Goal: Task Accomplishment & Management: Manage account settings

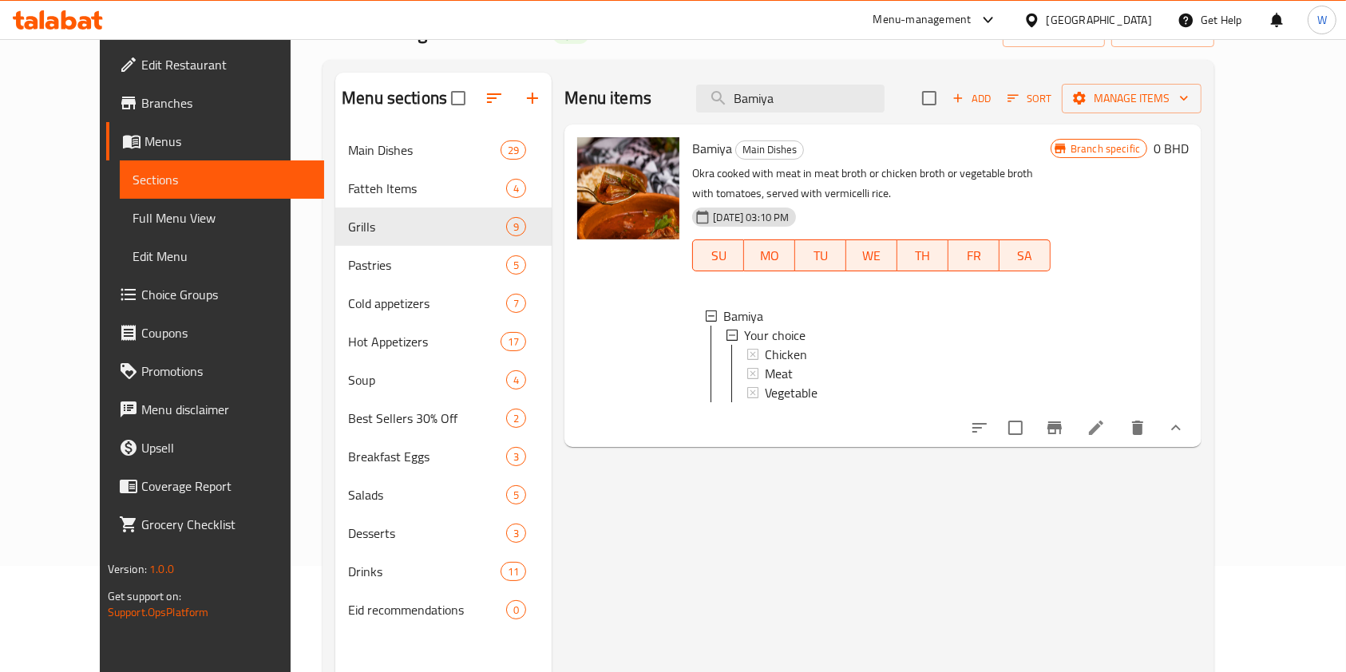
scroll to position [2, 0]
click at [802, 361] on div "Chicken" at bounding box center [901, 352] width 273 height 19
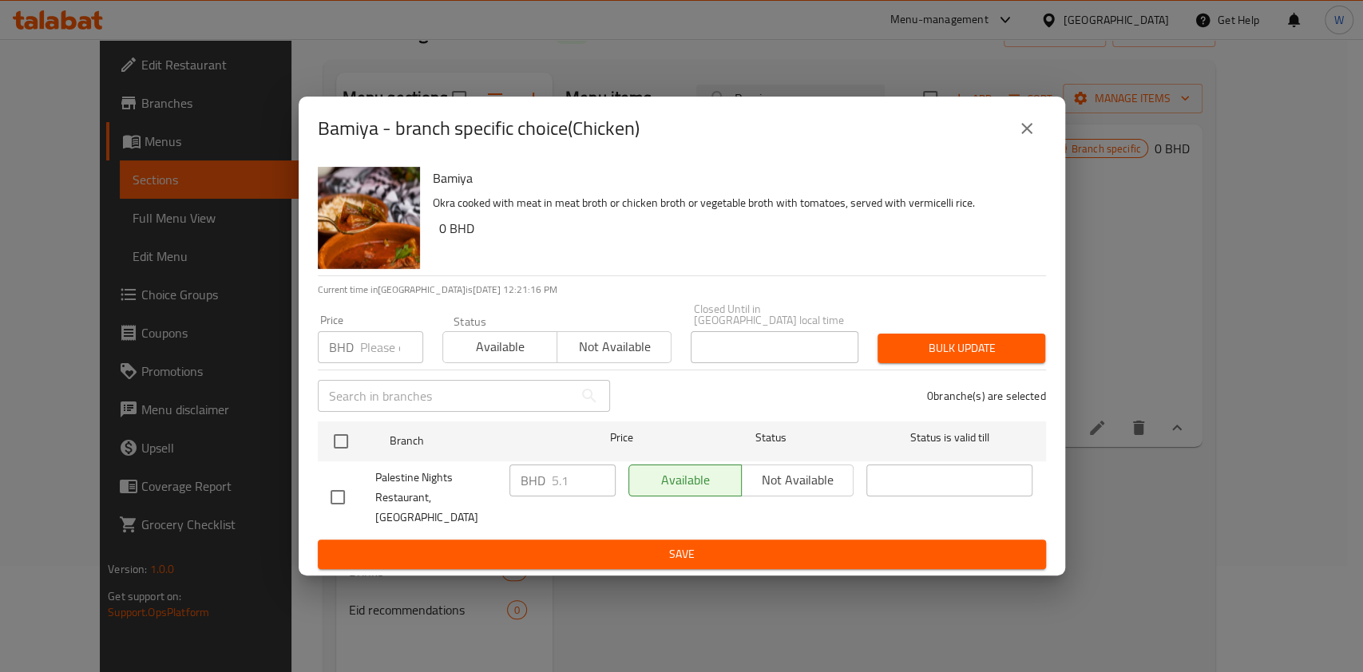
click at [1026, 138] on icon "close" at bounding box center [1026, 128] width 19 height 19
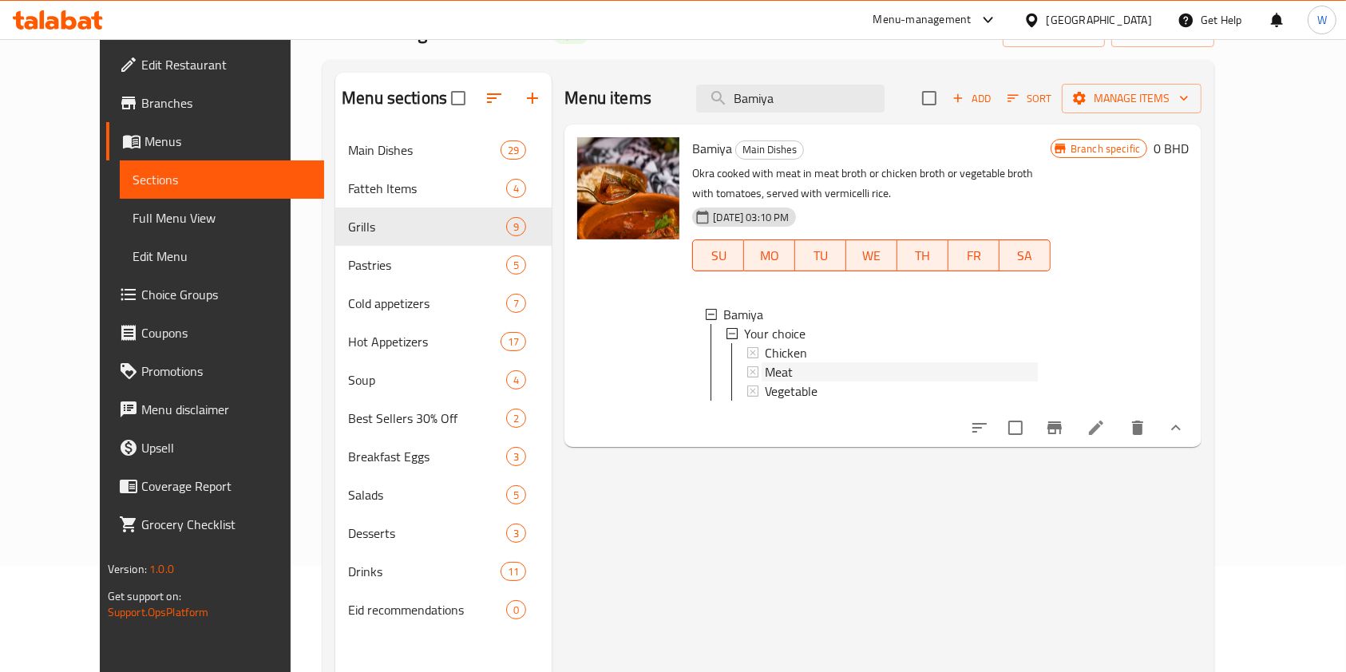
click at [844, 366] on div "Meat" at bounding box center [901, 371] width 273 height 19
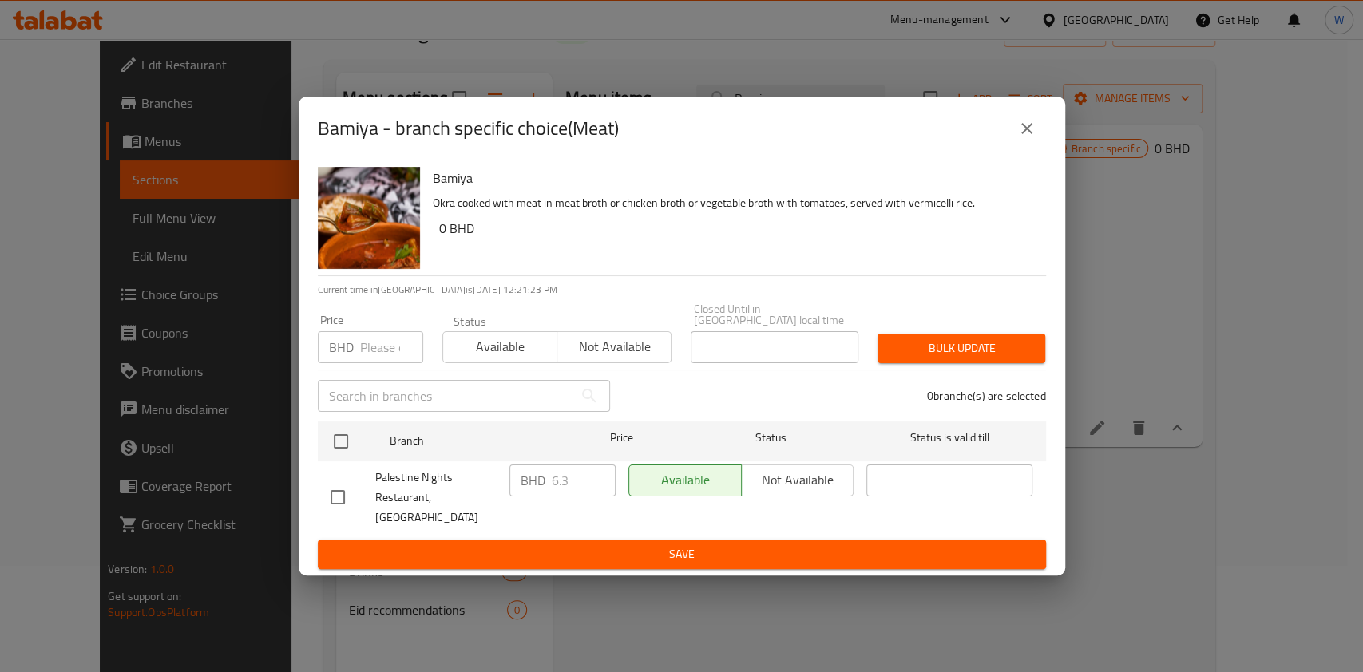
click at [354, 362] on div "BHD Price" at bounding box center [370, 347] width 105 height 32
paste input "6.800"
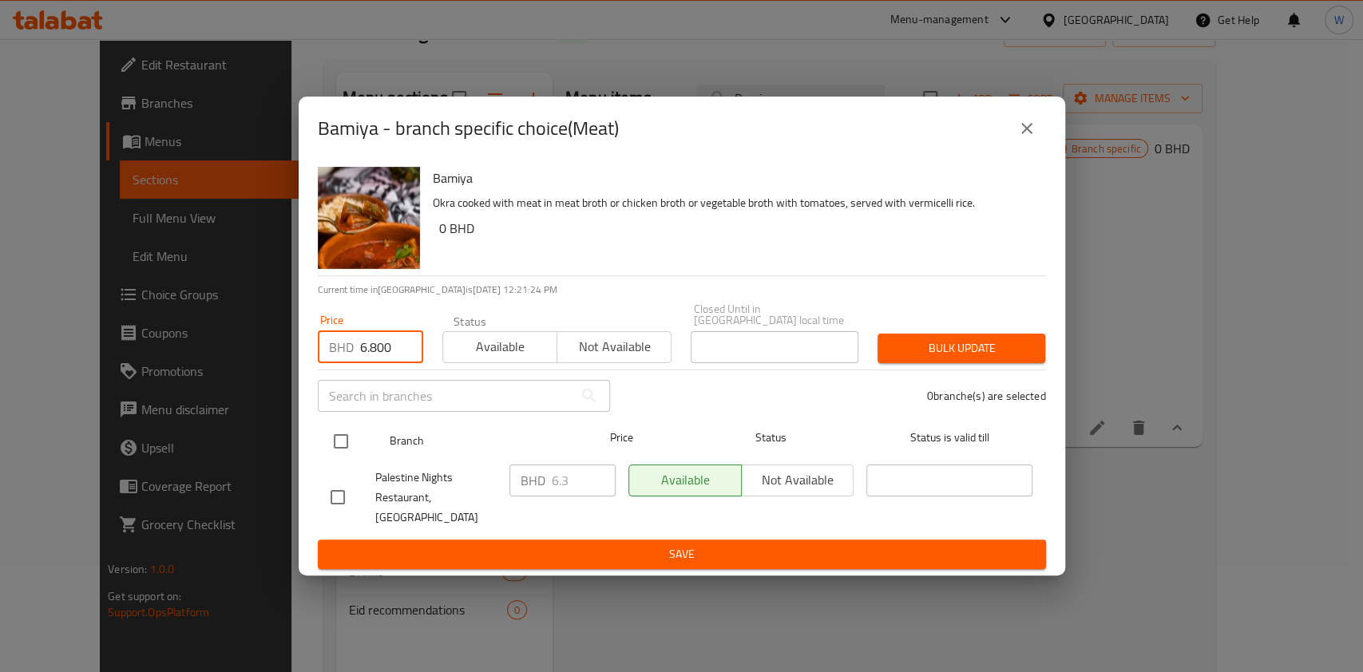
type input "6.800"
click at [344, 438] on input "checkbox" at bounding box center [341, 442] width 34 height 34
checkbox input "true"
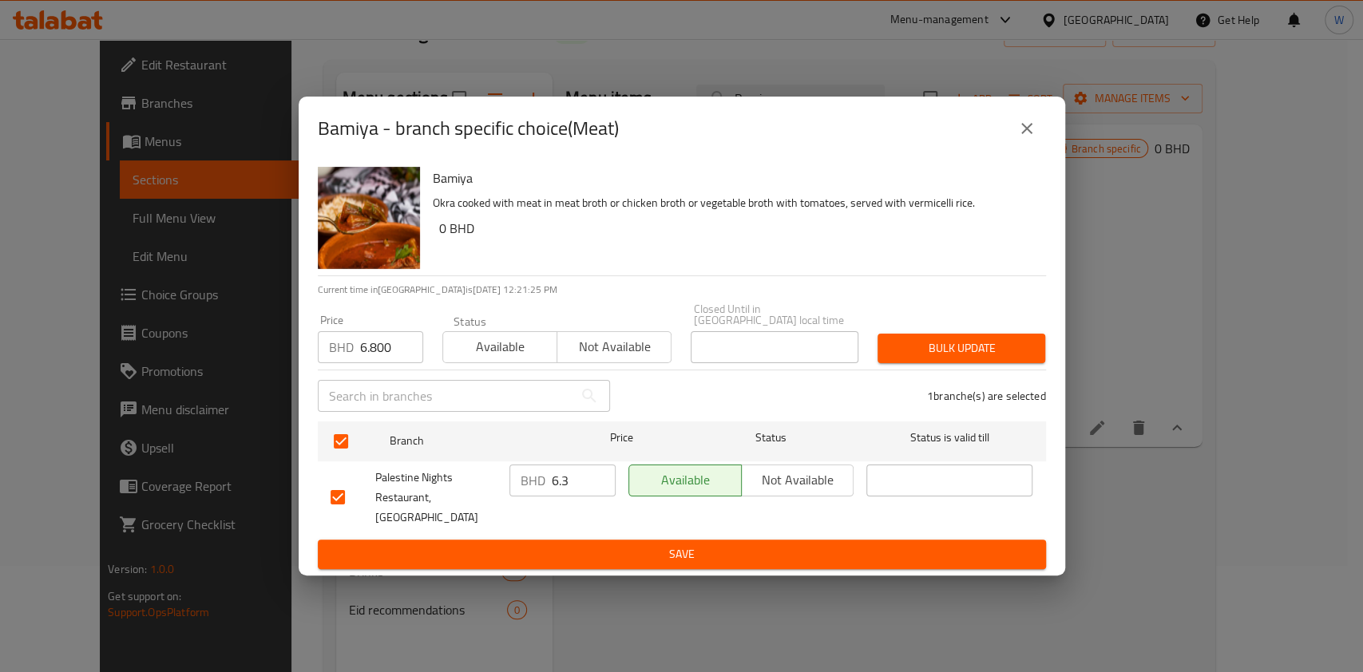
click at [962, 363] on button "Bulk update" at bounding box center [961, 349] width 168 height 30
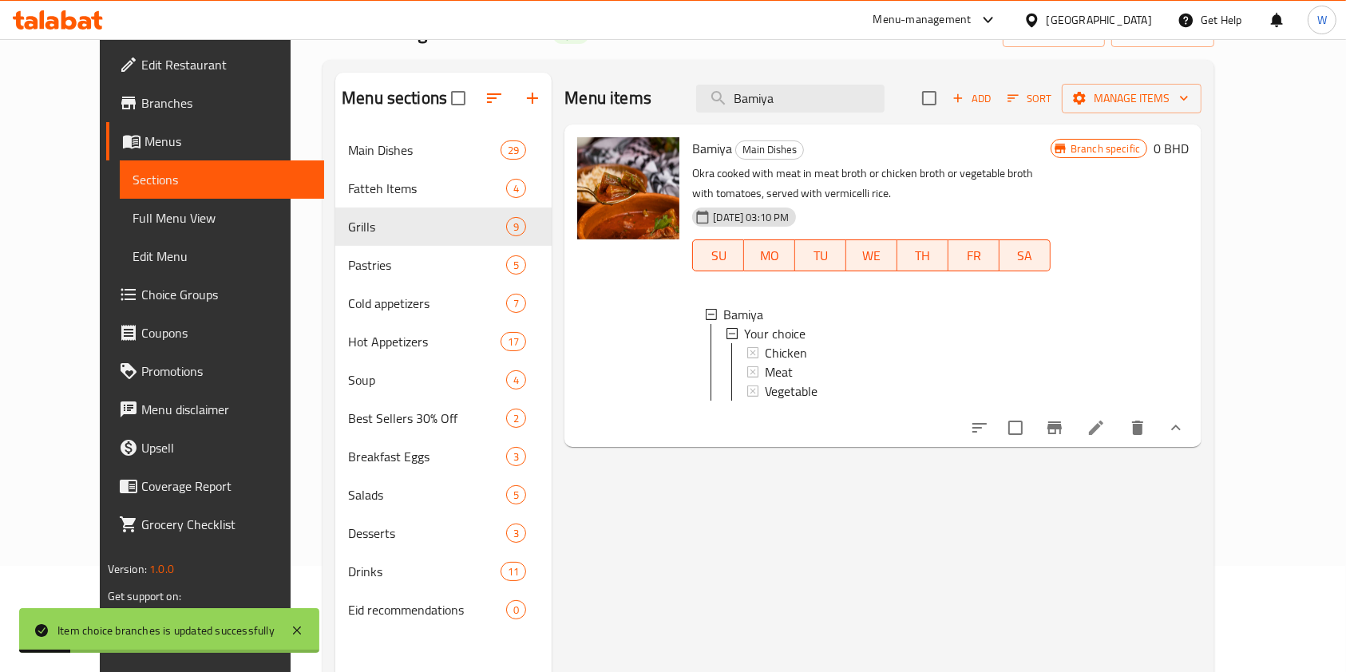
click at [806, 79] on div "Menu items Bamiya Add Sort Manage items" at bounding box center [882, 99] width 637 height 52
click at [806, 101] on input "Bamiya" at bounding box center [790, 99] width 188 height 28
paste input "Zucchini And Vine Leaves"
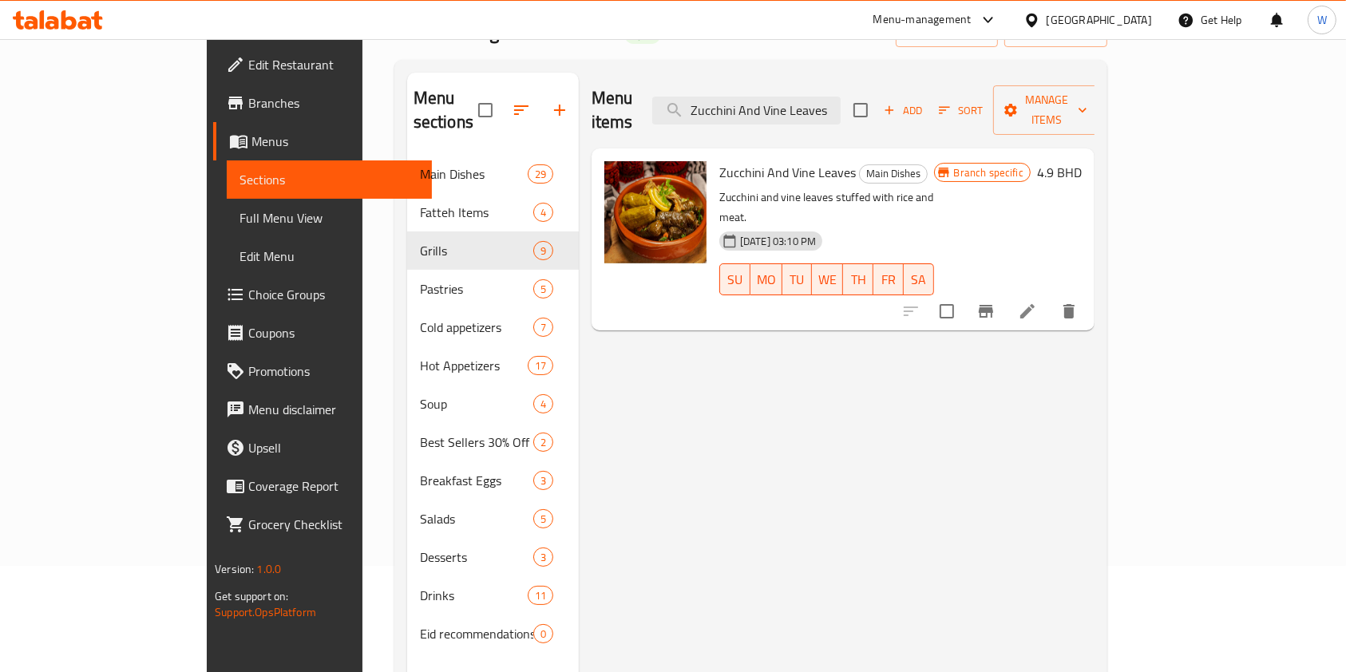
type input "Zucchini And Vine Leaves"
click at [996, 302] on icon "Branch-specific-item" at bounding box center [985, 311] width 19 height 19
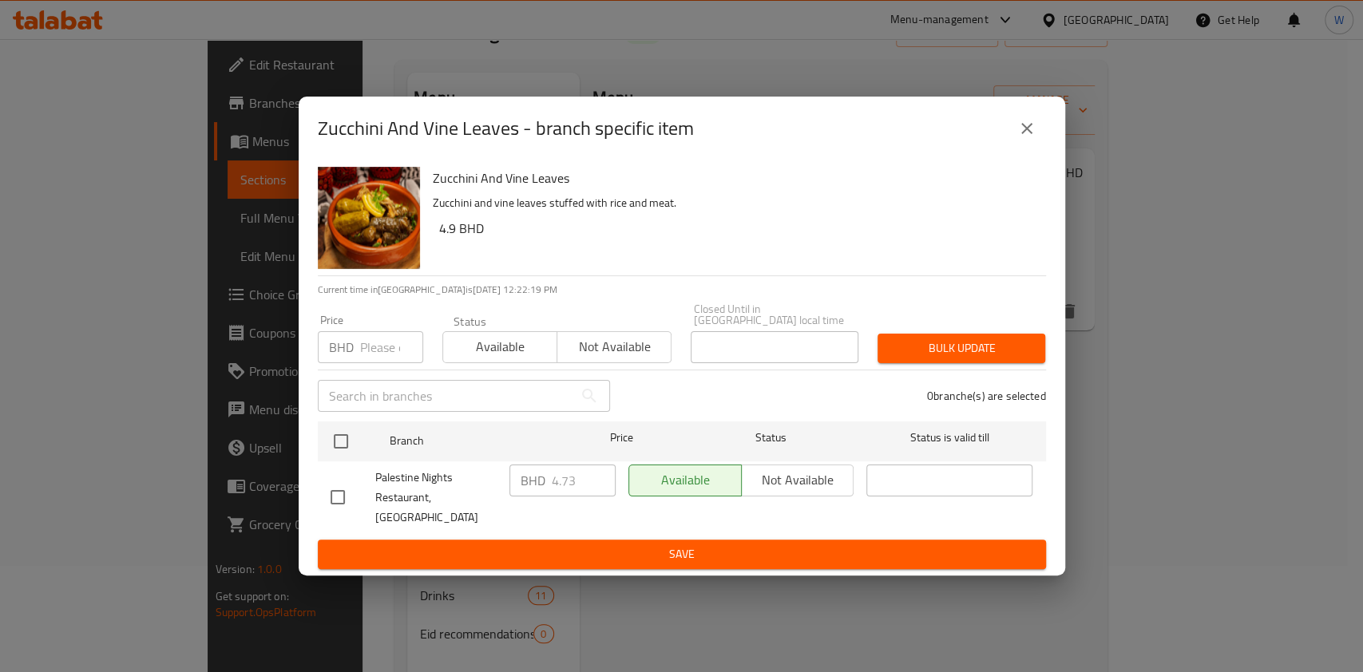
click at [396, 353] on input "number" at bounding box center [391, 347] width 63 height 32
paste input "5.2"
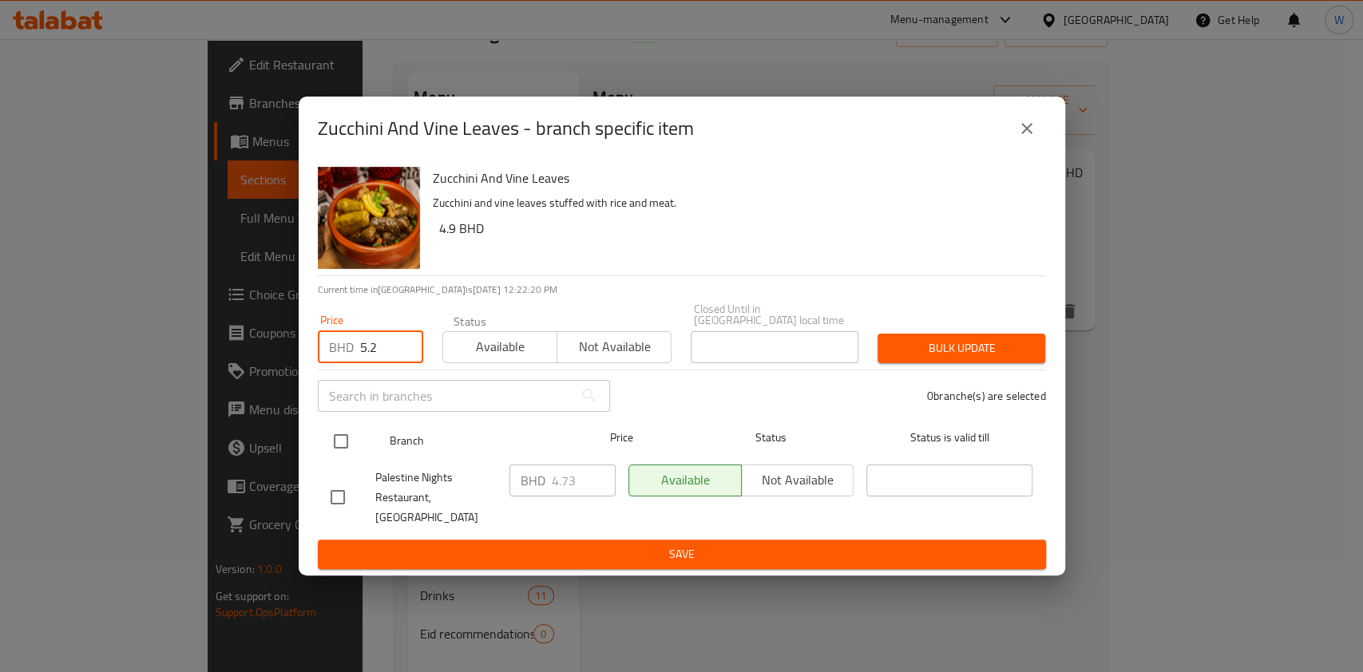
type input "5.2"
click at [342, 443] on input "checkbox" at bounding box center [341, 442] width 34 height 34
checkbox input "true"
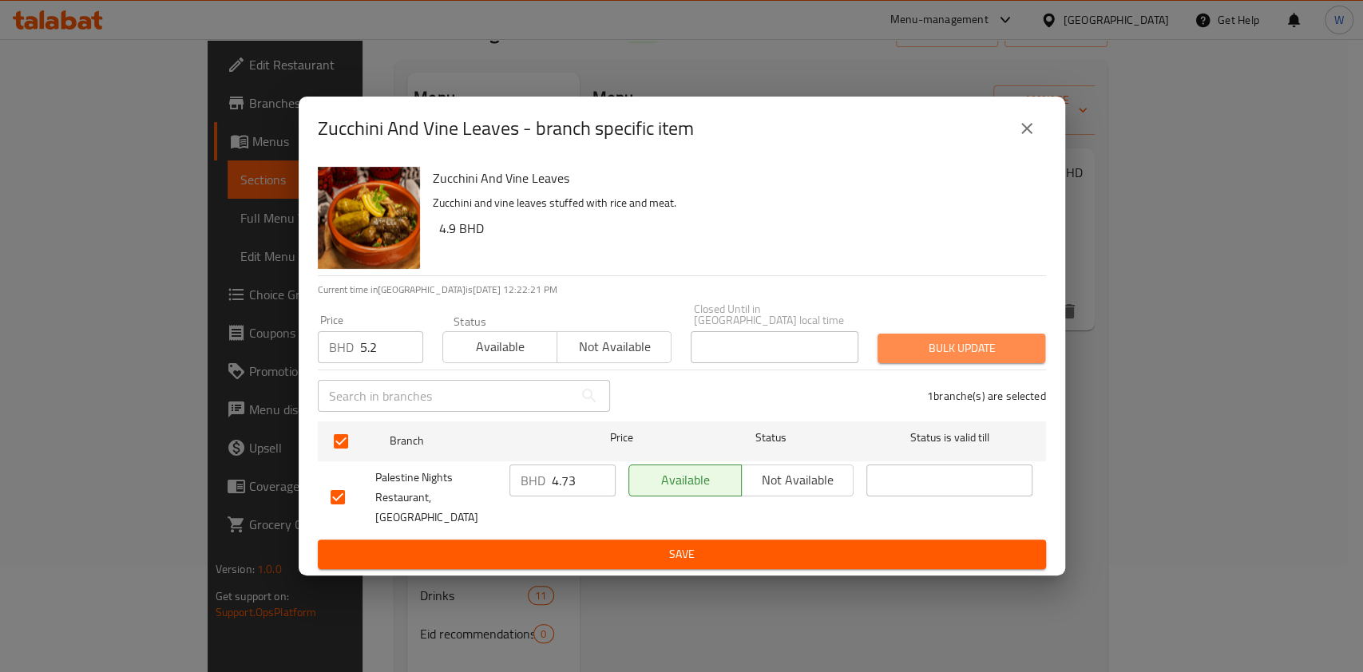
click at [979, 347] on span "Bulk update" at bounding box center [961, 349] width 142 height 20
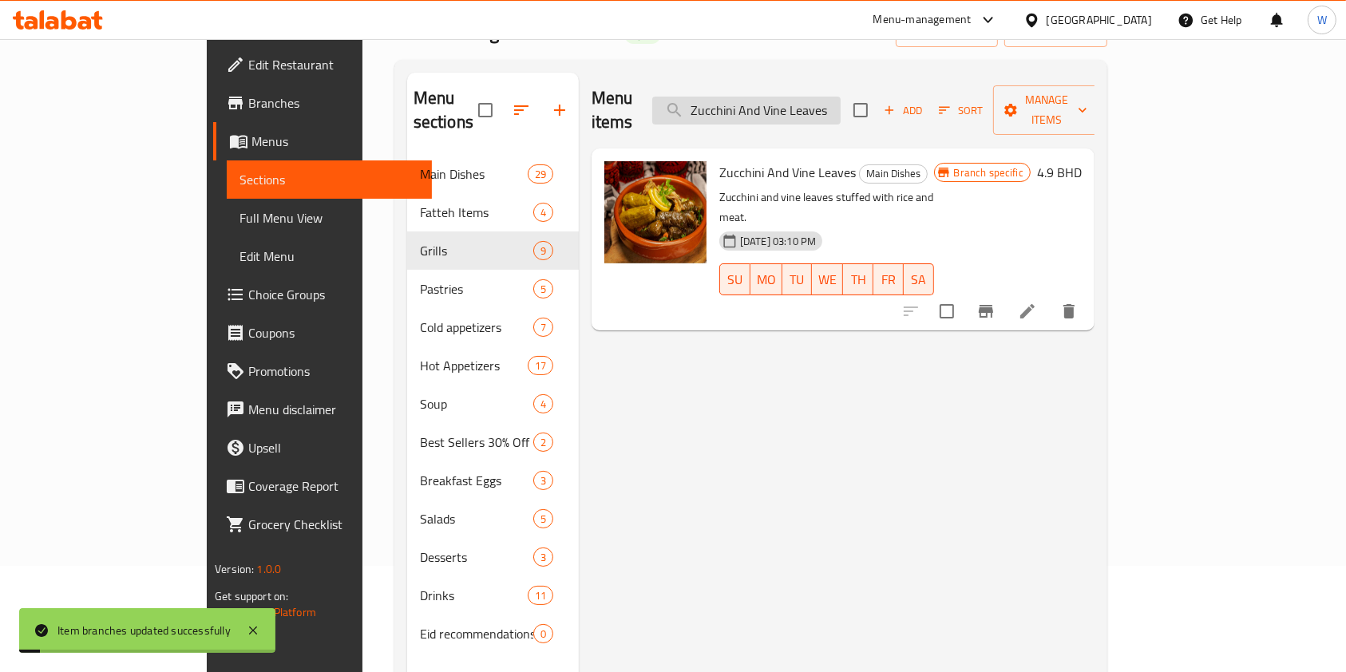
click at [808, 108] on input "Zucchini And Vine Leaves" at bounding box center [746, 111] width 188 height 28
paste input "Bazela W [GEOGRAPHIC_DATA]"
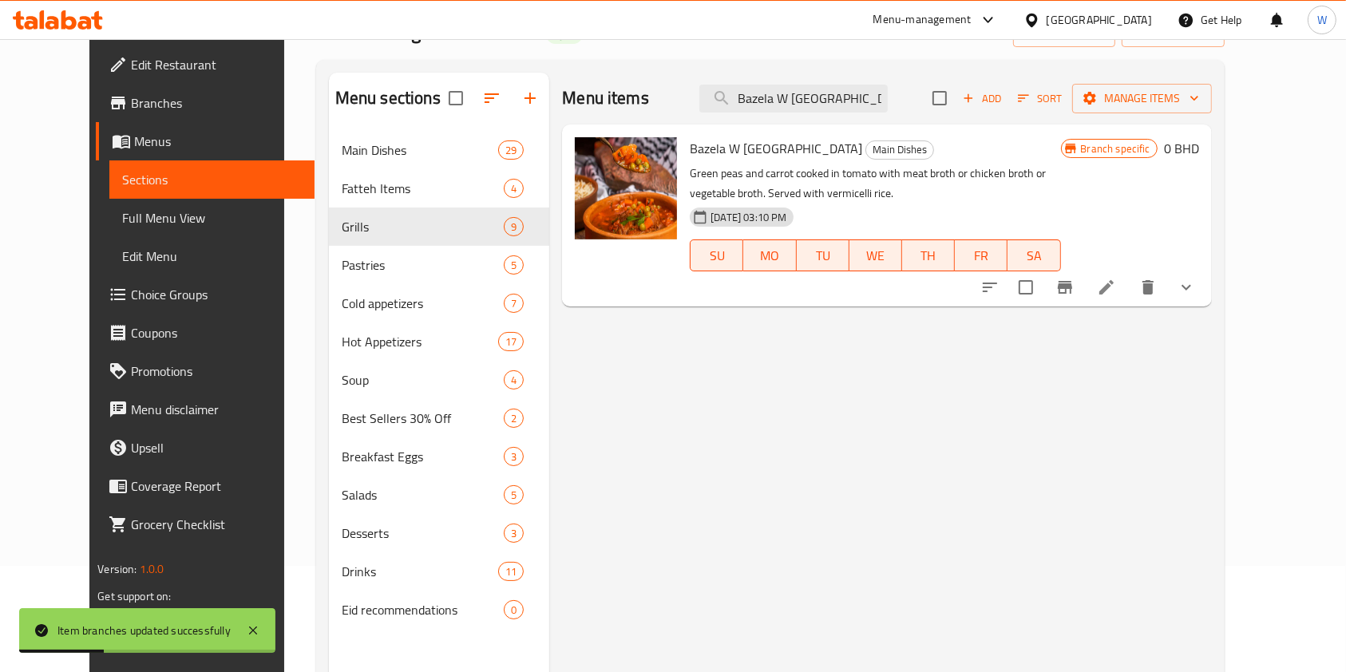
type input "Bazela W [GEOGRAPHIC_DATA]"
click at [1206, 297] on button "show more" at bounding box center [1186, 287] width 38 height 38
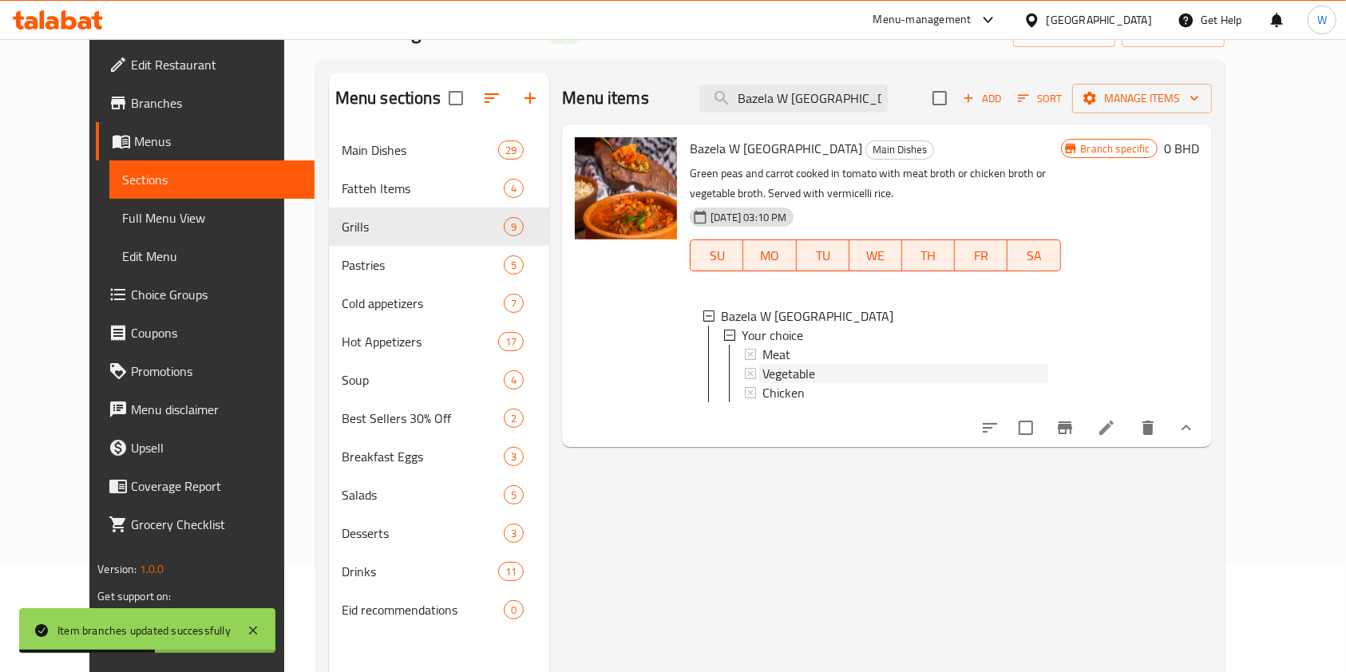
click at [910, 371] on div "Vegetable" at bounding box center [904, 373] width 285 height 19
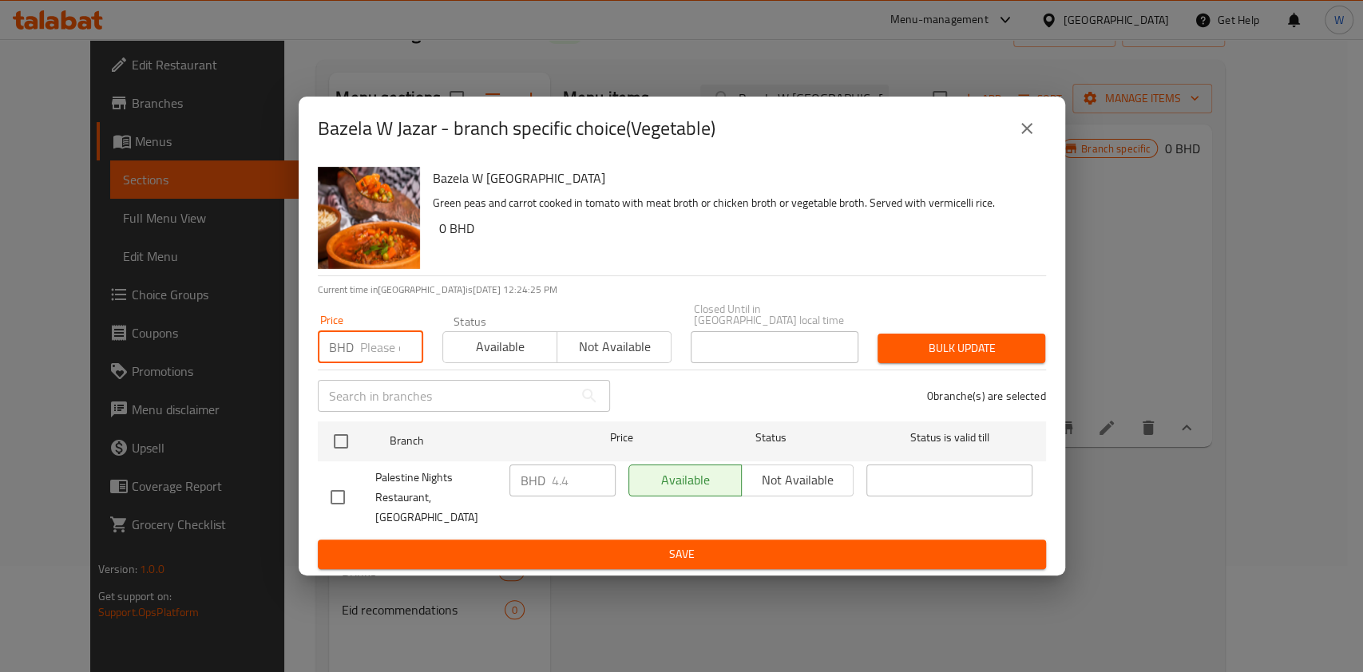
click at [379, 349] on input "number" at bounding box center [391, 347] width 63 height 32
paste input "4.300"
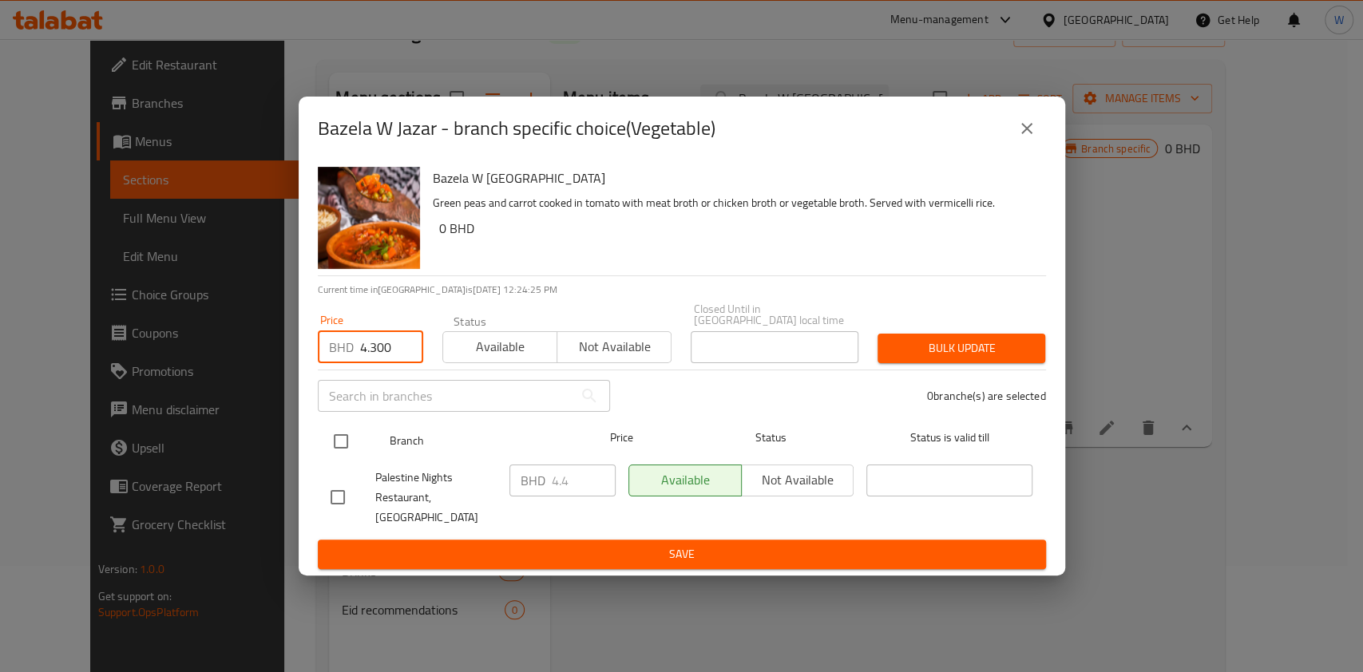
type input "4.300"
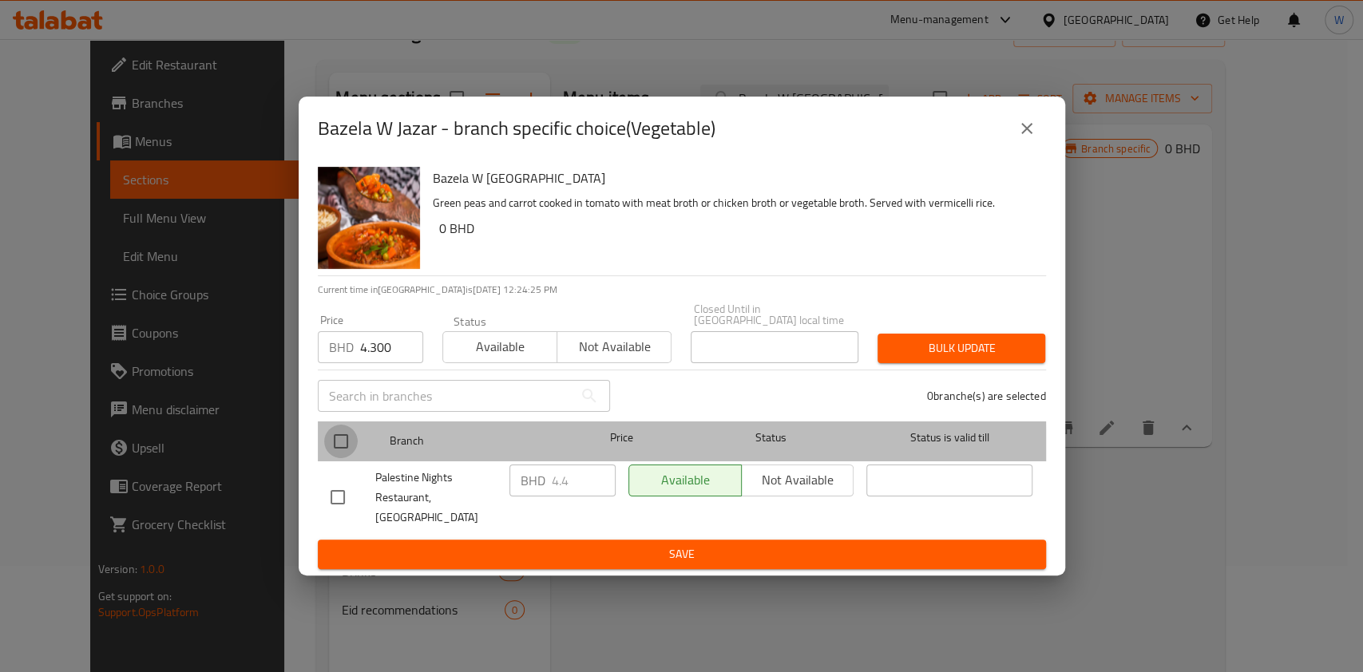
click at [324, 451] on input "checkbox" at bounding box center [341, 442] width 34 height 34
checkbox input "true"
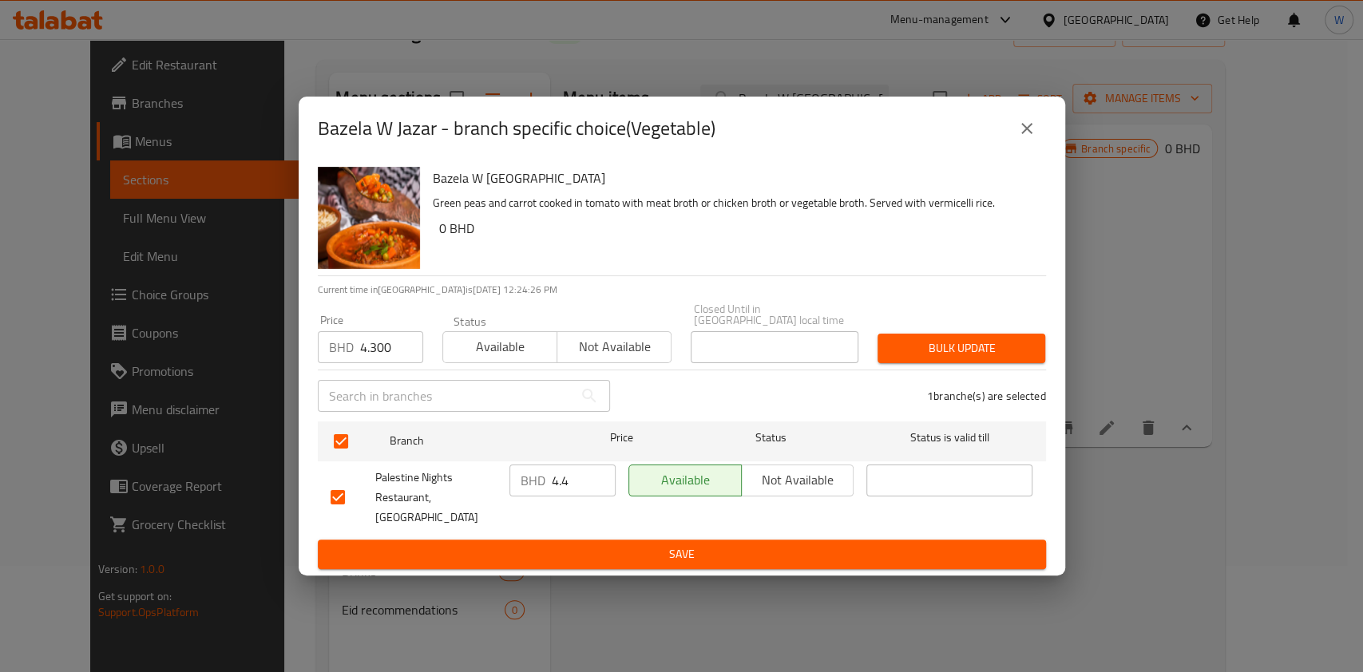
click at [971, 345] on span "Bulk update" at bounding box center [961, 349] width 142 height 20
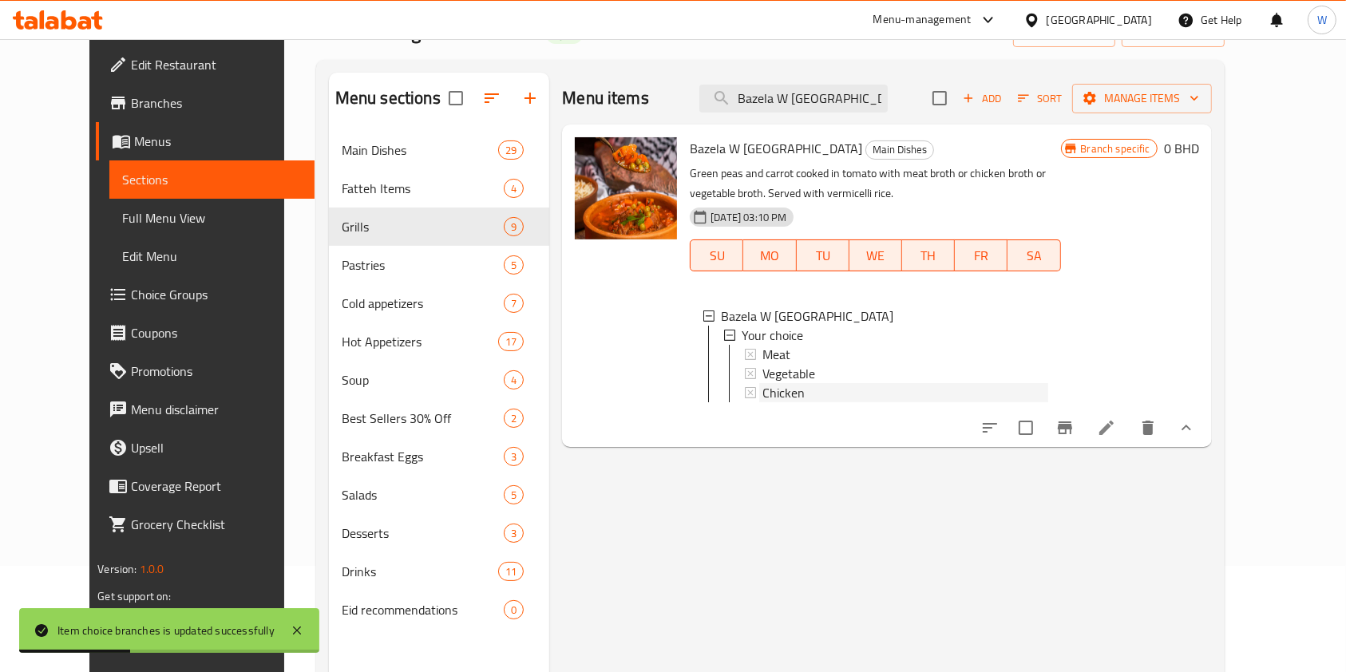
click at [766, 391] on span "Chicken" at bounding box center [783, 392] width 42 height 19
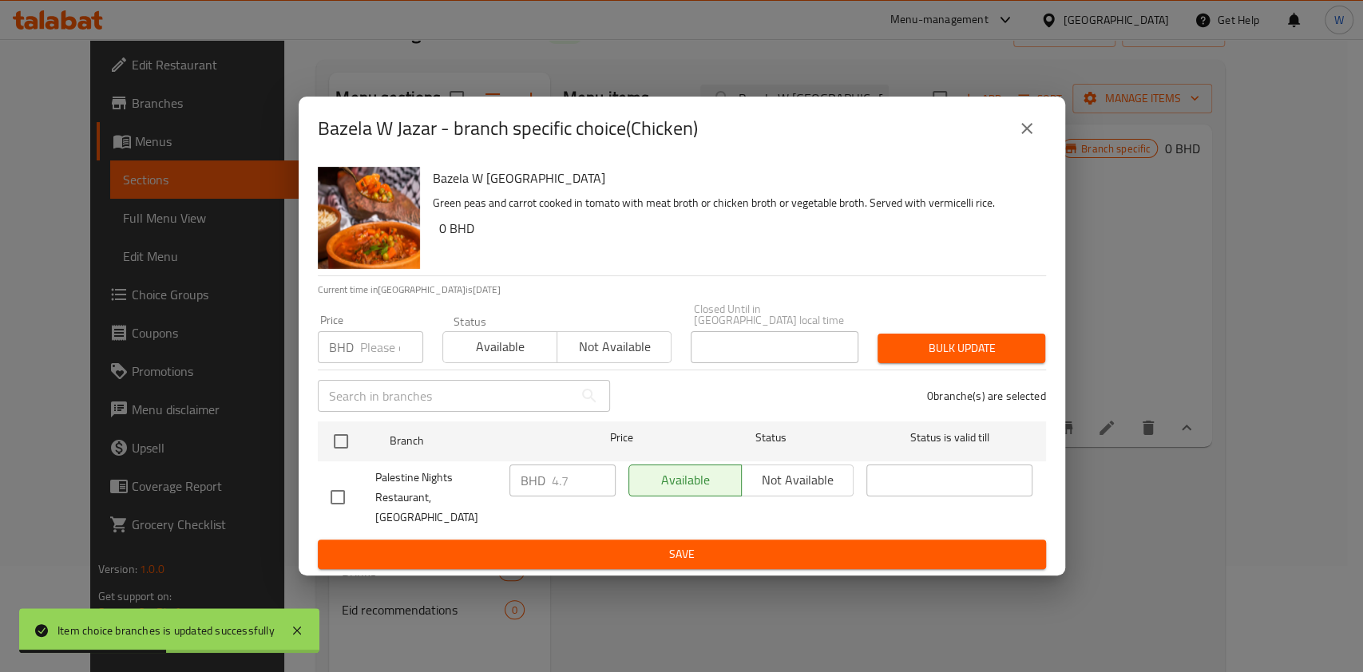
click at [370, 363] on input "number" at bounding box center [391, 347] width 63 height 32
paste input "4.550"
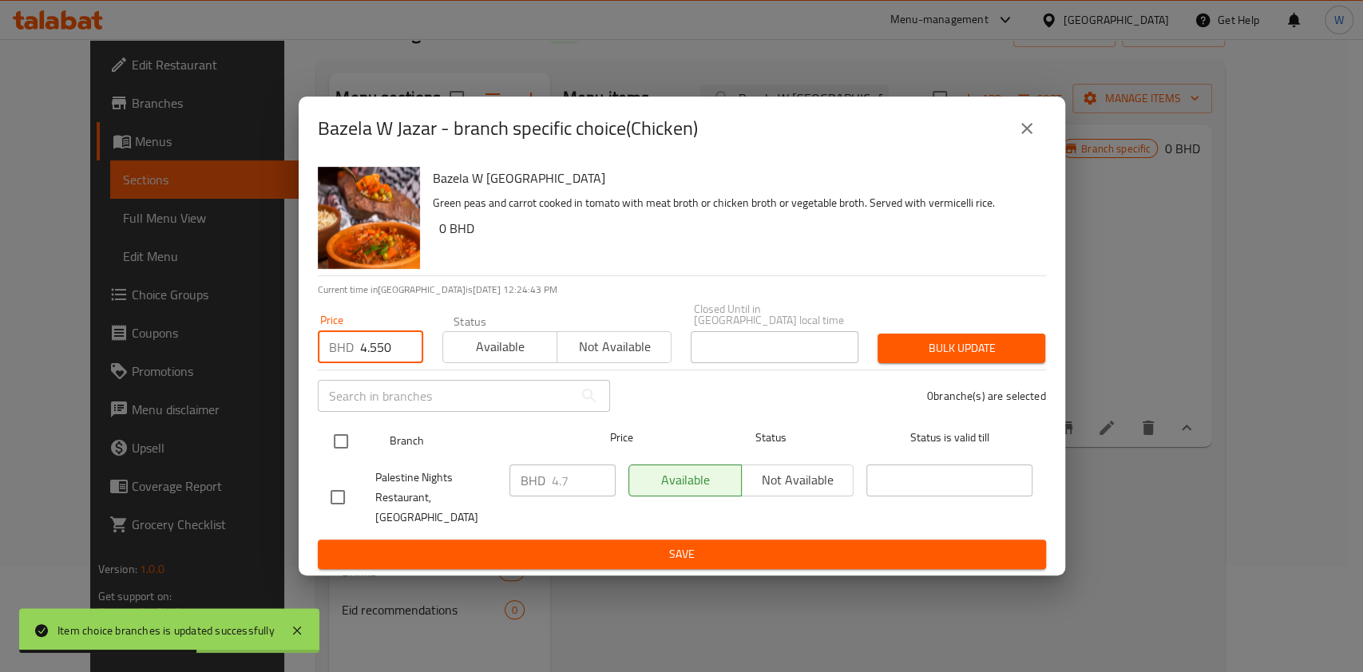
type input "4.550"
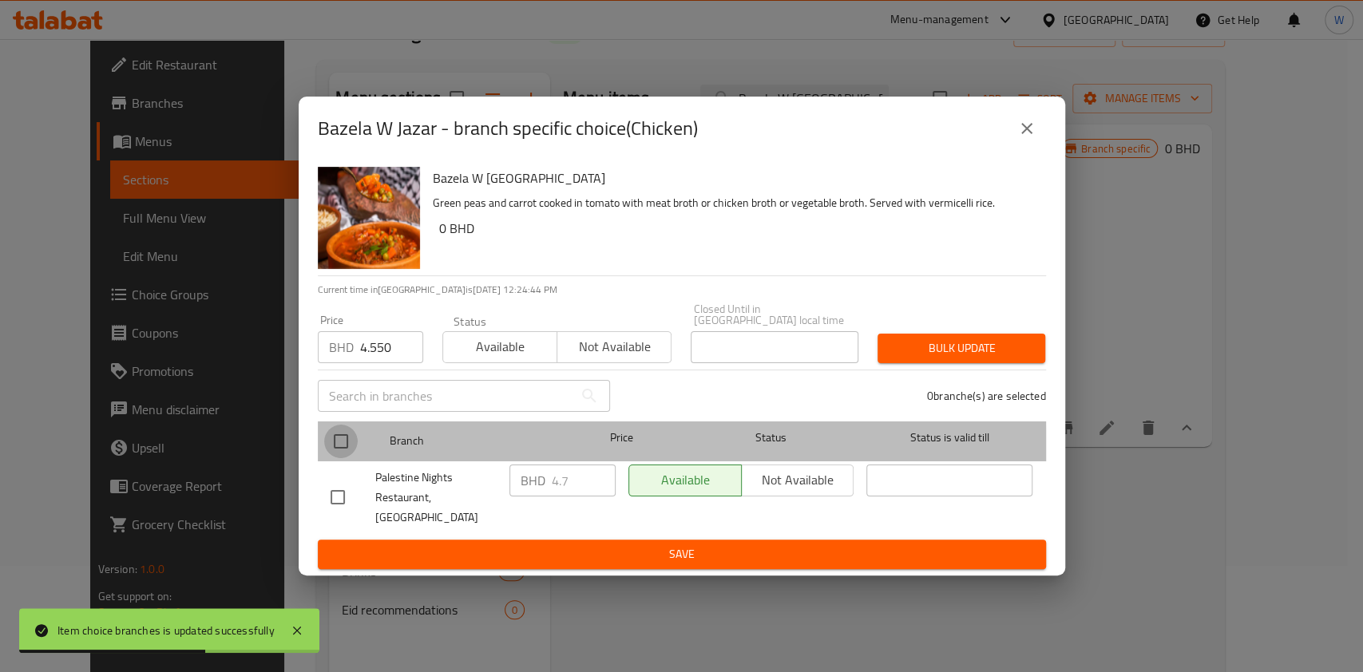
click at [339, 452] on input "checkbox" at bounding box center [341, 442] width 34 height 34
checkbox input "true"
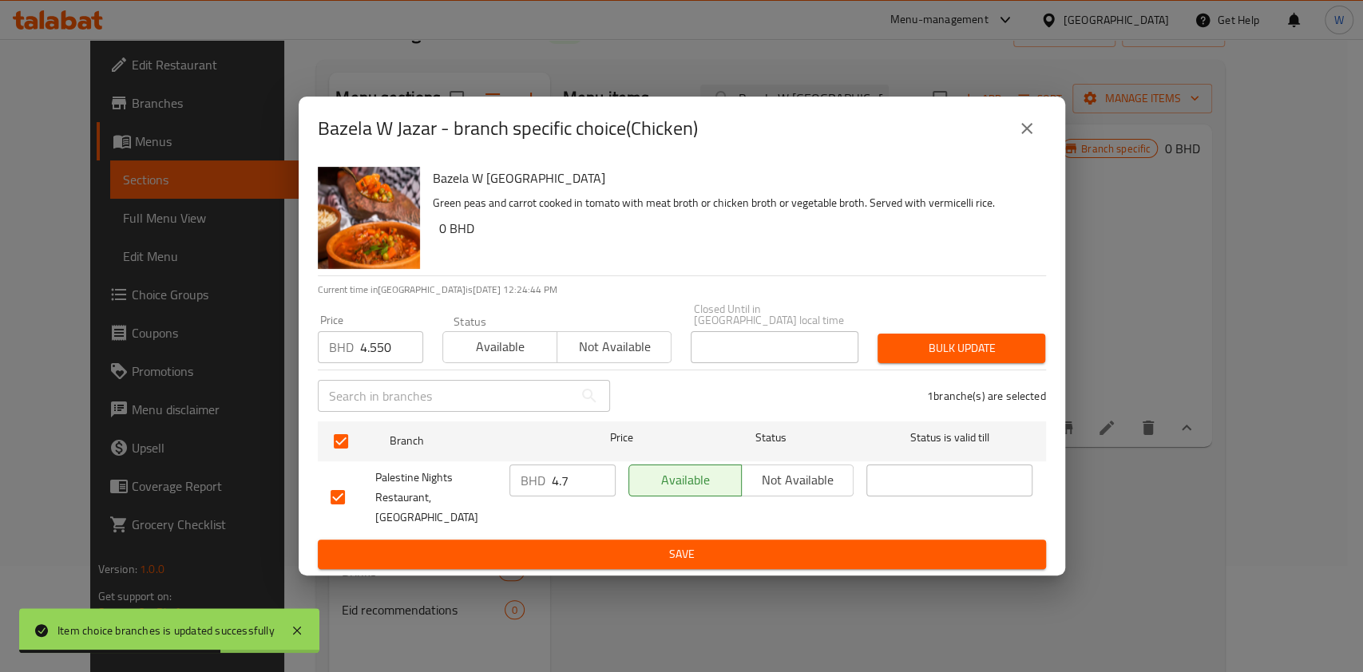
click at [966, 358] on span "Bulk update" at bounding box center [961, 349] width 142 height 20
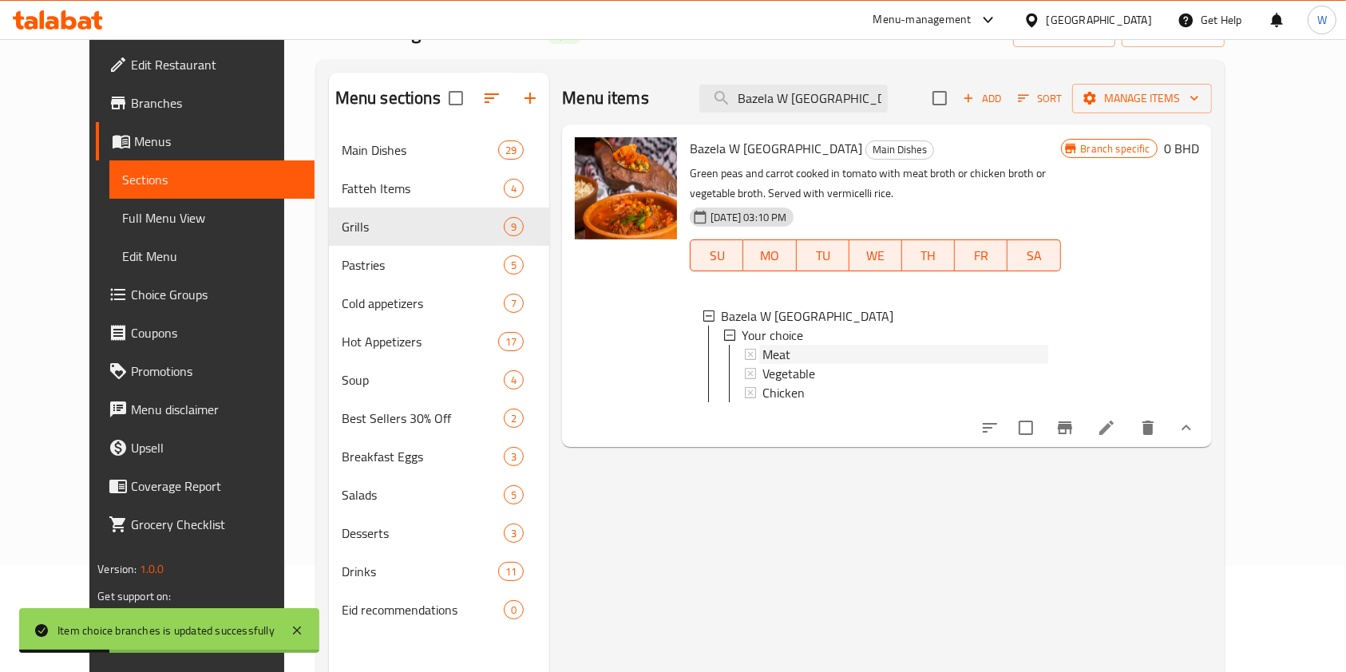
click at [822, 354] on div "Meat" at bounding box center [904, 354] width 285 height 19
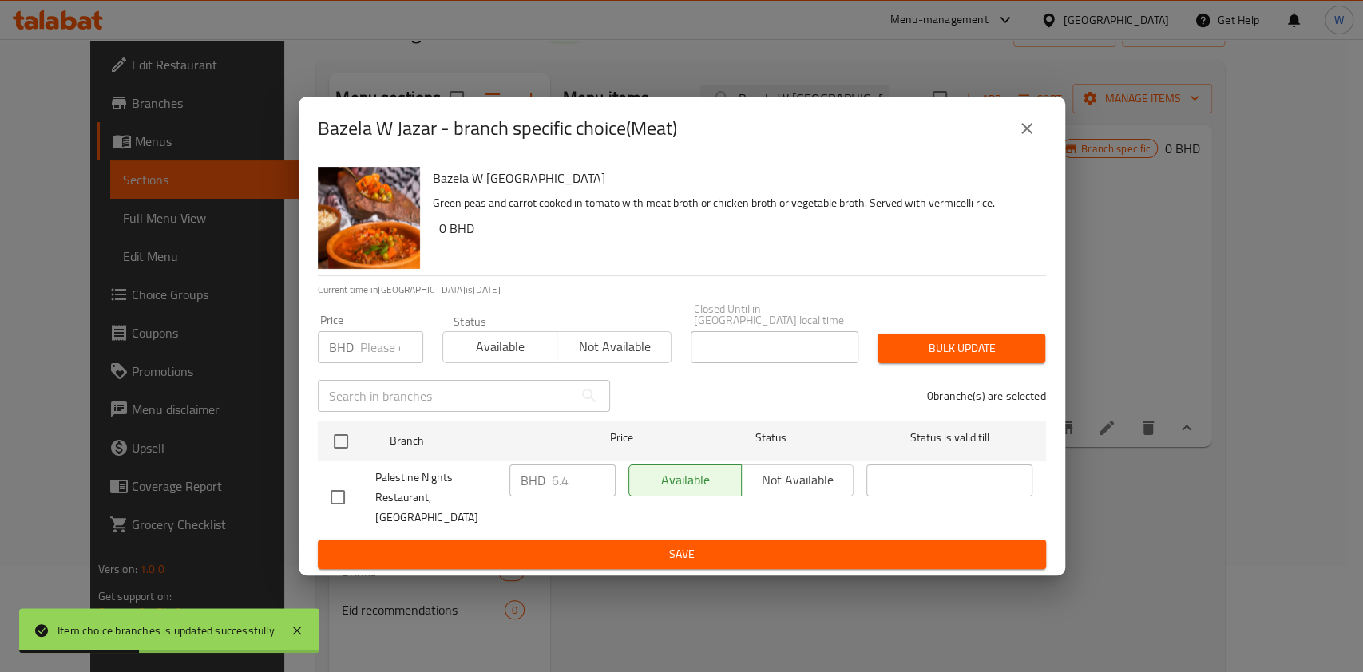
click at [358, 341] on div "BHD Price" at bounding box center [370, 347] width 105 height 32
paste input "6.150"
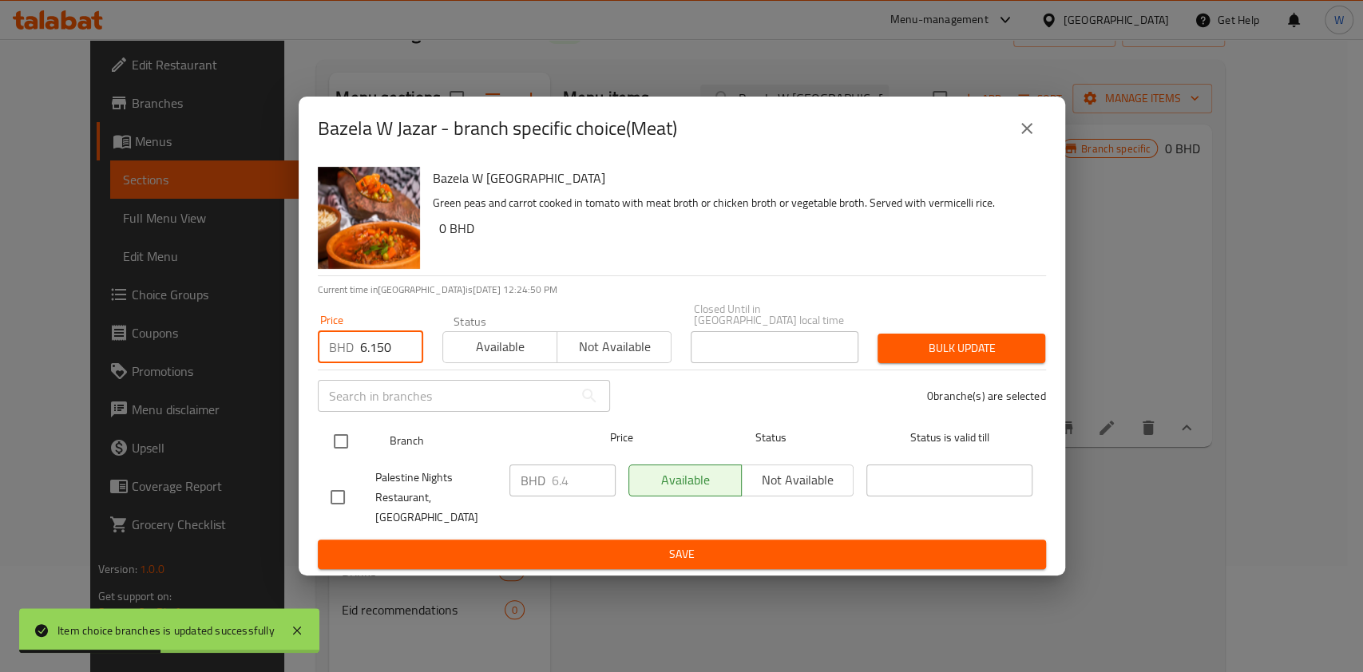
type input "6.150"
click at [351, 446] on input "checkbox" at bounding box center [341, 442] width 34 height 34
checkbox input "true"
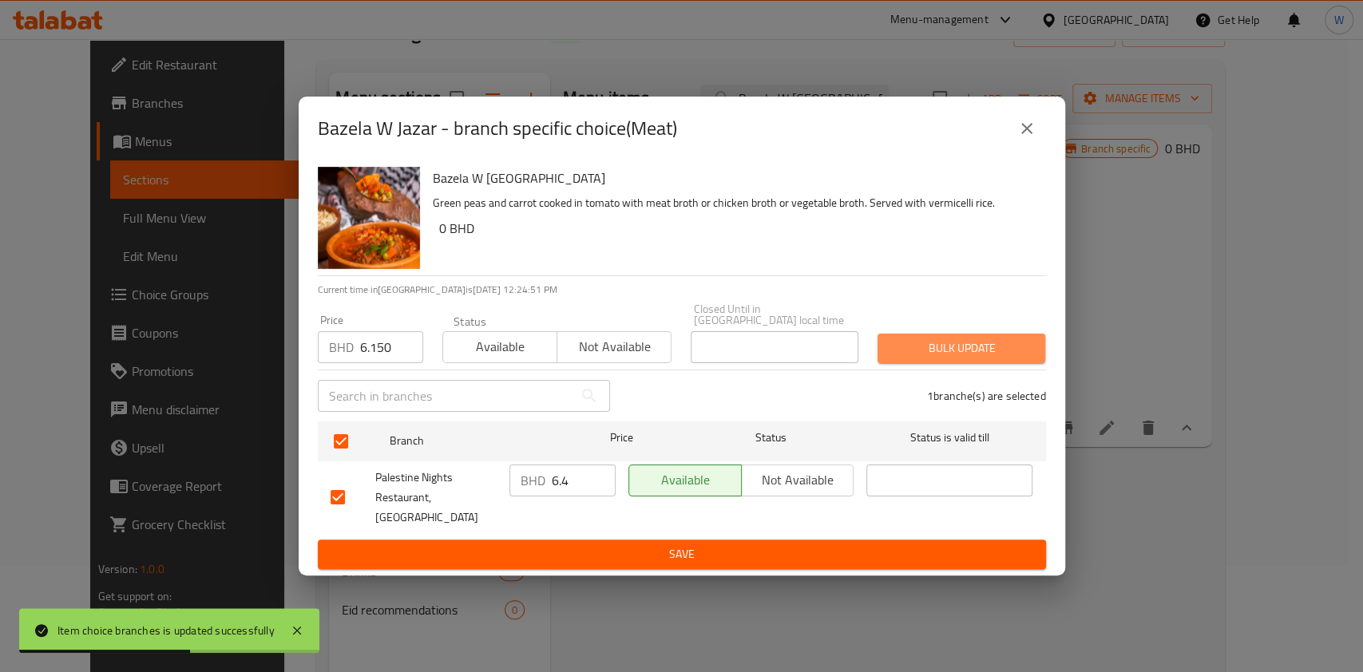
click at [933, 348] on span "Bulk update" at bounding box center [961, 349] width 142 height 20
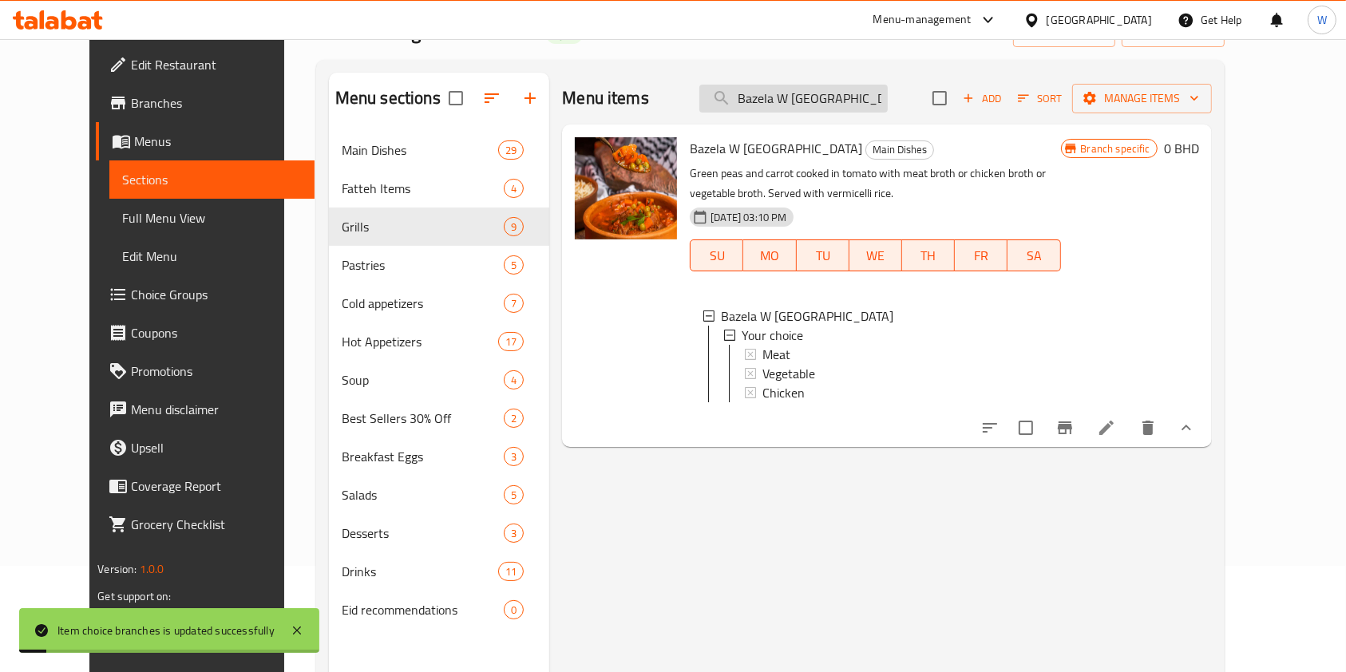
click at [838, 109] on input "Bazela W [GEOGRAPHIC_DATA]" at bounding box center [793, 99] width 188 height 28
paste input "[PERSON_NAME]"
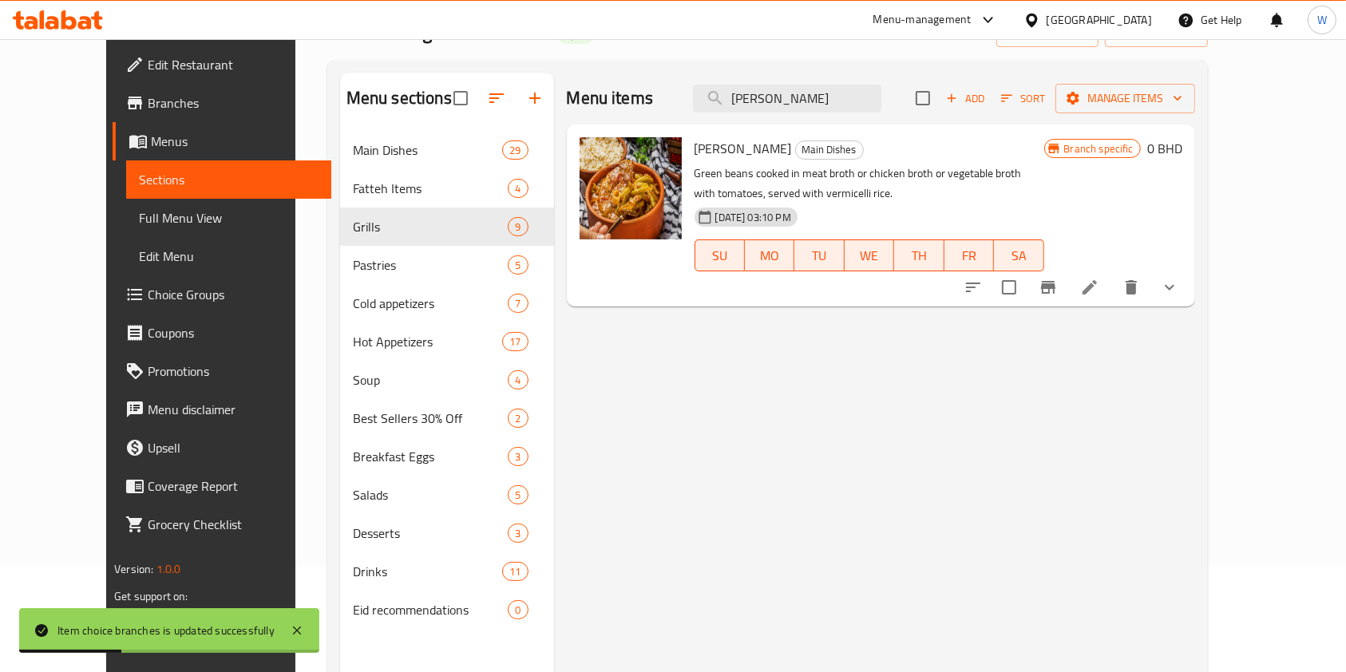
type input "[PERSON_NAME]"
click at [1195, 286] on div "Fasoliya Khadra Main Dishes Green beans cooked in meat broth or chicken broth o…" at bounding box center [881, 216] width 628 height 182
click at [1189, 293] on button "show more" at bounding box center [1169, 287] width 38 height 38
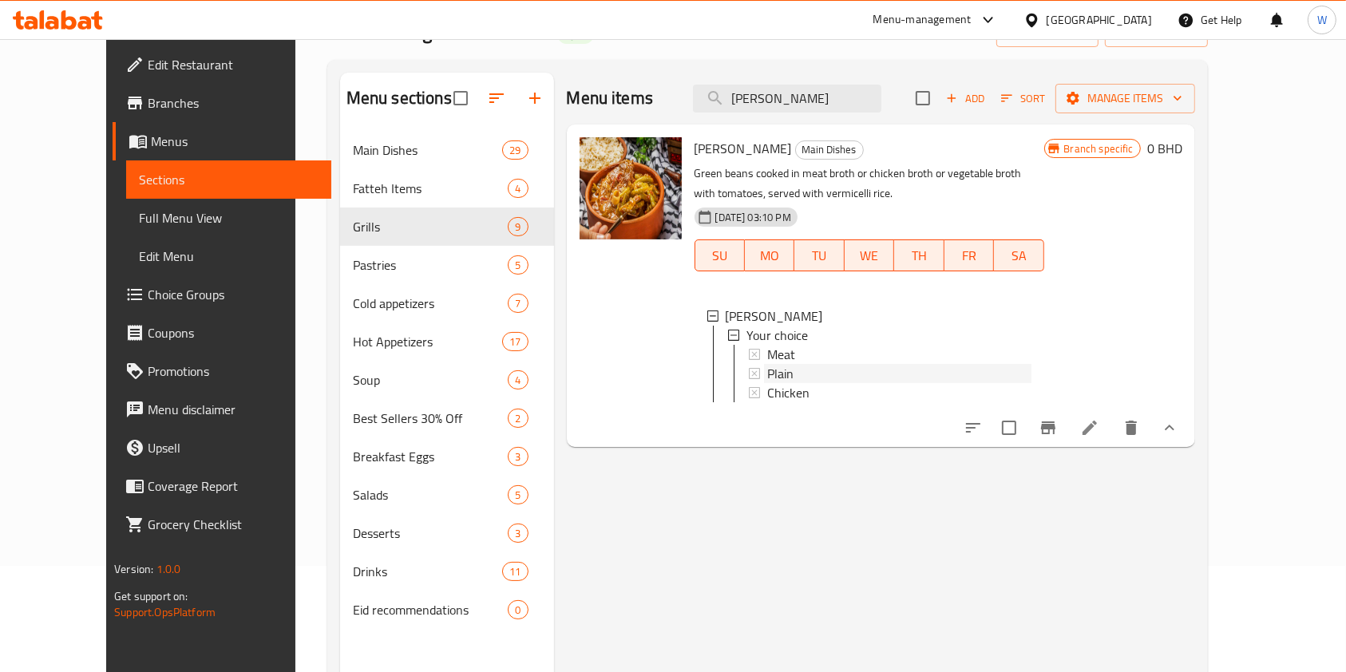
click at [787, 374] on div "Plain" at bounding box center [899, 373] width 264 height 19
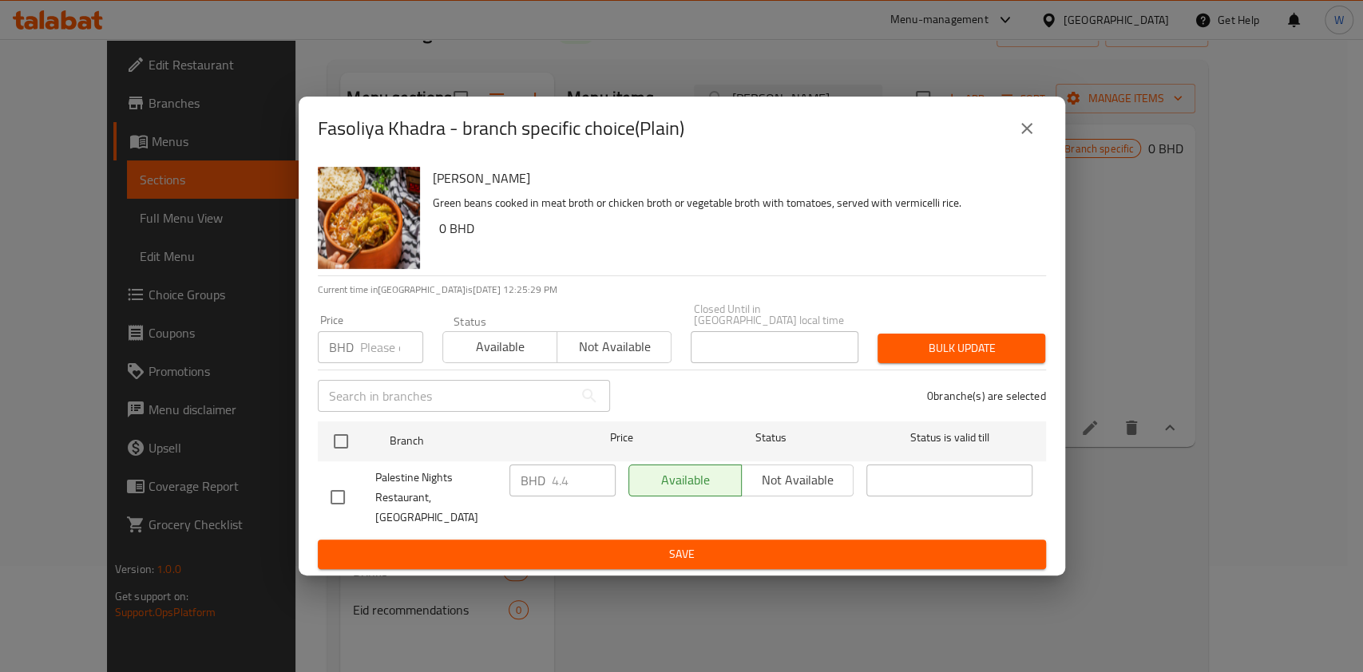
click at [383, 354] on input "number" at bounding box center [391, 347] width 63 height 32
paste input "4.300"
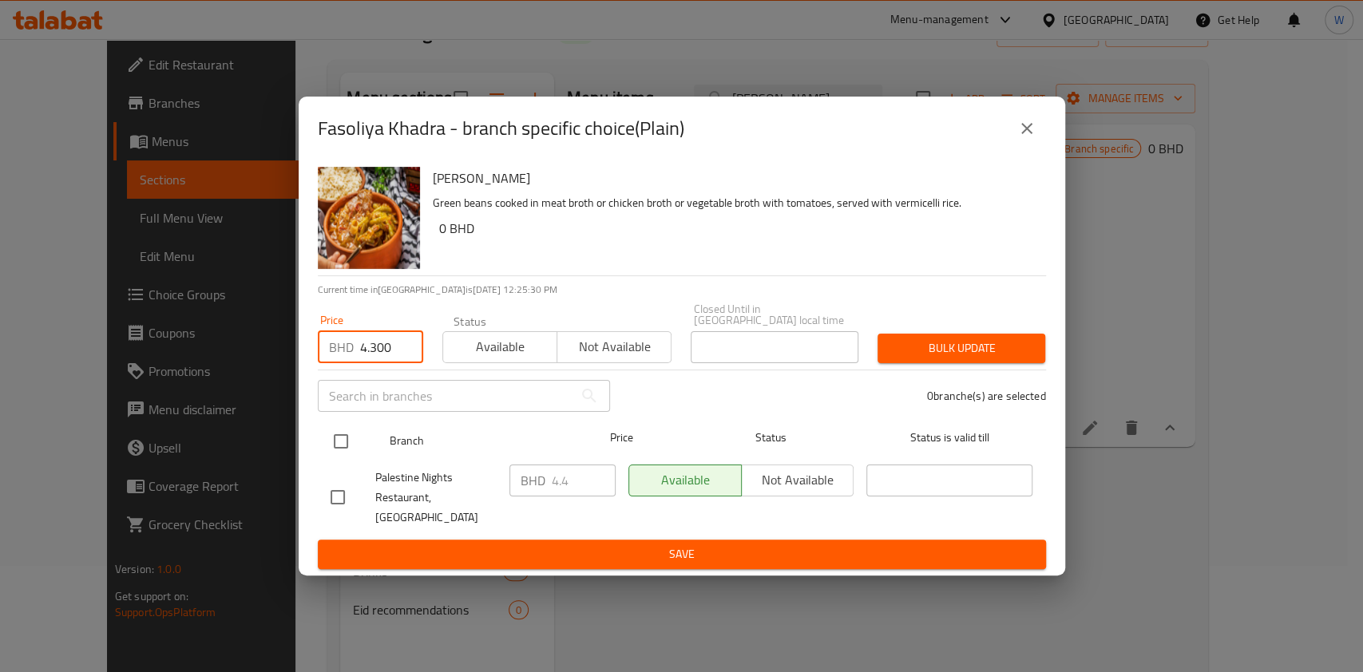
type input "4.300"
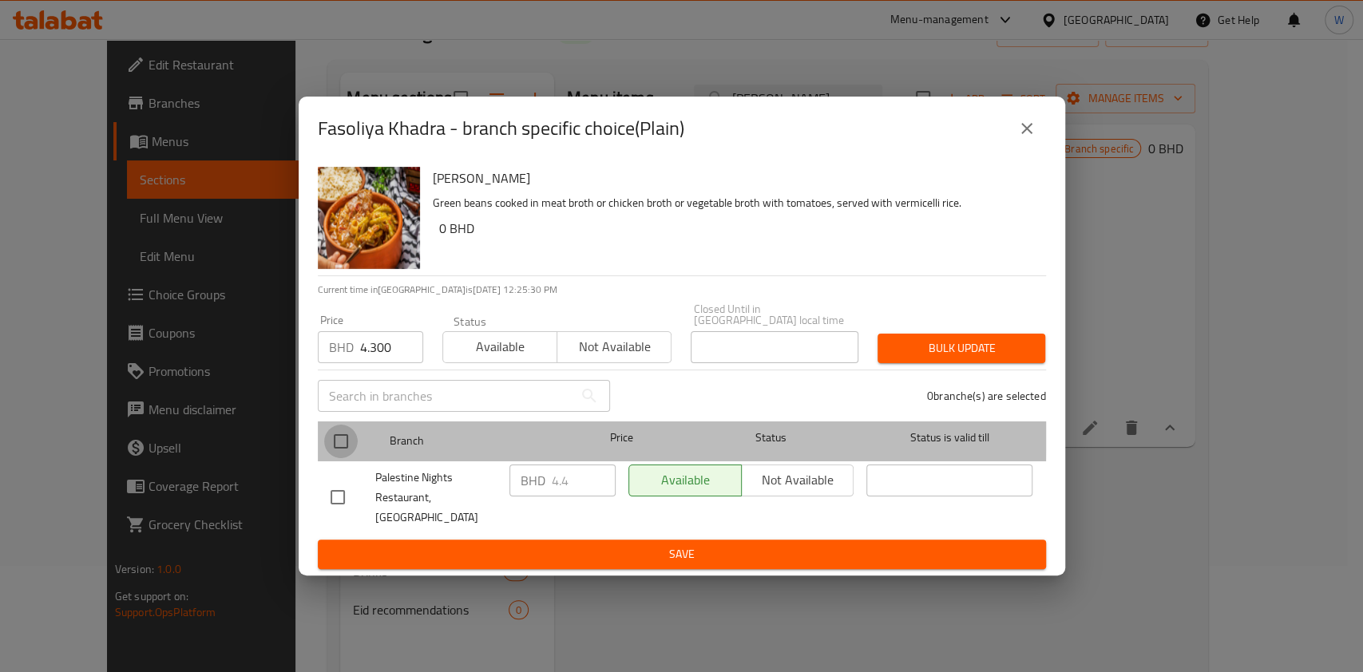
drag, startPoint x: 349, startPoint y: 438, endPoint x: 368, endPoint y: 438, distance: 19.2
click at [350, 438] on input "checkbox" at bounding box center [341, 442] width 34 height 34
checkbox input "true"
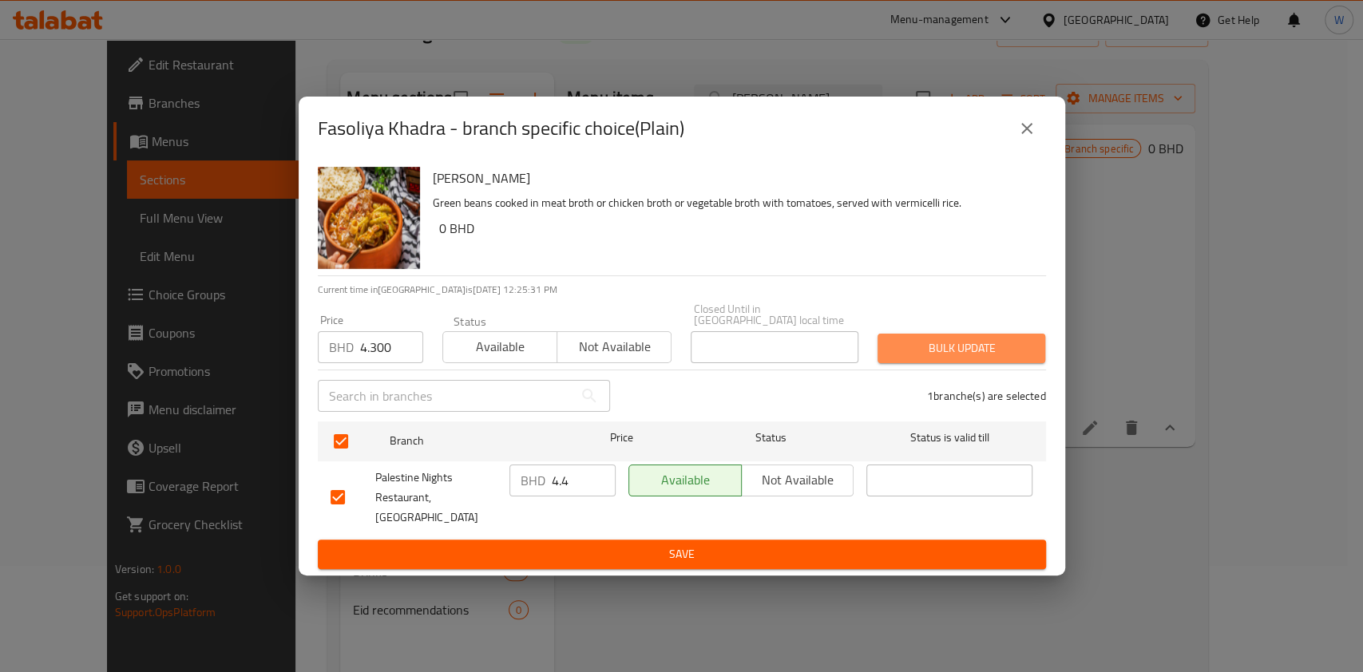
click at [955, 355] on span "Bulk update" at bounding box center [961, 349] width 142 height 20
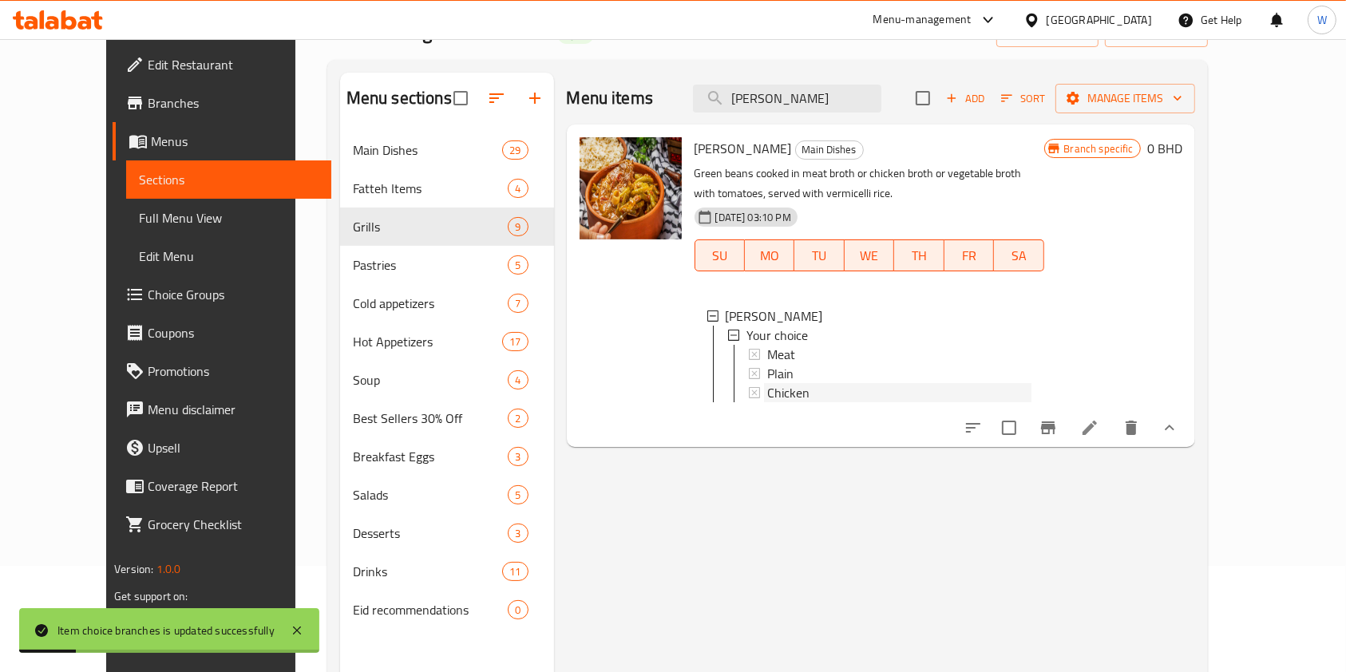
click at [767, 398] on span "Chicken" at bounding box center [788, 392] width 42 height 19
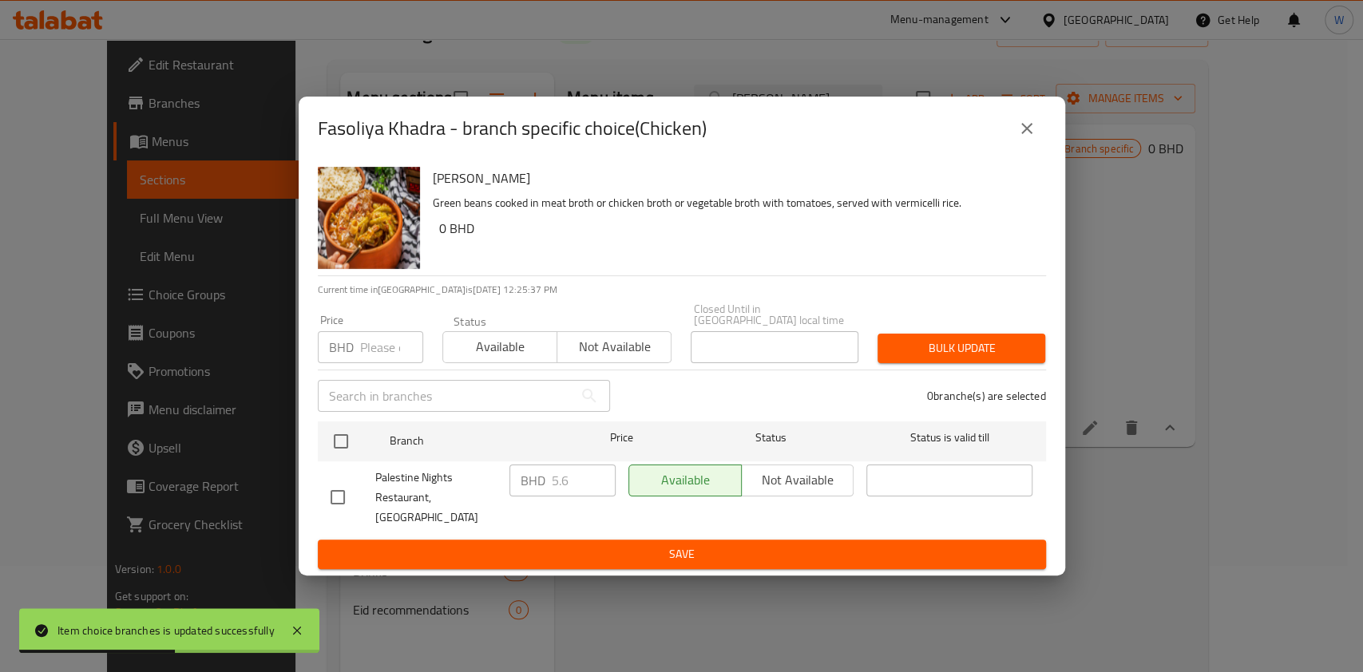
click at [386, 348] on input "number" at bounding box center [391, 347] width 63 height 32
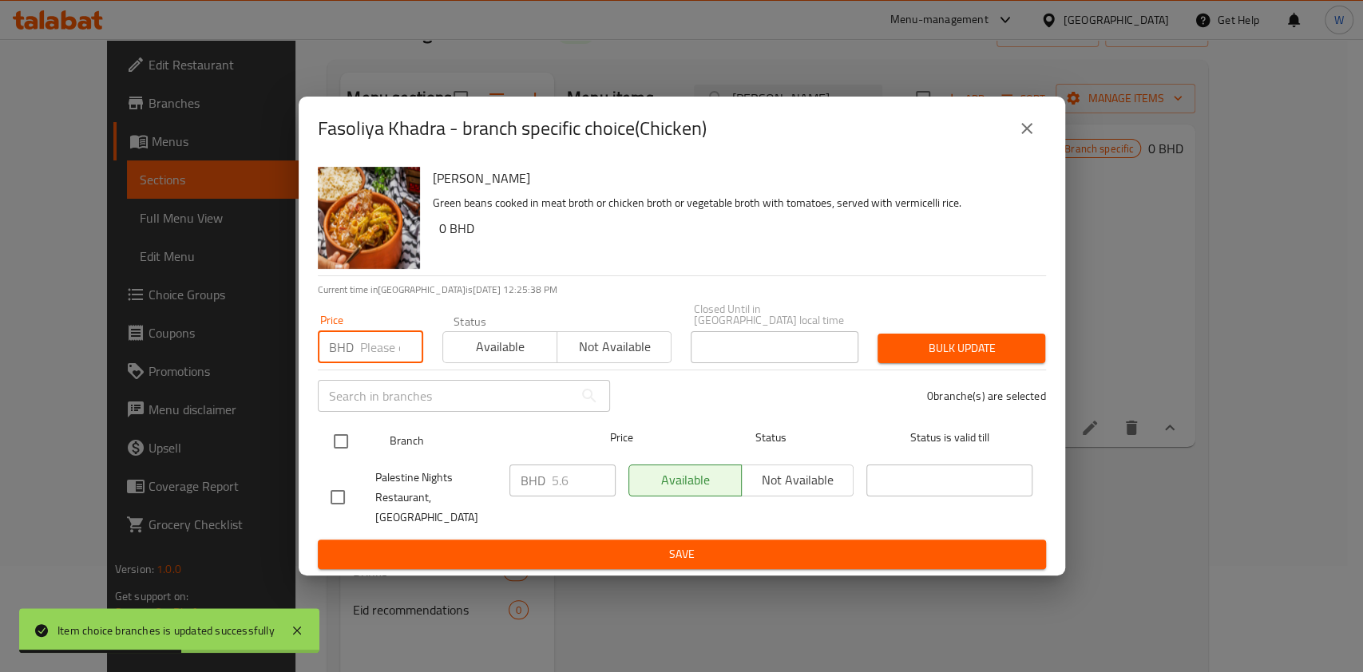
paste input "5.400"
type input "5.400"
click at [347, 453] on input "checkbox" at bounding box center [341, 442] width 34 height 34
checkbox input "true"
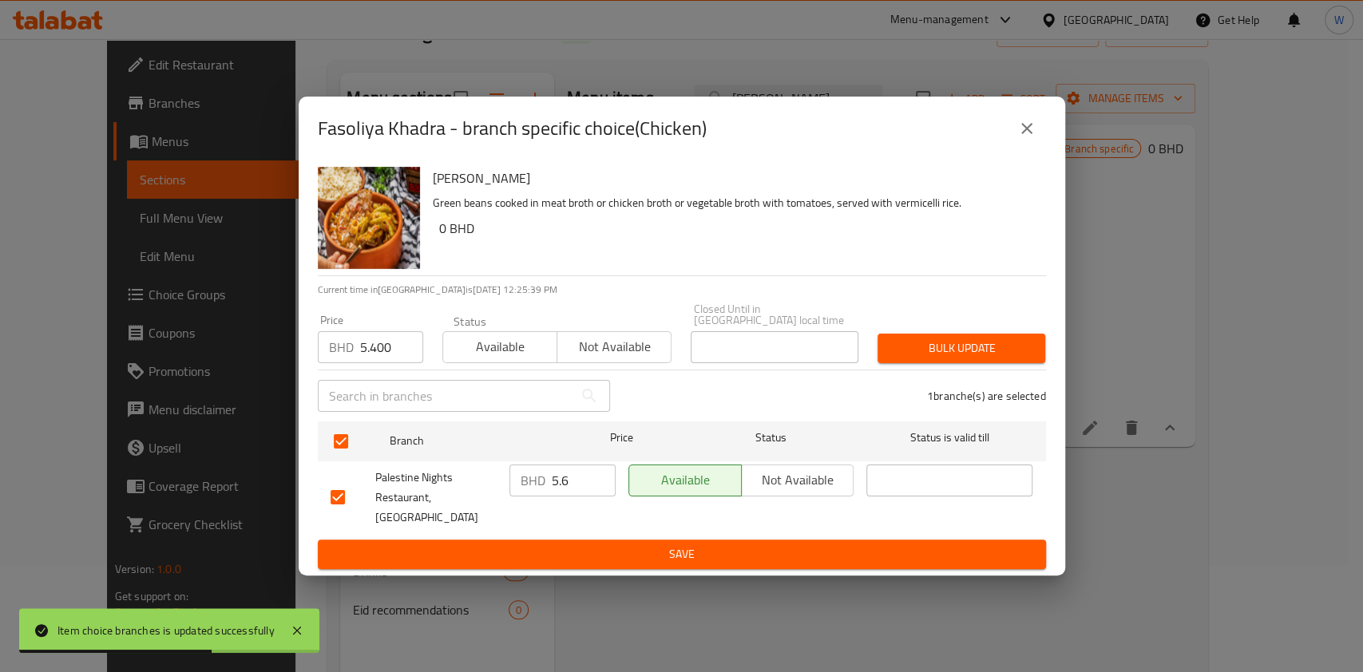
click at [945, 348] on span "Bulk update" at bounding box center [961, 349] width 142 height 20
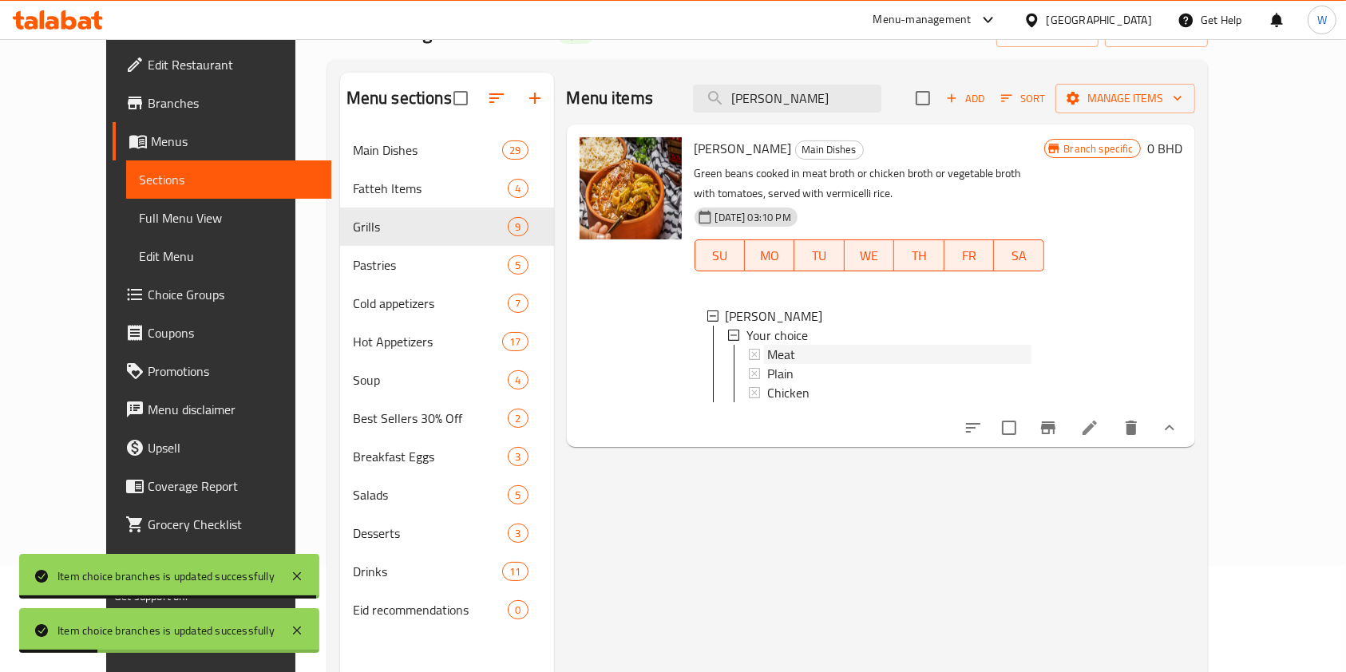
click at [767, 358] on span "Meat" at bounding box center [781, 354] width 28 height 19
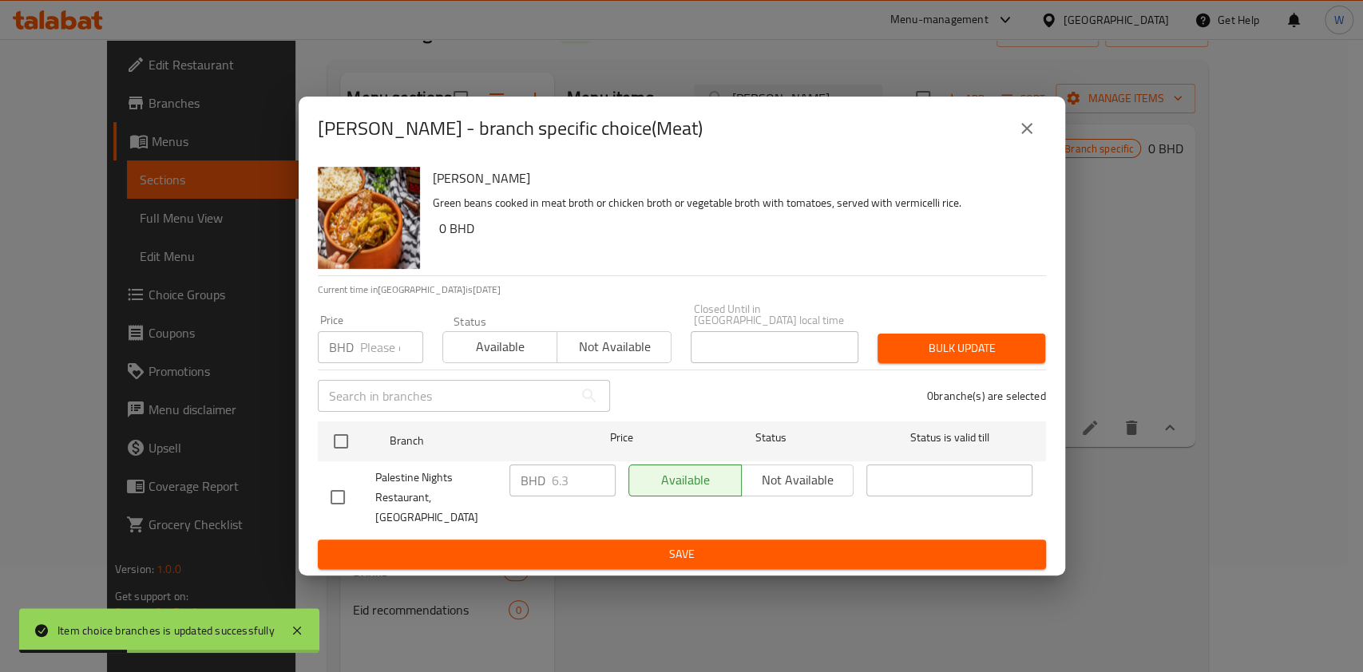
click at [370, 350] on input "number" at bounding box center [391, 347] width 63 height 32
paste input "6.200"
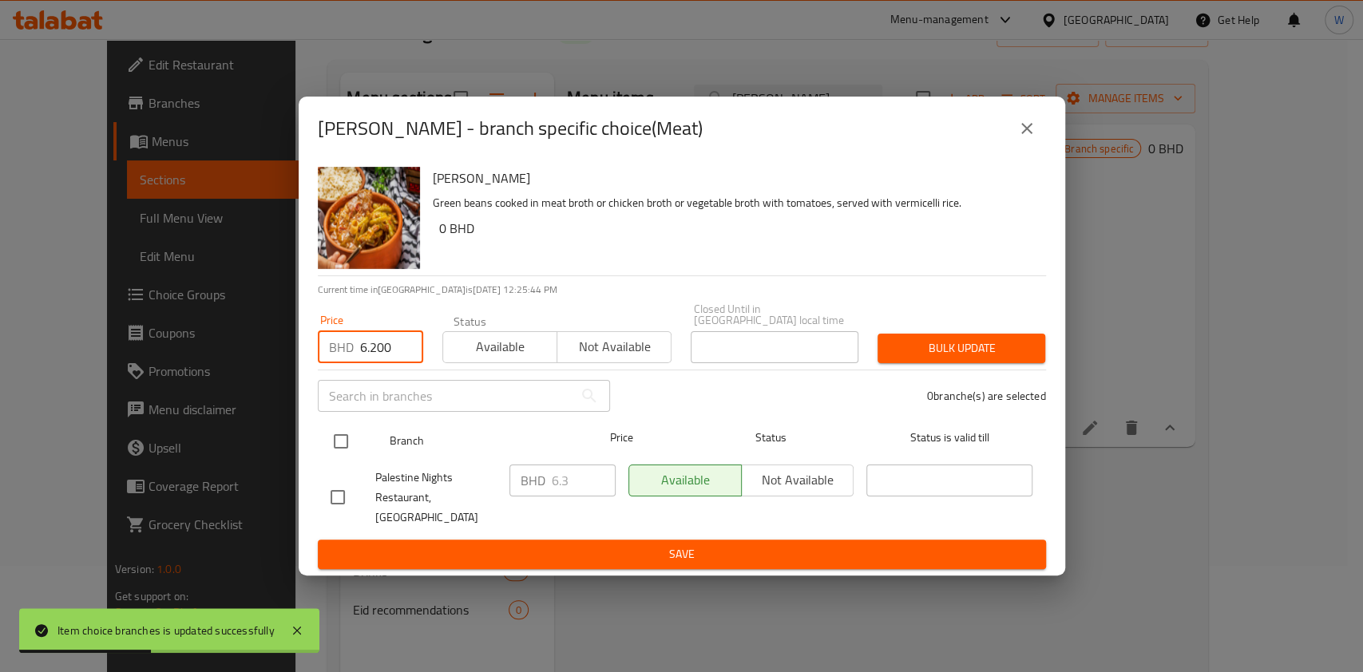
type input "6.200"
click at [344, 441] on input "checkbox" at bounding box center [341, 442] width 34 height 34
checkbox input "true"
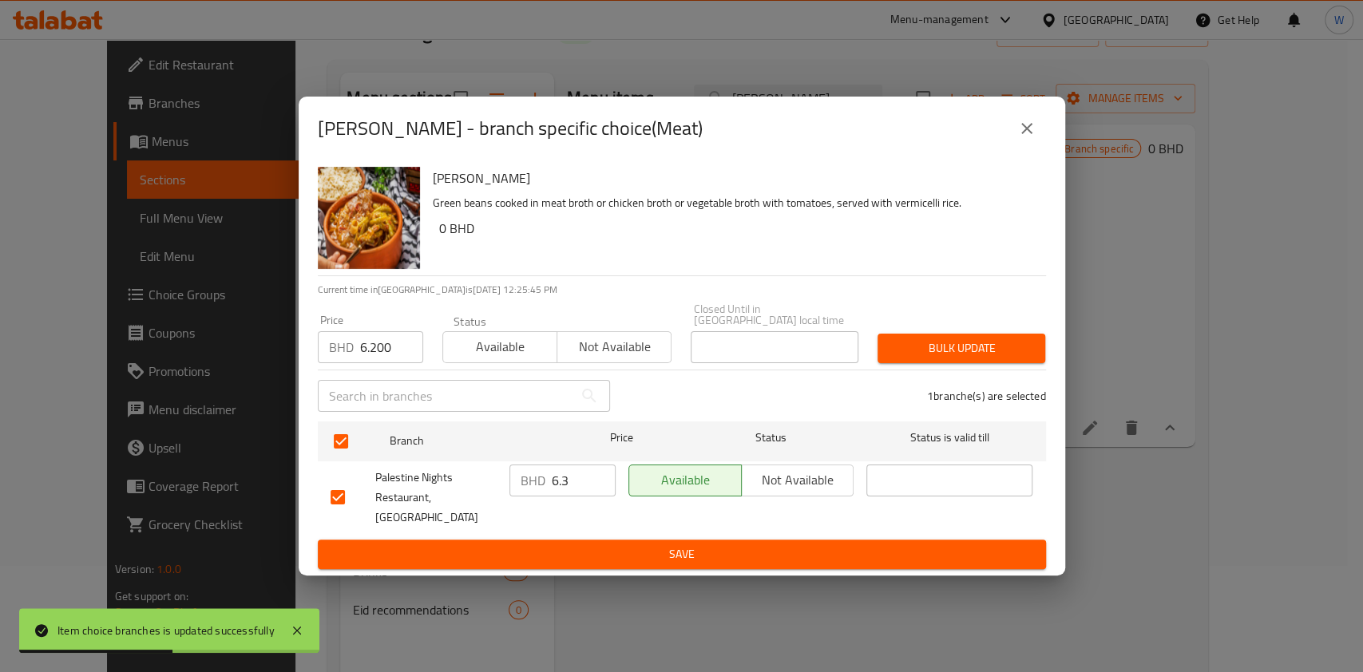
click at [1031, 345] on span "Bulk update" at bounding box center [961, 349] width 142 height 20
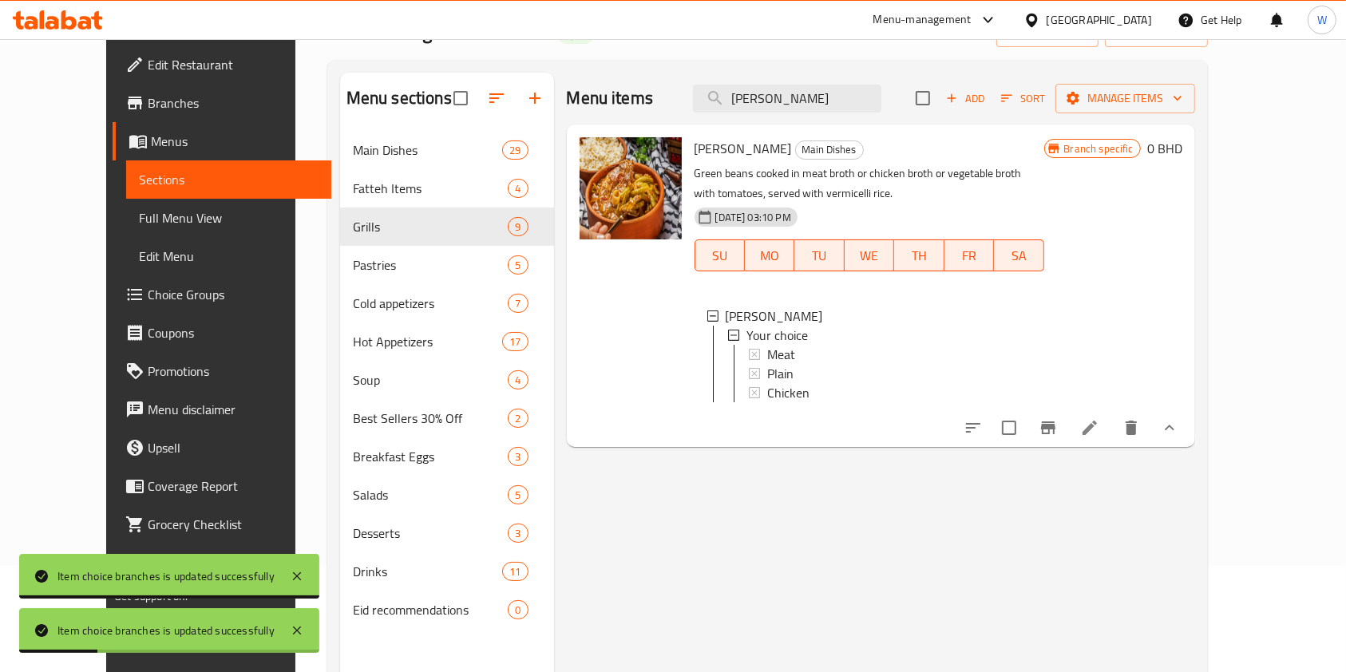
click at [854, 117] on div "Menu items Fasoliya Khadra Add Sort Manage items" at bounding box center [881, 99] width 628 height 52
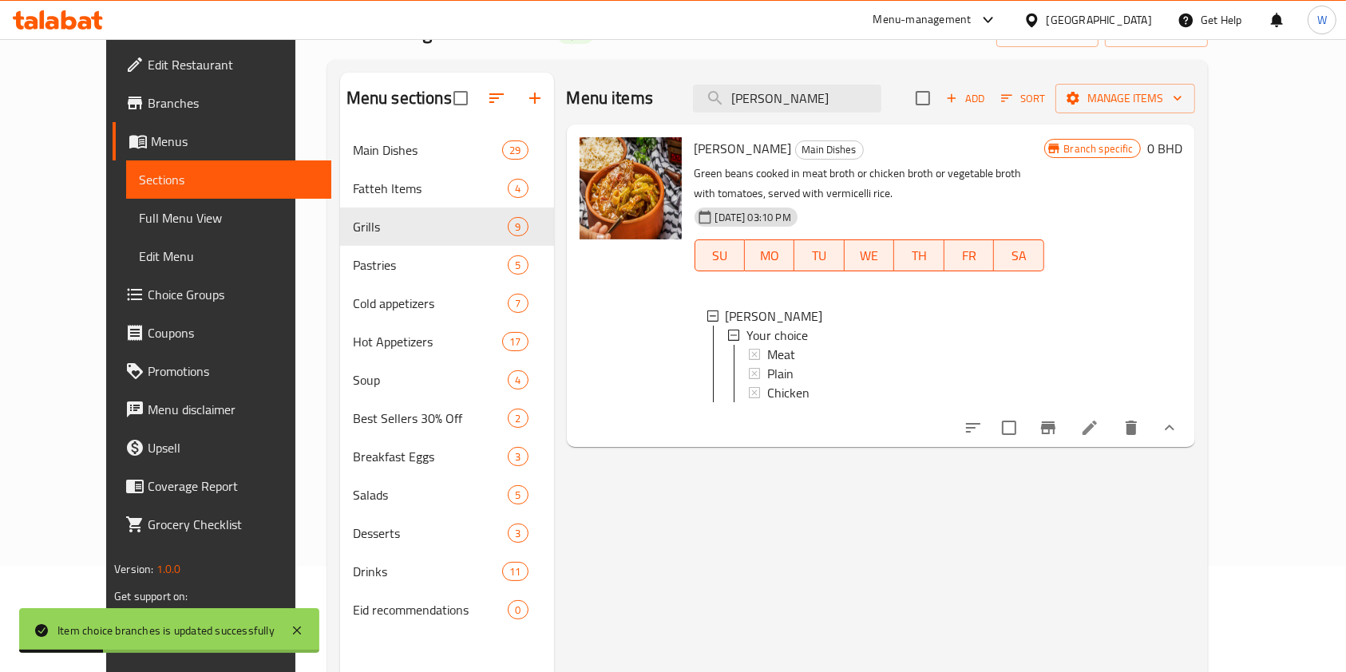
click at [854, 117] on div "Menu items Fasoliya Khadra Add Sort Manage items" at bounding box center [881, 99] width 628 height 52
click at [856, 93] on input "[PERSON_NAME]" at bounding box center [787, 99] width 188 height 28
paste input "Stuffed Vegetables"
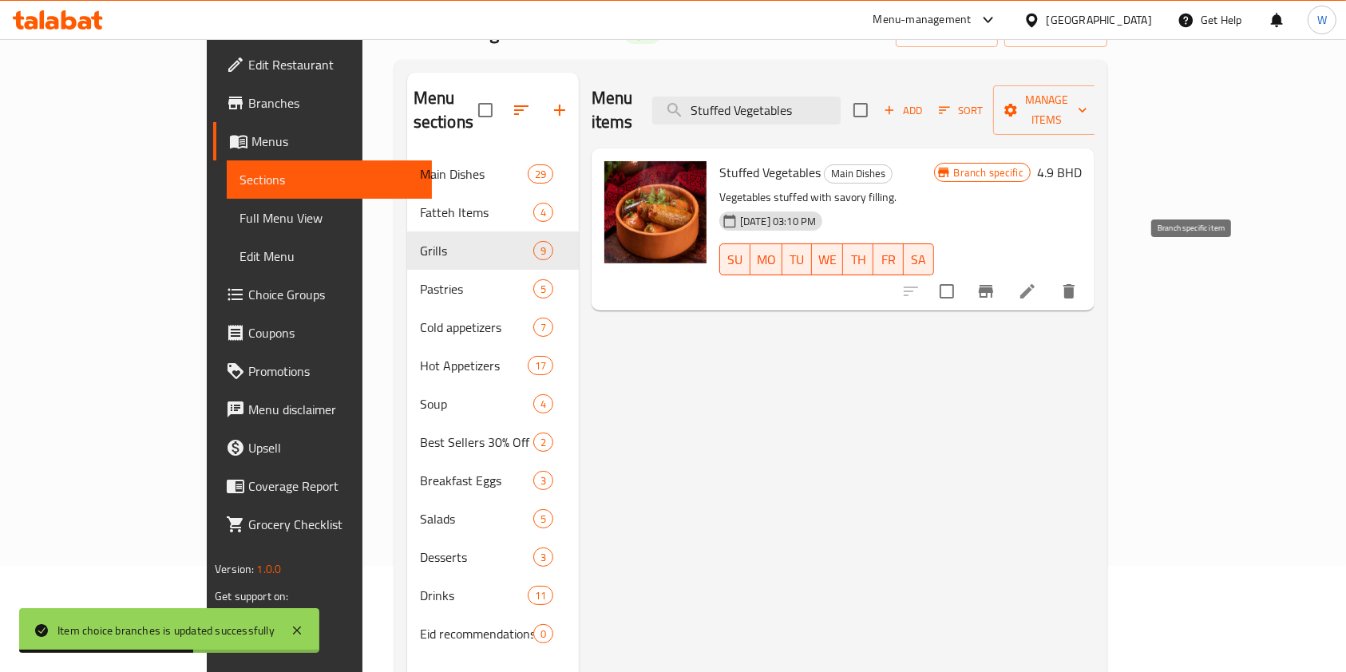
type input "Stuffed Vegetables"
click at [1005, 272] on button "Branch-specific-item" at bounding box center [986, 291] width 38 height 38
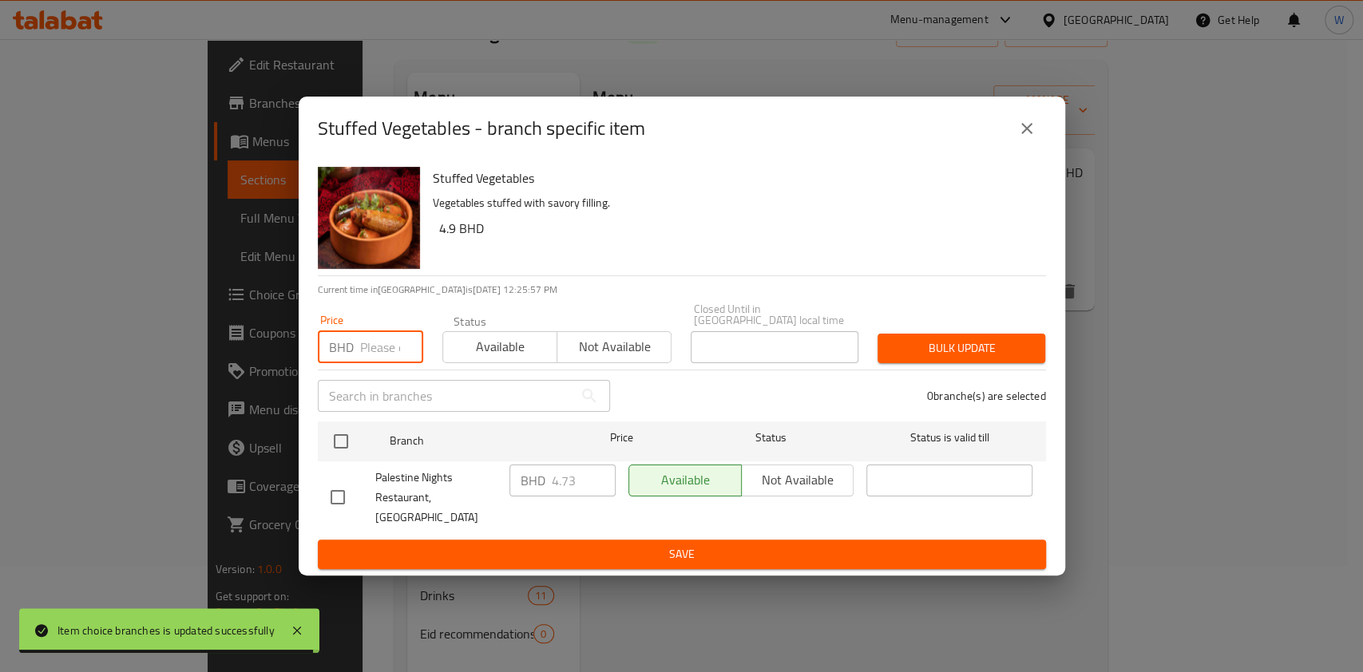
click at [362, 367] on div "Price BHD Price" at bounding box center [370, 339] width 125 height 68
click at [377, 354] on input "number" at bounding box center [391, 347] width 63 height 32
paste input "4.75"
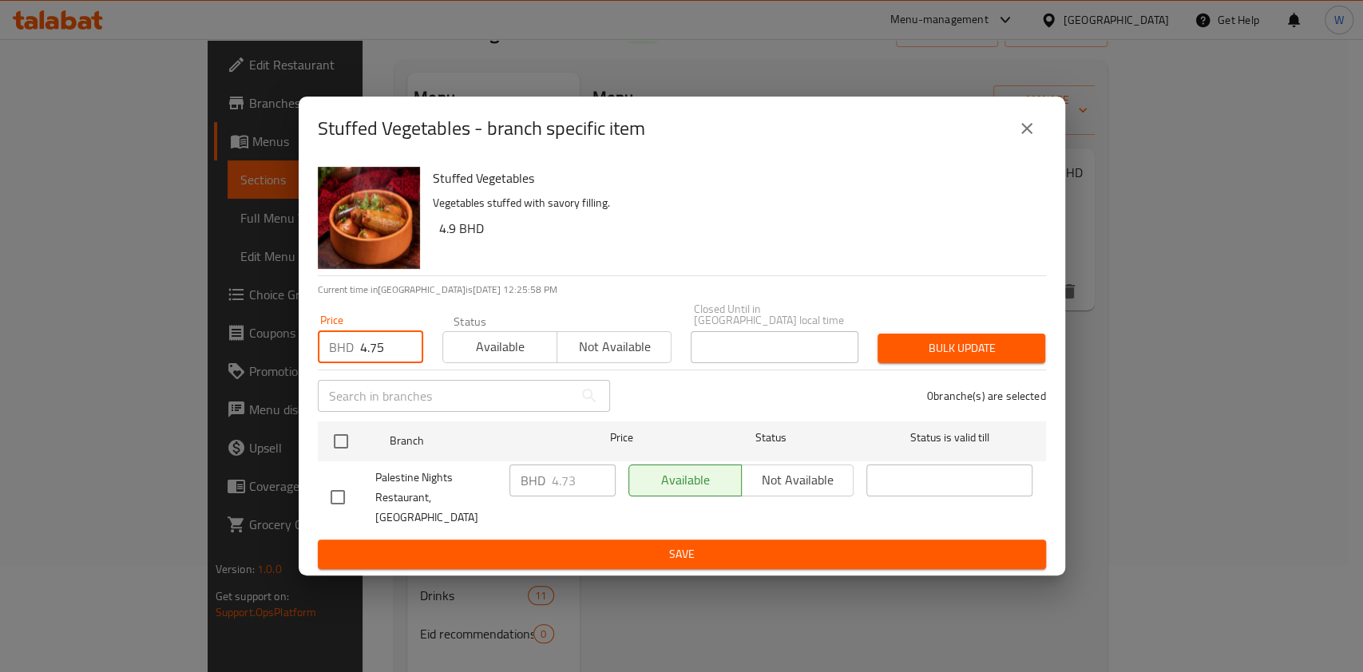
type input "4.75"
click at [327, 467] on div "Palestine Nights Restaurant, Al Sayh" at bounding box center [413, 497] width 179 height 79
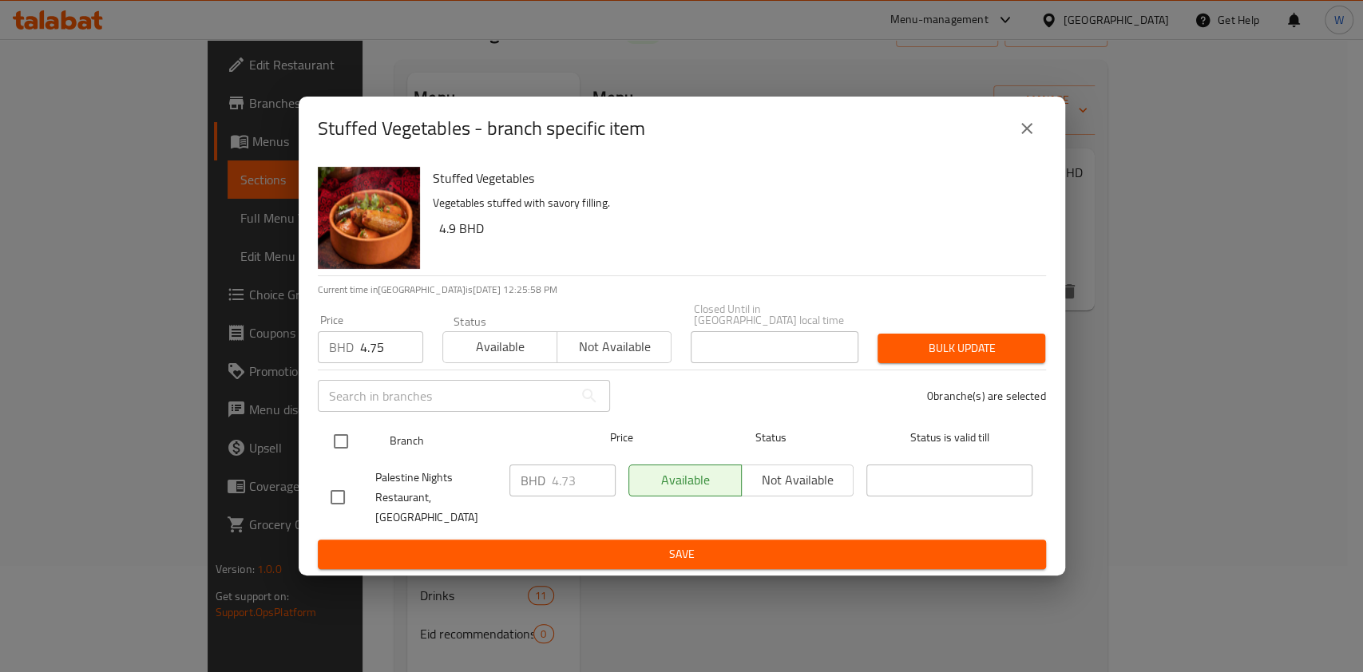
click at [333, 458] on input "checkbox" at bounding box center [341, 442] width 34 height 34
checkbox input "true"
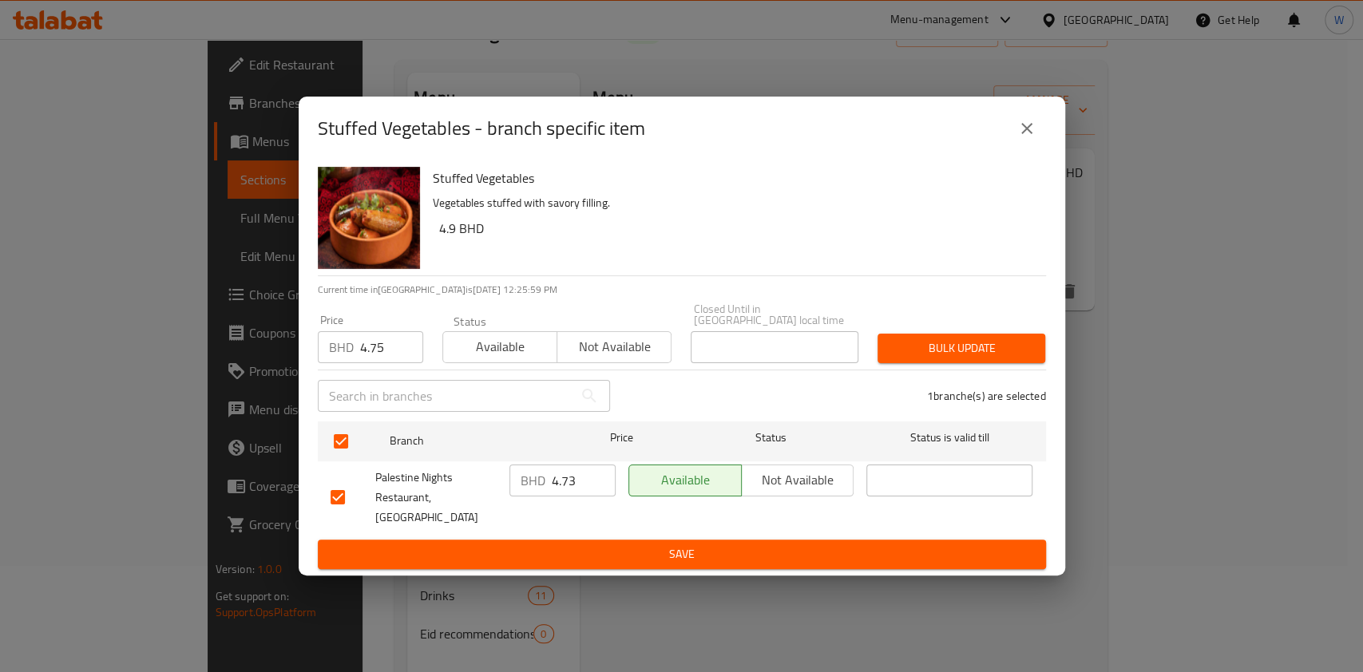
click at [990, 354] on span "Bulk update" at bounding box center [961, 349] width 142 height 20
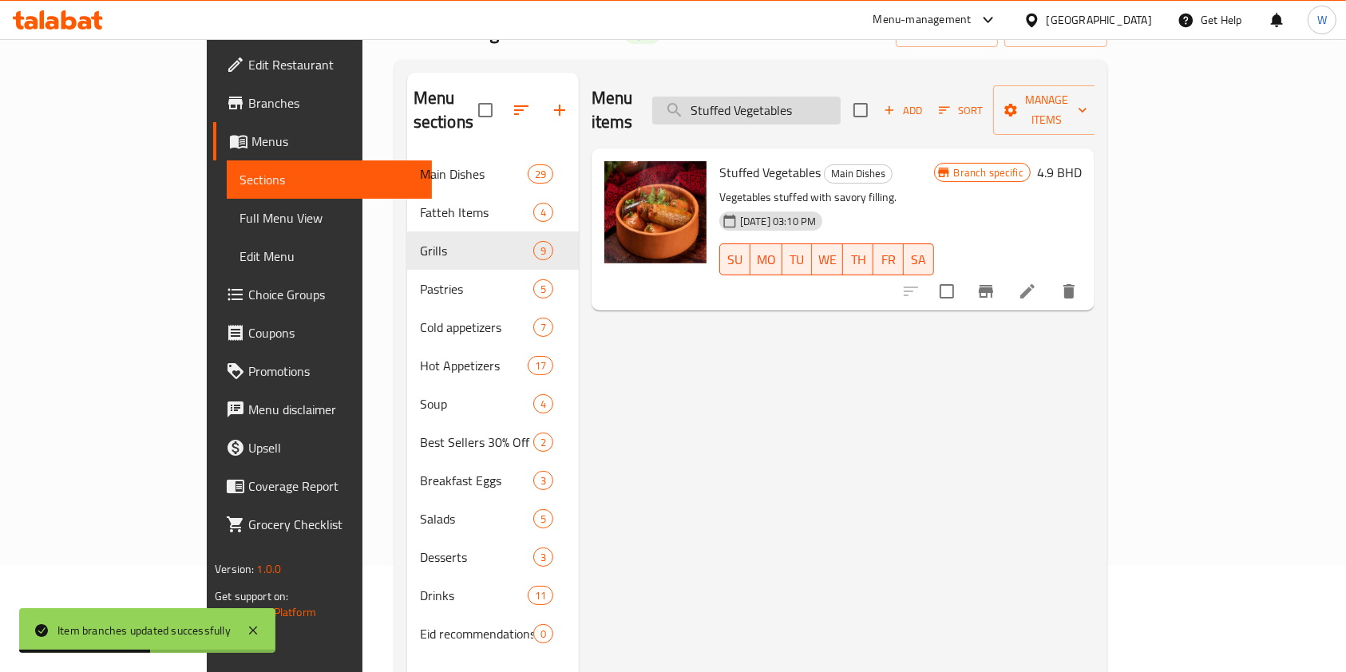
click at [841, 97] on input "Stuffed Vegetables" at bounding box center [746, 111] width 188 height 28
paste input "Mjaddara"
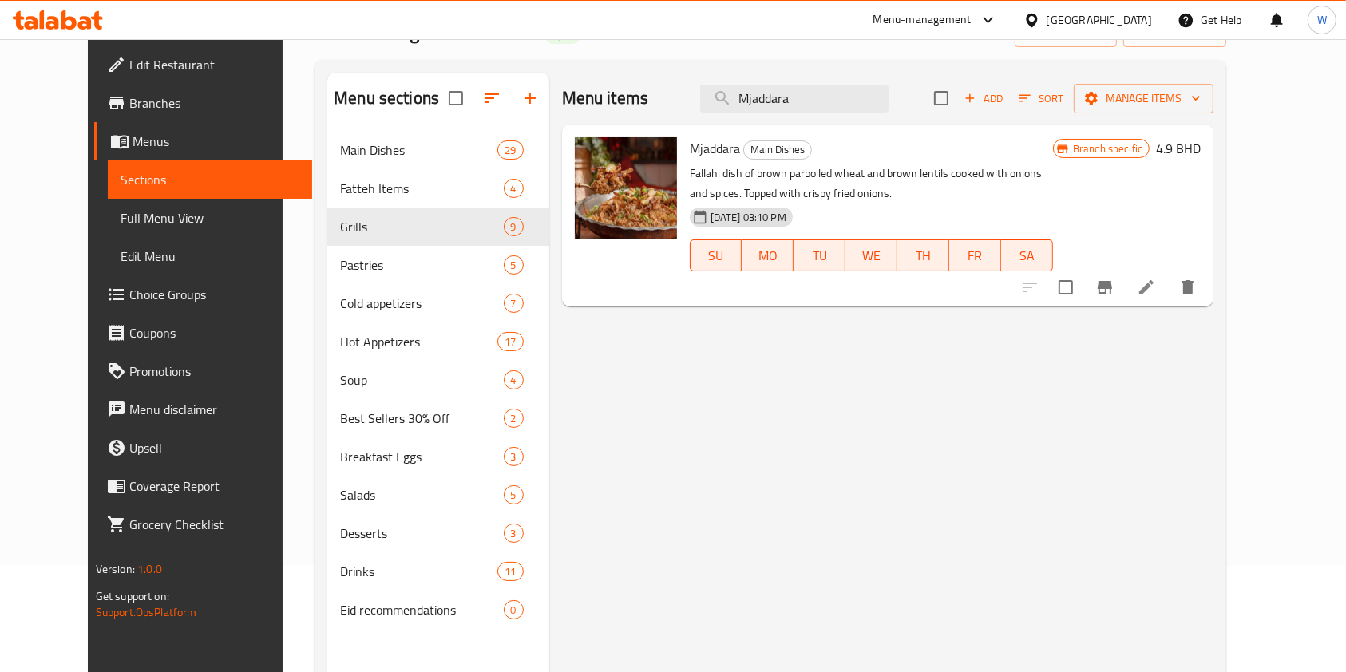
type input "Mjaddara"
click at [1115, 295] on icon "Branch-specific-item" at bounding box center [1104, 287] width 19 height 19
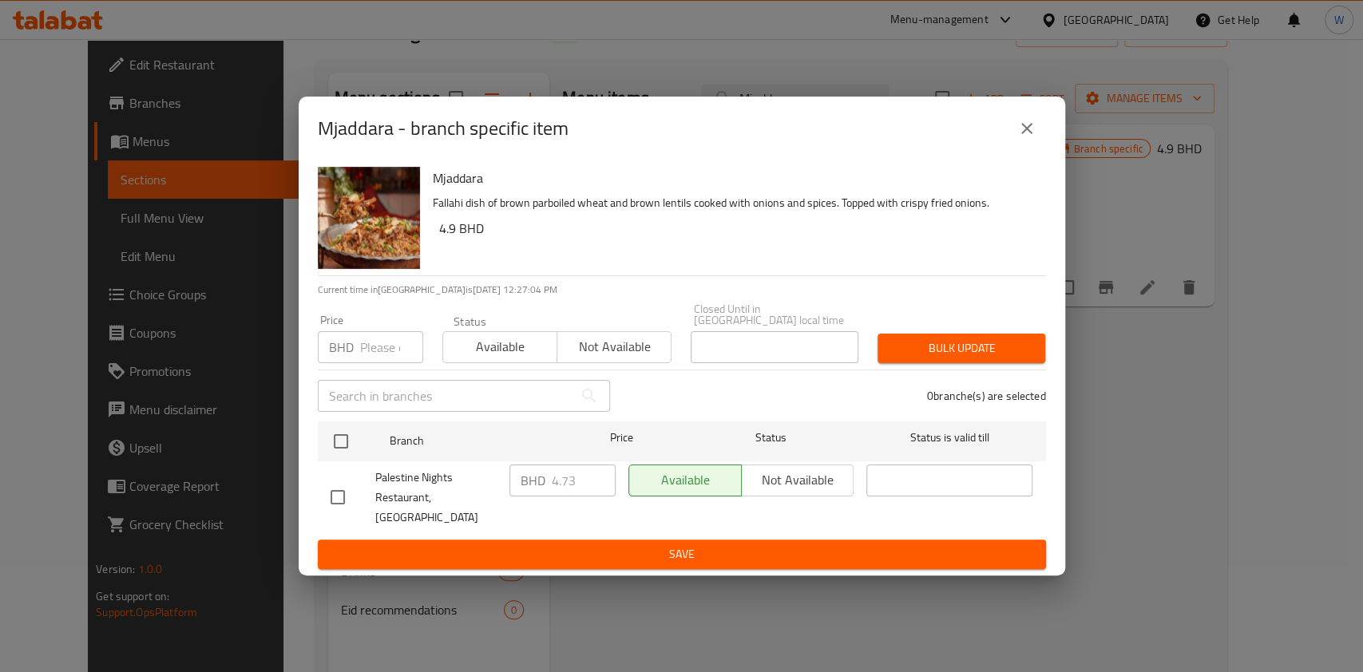
click at [383, 353] on input "number" at bounding box center [391, 347] width 63 height 32
paste input "4.75"
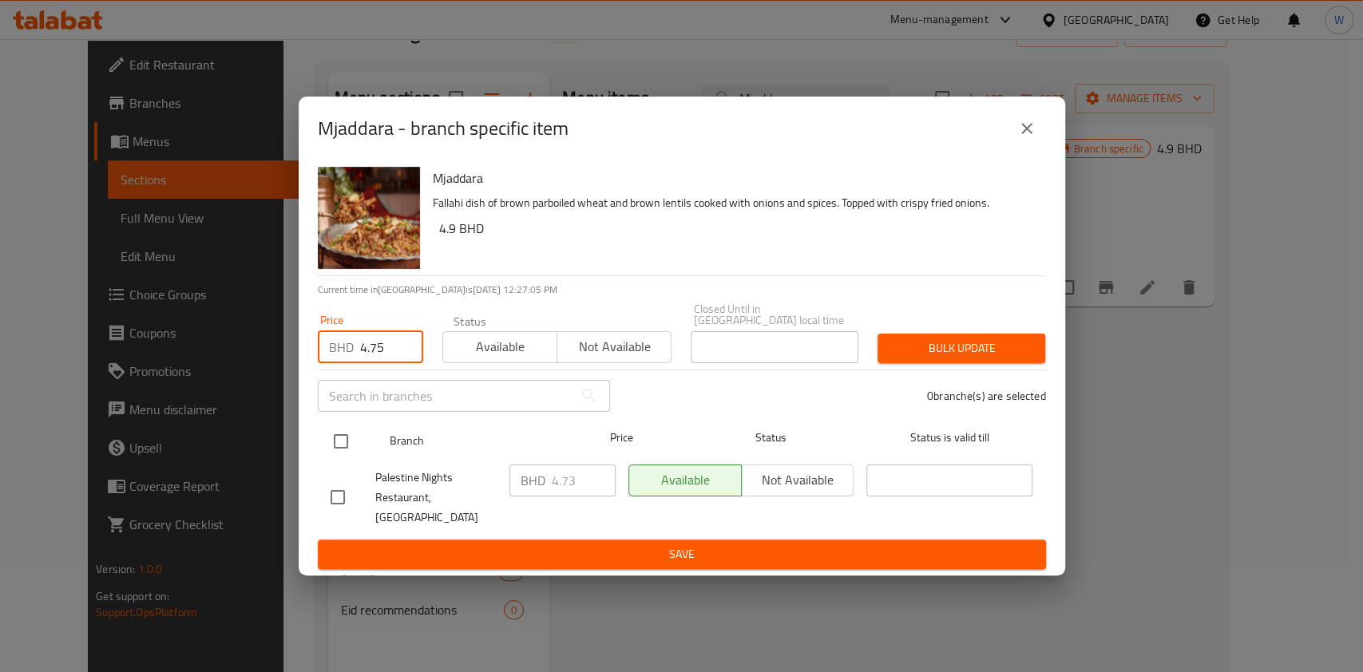
type input "4.75"
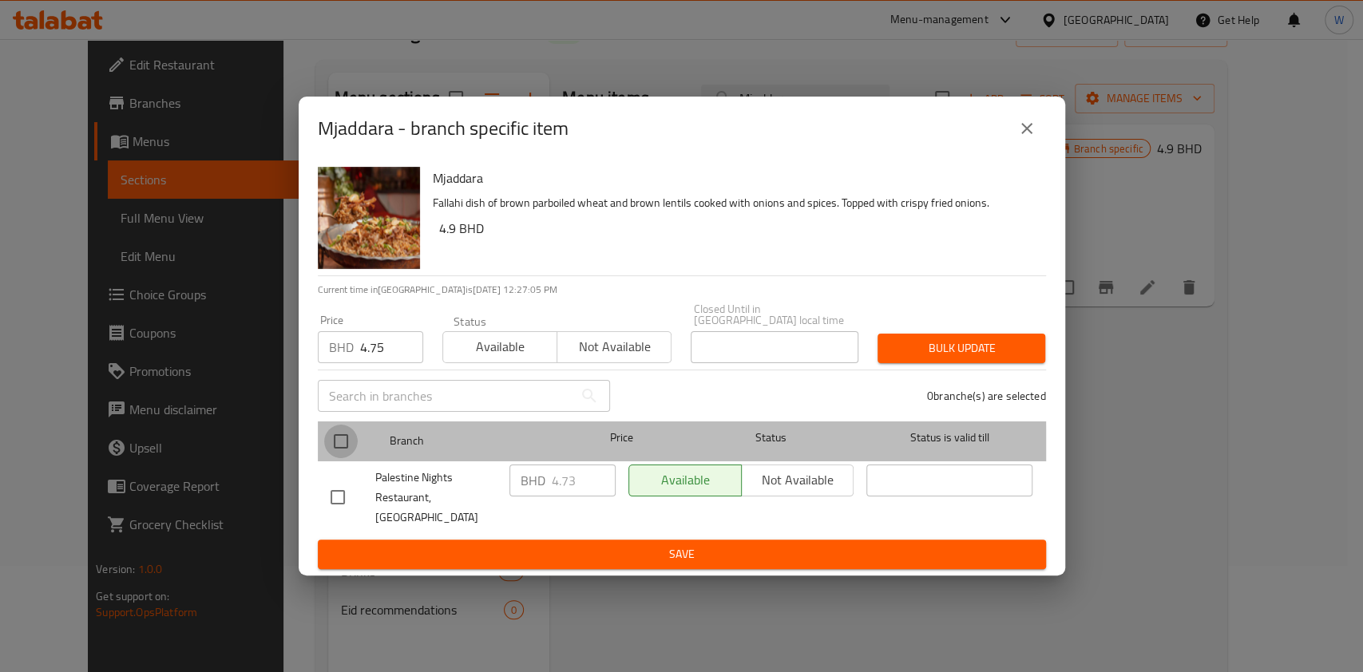
click at [337, 450] on input "checkbox" at bounding box center [341, 442] width 34 height 34
checkbox input "true"
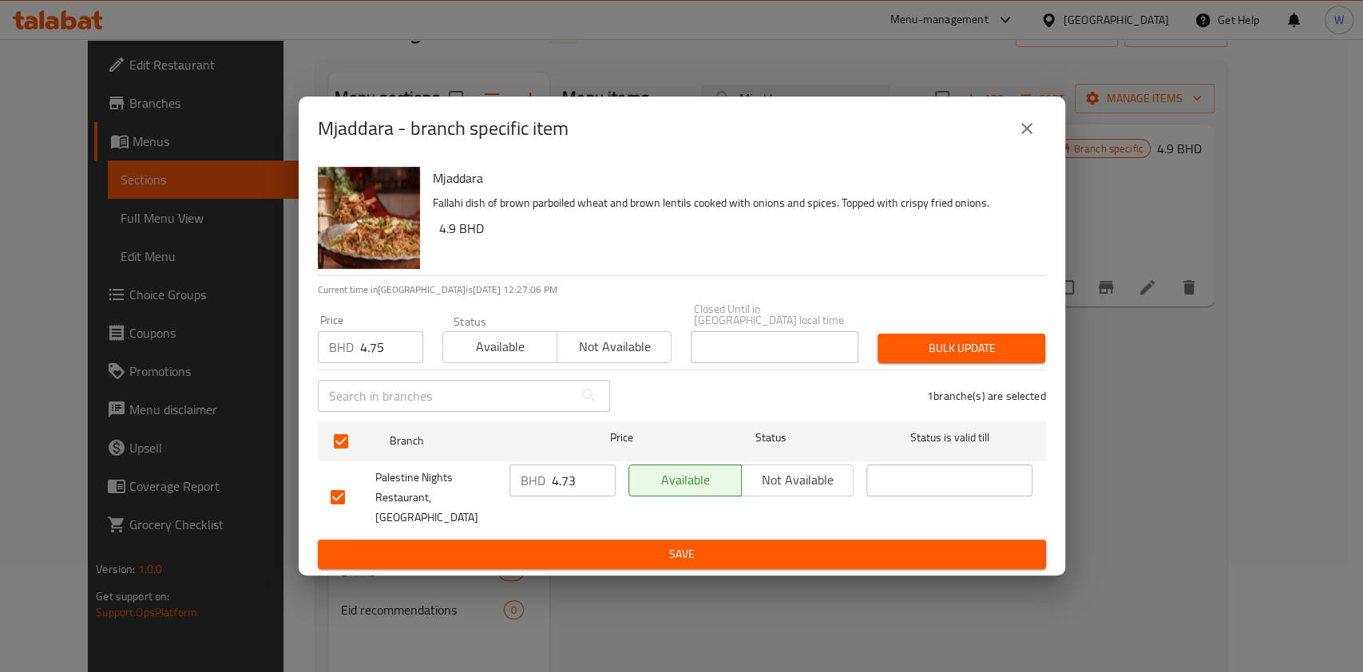
click at [952, 345] on span "Bulk update" at bounding box center [961, 349] width 142 height 20
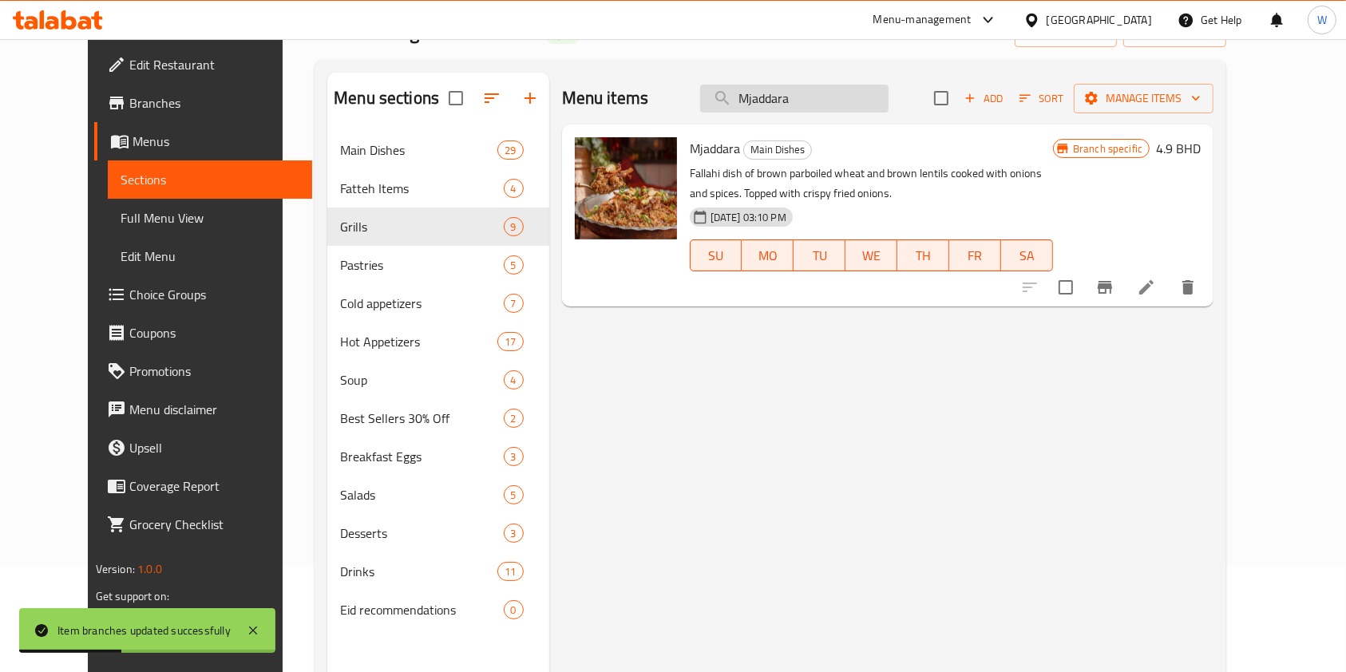
click at [824, 97] on input "Mjaddara" at bounding box center [794, 99] width 188 height 28
click at [825, 97] on input "Mjaddara" at bounding box center [794, 99] width 188 height 28
paste input "Stuffed Potato"
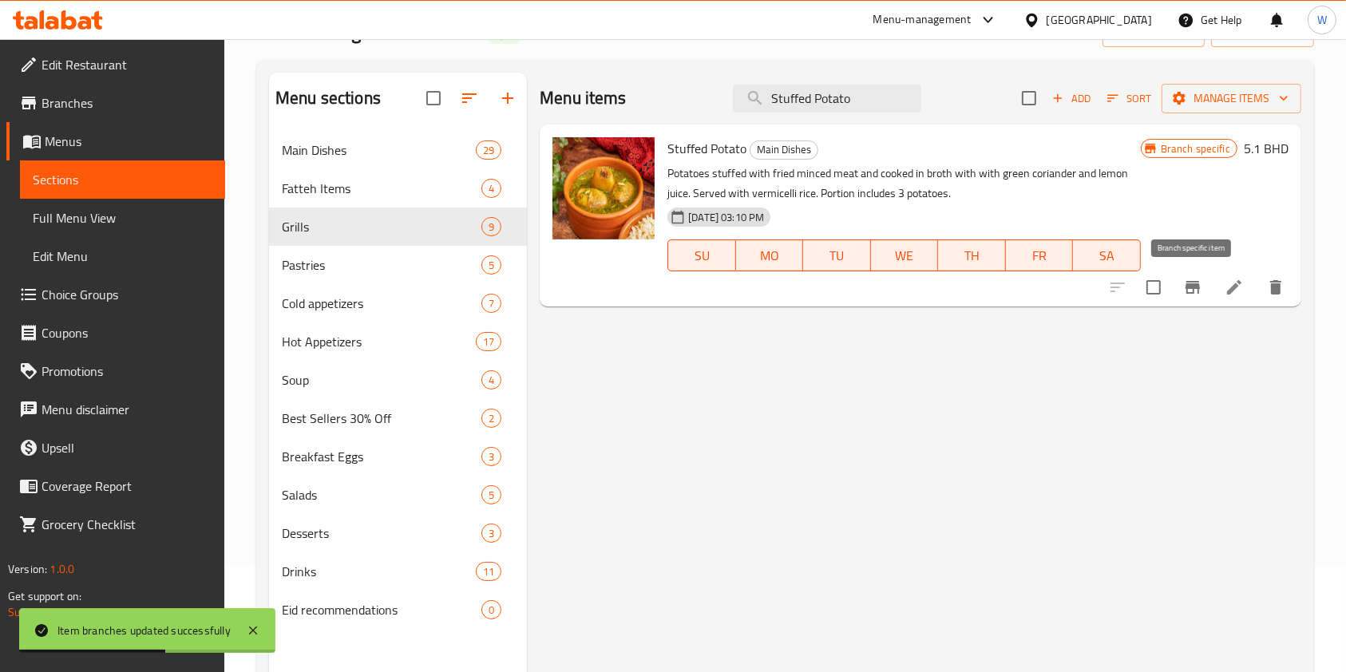
type input "Stuffed Potato"
click at [1198, 283] on icon "Branch-specific-item" at bounding box center [1193, 287] width 14 height 13
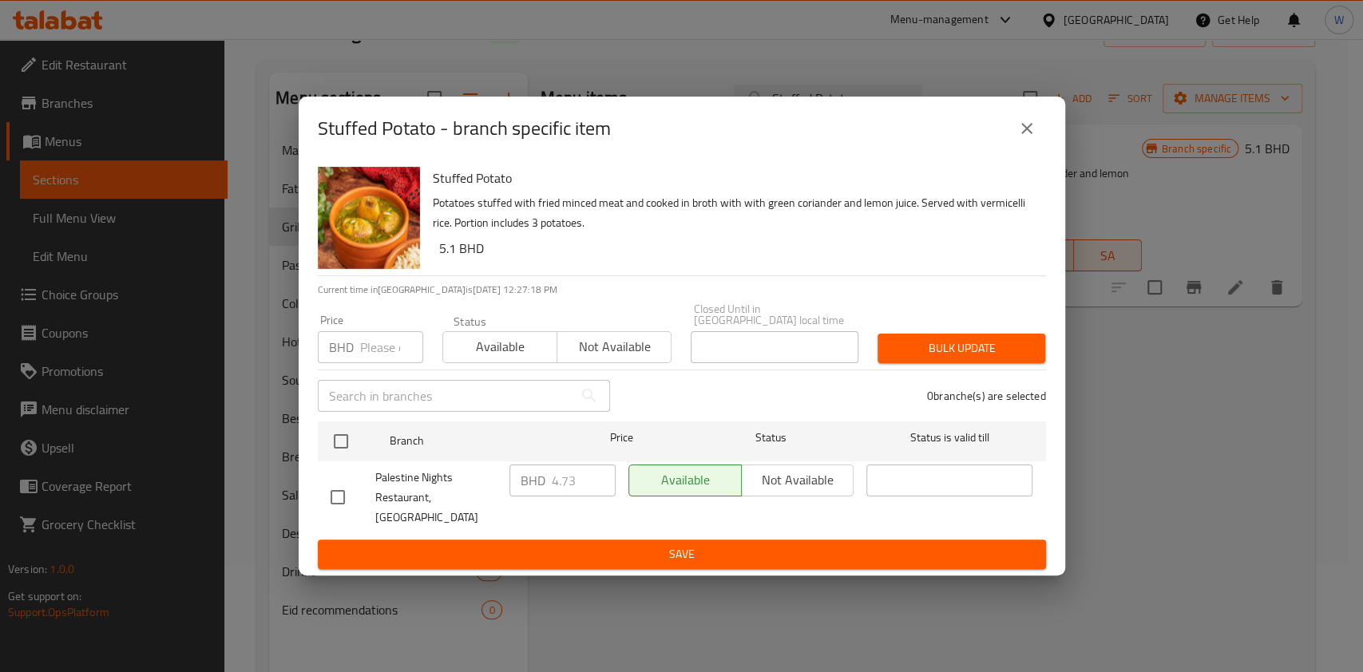
click at [341, 357] on p "BHD" at bounding box center [341, 347] width 25 height 19
click at [370, 351] on input "number" at bounding box center [391, 347] width 63 height 32
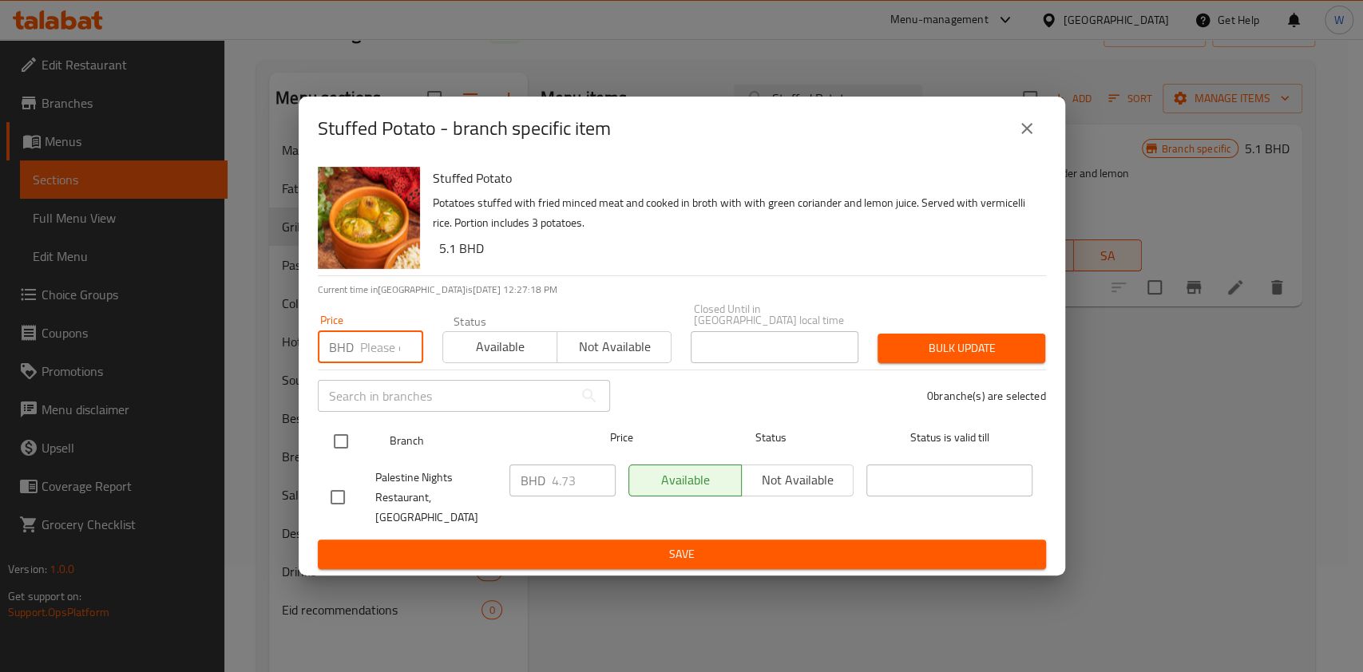
paste input "4.75"
type input "4.75"
click at [350, 446] on input "checkbox" at bounding box center [341, 442] width 34 height 34
checkbox input "true"
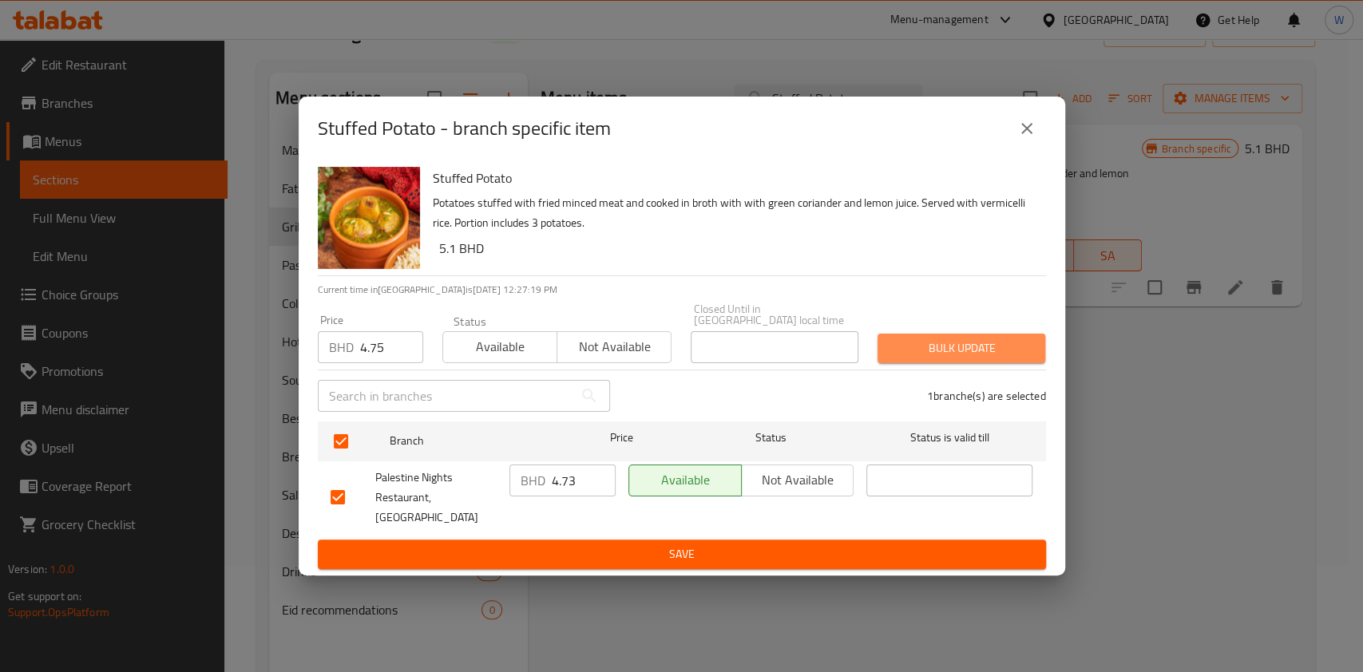
click at [962, 356] on span "Bulk update" at bounding box center [961, 349] width 142 height 20
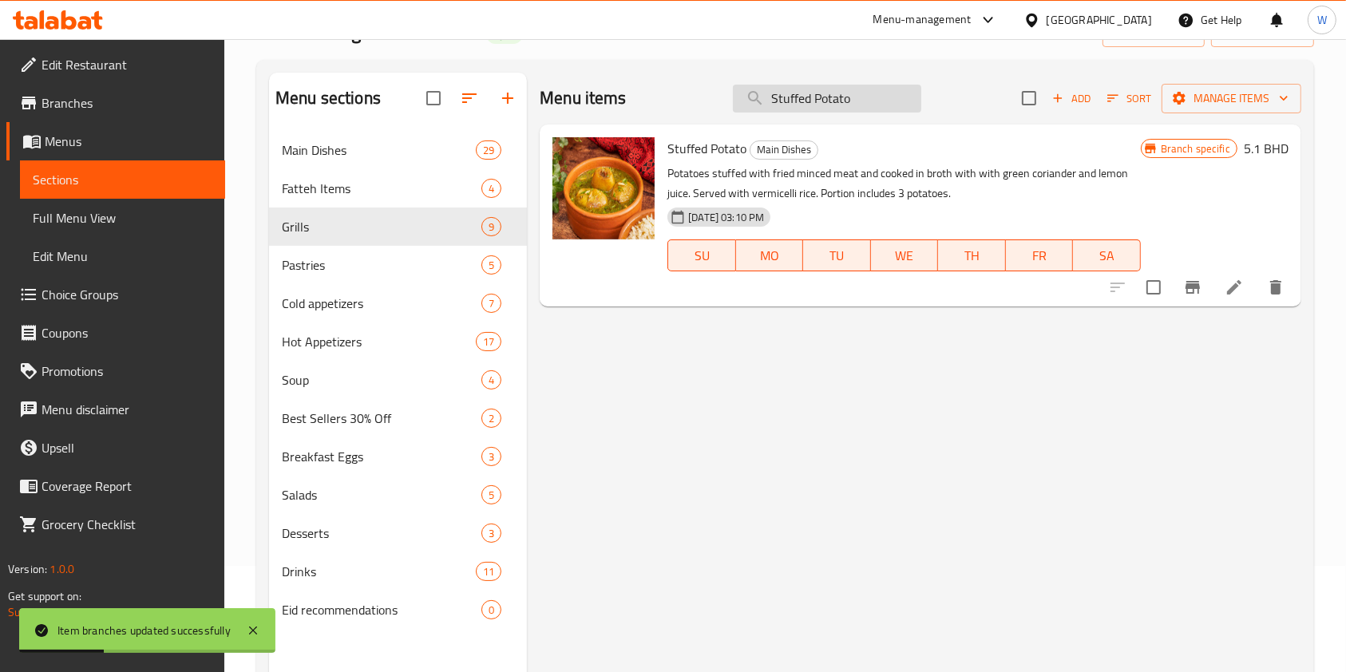
click at [826, 102] on input "Stuffed Potato" at bounding box center [827, 99] width 188 height 28
paste input "Chicken Musakhan"
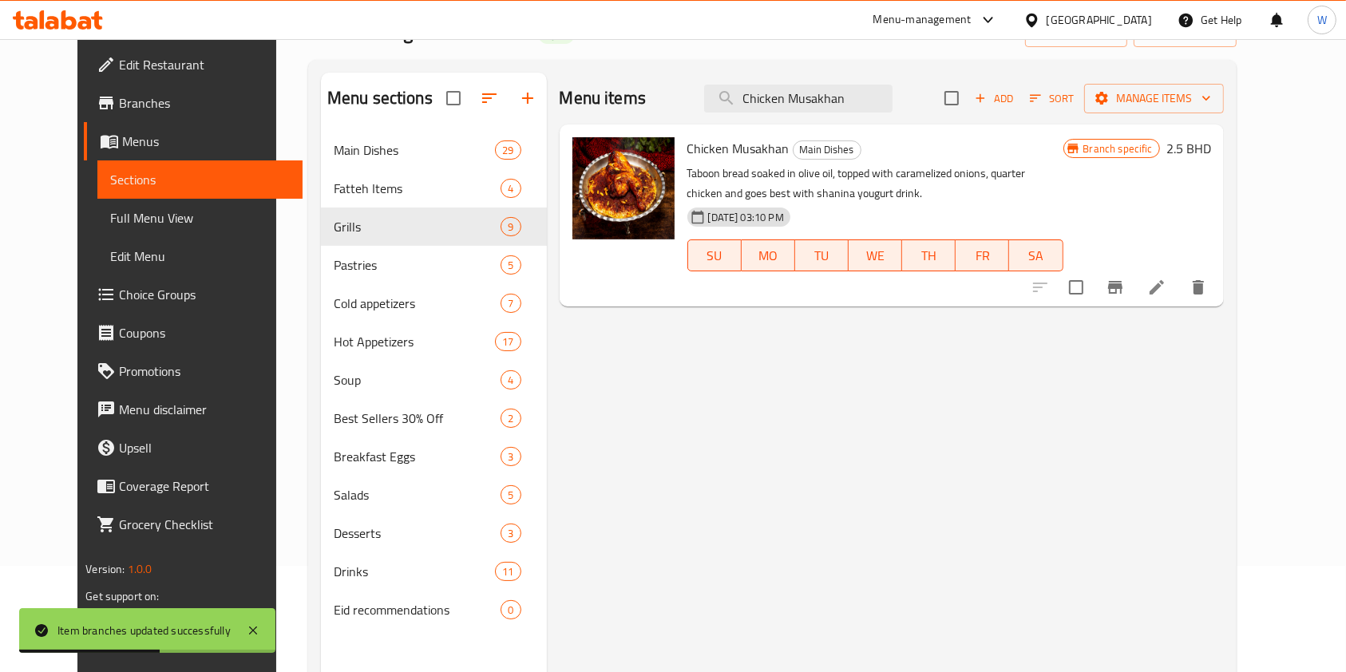
type input "Chicken Musakhan"
click at [1135, 292] on button "Branch-specific-item" at bounding box center [1115, 287] width 38 height 38
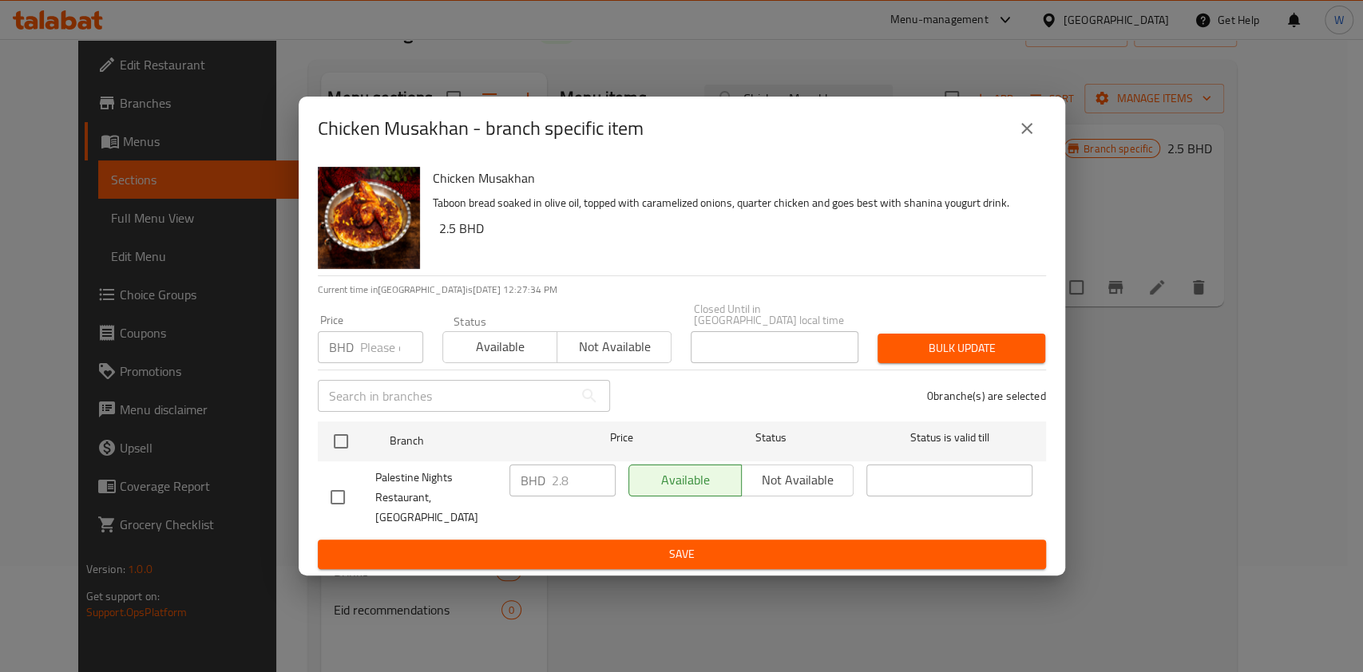
click at [389, 353] on input "number" at bounding box center [391, 347] width 63 height 32
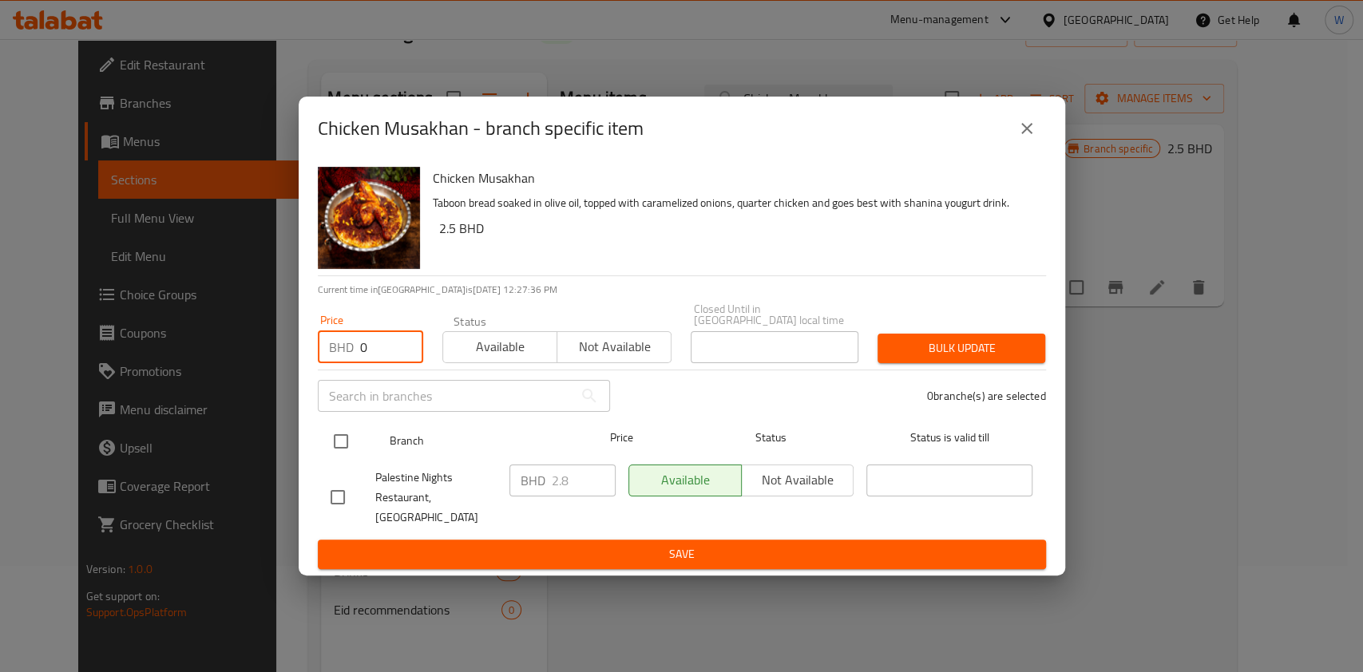
type input "0"
drag, startPoint x: 345, startPoint y: 446, endPoint x: 447, endPoint y: 442, distance: 102.2
click at [345, 446] on input "checkbox" at bounding box center [341, 442] width 34 height 34
checkbox input "true"
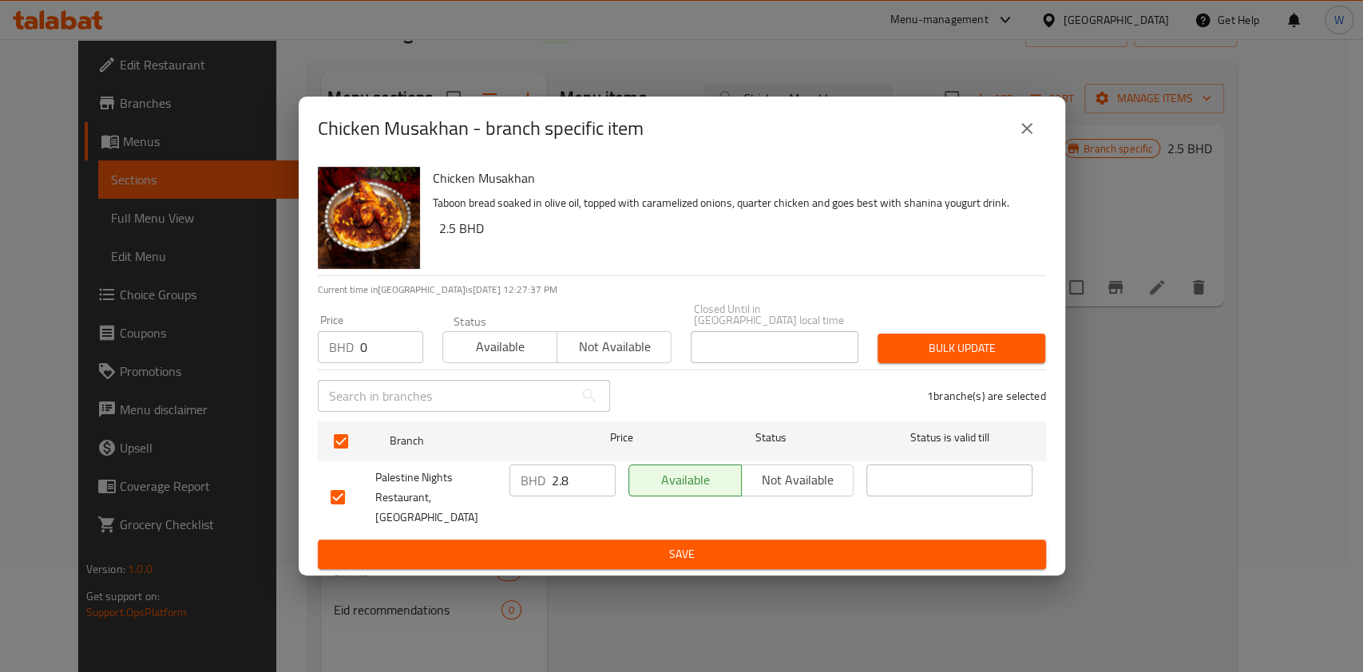
click at [1004, 335] on div "Bulk update" at bounding box center [961, 348] width 187 height 49
click at [1003, 347] on span "Bulk update" at bounding box center [961, 349] width 142 height 20
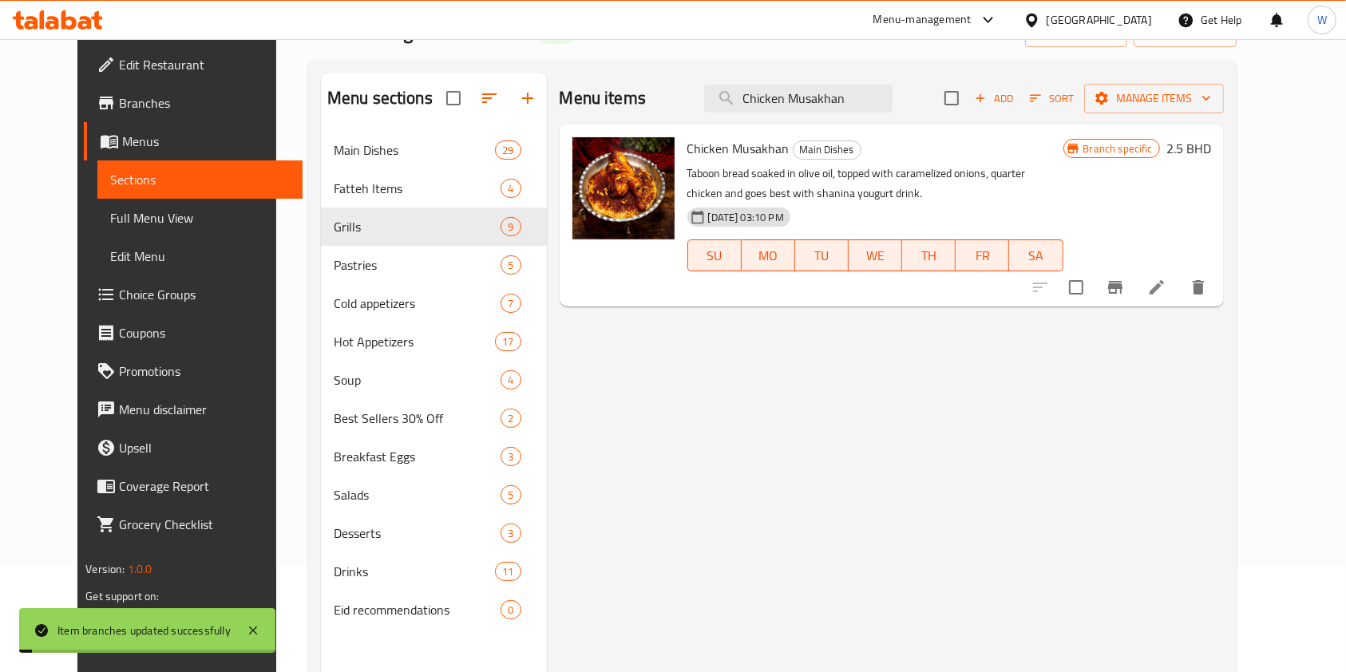
click at [1211, 161] on div "Branch specific 2.5 BHD" at bounding box center [1137, 215] width 148 height 156
click at [1211, 155] on h6 "2.5 BHD" at bounding box center [1188, 148] width 45 height 22
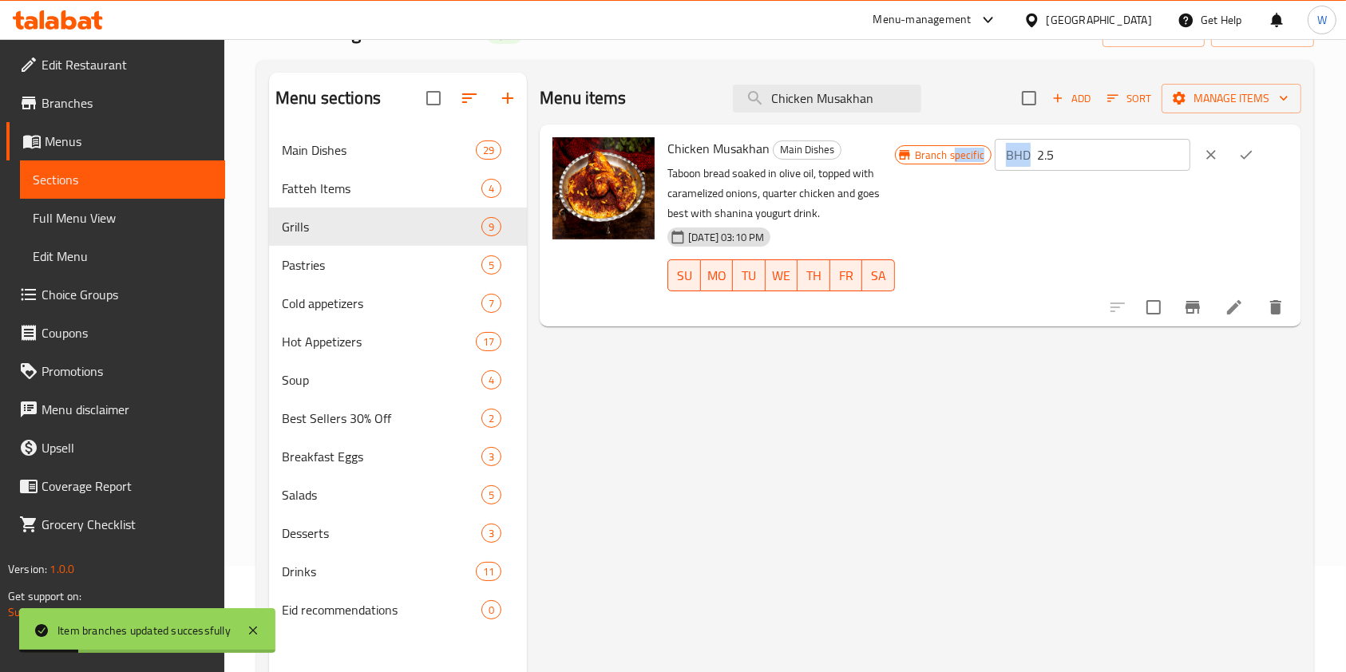
drag, startPoint x: 1061, startPoint y: 147, endPoint x: 984, endPoint y: 152, distance: 76.8
click at [988, 152] on div "Branch specific BHD 2.5 ​" at bounding box center [1092, 154] width 394 height 35
drag, startPoint x: 1111, startPoint y: 154, endPoint x: 1003, endPoint y: 158, distance: 107.9
click at [1003, 158] on div "Branch specific BHD 2.5 ​" at bounding box center [1092, 154] width 394 height 35
type input "0"
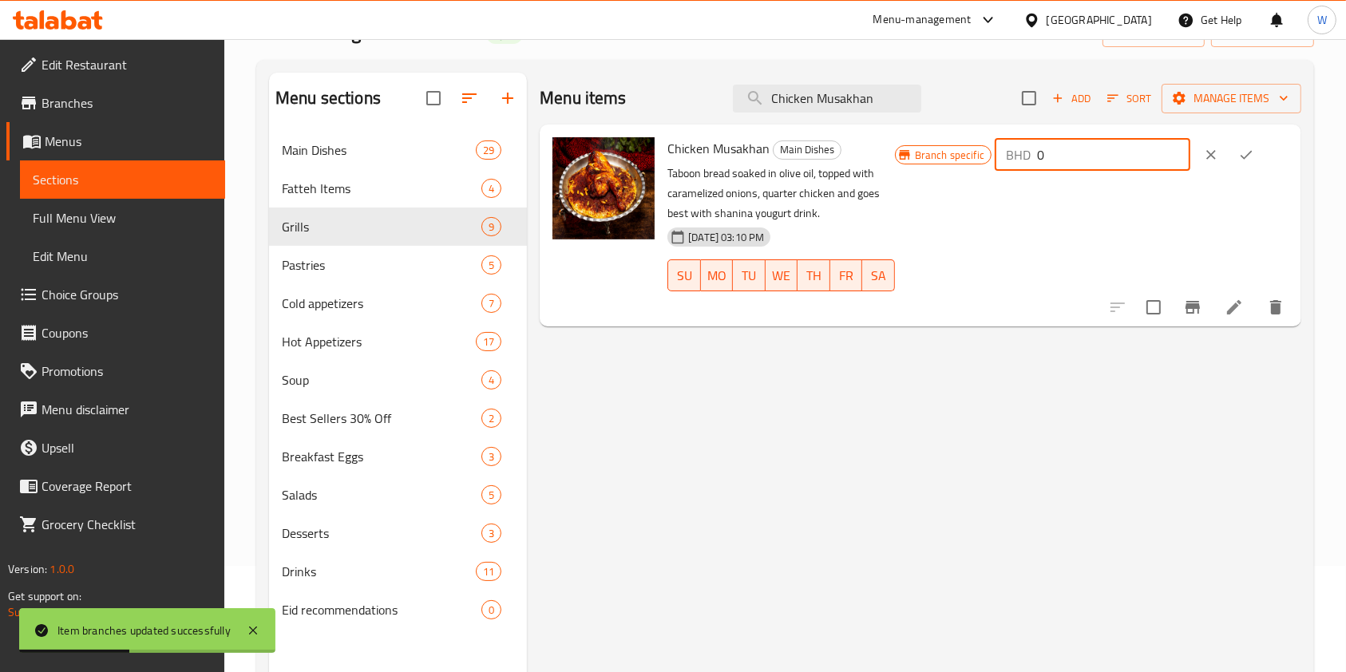
click at [1252, 157] on icon "ok" at bounding box center [1246, 155] width 16 height 16
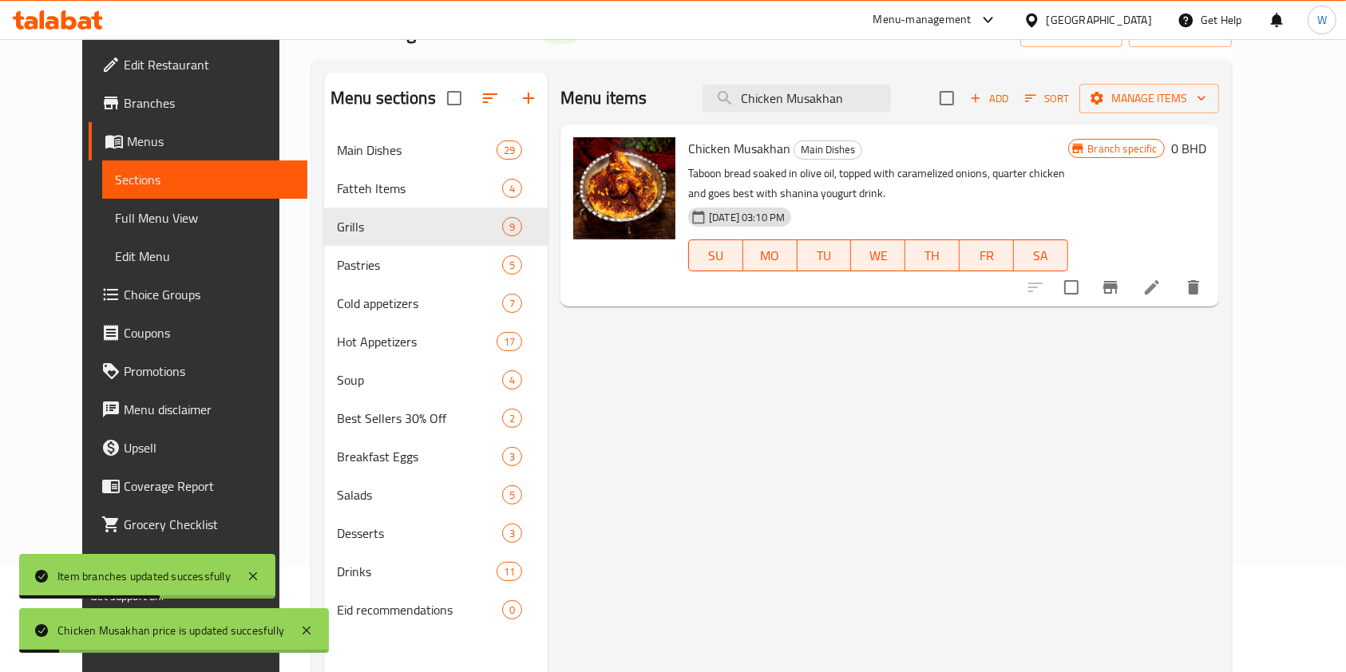
click at [1162, 291] on icon at bounding box center [1151, 287] width 19 height 19
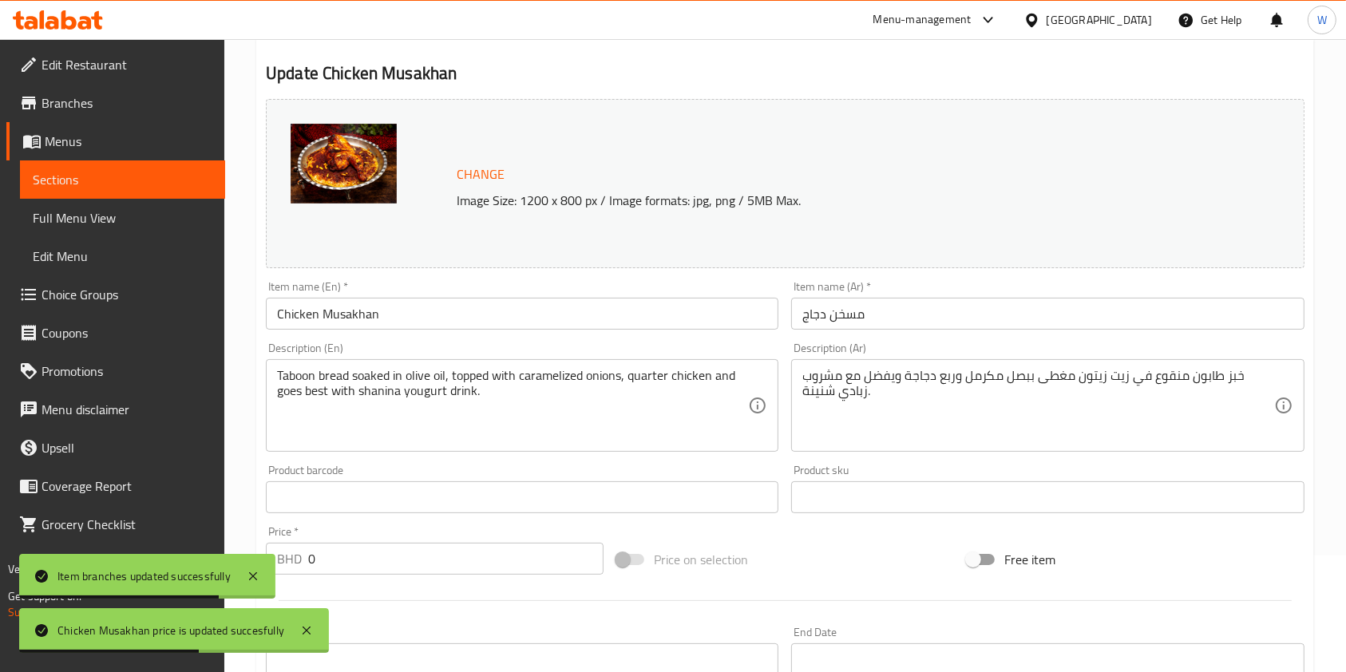
scroll to position [479, 0]
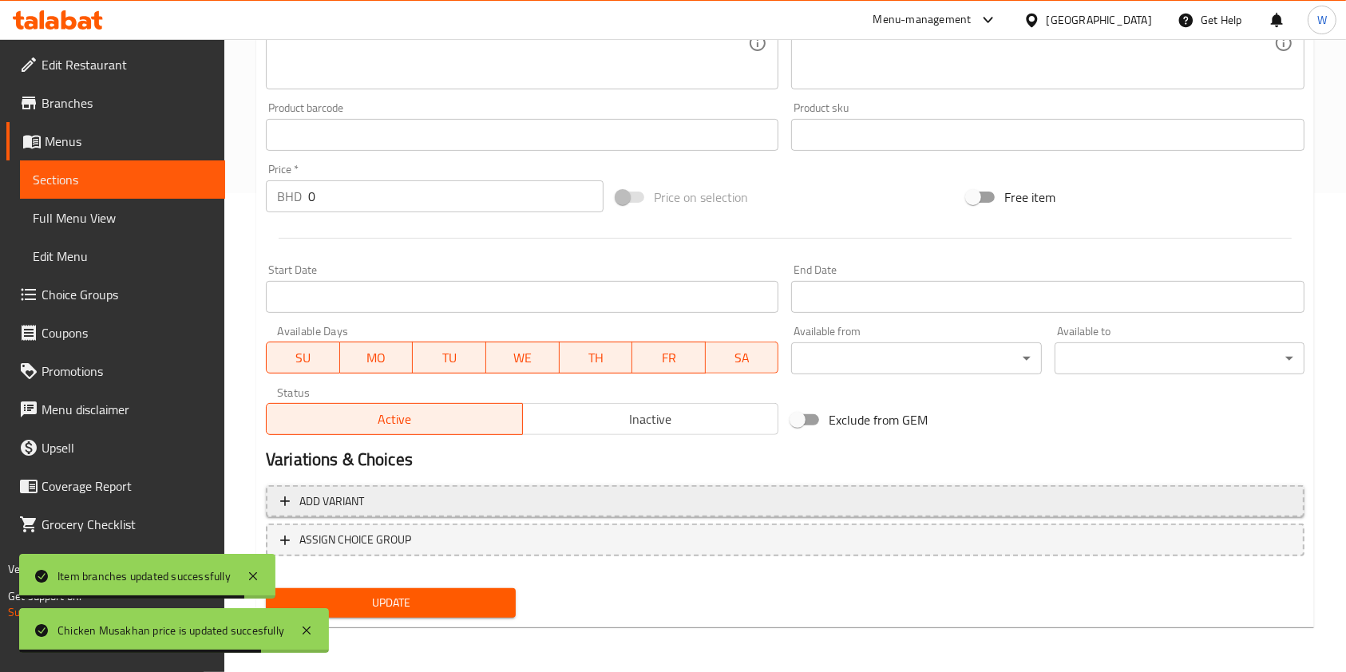
click at [366, 510] on span "Add variant" at bounding box center [785, 502] width 1010 height 20
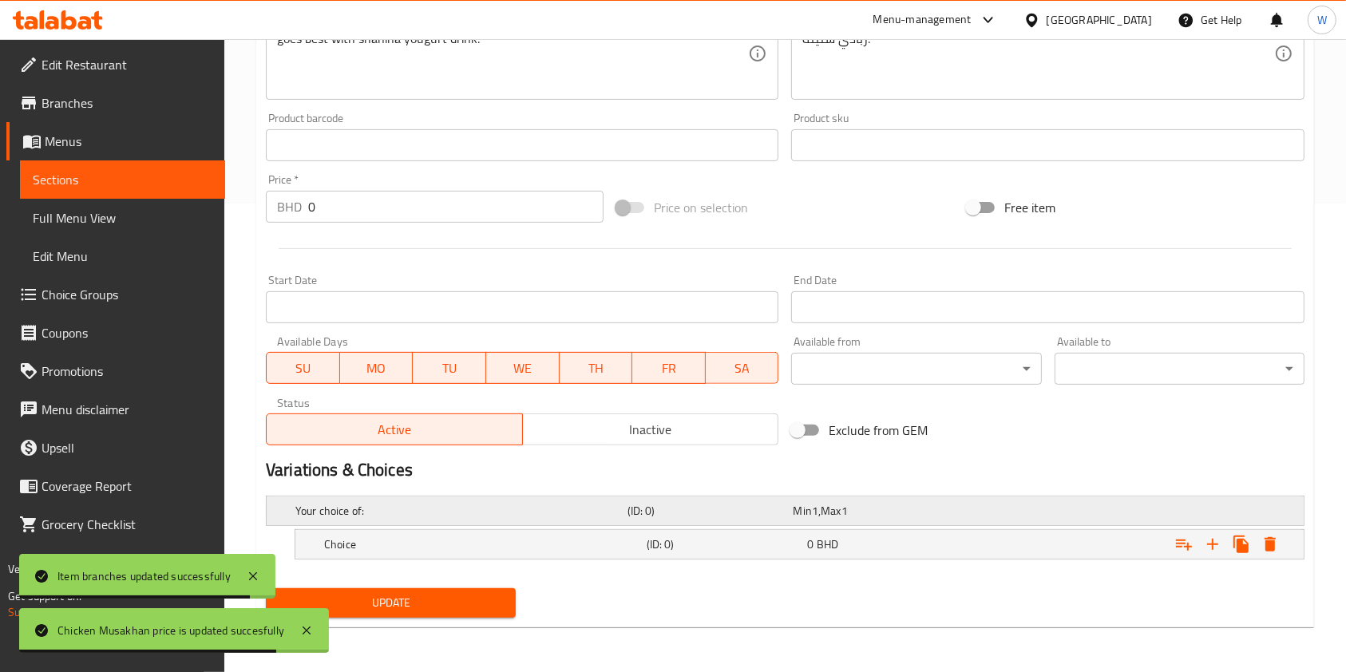
scroll to position [468, 0]
click at [447, 520] on h5 "Choice" at bounding box center [458, 512] width 326 height 16
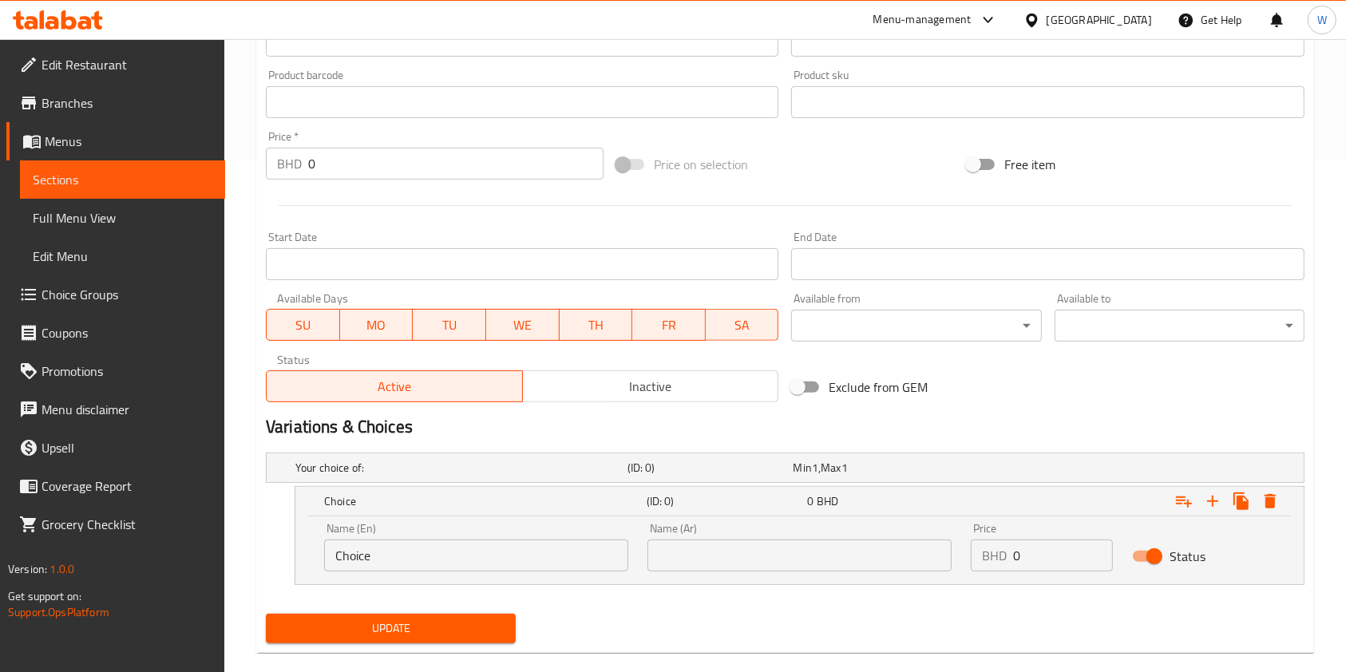
scroll to position [537, 0]
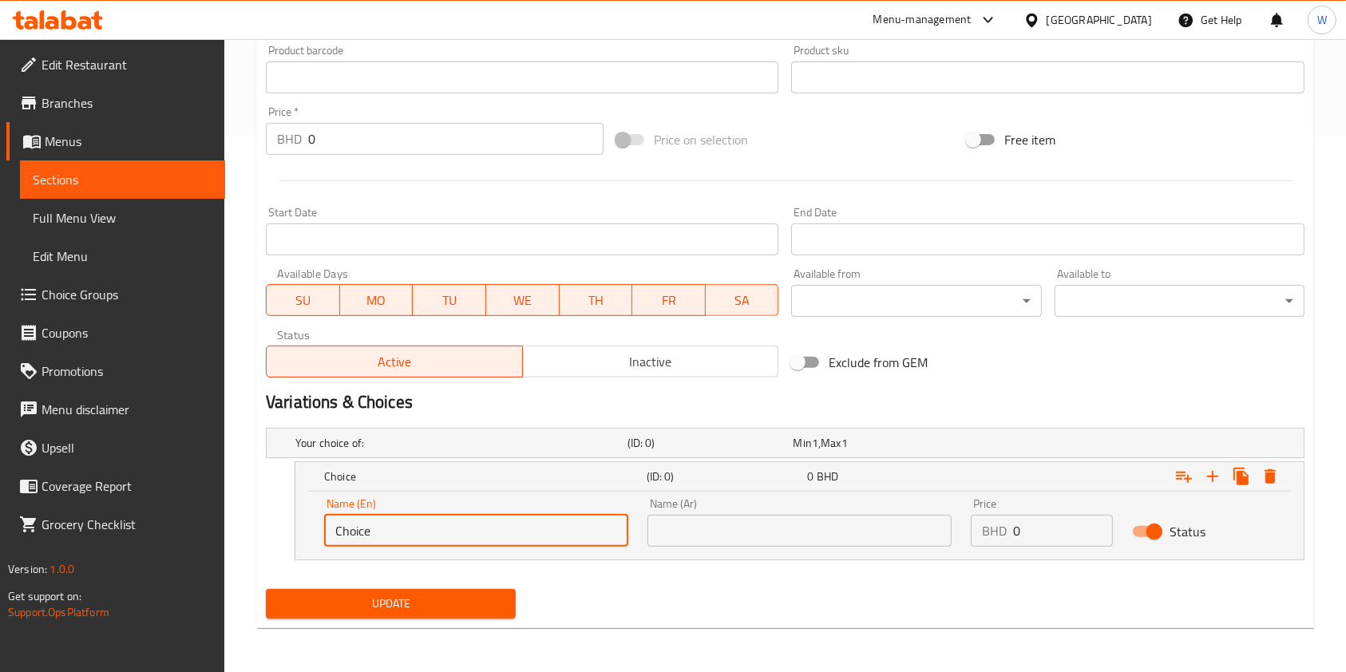
click at [475, 533] on input "Choice" at bounding box center [476, 531] width 304 height 32
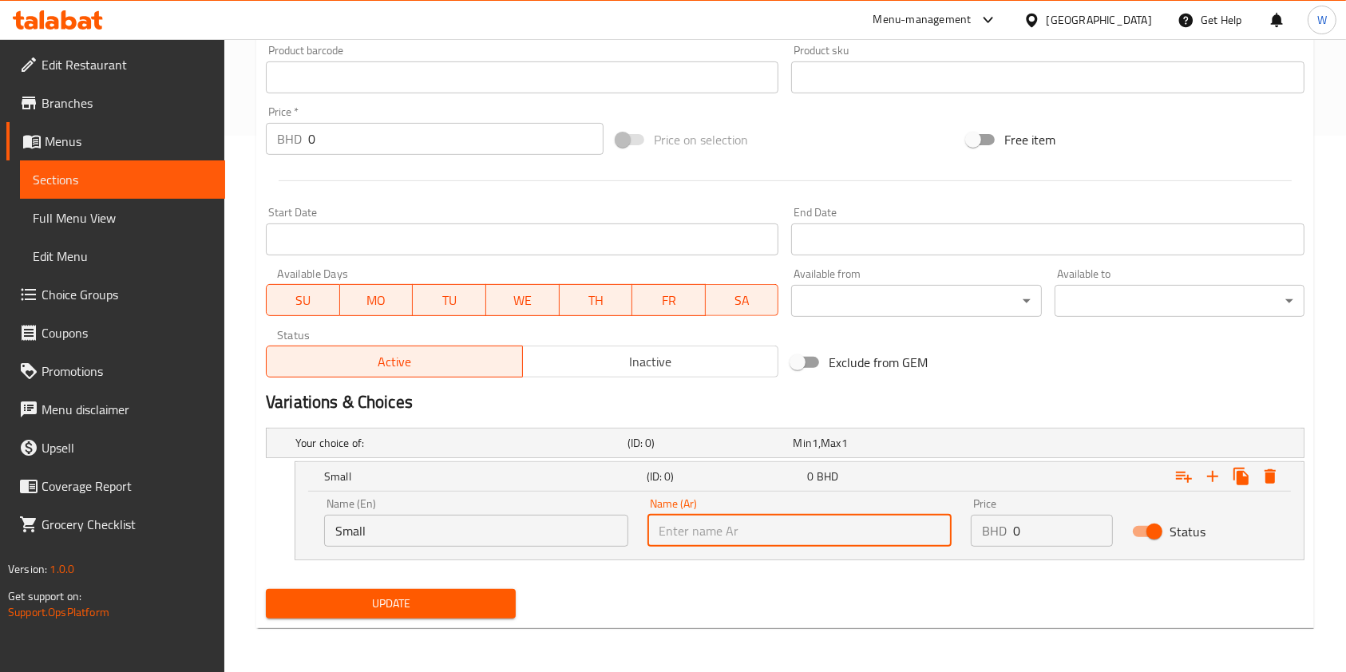
click at [485, 532] on input "Small" at bounding box center [476, 531] width 304 height 32
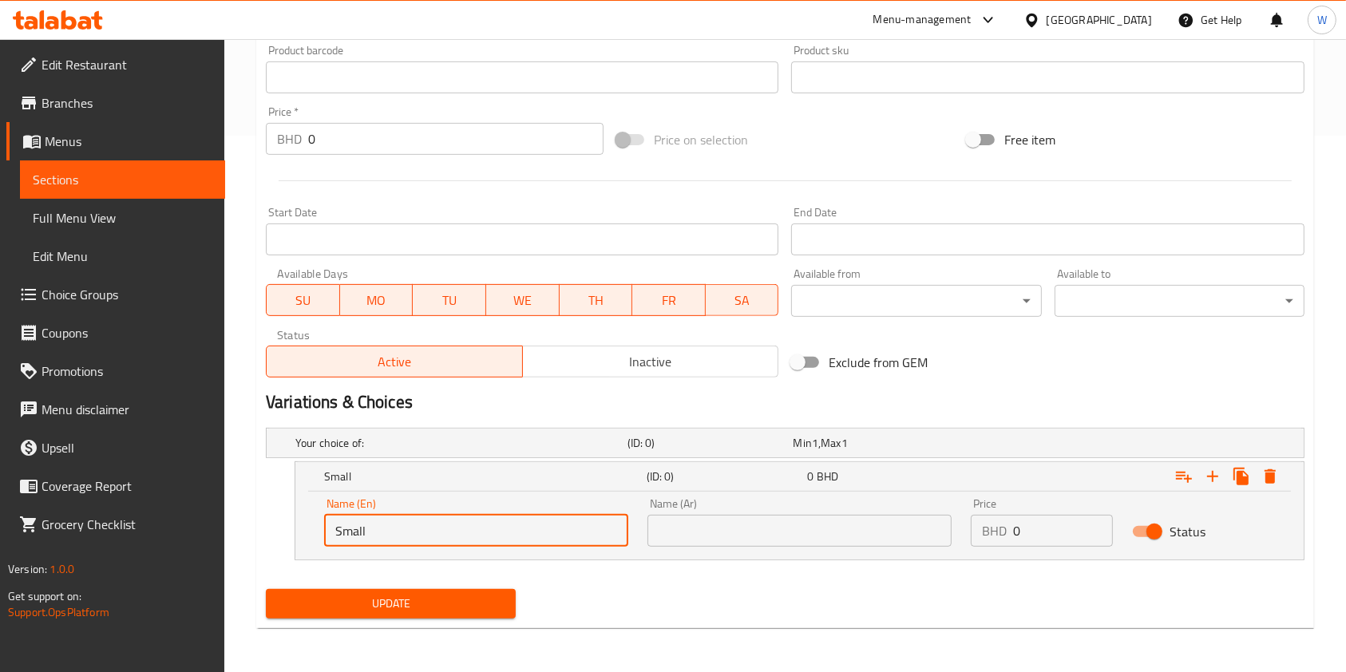
click at [485, 531] on input "Small" at bounding box center [476, 531] width 304 height 32
paste input "Chicken Musakhan"
click at [489, 532] on input "Chicken Musakhan" at bounding box center [476, 531] width 304 height 32
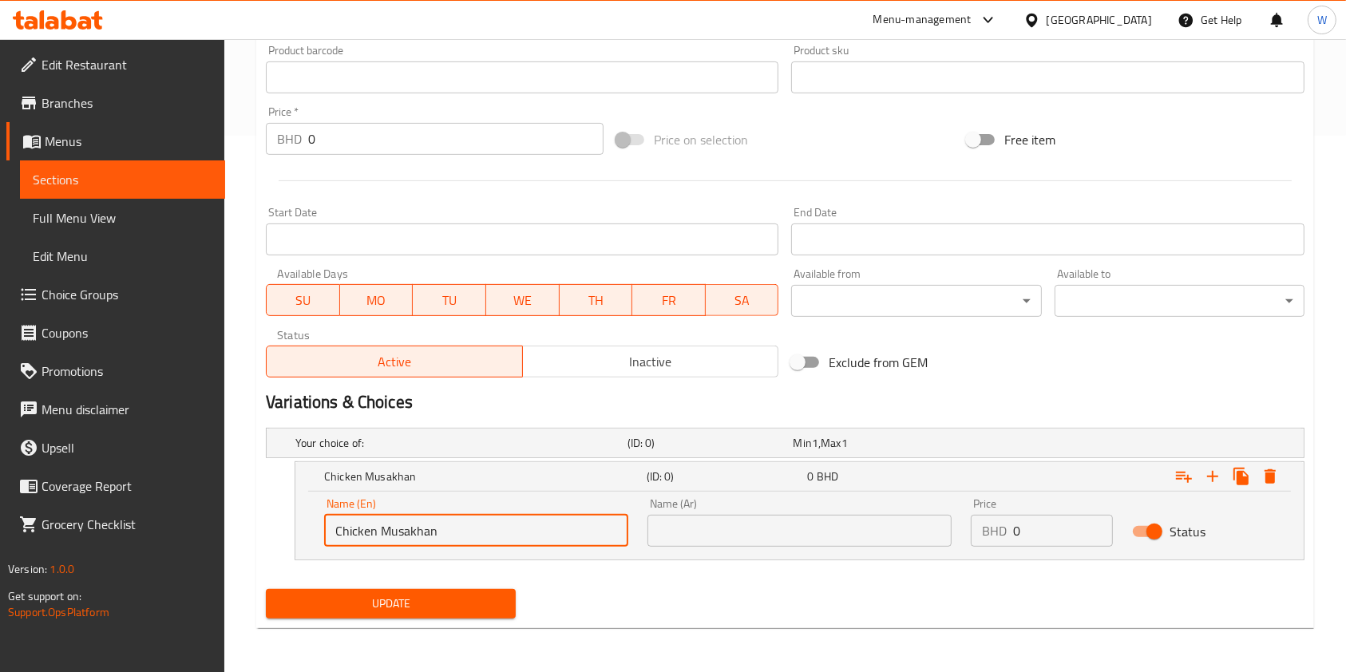
click at [489, 532] on input "Chicken Musakhan" at bounding box center [476, 531] width 304 height 32
type input "Small"
click at [332, 530] on input "Small" at bounding box center [476, 531] width 304 height 32
click at [683, 538] on input "text" at bounding box center [799, 531] width 304 height 32
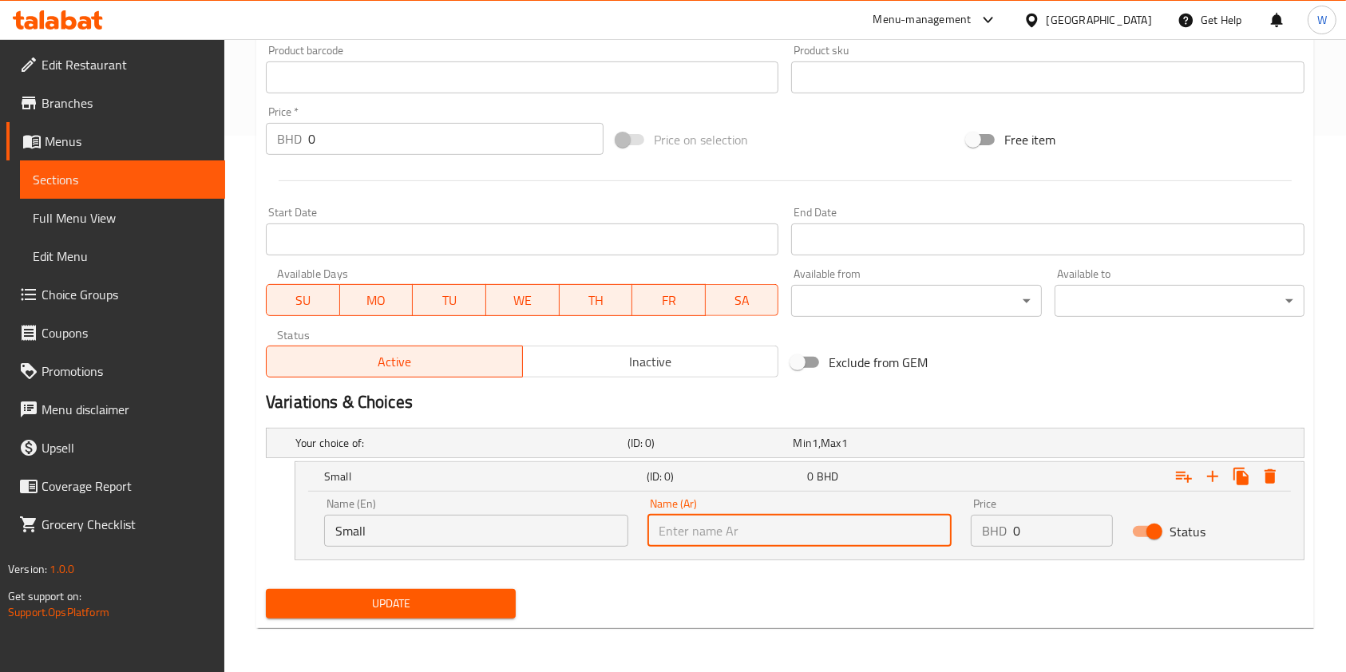
paste input "Small"
type input "Small"
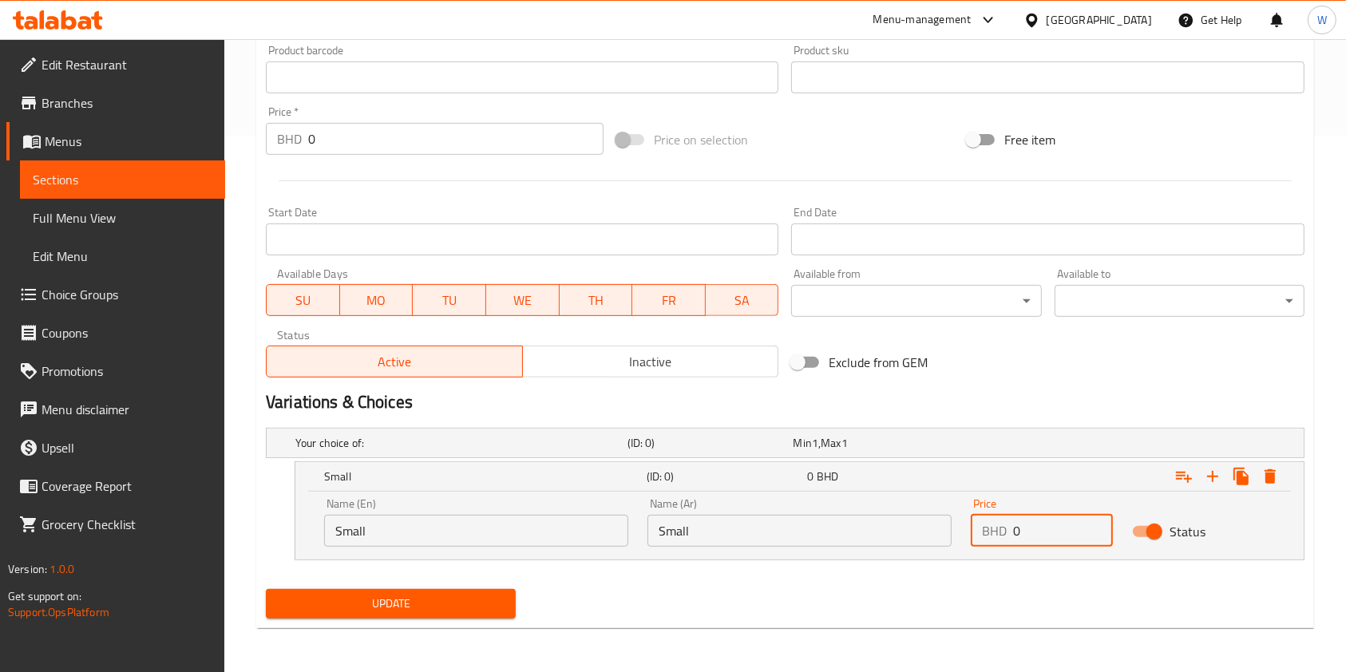
drag, startPoint x: 1067, startPoint y: 537, endPoint x: 972, endPoint y: 529, distance: 96.2
click at [998, 529] on div "BHD 0 Price" at bounding box center [1042, 531] width 142 height 32
paste input "2.80"
type input "2.800"
click at [1209, 476] on icon "Expand" at bounding box center [1212, 476] width 11 height 11
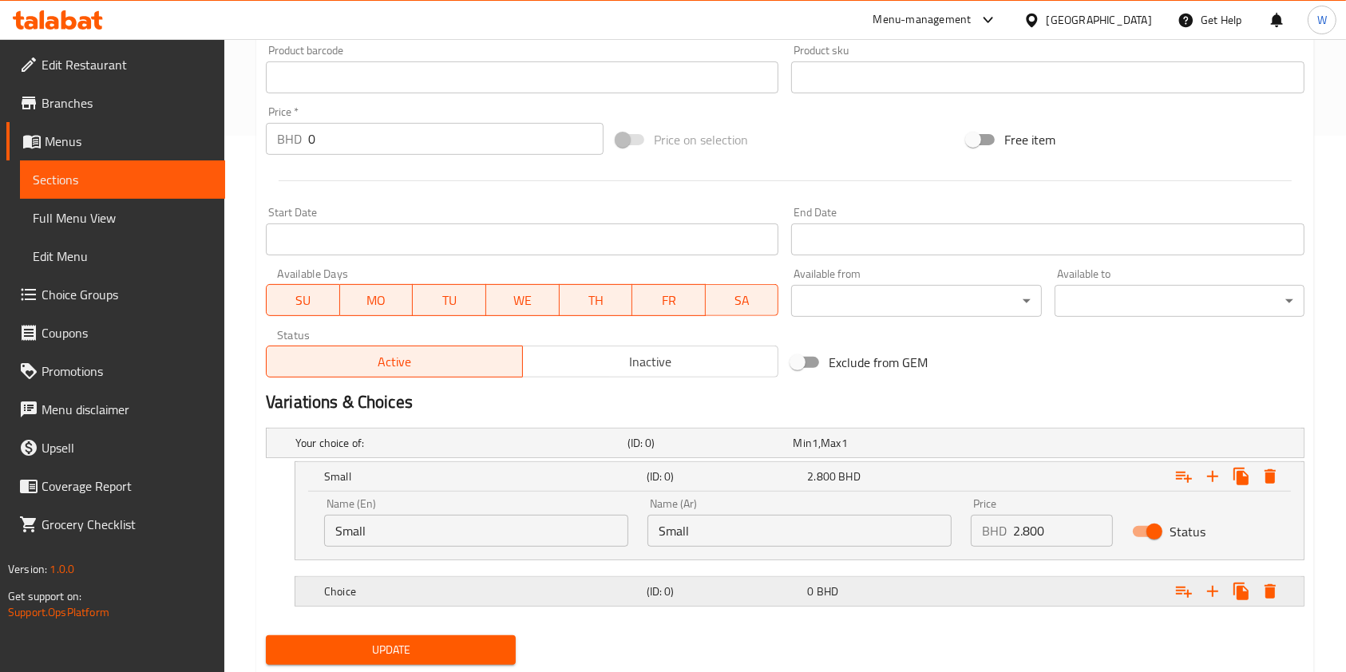
click at [861, 451] on div "0 BHD" at bounding box center [873, 443] width 160 height 16
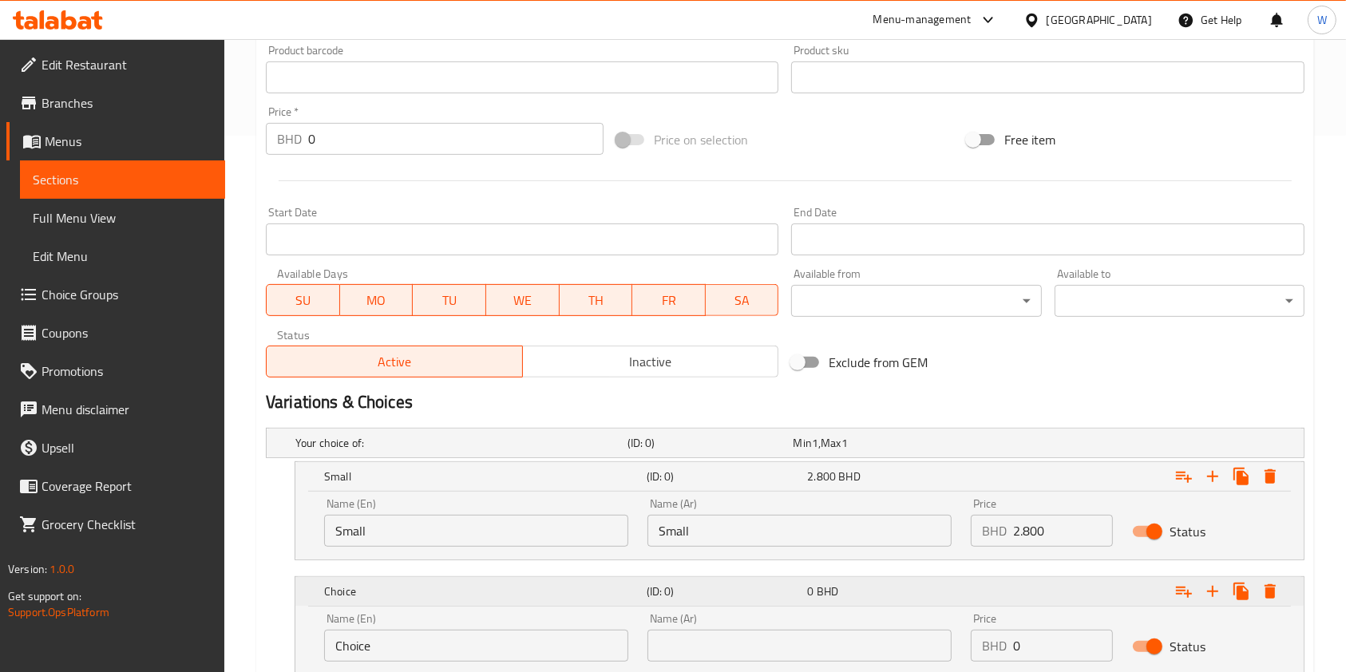
scroll to position [643, 0]
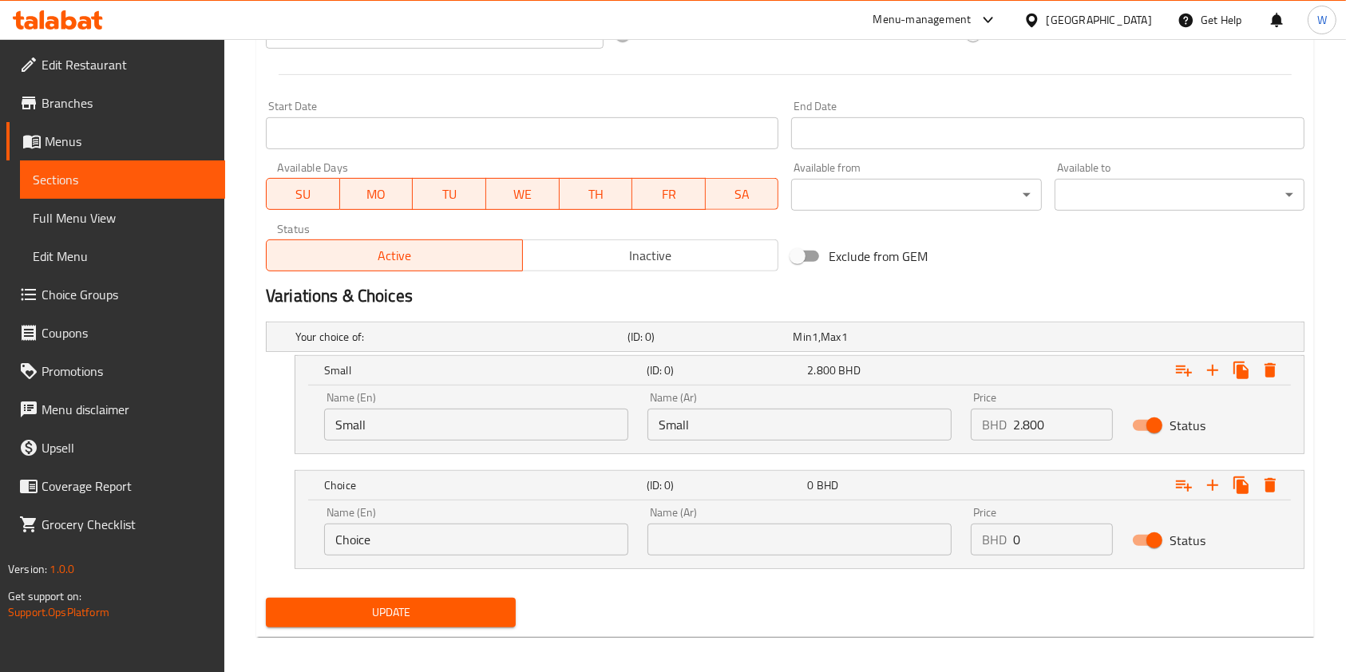
click at [550, 536] on input "Choice" at bounding box center [476, 540] width 304 height 32
type input "Medium"
type input "وسط"
click at [1051, 529] on input "0" at bounding box center [1063, 540] width 100 height 32
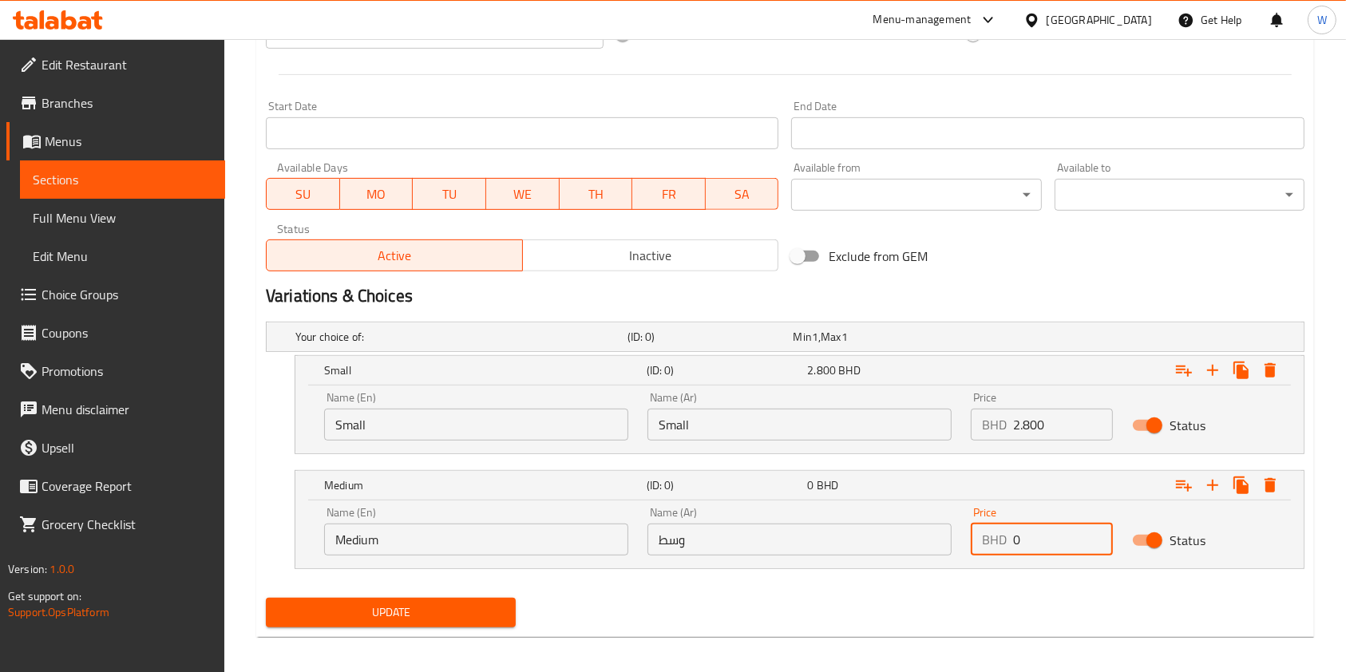
click at [1051, 529] on input "0" at bounding box center [1063, 540] width 100 height 32
paste input "5.650"
click at [1047, 533] on input "05.650" at bounding box center [1063, 540] width 100 height 32
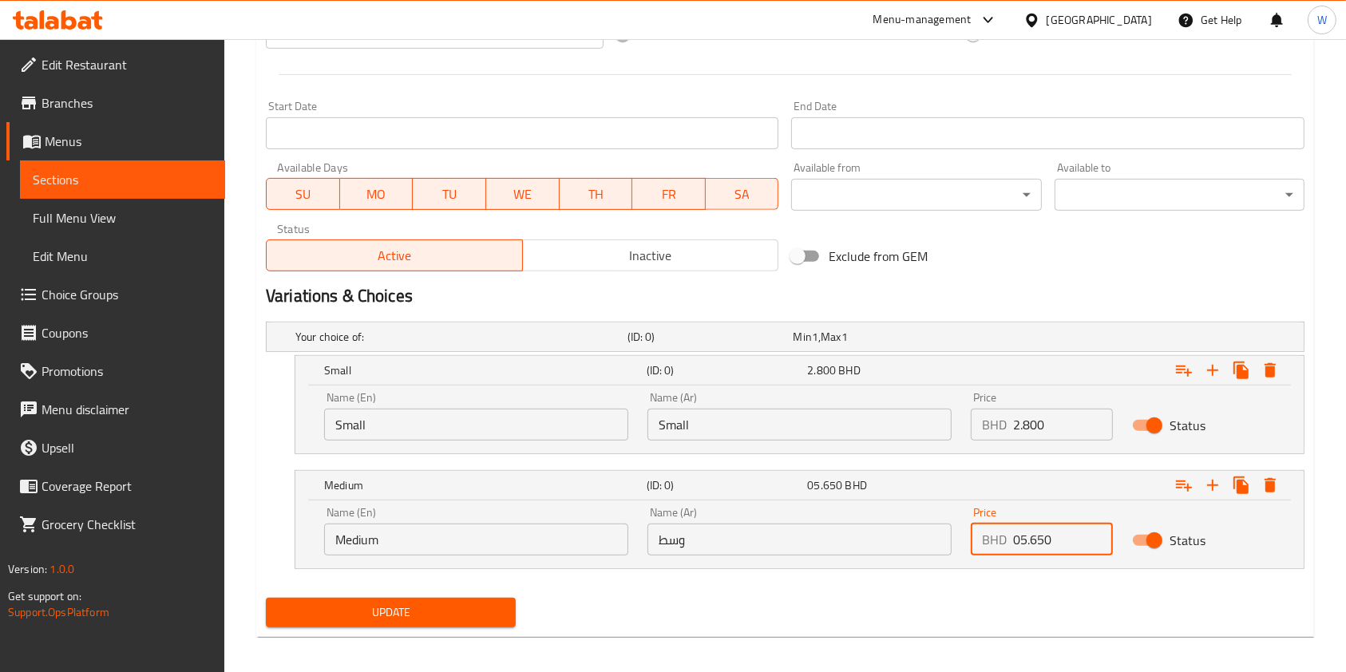
paste input "number"
type input "5.650"
click at [413, 598] on button "Update" at bounding box center [391, 613] width 250 height 30
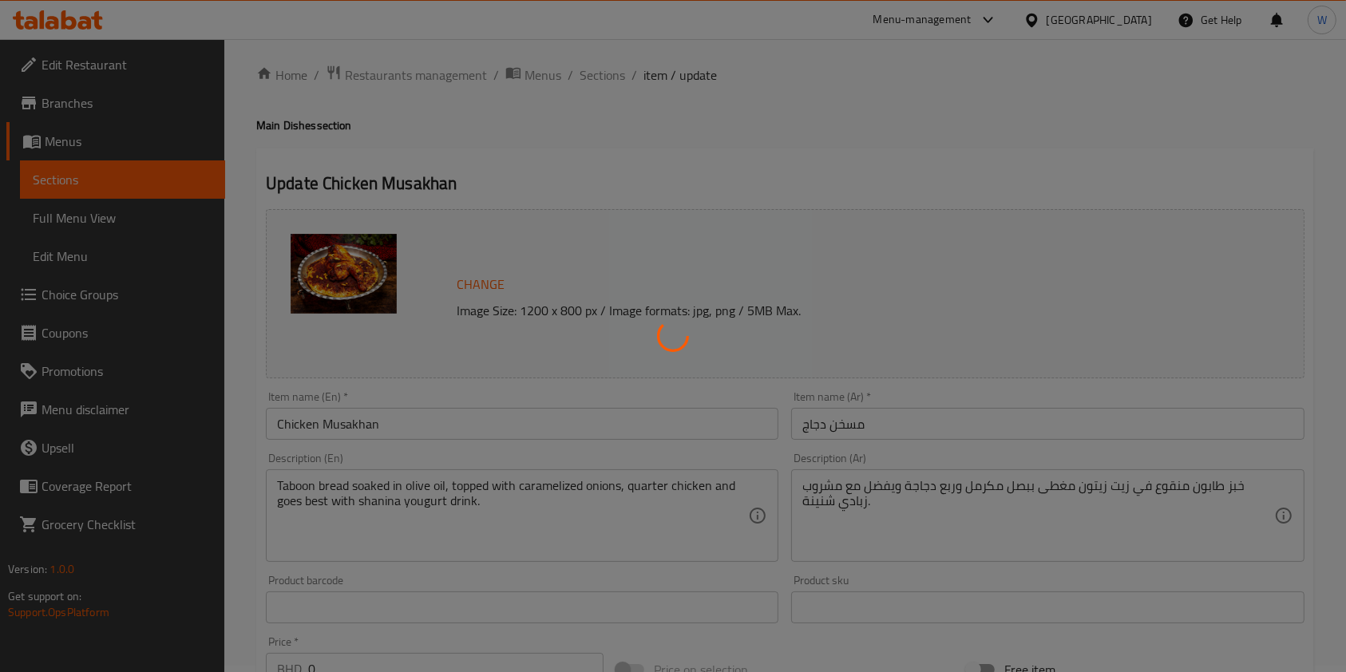
scroll to position [4, 0]
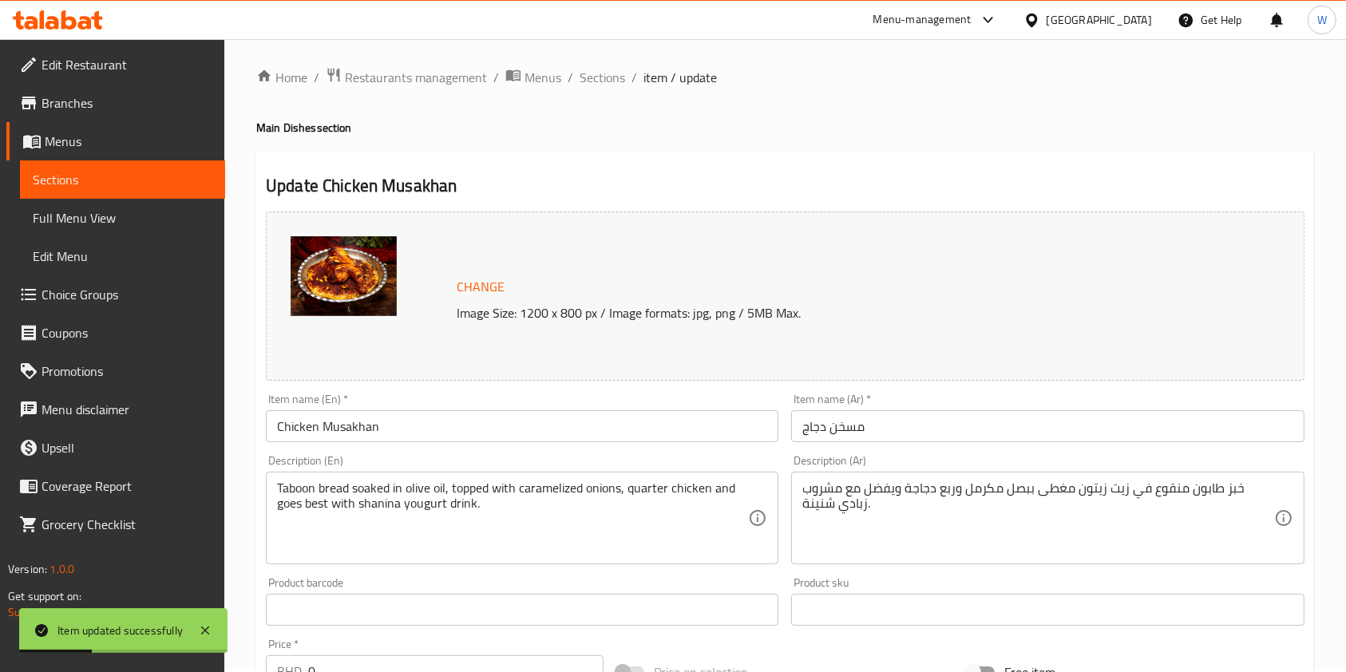
click at [592, 79] on span "Sections" at bounding box center [603, 77] width 46 height 19
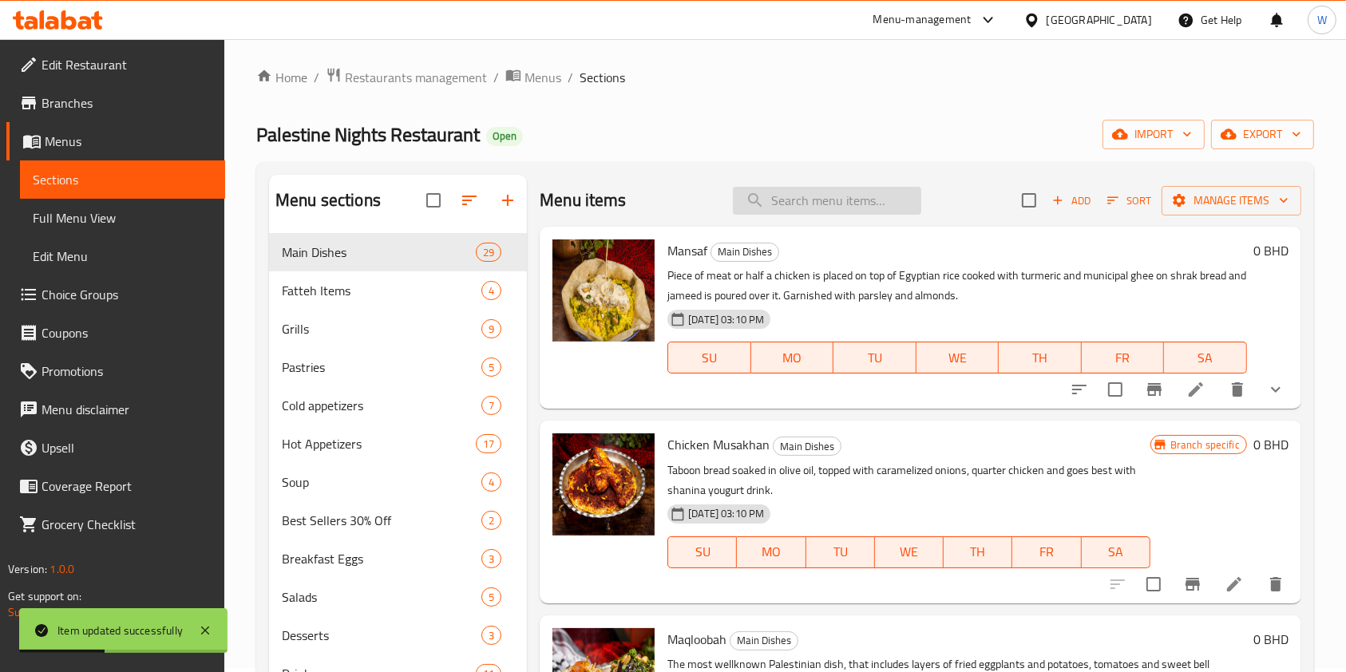
click at [858, 199] on input "search" at bounding box center [827, 201] width 188 height 28
paste input "Maqloobah"
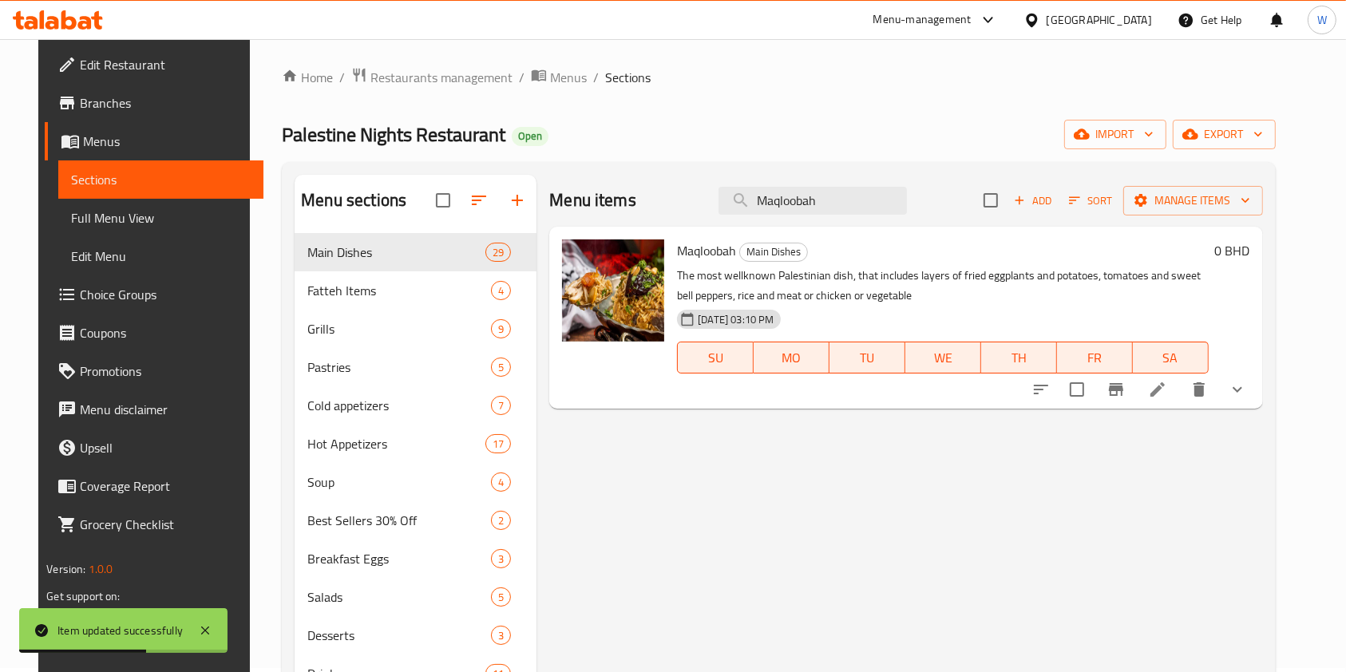
type input "Maqloobah"
click at [1247, 393] on icon "show more" at bounding box center [1237, 389] width 19 height 19
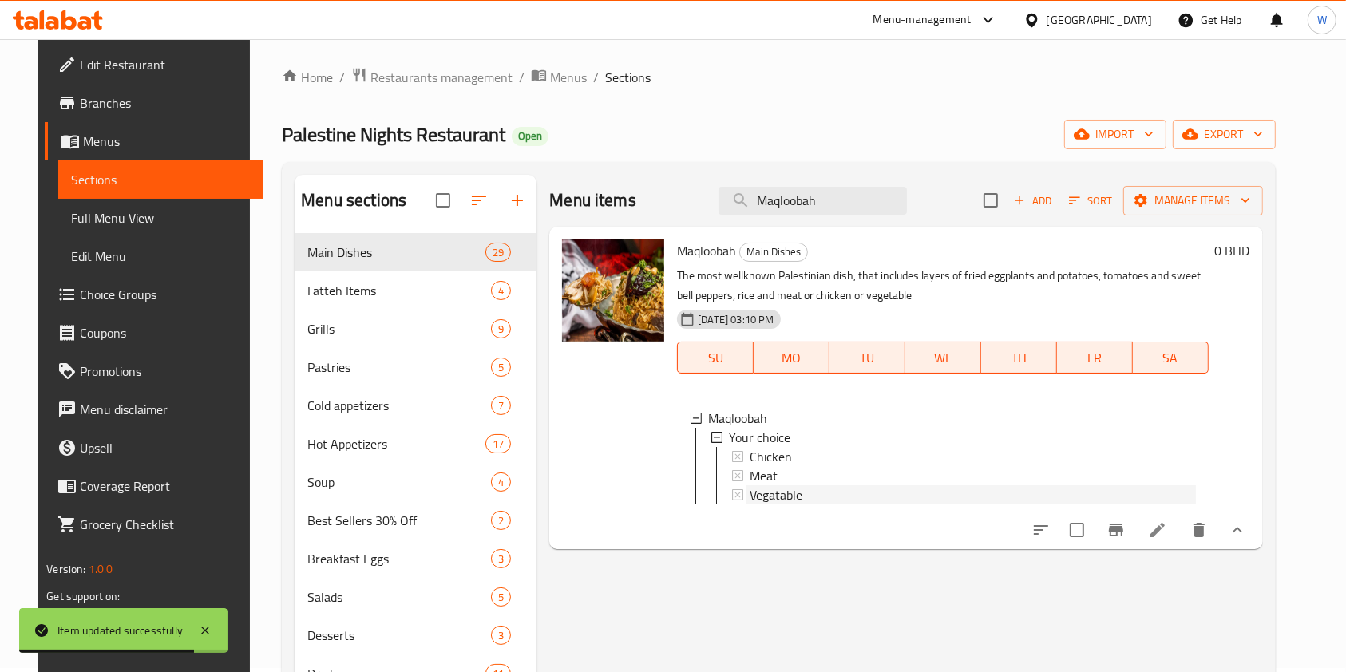
click at [865, 501] on div "Vegatable" at bounding box center [973, 494] width 446 height 19
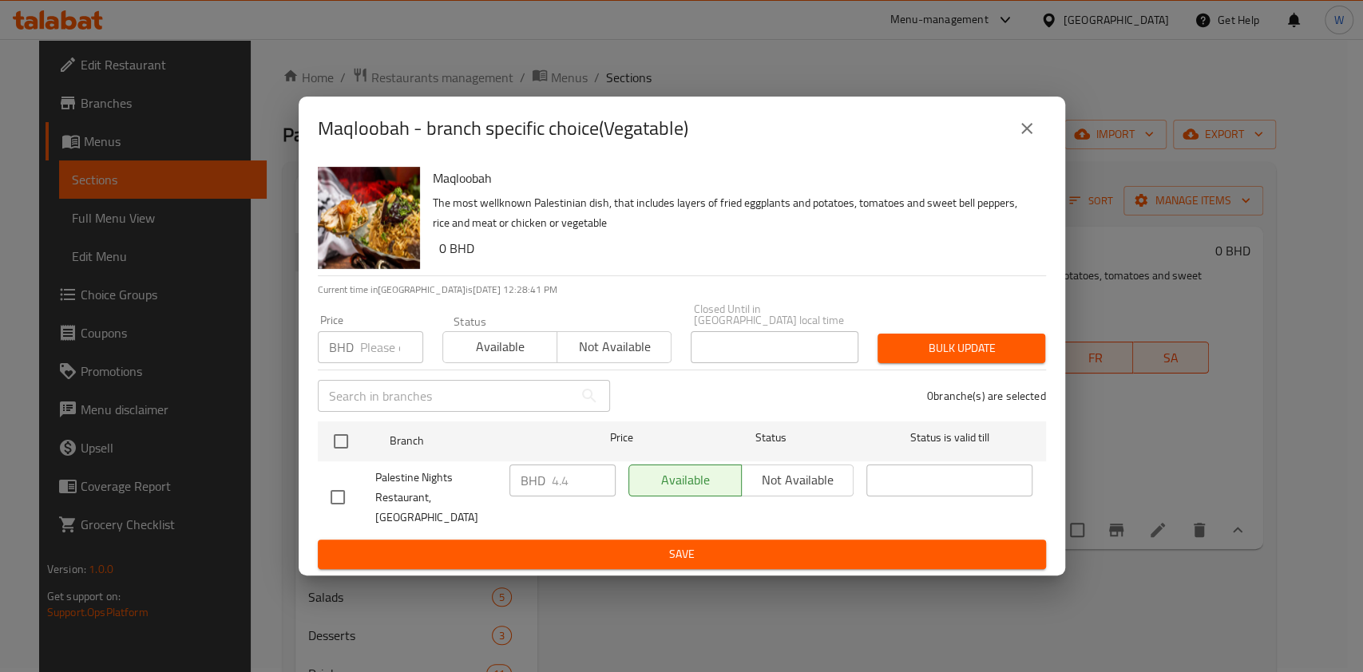
click at [354, 347] on div "BHD Price" at bounding box center [370, 347] width 105 height 32
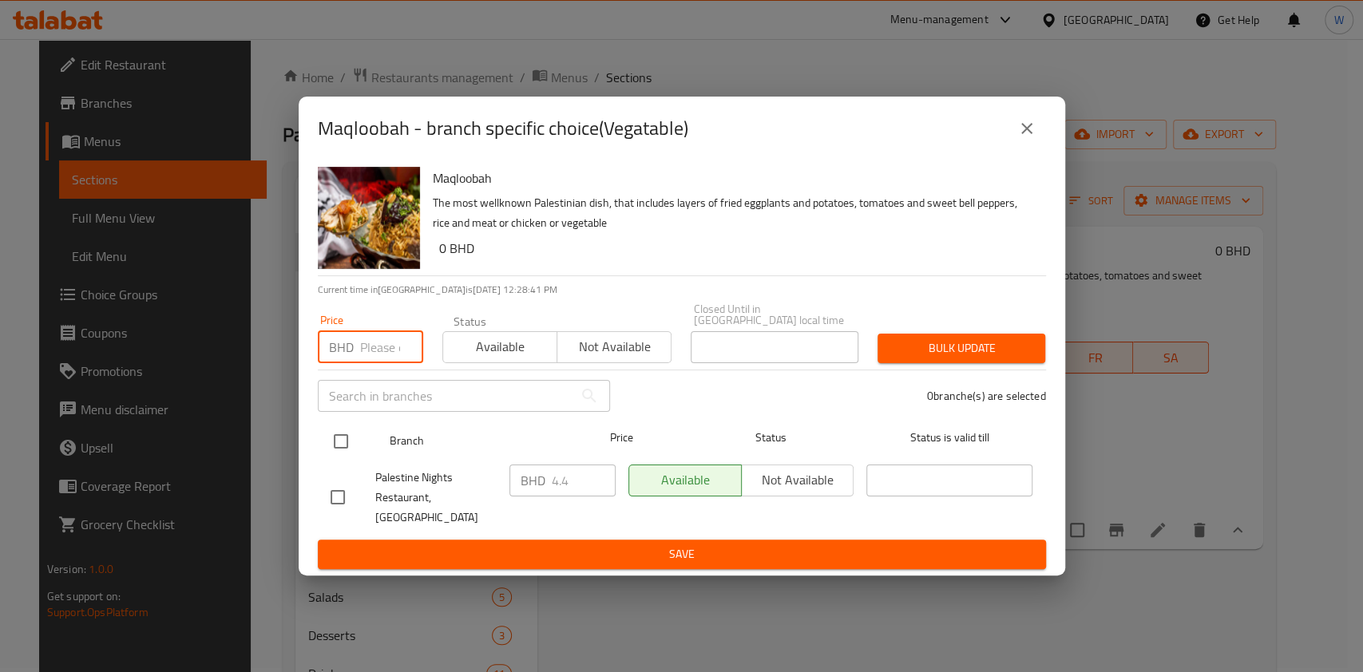
paste input "4.400"
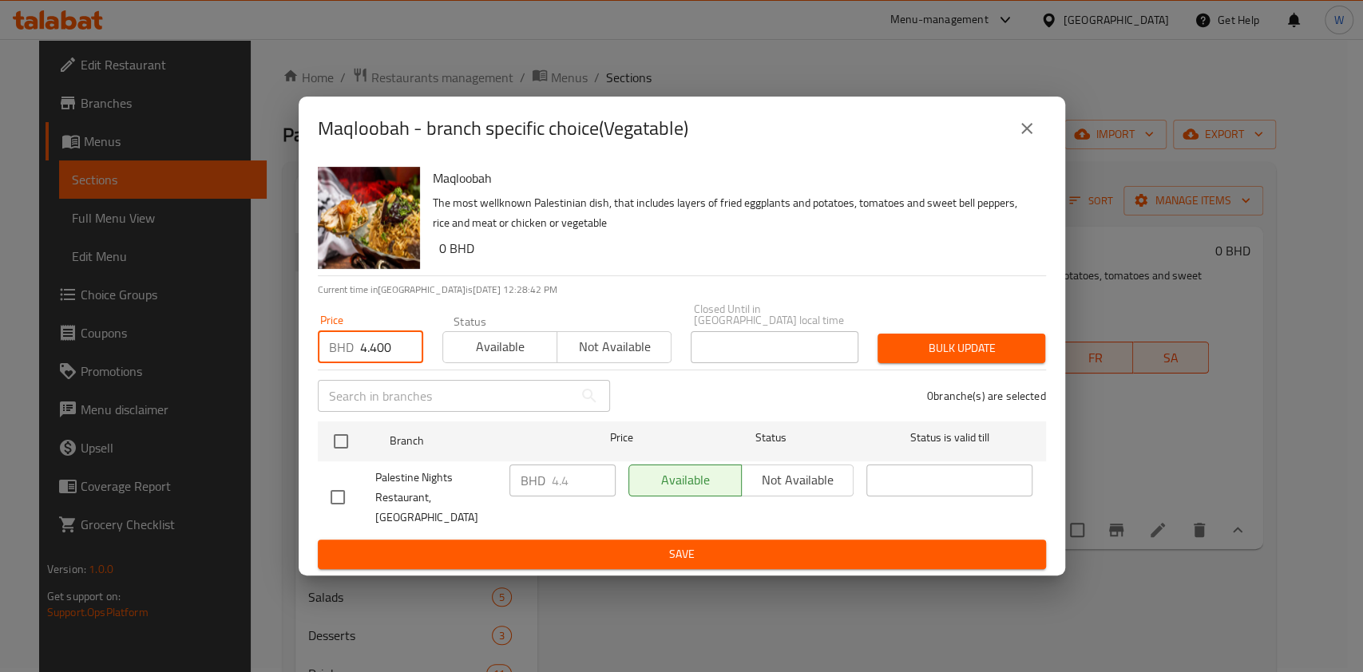
type input "4.400"
click at [1054, 145] on div "Maqloobah - branch specific choice(Vegatable)" at bounding box center [682, 129] width 766 height 64
click at [1043, 145] on button "close" at bounding box center [1027, 128] width 38 height 38
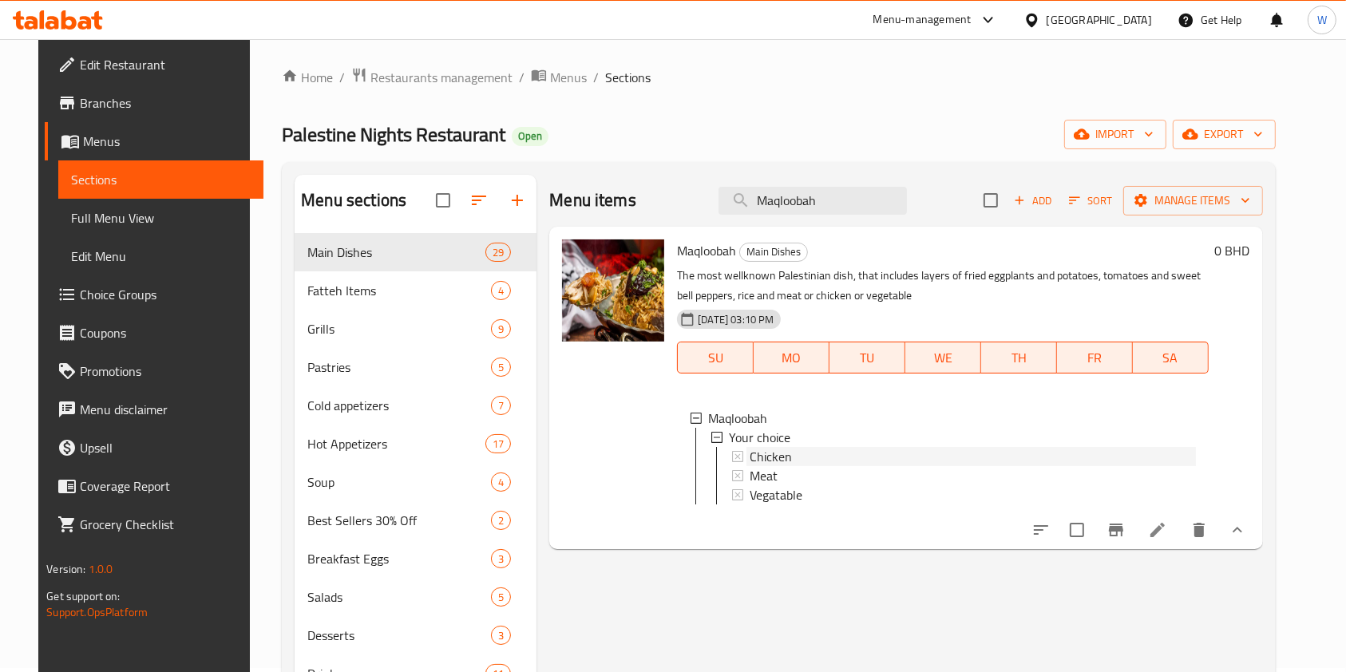
click at [798, 463] on div "Chicken" at bounding box center [973, 456] width 446 height 19
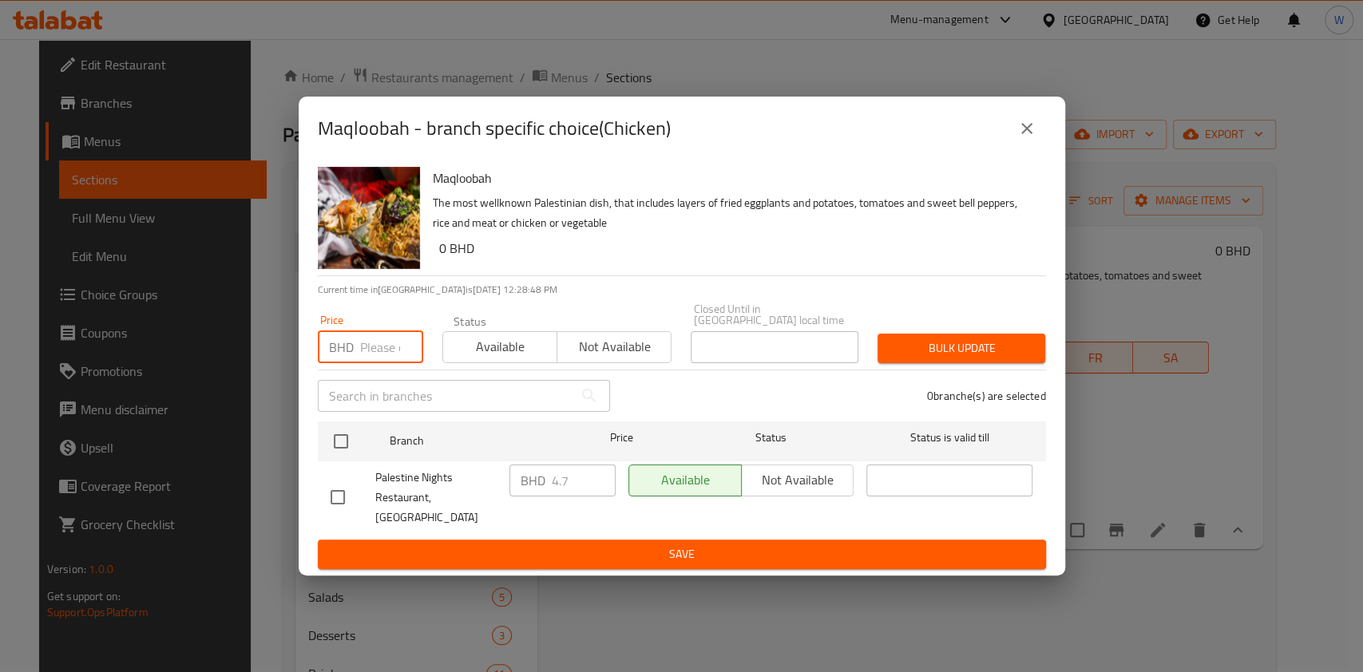
click at [383, 344] on input "number" at bounding box center [391, 347] width 63 height 32
paste input "5.100"
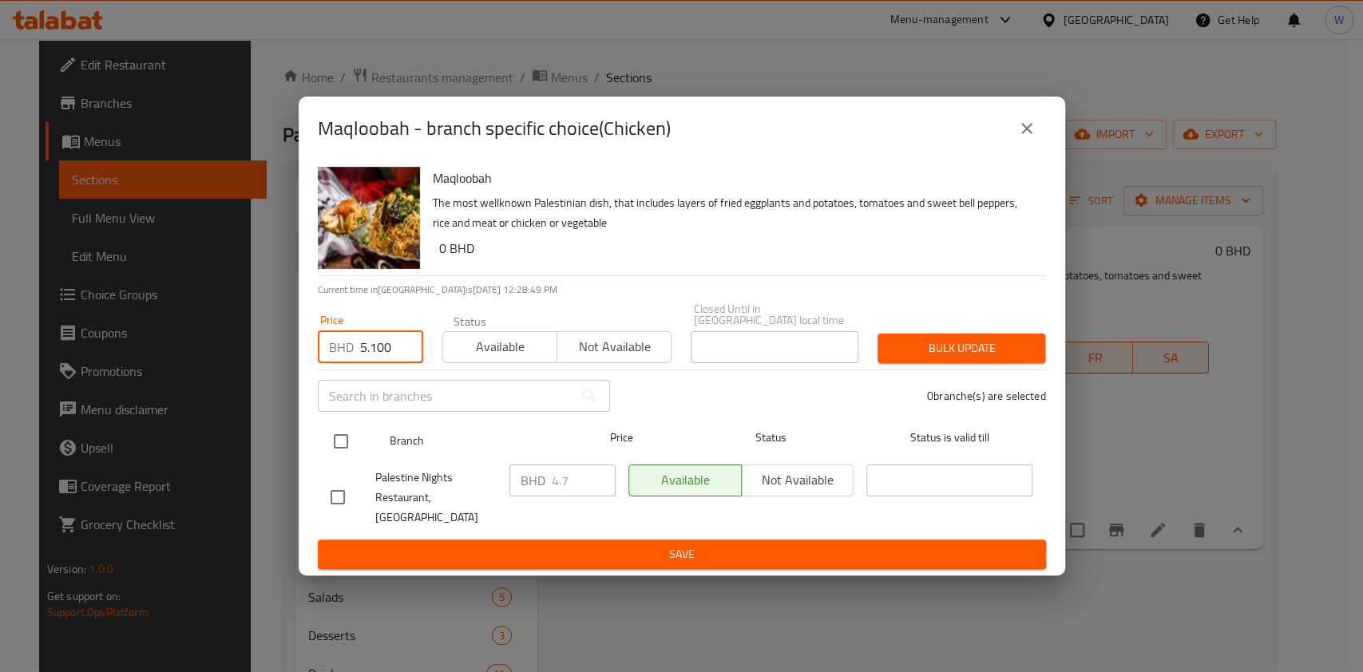
type input "5.100"
click at [335, 438] on input "checkbox" at bounding box center [341, 442] width 34 height 34
checkbox input "true"
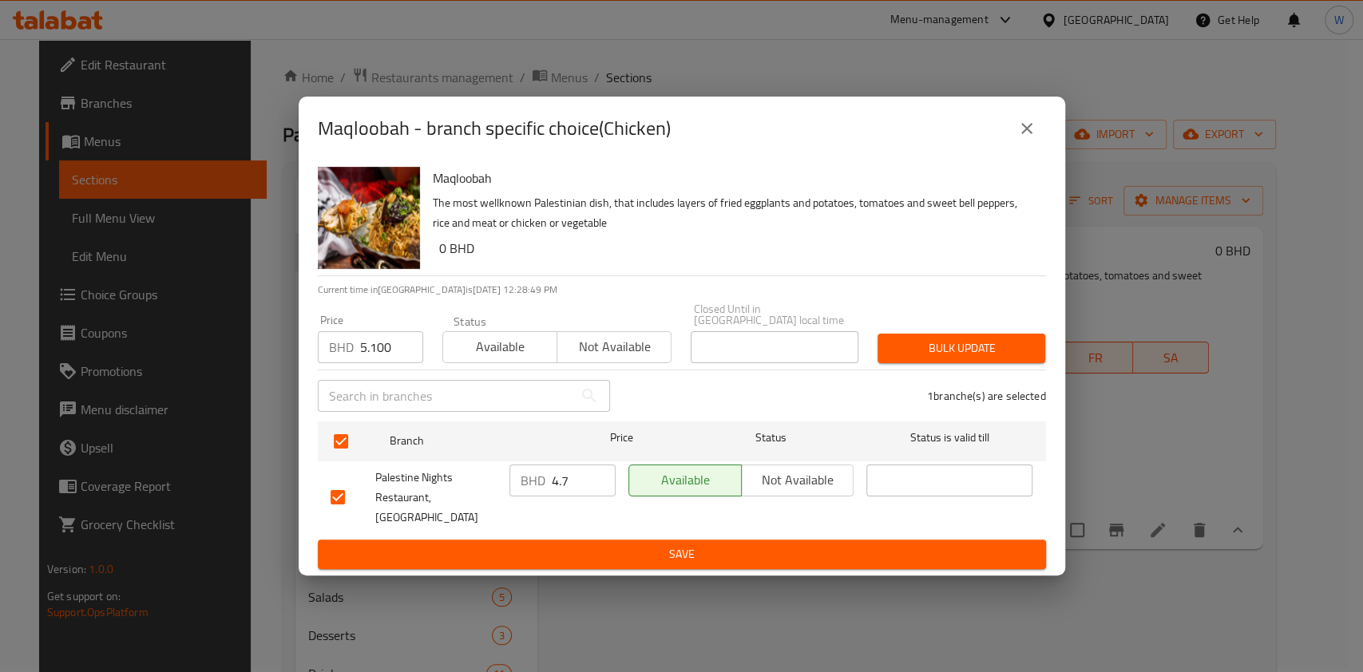
click at [900, 368] on div "Bulk update" at bounding box center [961, 348] width 187 height 49
click at [944, 350] on span "Bulk update" at bounding box center [961, 349] width 142 height 20
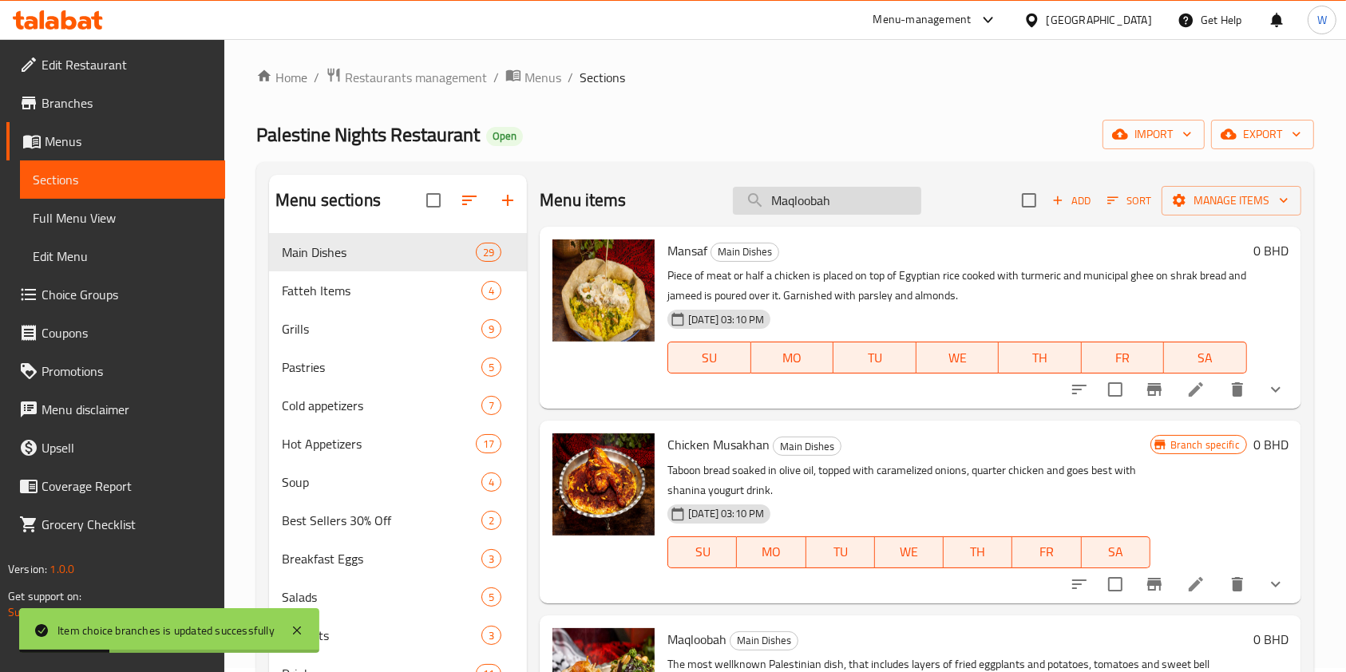
click at [853, 199] on input "Maqloobah" at bounding box center [827, 201] width 188 height 28
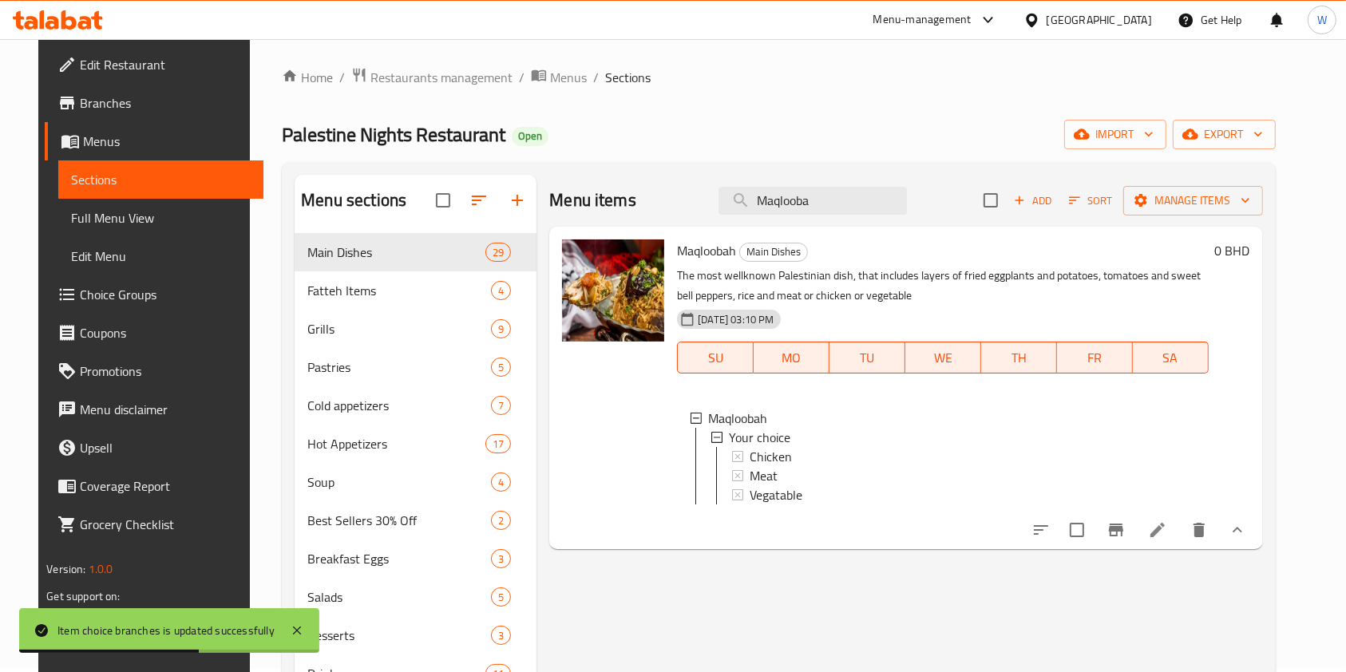
type input "Maqlooba"
click at [767, 475] on span "Meat" at bounding box center [764, 475] width 28 height 19
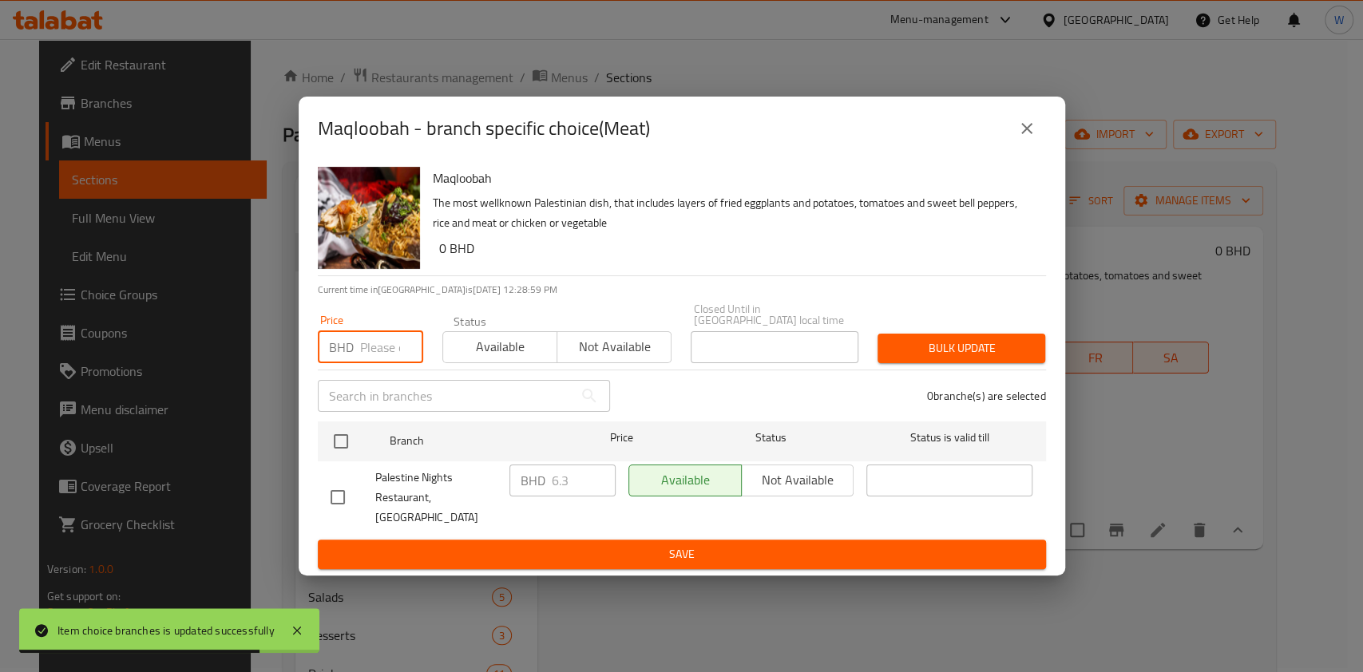
click at [378, 360] on input "number" at bounding box center [391, 347] width 63 height 32
paste input "6.800"
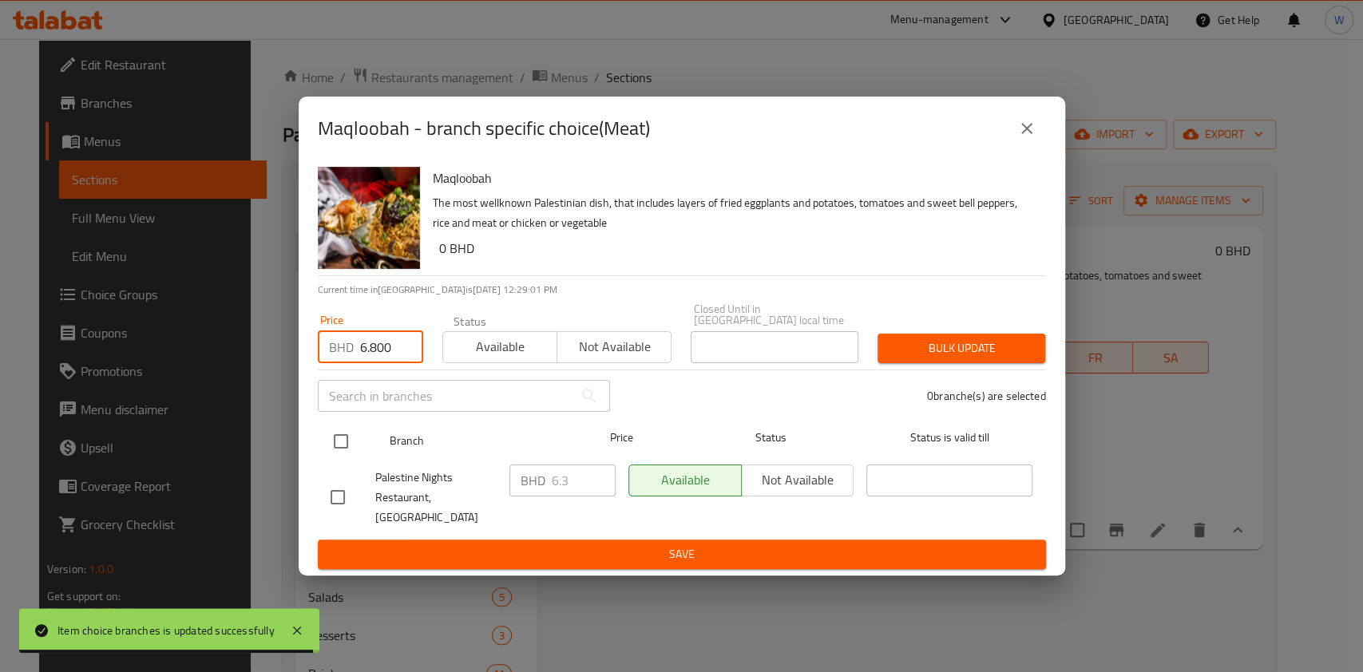
type input "6.800"
drag, startPoint x: 345, startPoint y: 444, endPoint x: 395, endPoint y: 438, distance: 50.7
click at [345, 444] on input "checkbox" at bounding box center [341, 442] width 34 height 34
checkbox input "true"
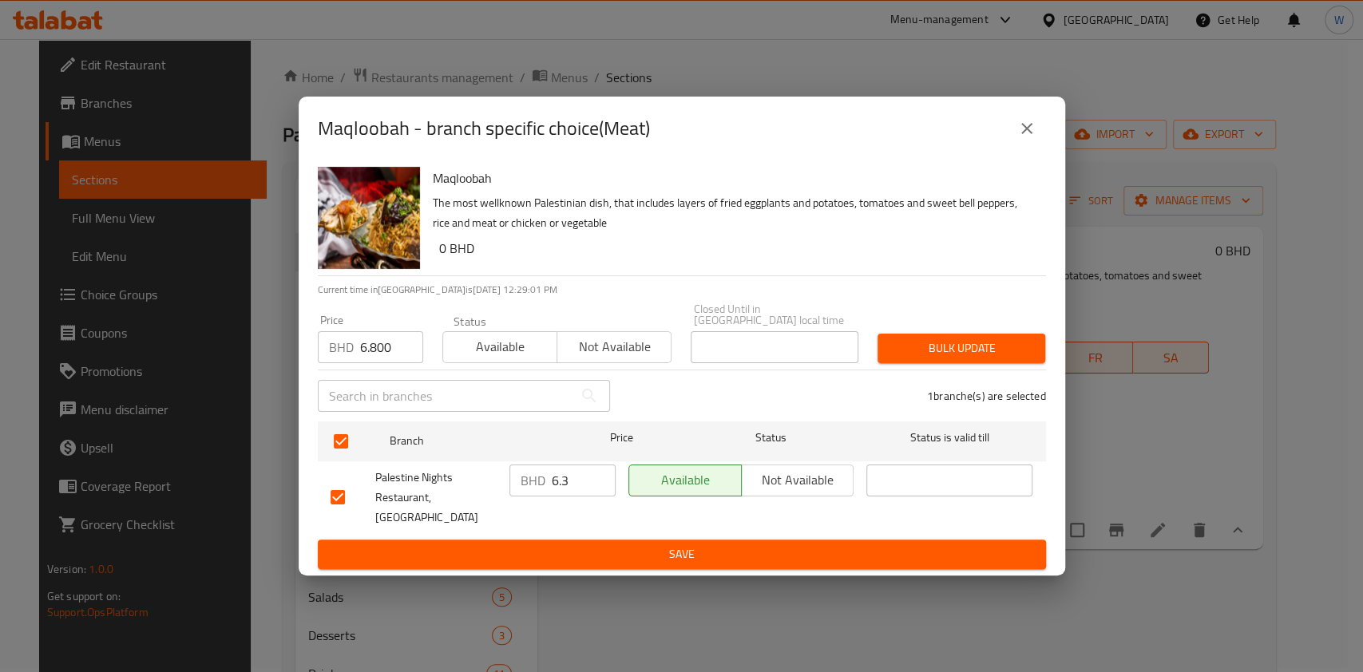
click at [897, 350] on span "Bulk update" at bounding box center [961, 349] width 142 height 20
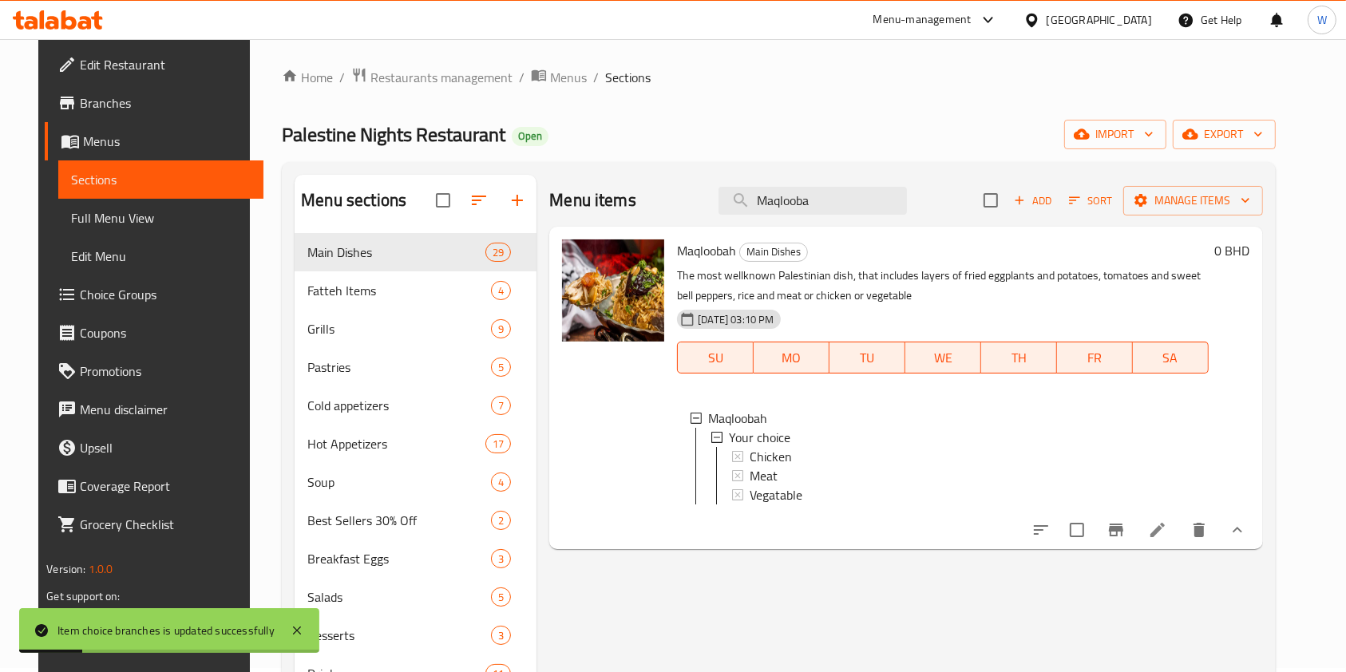
click at [860, 180] on div "Menu items Maqlooba Add Sort Manage items" at bounding box center [905, 201] width 713 height 52
click at [849, 192] on input "Maqlooba" at bounding box center [813, 201] width 188 height 28
click at [848, 192] on input "Maqlooba" at bounding box center [813, 201] width 188 height 28
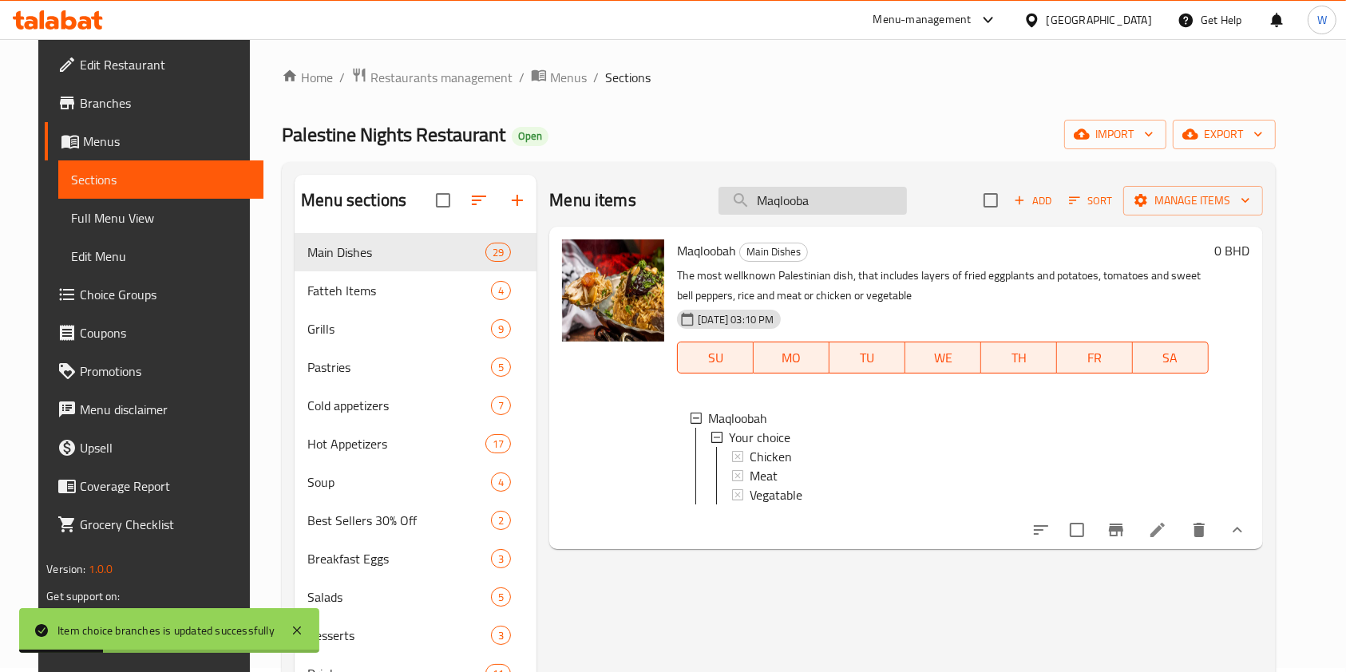
paste input "lfoof Cabbage"
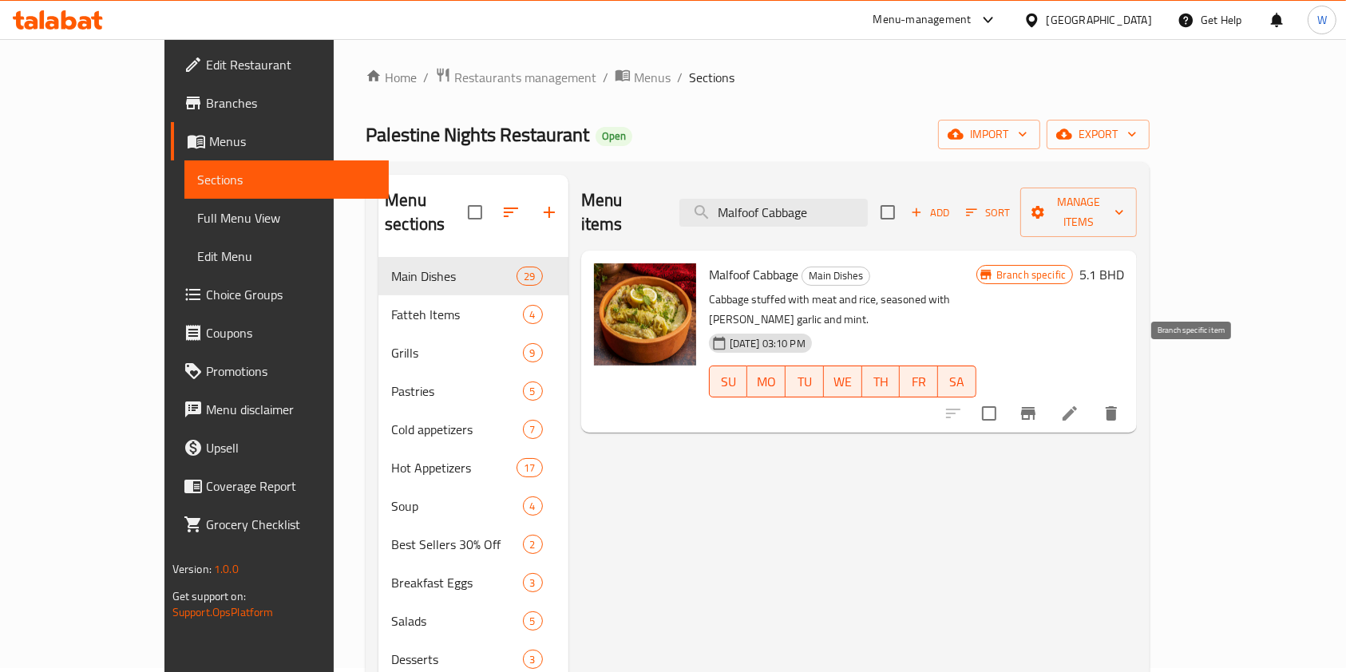
type input "Malfoof Cabbage"
click at [1038, 404] on icon "Branch-specific-item" at bounding box center [1028, 413] width 19 height 19
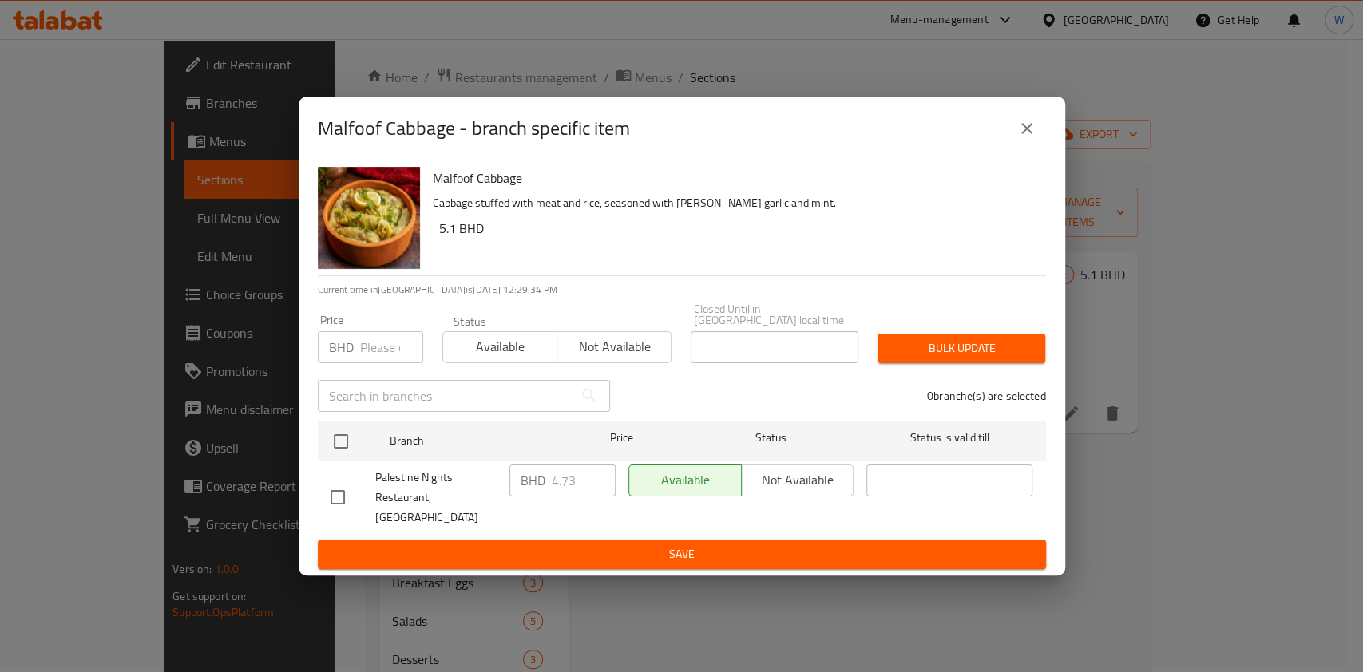
click at [447, 363] on button "Available" at bounding box center [499, 347] width 115 height 32
click at [417, 357] on input "number" at bounding box center [391, 347] width 63 height 32
paste input "4.75"
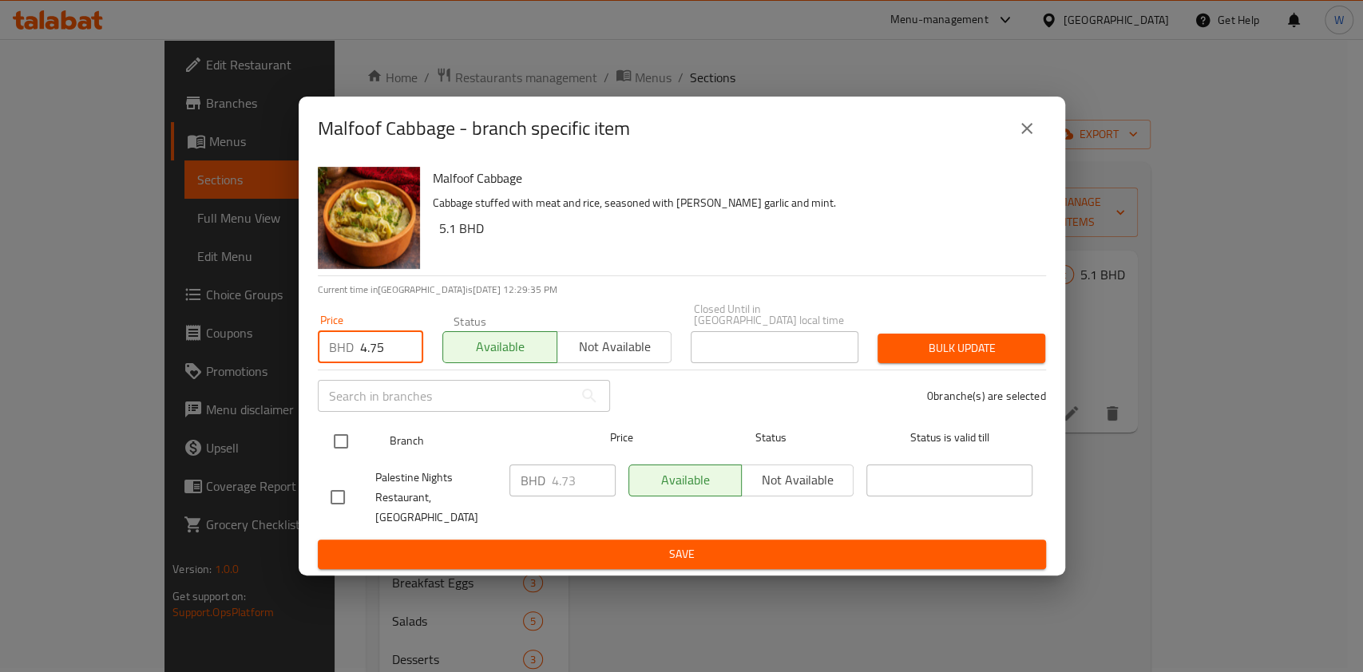
type input "4.75"
click at [342, 437] on input "checkbox" at bounding box center [341, 442] width 34 height 34
checkbox input "true"
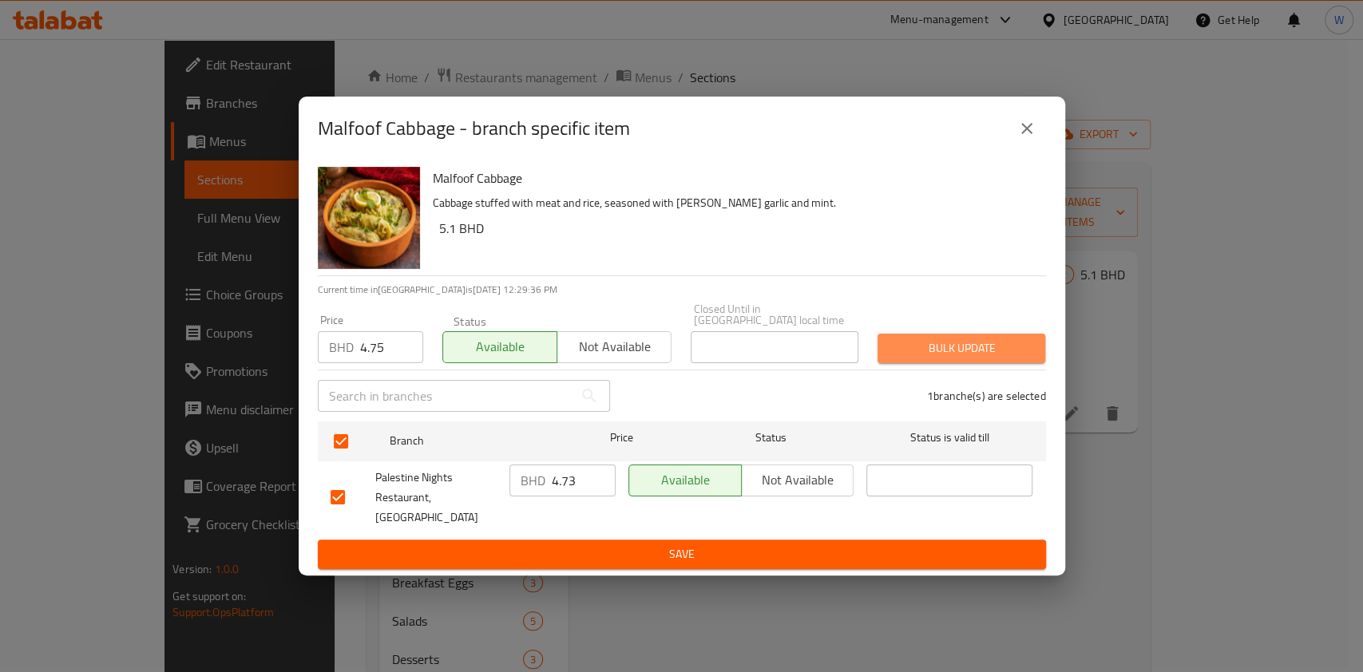
click at [980, 341] on button "Bulk update" at bounding box center [961, 349] width 168 height 30
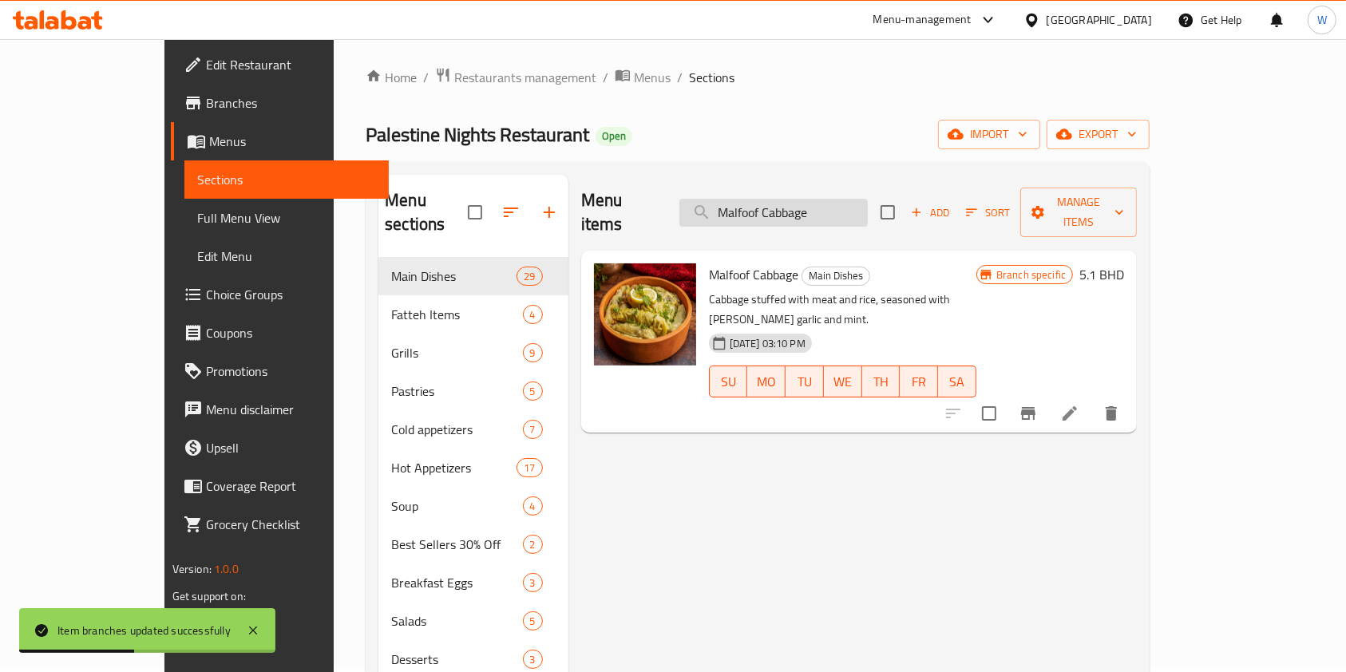
click at [846, 204] on input "Malfoof Cabbage" at bounding box center [773, 213] width 188 height 28
paste input "Fawaregh"
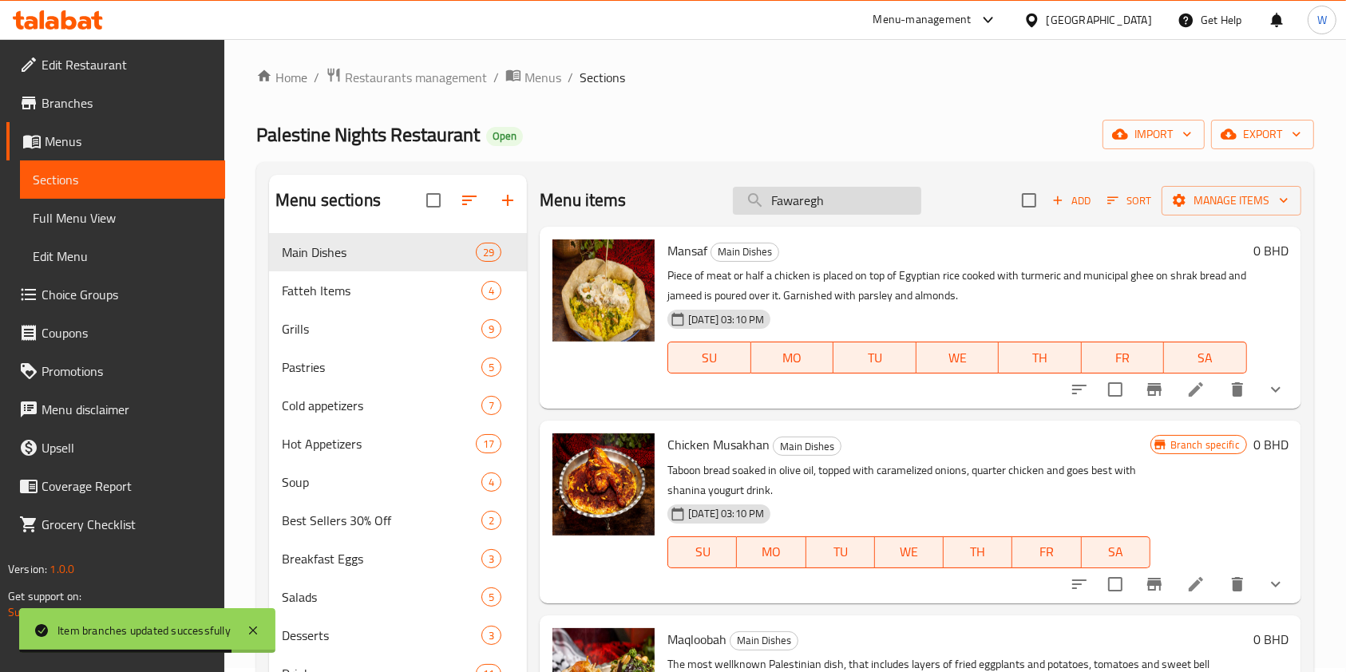
click at [832, 204] on input "Fawaregh" at bounding box center [827, 201] width 188 height 28
paste input "search"
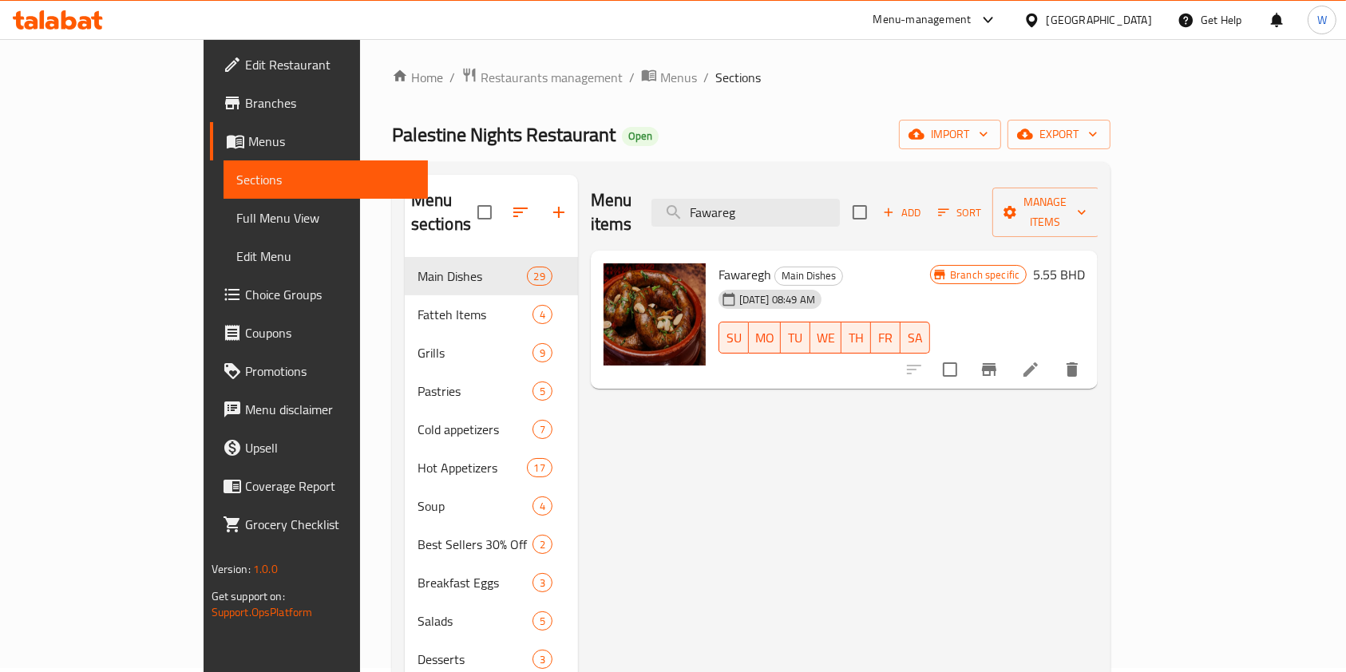
type input "Fawareg"
click at [996, 363] on icon "Branch-specific-item" at bounding box center [989, 369] width 14 height 13
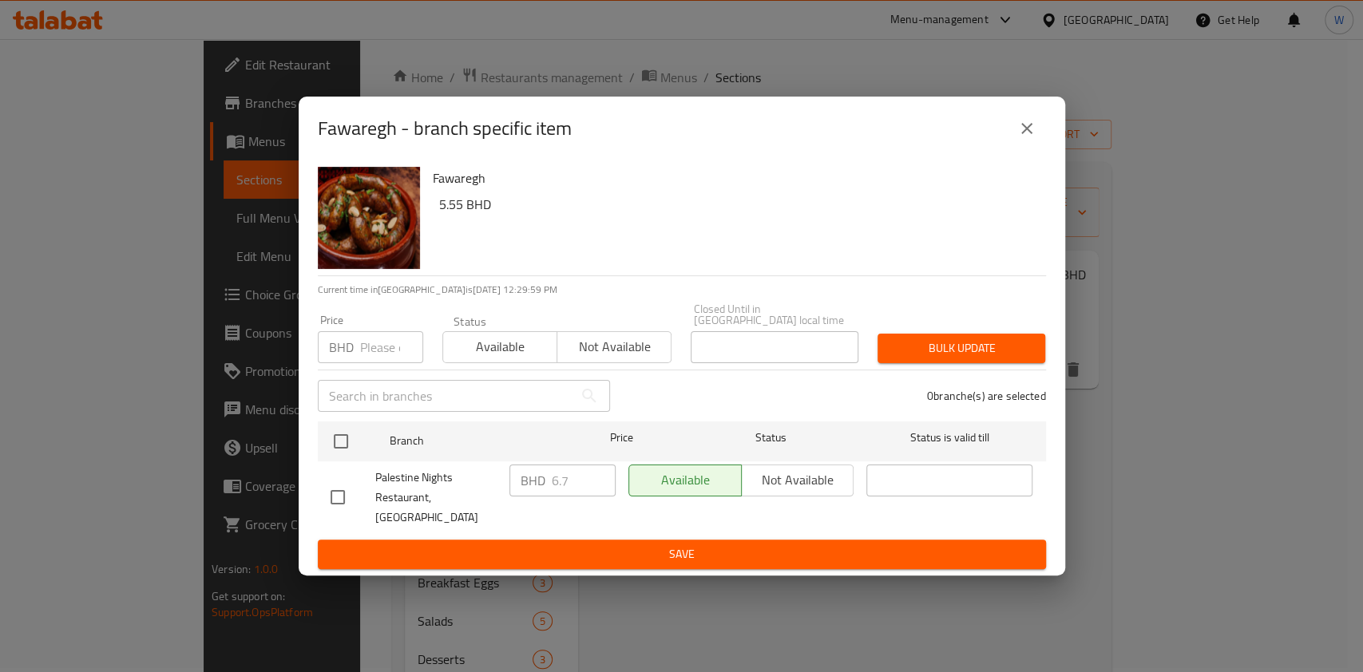
click at [378, 367] on div "Price BHD Price" at bounding box center [370, 339] width 125 height 68
click at [382, 355] on input "number" at bounding box center [391, 347] width 63 height 32
paste input "6.2"
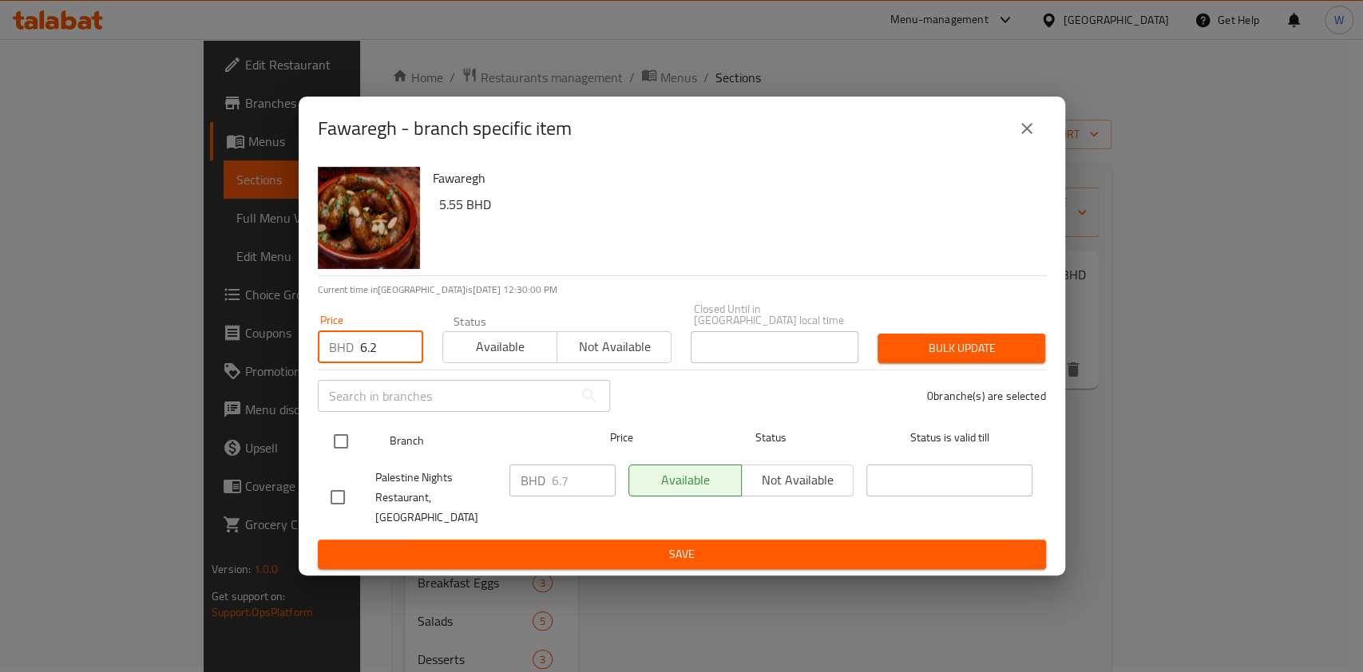
type input "6.2"
click at [327, 438] on input "checkbox" at bounding box center [341, 442] width 34 height 34
checkbox input "true"
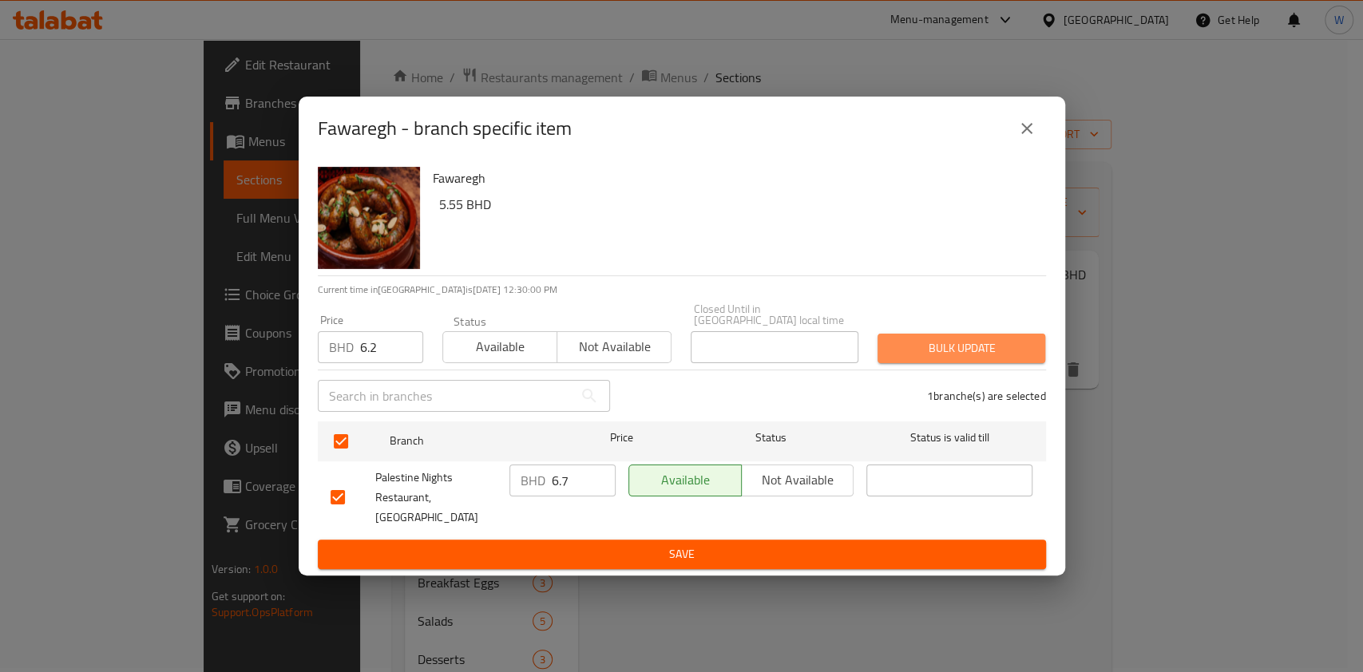
click at [976, 358] on span "Bulk update" at bounding box center [961, 349] width 142 height 20
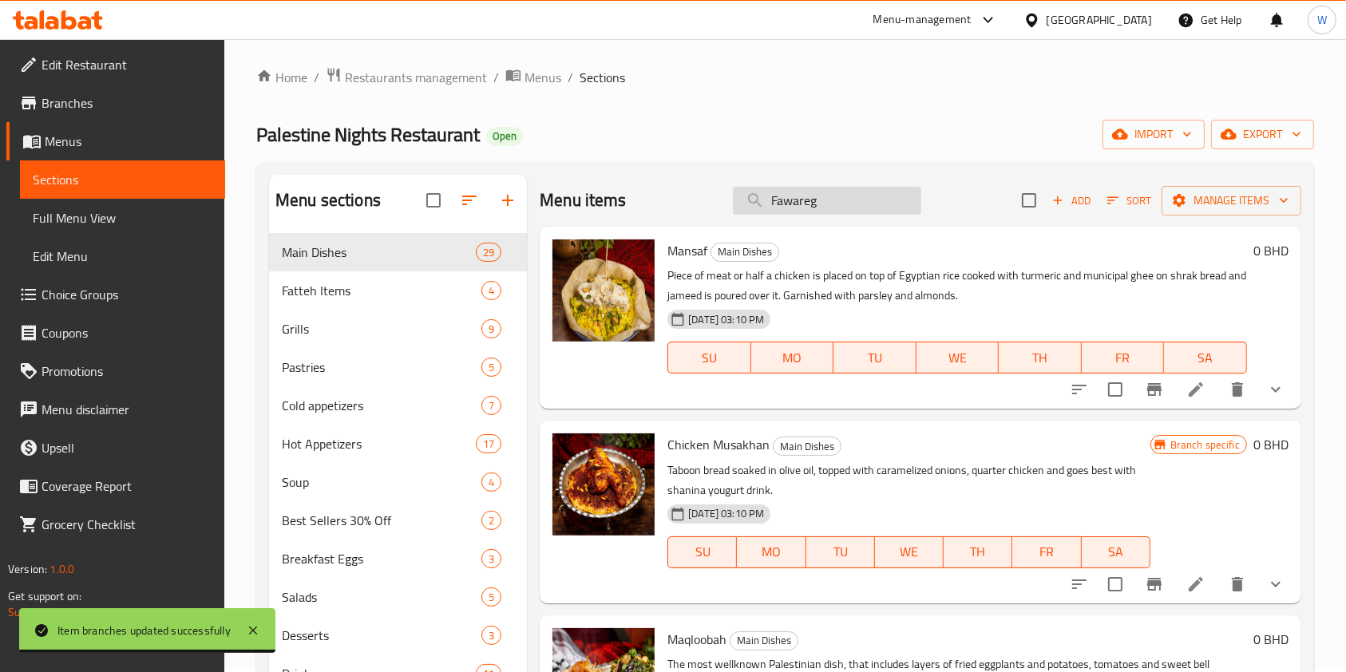
click at [793, 196] on input "Fawareg" at bounding box center [827, 201] width 188 height 28
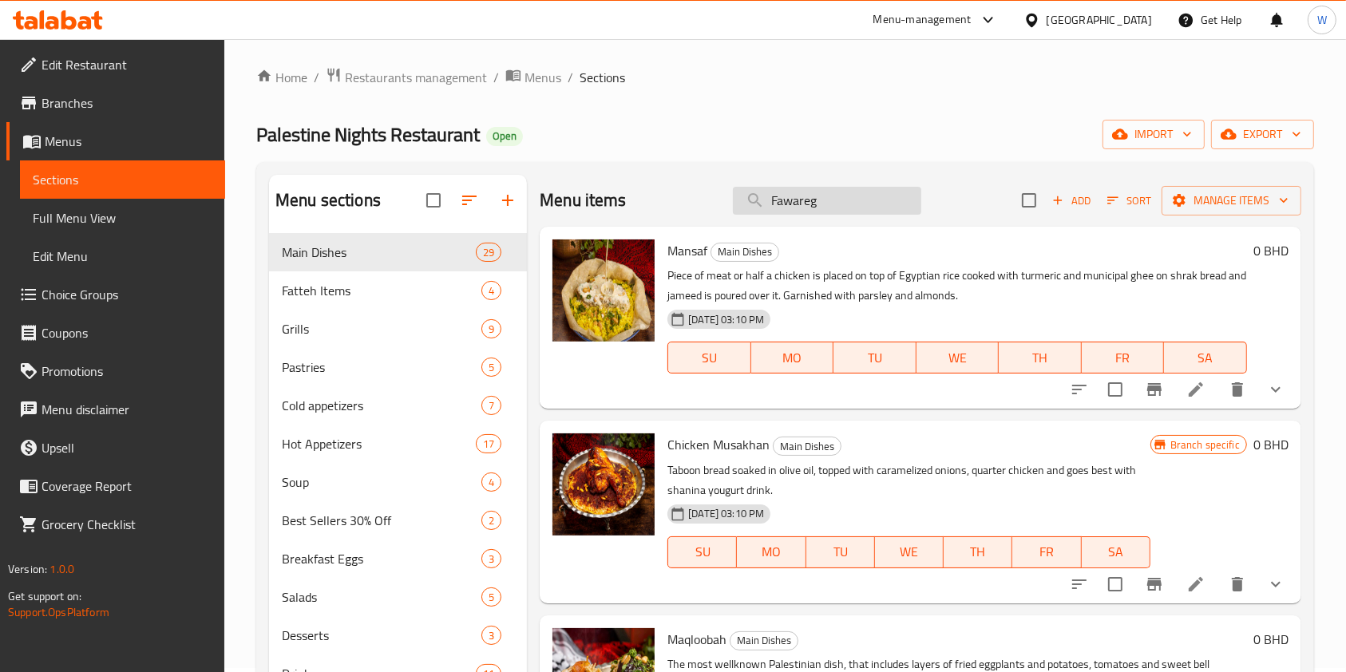
click at [793, 196] on input "Fawareg" at bounding box center [827, 201] width 188 height 28
paste input "Dawoud Basha Kufta"
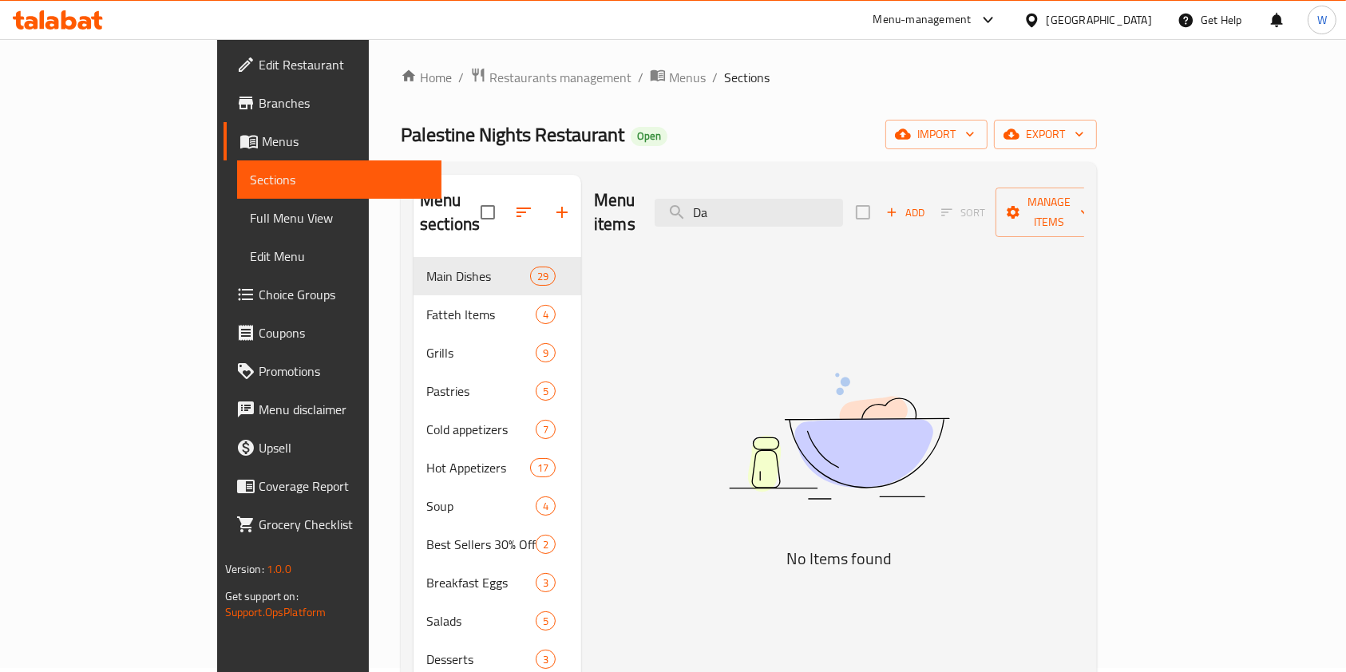
type input "D"
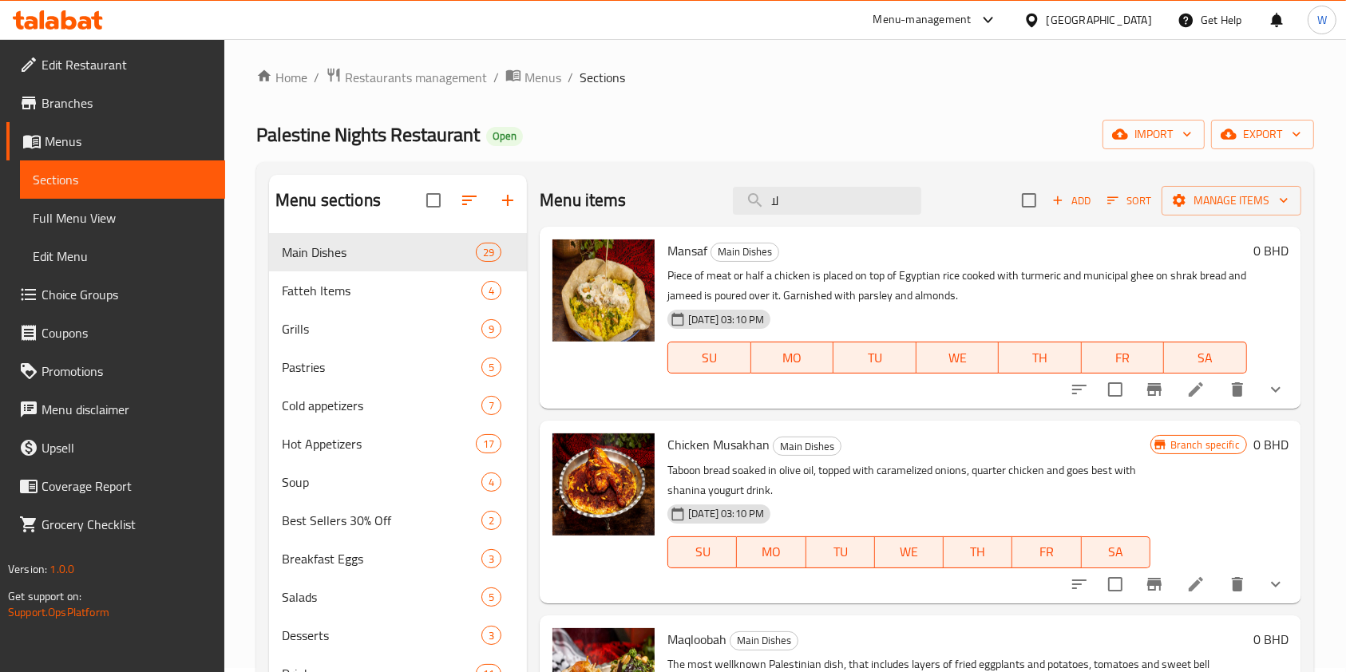
type input "ل"
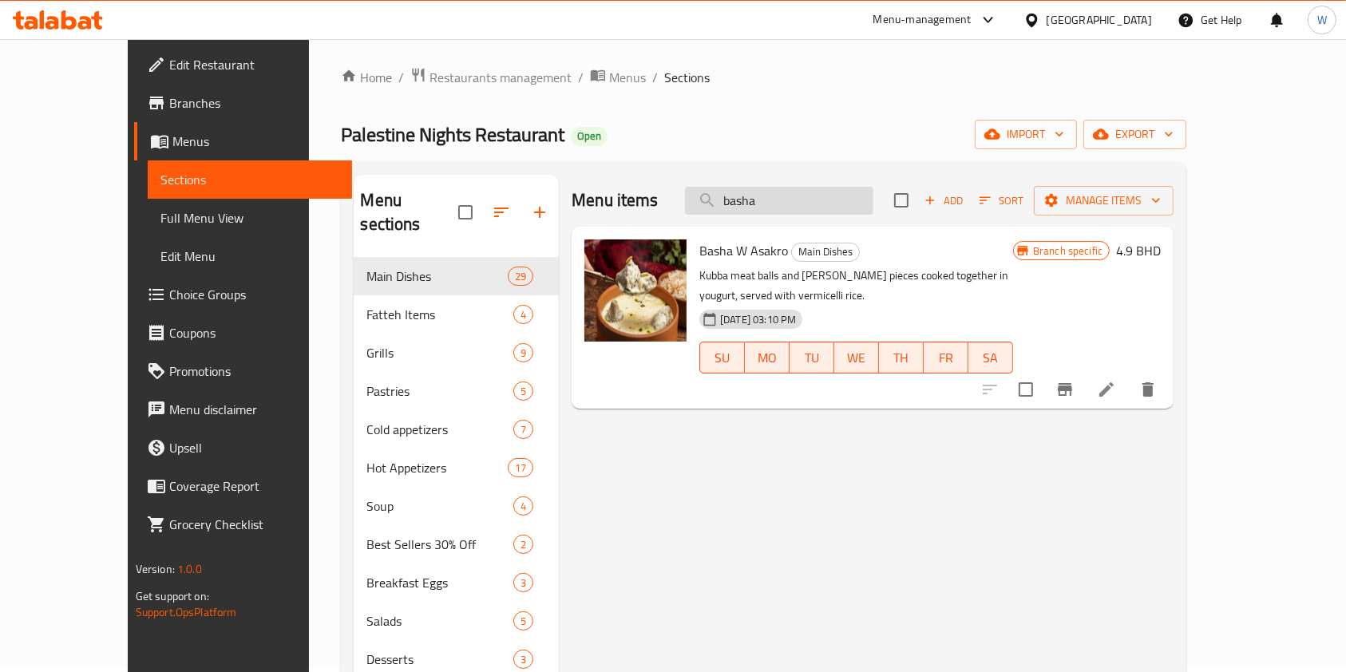
click at [783, 205] on input "basha" at bounding box center [779, 201] width 188 height 28
paste input "[PERSON_NAME] With Tomato"
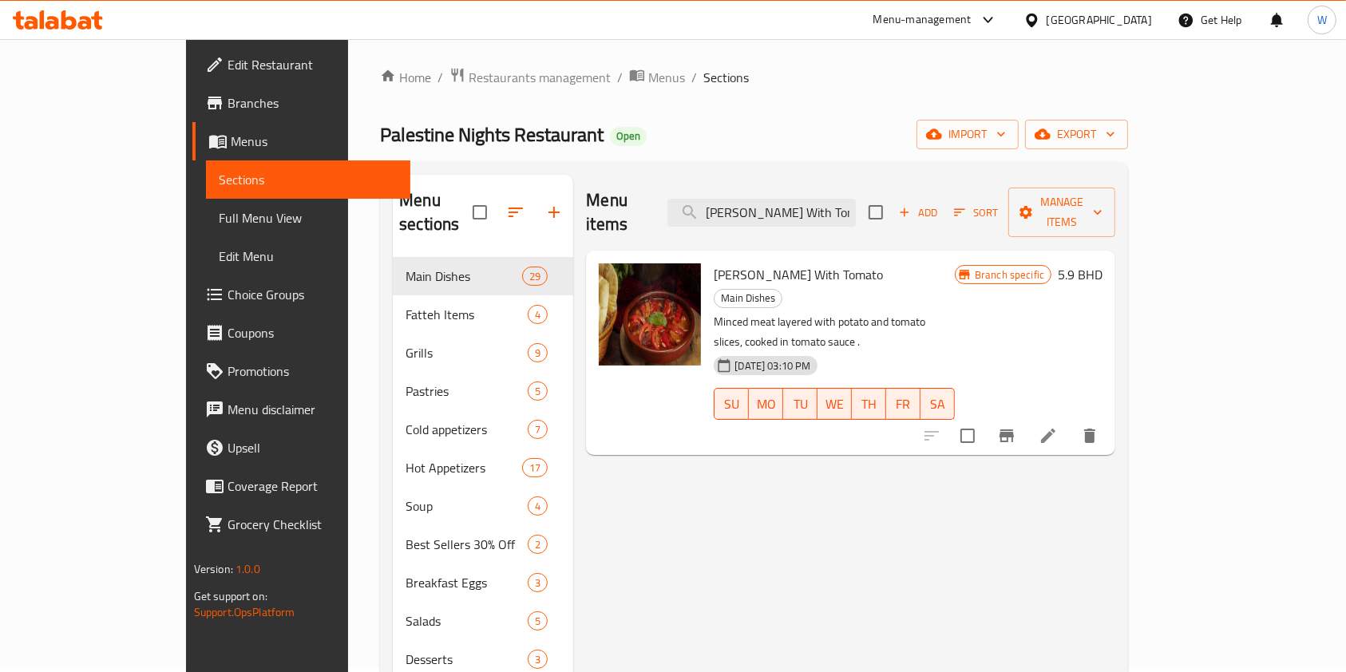
type input "[PERSON_NAME] With Tomato"
click at [1014, 430] on icon "Branch-specific-item" at bounding box center [1007, 436] width 14 height 13
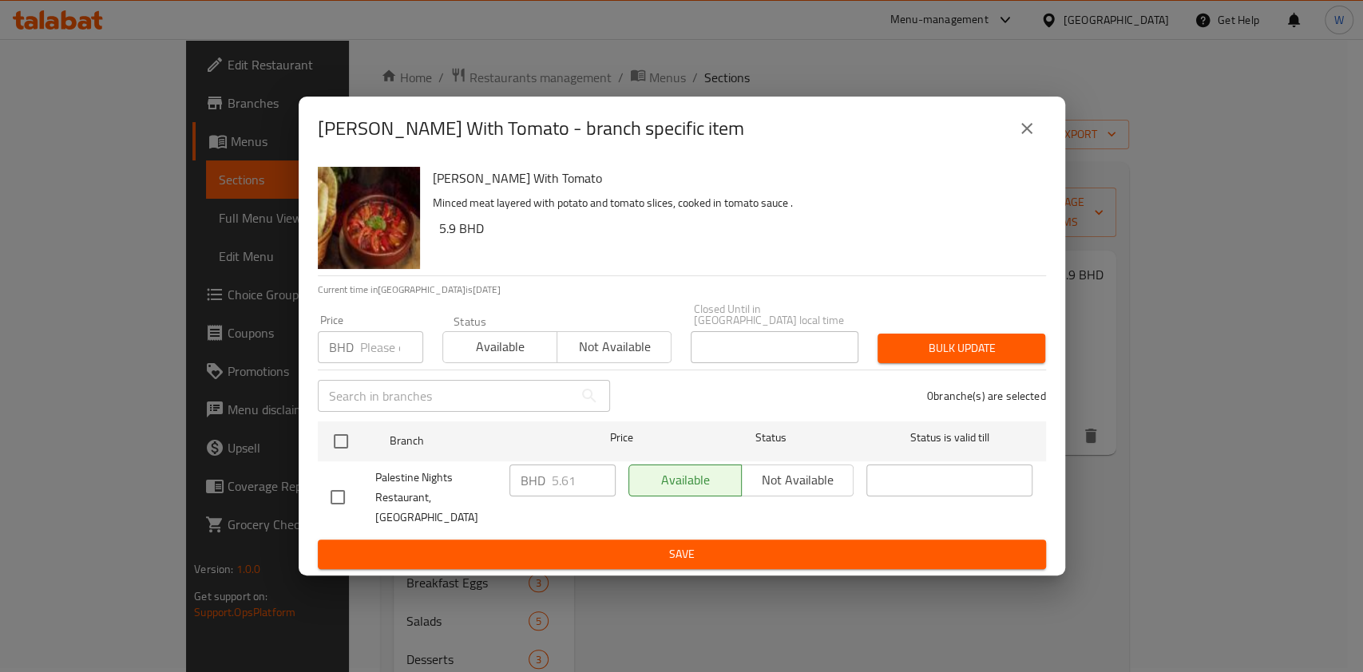
click at [370, 347] on input "number" at bounding box center [391, 347] width 63 height 32
paste input "6.6"
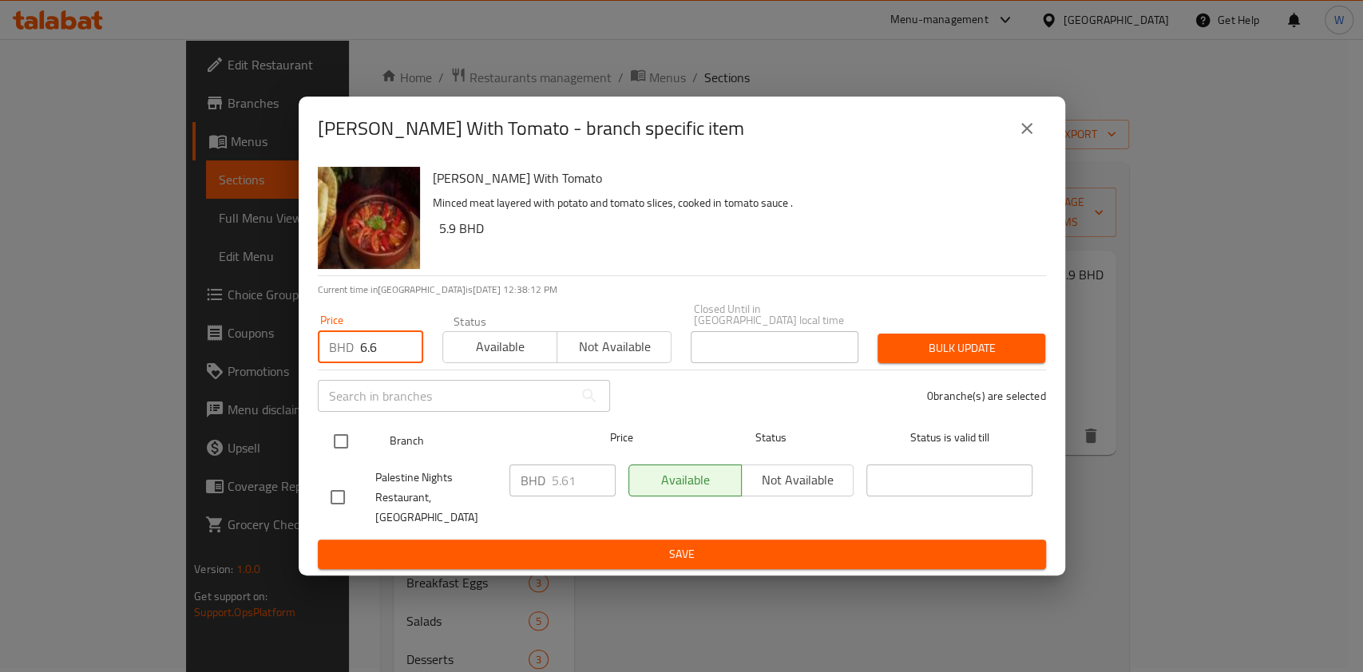
type input "6.6"
click at [344, 457] on input "checkbox" at bounding box center [341, 442] width 34 height 34
checkbox input "true"
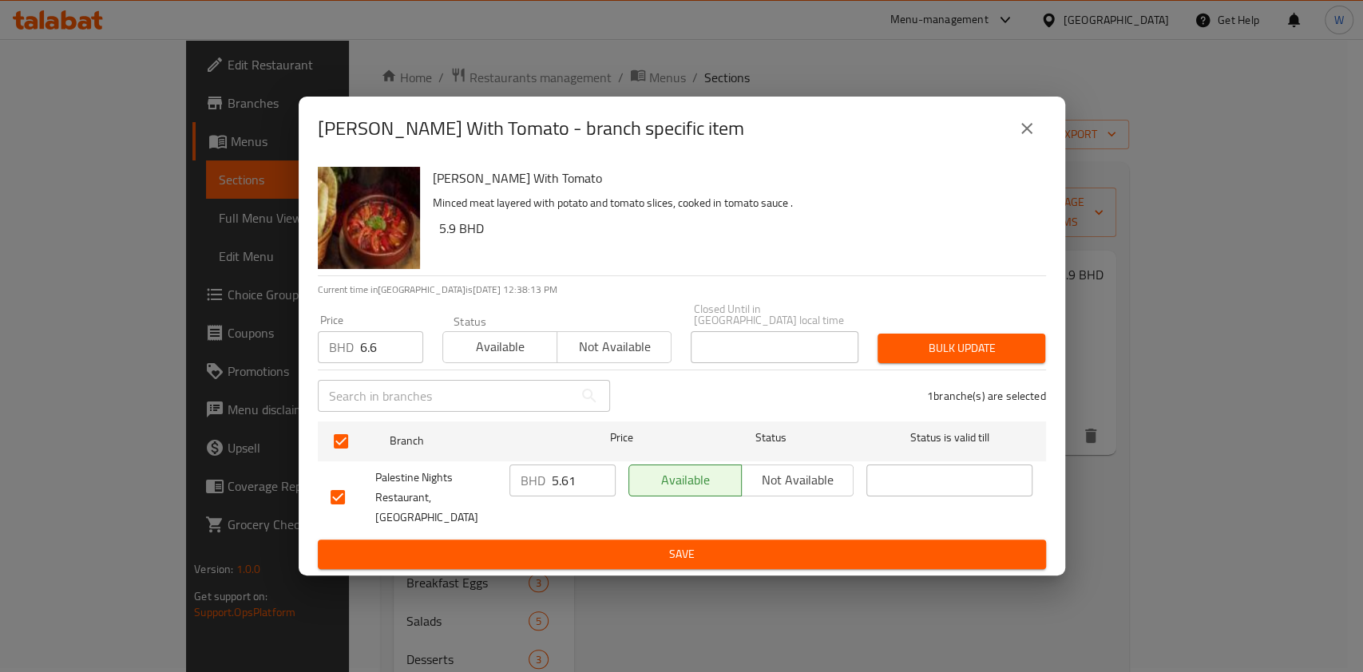
click at [946, 370] on div "Bulk update" at bounding box center [961, 348] width 187 height 49
click at [952, 358] on span "Bulk update" at bounding box center [961, 349] width 142 height 20
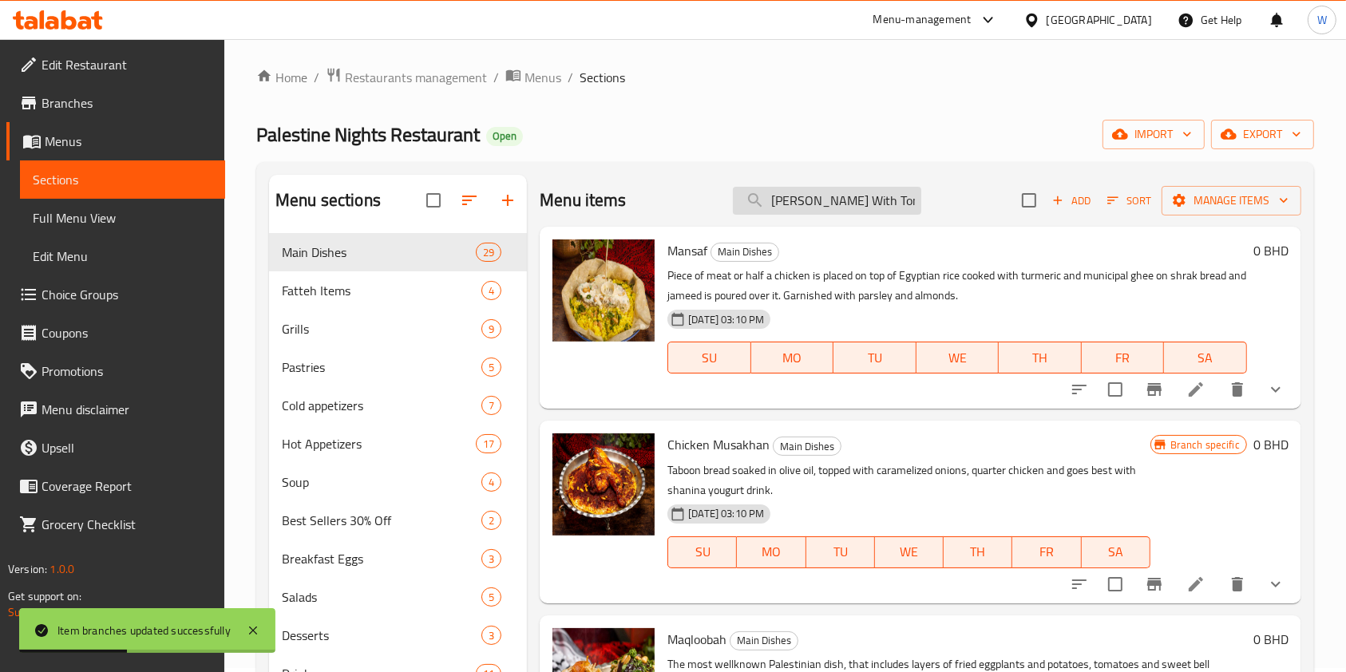
click at [847, 192] on input "[PERSON_NAME] With Tomato" at bounding box center [827, 201] width 188 height 28
paste input "[PERSON_NAME] With [PERSON_NAME]"
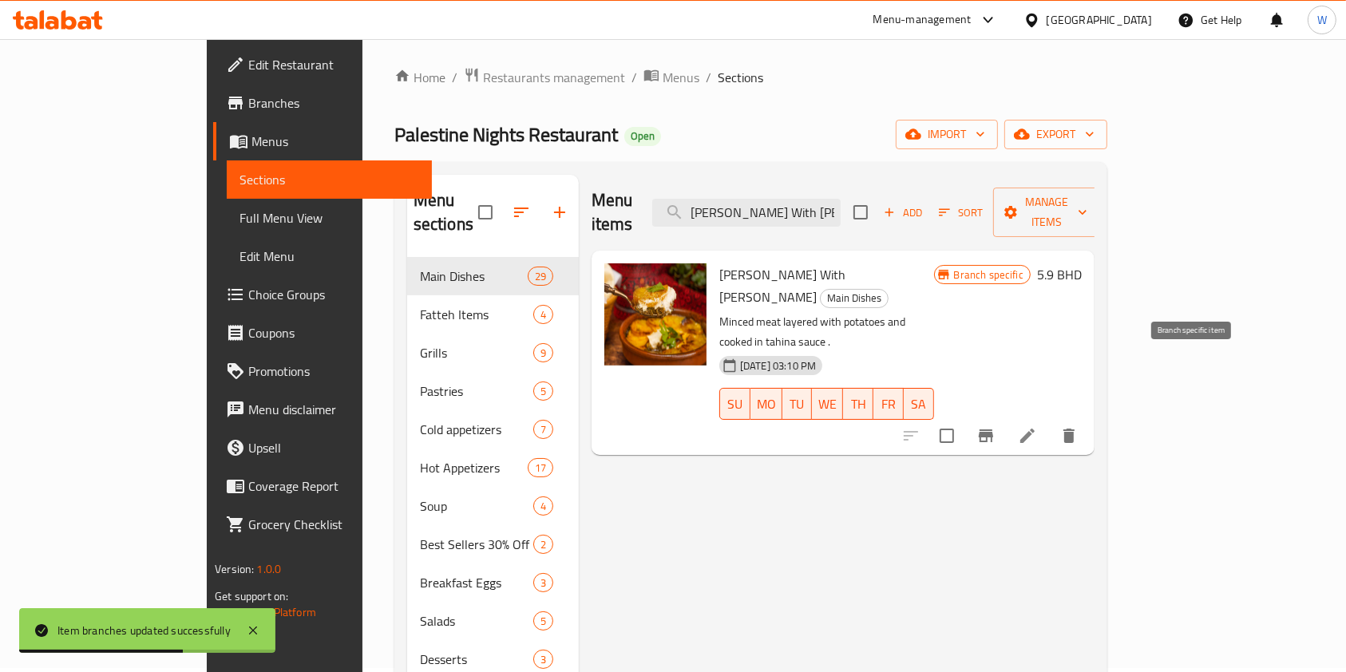
type input "[PERSON_NAME] With [PERSON_NAME]"
click at [993, 430] on icon "Branch-specific-item" at bounding box center [986, 436] width 14 height 13
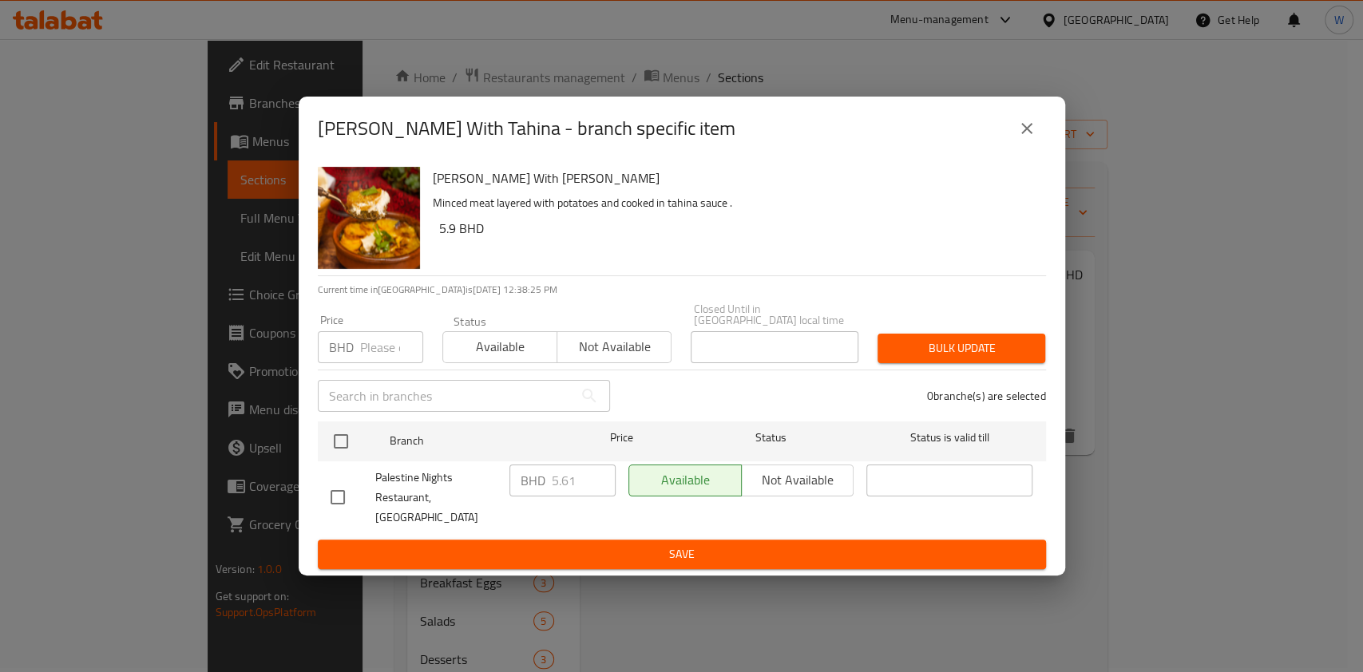
click at [396, 351] on input "number" at bounding box center [391, 347] width 63 height 32
paste input "6.6"
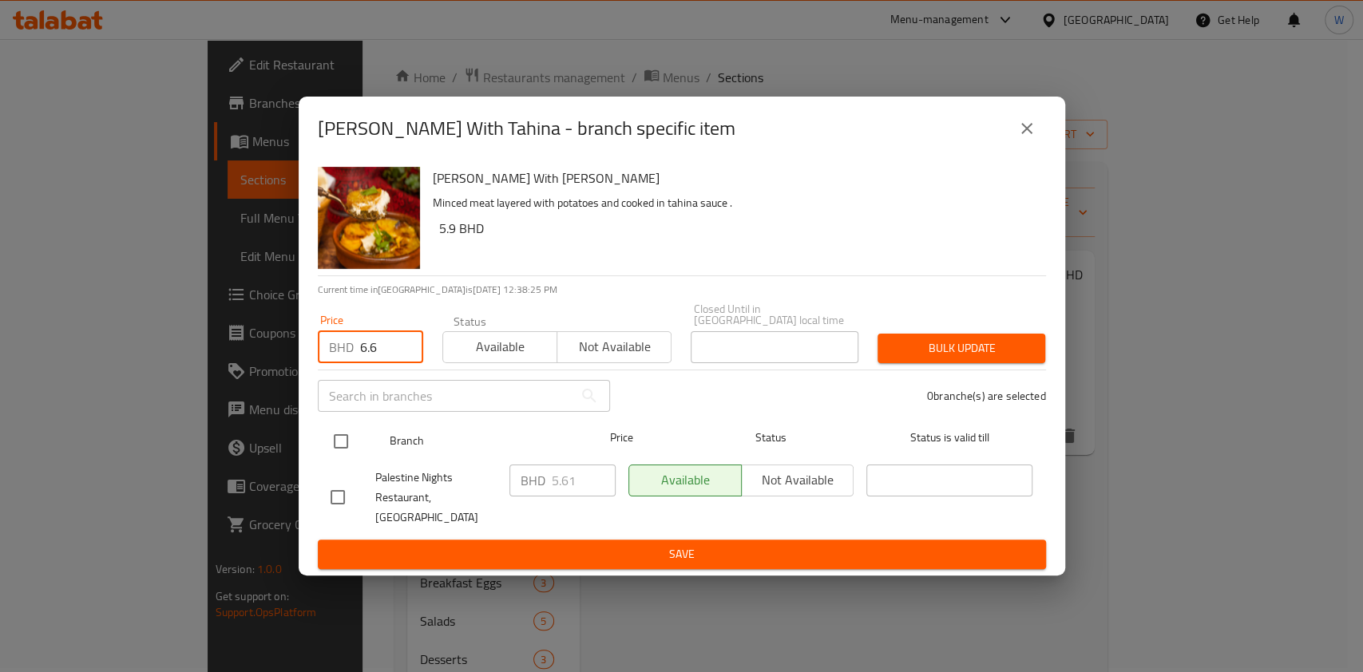
type input "6.6"
click at [345, 434] on input "checkbox" at bounding box center [341, 442] width 34 height 34
checkbox input "true"
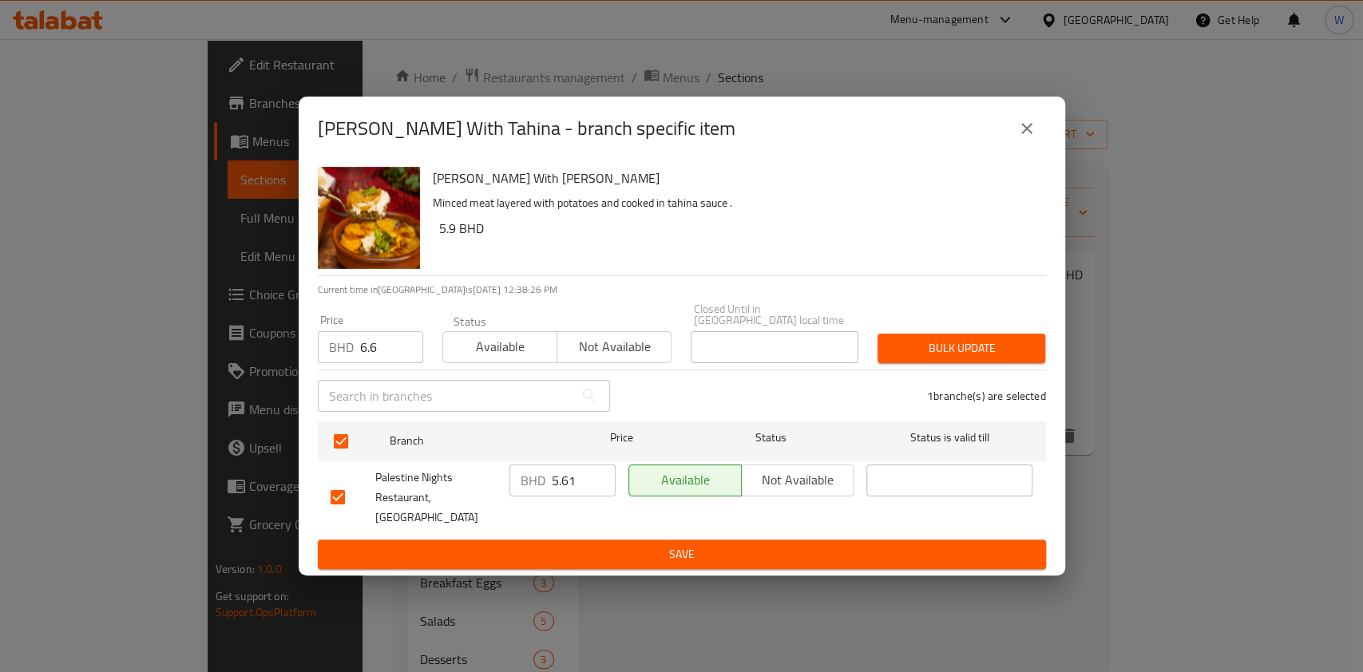
click at [933, 347] on span "Bulk update" at bounding box center [961, 349] width 142 height 20
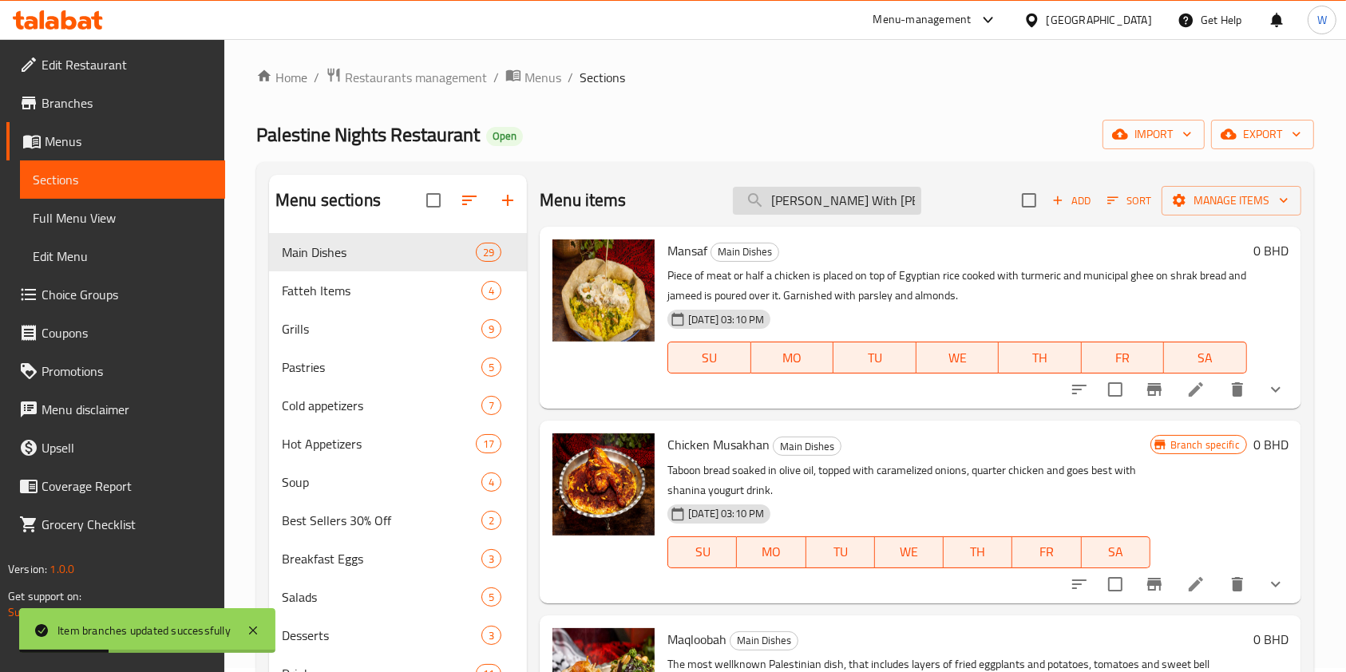
click at [786, 208] on input "[PERSON_NAME] With [PERSON_NAME]" at bounding box center [827, 201] width 188 height 28
paste input "Chicken Tray"
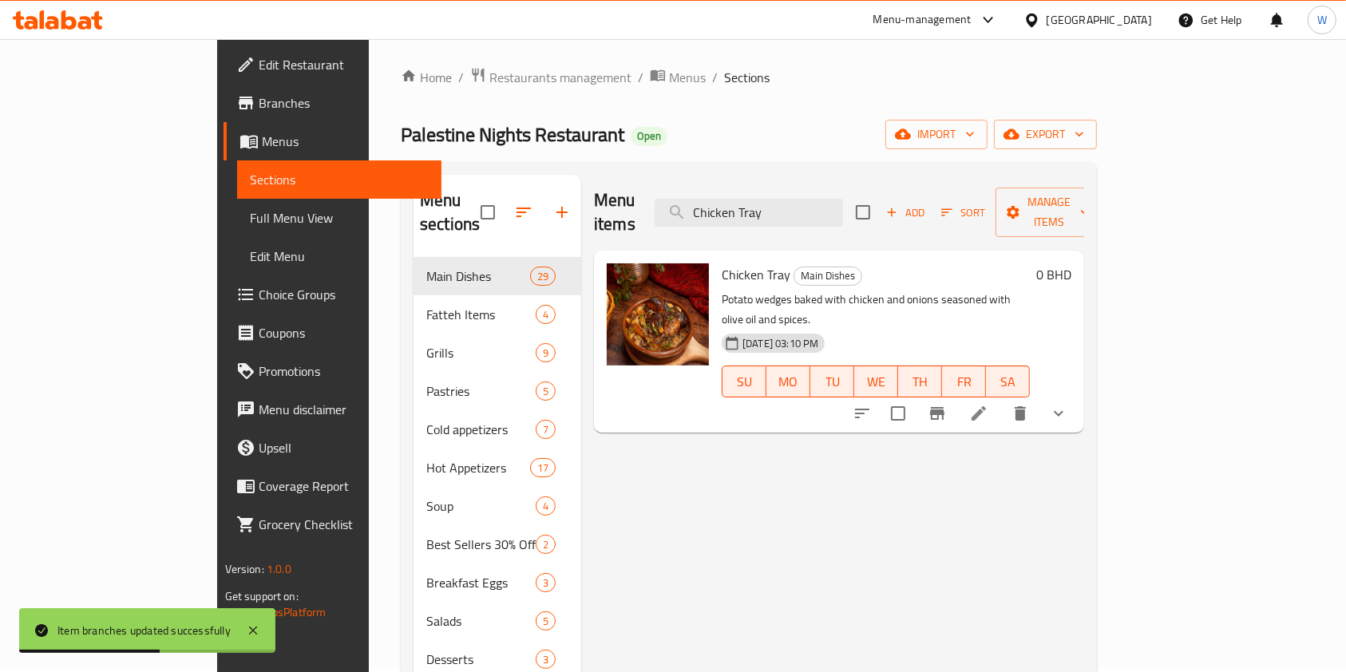
type input "Chicken Tray"
click at [1078, 394] on button "show more" at bounding box center [1059, 413] width 38 height 38
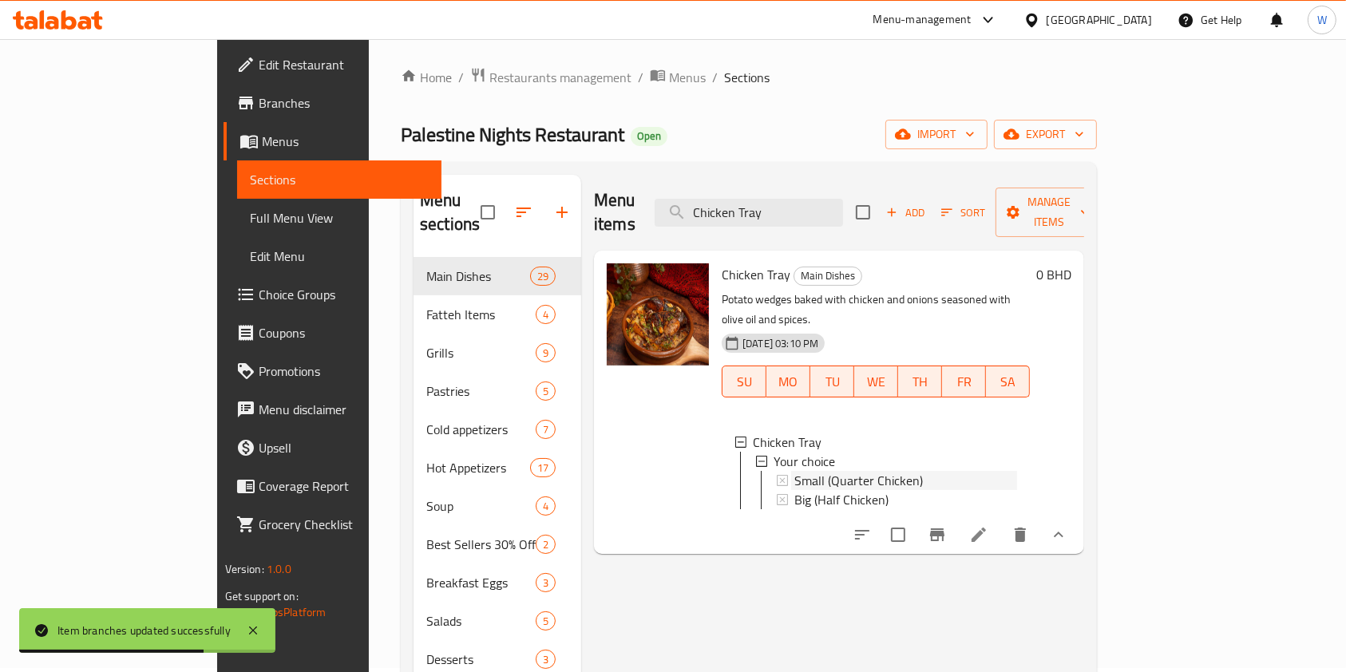
click at [797, 471] on span "Small (Quarter Chicken)" at bounding box center [858, 480] width 129 height 19
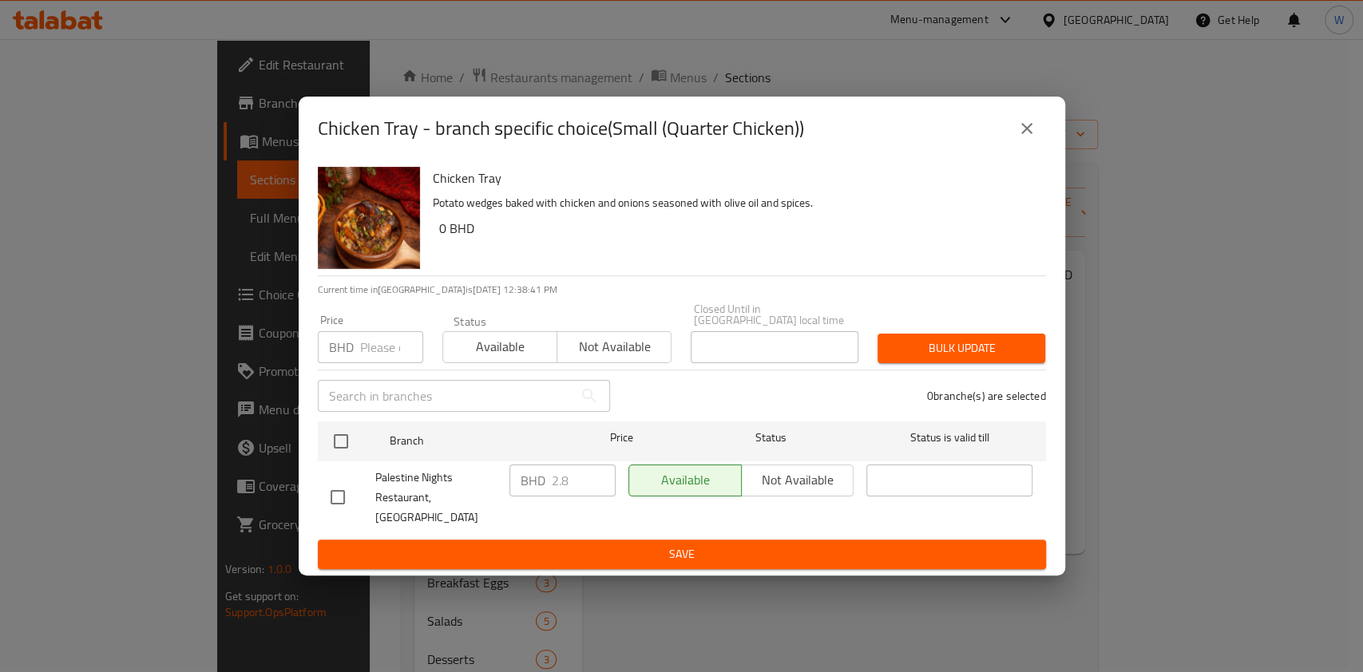
click at [394, 362] on input "number" at bounding box center [391, 347] width 63 height 32
paste input "2.800"
type input "2.800"
click at [1032, 138] on icon "close" at bounding box center [1026, 128] width 19 height 19
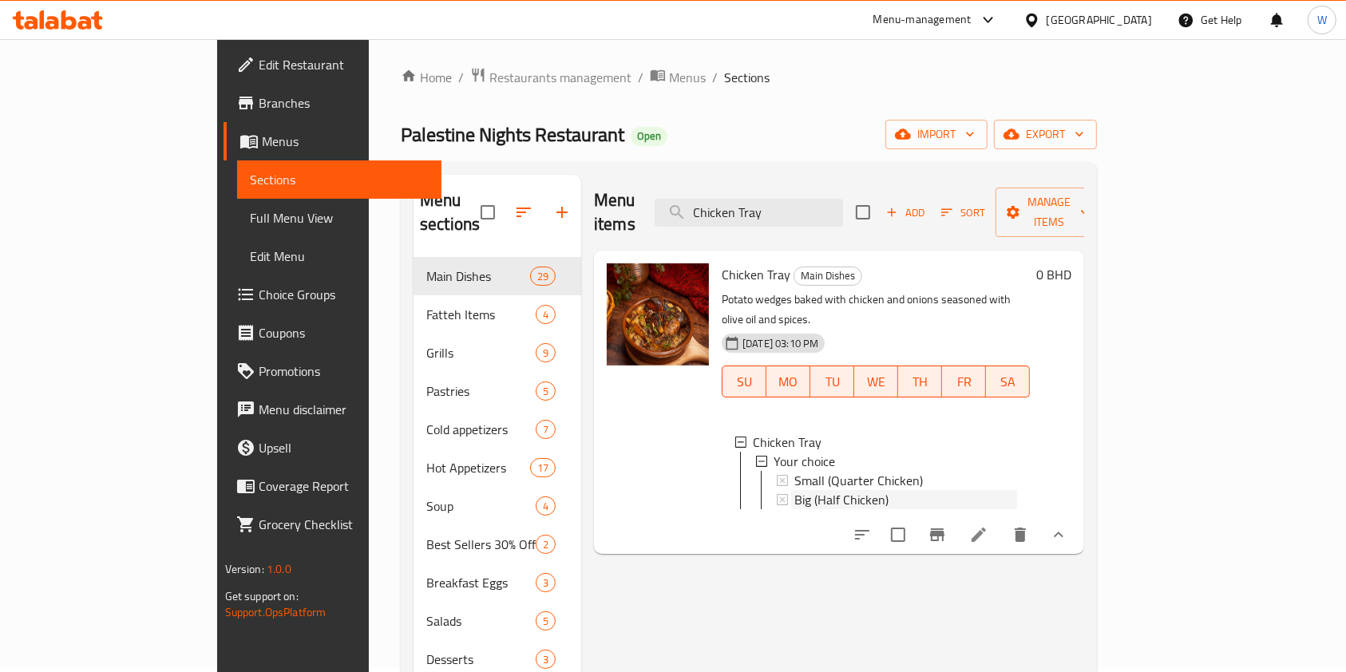
click at [850, 490] on div "Big (Half Chicken)" at bounding box center [905, 499] width 223 height 19
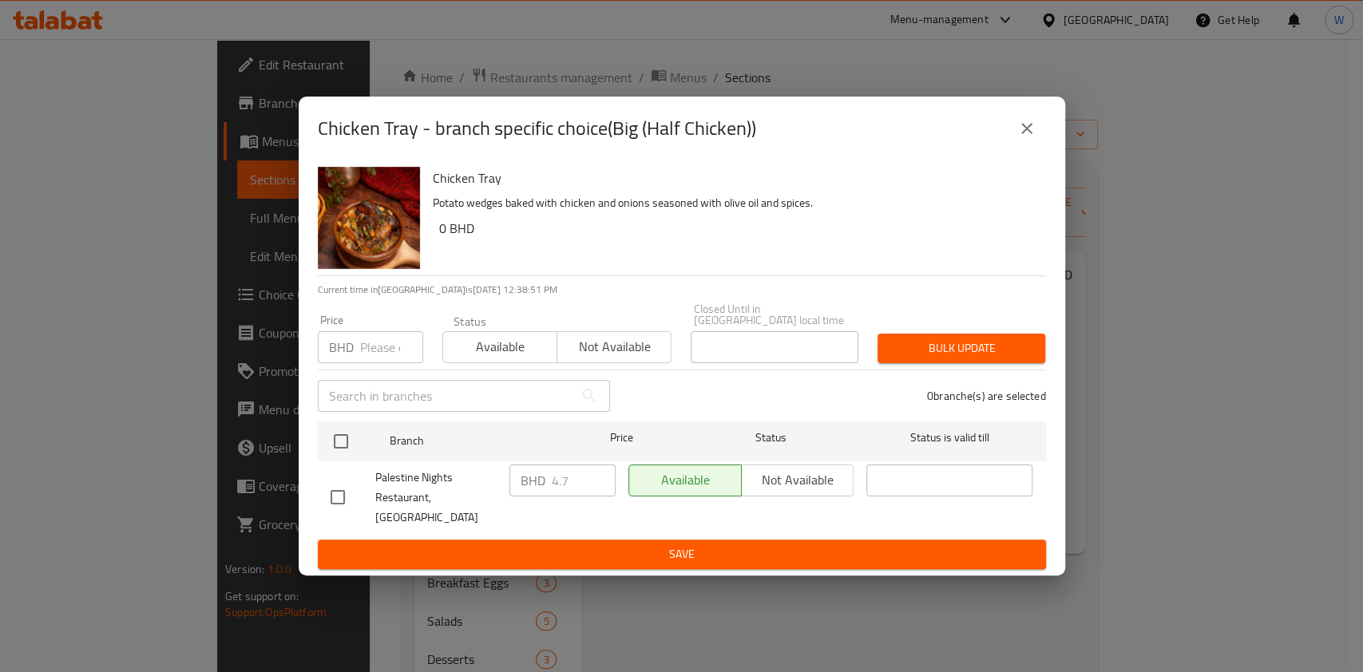
click at [379, 358] on input "number" at bounding box center [391, 347] width 63 height 32
paste input "4.650"
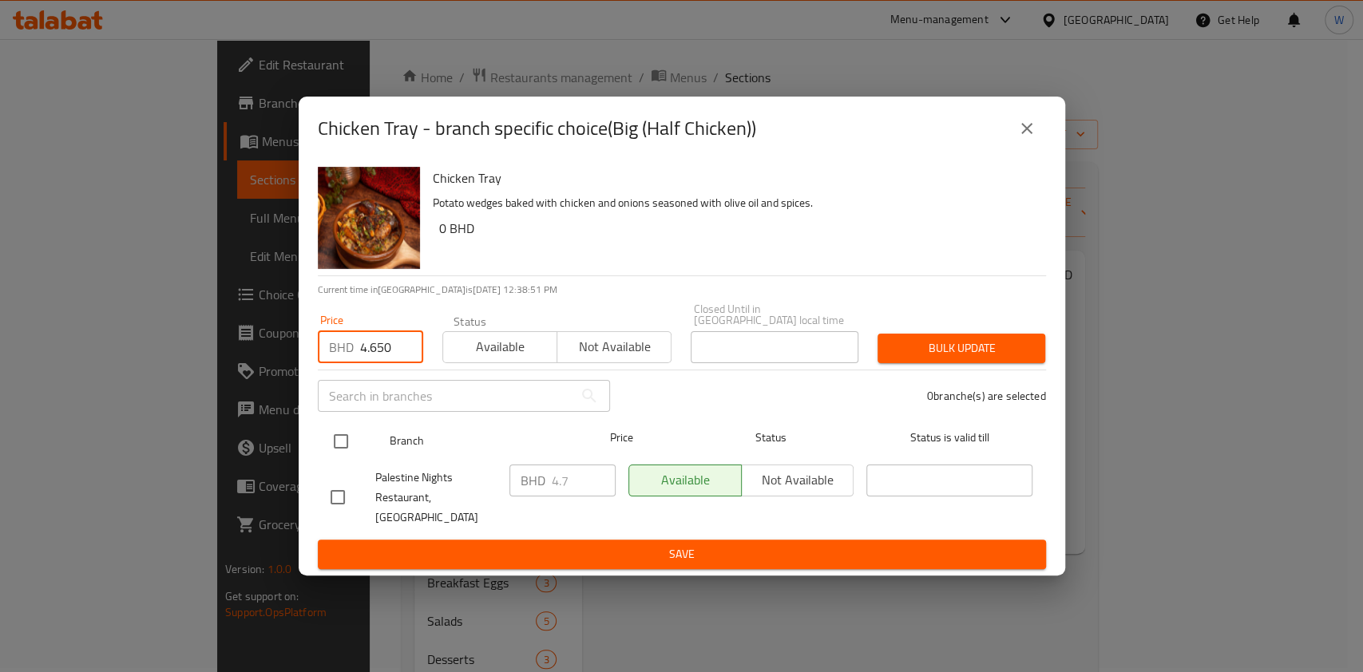
type input "4.650"
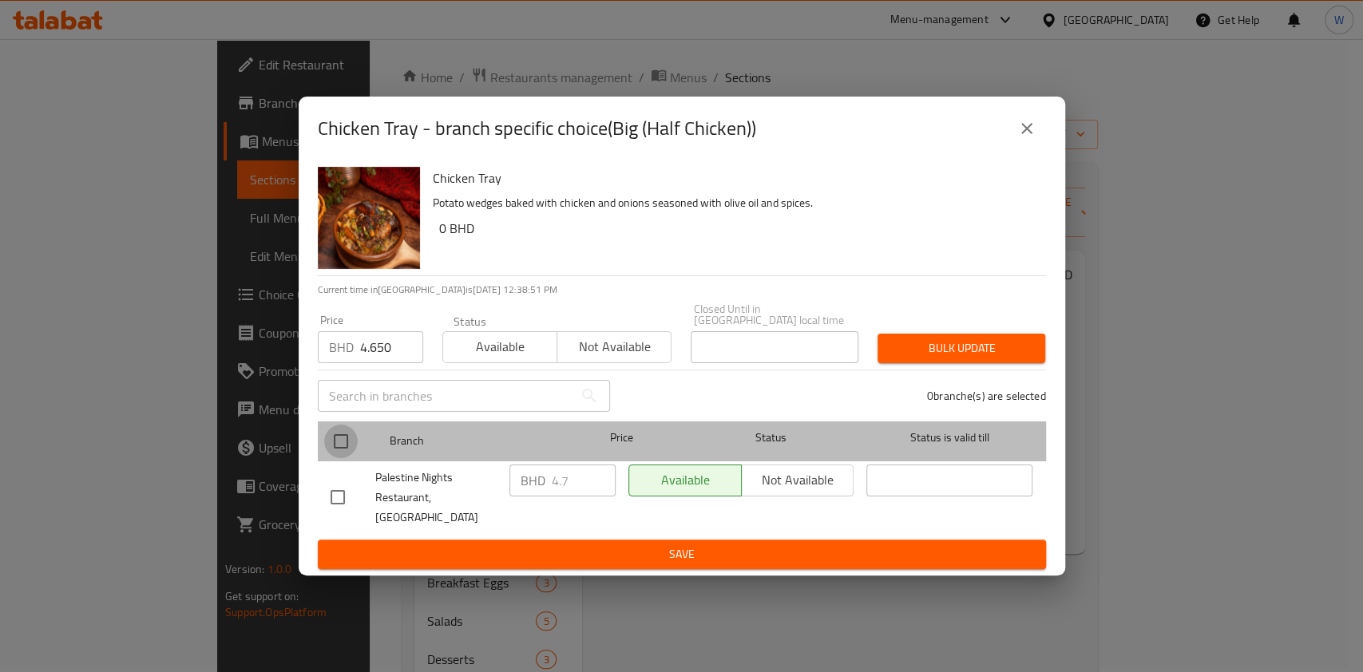
click at [346, 446] on input "checkbox" at bounding box center [341, 442] width 34 height 34
checkbox input "true"
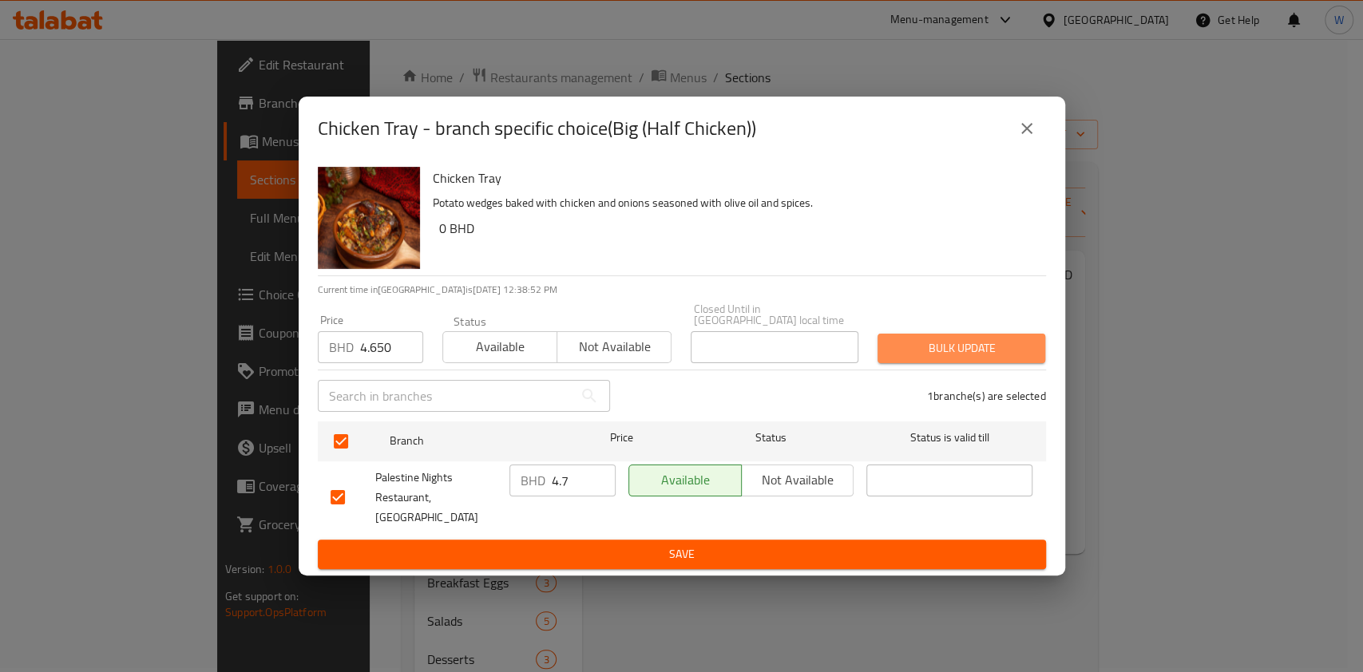
click at [1022, 337] on button "Bulk update" at bounding box center [961, 349] width 168 height 30
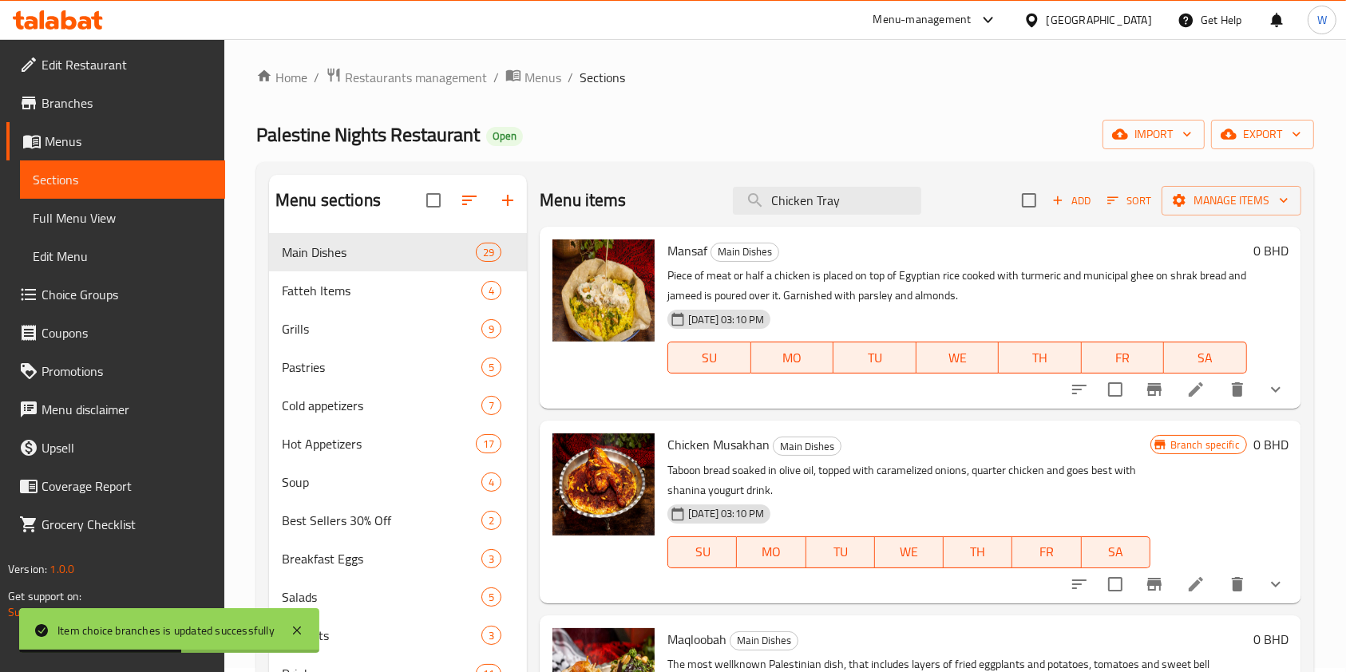
click at [766, 222] on div "Menu items Chicken Tray Add Sort Manage items" at bounding box center [921, 201] width 762 height 52
click at [779, 199] on input "Chicken Tray" at bounding box center [827, 201] width 188 height 28
paste input "Mesakaa"
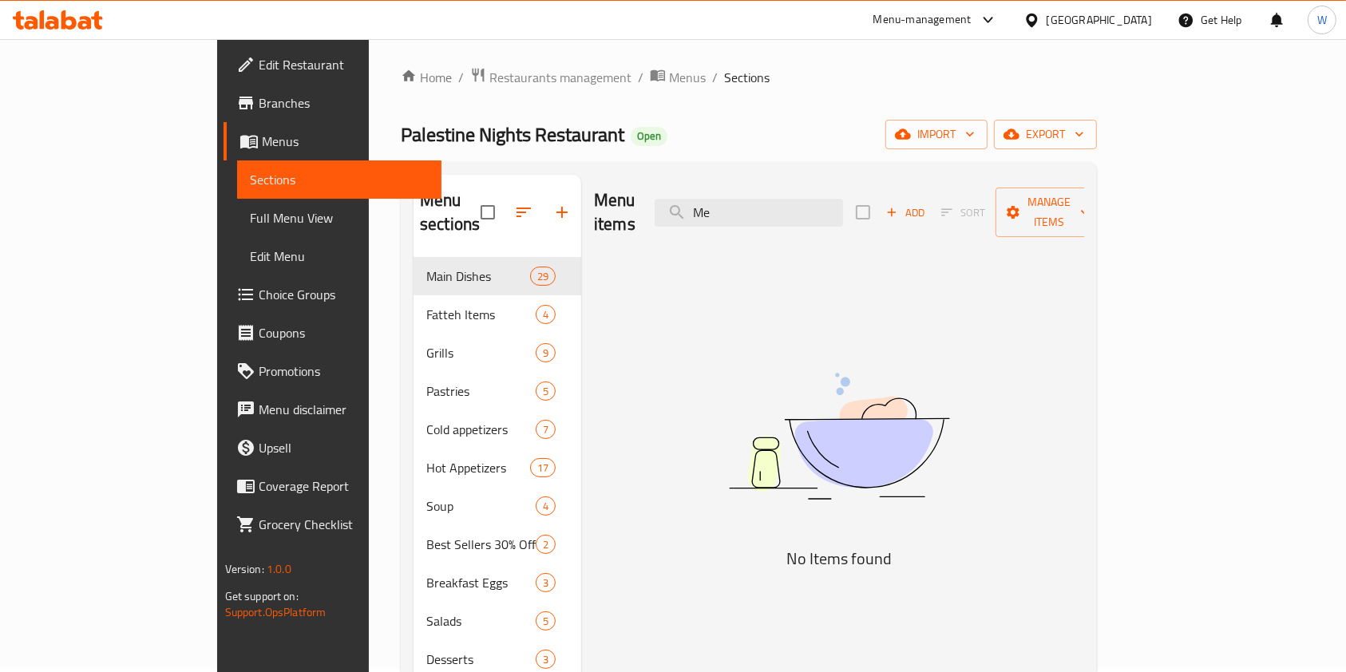
type input "M"
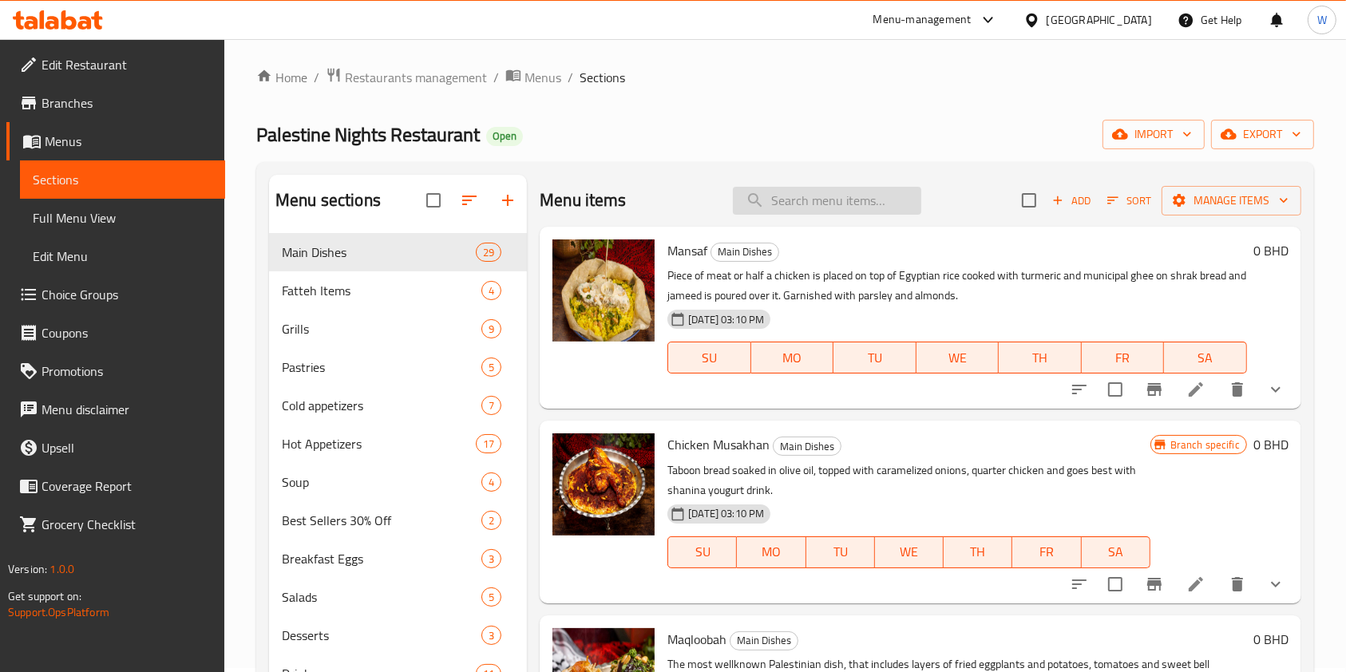
click at [786, 207] on input "search" at bounding box center [827, 201] width 188 height 28
paste input "Kunafa"
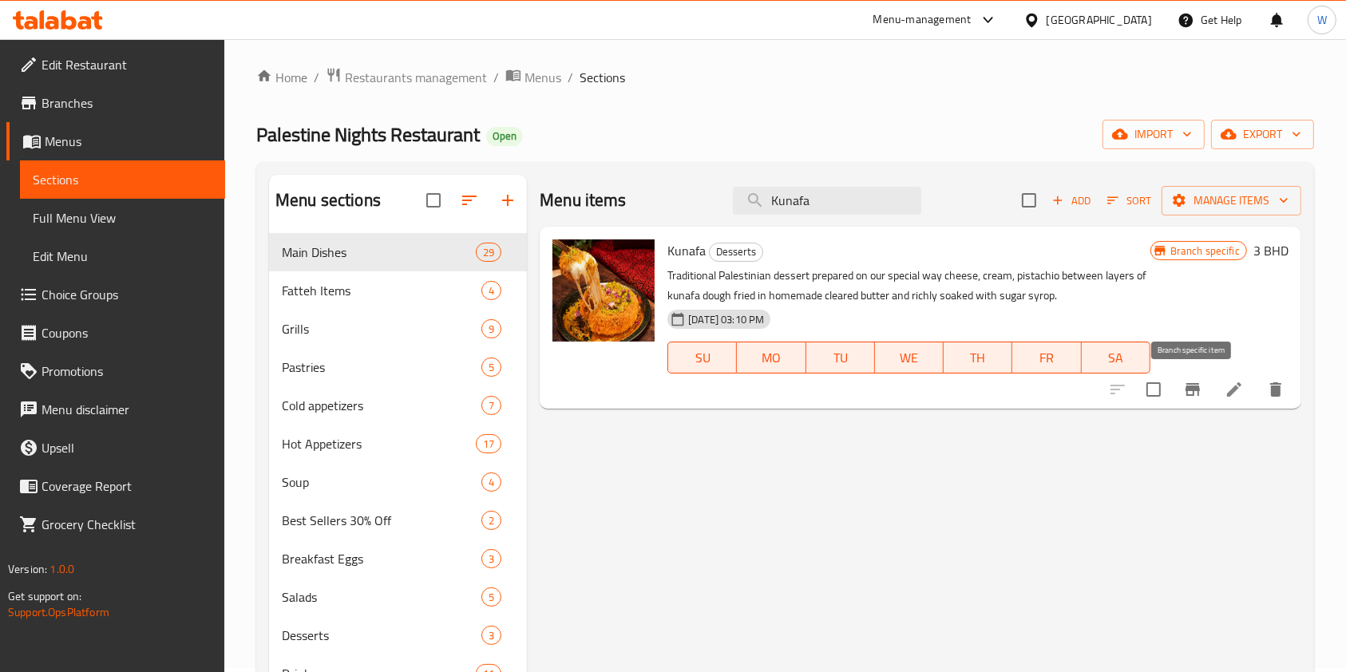
type input "Kunafa"
click at [1183, 385] on icon "Branch-specific-item" at bounding box center [1192, 389] width 19 height 19
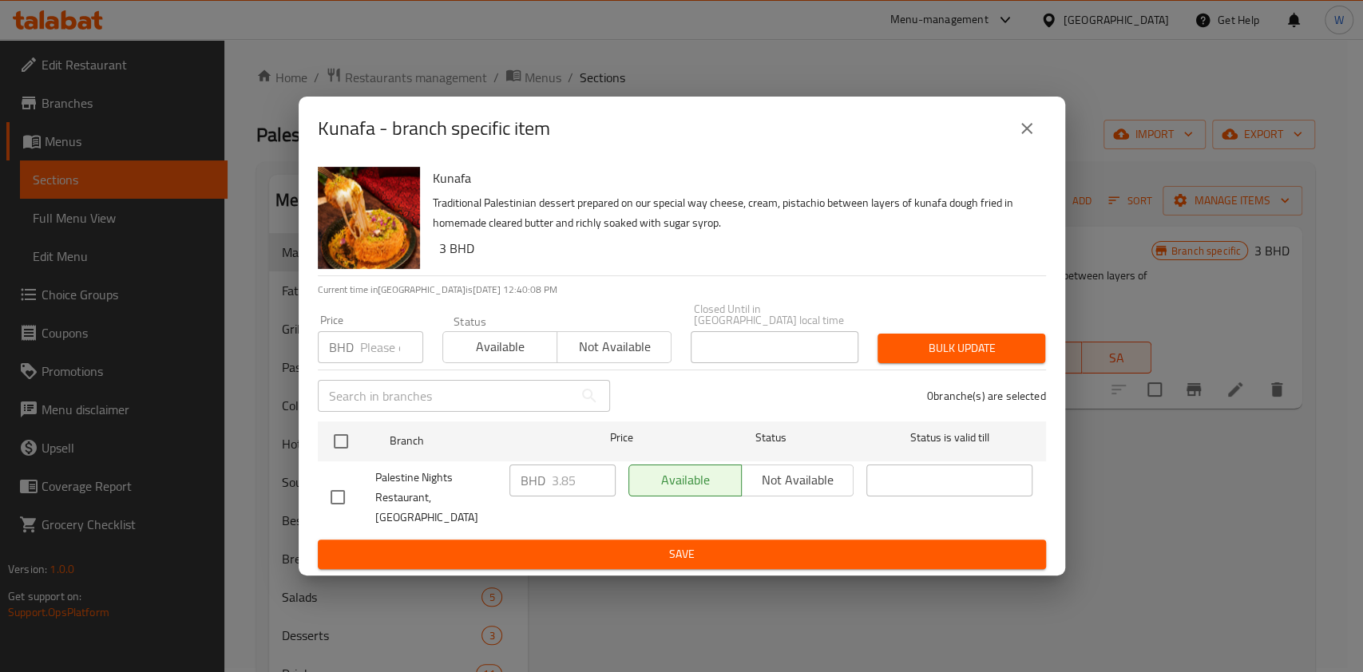
click at [374, 356] on input "number" at bounding box center [391, 347] width 63 height 32
paste input "3.9"
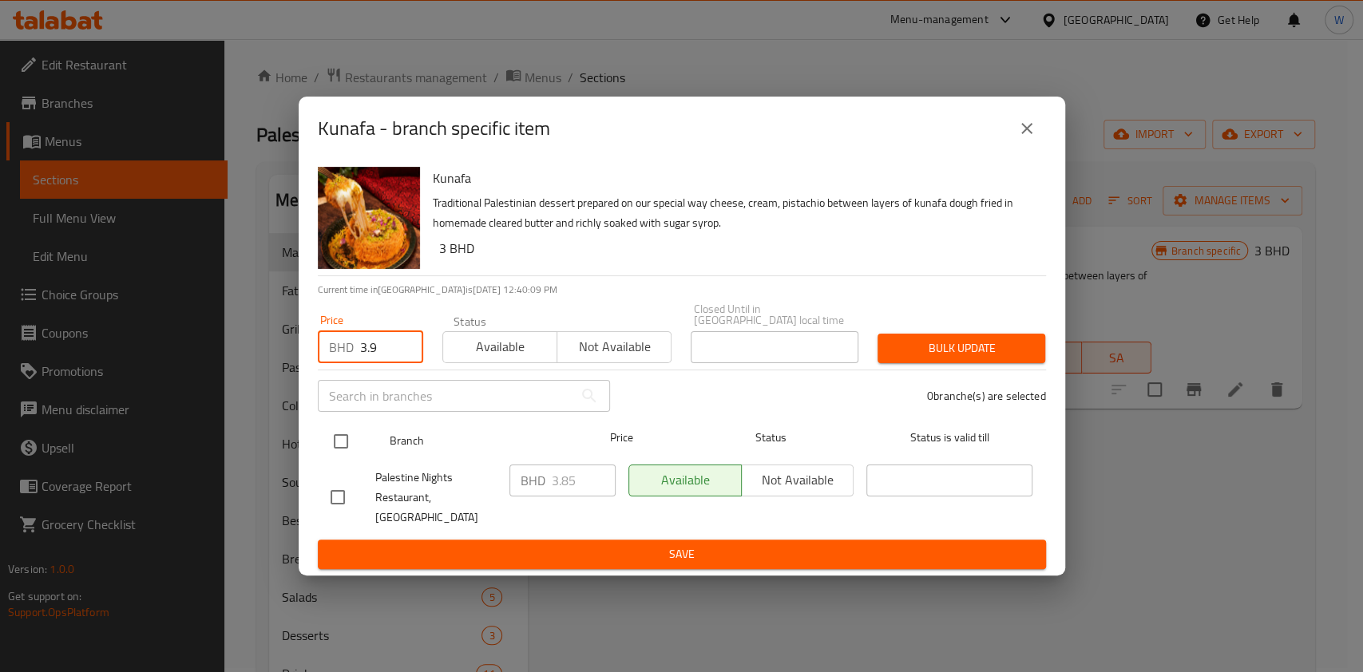
type input "3.9"
click at [347, 422] on div at bounding box center [354, 441] width 60 height 46
click at [346, 444] on input "checkbox" at bounding box center [341, 442] width 34 height 34
checkbox input "true"
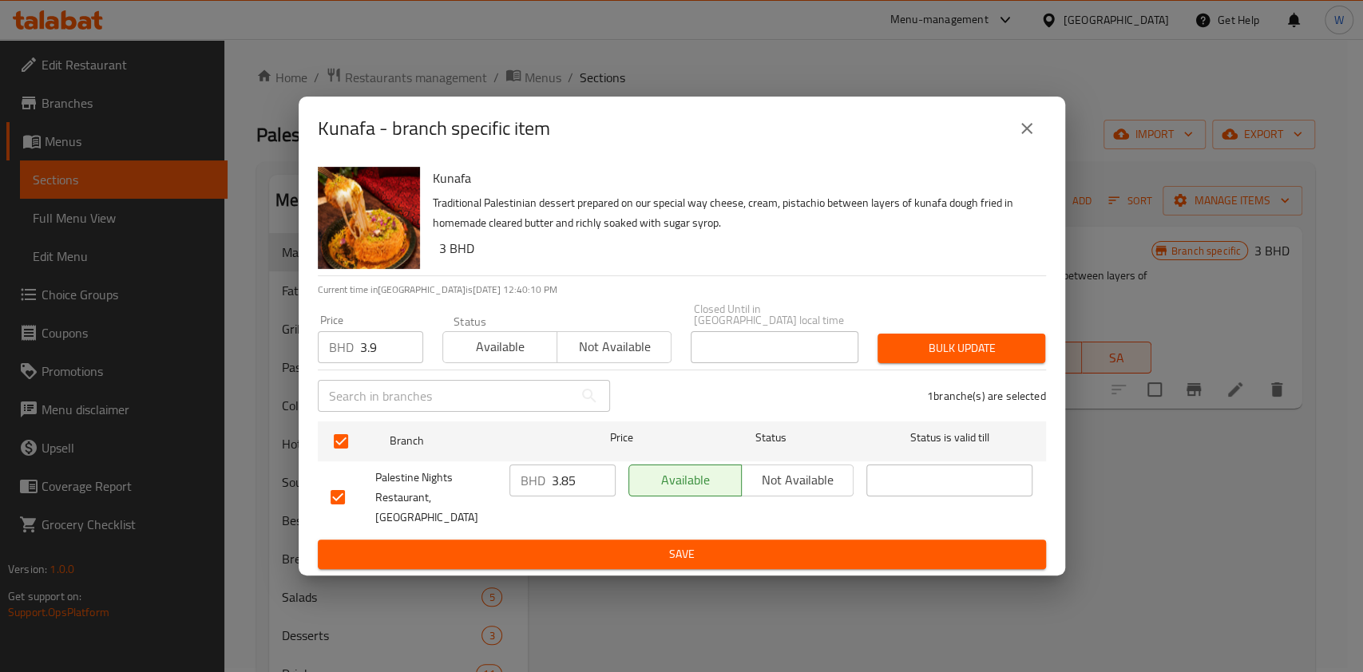
click at [979, 355] on span "Bulk update" at bounding box center [961, 349] width 142 height 20
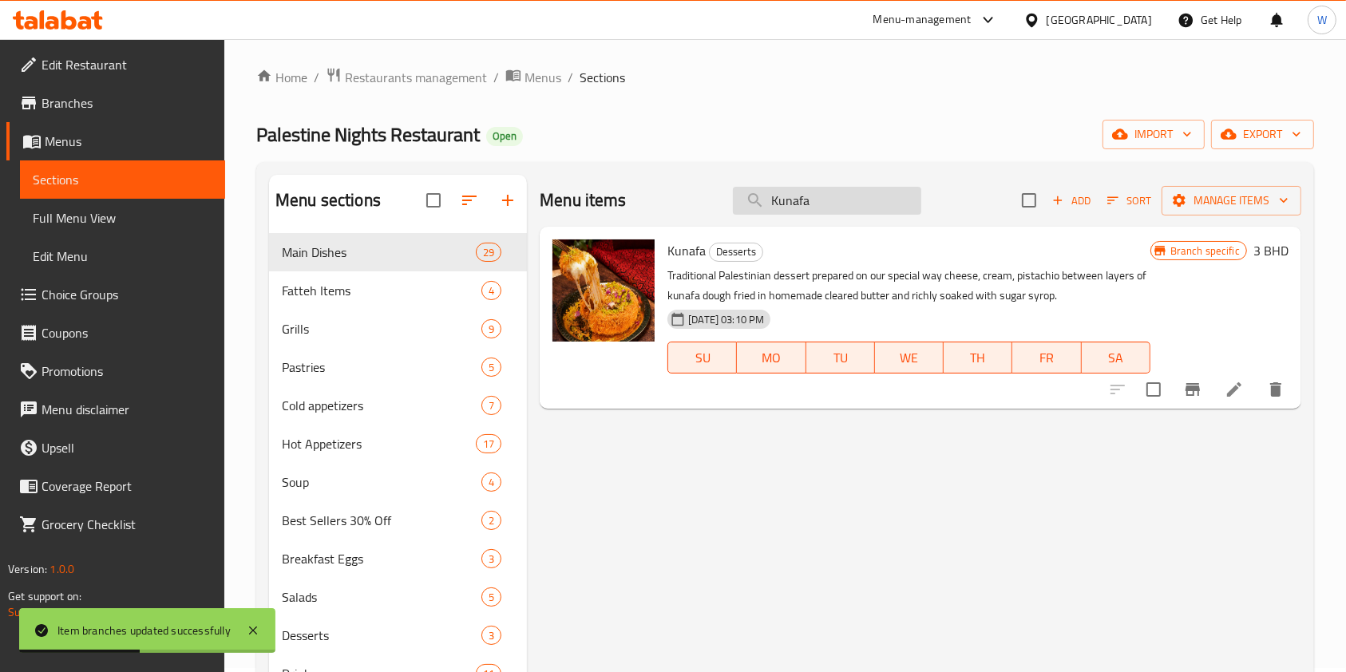
click at [814, 214] on input "Kunafa" at bounding box center [827, 201] width 188 height 28
paste input "Baqlawa With Cheese"
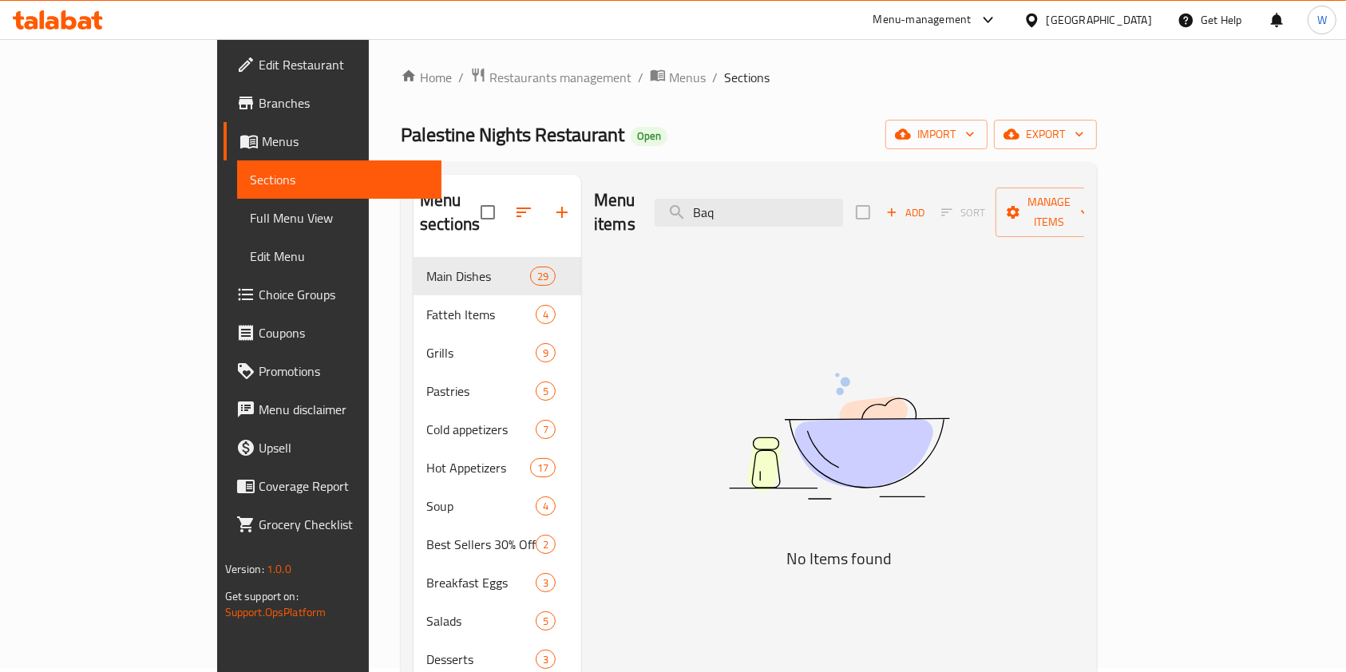
click at [821, 216] on div "Menu items Baq Add Sort Manage items" at bounding box center [839, 213] width 490 height 76
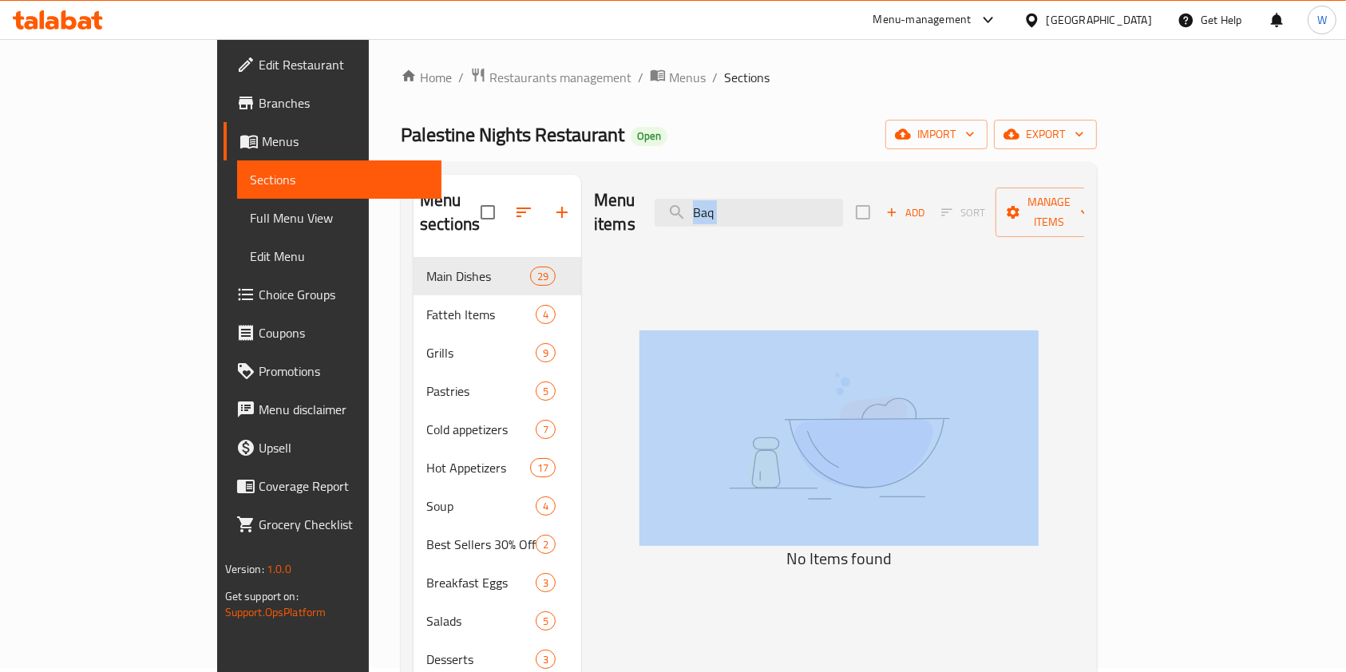
click at [821, 216] on div "Menu items Baq Add Sort Manage items" at bounding box center [839, 213] width 490 height 76
click at [818, 211] on input "Baq" at bounding box center [749, 213] width 188 height 28
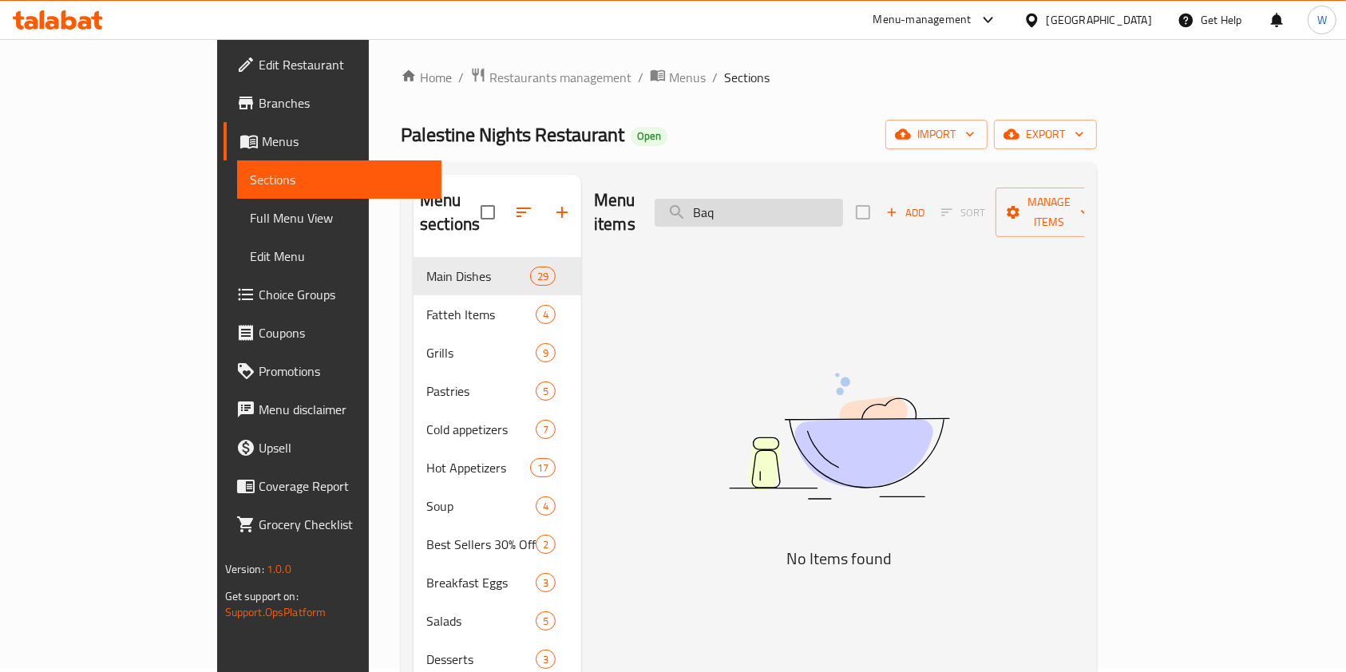
click at [818, 209] on input "Baq" at bounding box center [749, 213] width 188 height 28
paste input "Mhallabiya"
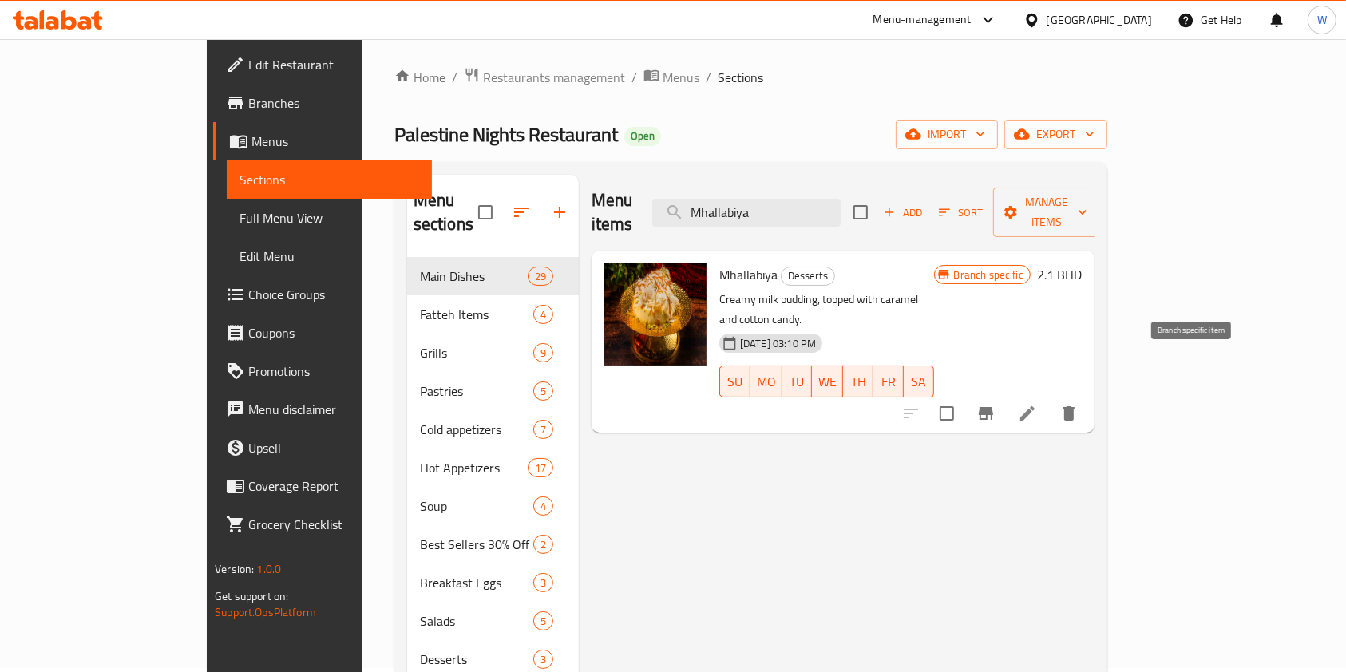
type input "Mhallabiya"
click at [993, 407] on icon "Branch-specific-item" at bounding box center [986, 413] width 14 height 13
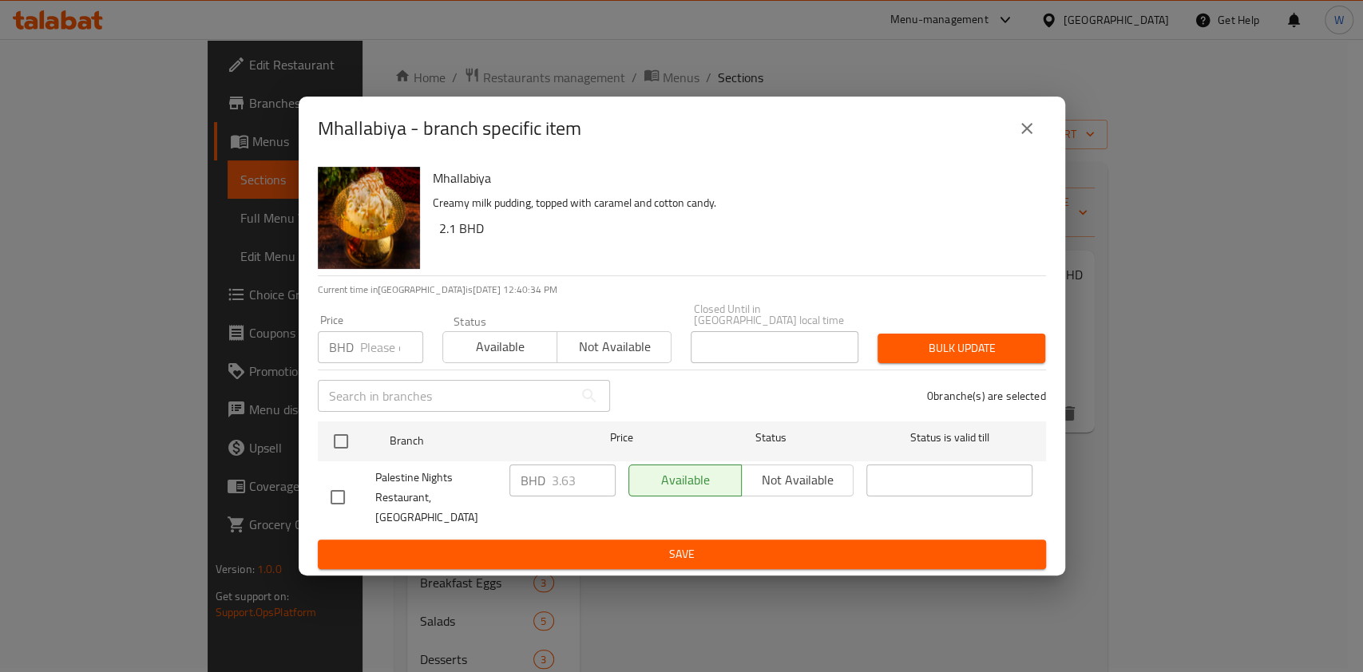
click at [371, 347] on input "number" at bounding box center [391, 347] width 63 height 32
paste input "3.9"
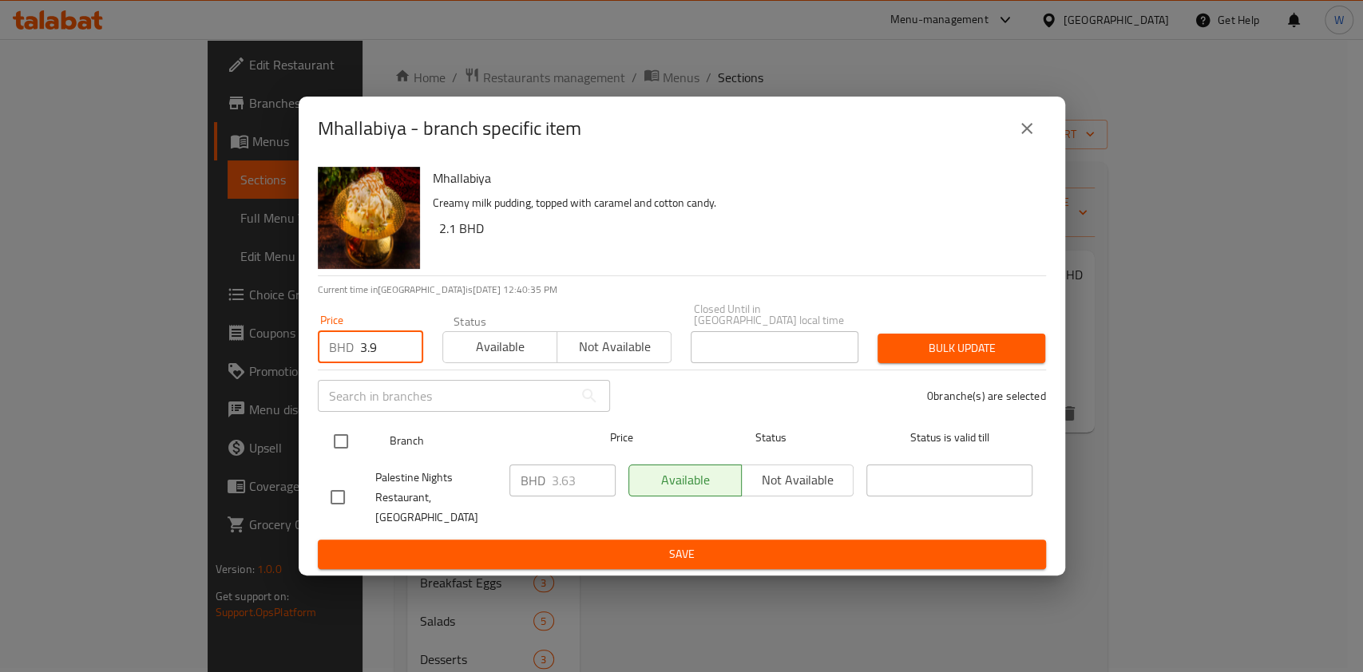
type input "3.9"
click at [341, 442] on input "checkbox" at bounding box center [341, 442] width 34 height 34
checkbox input "true"
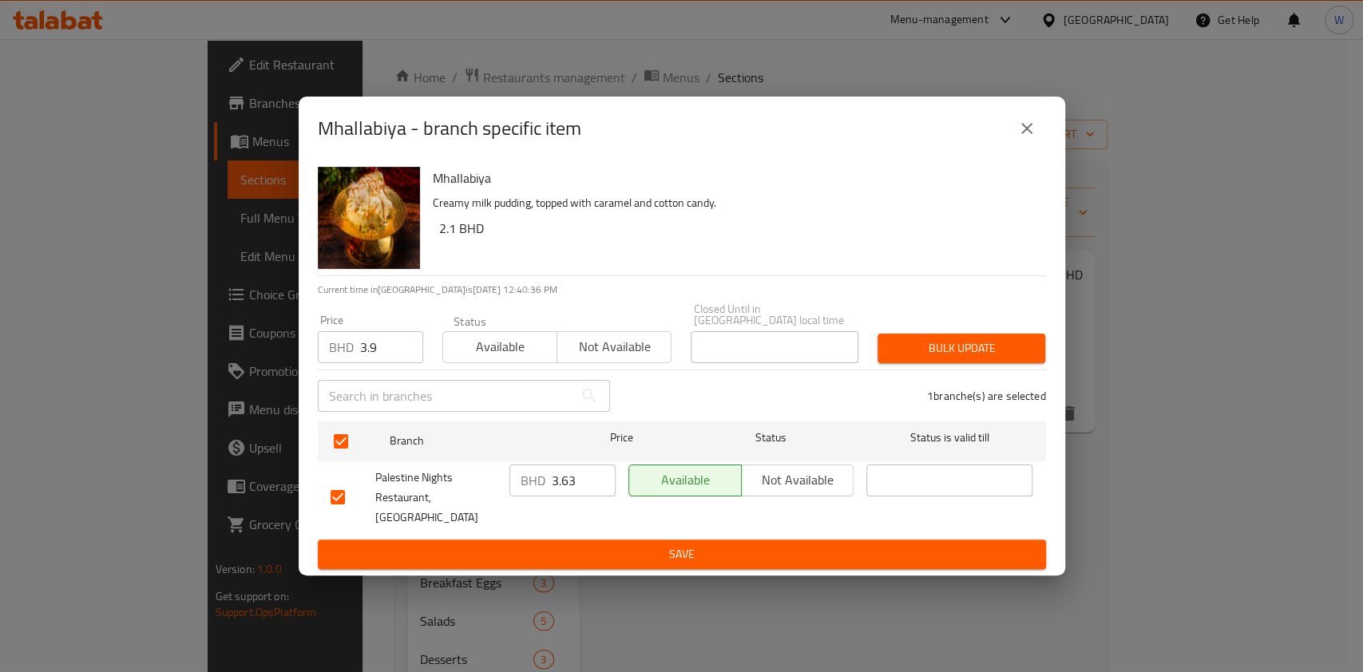
click at [969, 355] on span "Bulk update" at bounding box center [961, 349] width 142 height 20
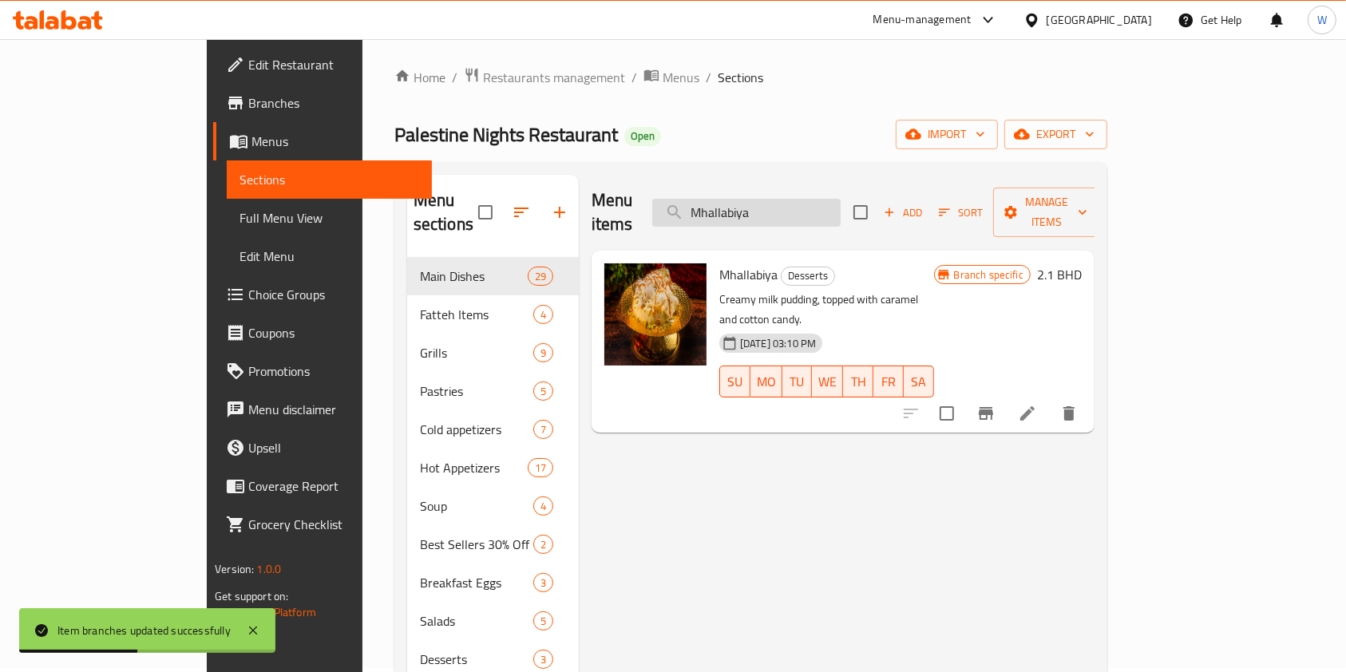
click at [794, 211] on input "Mhallabiya" at bounding box center [746, 213] width 188 height 28
paste input "Rice Pudding"
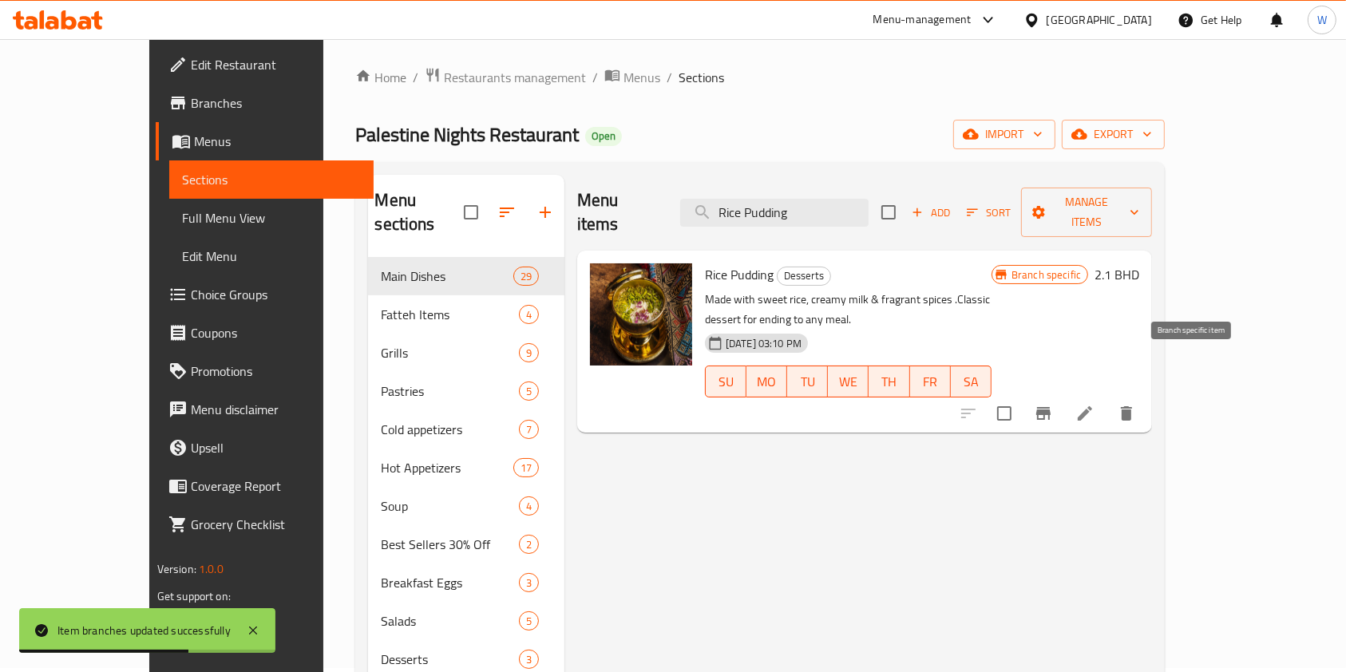
type input "Rice Pudding"
click at [1063, 394] on button "Branch-specific-item" at bounding box center [1043, 413] width 38 height 38
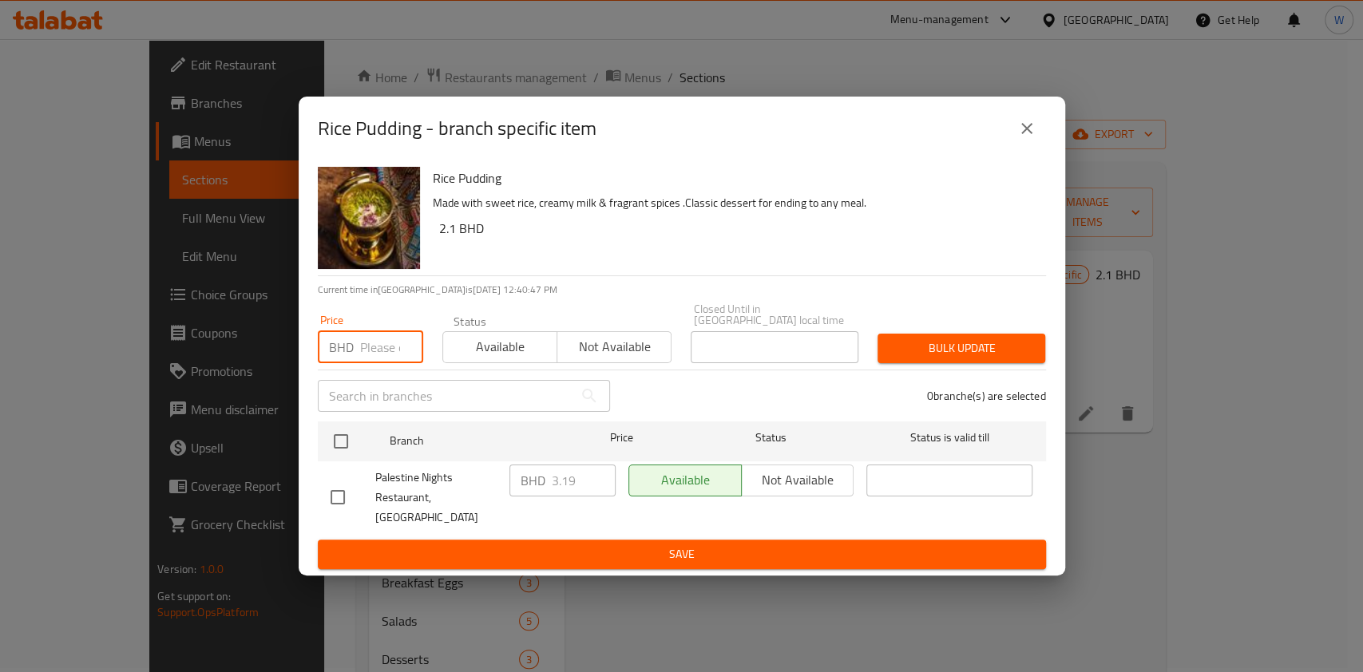
click at [362, 348] on input "number" at bounding box center [391, 347] width 63 height 32
paste input "3.3"
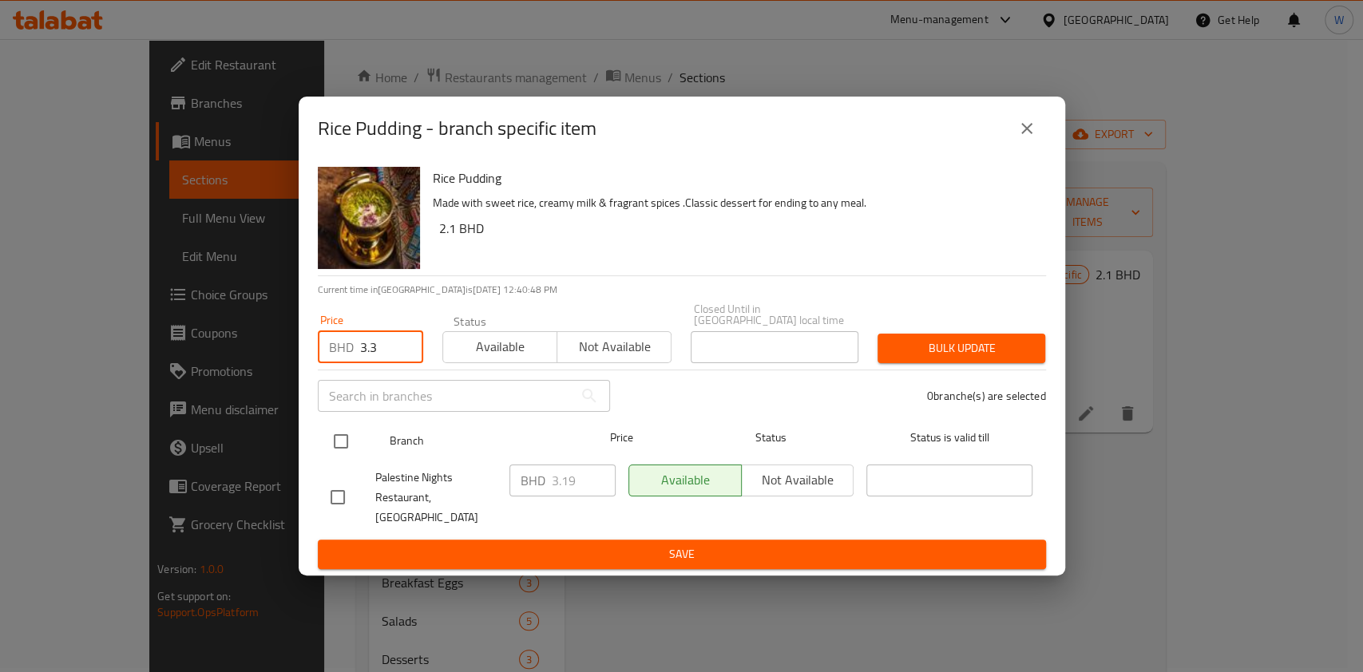
type input "3.3"
click at [342, 453] on input "checkbox" at bounding box center [341, 442] width 34 height 34
checkbox input "true"
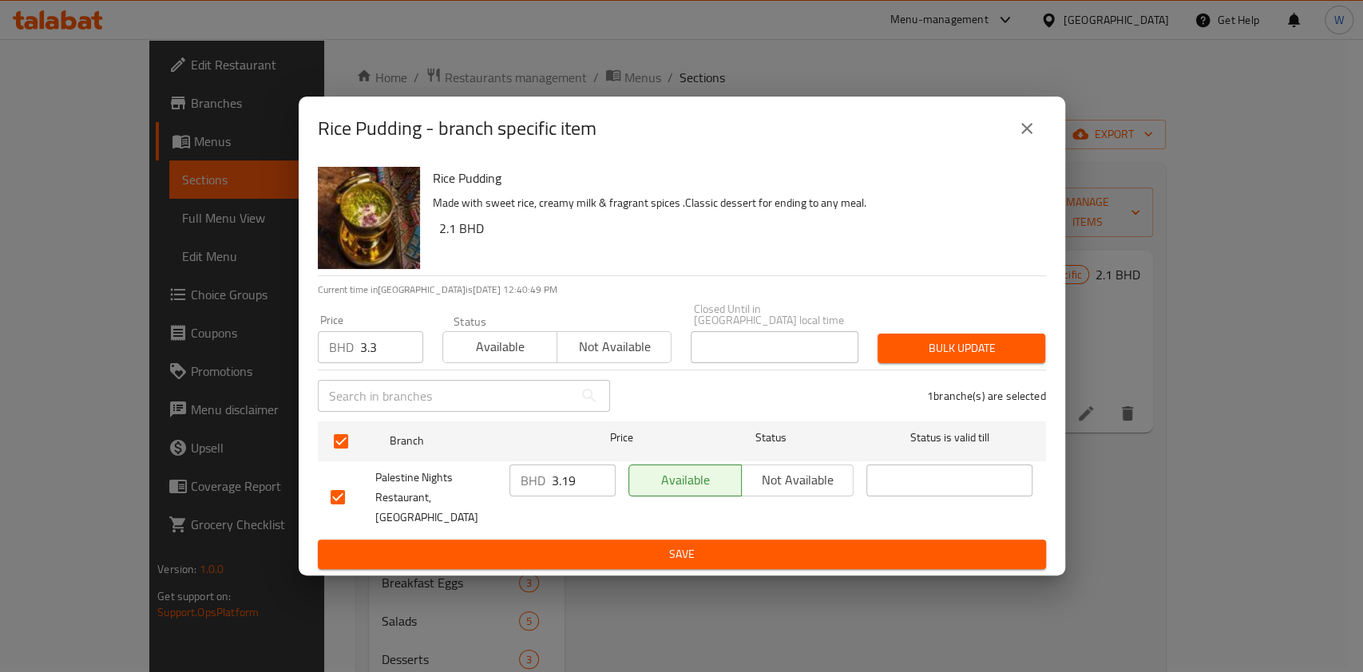
click at [988, 354] on span "Bulk update" at bounding box center [961, 349] width 142 height 20
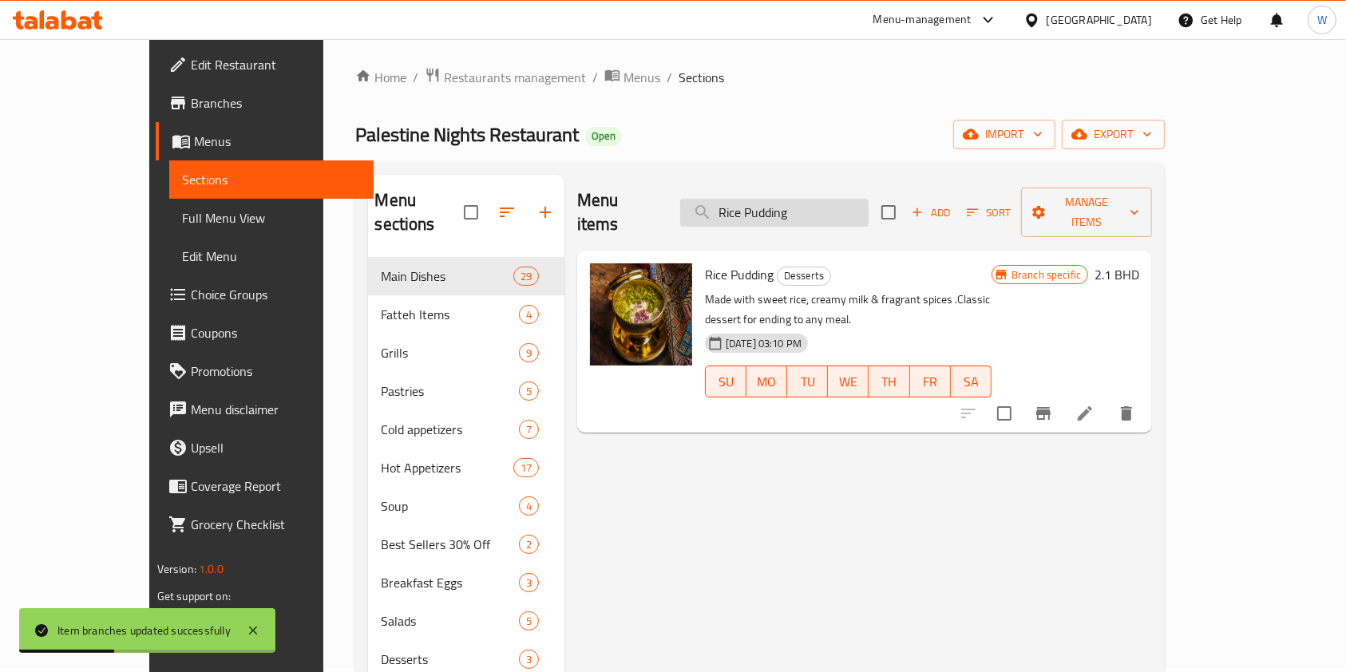
drag, startPoint x: 817, startPoint y: 178, endPoint x: 810, endPoint y: 192, distance: 15.0
click at [817, 178] on div "Menu items Rice Pudding Add Sort Manage items" at bounding box center [864, 213] width 575 height 76
click at [808, 203] on input "Rice Pudding" at bounding box center [774, 213] width 188 height 28
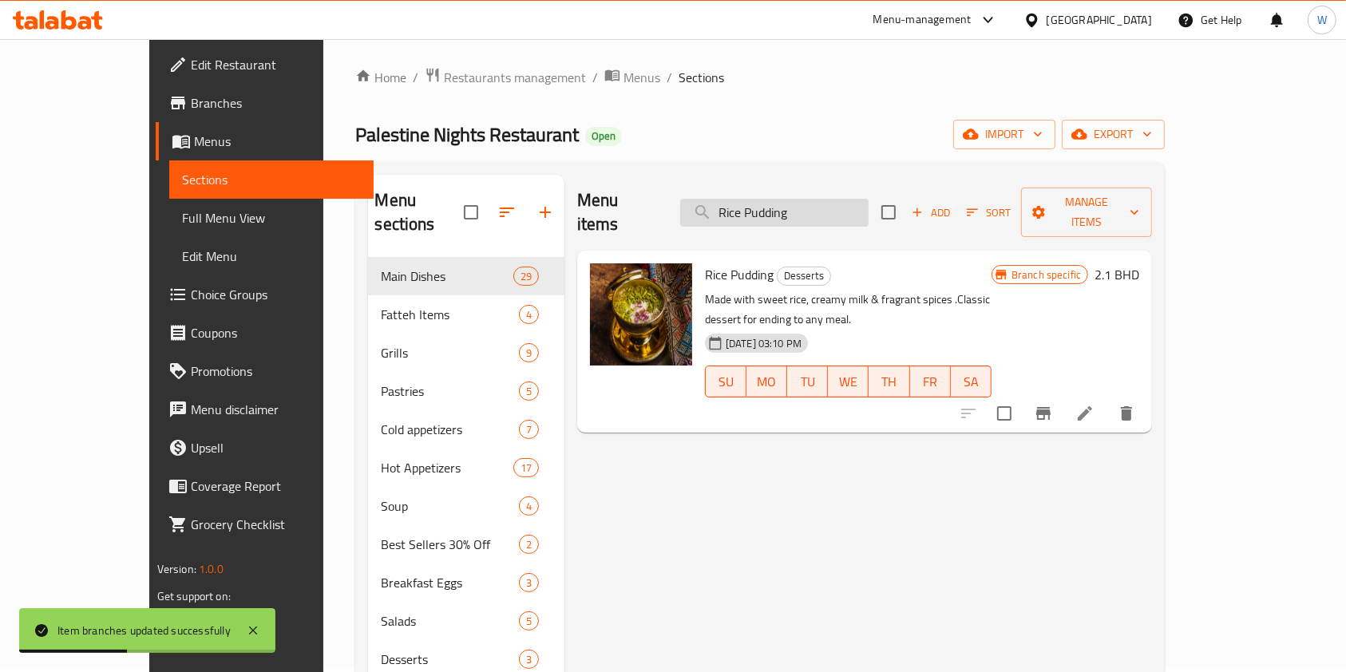
paste input "Luza'iyat"
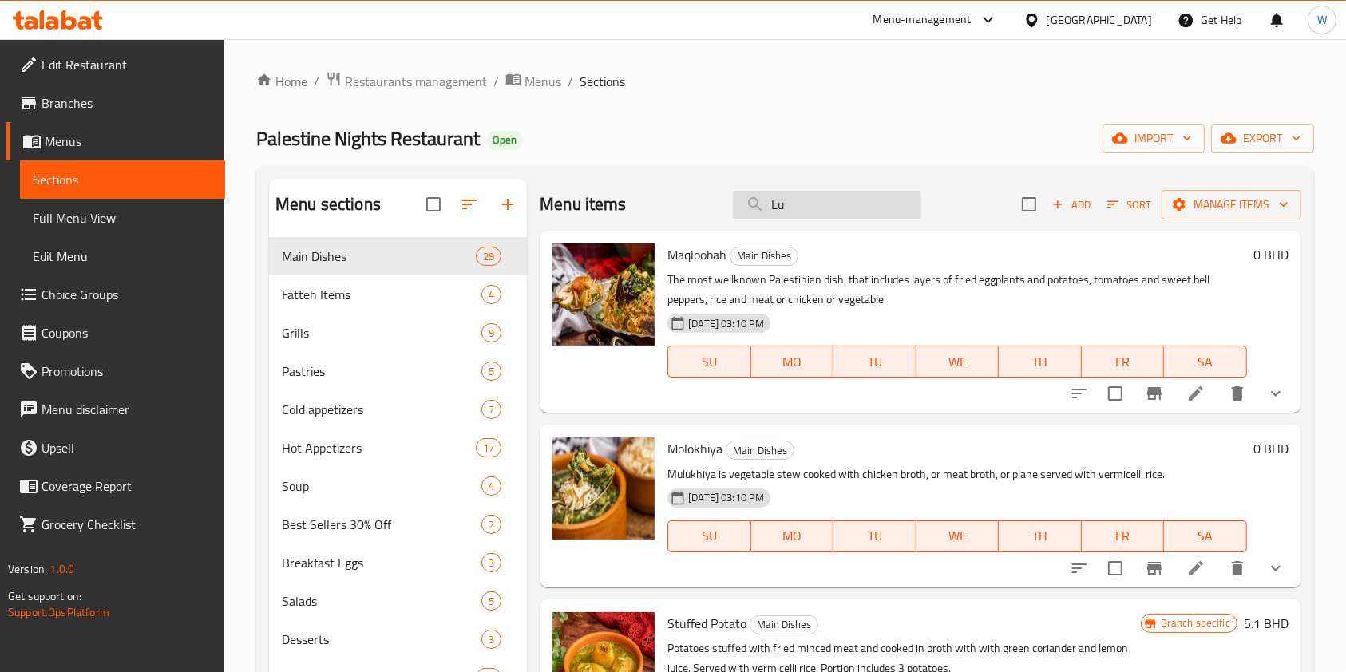
click at [802, 195] on input "Lu" at bounding box center [827, 205] width 188 height 28
paste input "Qatayef"
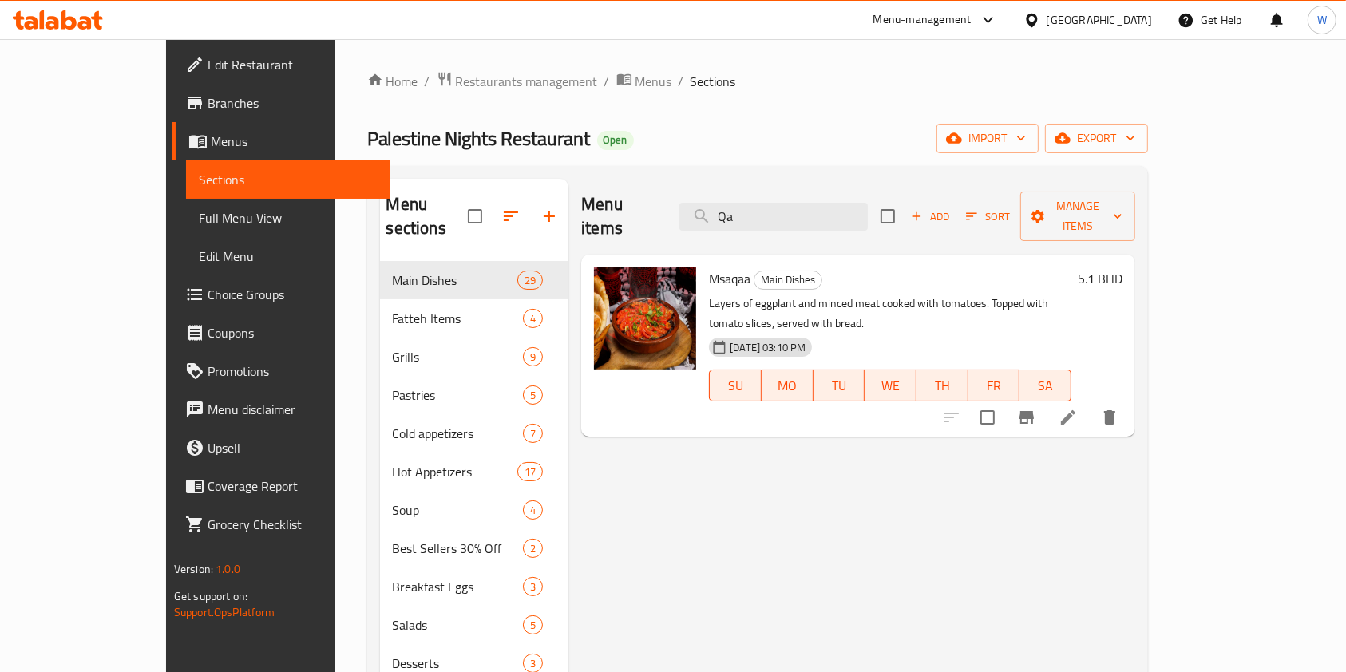
type input "Qa"
click at [1036, 408] on icon "Branch-specific-item" at bounding box center [1026, 417] width 19 height 19
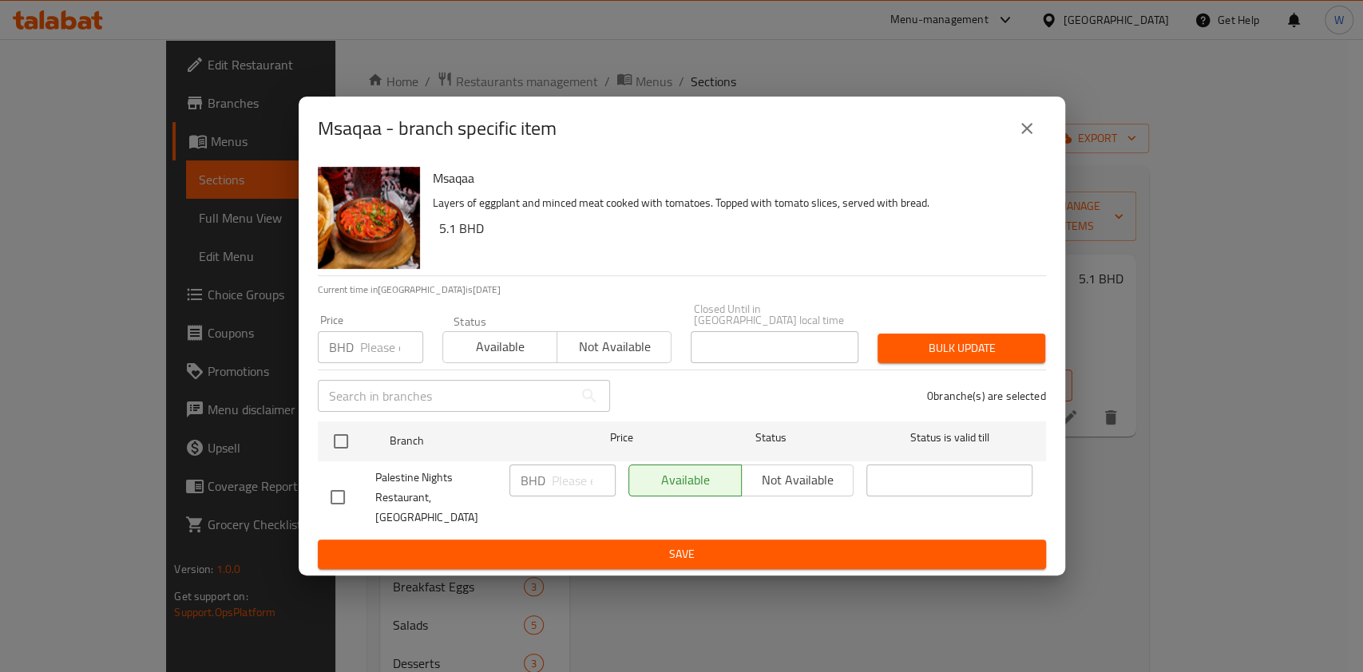
click at [385, 350] on input "number" at bounding box center [391, 347] width 63 height 32
paste input "6.8"
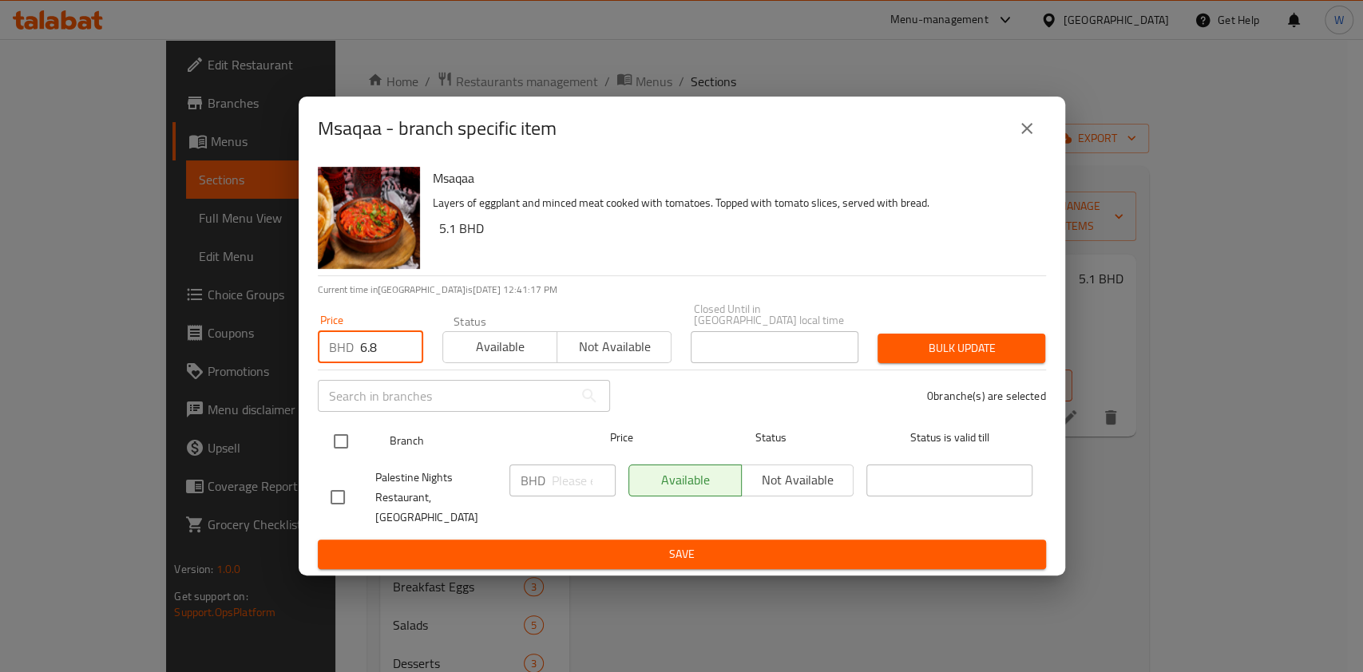
type input "6.8"
click at [339, 430] on input "checkbox" at bounding box center [341, 442] width 34 height 34
checkbox input "true"
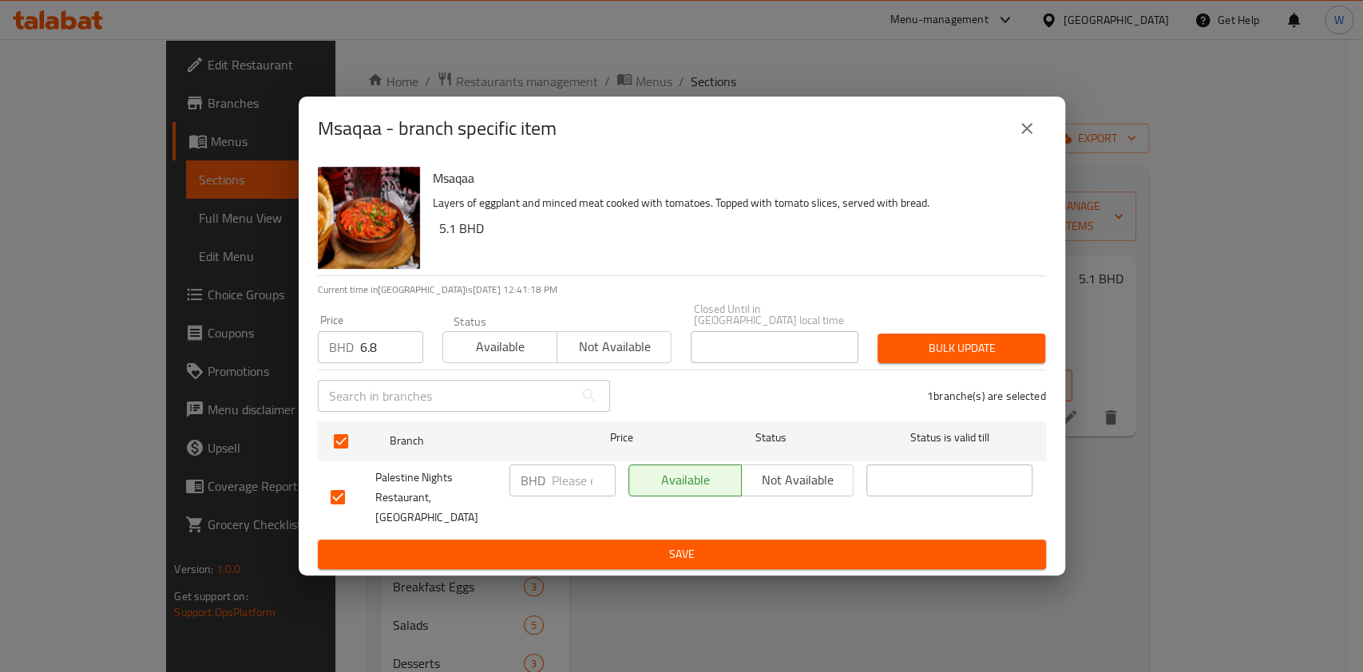
click at [944, 354] on span "Bulk update" at bounding box center [961, 349] width 142 height 20
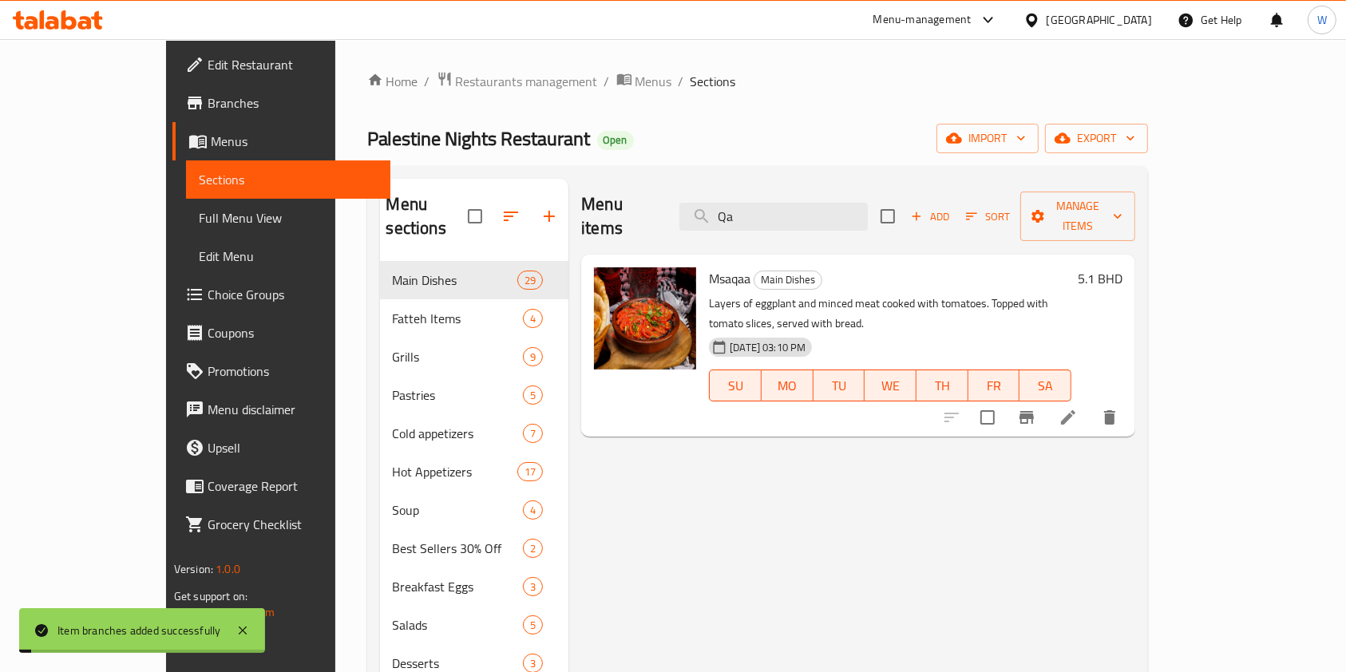
click at [1123, 267] on h6 "5.1 BHD" at bounding box center [1100, 278] width 45 height 22
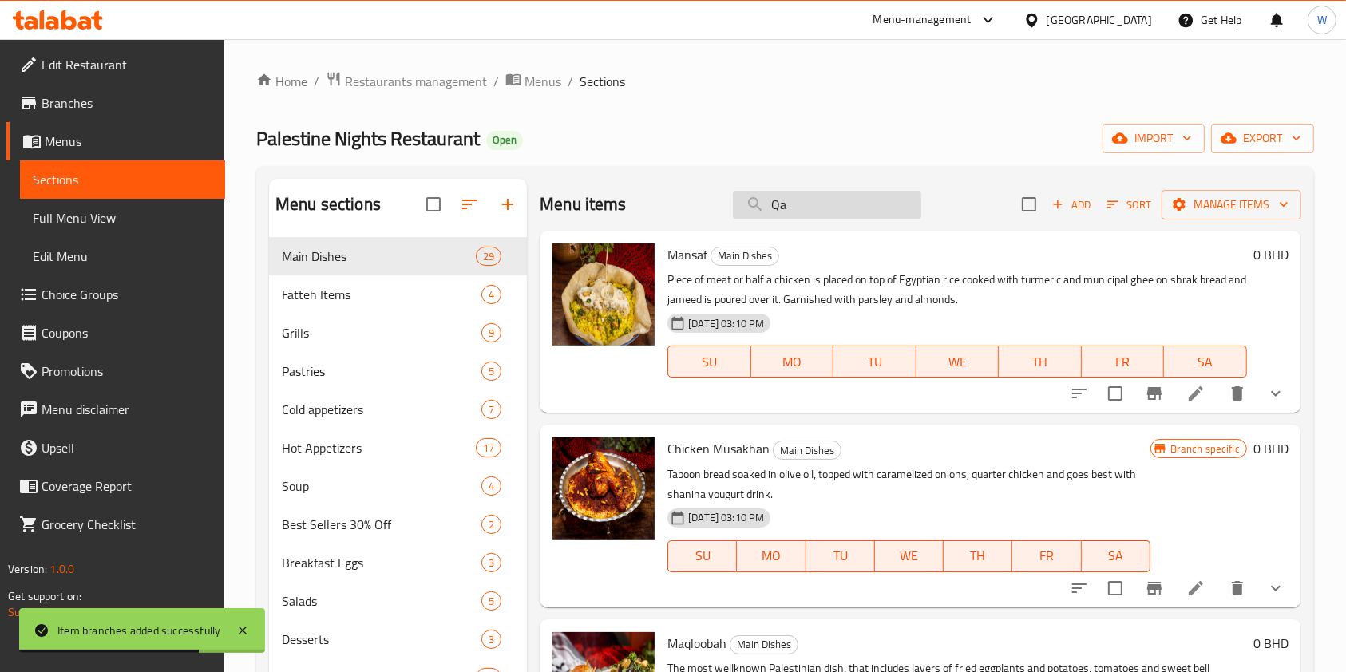
click at [817, 205] on input "Qa" at bounding box center [827, 205] width 188 height 28
paste input "tayef"
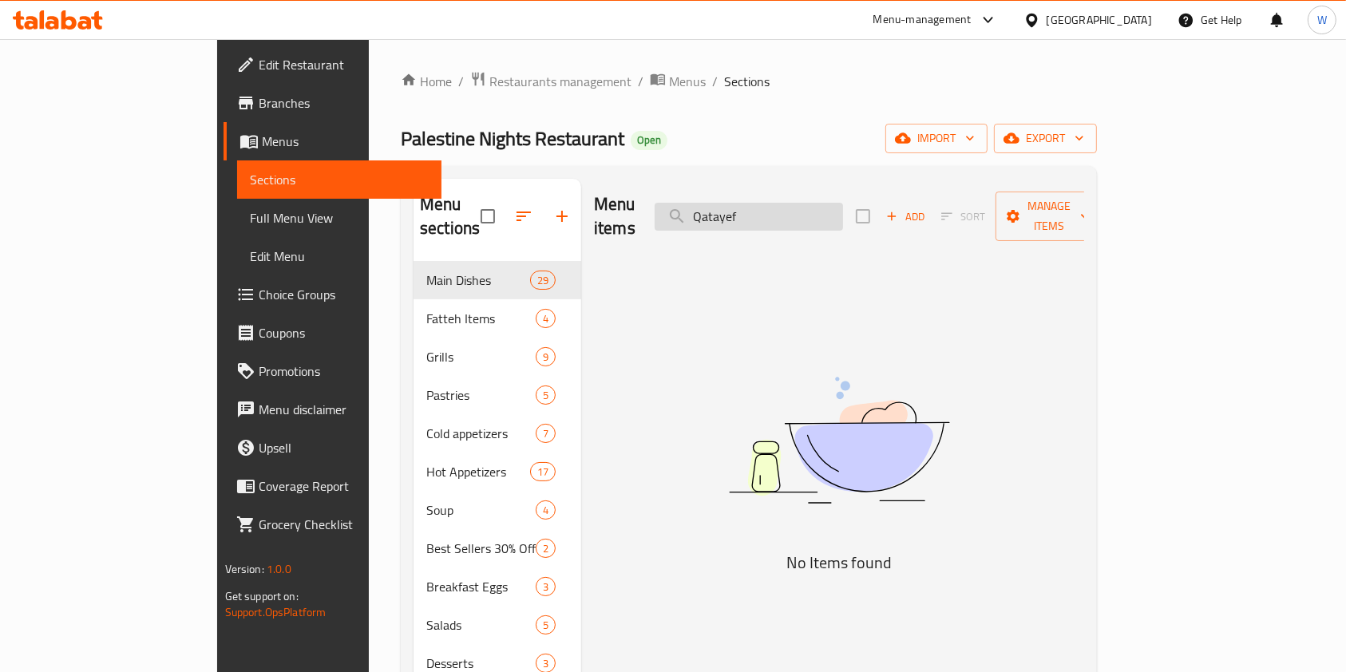
click at [843, 205] on input "Qatayef" at bounding box center [749, 217] width 188 height 28
paste input "maamoul"
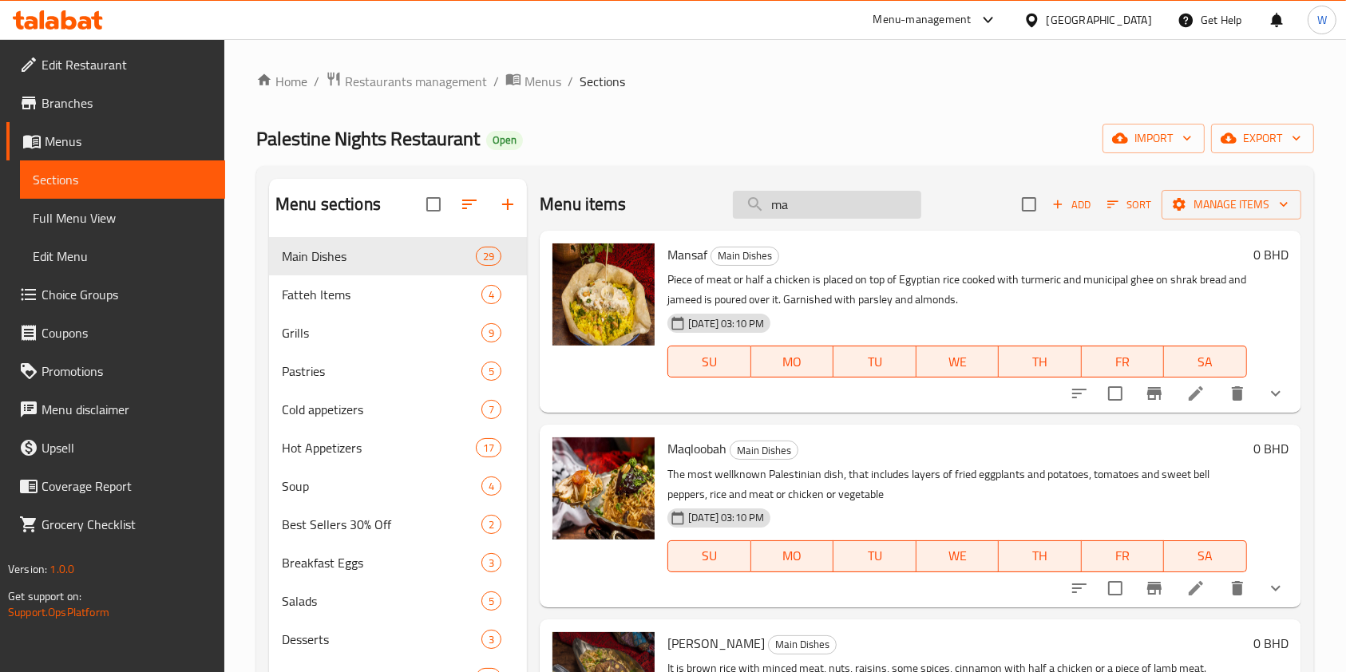
click at [830, 193] on input "ma" at bounding box center [827, 205] width 188 height 28
paste input "Tamriy"
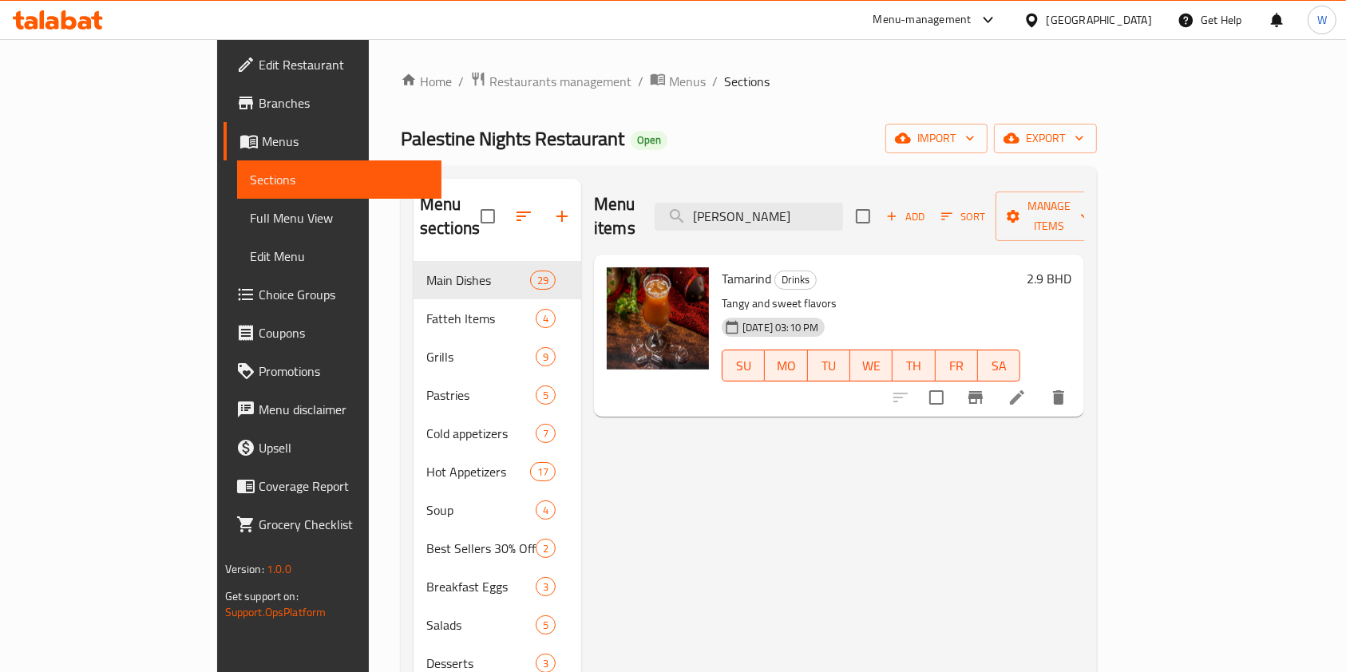
click at [839, 188] on div "Menu items Tam Add Sort Manage items" at bounding box center [839, 217] width 490 height 76
click at [836, 205] on input "Tam" at bounding box center [749, 217] width 188 height 28
paste input "Sit Alhosn"
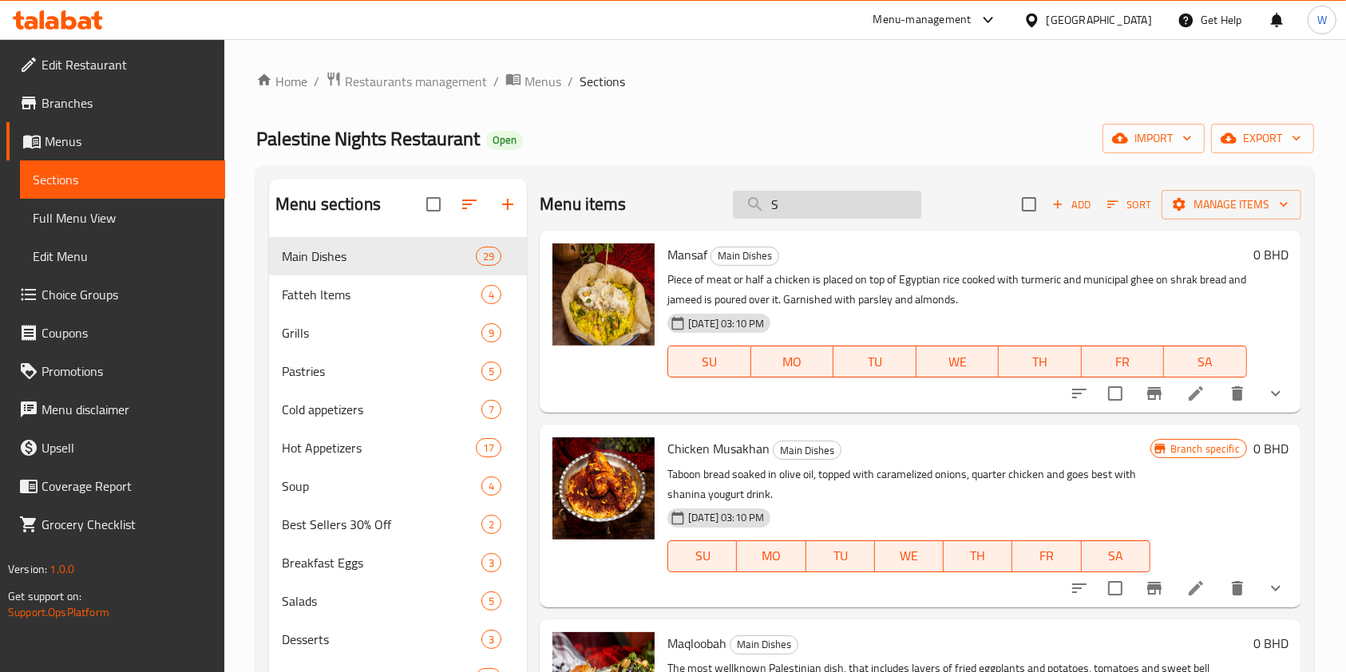
click at [876, 201] on input "S" at bounding box center [827, 205] width 188 height 28
paste input "Zainab Fingers"
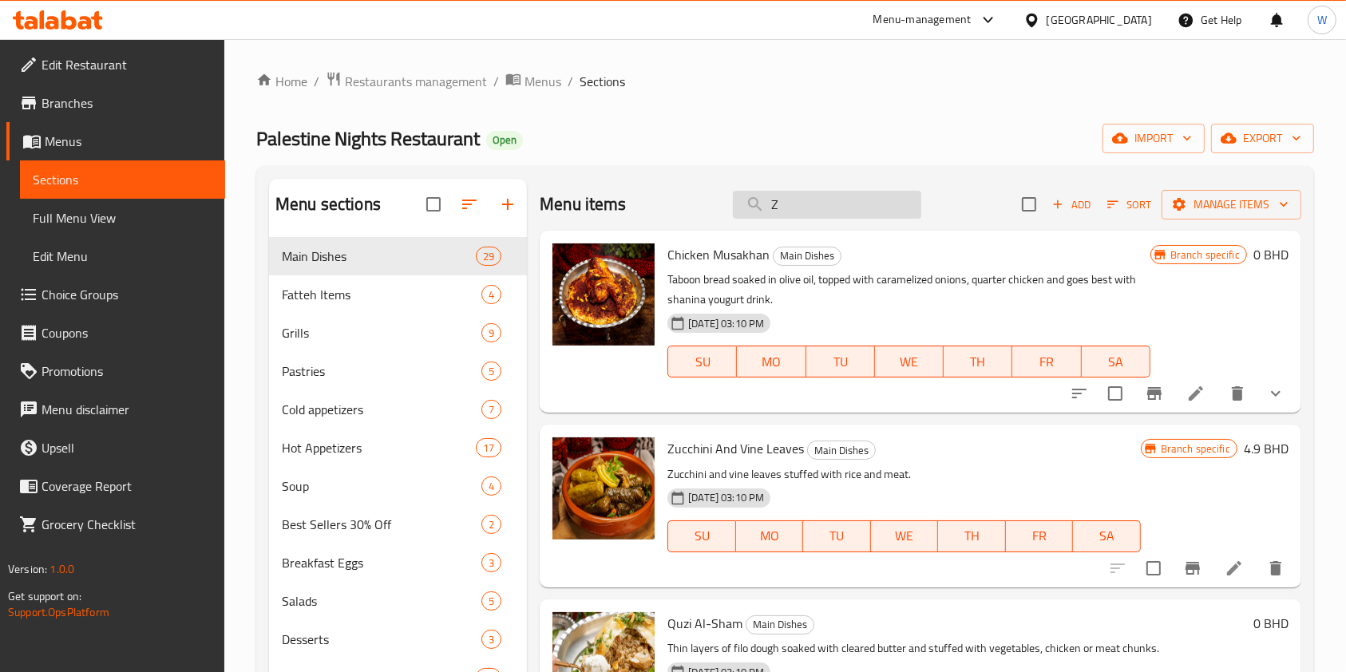
click at [841, 214] on input "Z" at bounding box center [827, 205] width 188 height 28
paste input "Lemon With Mint Juice"
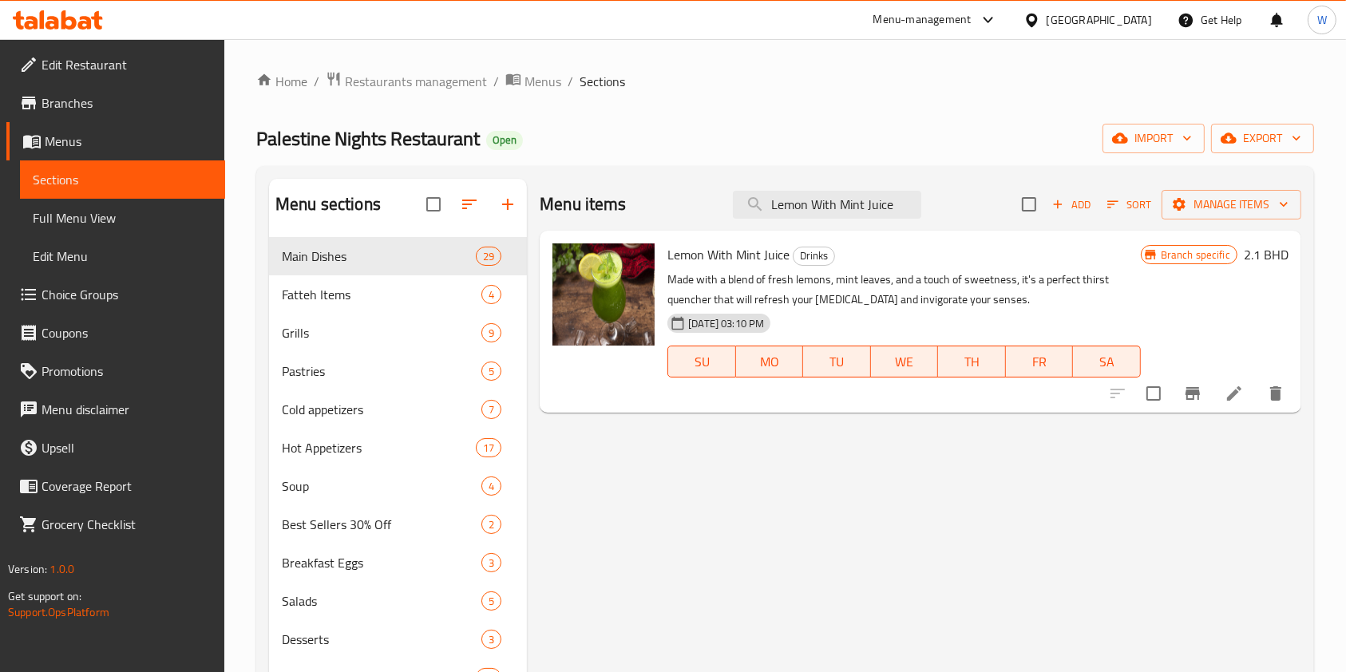
type input "Lemon With Mint Juice"
click at [1189, 394] on icon "Branch-specific-item" at bounding box center [1193, 393] width 14 height 13
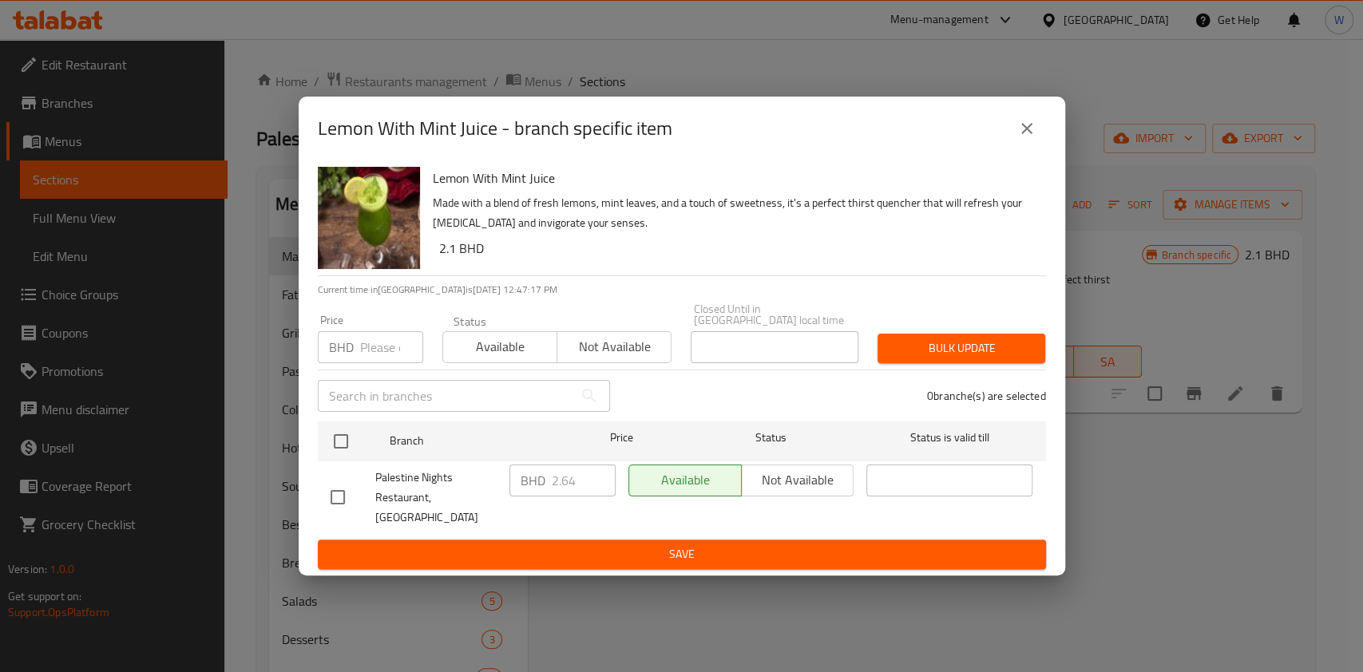
click at [384, 353] on input "number" at bounding box center [391, 347] width 63 height 32
paste input "2.7"
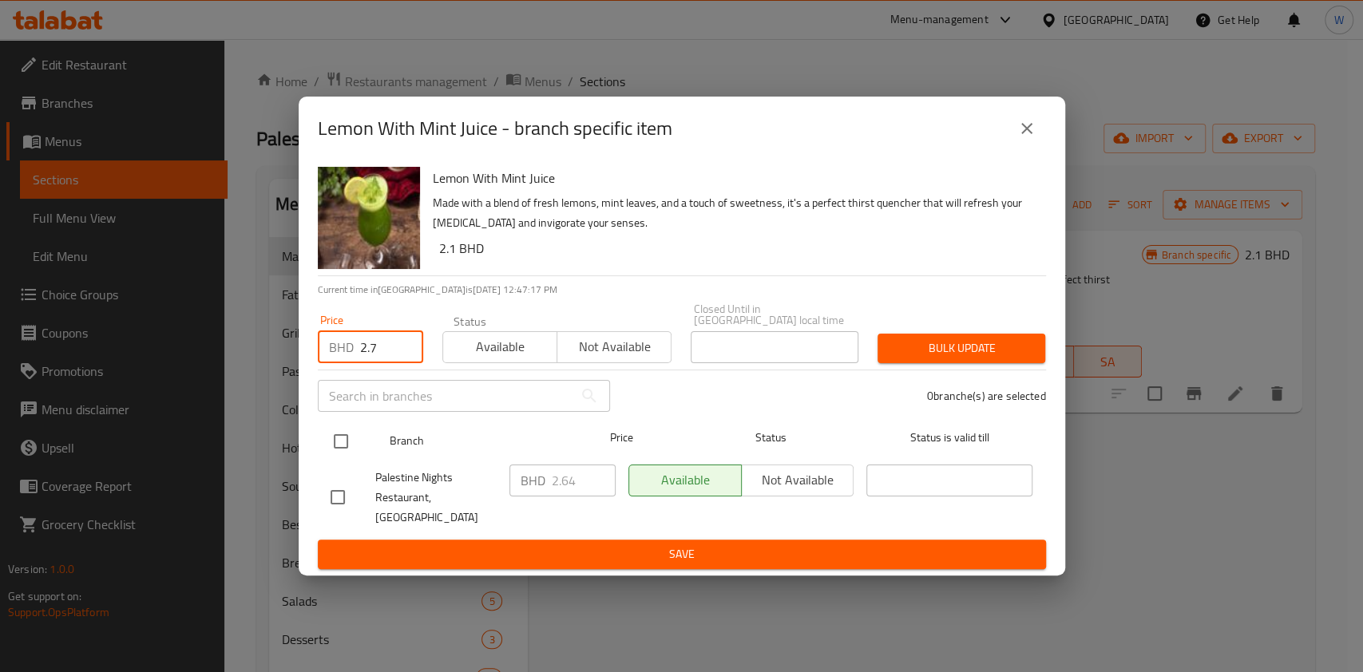
type input "2.7"
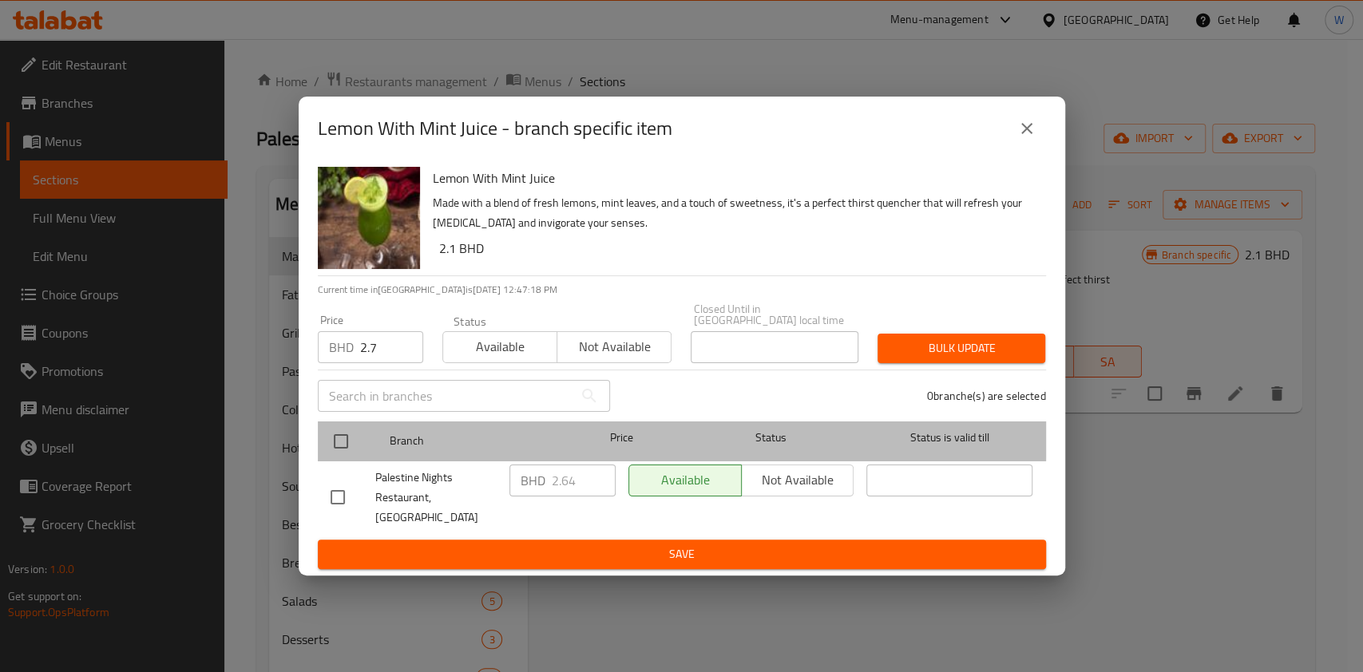
click at [335, 425] on div at bounding box center [354, 441] width 60 height 46
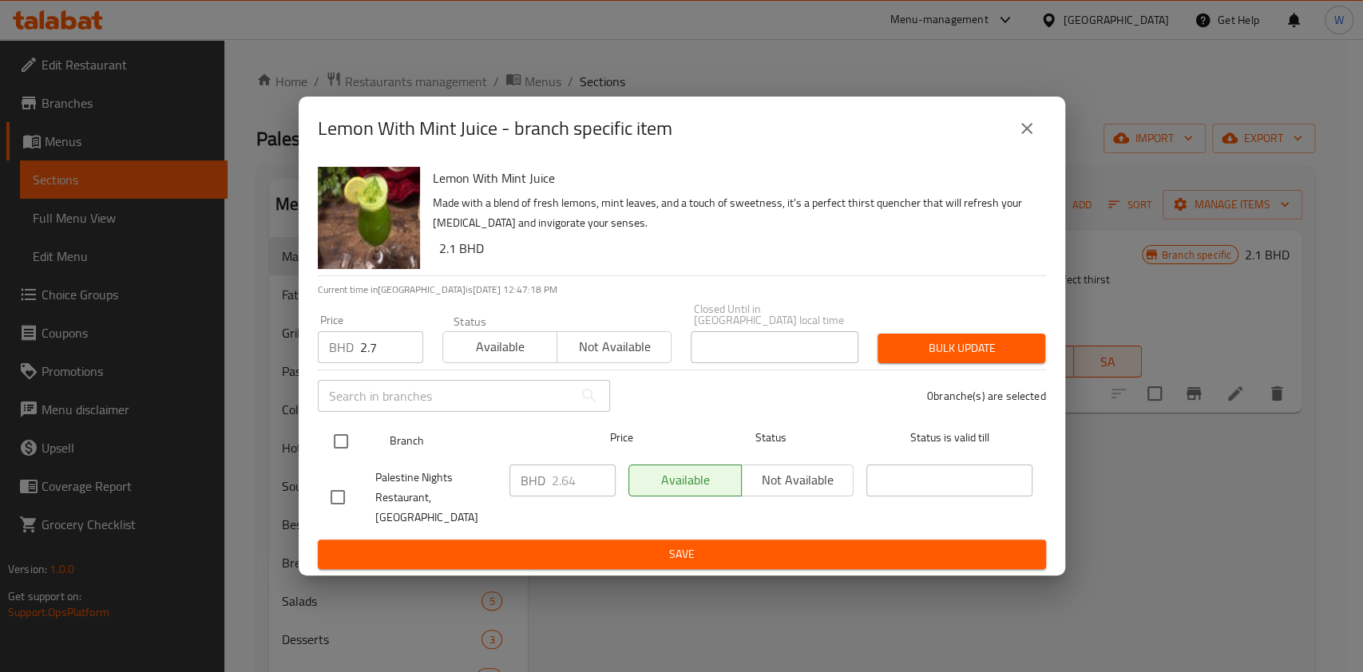
click at [324, 440] on input "checkbox" at bounding box center [341, 442] width 34 height 34
checkbox input "true"
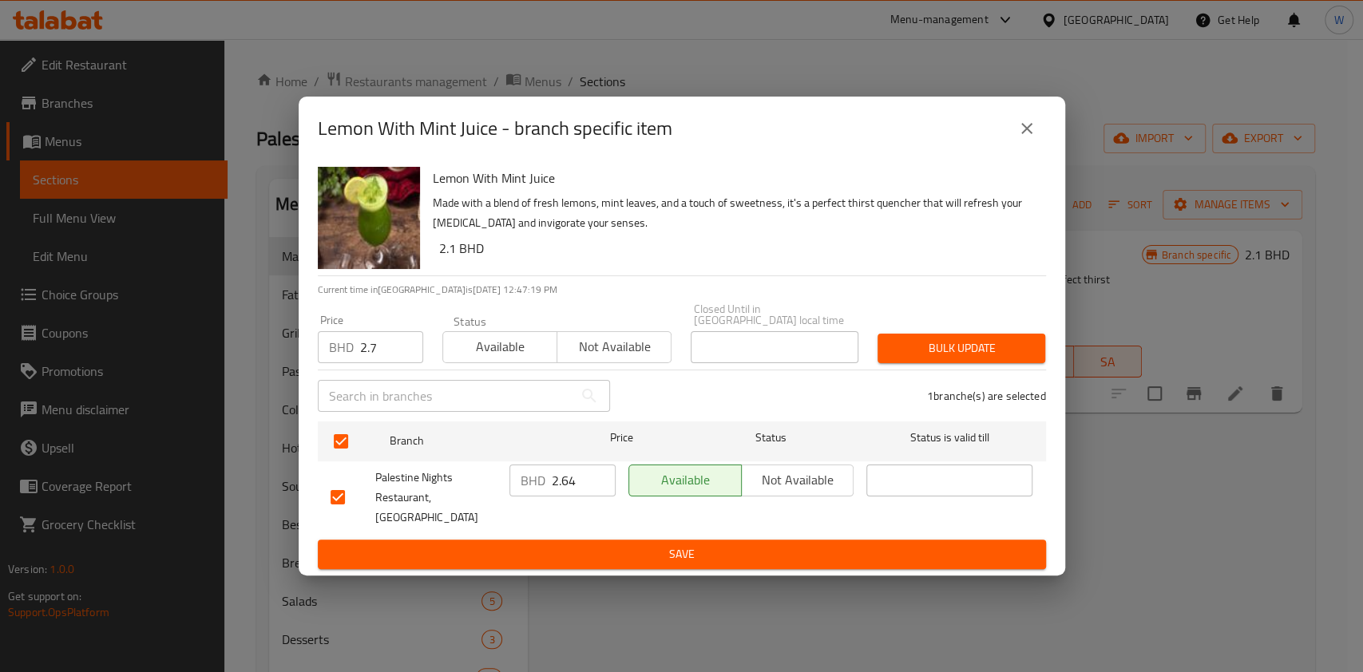
click at [1008, 356] on span "Bulk update" at bounding box center [961, 349] width 142 height 20
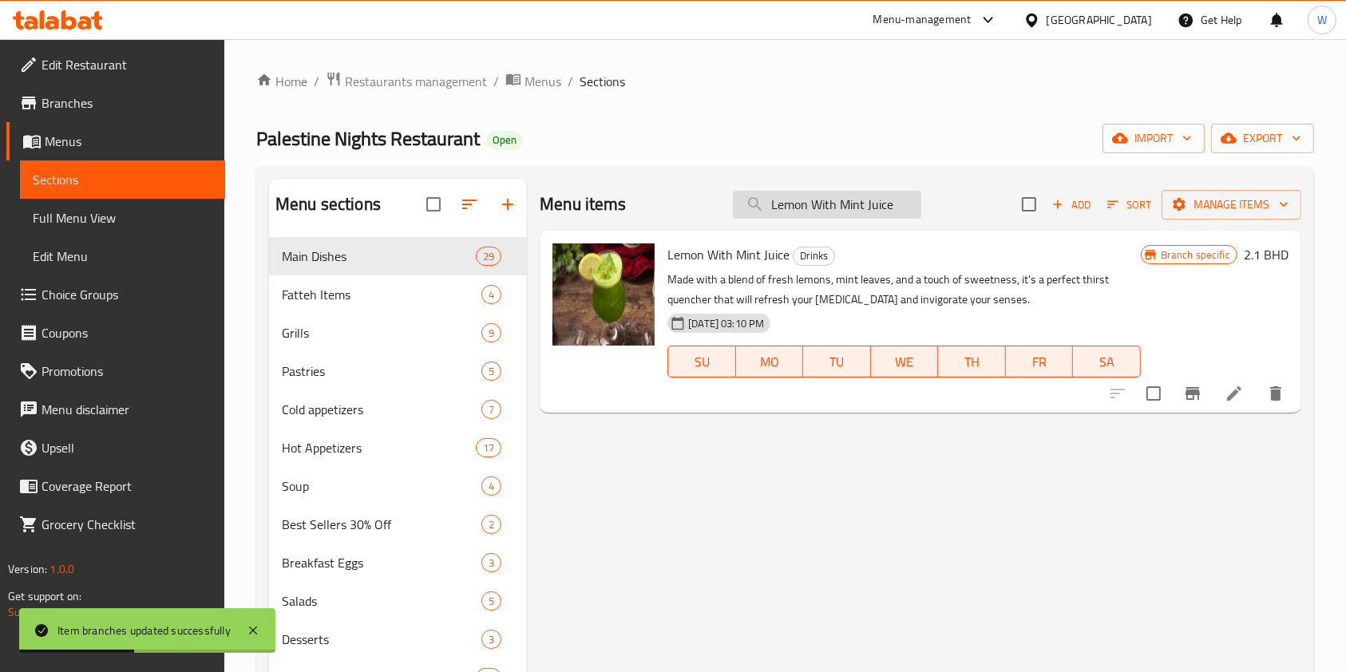
click at [841, 202] on input "Lemon With Mint Juice" at bounding box center [827, 205] width 188 height 28
paste input "ad"
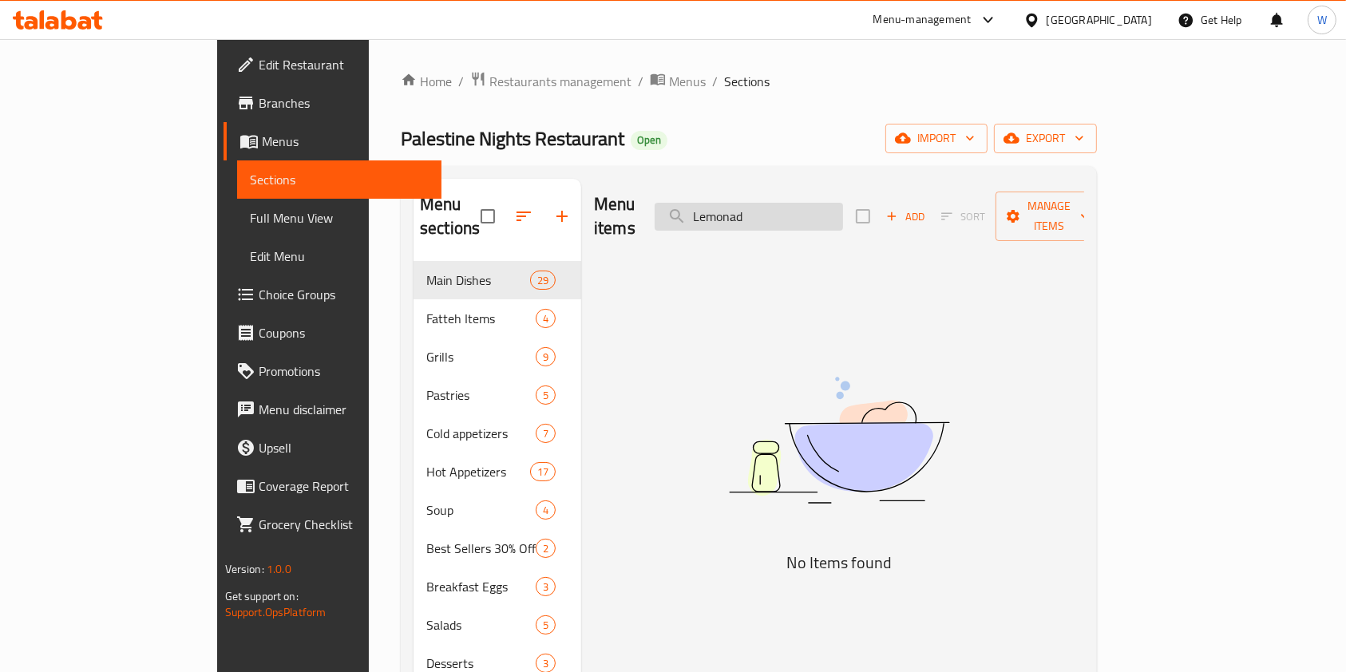
click at [827, 214] on input "Lemonad" at bounding box center [749, 217] width 188 height 28
paste input "Orange Juice"
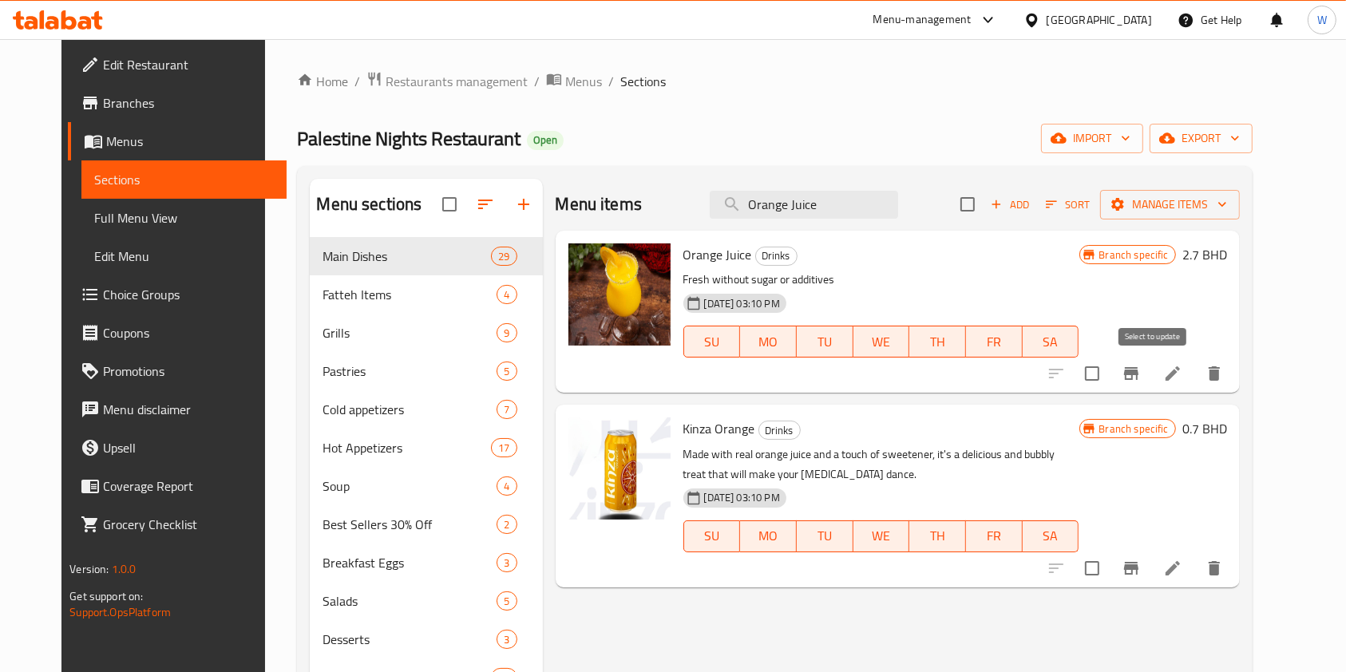
type input "Orange Juice"
click at [1141, 364] on icon "Branch-specific-item" at bounding box center [1131, 373] width 19 height 19
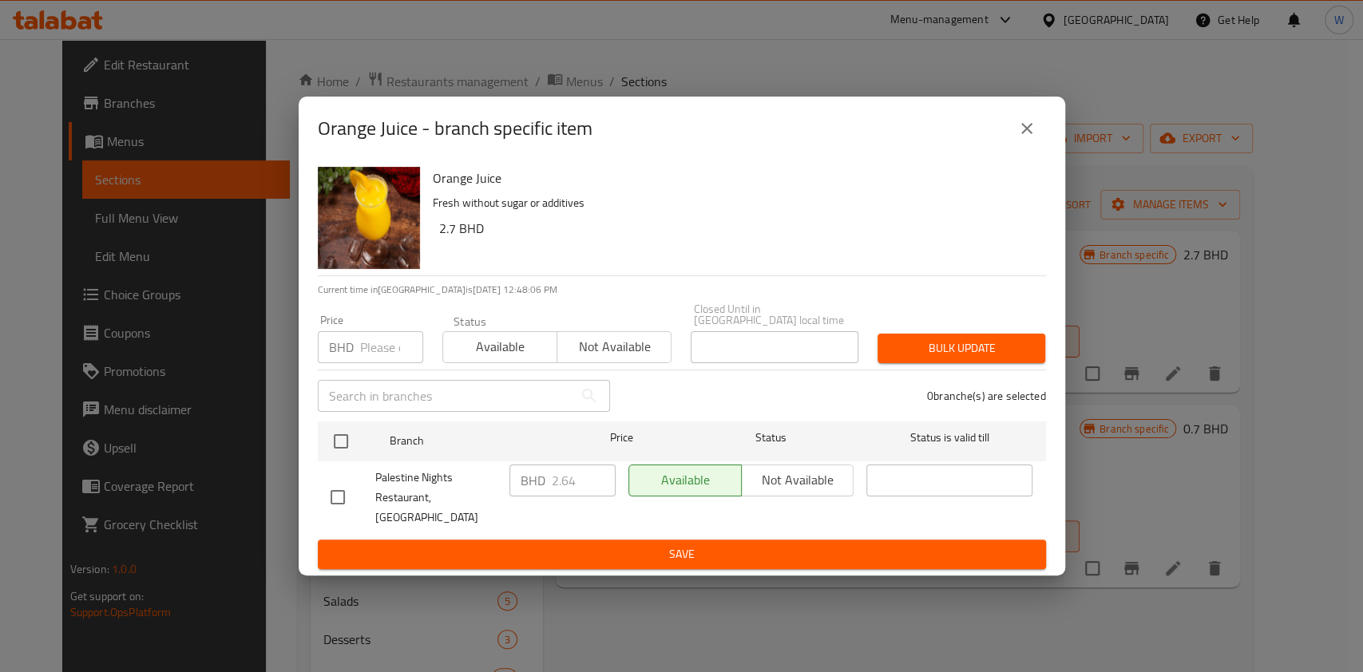
click at [379, 351] on input "number" at bounding box center [391, 347] width 63 height 32
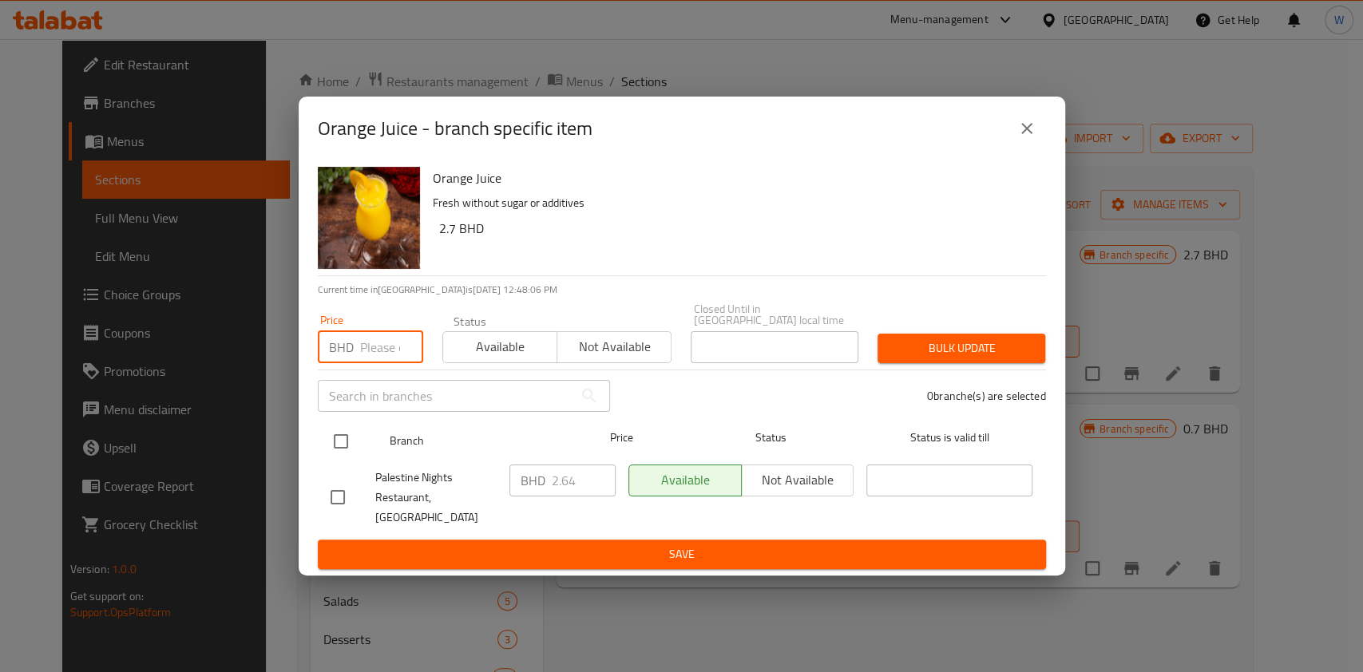
paste input "2.7"
type input "2.7"
click at [354, 446] on input "checkbox" at bounding box center [341, 442] width 34 height 34
checkbox input "true"
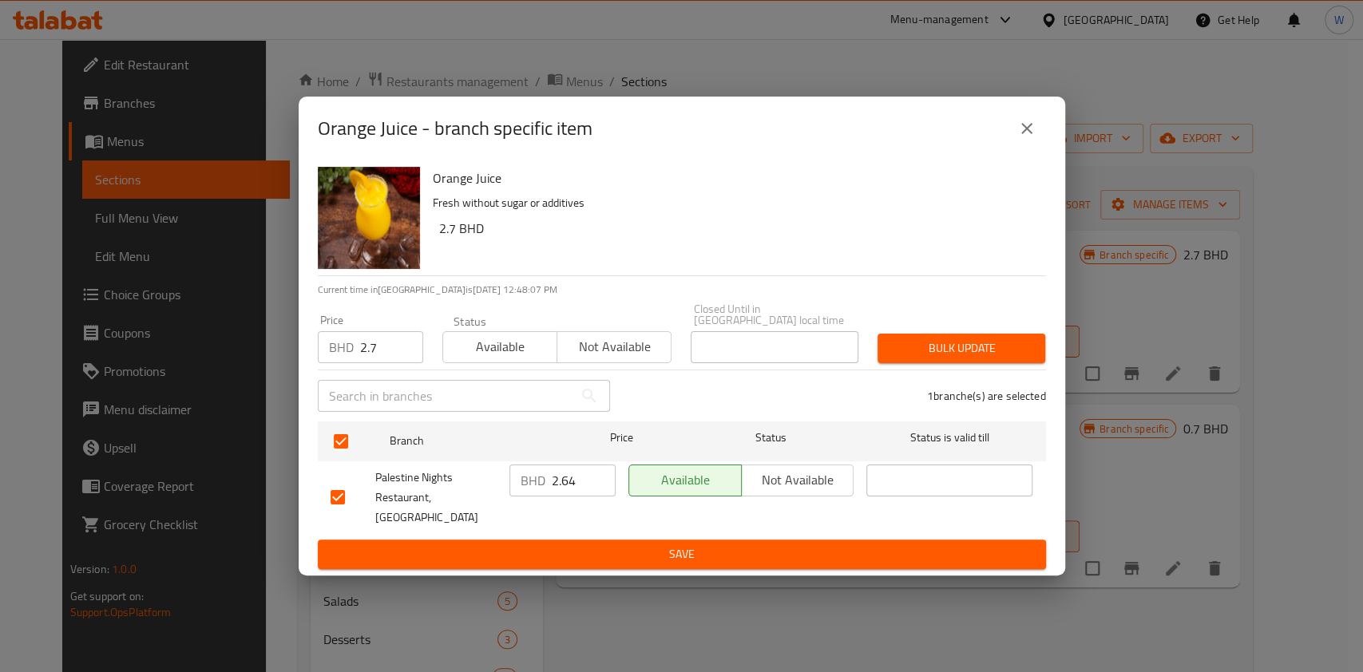
click at [971, 358] on span "Bulk update" at bounding box center [961, 349] width 142 height 20
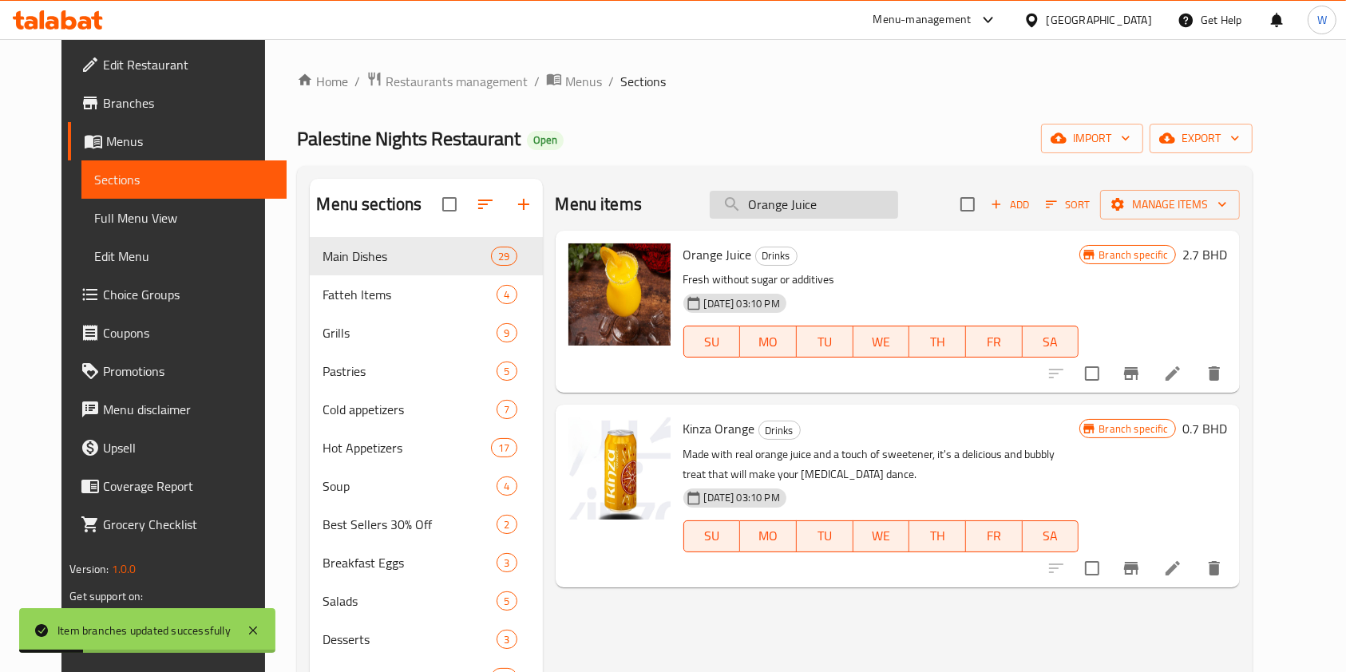
click at [824, 197] on input "Orange Juice" at bounding box center [804, 205] width 188 height 28
paste input "Jallab"
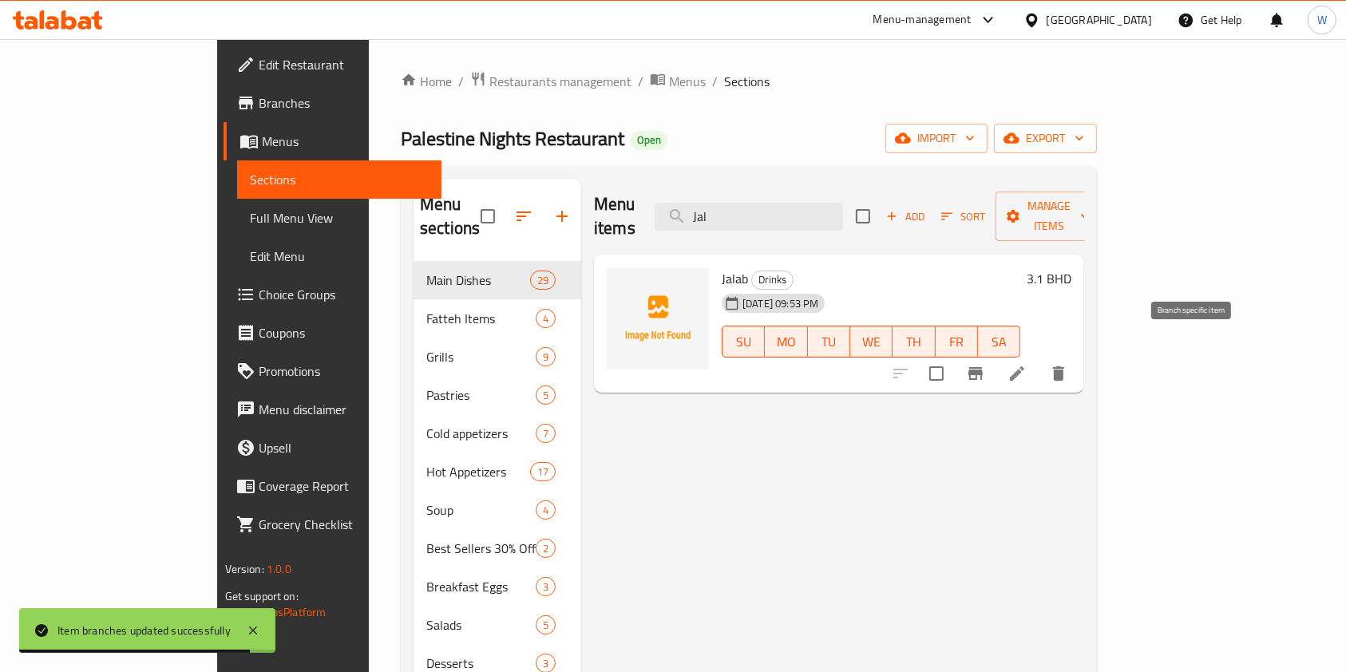
type input "Jal"
click at [995, 354] on button "Branch-specific-item" at bounding box center [975, 373] width 38 height 38
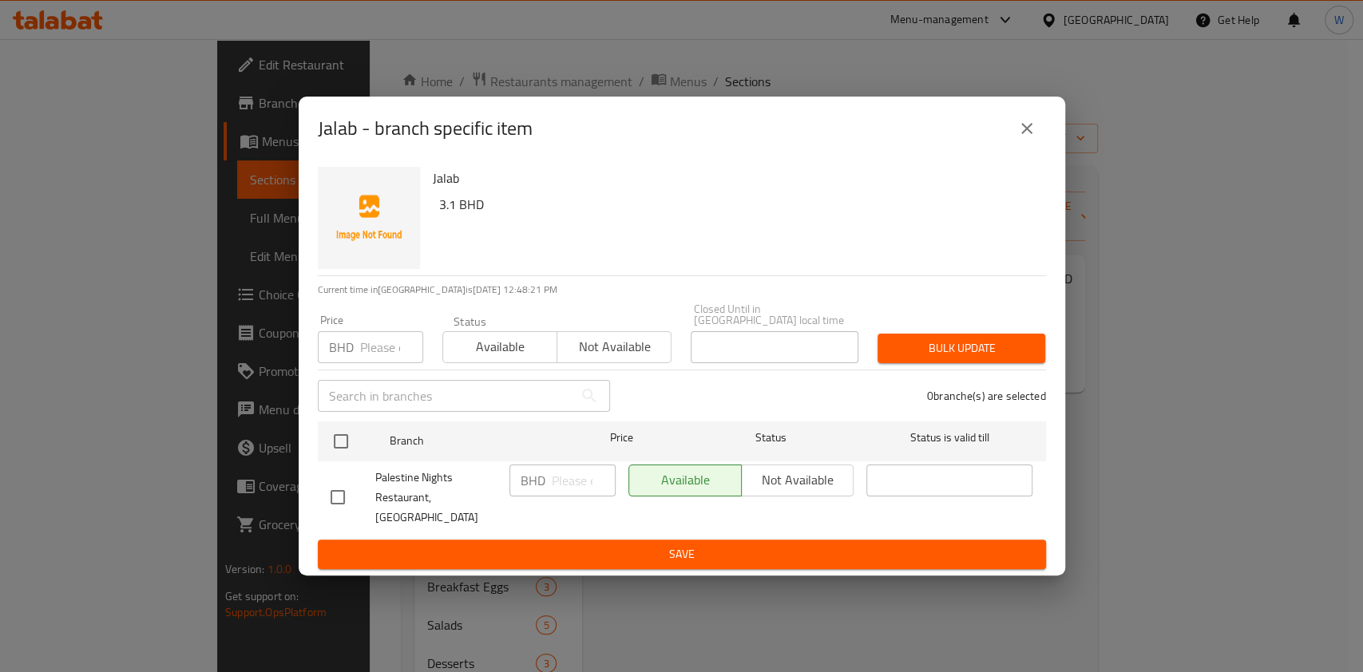
click at [364, 355] on input "number" at bounding box center [391, 347] width 63 height 32
paste input "3.3"
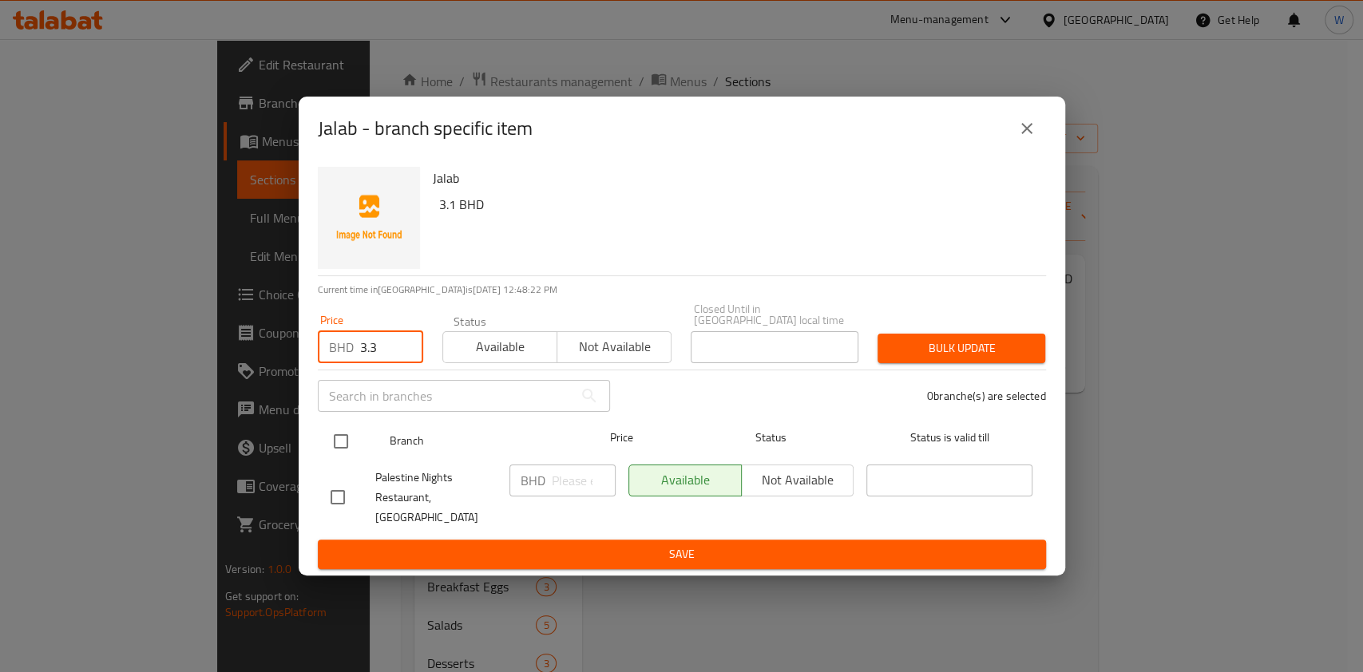
type input "3.3"
click at [345, 447] on input "checkbox" at bounding box center [341, 442] width 34 height 34
checkbox input "true"
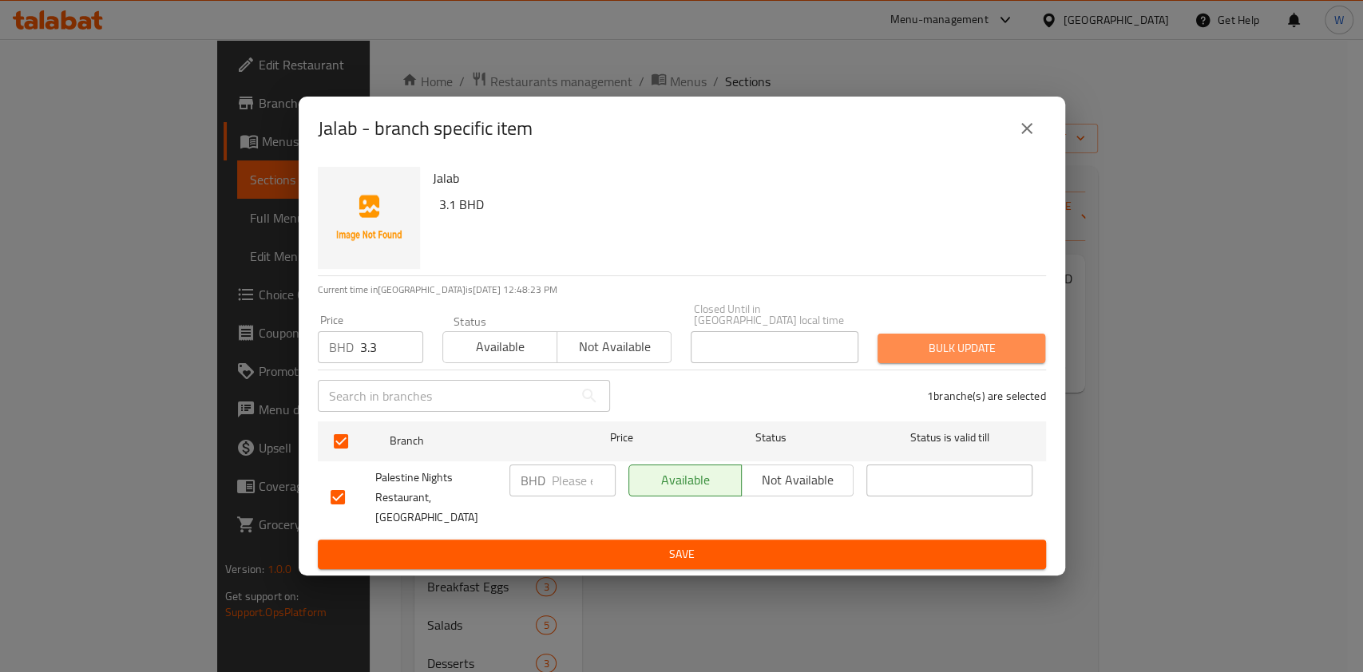
click at [964, 358] on span "Bulk update" at bounding box center [961, 349] width 142 height 20
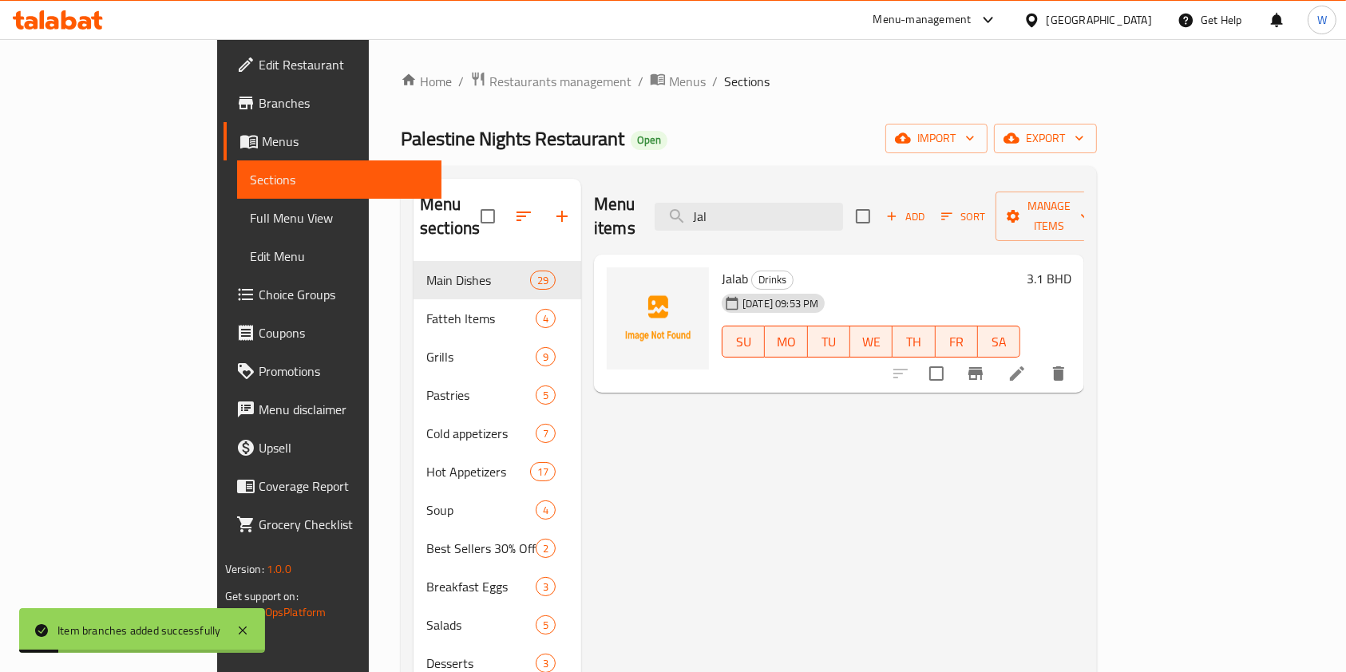
click at [799, 188] on div "Menu items Jal Add Sort Manage items" at bounding box center [839, 217] width 490 height 76
click at [800, 204] on input "Jal" at bounding box center [749, 217] width 188 height 28
paste input "Tamer Hindi"
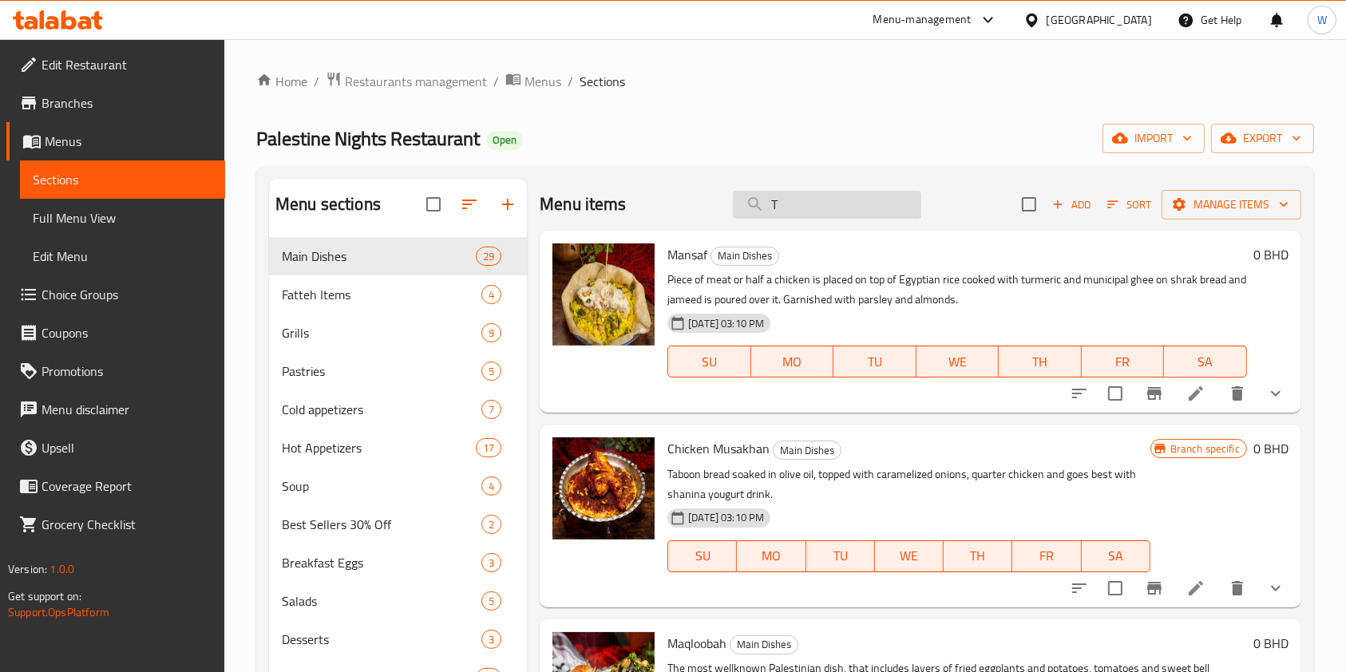
click at [763, 208] on input "T" at bounding box center [827, 205] width 188 height 28
paste input "[PERSON_NAME]"
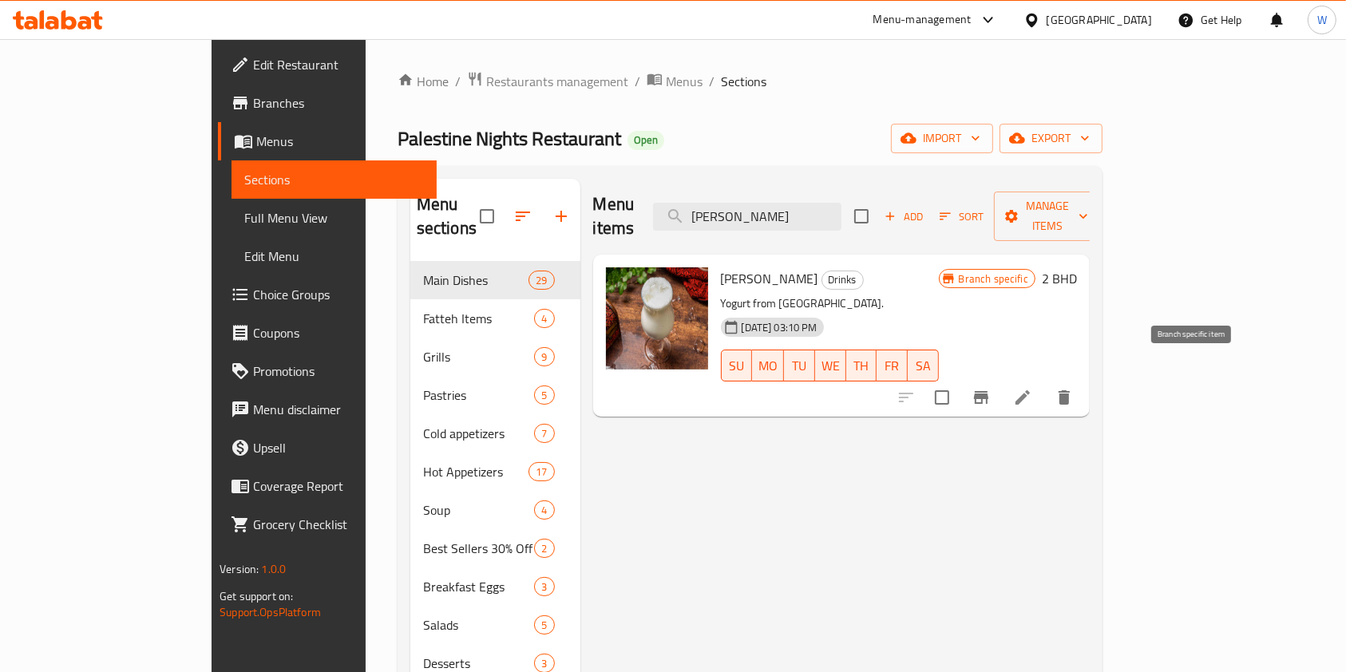
type input "[PERSON_NAME]"
click at [988, 391] on icon "Branch-specific-item" at bounding box center [981, 397] width 14 height 13
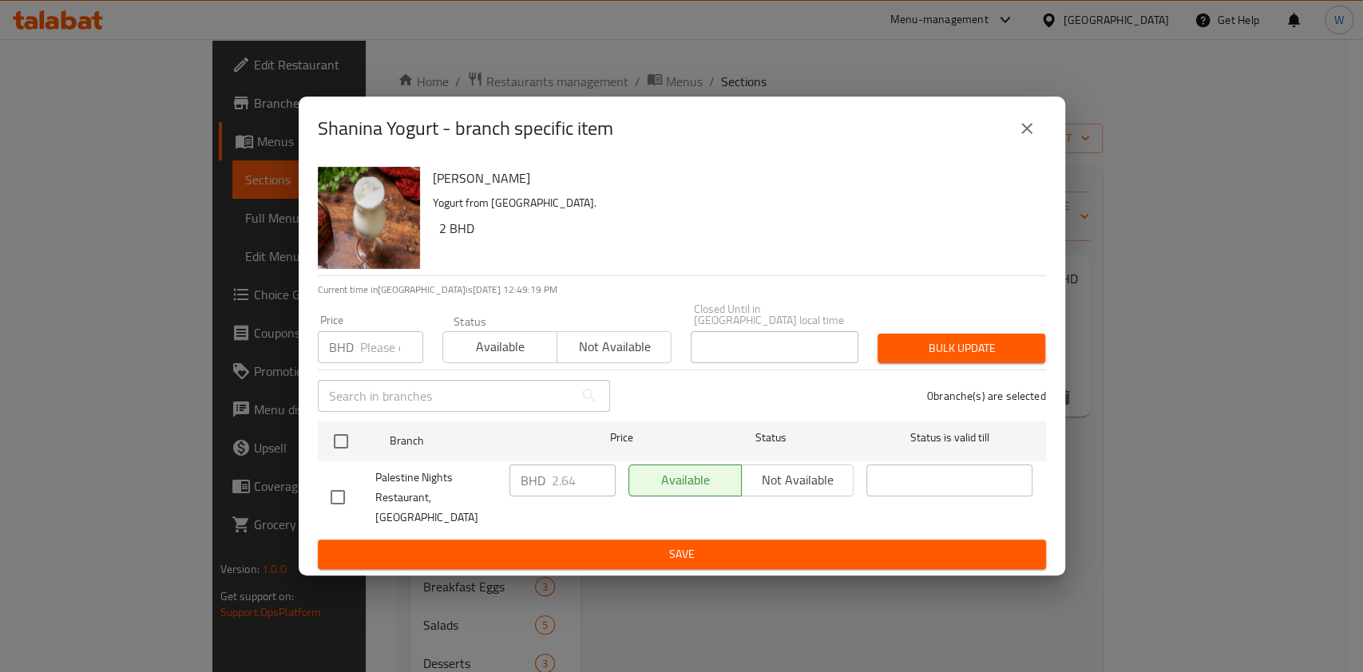
click at [404, 336] on input "number" at bounding box center [391, 347] width 63 height 32
paste input "2.7"
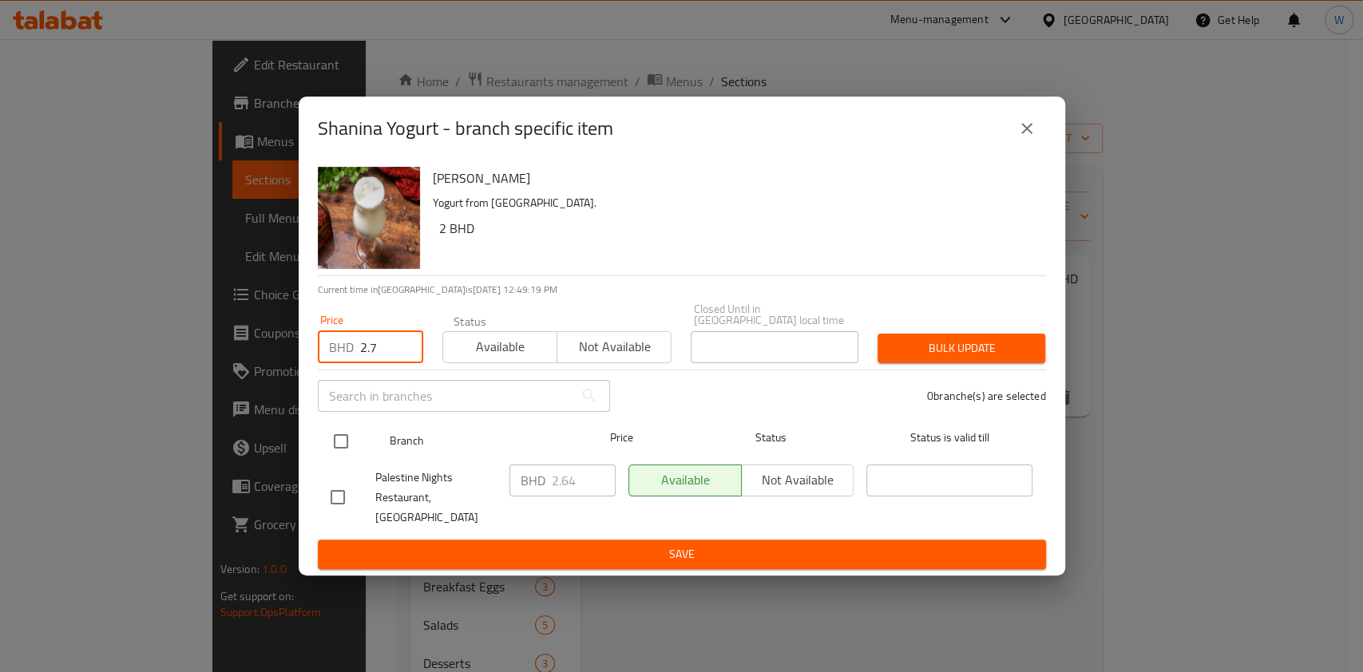
type input "2.7"
click at [352, 449] on input "checkbox" at bounding box center [341, 442] width 34 height 34
checkbox input "true"
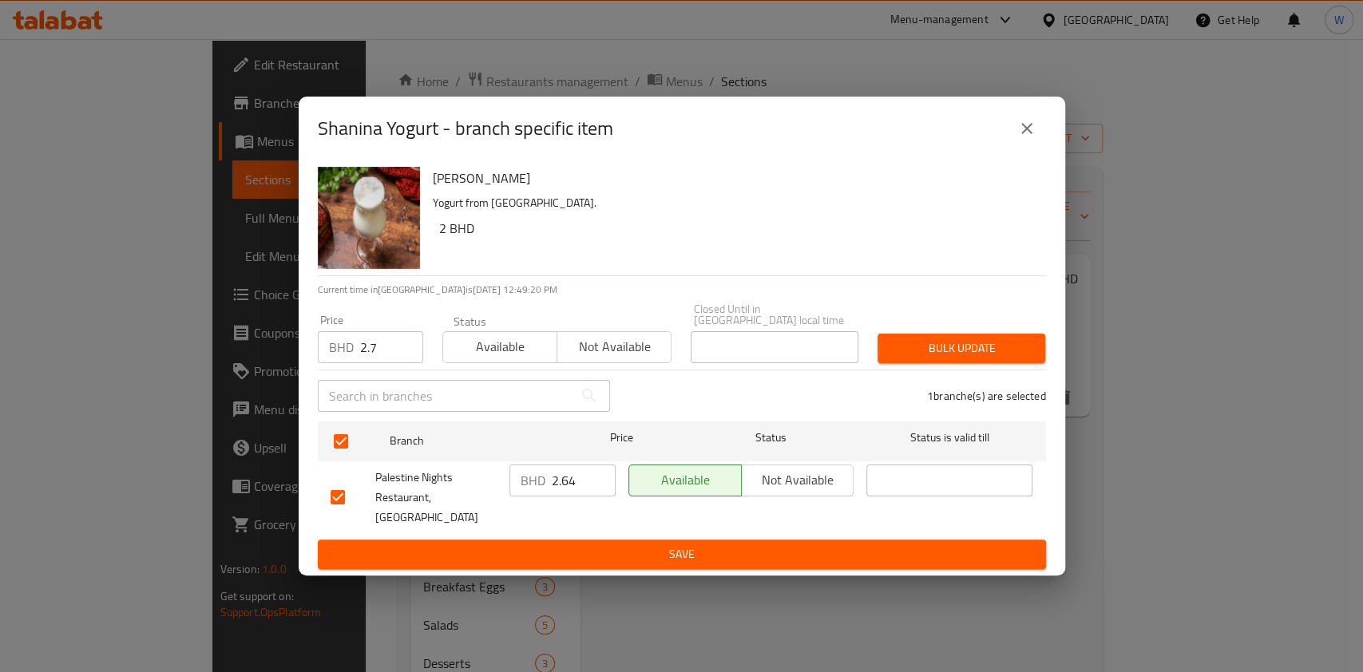
click at [1055, 323] on div "Shanina Yogurt Yogurt from Shanina. 2 BHD Current time in Bahrain is 18 Aug 202…" at bounding box center [682, 368] width 766 height 416
click at [1011, 352] on span "Bulk update" at bounding box center [961, 349] width 142 height 20
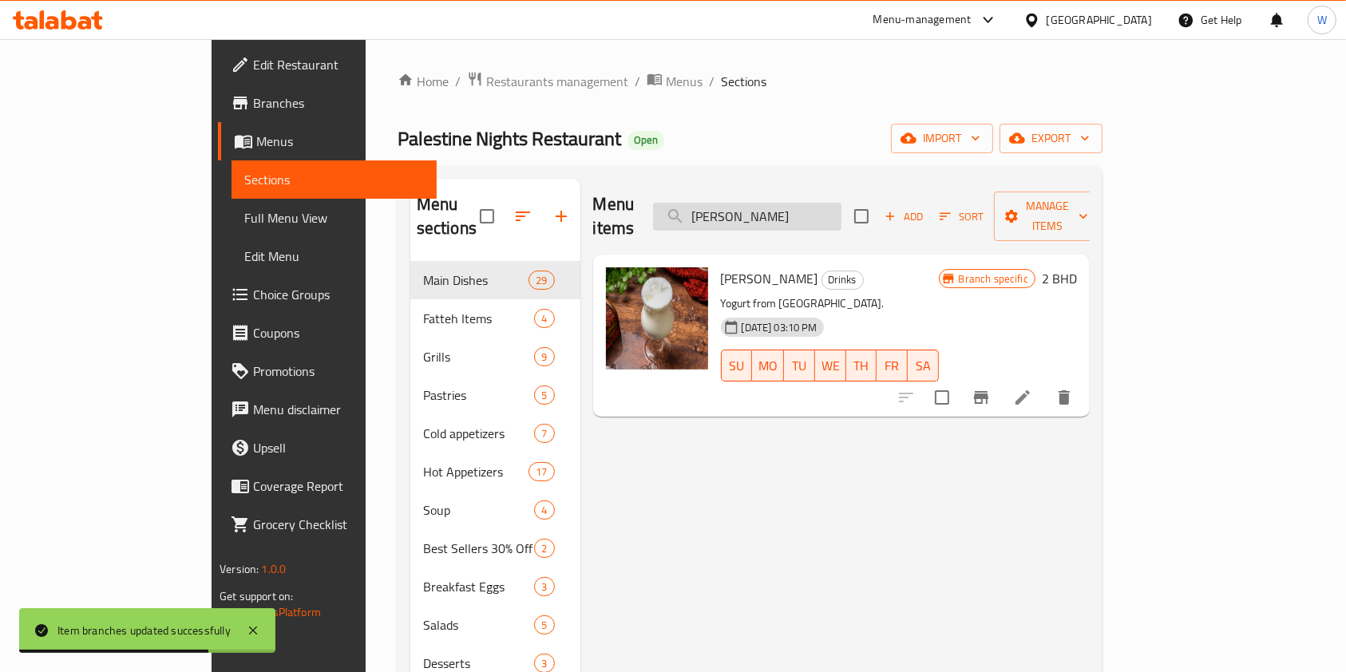
click at [822, 214] on input "[PERSON_NAME]" at bounding box center [747, 217] width 188 height 28
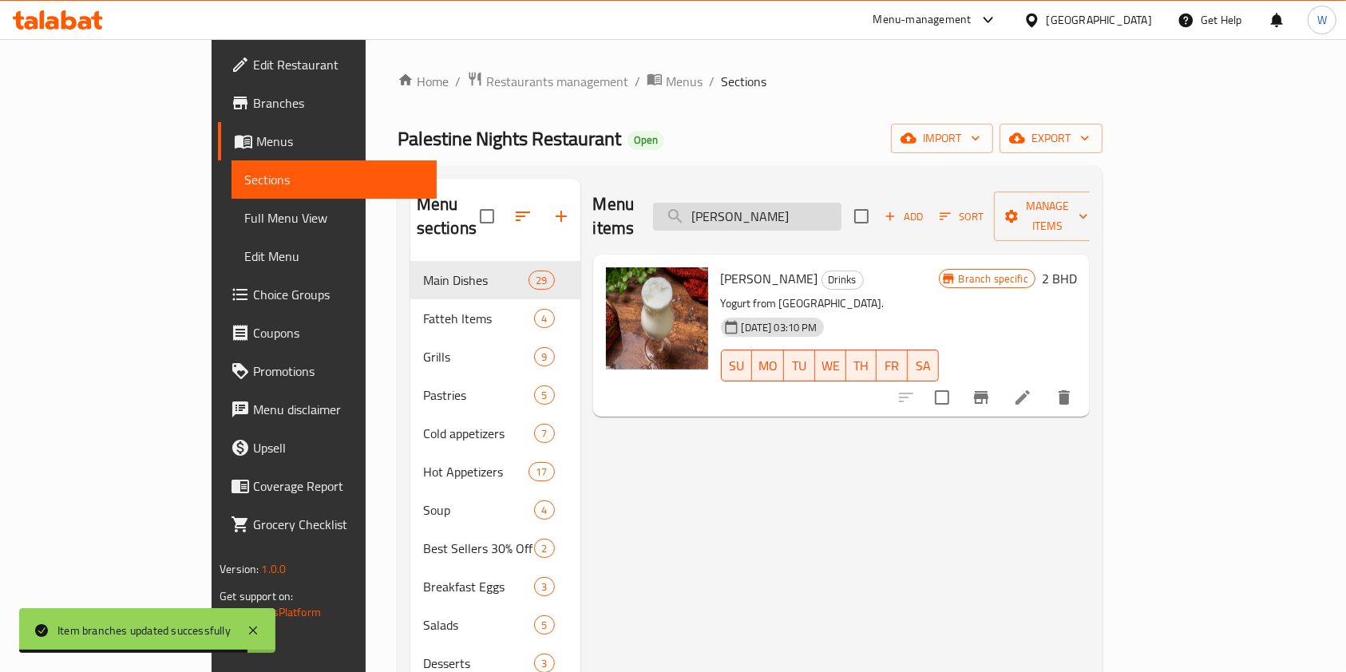
paste input "With Min"
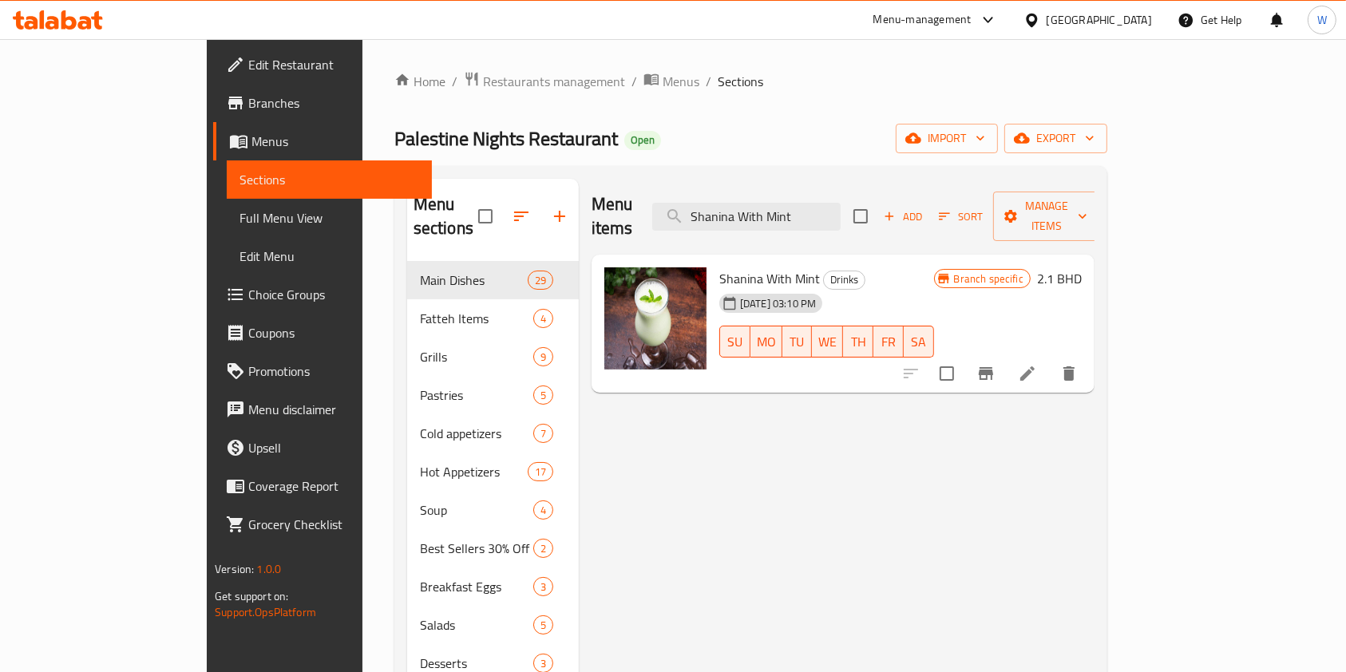
type input "Shanina With Mint"
click at [996, 364] on icon "Branch-specific-item" at bounding box center [985, 373] width 19 height 19
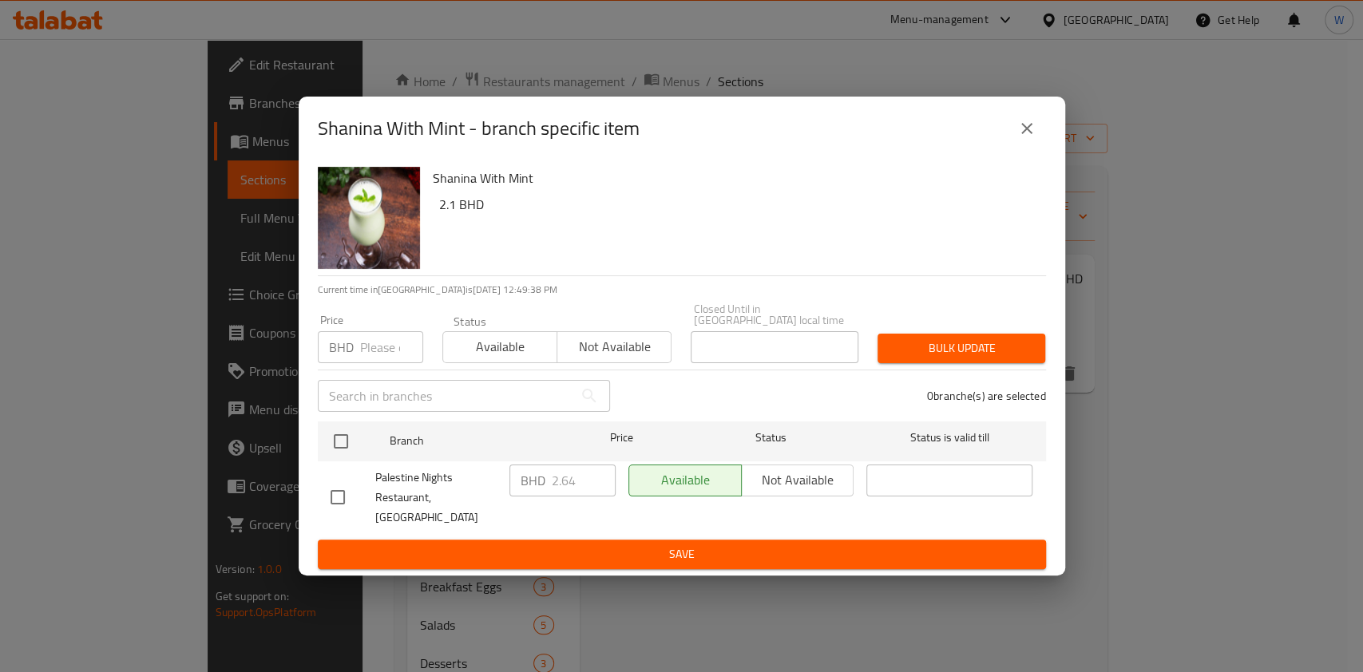
click at [373, 374] on div "​" at bounding box center [463, 395] width 311 height 51
drag, startPoint x: 374, startPoint y: 353, endPoint x: 359, endPoint y: 367, distance: 20.9
click at [375, 352] on input "number" at bounding box center [391, 347] width 63 height 32
paste input "2.7"
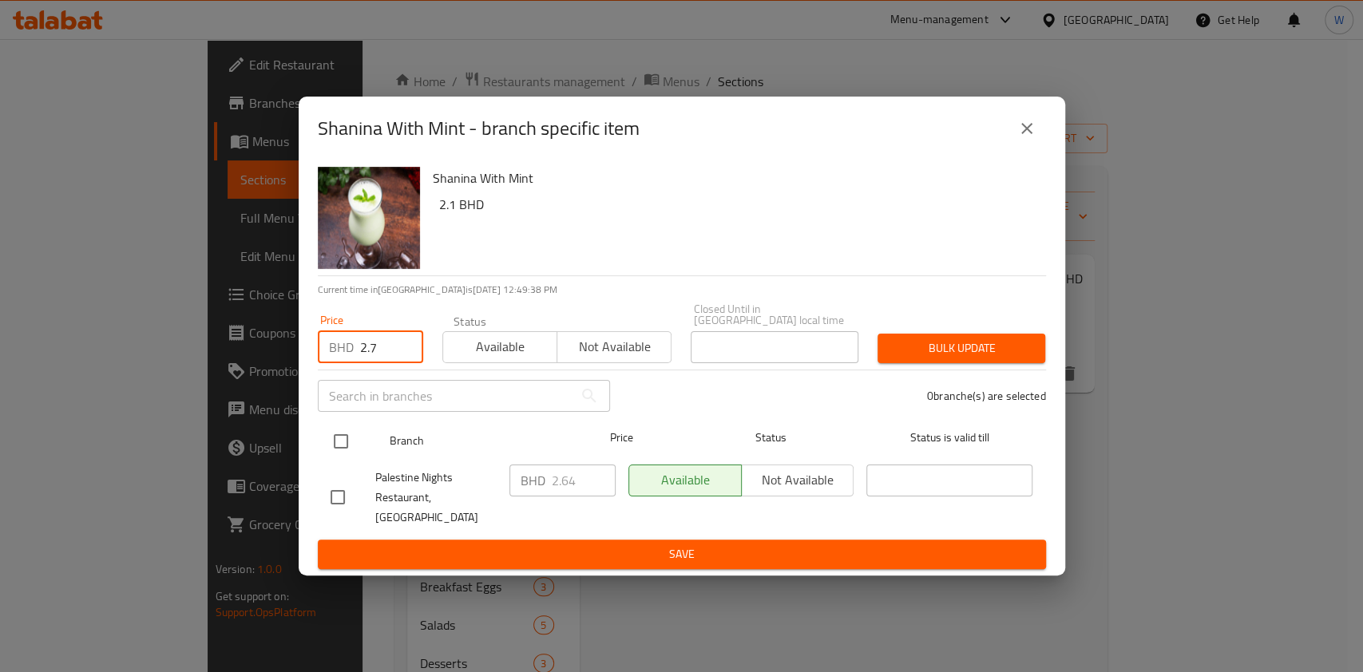
type input "2.7"
click at [349, 453] on input "checkbox" at bounding box center [341, 442] width 34 height 34
checkbox input "true"
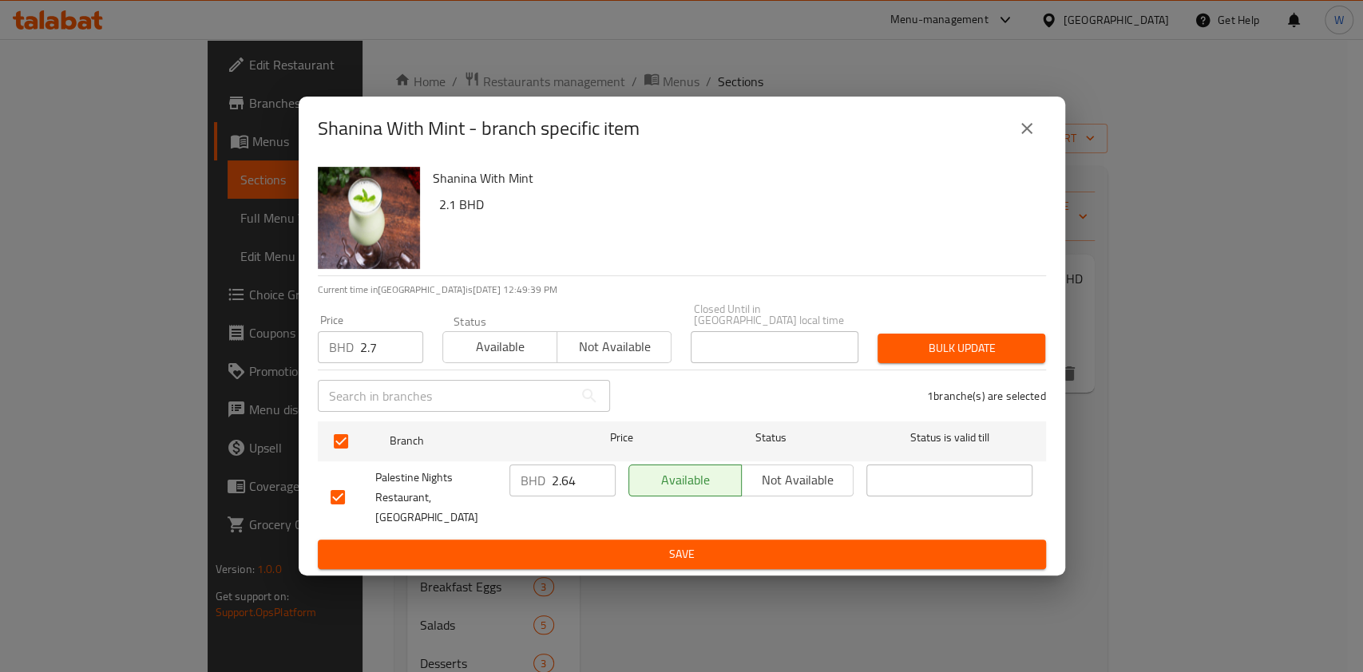
click at [981, 355] on span "Bulk update" at bounding box center [961, 349] width 142 height 20
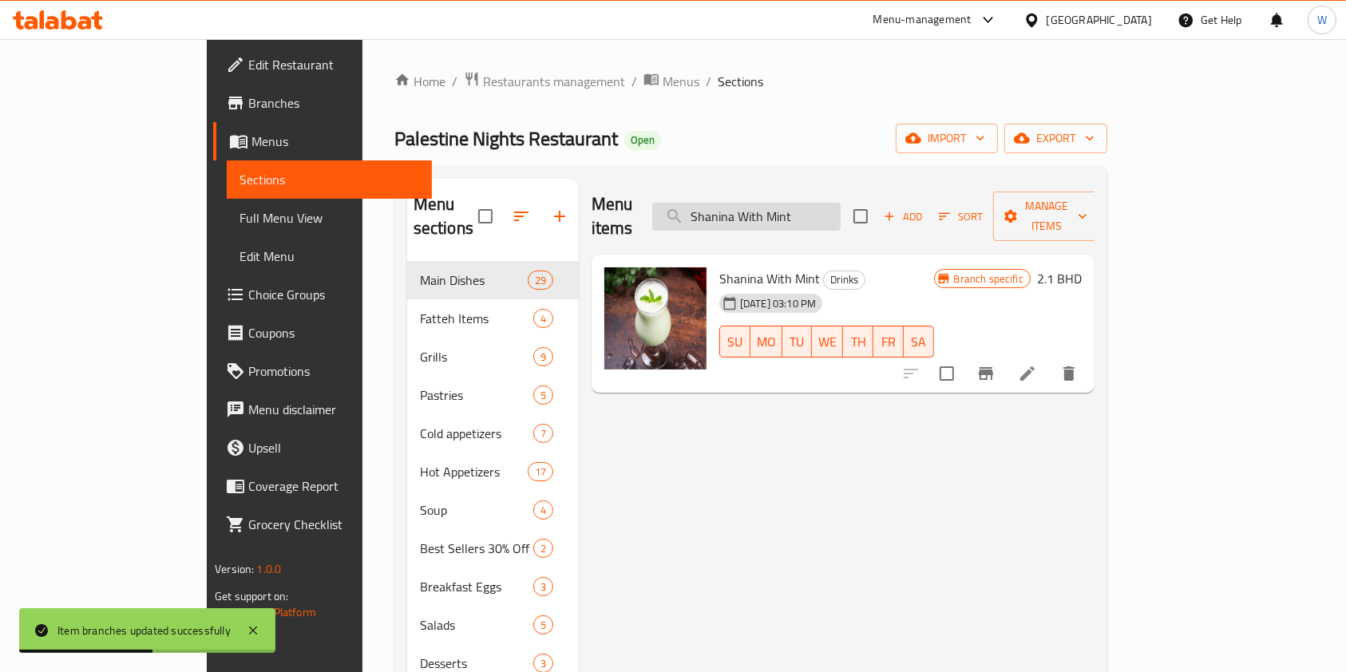
click at [827, 207] on input "Shanina With Mint" at bounding box center [746, 217] width 188 height 28
paste input "Qamar Eldeen"
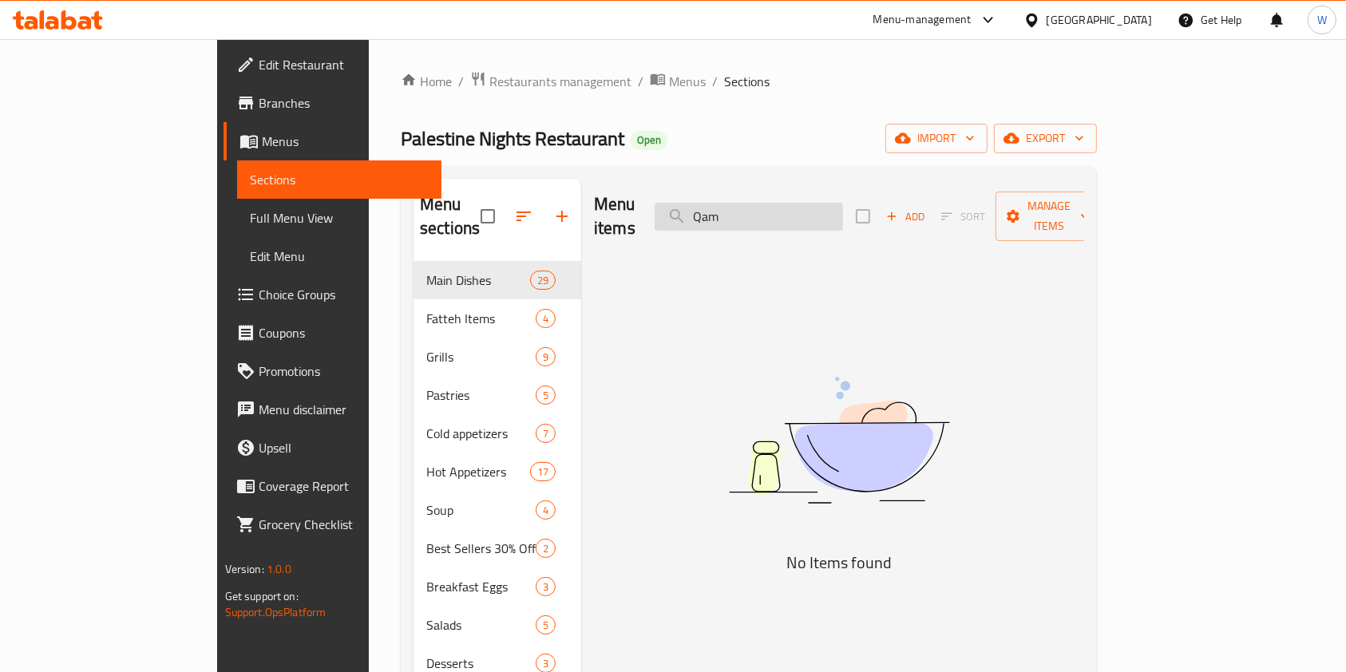
click at [831, 208] on input "Qam" at bounding box center [749, 217] width 188 height 28
paste input "Karkadeh"
click at [779, 212] on input "Kar" at bounding box center [749, 217] width 188 height 28
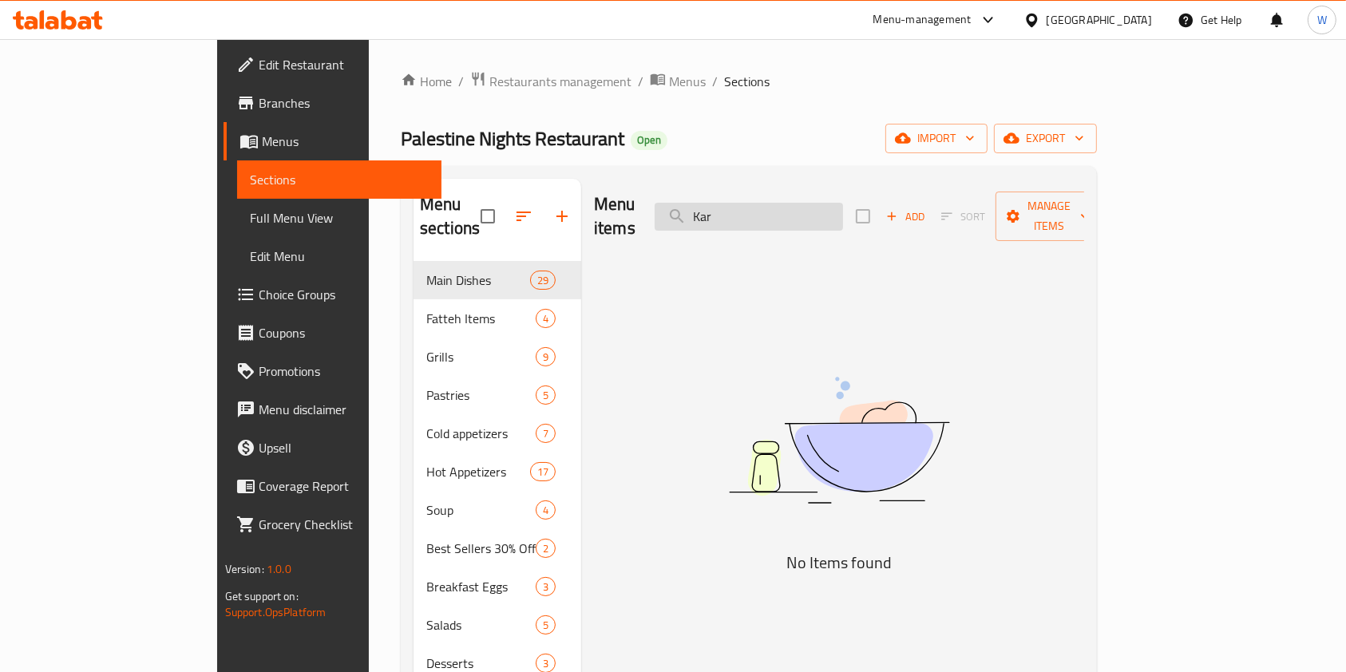
paste input "inza"
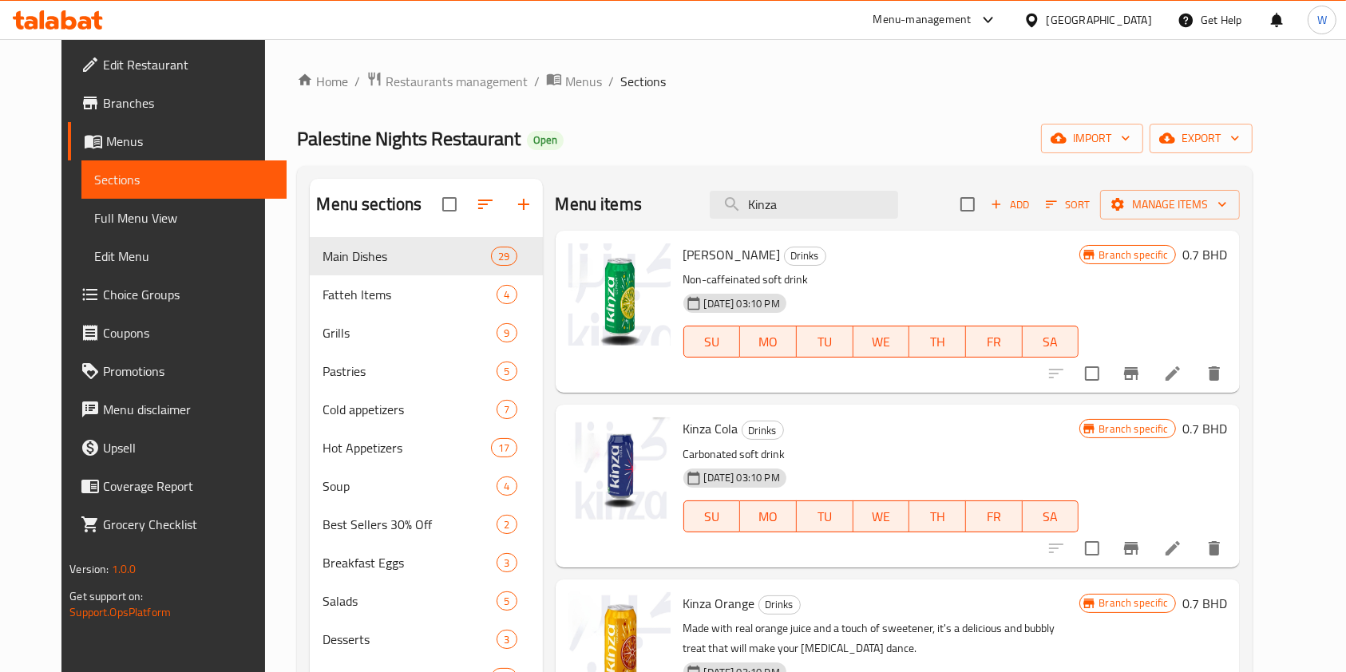
type input "Kinza"
click at [1141, 366] on icon "Branch-specific-item" at bounding box center [1131, 373] width 19 height 19
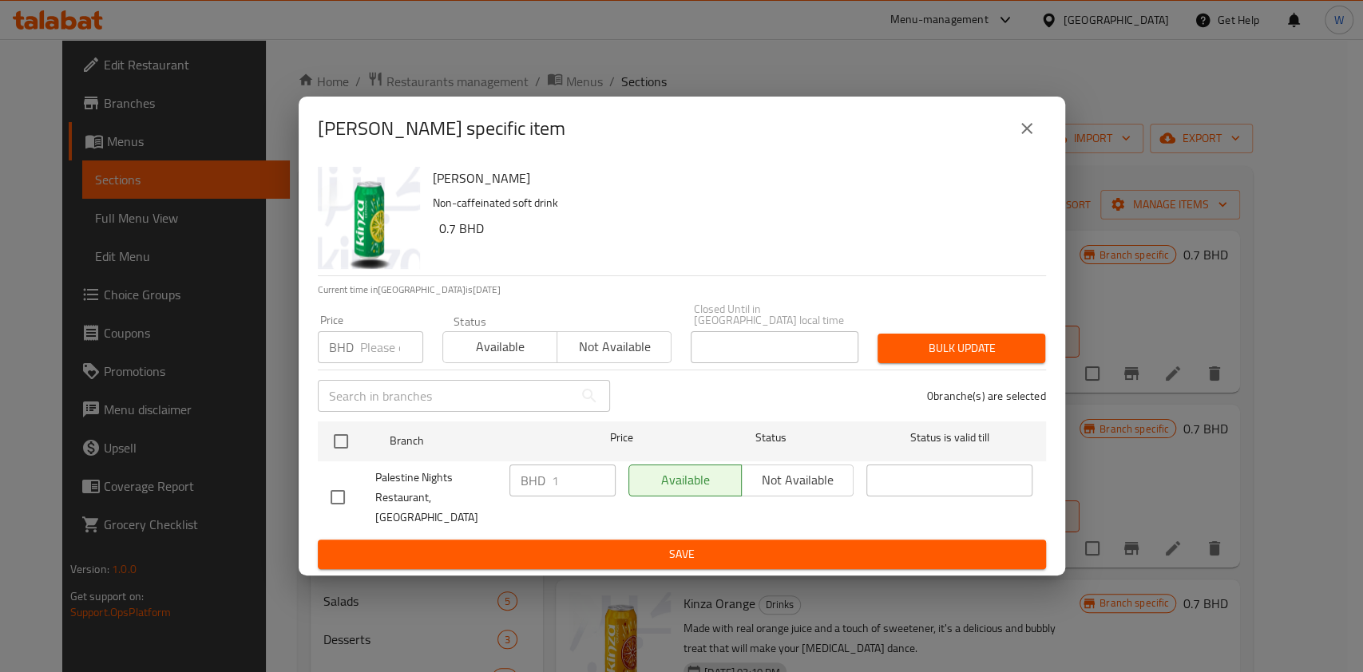
click at [379, 346] on input "number" at bounding box center [391, 347] width 63 height 32
paste input "1.1"
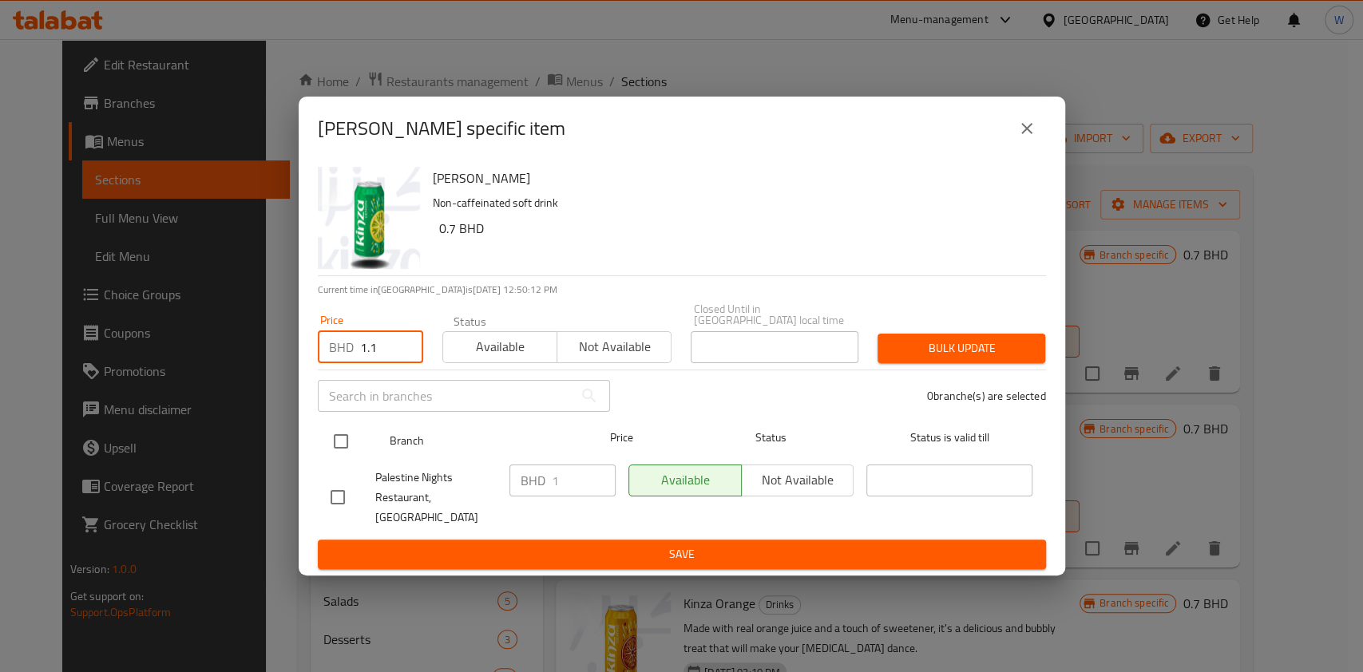
type input "1.1"
click at [331, 449] on input "checkbox" at bounding box center [341, 442] width 34 height 34
checkbox input "true"
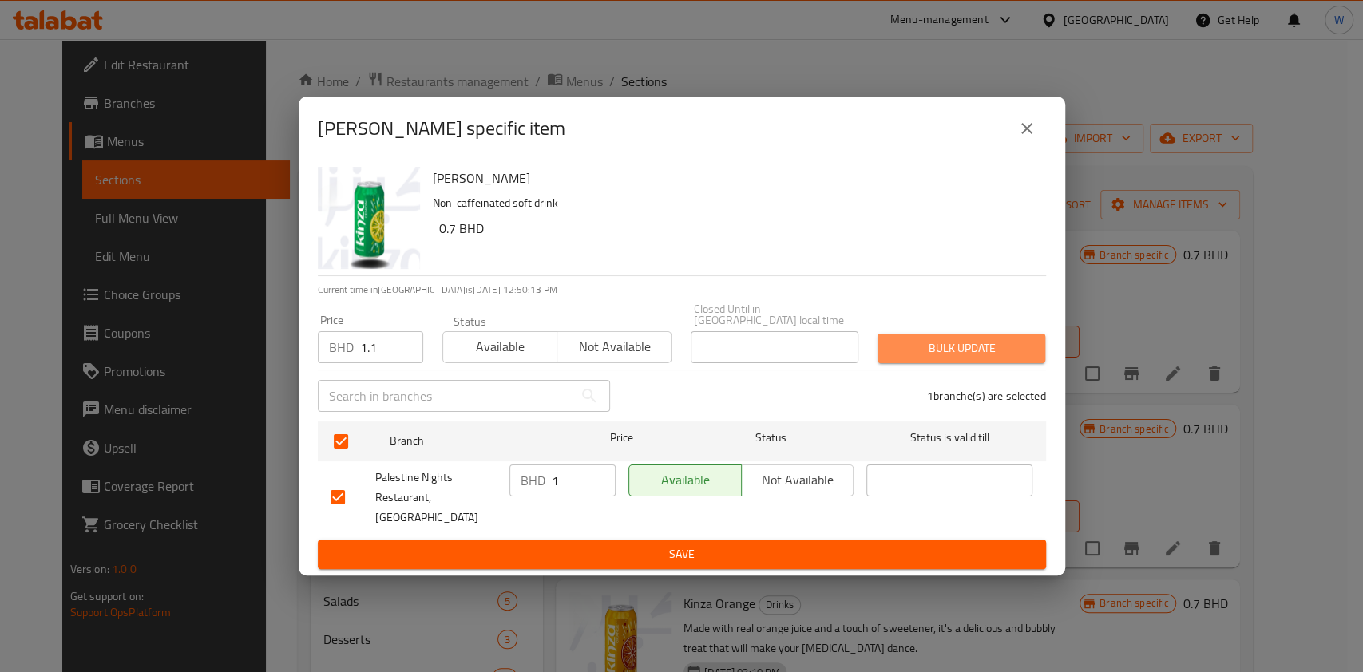
click at [987, 358] on span "Bulk update" at bounding box center [961, 349] width 142 height 20
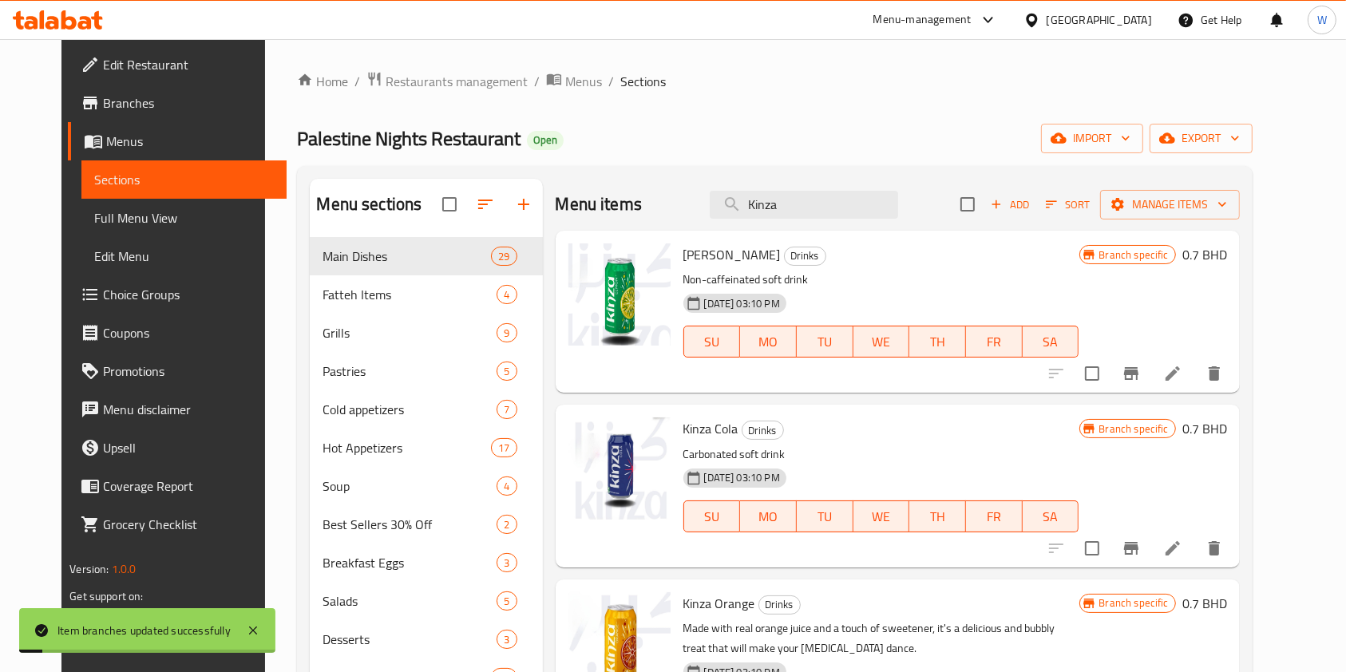
click at [1141, 545] on icon "Branch-specific-item" at bounding box center [1131, 548] width 19 height 19
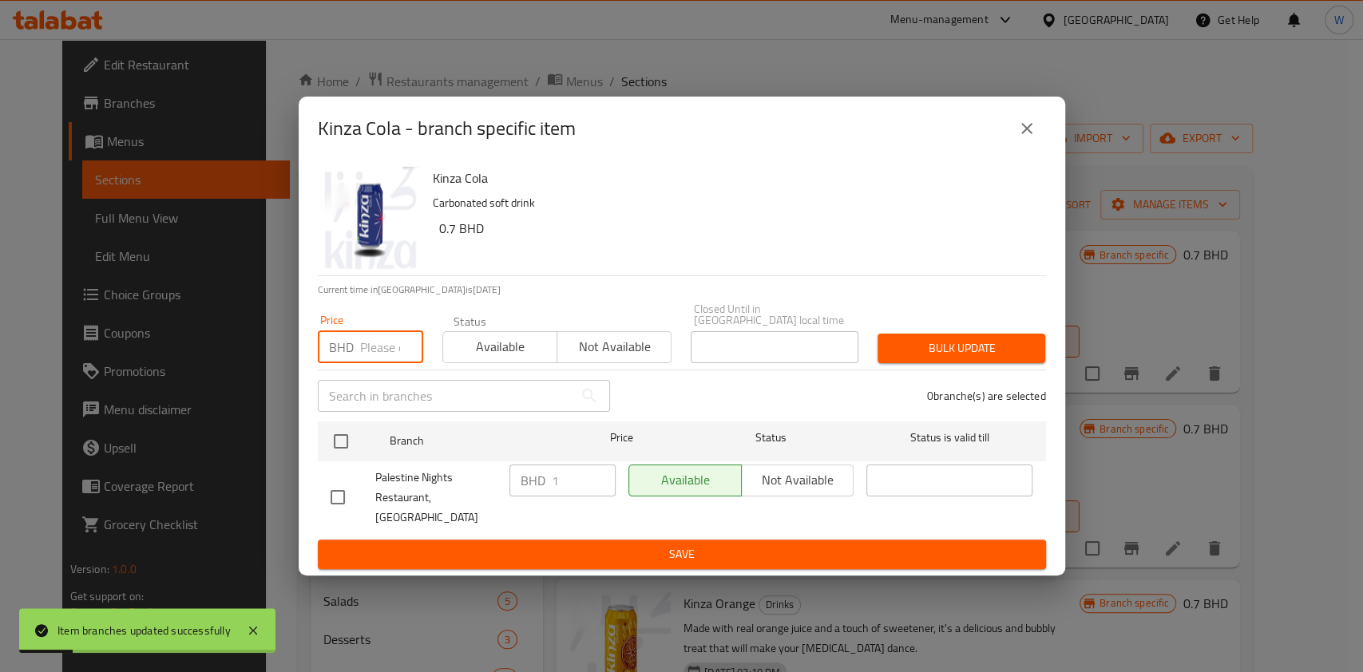
click at [374, 354] on input "number" at bounding box center [391, 347] width 63 height 32
paste input "1.1"
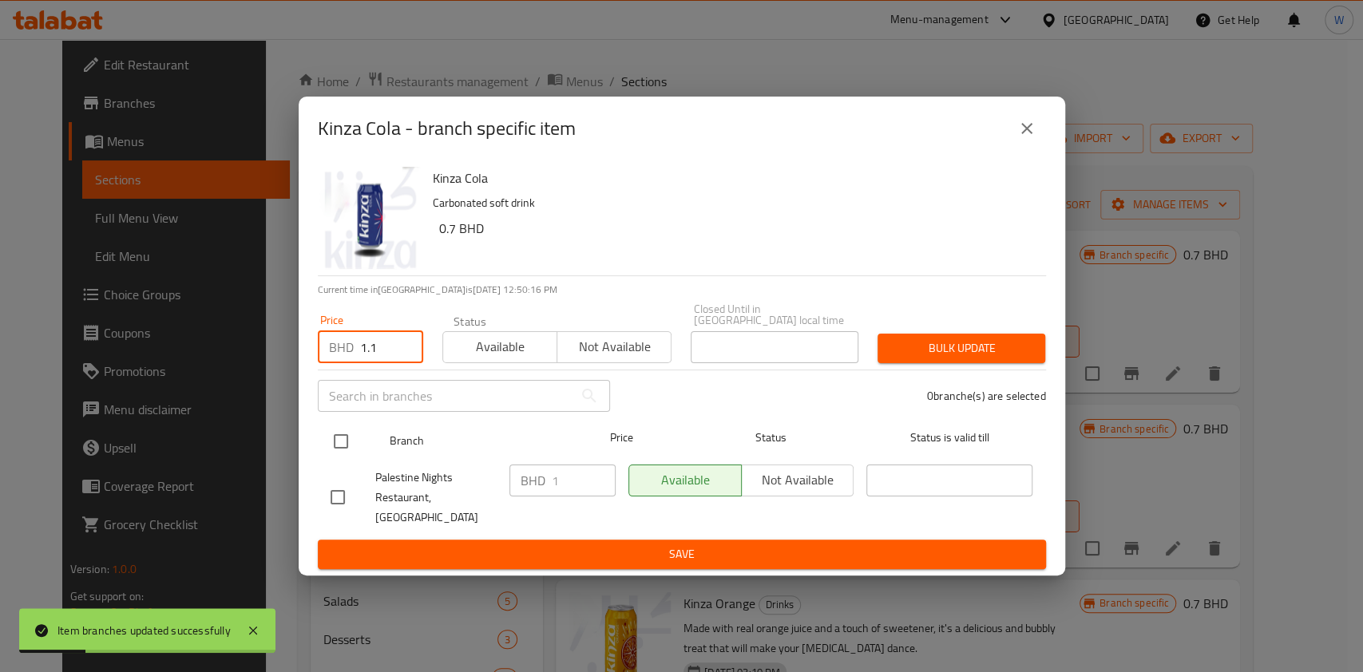
type input "1.1"
click at [350, 448] on input "checkbox" at bounding box center [341, 442] width 34 height 34
checkbox input "true"
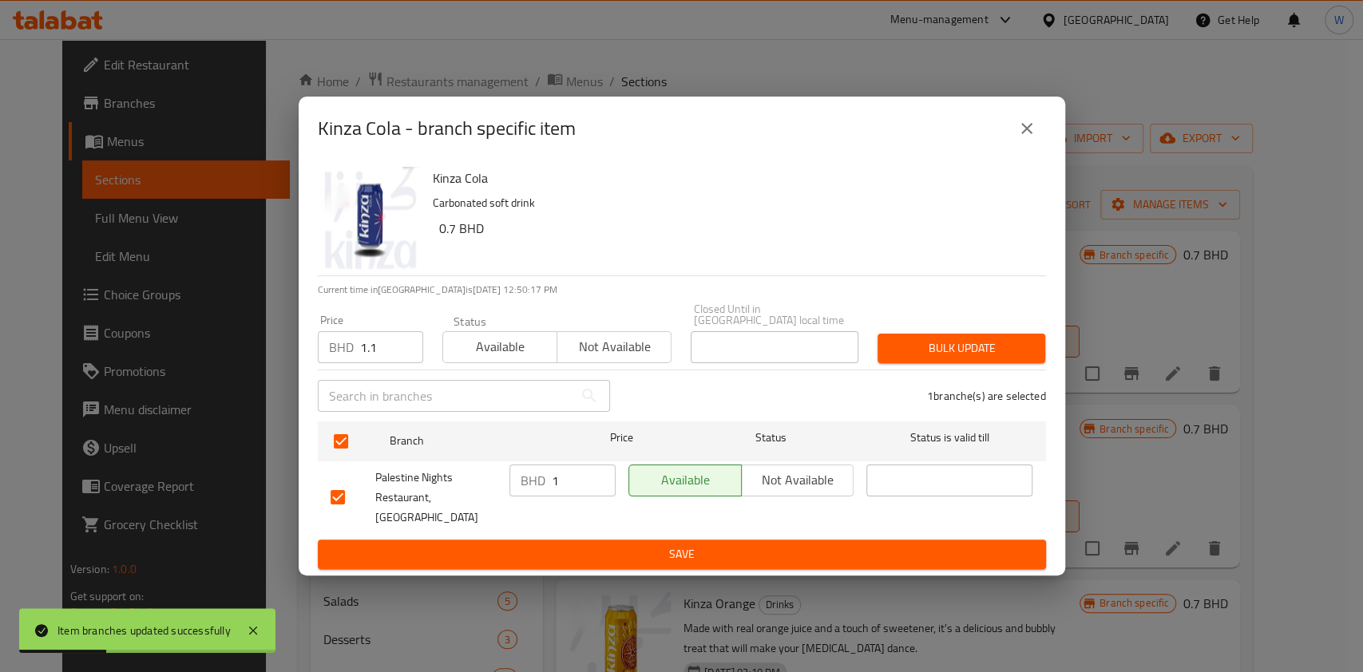
click at [961, 370] on div "Bulk update" at bounding box center [961, 348] width 187 height 49
click at [972, 358] on span "Bulk update" at bounding box center [961, 349] width 142 height 20
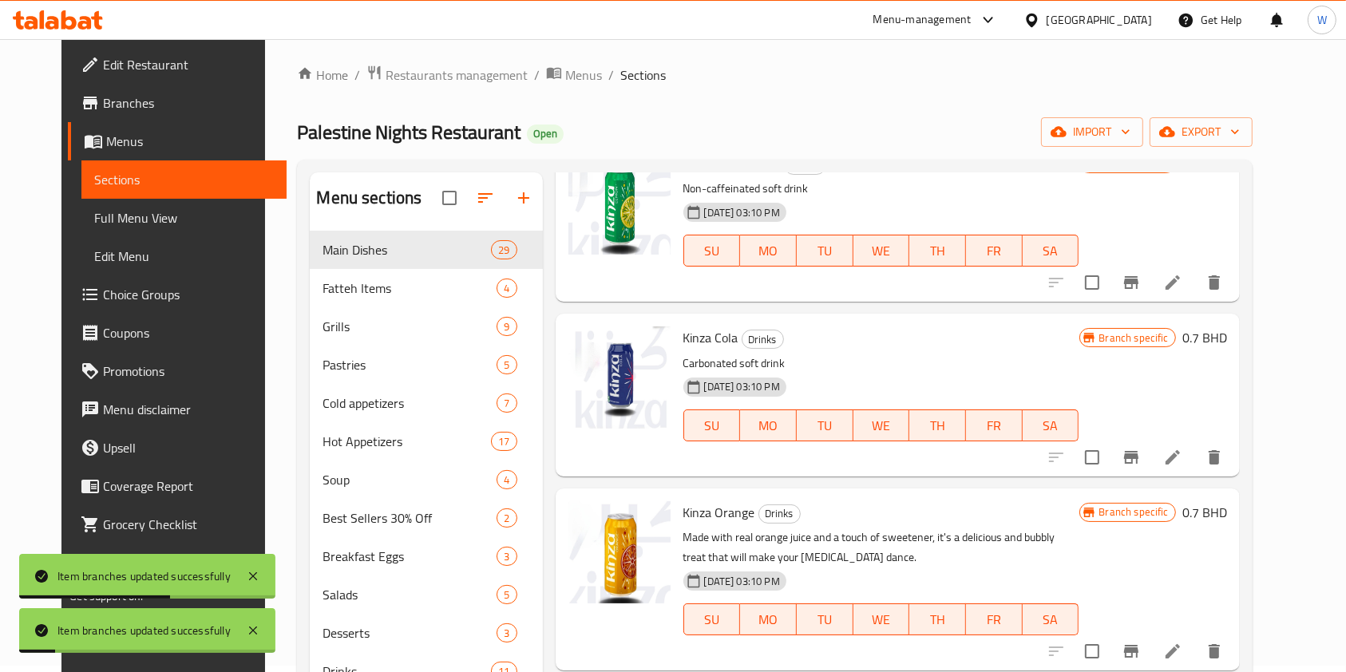
scroll to position [212, 0]
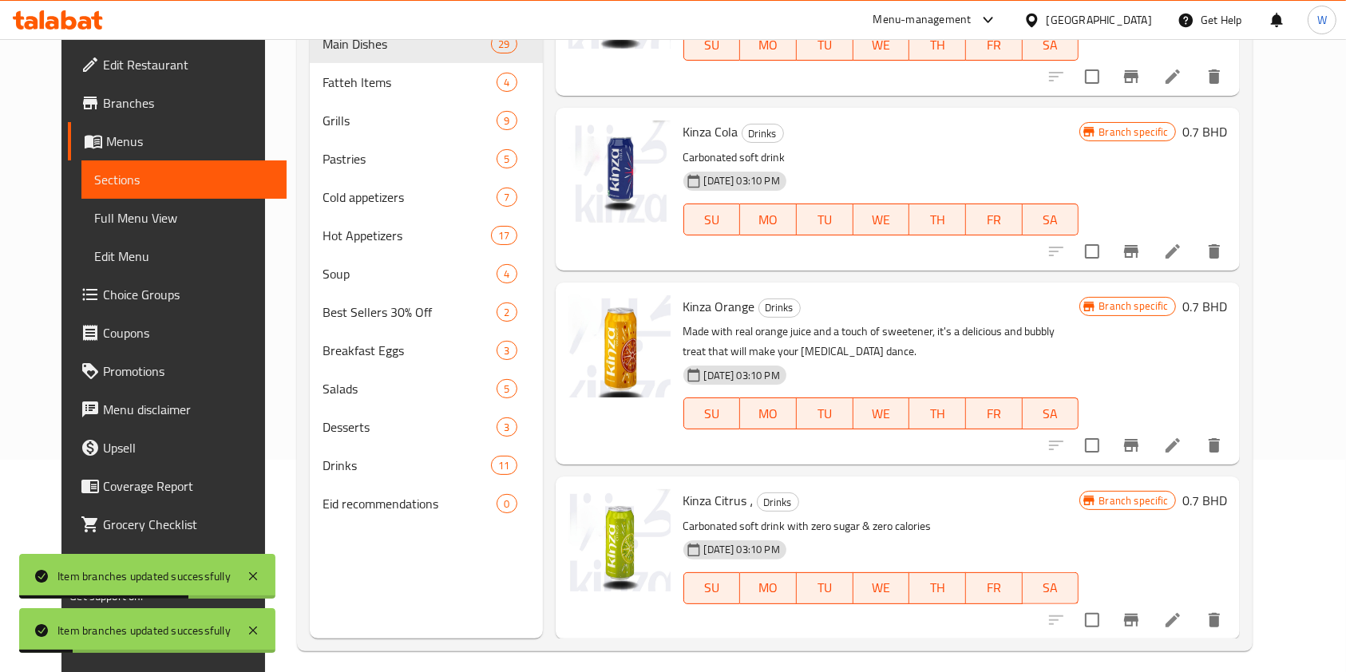
click at [1141, 453] on icon "Branch-specific-item" at bounding box center [1131, 445] width 19 height 19
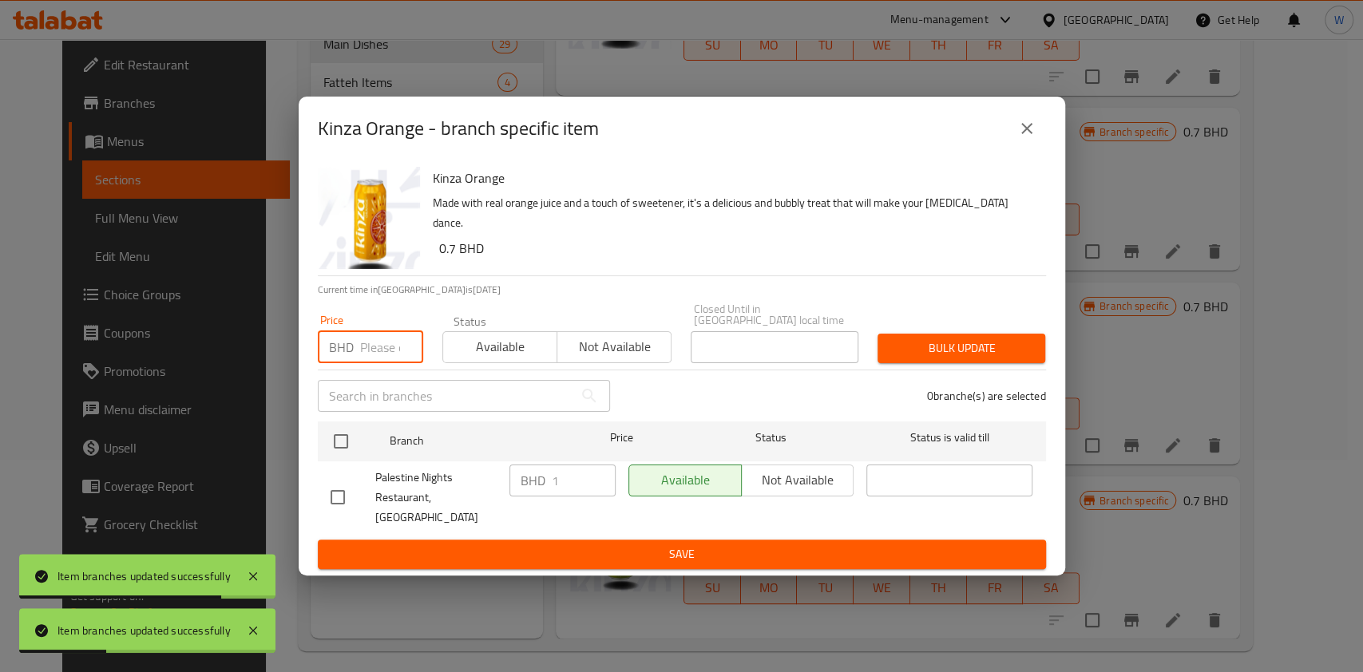
click at [394, 354] on input "number" at bounding box center [391, 347] width 63 height 32
paste input "1.1"
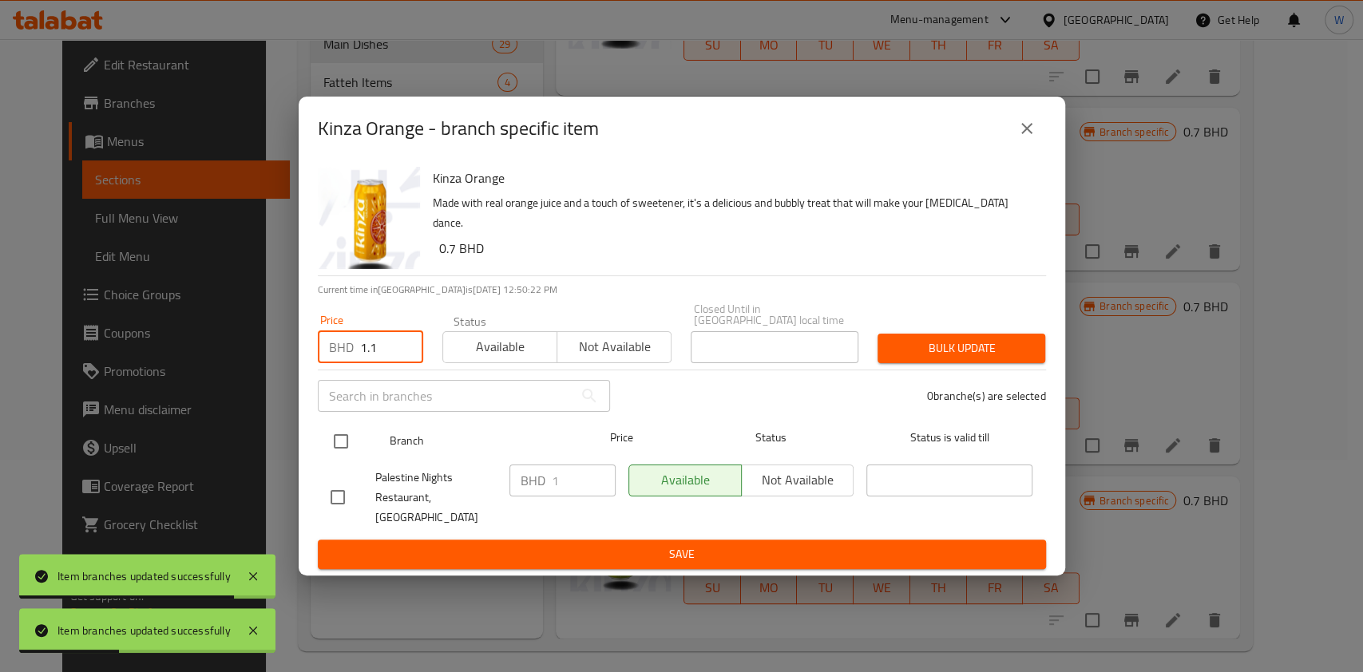
type input "1.1"
click at [356, 432] on input "checkbox" at bounding box center [341, 442] width 34 height 34
checkbox input "true"
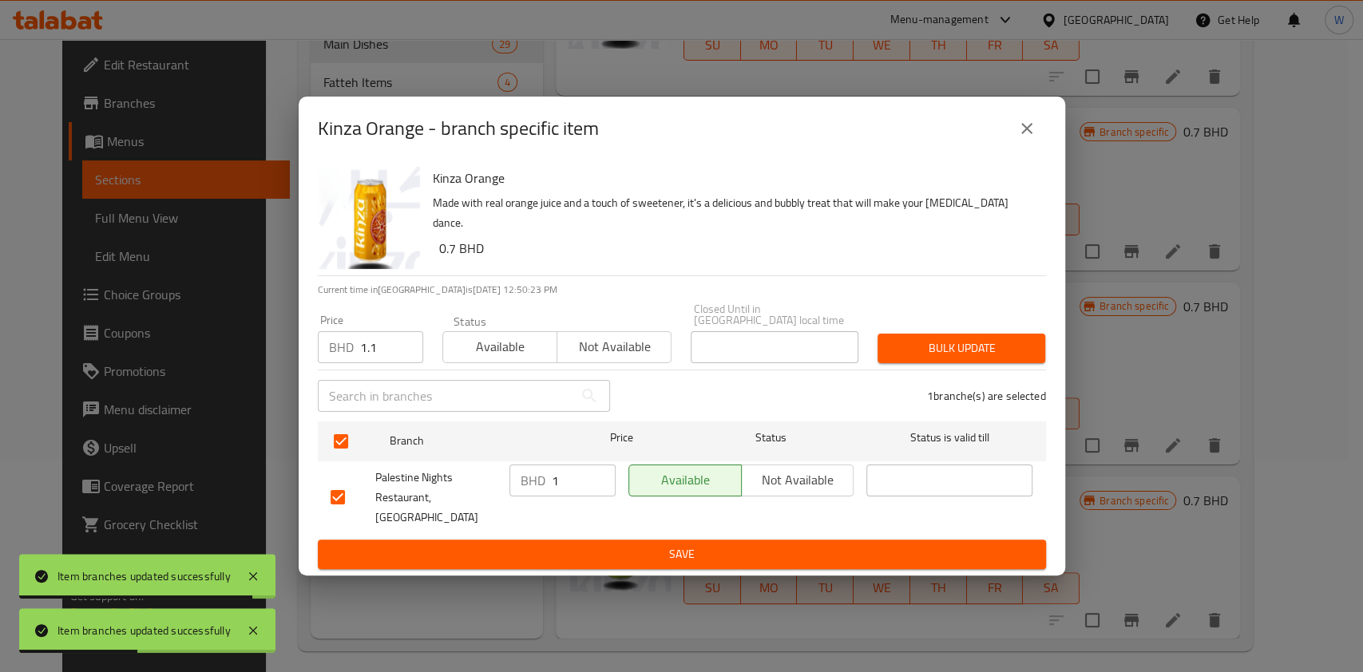
click at [954, 386] on div "1 branche(s) are selected" at bounding box center [838, 395] width 436 height 57
click at [971, 358] on span "Bulk update" at bounding box center [961, 349] width 142 height 20
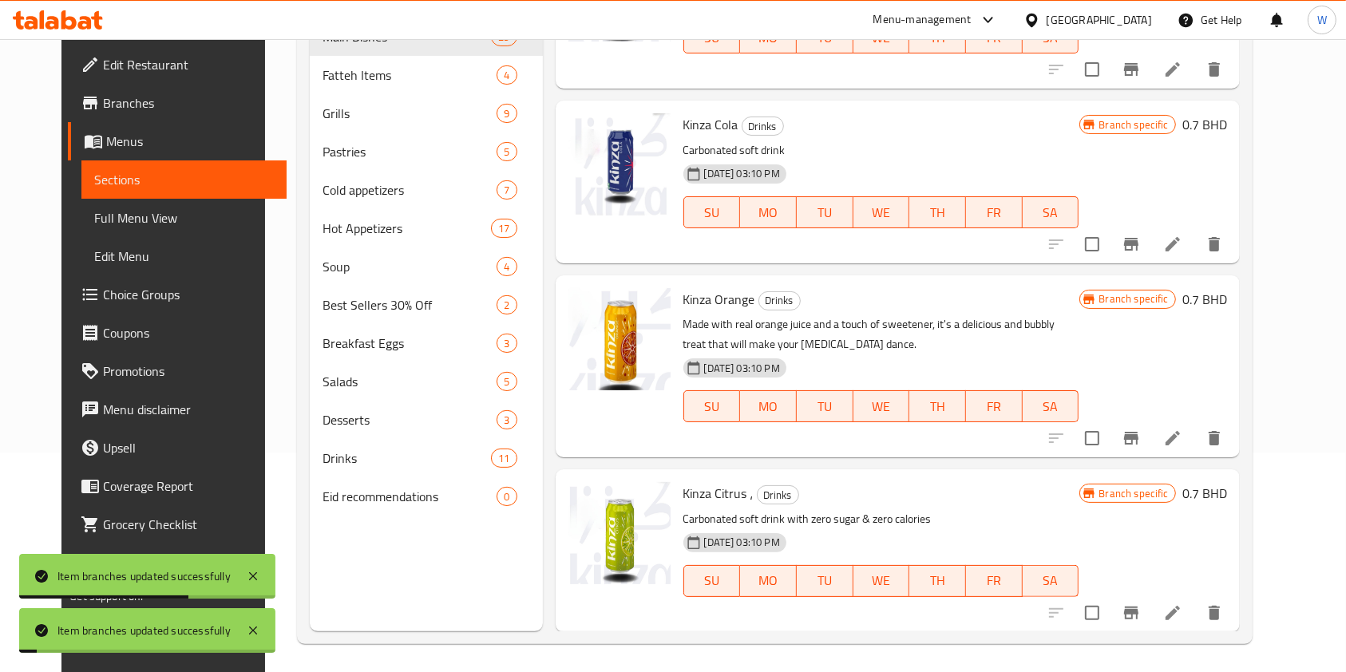
scroll to position [224, 0]
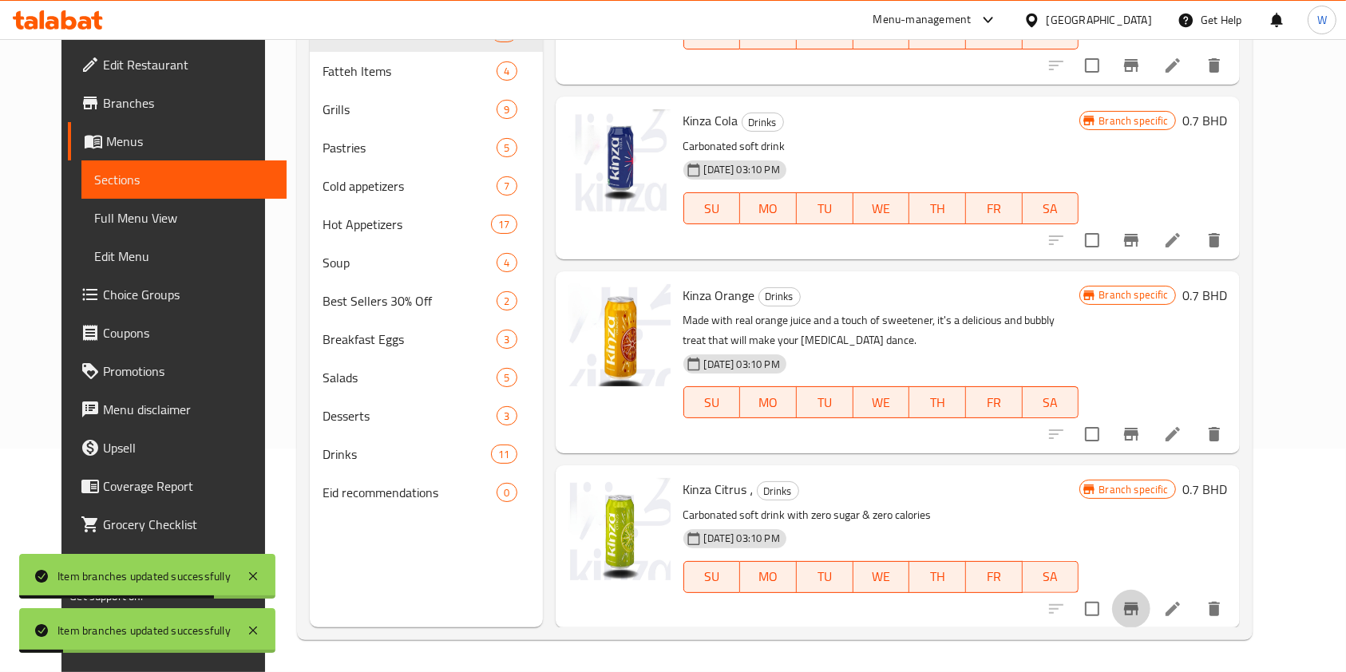
click at [1139, 609] on icon "Branch-specific-item" at bounding box center [1131, 609] width 14 height 13
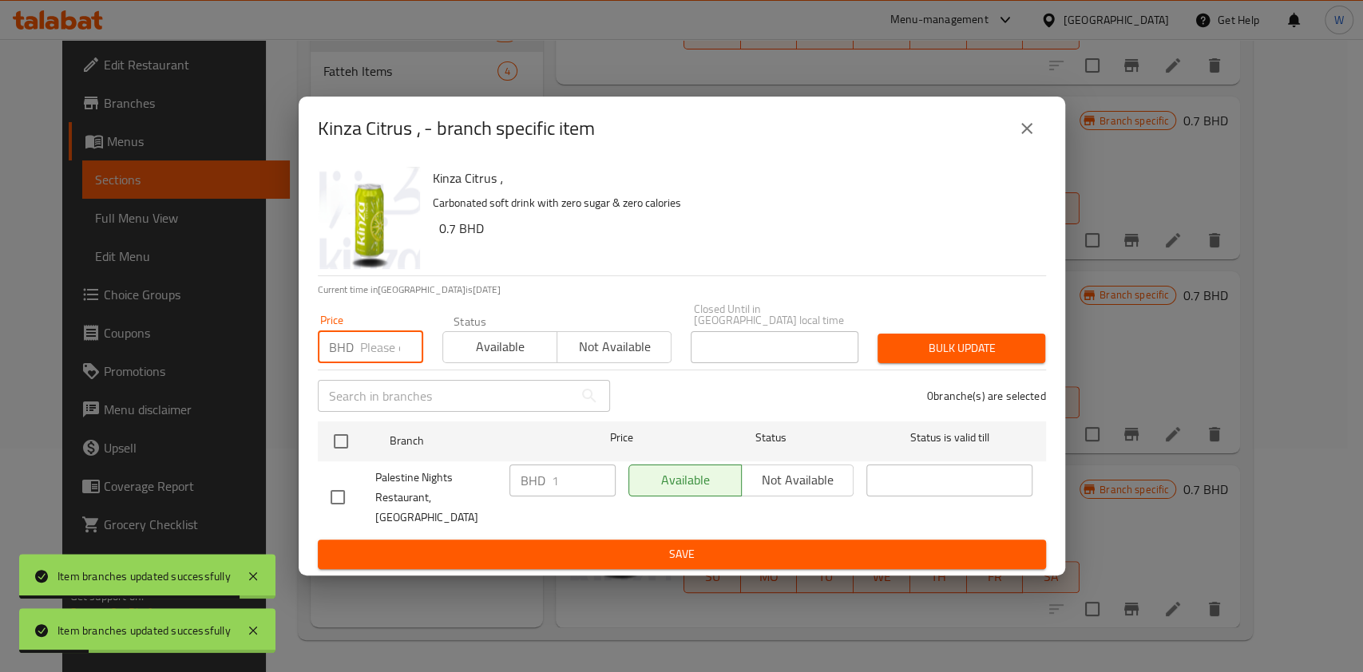
click at [366, 335] on input "number" at bounding box center [391, 347] width 63 height 32
paste input "1.1"
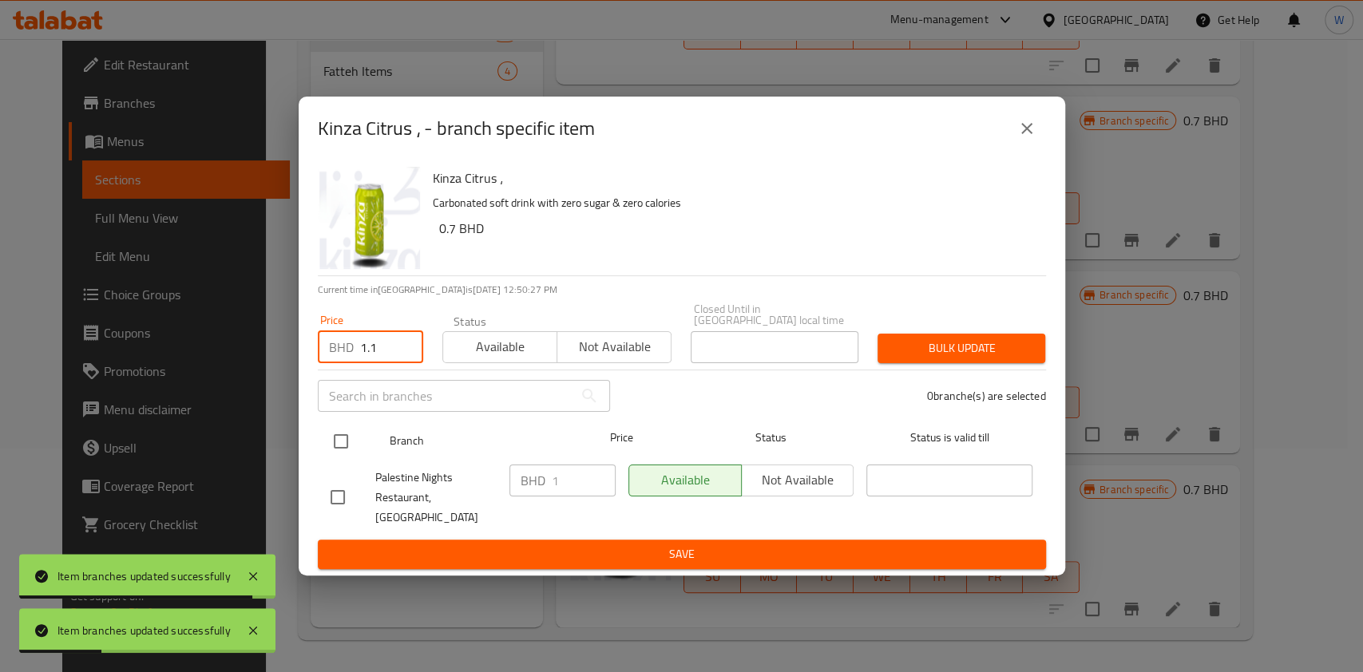
type input "1.1"
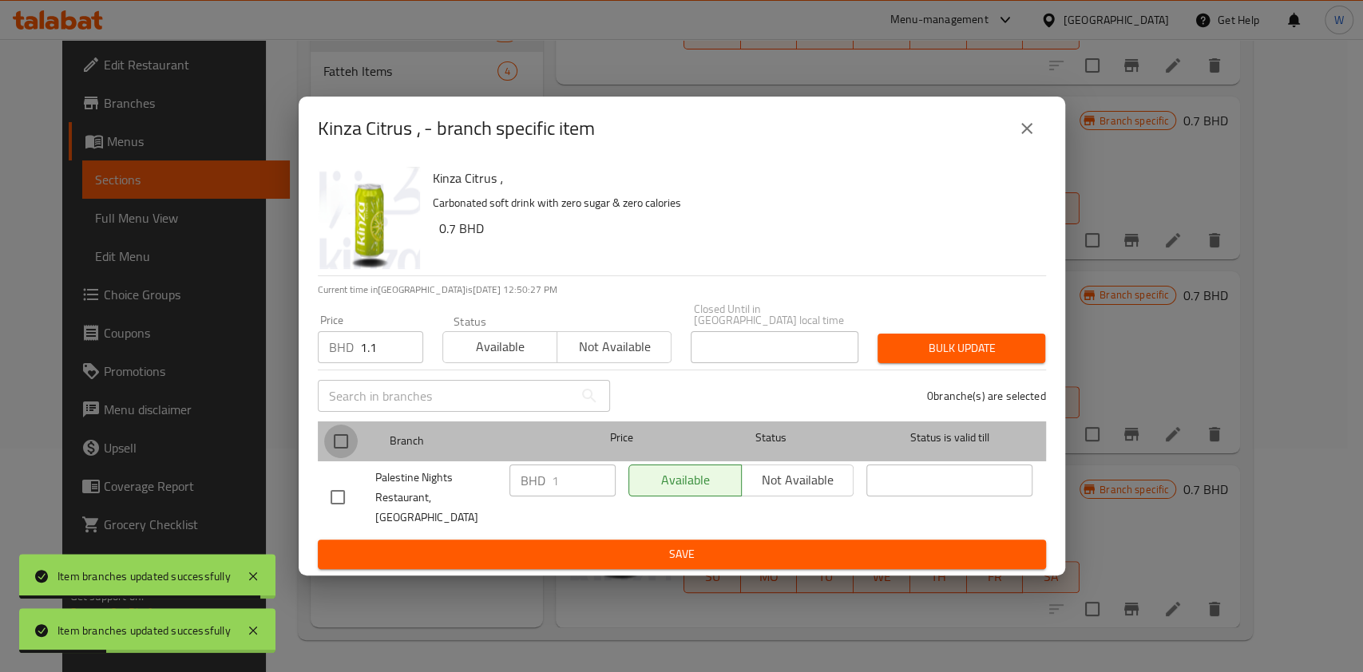
click at [332, 443] on input "checkbox" at bounding box center [341, 442] width 34 height 34
checkbox input "true"
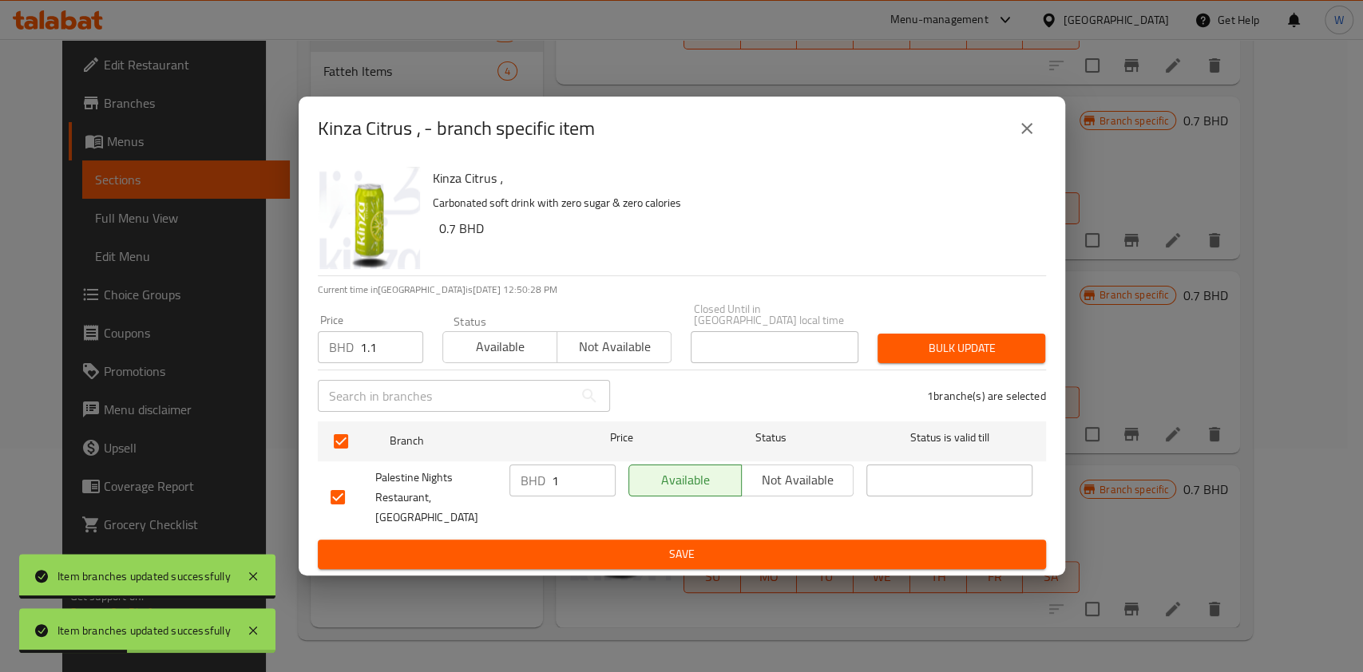
click at [972, 350] on span "Bulk update" at bounding box center [961, 349] width 142 height 20
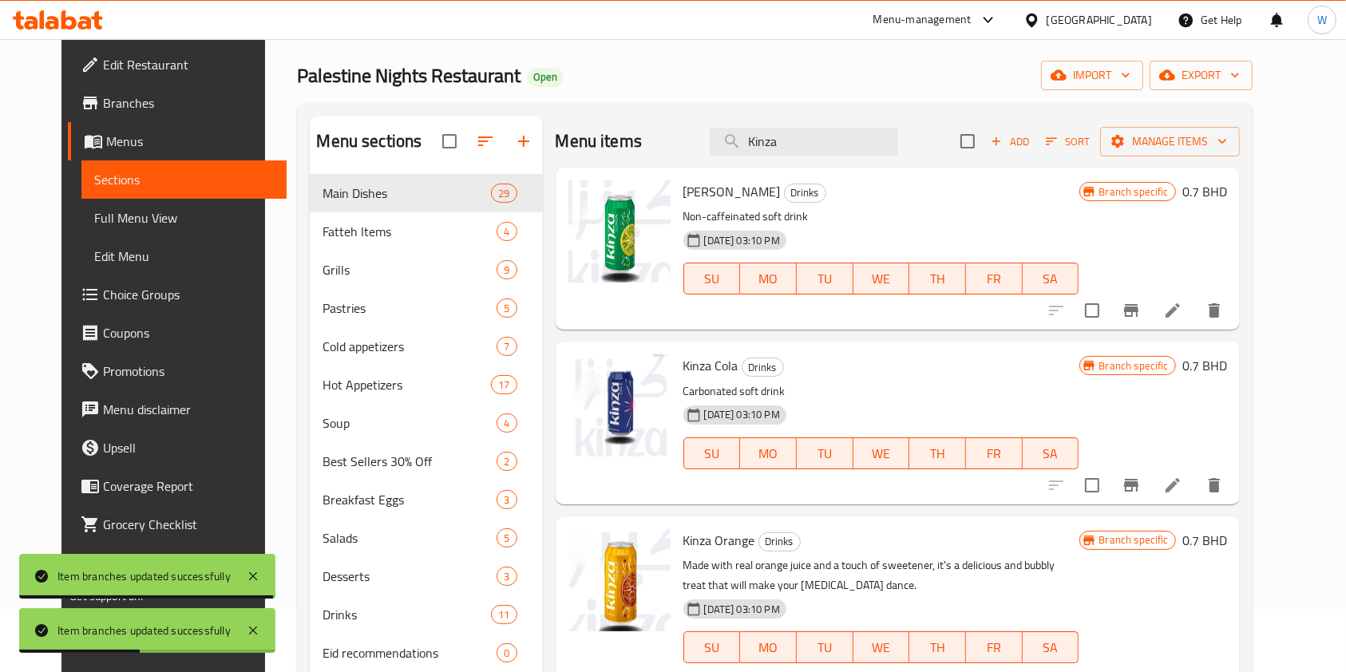
scroll to position [0, 0]
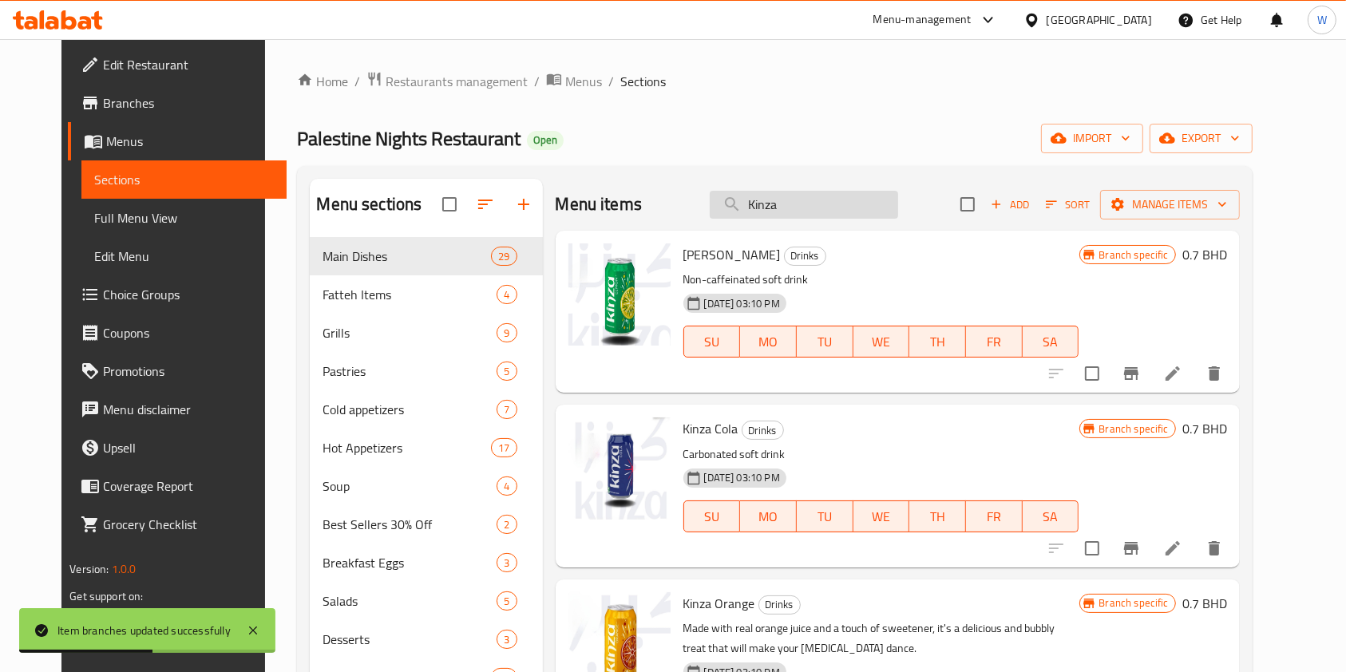
click at [831, 213] on input "Kinza" at bounding box center [804, 205] width 188 height 28
paste input "Blueberry and Zaaatar Lemonade"
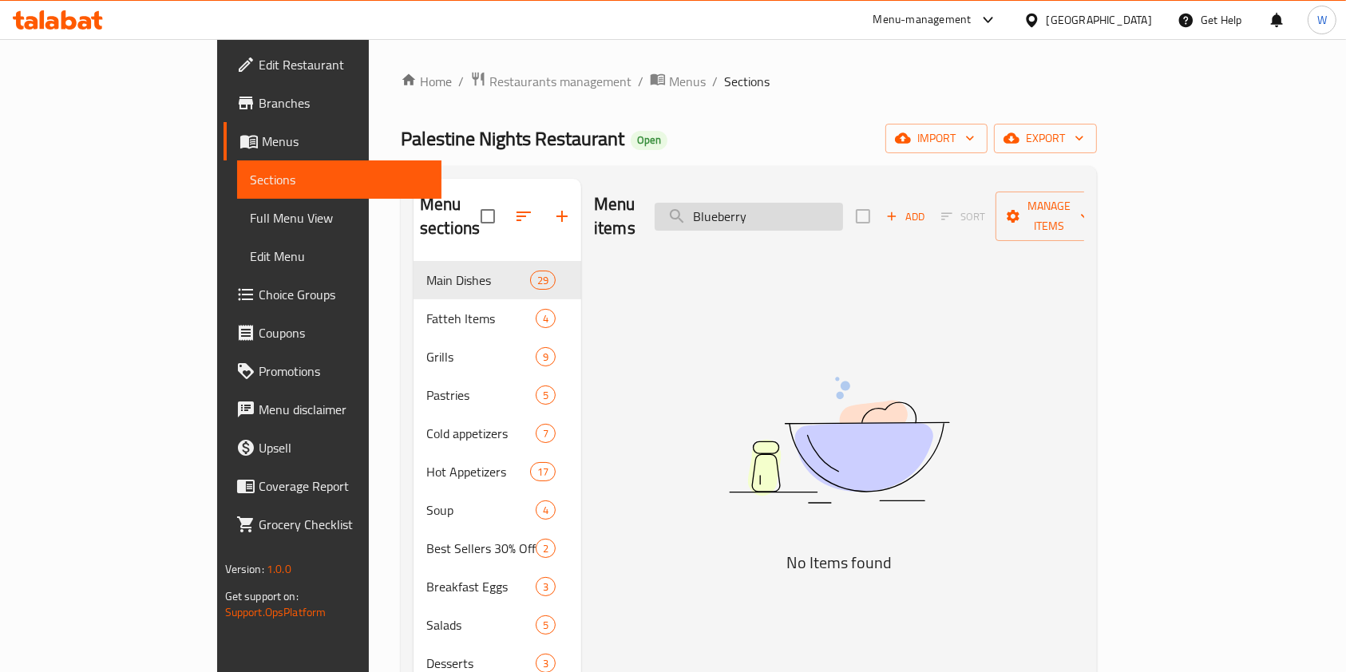
click at [834, 203] on input "Blueberry" at bounding box center [749, 217] width 188 height 28
paste input "Peach and Miramiya"
click at [814, 214] on input "Peach" at bounding box center [749, 217] width 188 height 28
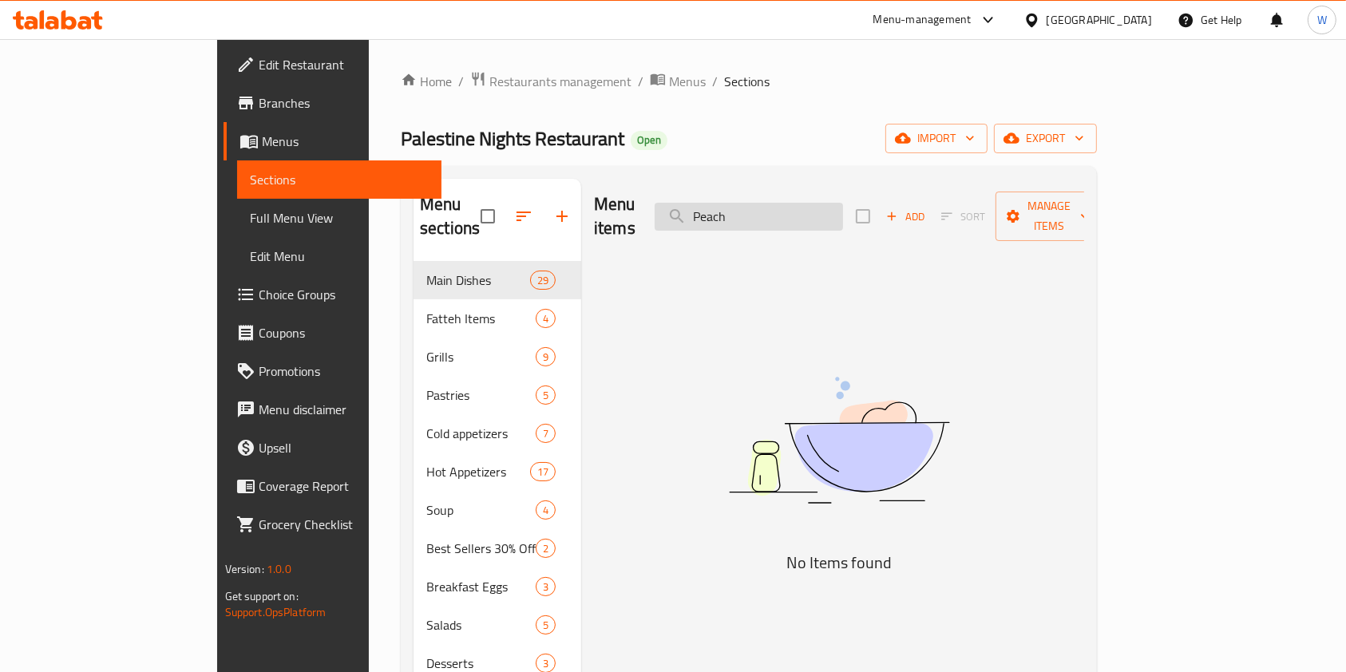
click at [814, 214] on input "Peach" at bounding box center [749, 217] width 188 height 28
paste input "Dukka Ghazzawiya"
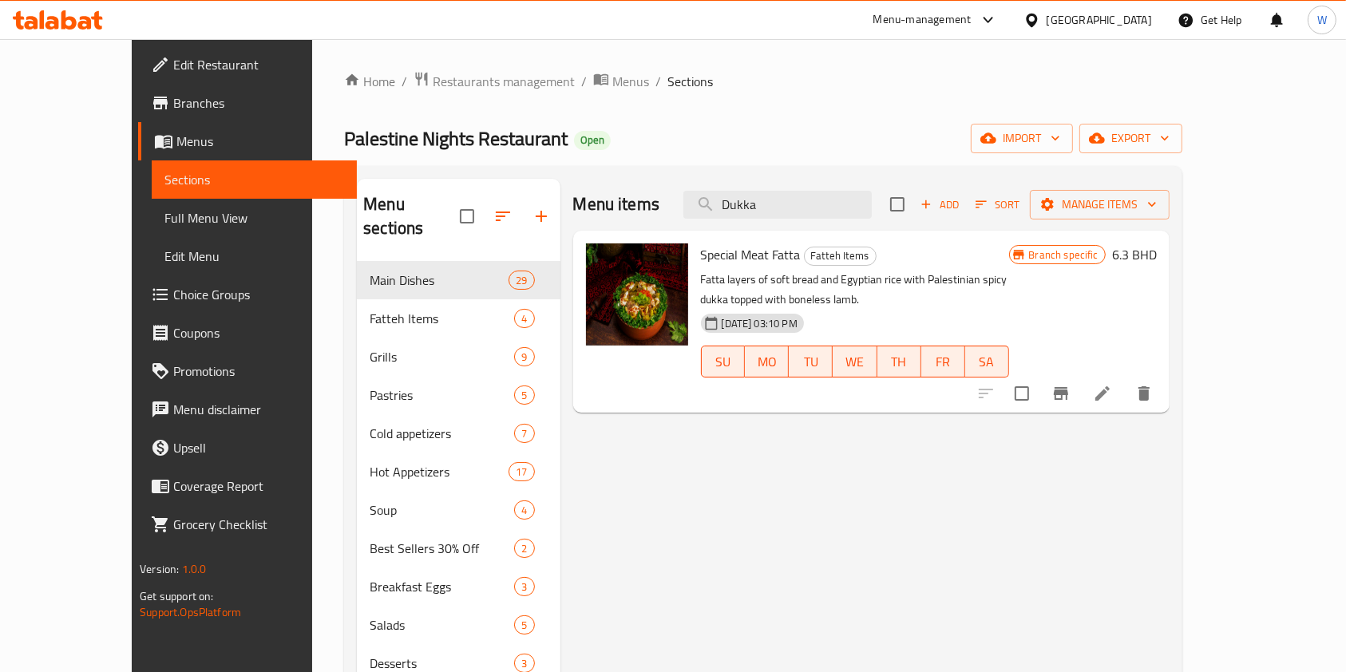
click at [830, 228] on div "Menu items Dukka Add Sort Manage items" at bounding box center [871, 205] width 596 height 52
click at [834, 207] on input "Dukka" at bounding box center [777, 205] width 188 height 28
paste input "Shatt"
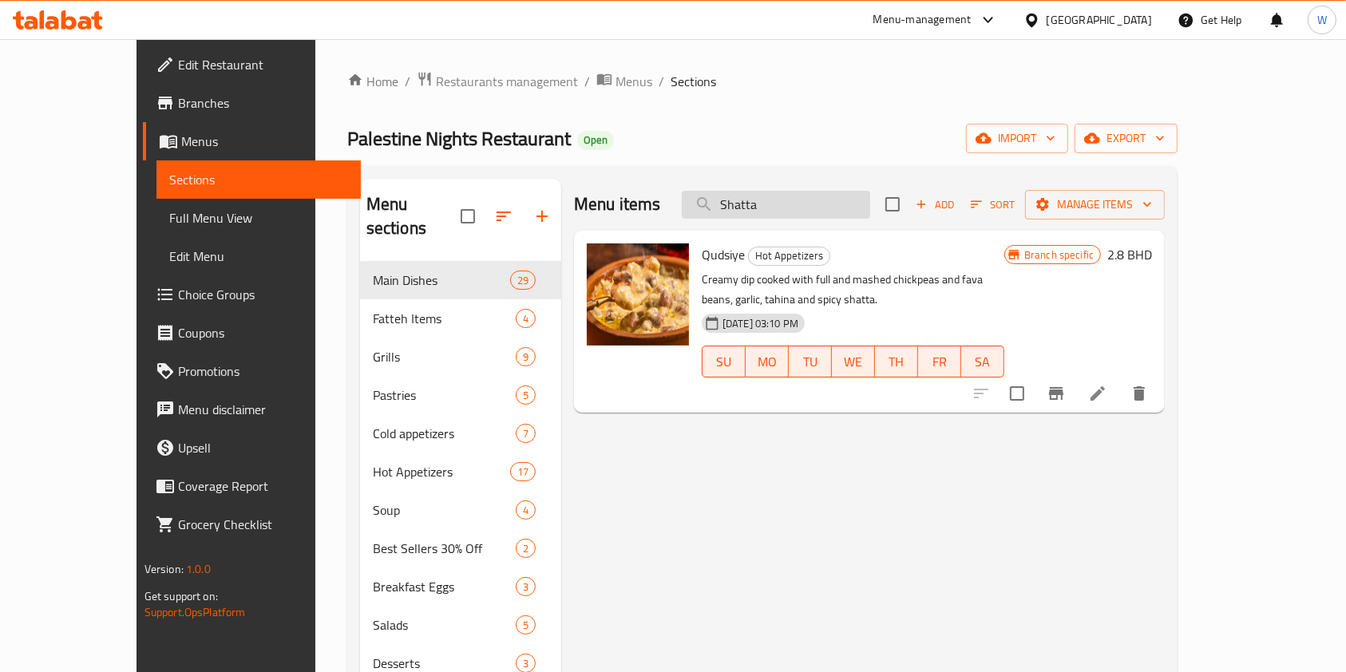
click at [818, 201] on input "Shatta" at bounding box center [776, 205] width 188 height 28
paste input "Rice"
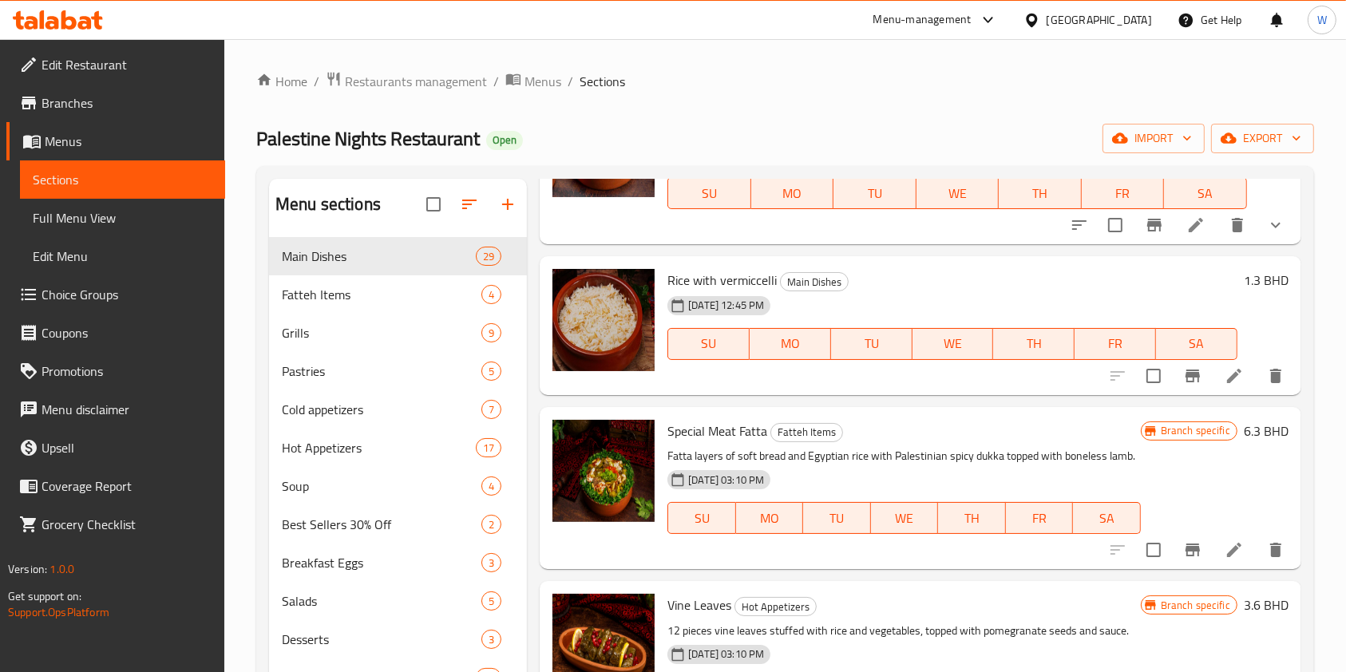
scroll to position [780, 0]
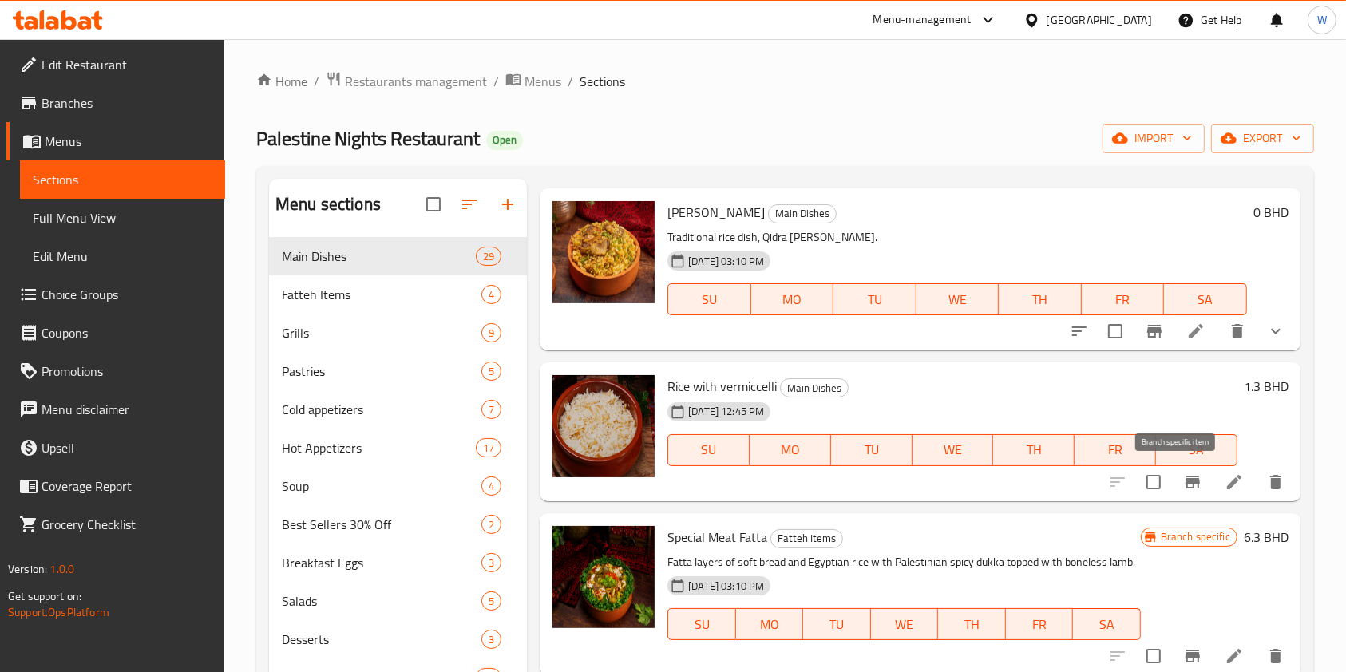
type input "Rice"
click at [1174, 491] on button "Branch-specific-item" at bounding box center [1193, 482] width 38 height 38
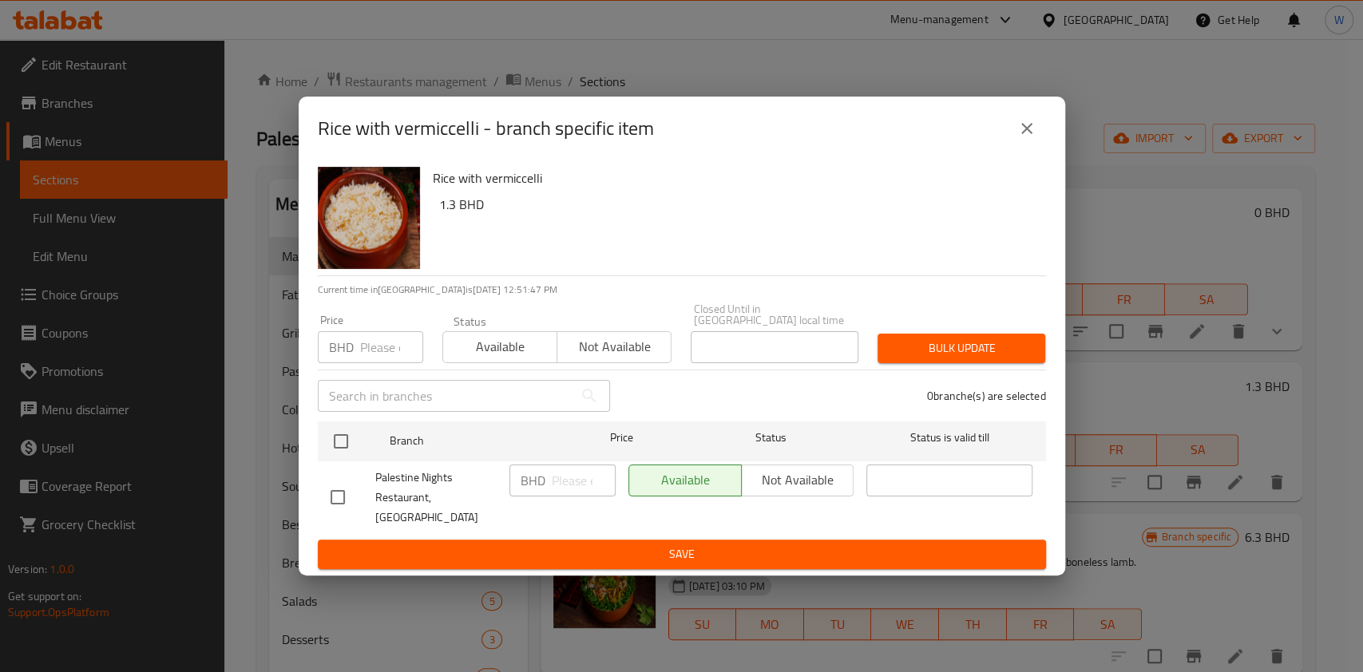
click at [1033, 138] on icon "close" at bounding box center [1026, 128] width 19 height 19
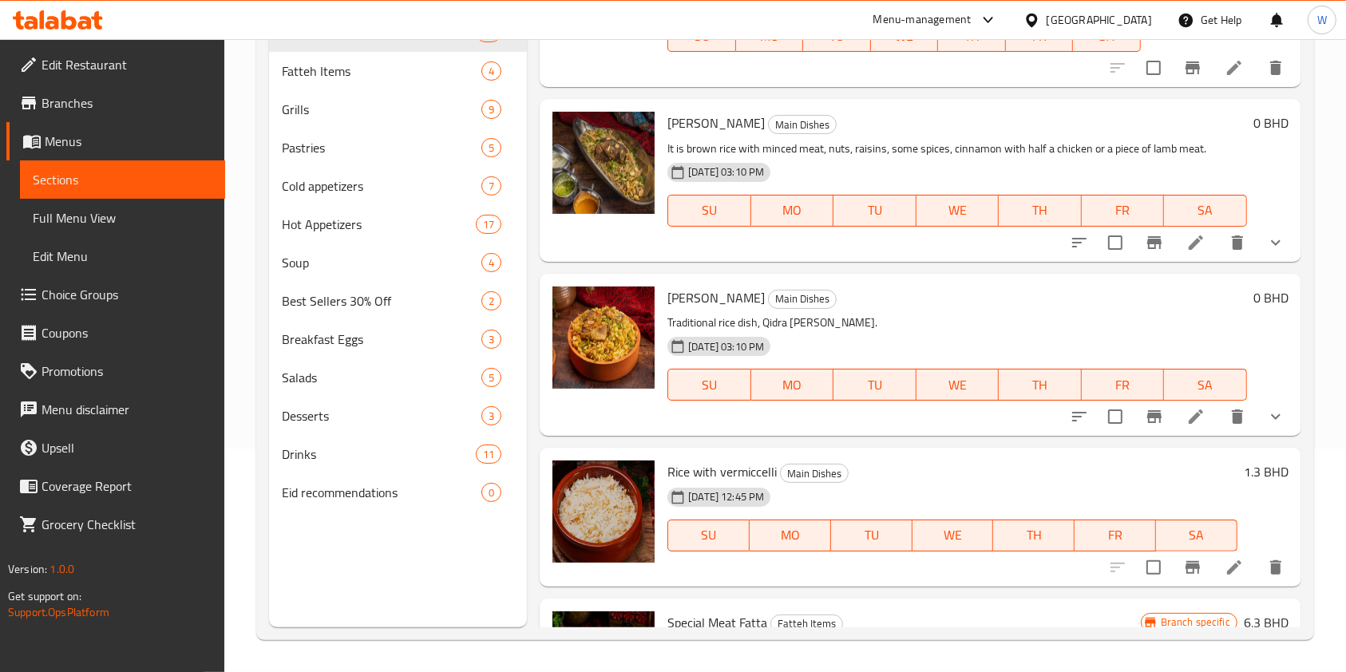
scroll to position [639, 0]
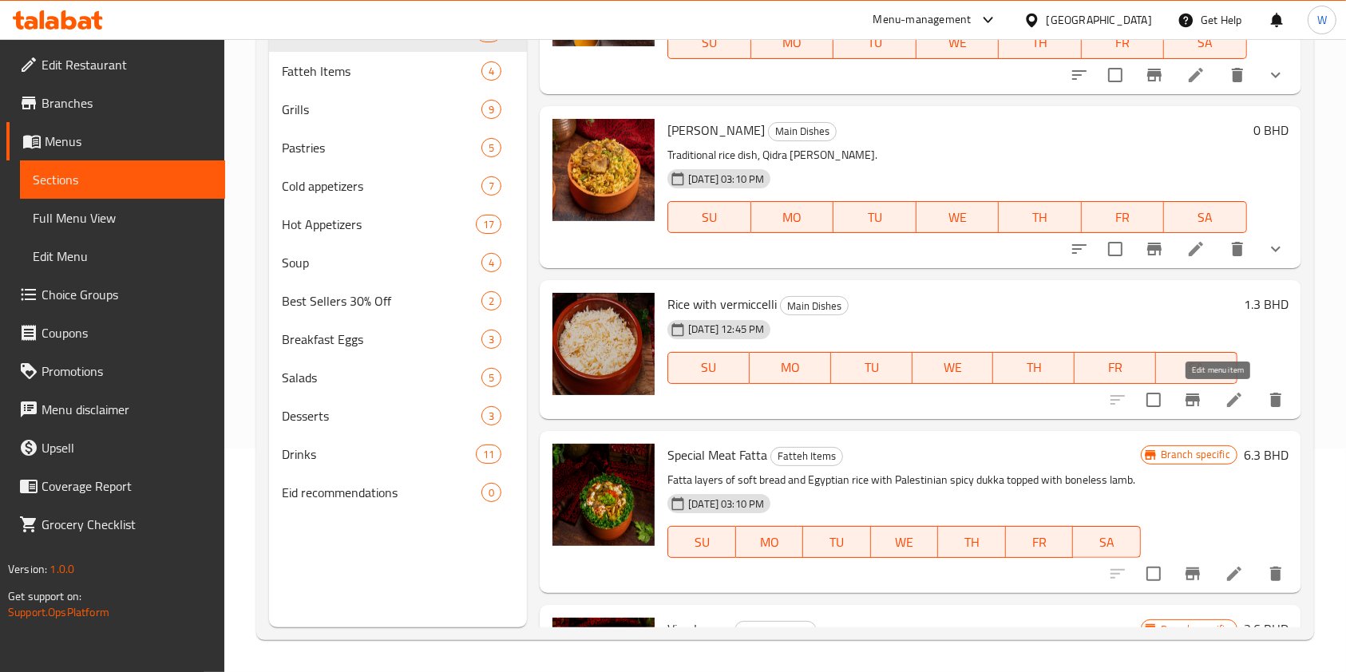
click at [1225, 405] on icon at bounding box center [1234, 399] width 19 height 19
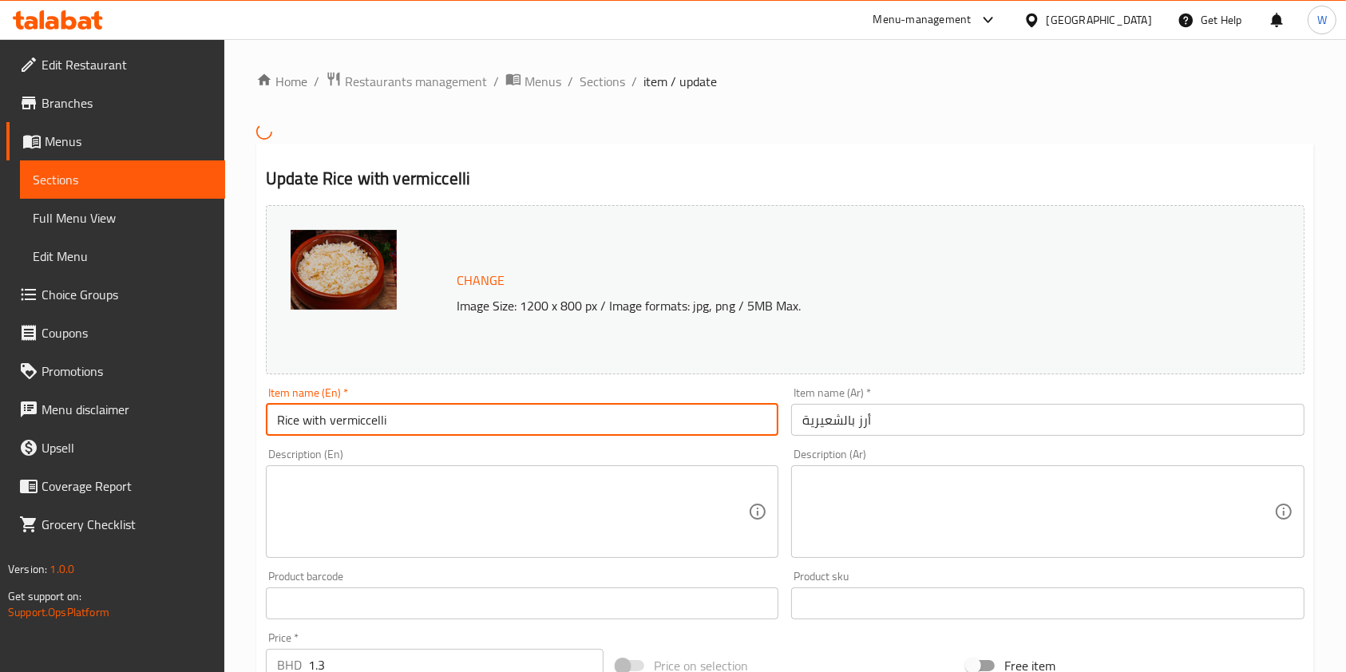
click at [473, 405] on div "Item name (En)   * Rice with vermiccelli Item name (En) *" at bounding box center [522, 411] width 513 height 49
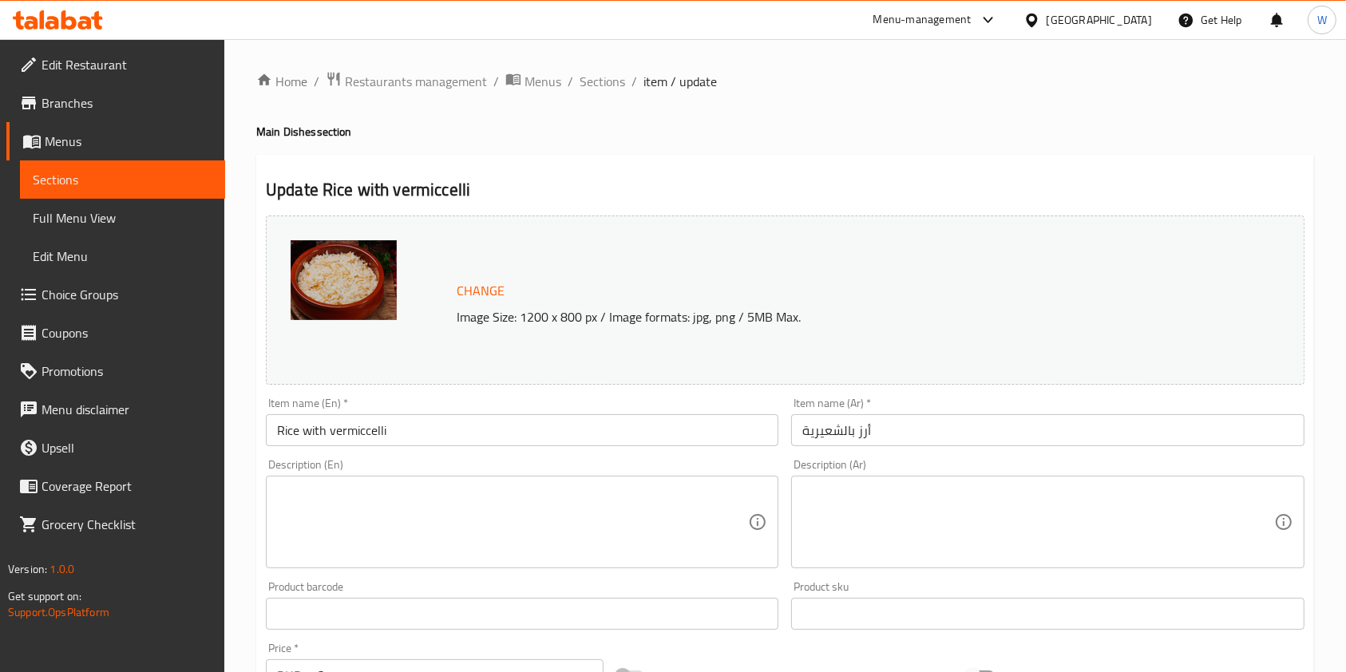
click at [473, 405] on div "Item name (En)   * Rice with vermiccelli Item name (En) *" at bounding box center [522, 422] width 513 height 49
click at [474, 418] on input "Rice with vermiccelli" at bounding box center [522, 430] width 513 height 32
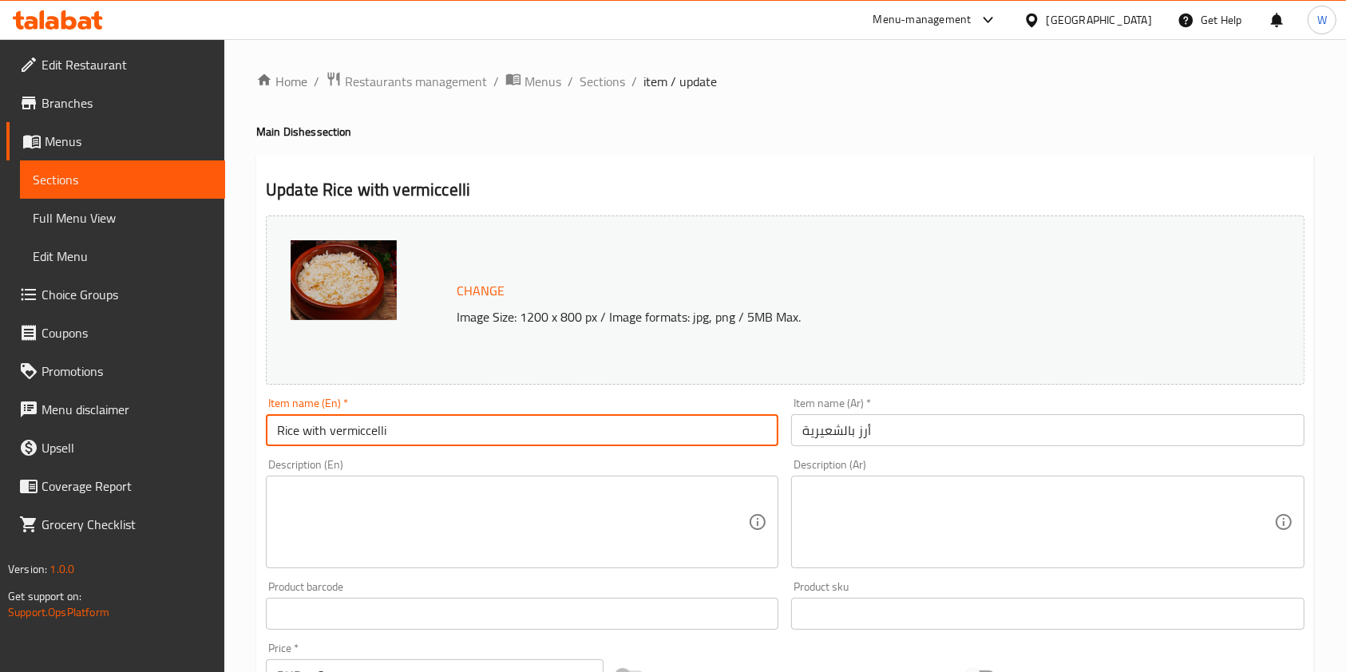
click at [473, 430] on input "Rice with vermiccelli" at bounding box center [522, 430] width 513 height 32
type input "Rice"
click at [845, 428] on input "أرز بالشعيرية" at bounding box center [1047, 430] width 513 height 32
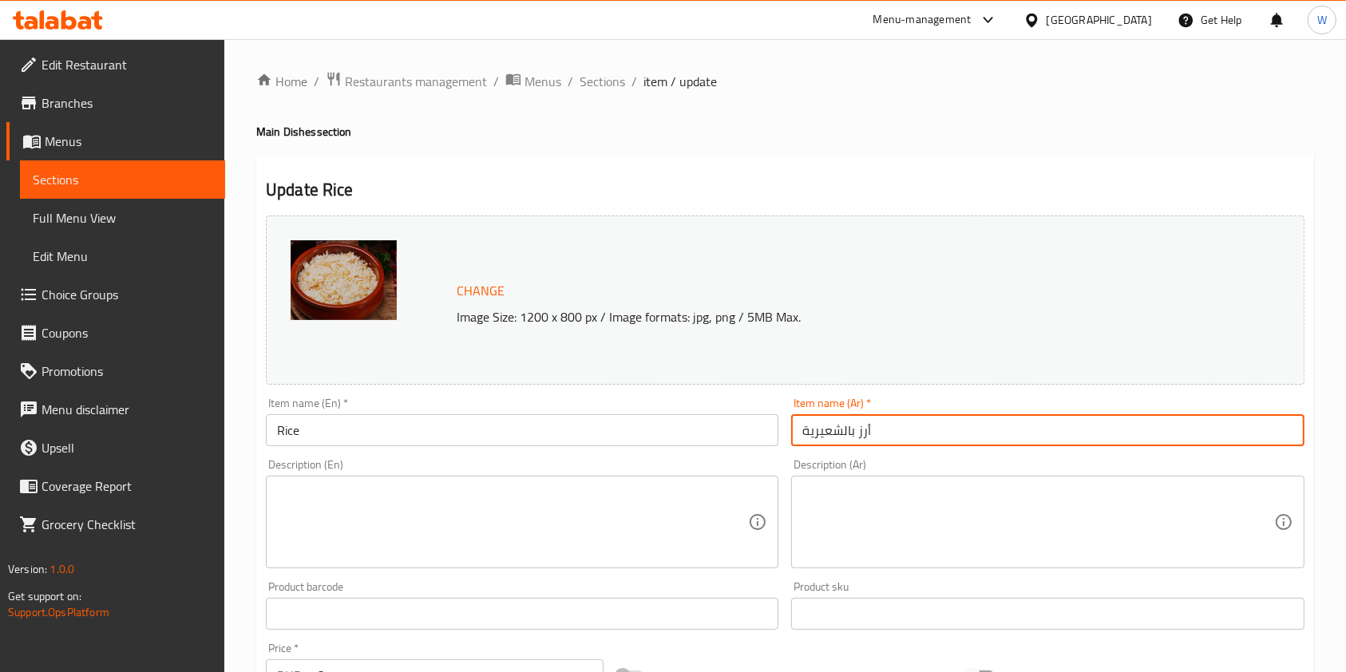
click at [845, 428] on input "أرز بالشعيرية" at bounding box center [1047, 430] width 513 height 32
type input "أرز"
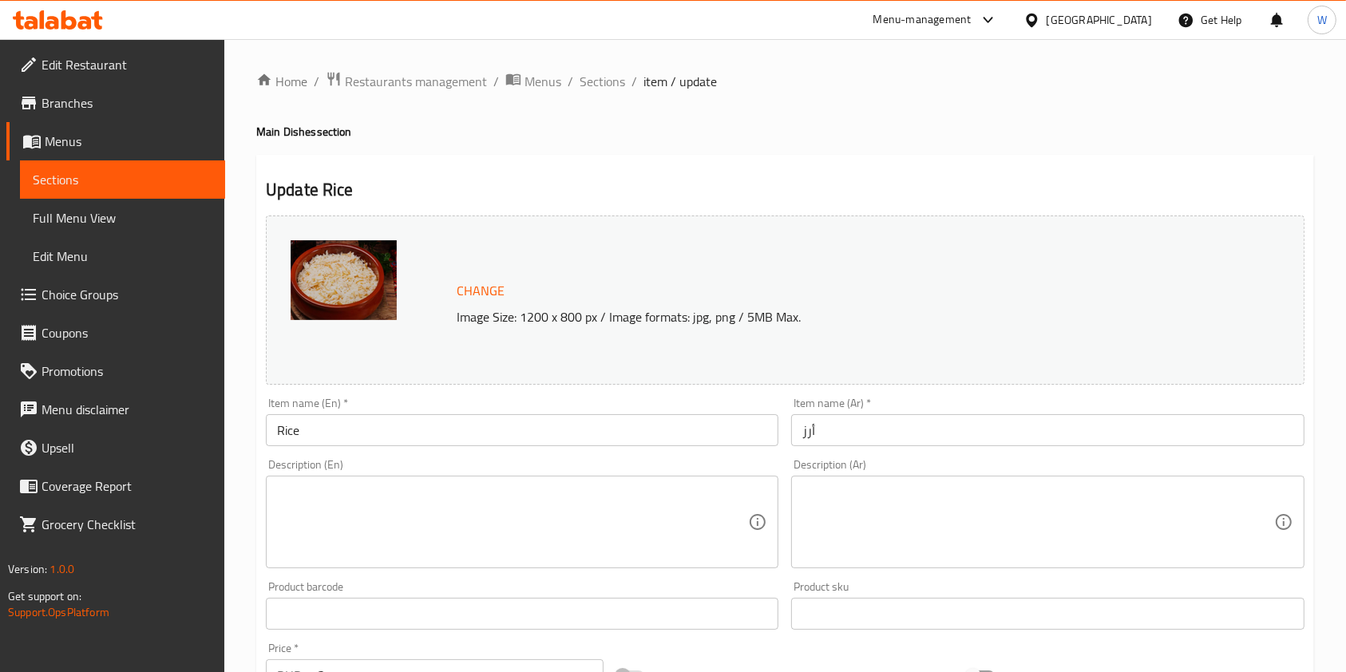
click at [759, 455] on div "Description (En) Description (En)" at bounding box center [521, 514] width 525 height 122
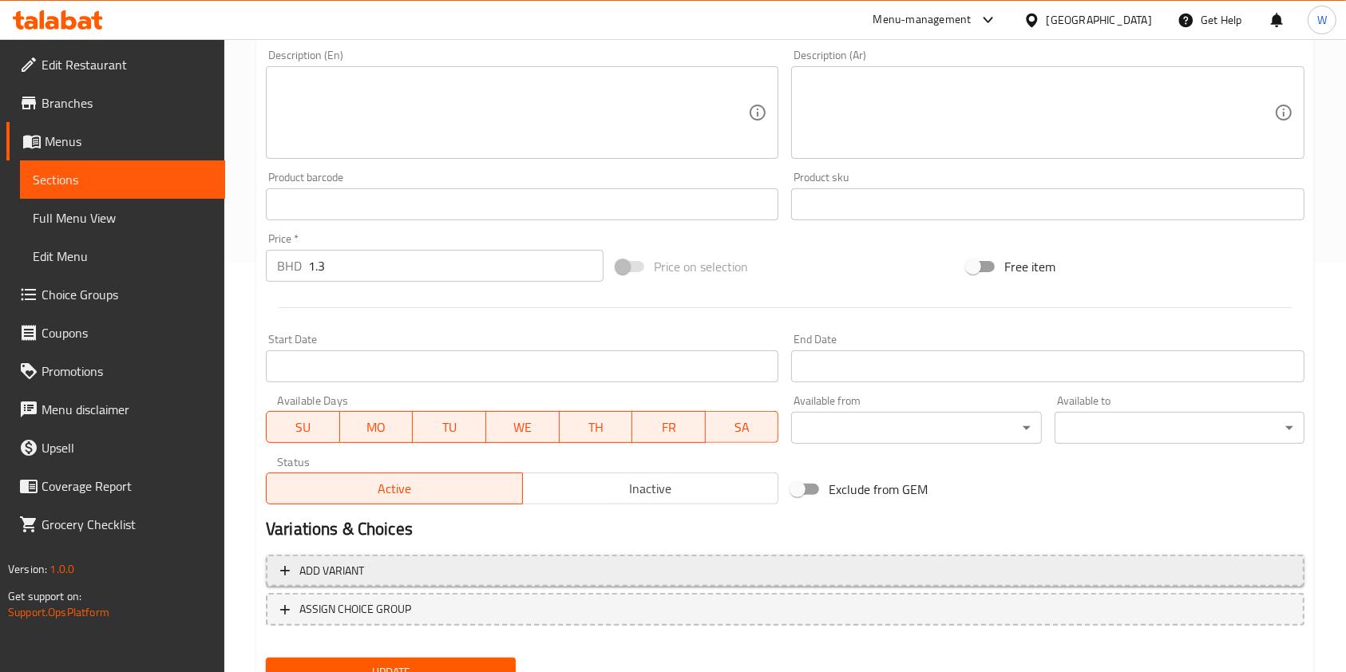
scroll to position [479, 0]
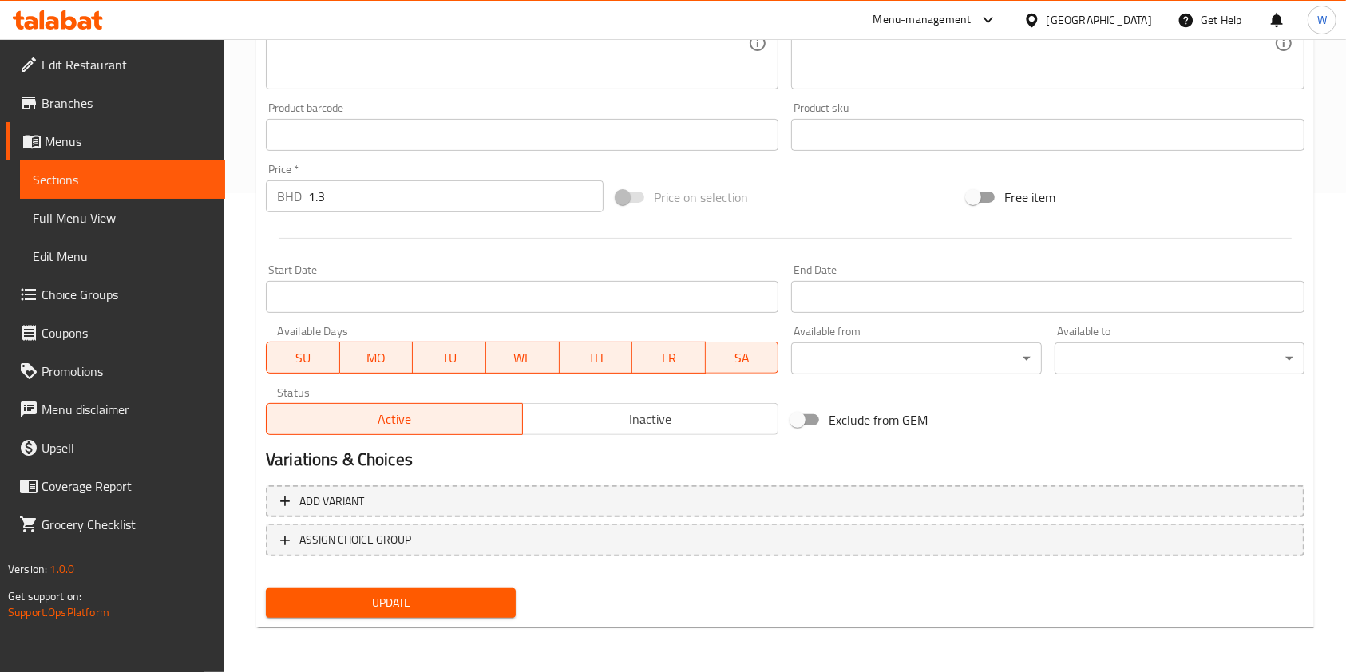
drag, startPoint x: 397, startPoint y: 605, endPoint x: 853, endPoint y: 604, distance: 456.7
click at [848, 604] on div "Update" at bounding box center [784, 603] width 1051 height 42
click at [432, 597] on span "Update" at bounding box center [391, 603] width 224 height 20
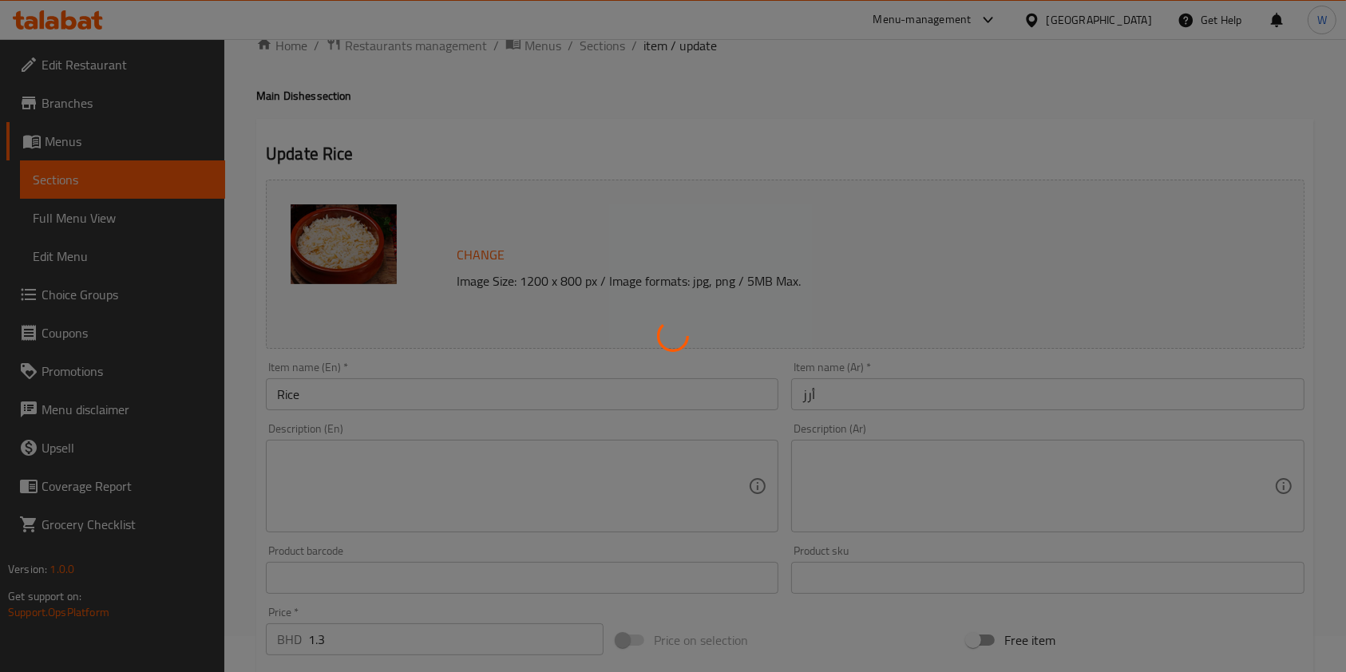
scroll to position [0, 0]
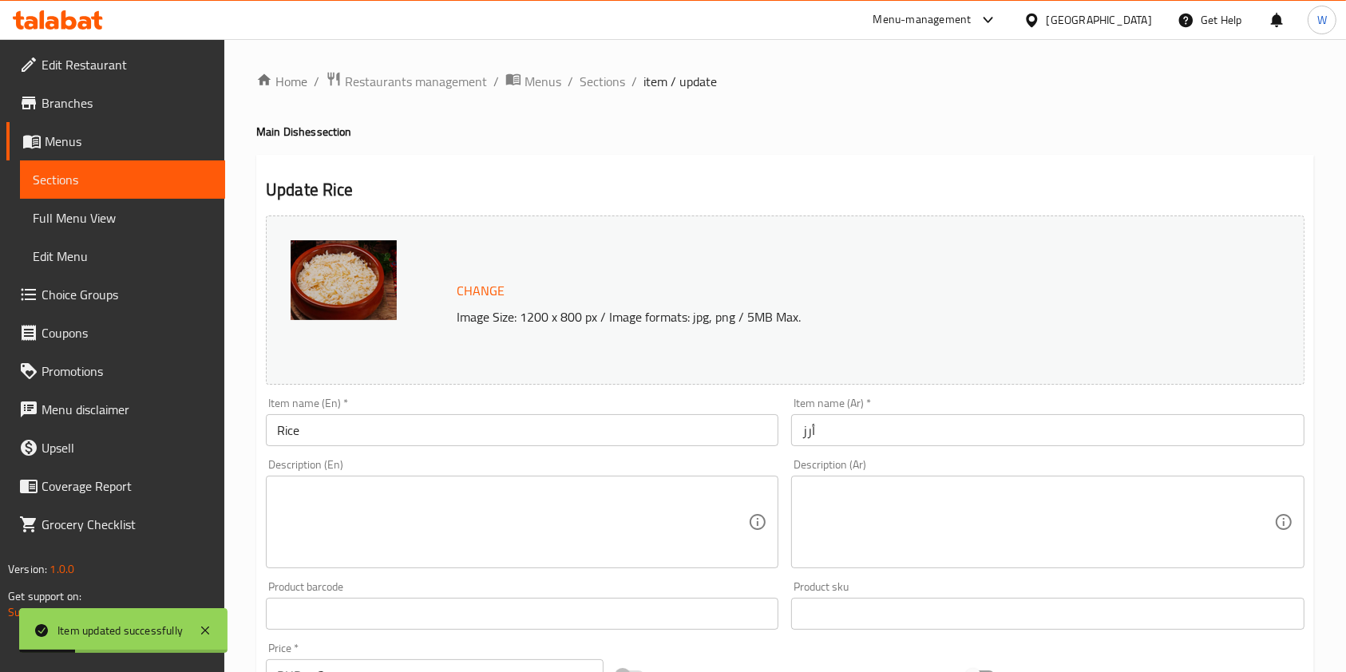
click at [403, 497] on textarea at bounding box center [512, 523] width 471 height 76
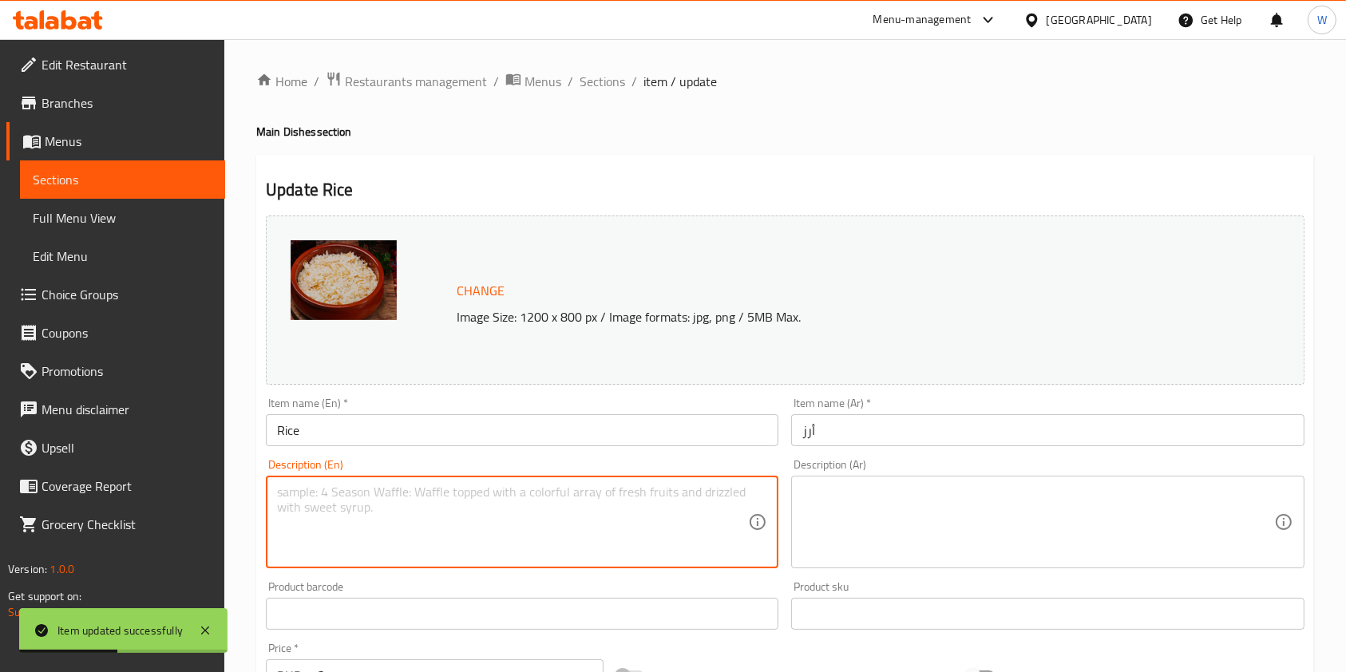
type textarea "إ"
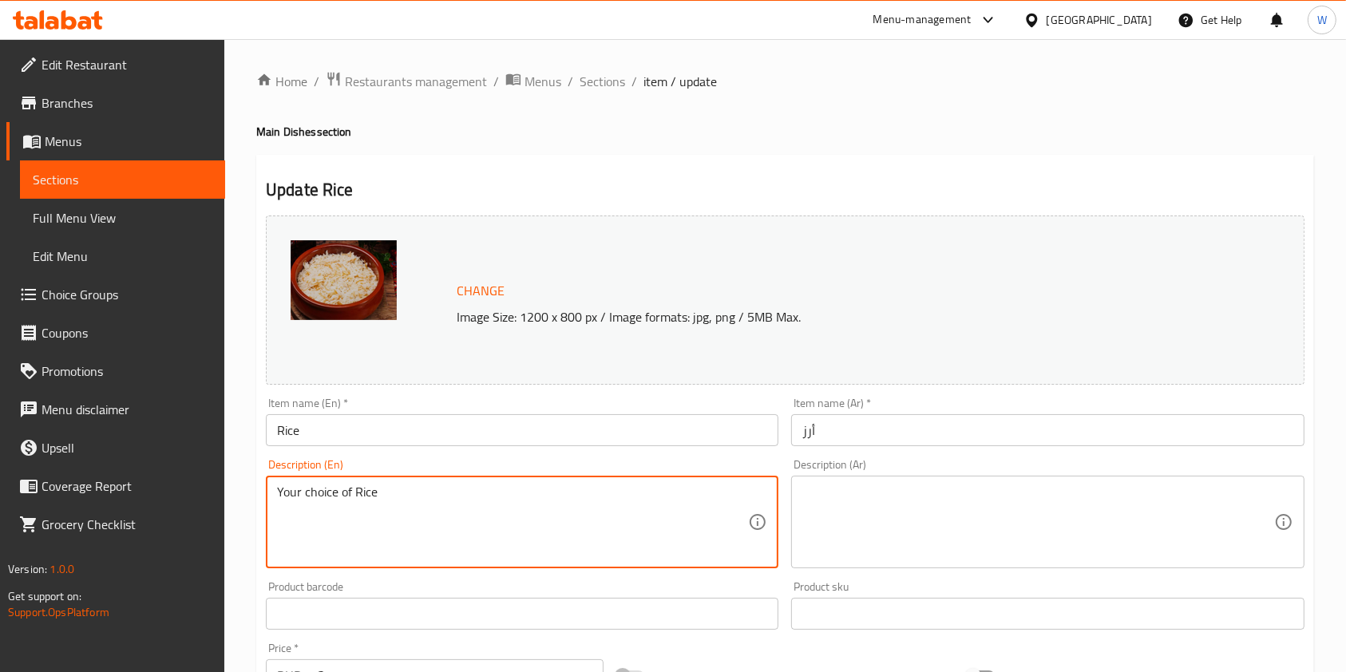
type textarea "Your choice of Rice"
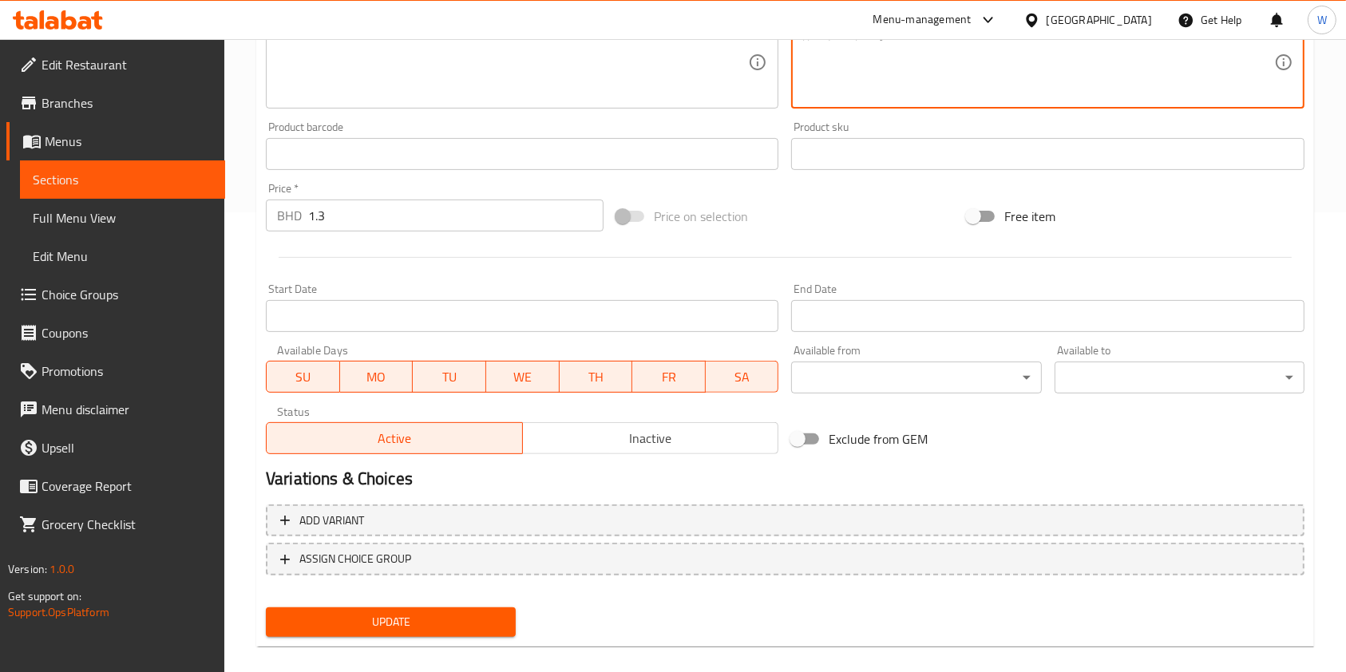
scroll to position [479, 0]
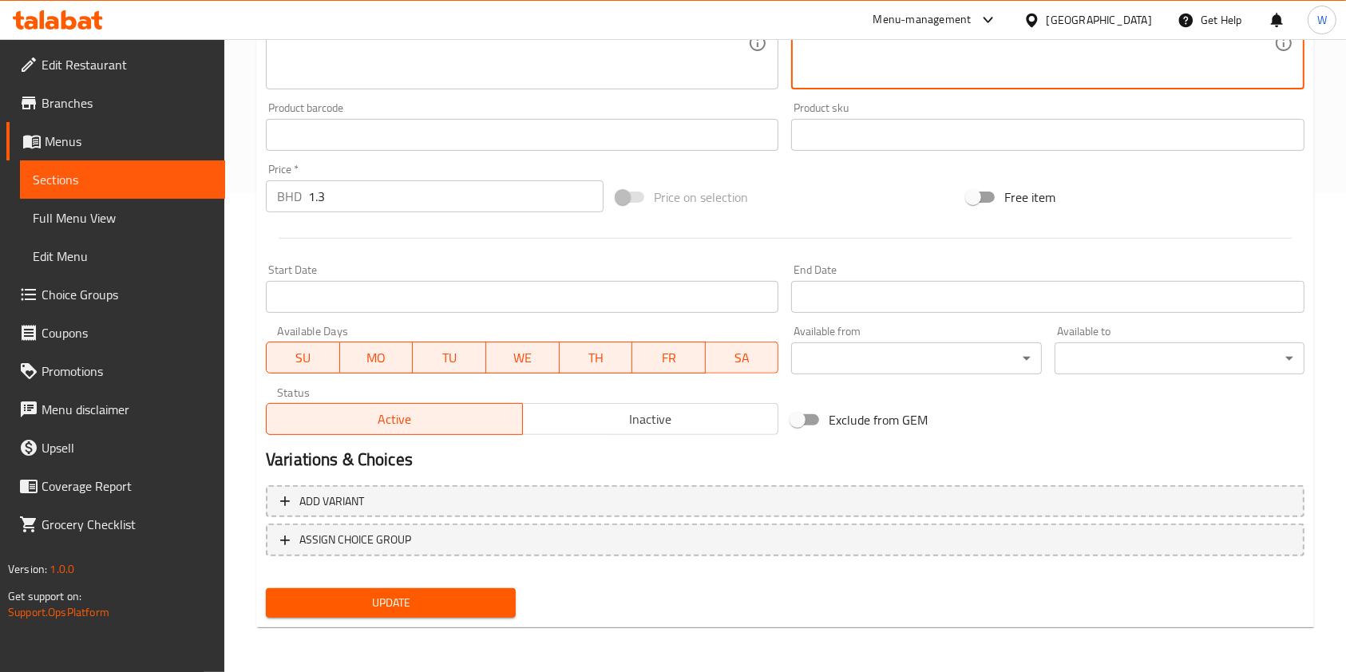
type textarea "إختيارك من الأرز"
click at [479, 603] on span "Update" at bounding box center [391, 603] width 224 height 20
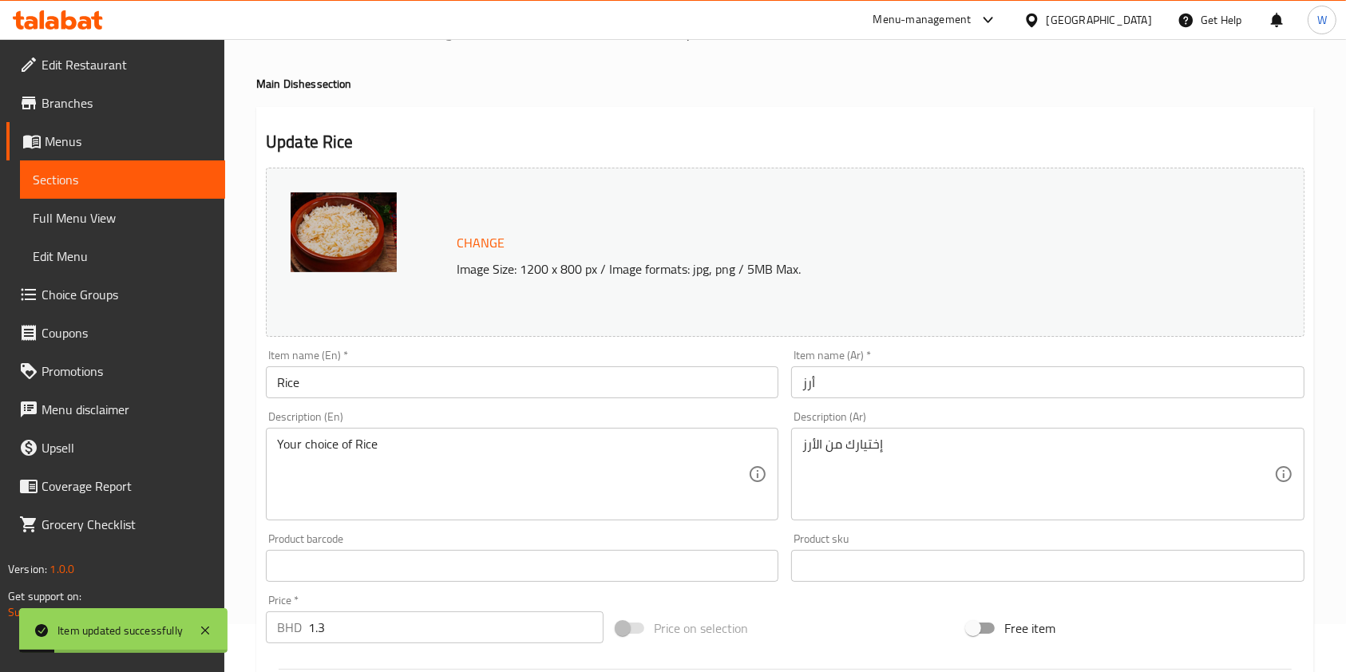
scroll to position [0, 0]
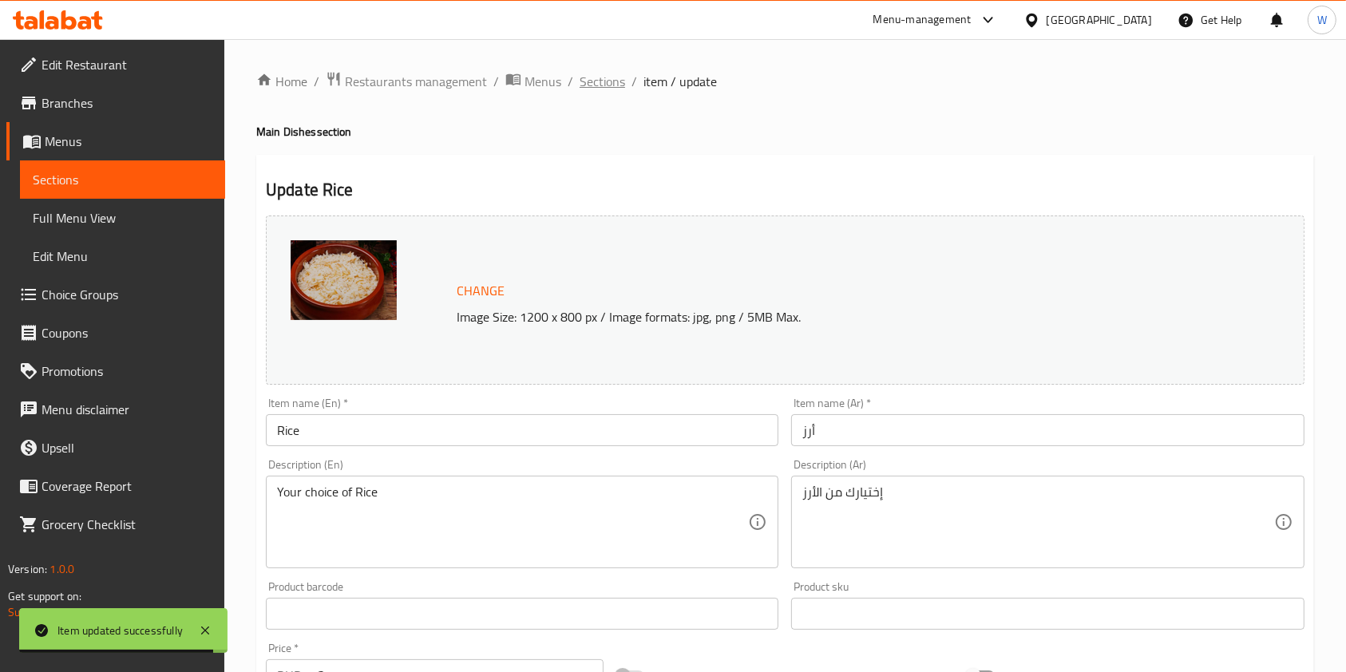
click at [591, 72] on span "Sections" at bounding box center [603, 81] width 46 height 19
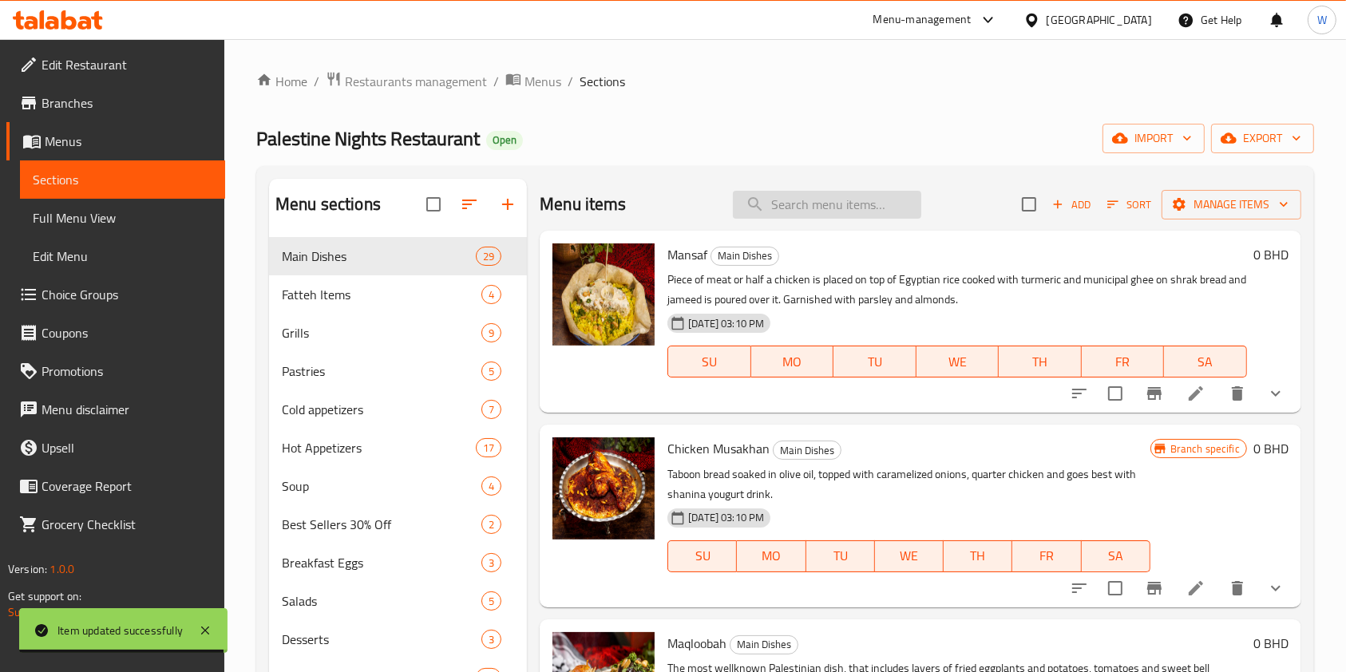
click at [822, 208] on input "search" at bounding box center [827, 205] width 188 height 28
paste input "Jameed"
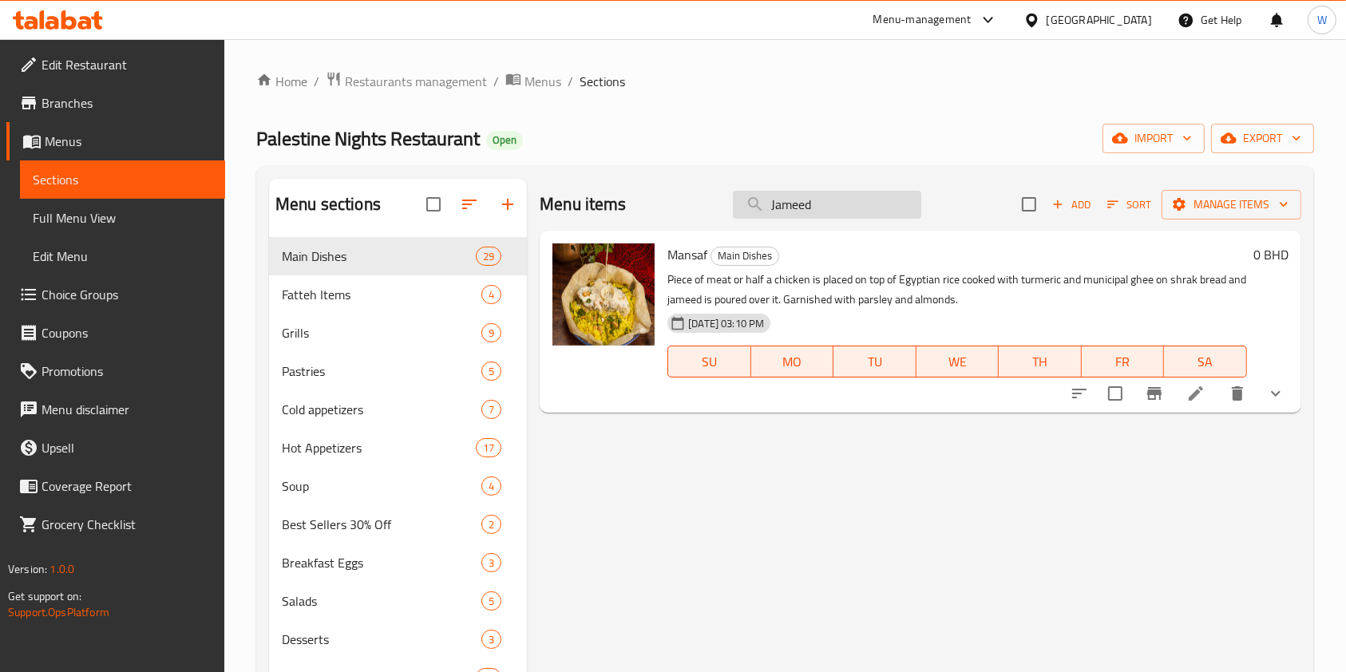
click at [814, 216] on input "Jameed" at bounding box center [827, 205] width 188 height 28
paste input "Pine"
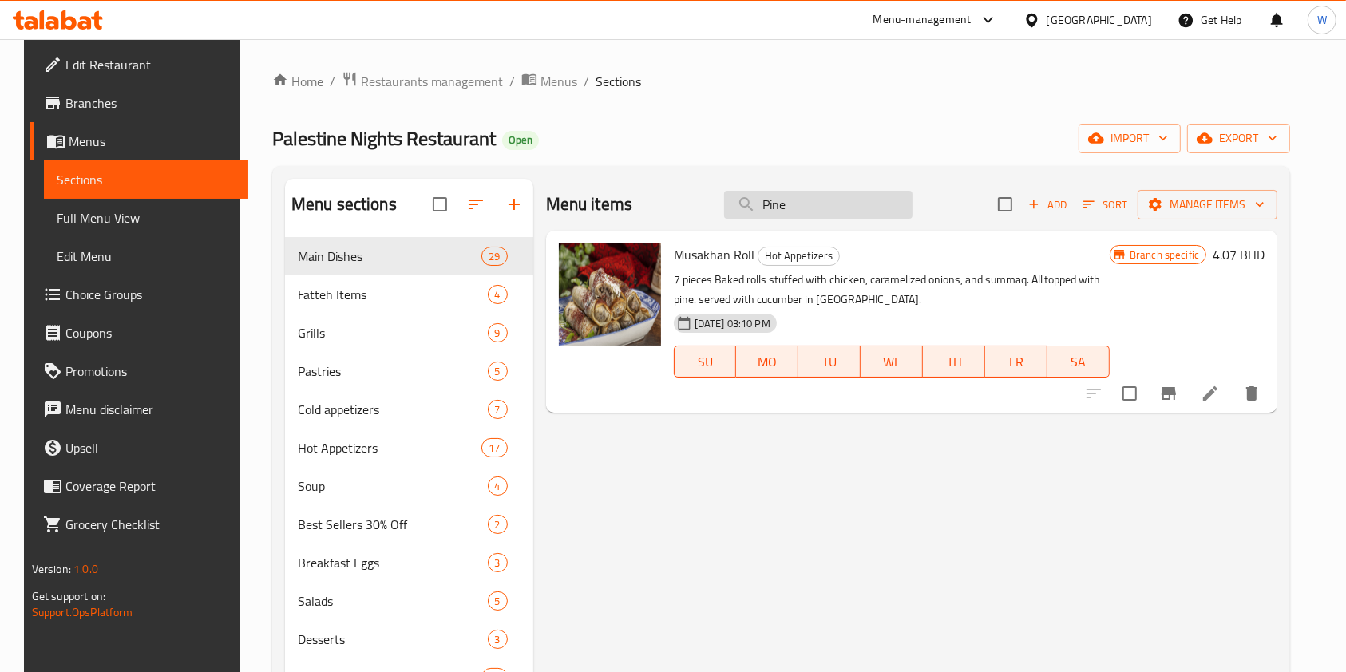
click at [808, 200] on input "Pine" at bounding box center [818, 205] width 188 height 28
paste input "Almond"
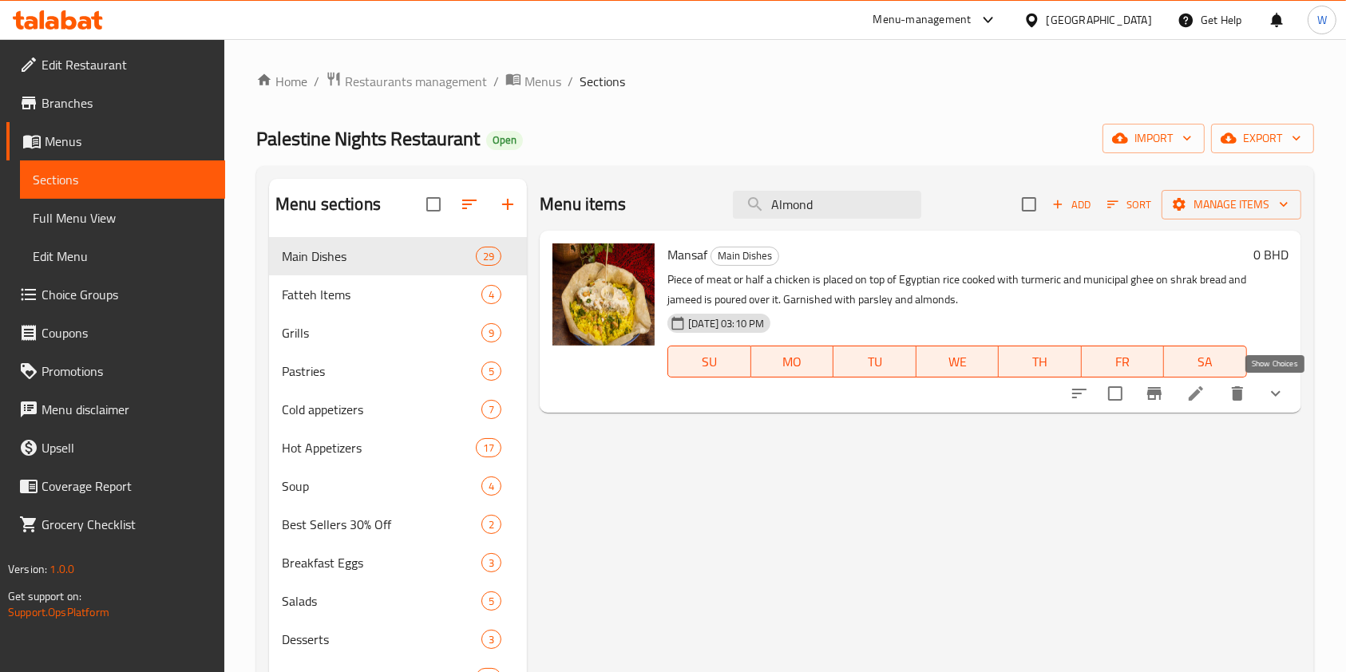
click at [1282, 397] on icon "show more" at bounding box center [1275, 393] width 19 height 19
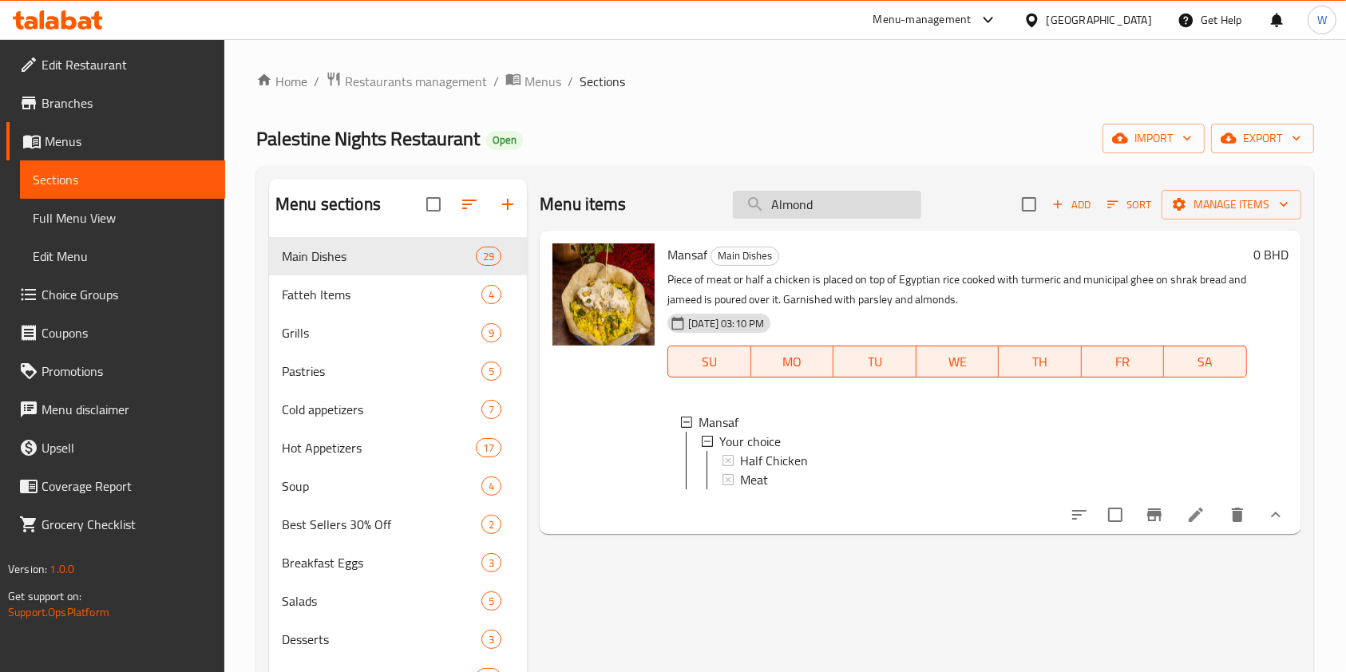
click at [842, 213] on input "Almond" at bounding box center [827, 205] width 188 height 28
paste input "Chicken"
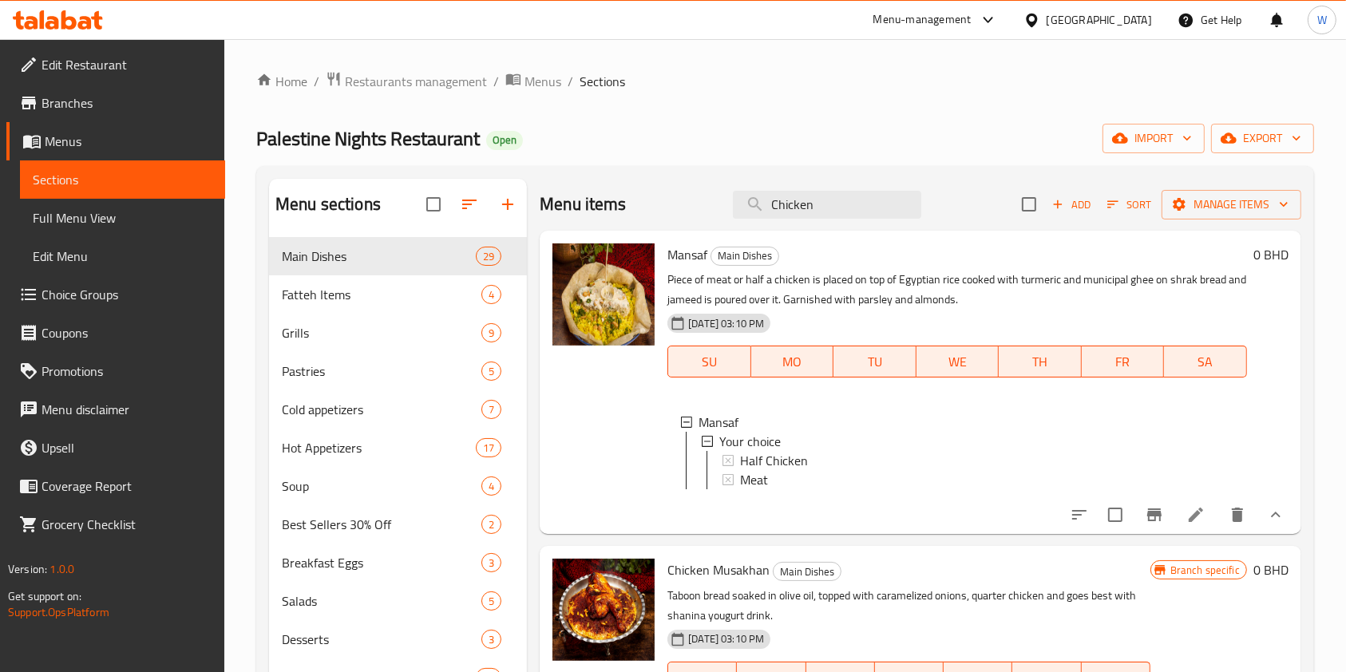
click at [779, 220] on div "Menu items Chicken Add Sort Manage items" at bounding box center [921, 205] width 762 height 52
click at [786, 208] on input "Chicken" at bounding box center [827, 205] width 188 height 28
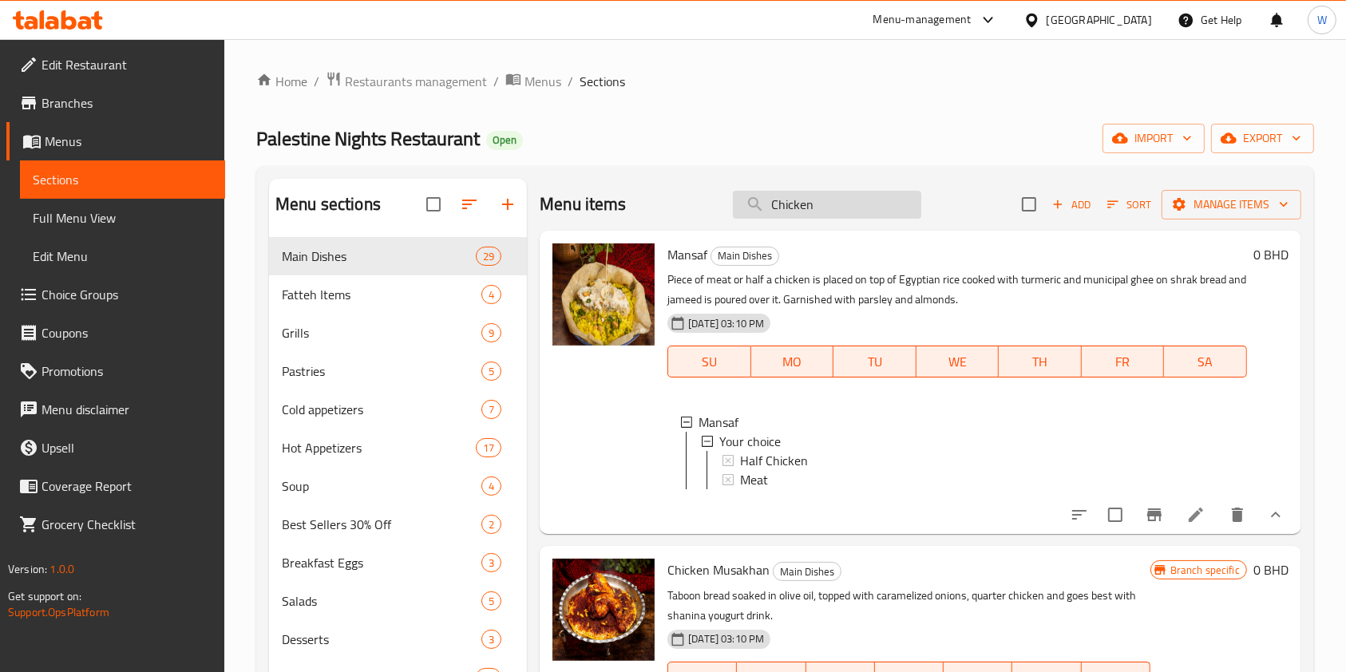
paste input "Meat"
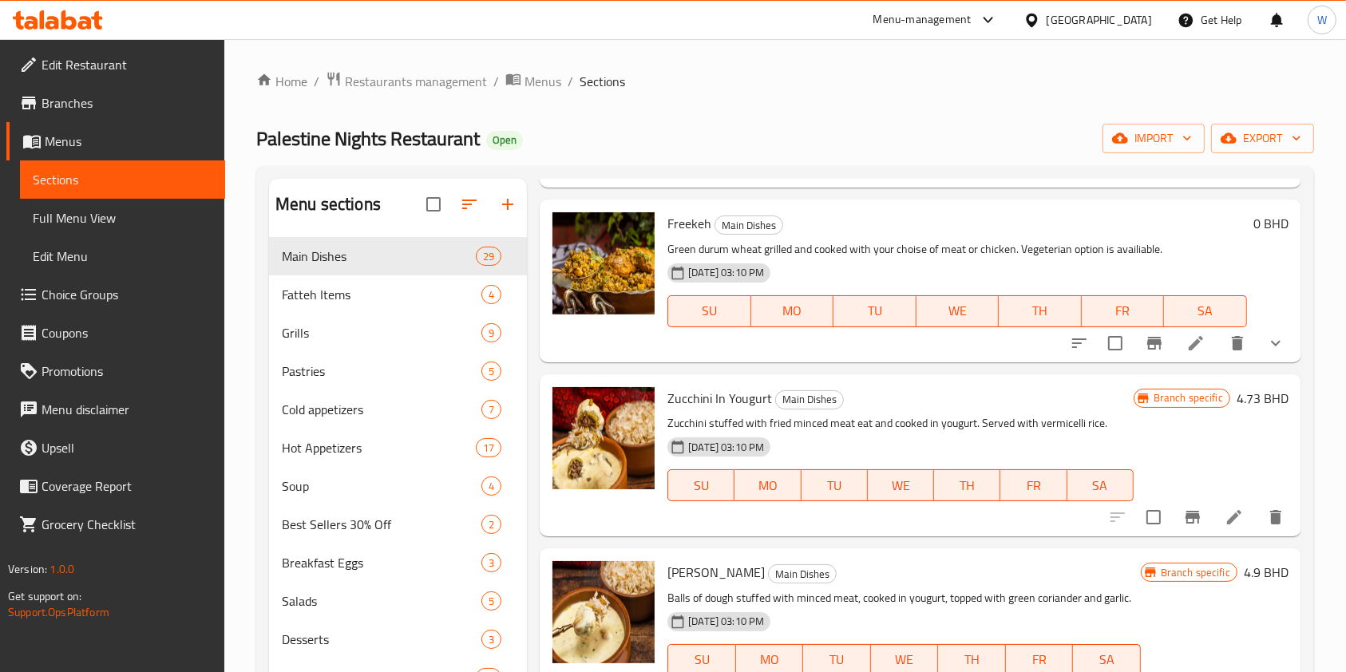
scroll to position [1809, 0]
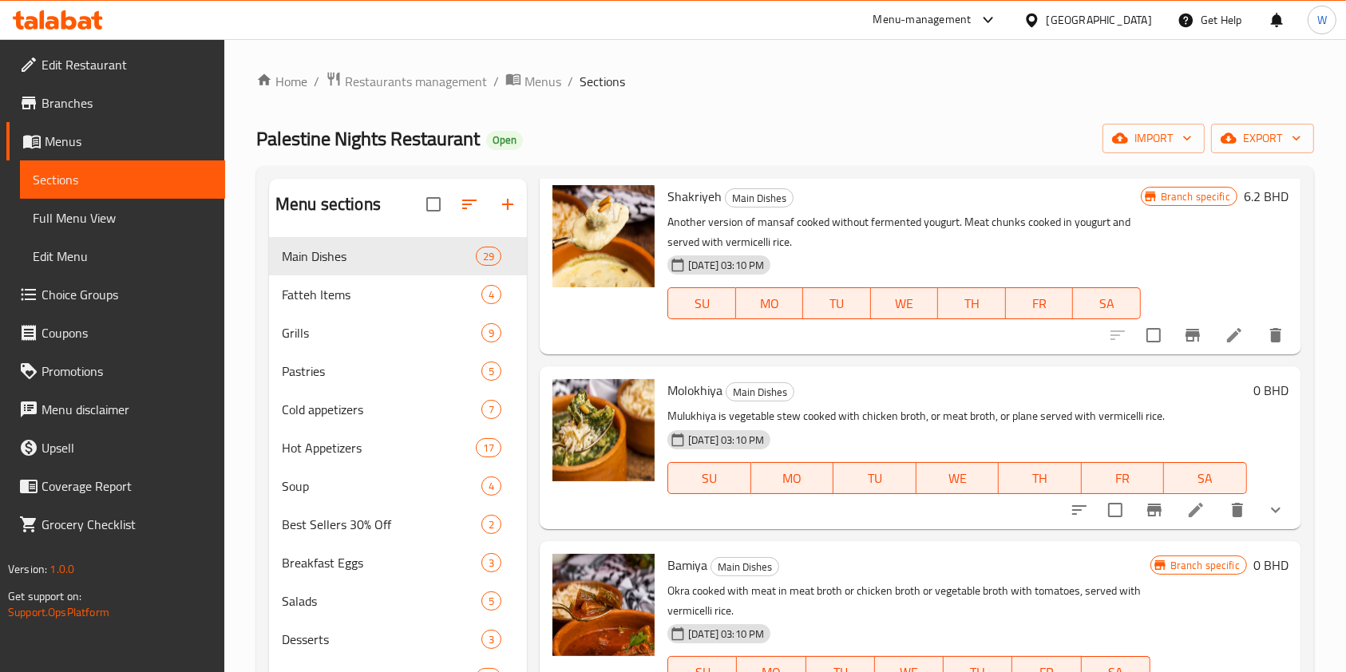
type input "Meat"
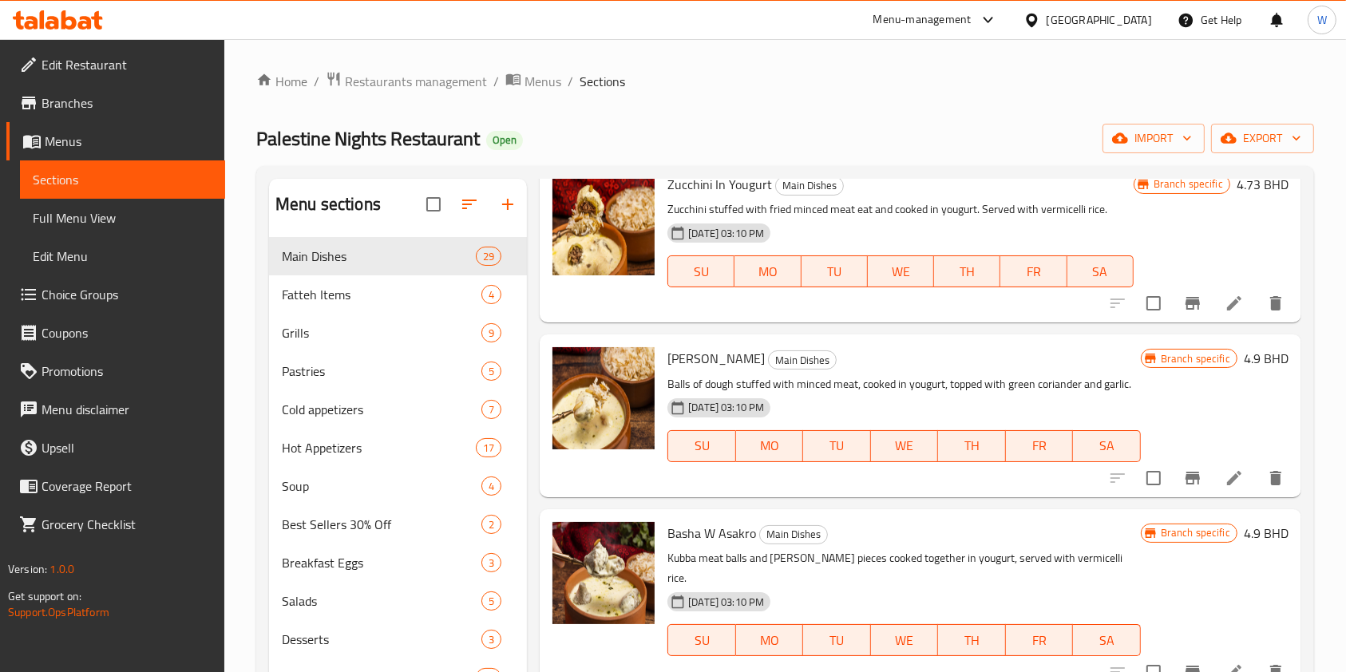
scroll to position [1277, 0]
click at [390, 93] on div "Home / Restaurants management / Menus / Sections Palestine Nights Restaurant Op…" at bounding box center [785, 467] width 1058 height 793
click at [397, 78] on span "Restaurants management" at bounding box center [416, 81] width 142 height 19
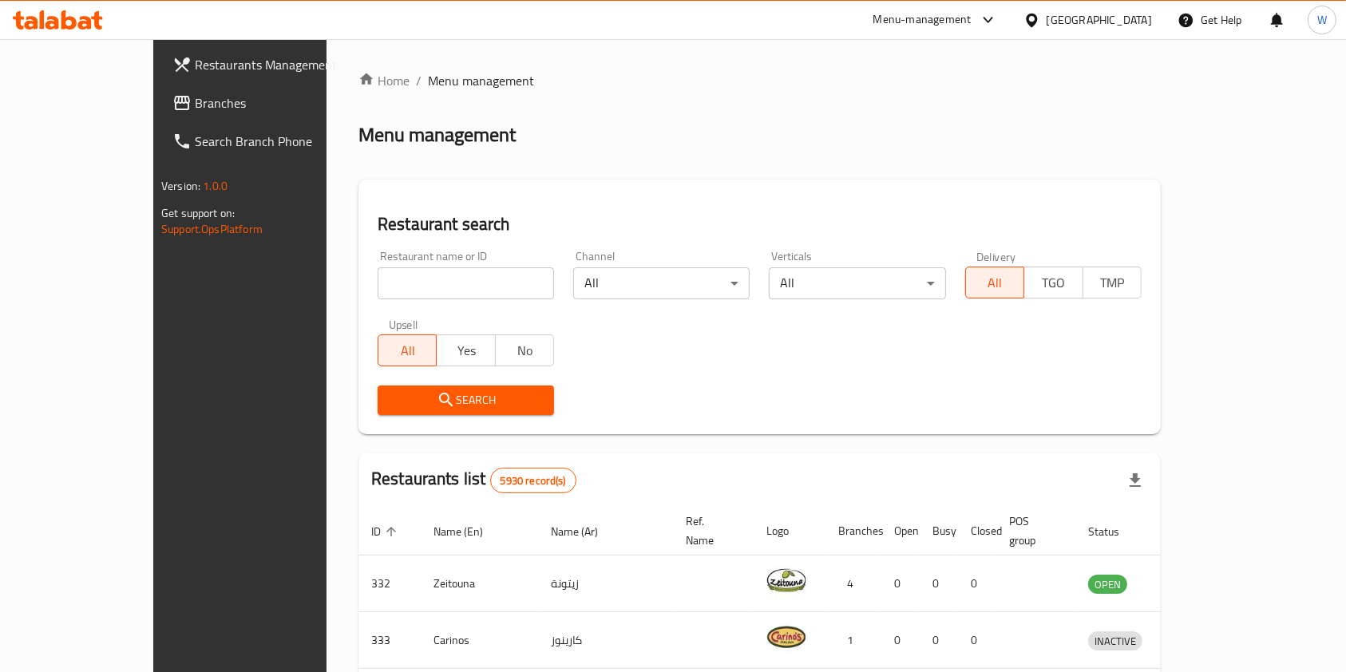
click at [462, 287] on input "search" at bounding box center [466, 283] width 176 height 32
paste input "fareeq bin aqool"
type input "fareeq bin aqool"
click button "Search" at bounding box center [466, 401] width 176 height 30
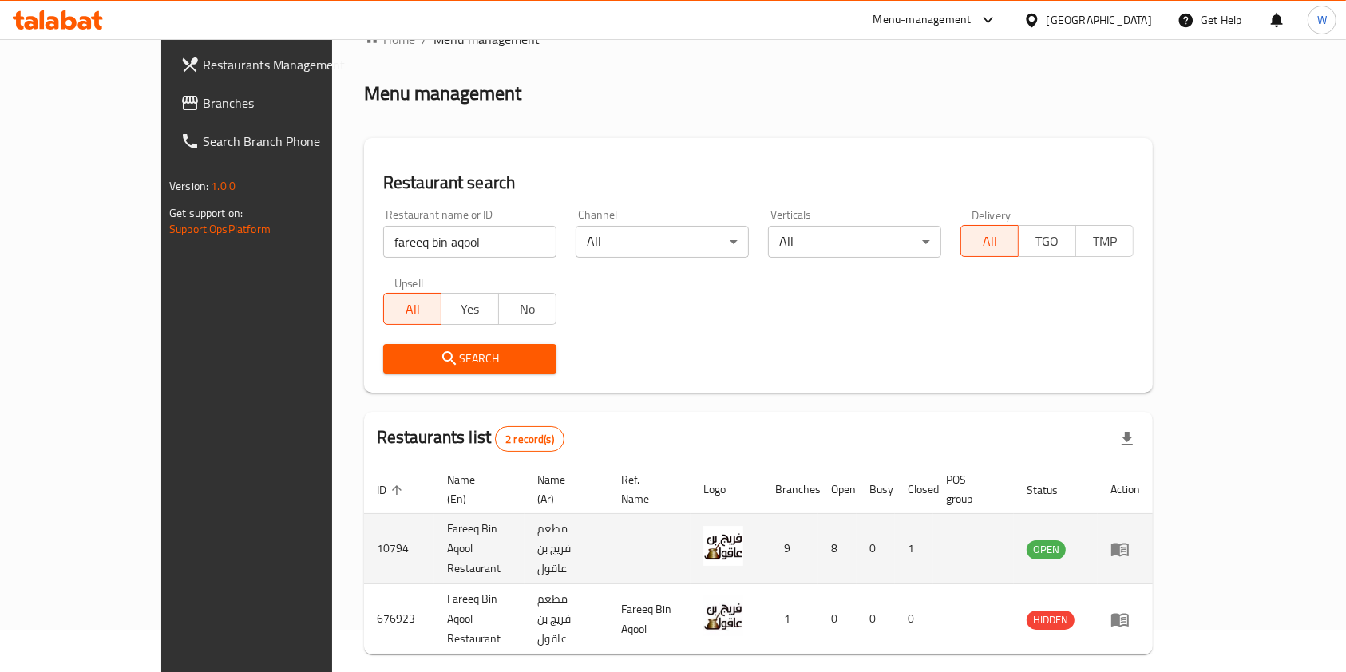
scroll to position [64, 0]
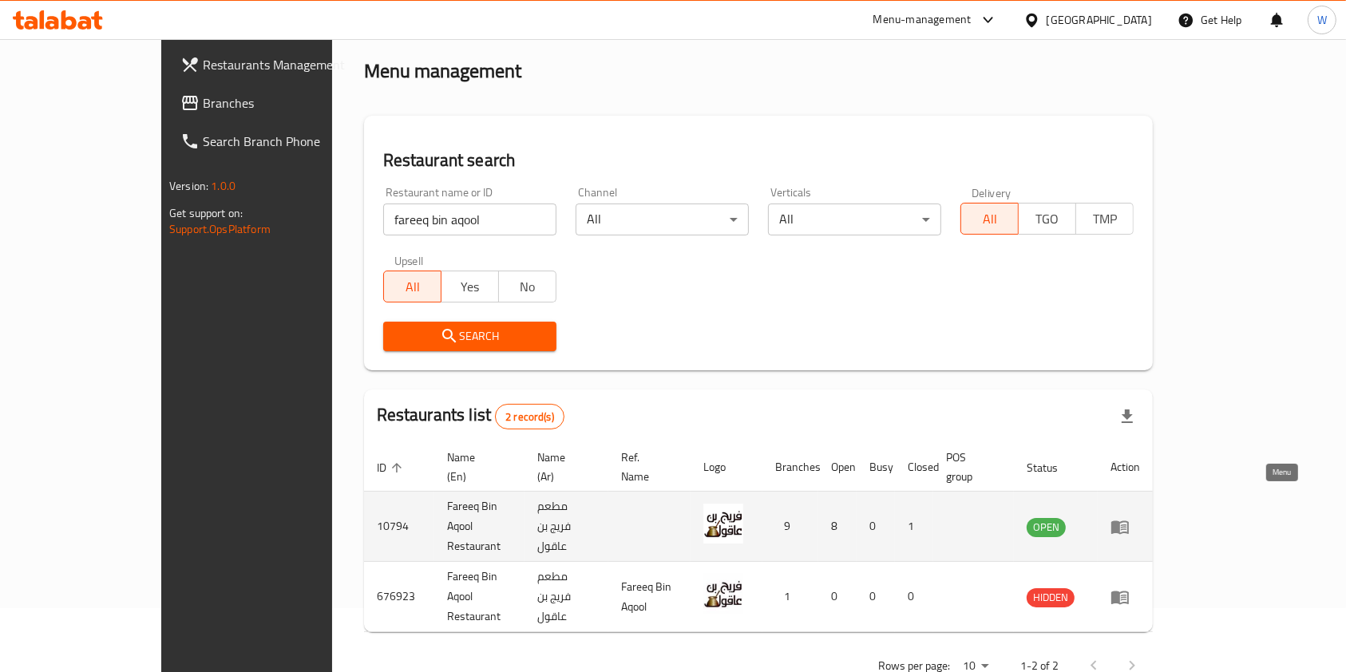
click at [1130, 517] on icon "enhanced table" at bounding box center [1120, 526] width 19 height 19
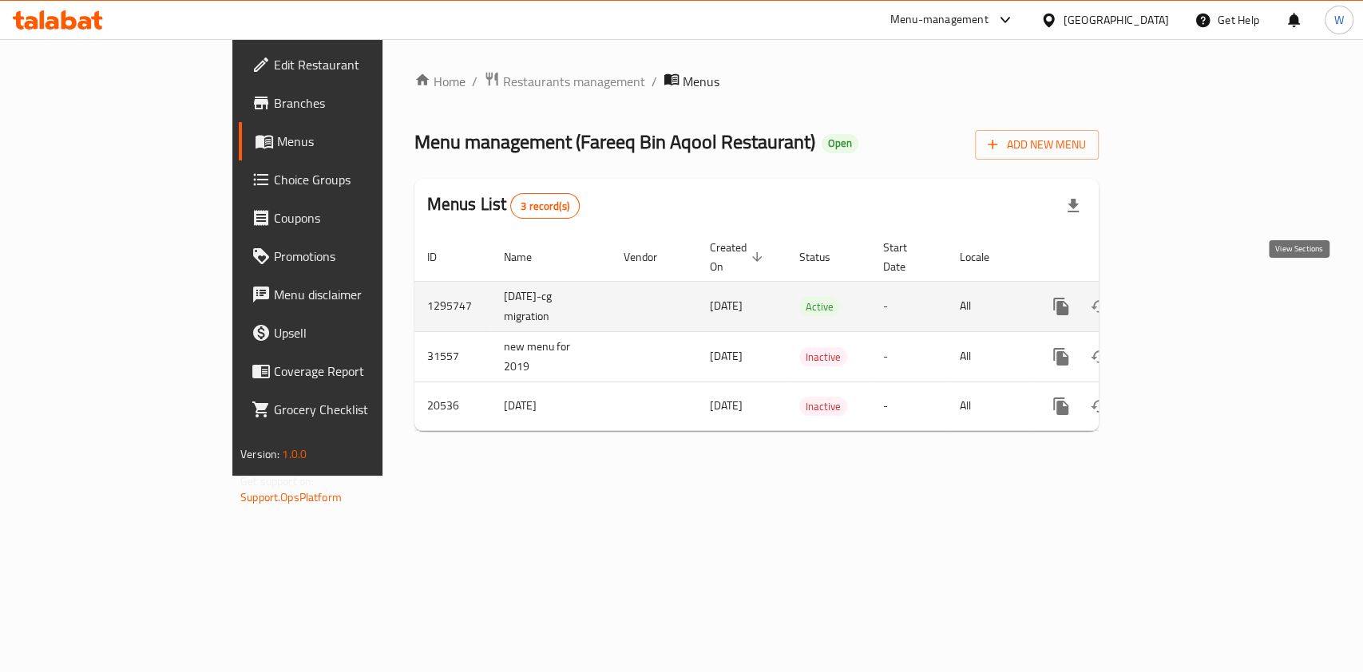
click at [1195, 298] on link "enhanced table" at bounding box center [1176, 306] width 38 height 38
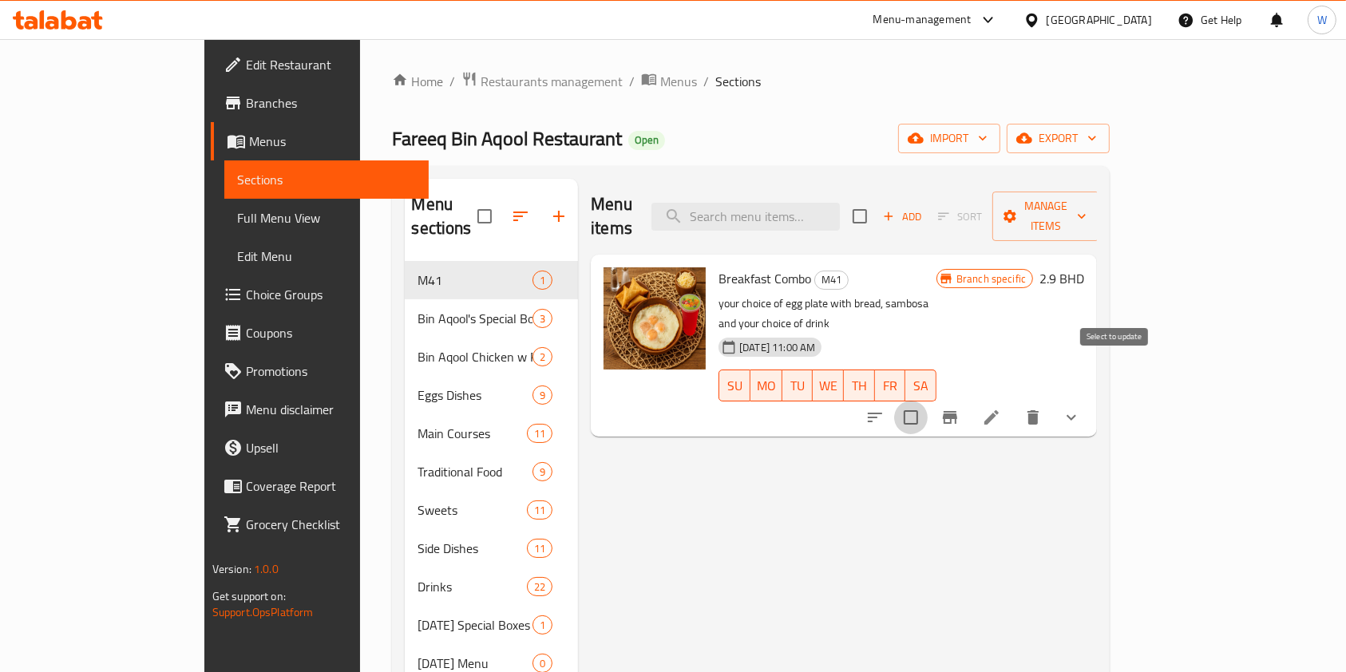
click at [928, 401] on input "checkbox" at bounding box center [911, 418] width 34 height 34
checkbox input "true"
click at [1087, 208] on span "Manage items" at bounding box center [1045, 216] width 81 height 40
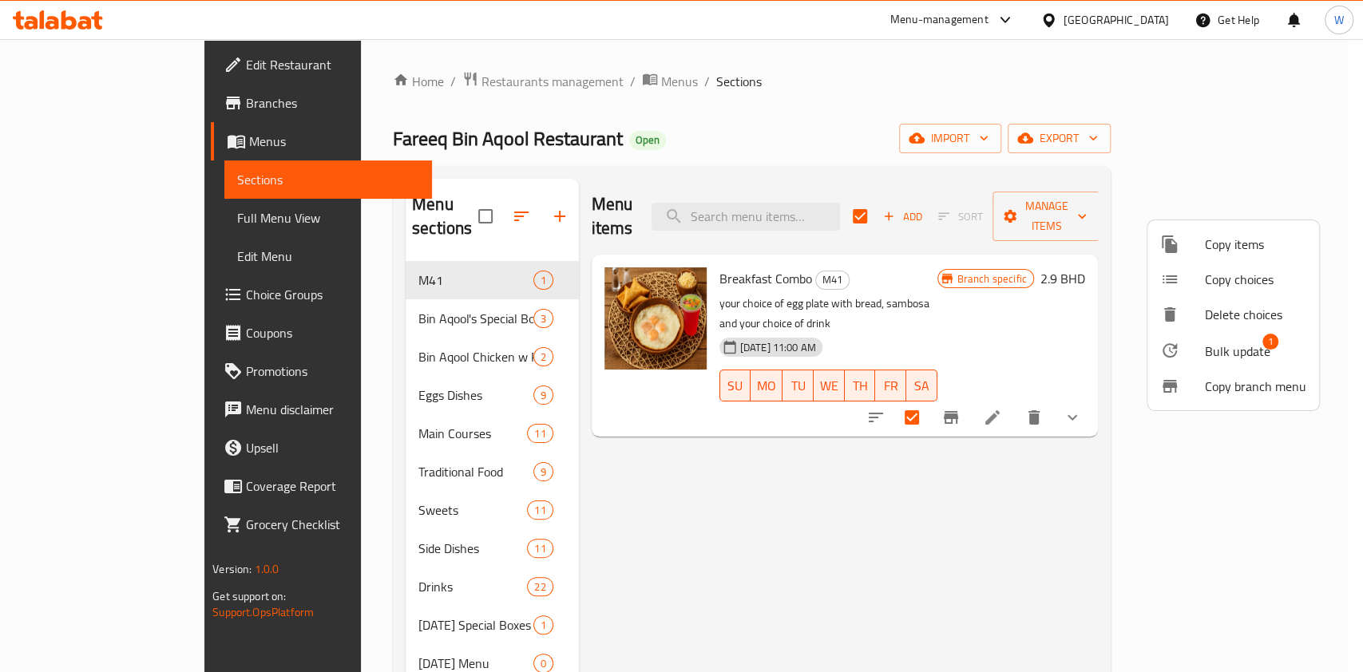
click at [1245, 335] on li "Bulk update 1" at bounding box center [1233, 350] width 172 height 37
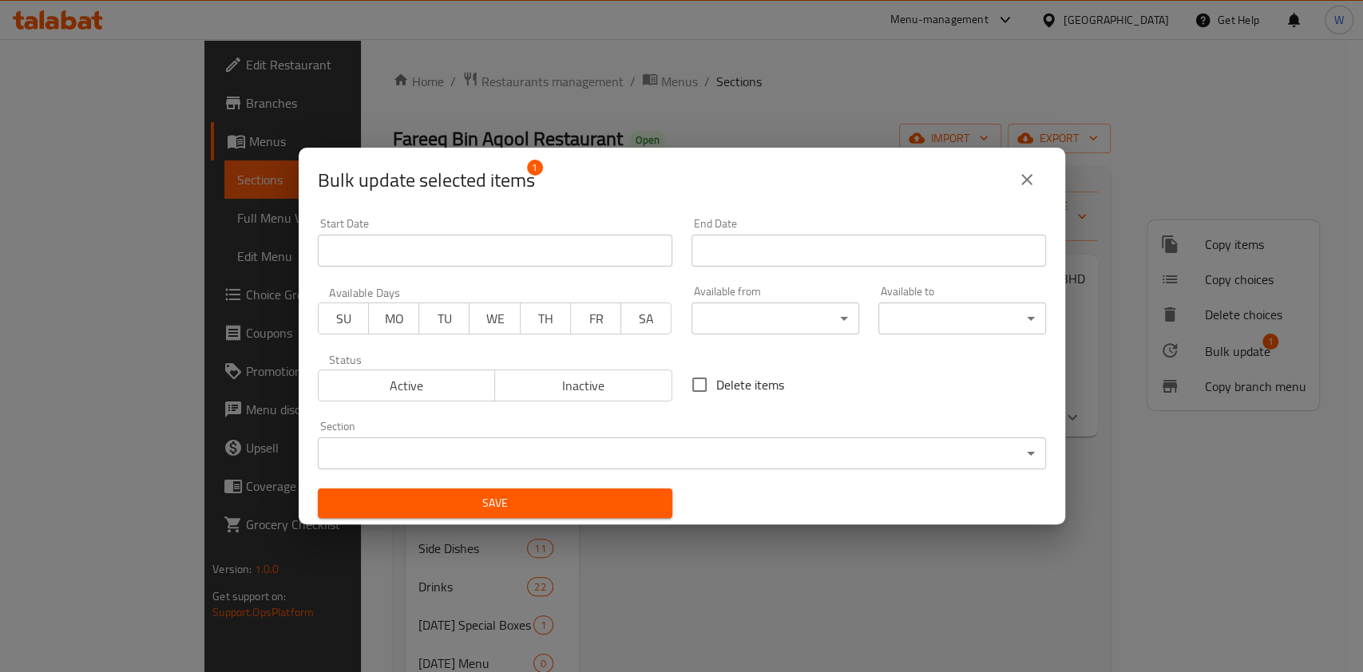
click at [758, 312] on body "​ Menu-management Bahrain Get Help W Edit Restaurant Branches Menus Sections Fu…" at bounding box center [681, 355] width 1363 height 633
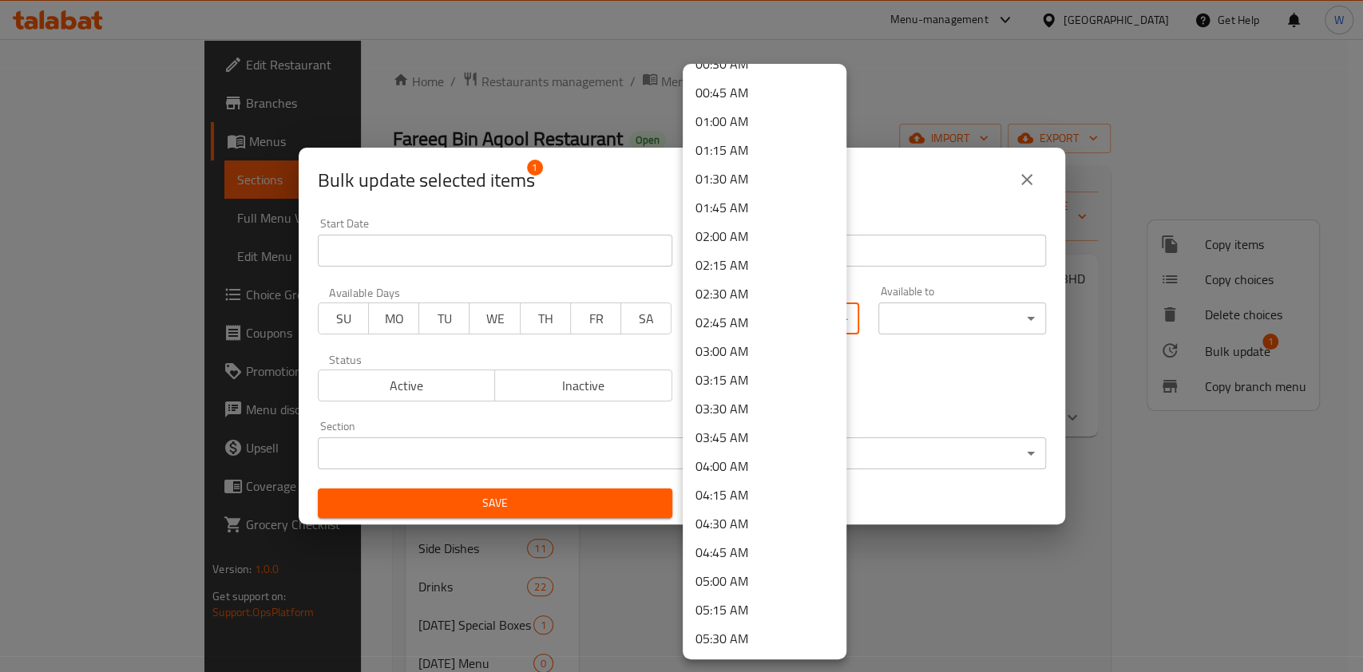
scroll to position [106, 0]
drag, startPoint x: 749, startPoint y: 442, endPoint x: 779, endPoint y: 424, distance: 35.5
click at [750, 442] on li "04:00 AM" at bounding box center [765, 438] width 164 height 29
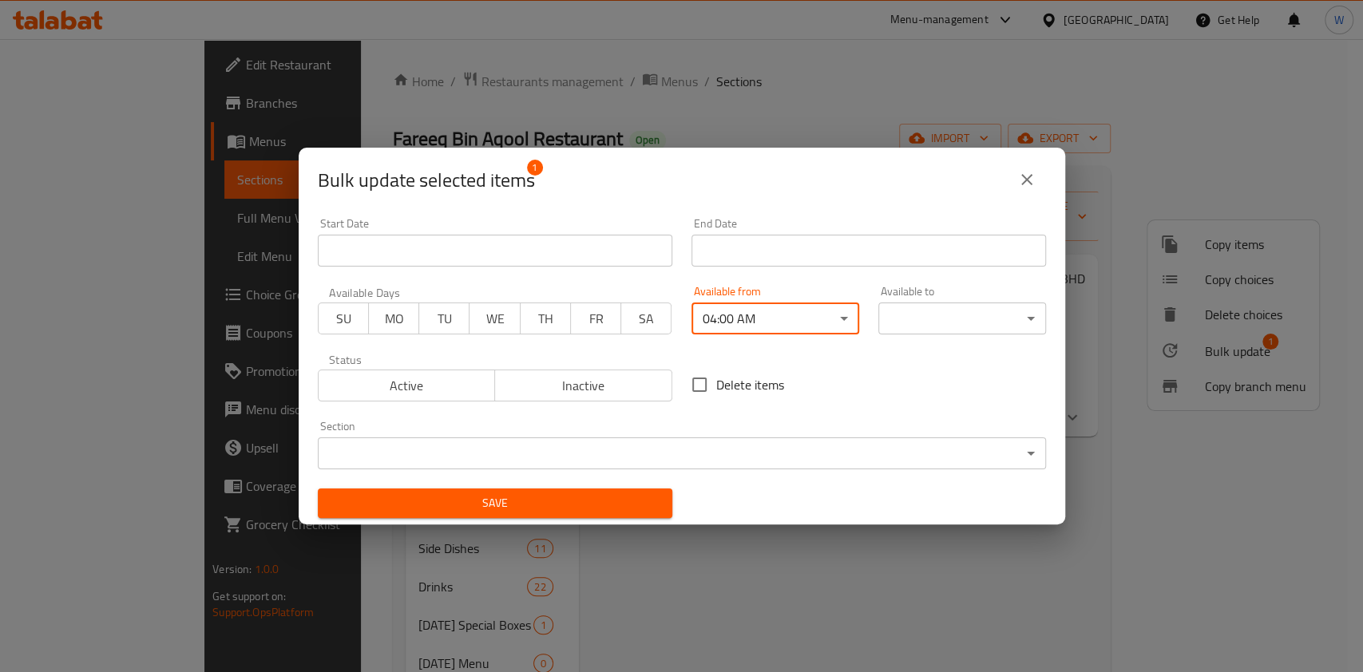
click at [914, 315] on body "​ Menu-management Bahrain Get Help W Edit Restaurant Branches Menus Sections Fu…" at bounding box center [681, 355] width 1363 height 633
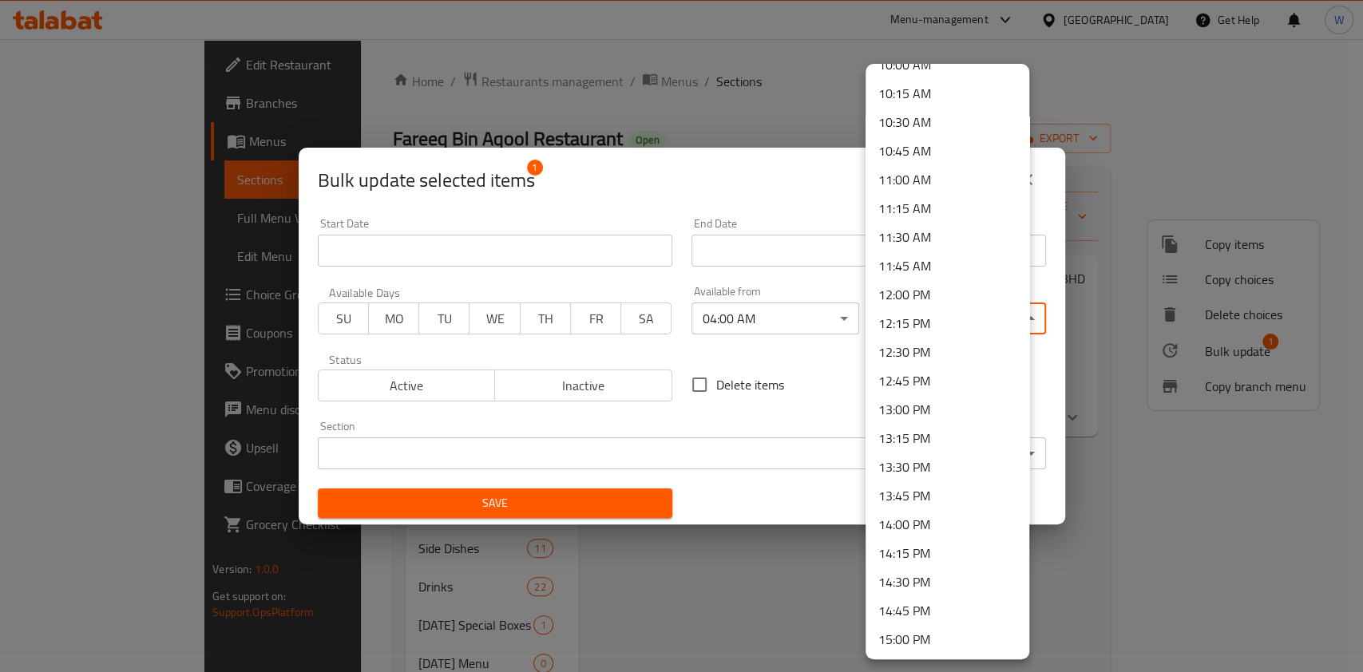
scroll to position [1170, 0]
click at [940, 290] on li "12:00 PM" at bounding box center [947, 293] width 164 height 29
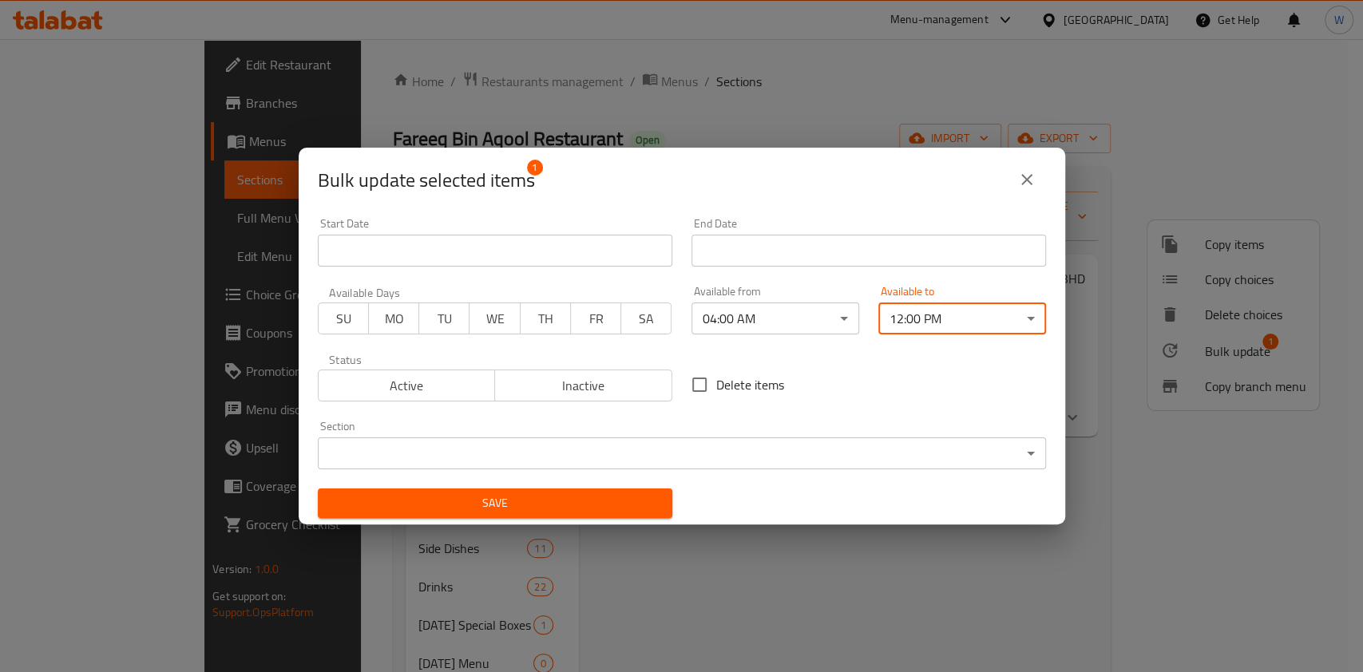
click at [572, 493] on span "Save" at bounding box center [495, 503] width 329 height 20
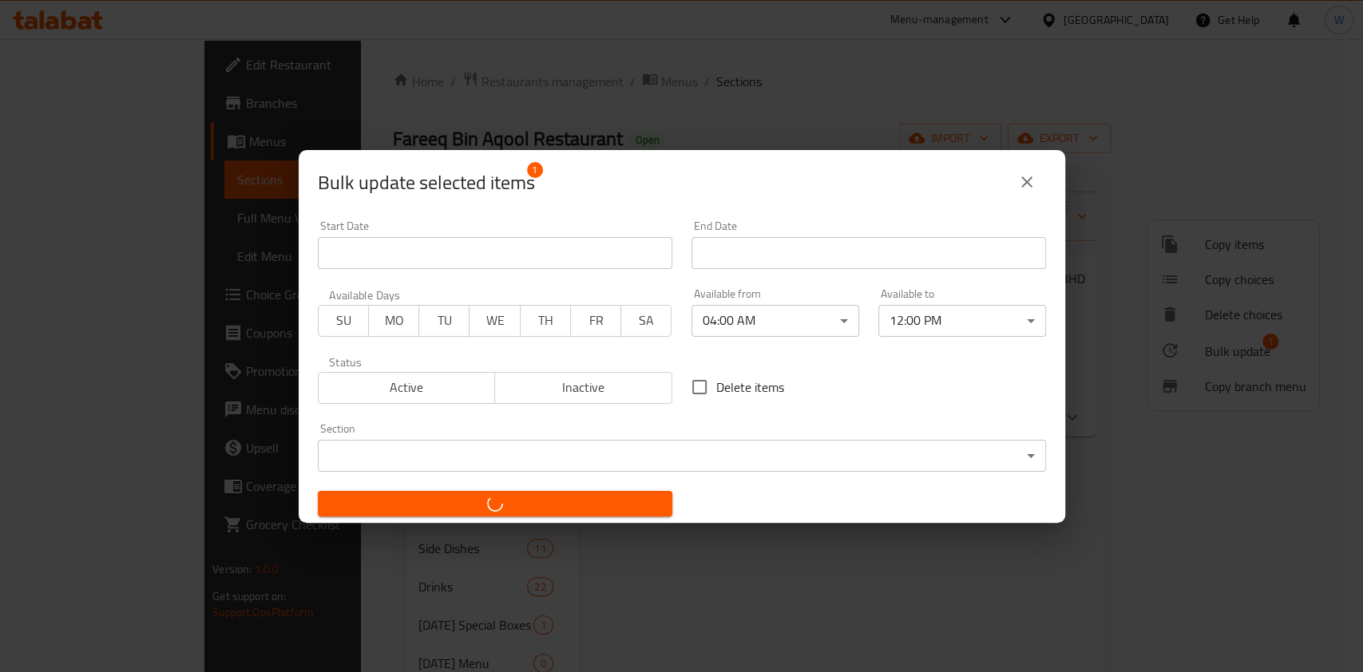
checkbox input "false"
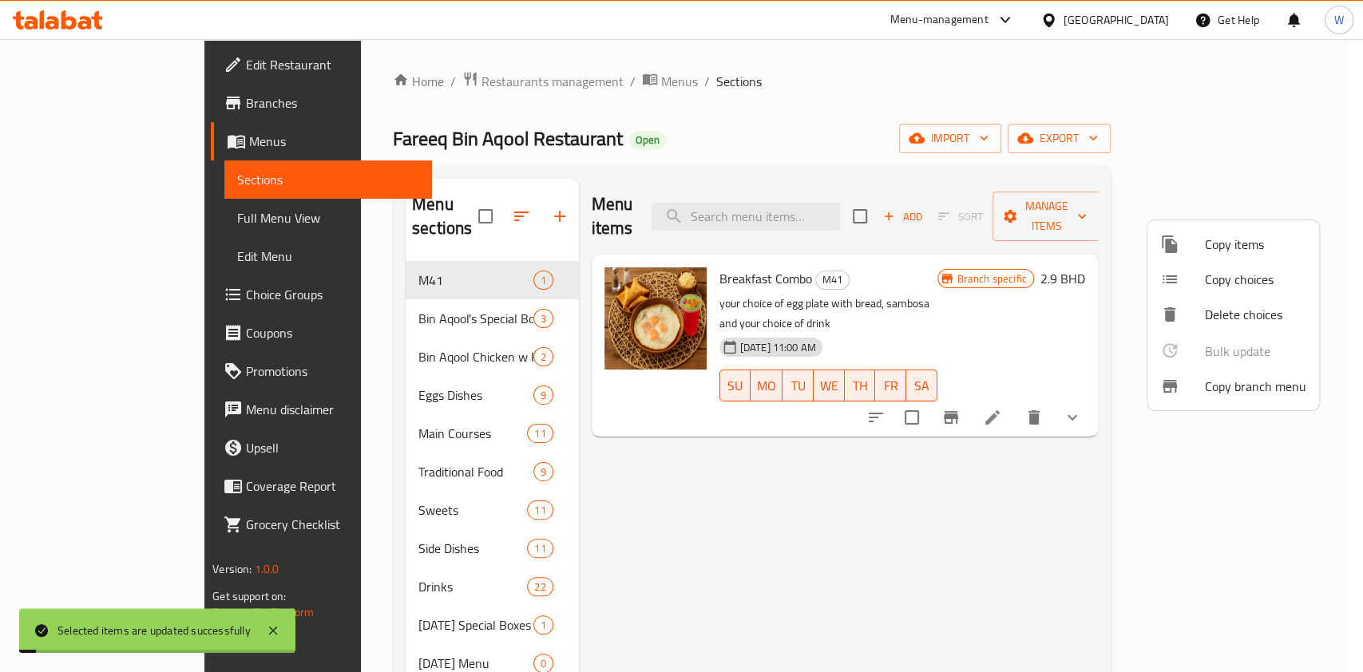
click at [989, 491] on div at bounding box center [681, 336] width 1363 height 672
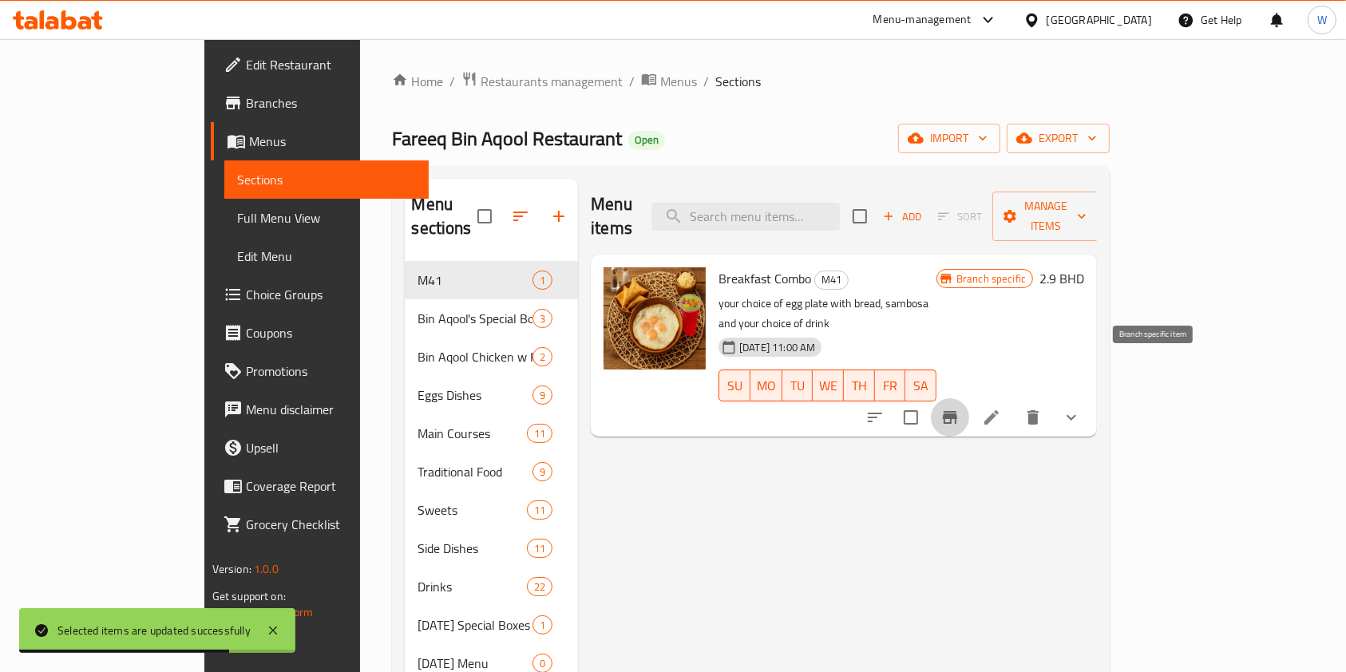
click at [969, 398] on button "Branch-specific-item" at bounding box center [950, 417] width 38 height 38
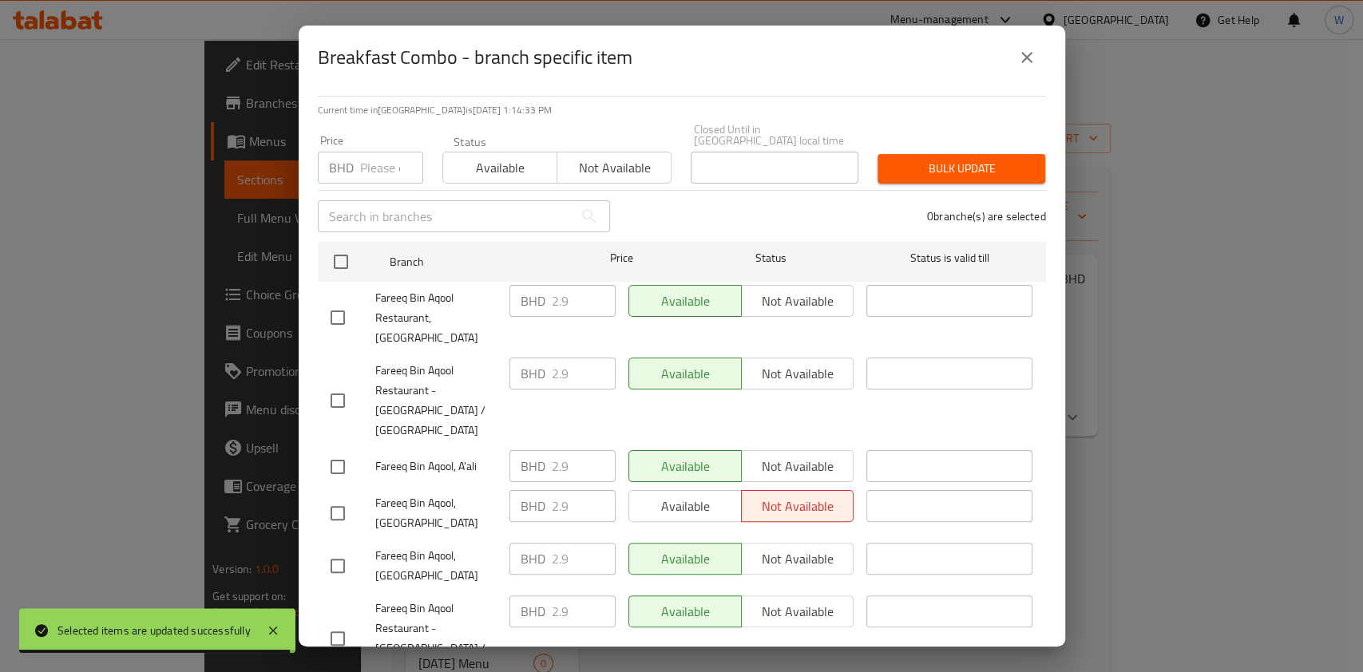
scroll to position [0, 0]
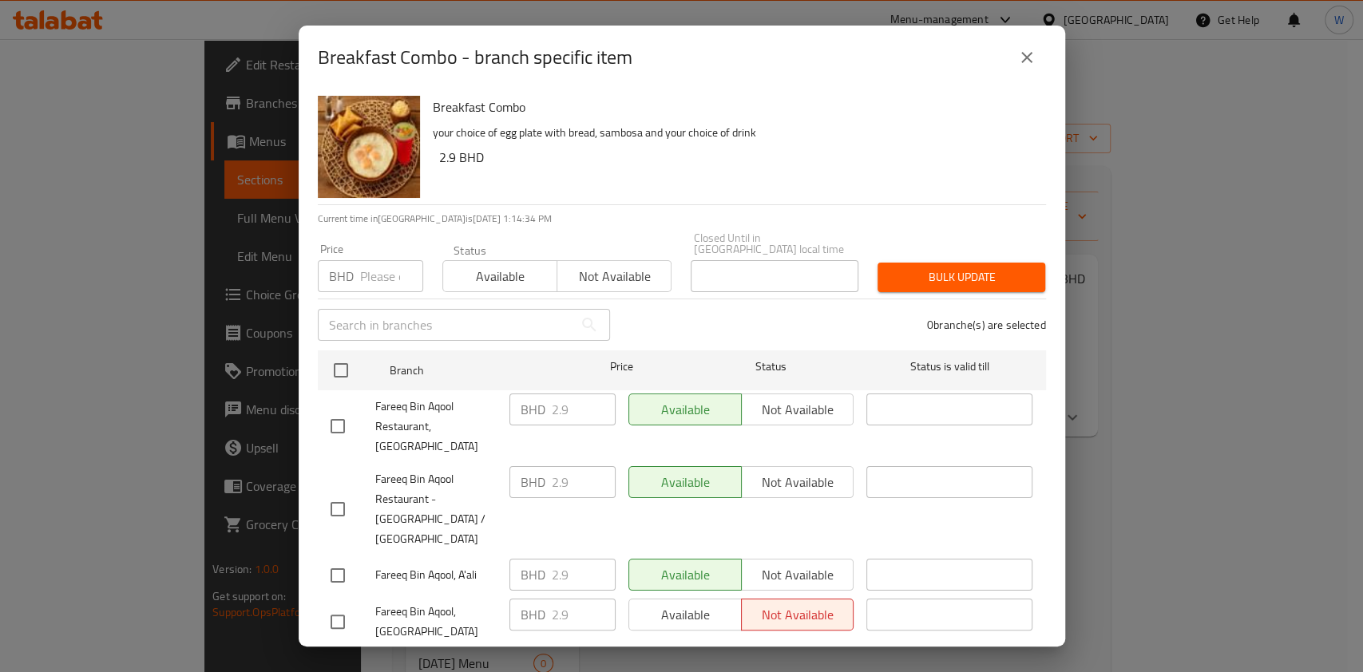
click at [1048, 40] on div "Breakfast Combo - branch specific item" at bounding box center [682, 58] width 766 height 64
click at [1041, 53] on button "close" at bounding box center [1027, 57] width 38 height 38
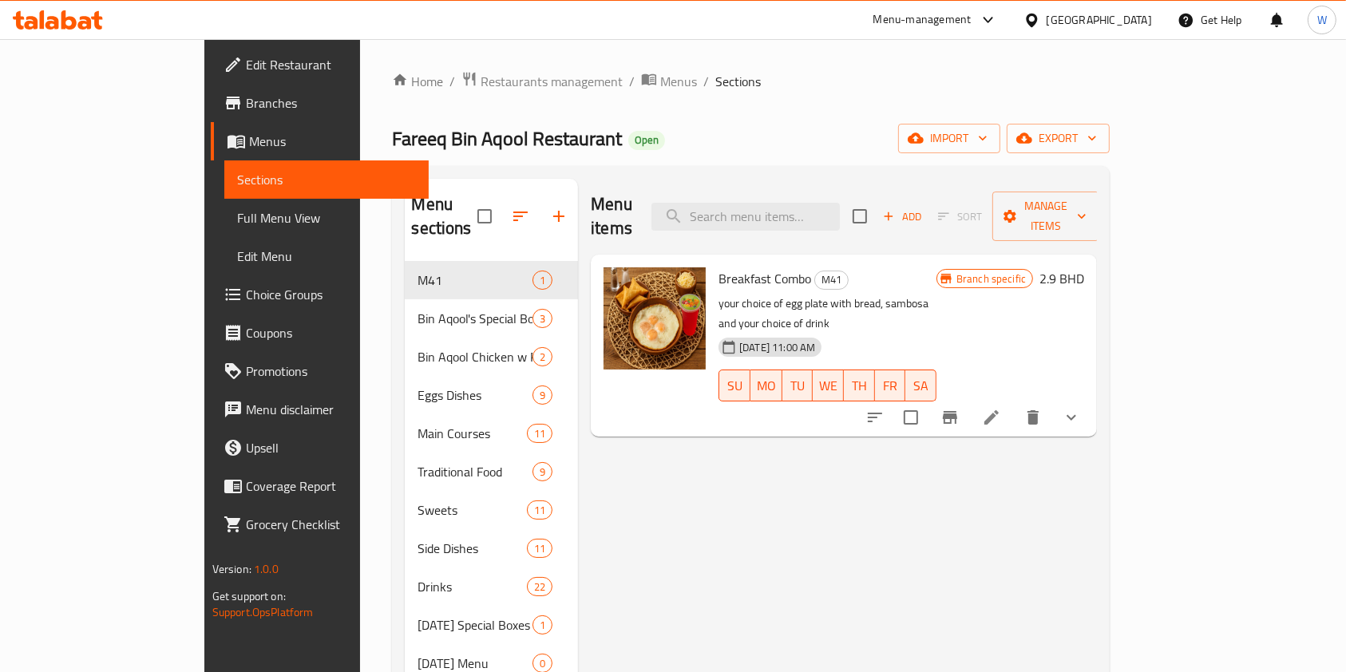
click at [999, 410] on icon at bounding box center [991, 417] width 14 height 14
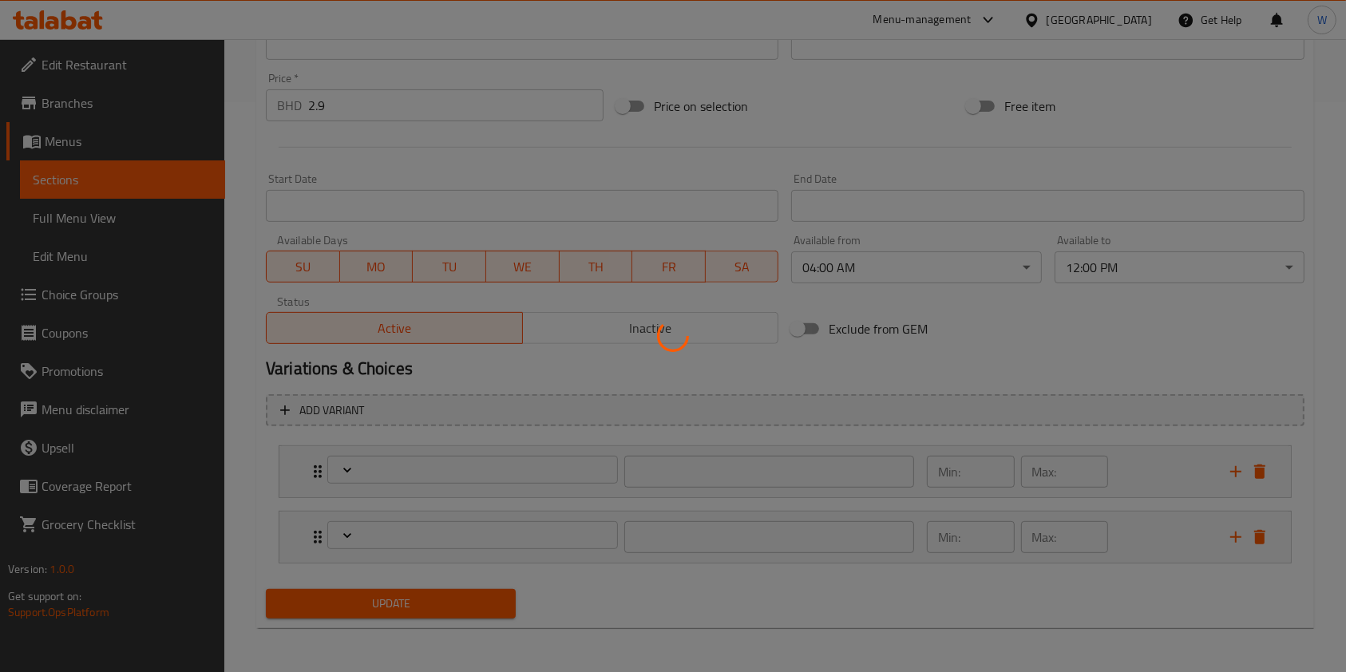
type input "اختيارك للطبق الرئيسي"
type input "1"
type input "اختيارك من المشروب:"
type input "1"
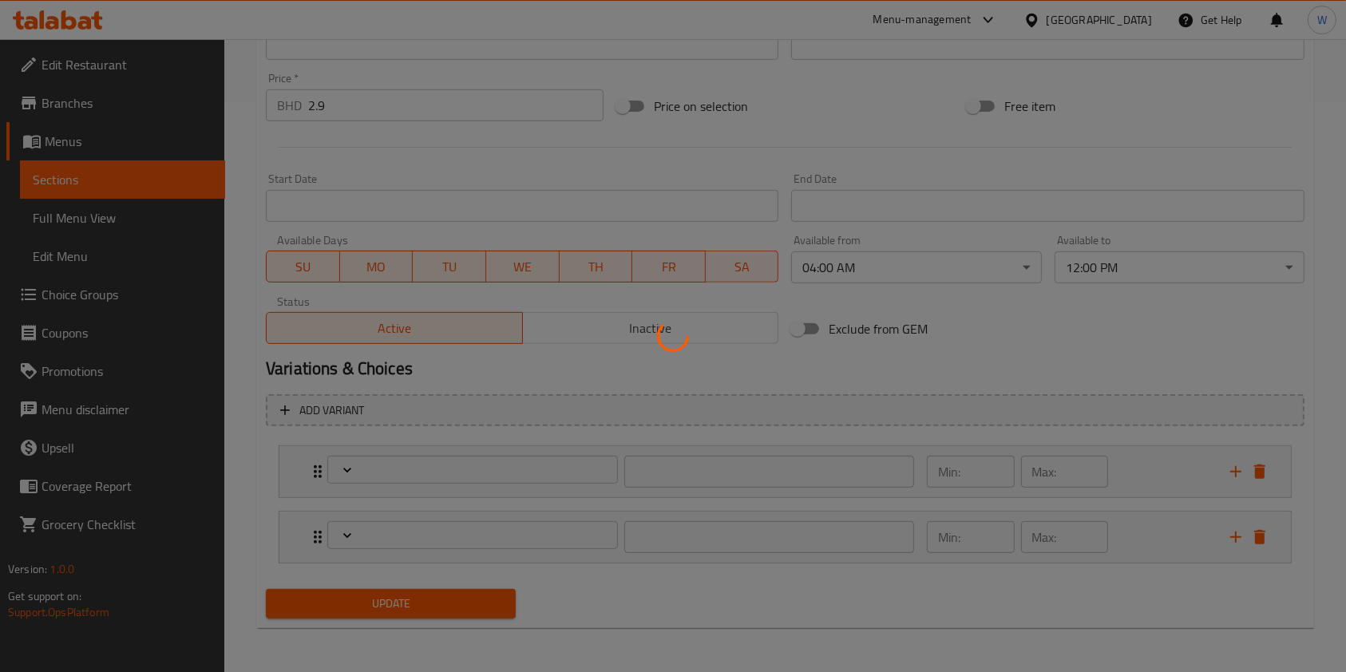
type input "1"
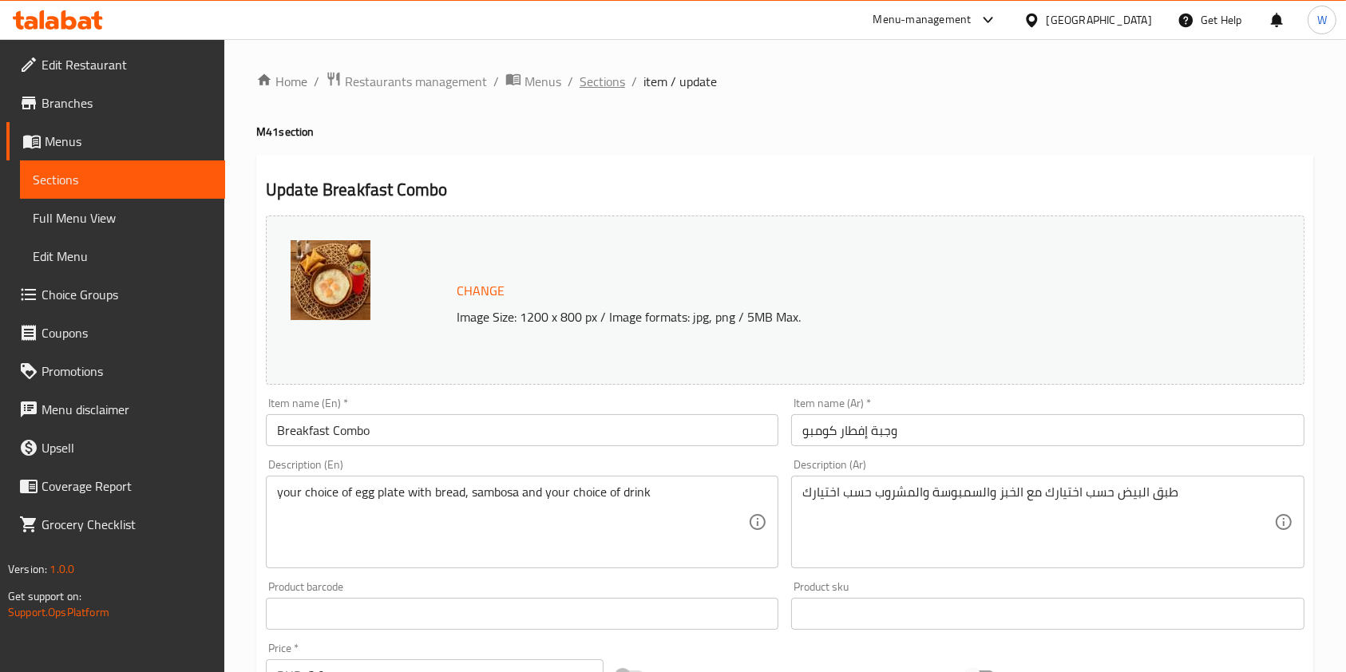
click at [612, 80] on span "Sections" at bounding box center [603, 81] width 46 height 19
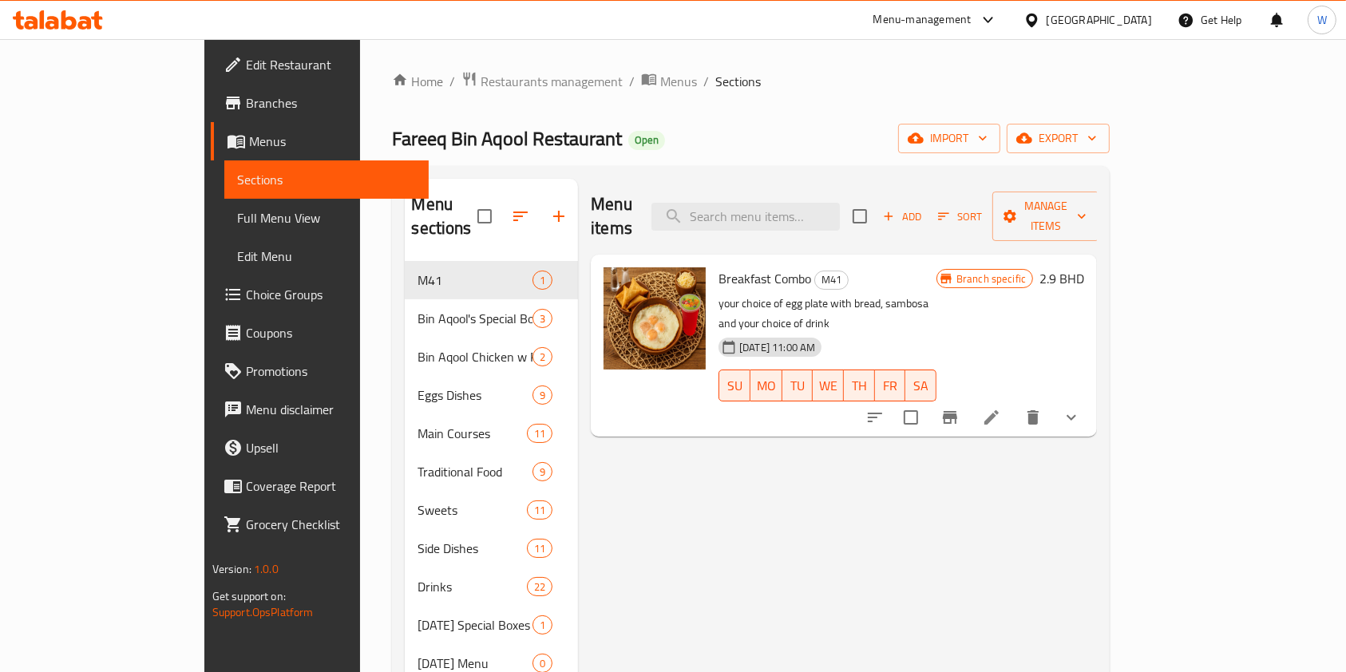
click at [1097, 457] on div "Menu items Add Sort Manage items Breakfast Combo M41 your choice of egg plate w…" at bounding box center [837, 515] width 519 height 672
click at [481, 79] on span "Restaurants management" at bounding box center [552, 81] width 142 height 19
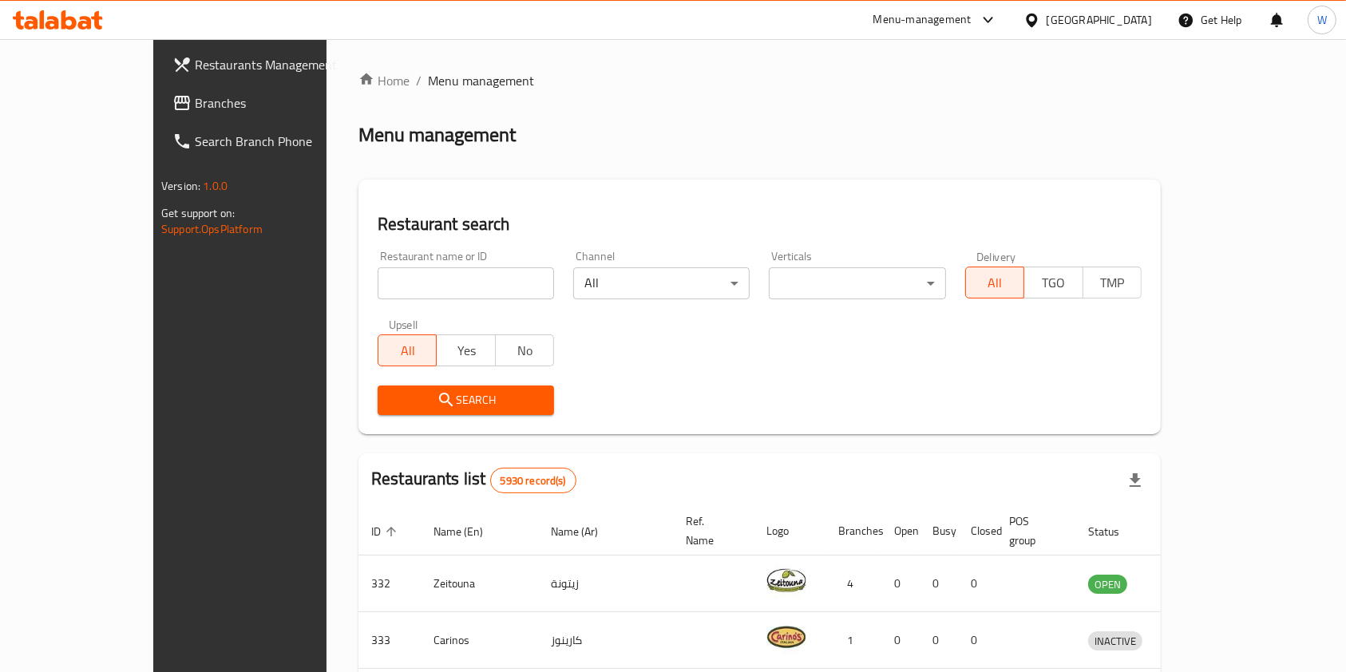
click at [398, 280] on input "search" at bounding box center [466, 283] width 176 height 32
paste input "mahtab"
type input "mahtab"
click button "Search" at bounding box center [466, 401] width 176 height 30
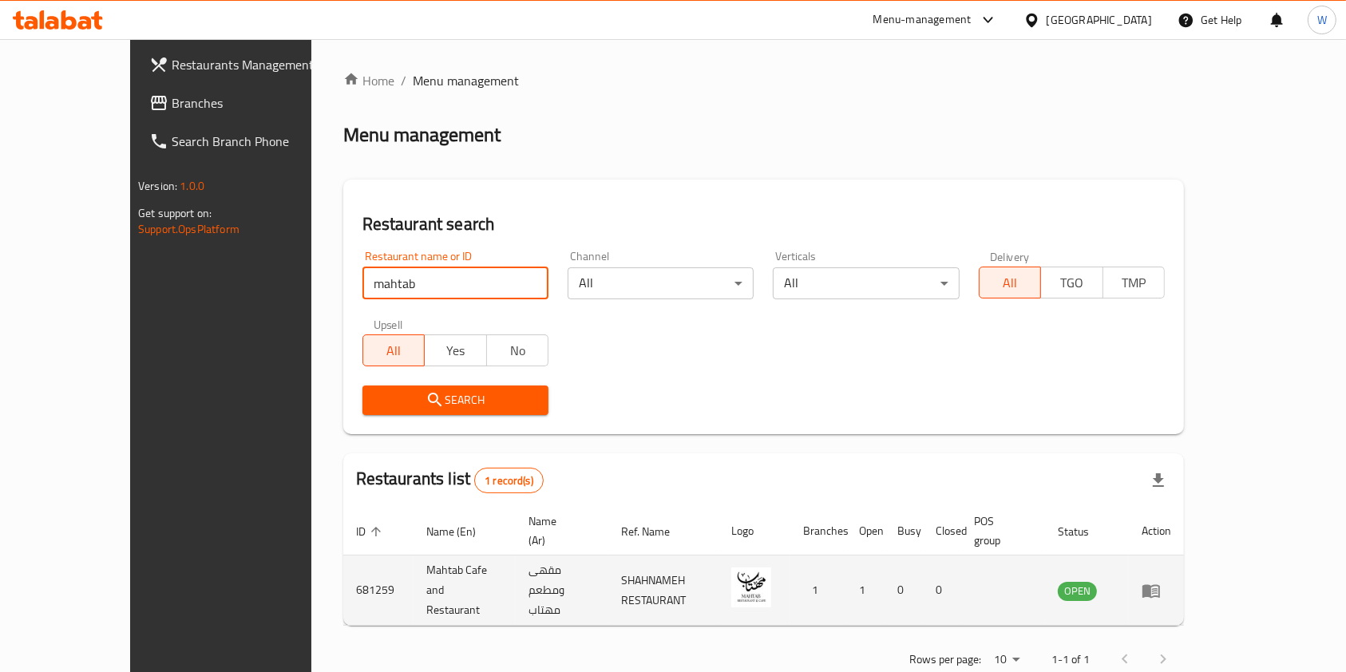
click at [1171, 581] on link "enhanced table" at bounding box center [1157, 590] width 30 height 19
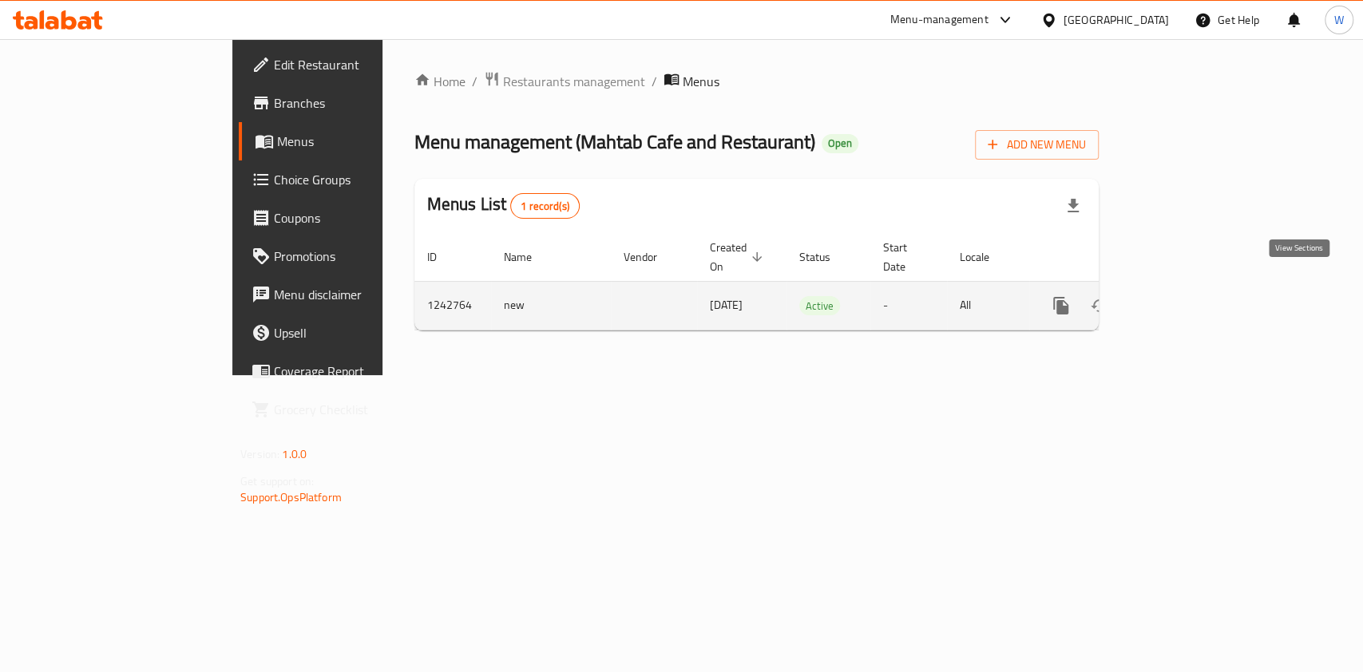
click at [1186, 296] on icon "enhanced table" at bounding box center [1175, 305] width 19 height 19
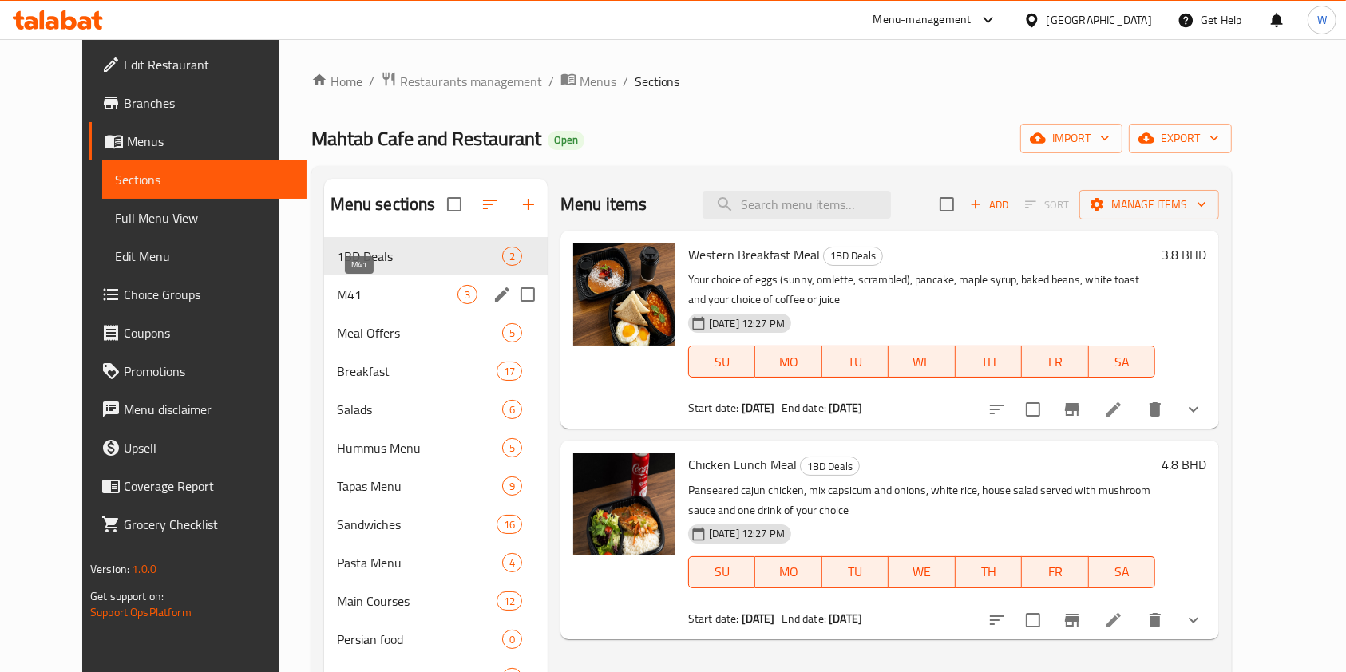
click at [346, 296] on span "M41" at bounding box center [397, 294] width 121 height 19
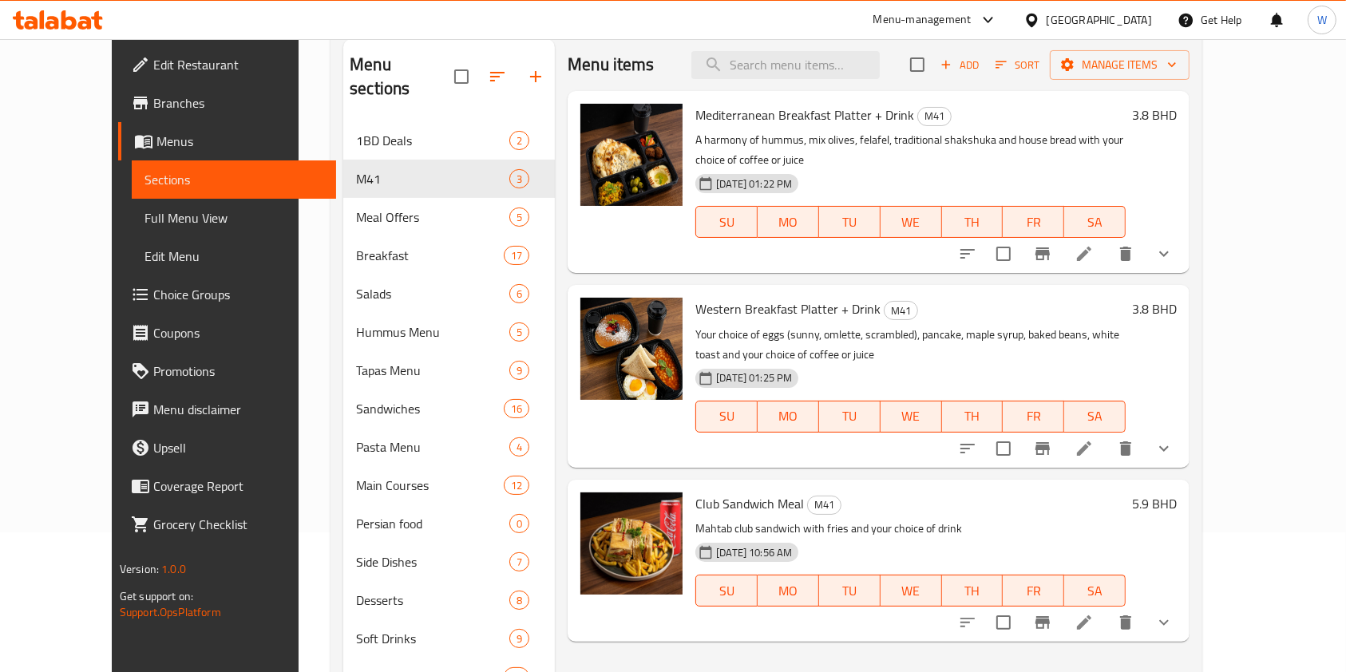
scroll to position [106, 0]
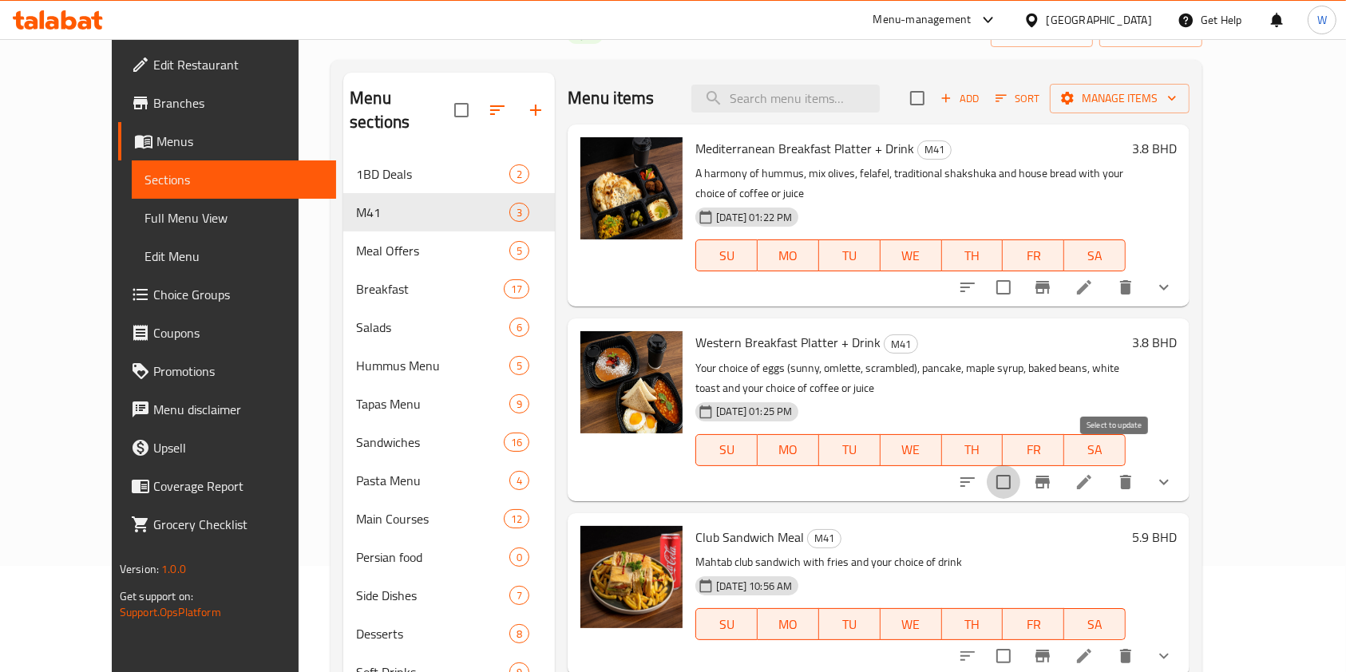
click at [1020, 465] on input "checkbox" at bounding box center [1004, 482] width 34 height 34
checkbox input "true"
click at [1020, 271] on input "checkbox" at bounding box center [1004, 288] width 34 height 34
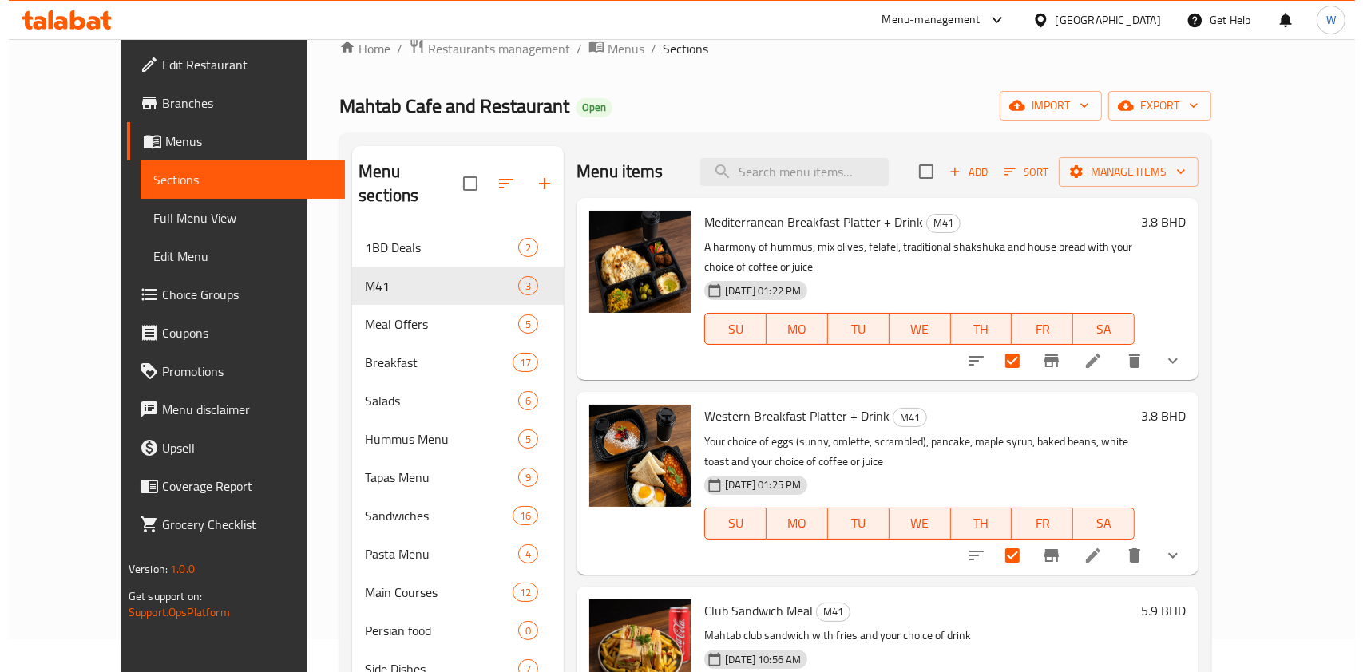
scroll to position [0, 0]
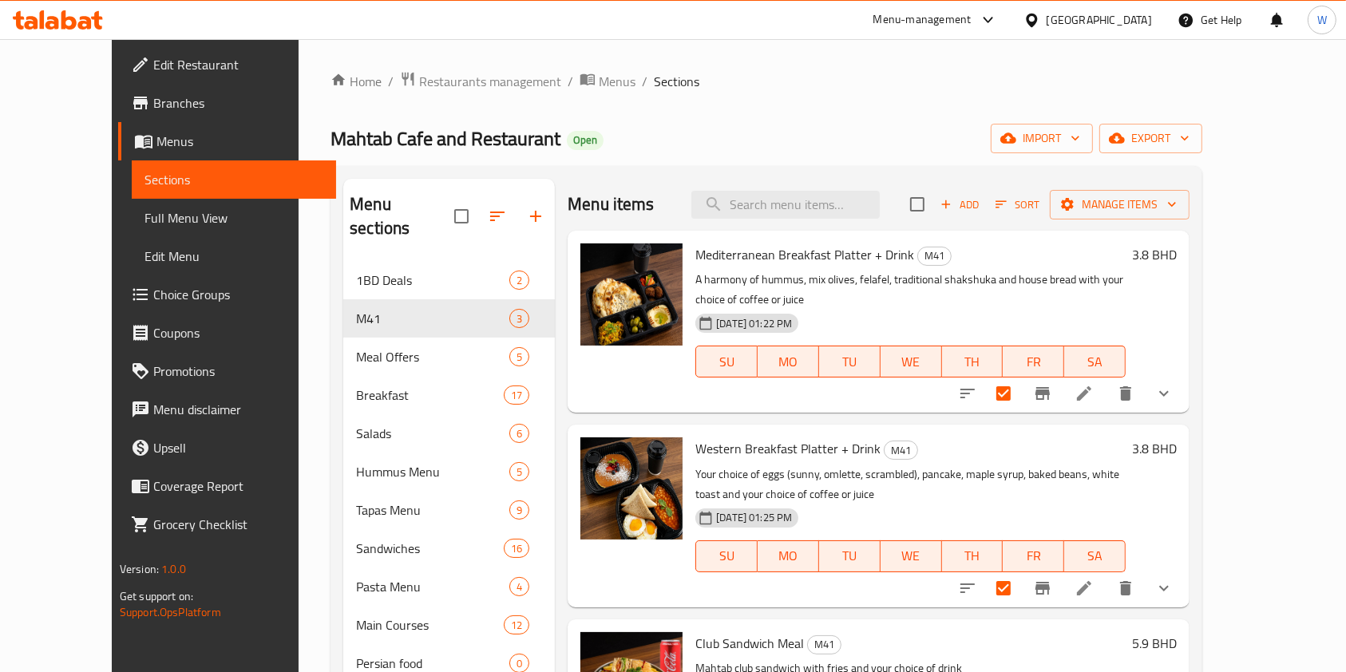
click at [1190, 227] on div "Menu items Add Sort Manage items" at bounding box center [879, 205] width 622 height 52
click at [1177, 212] on span "Manage items" at bounding box center [1120, 205] width 114 height 20
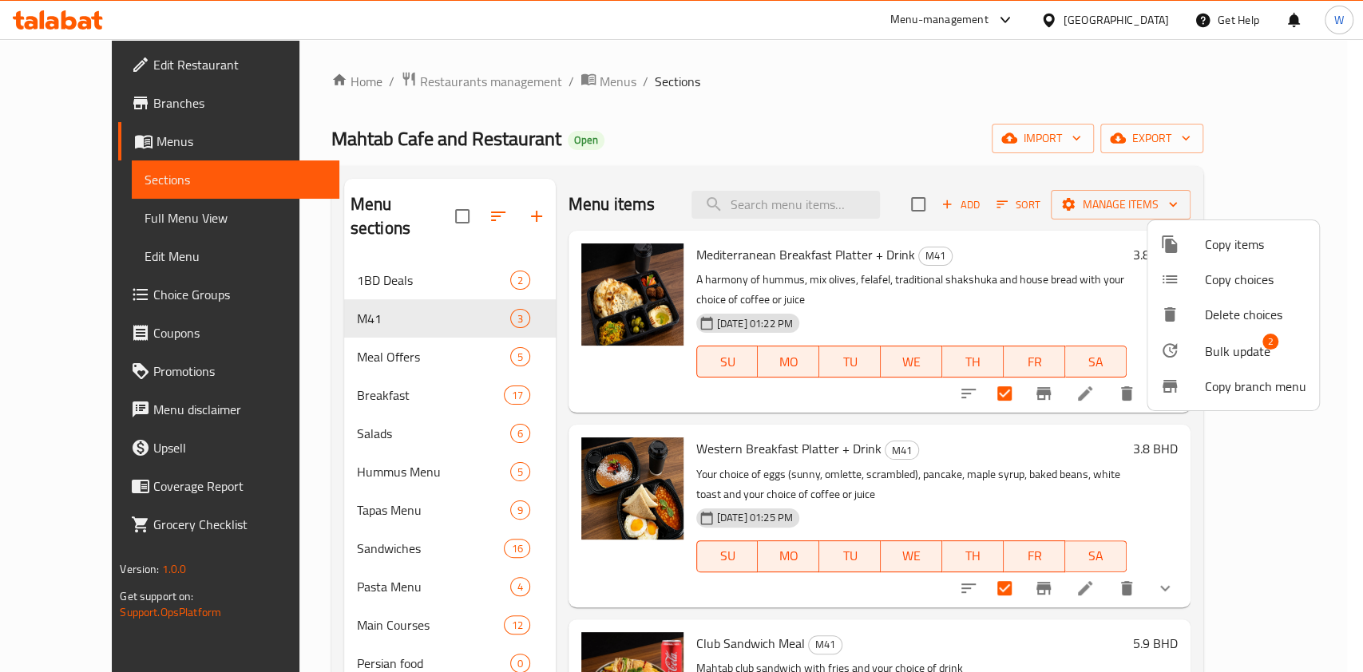
click at [1233, 337] on li "Bulk update 2" at bounding box center [1233, 350] width 172 height 37
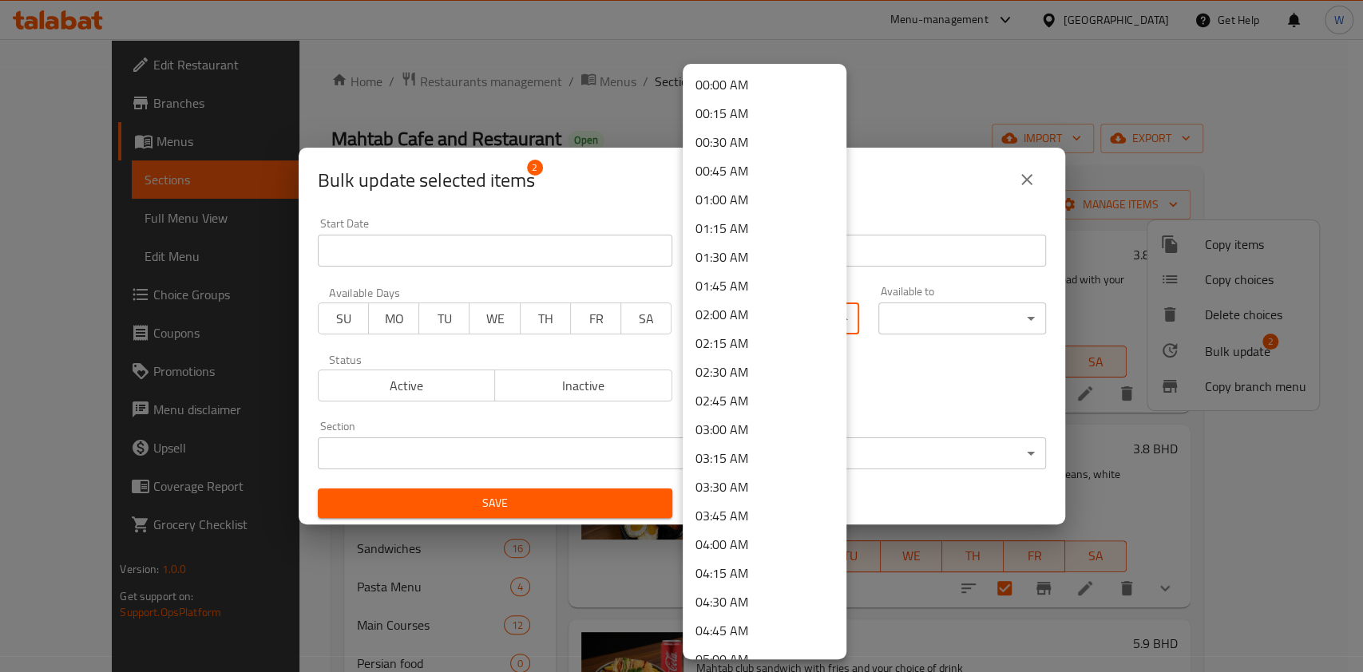
click at [830, 308] on body "​ Menu-management Bahrain Get Help W Edit Restaurant Branches Menus Sections Fu…" at bounding box center [681, 355] width 1363 height 633
click at [755, 545] on li "04:00 AM" at bounding box center [765, 544] width 164 height 29
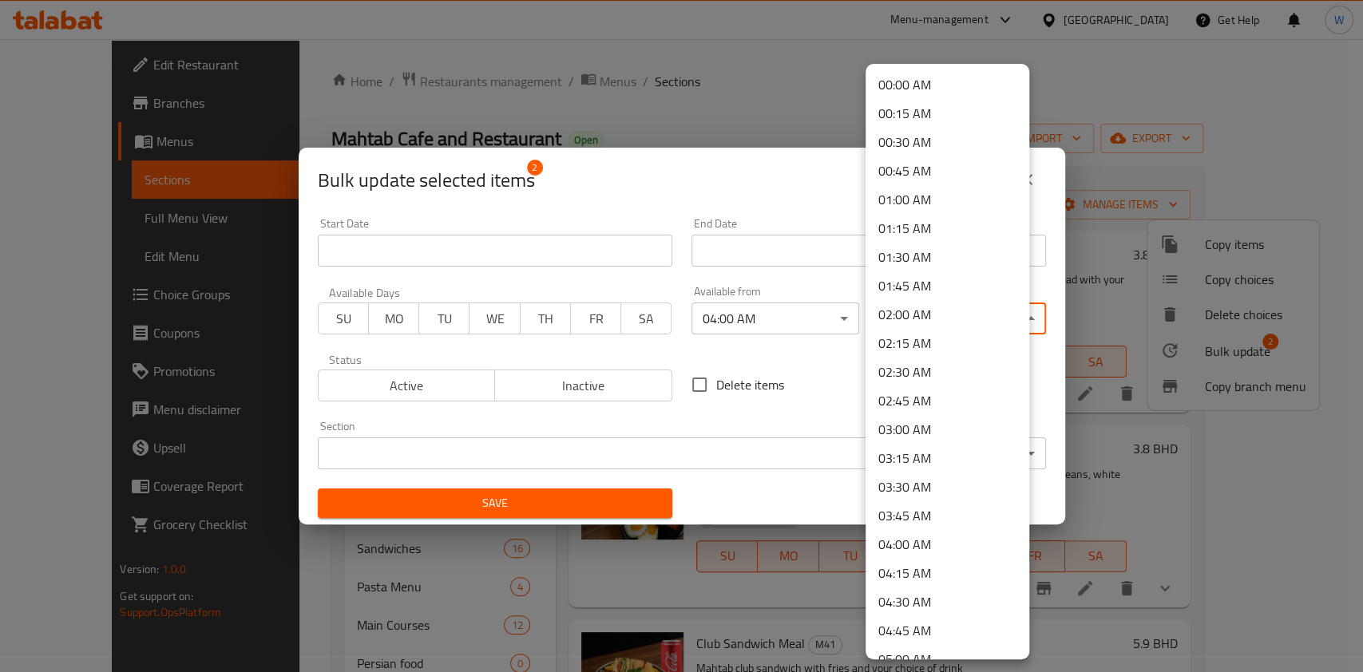
click at [940, 326] on body "​ Menu-management Bahrain Get Help W Edit Restaurant Branches Menus Sections Fu…" at bounding box center [681, 355] width 1363 height 633
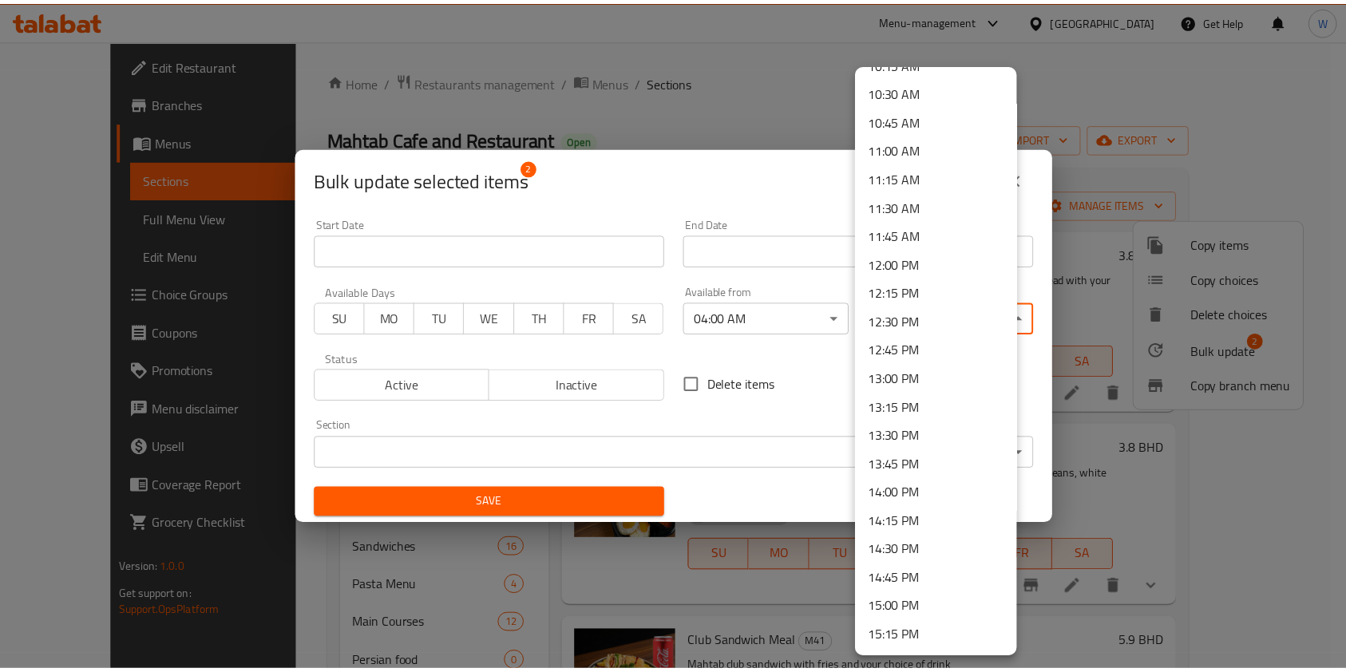
scroll to position [1170, 0]
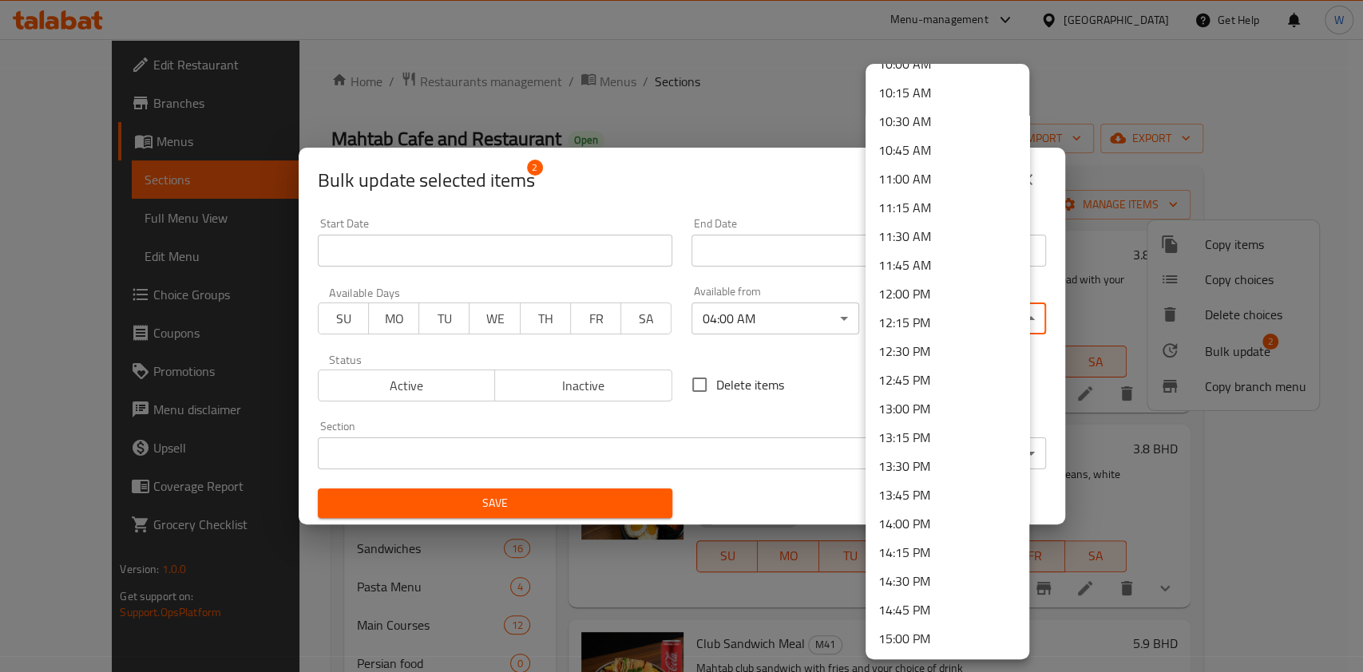
click at [913, 303] on li "12:00 PM" at bounding box center [947, 293] width 164 height 29
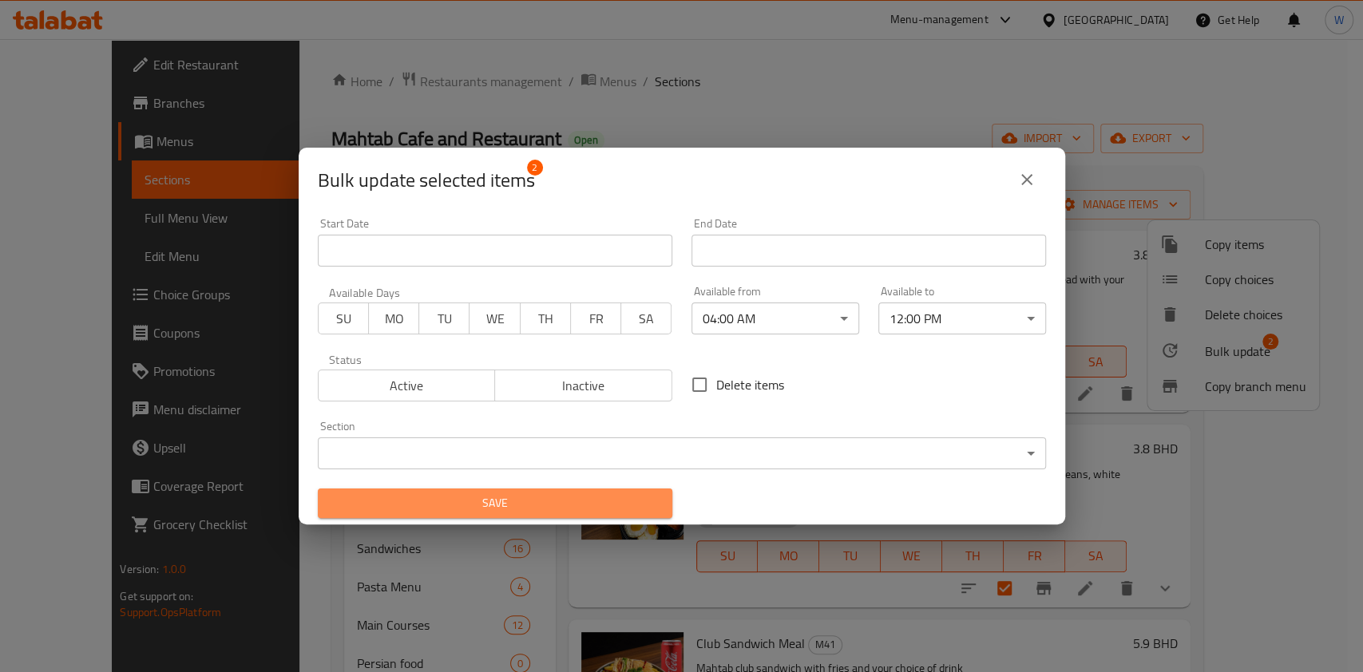
click at [605, 504] on span "Save" at bounding box center [495, 503] width 329 height 20
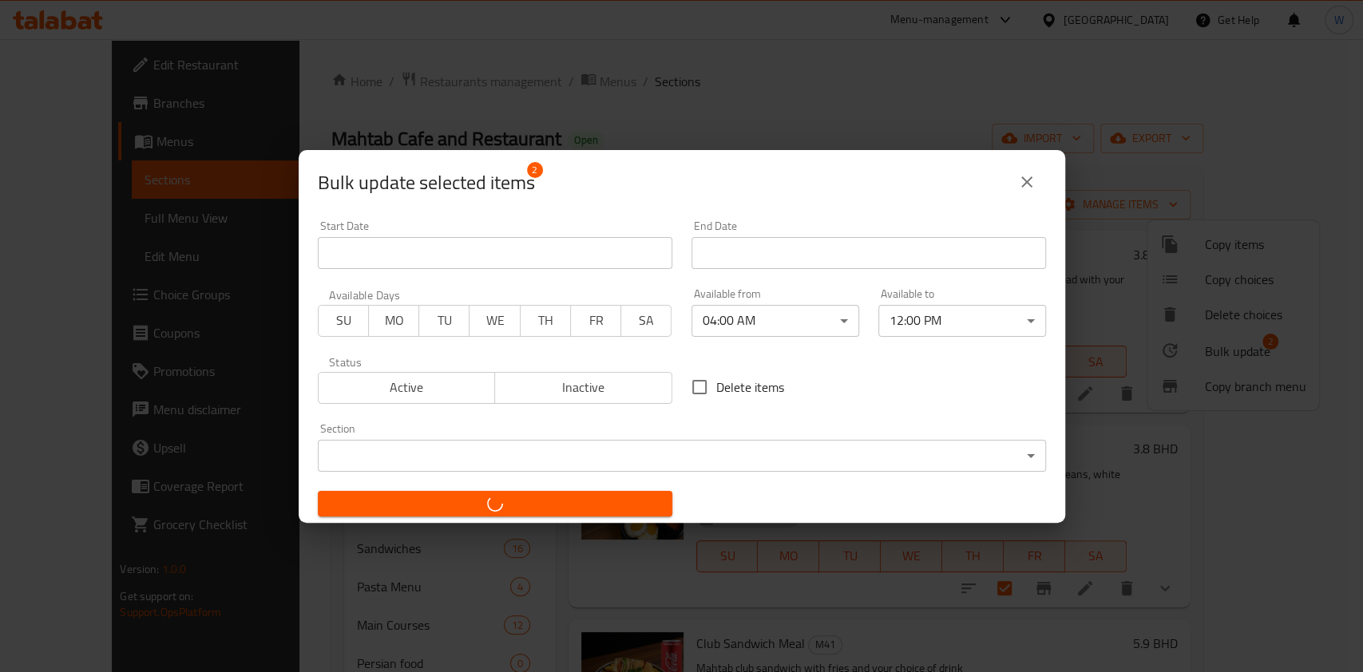
checkbox input "false"
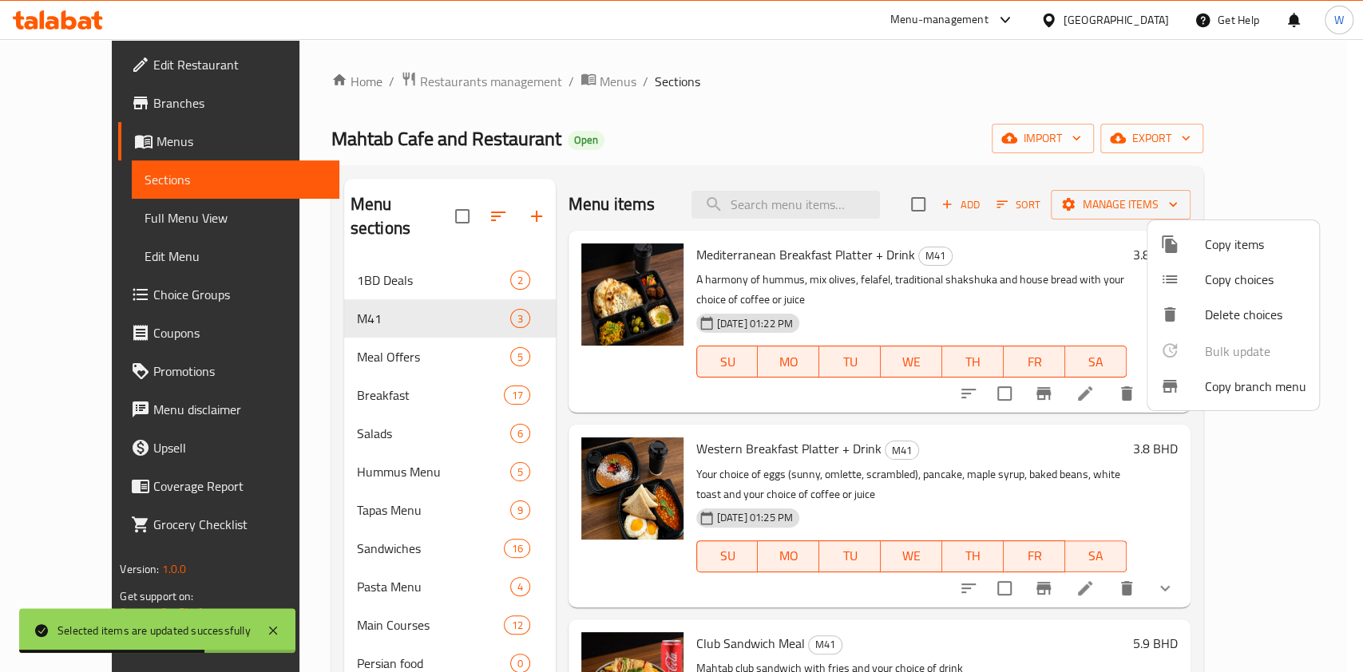
click at [752, 164] on div at bounding box center [681, 336] width 1363 height 672
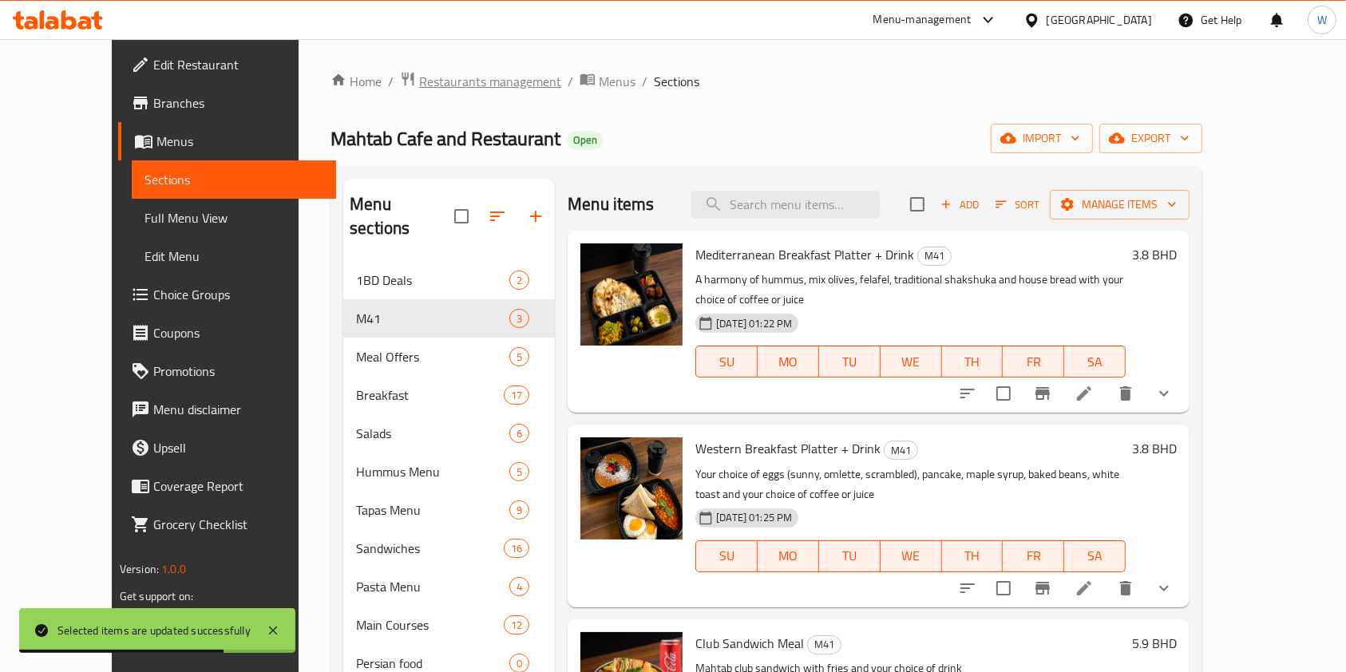
click at [443, 80] on span "Restaurants management" at bounding box center [490, 81] width 142 height 19
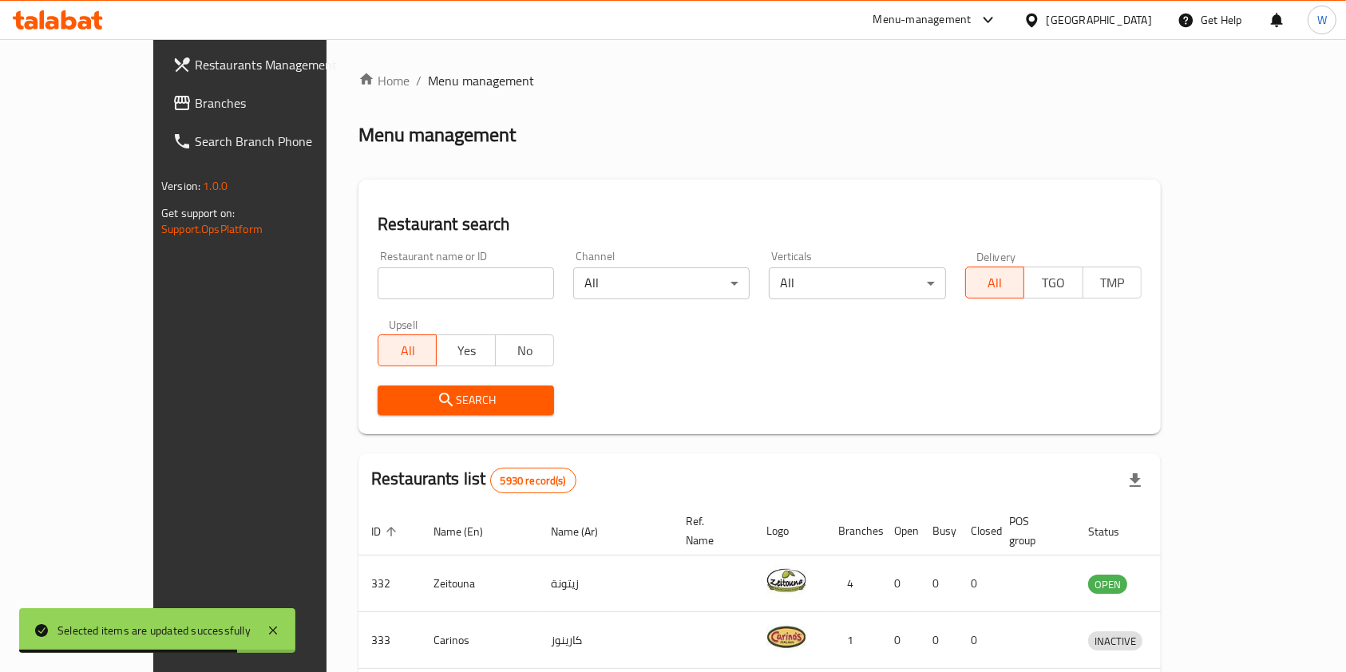
click at [389, 298] on input "search" at bounding box center [466, 283] width 176 height 32
paste input "bait al manaeesh"
type input "bait al manaeesh"
click button "Search" at bounding box center [466, 401] width 176 height 30
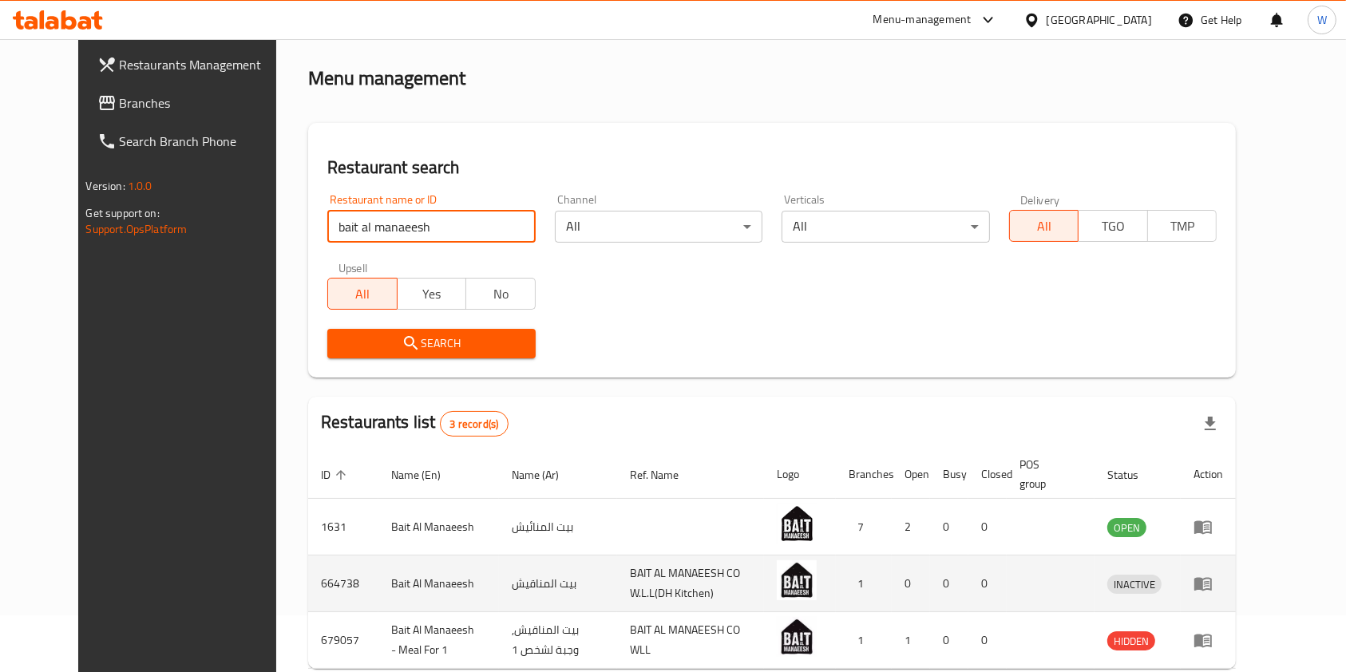
scroll to position [106, 0]
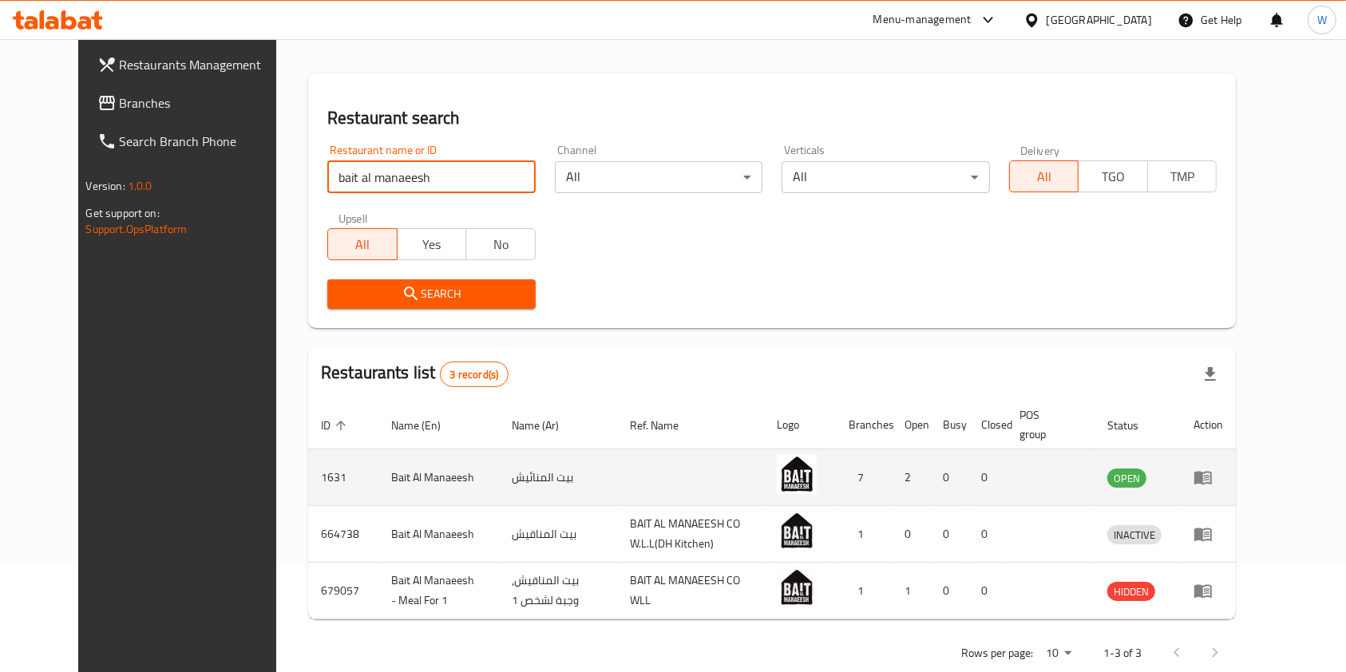
click at [1212, 481] on icon "enhanced table" at bounding box center [1203, 479] width 18 height 14
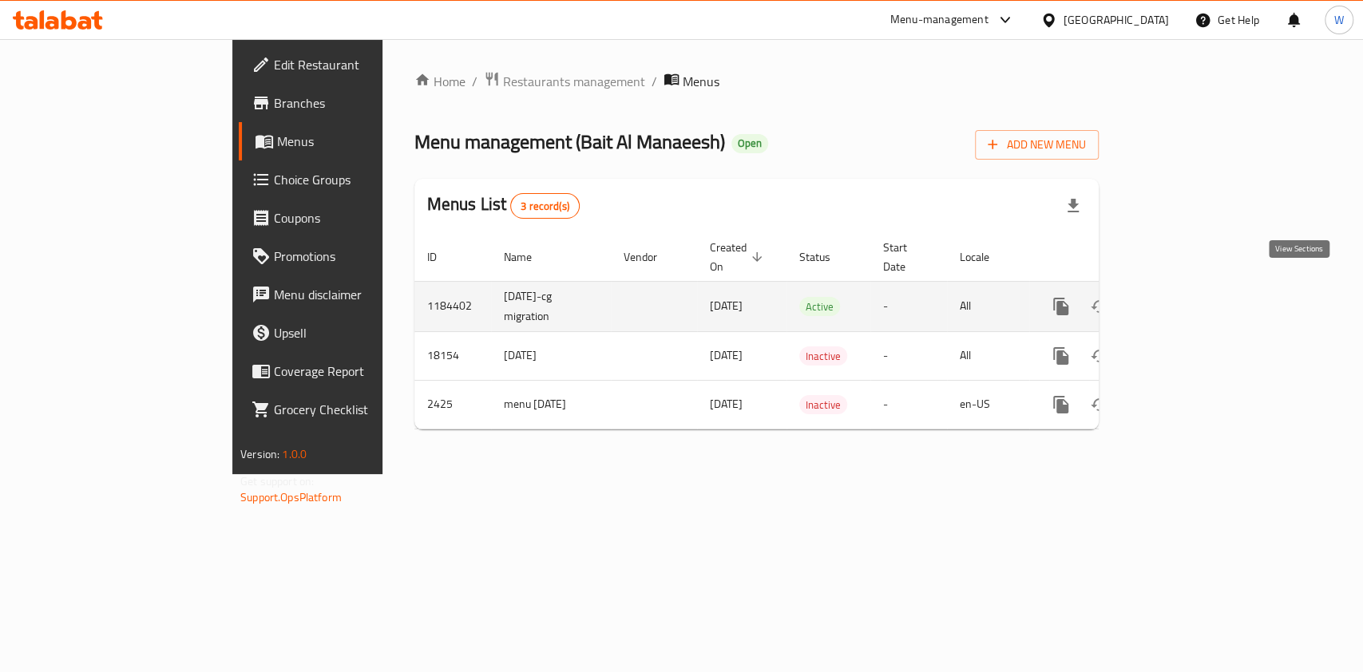
click at [1186, 297] on icon "enhanced table" at bounding box center [1175, 306] width 19 height 19
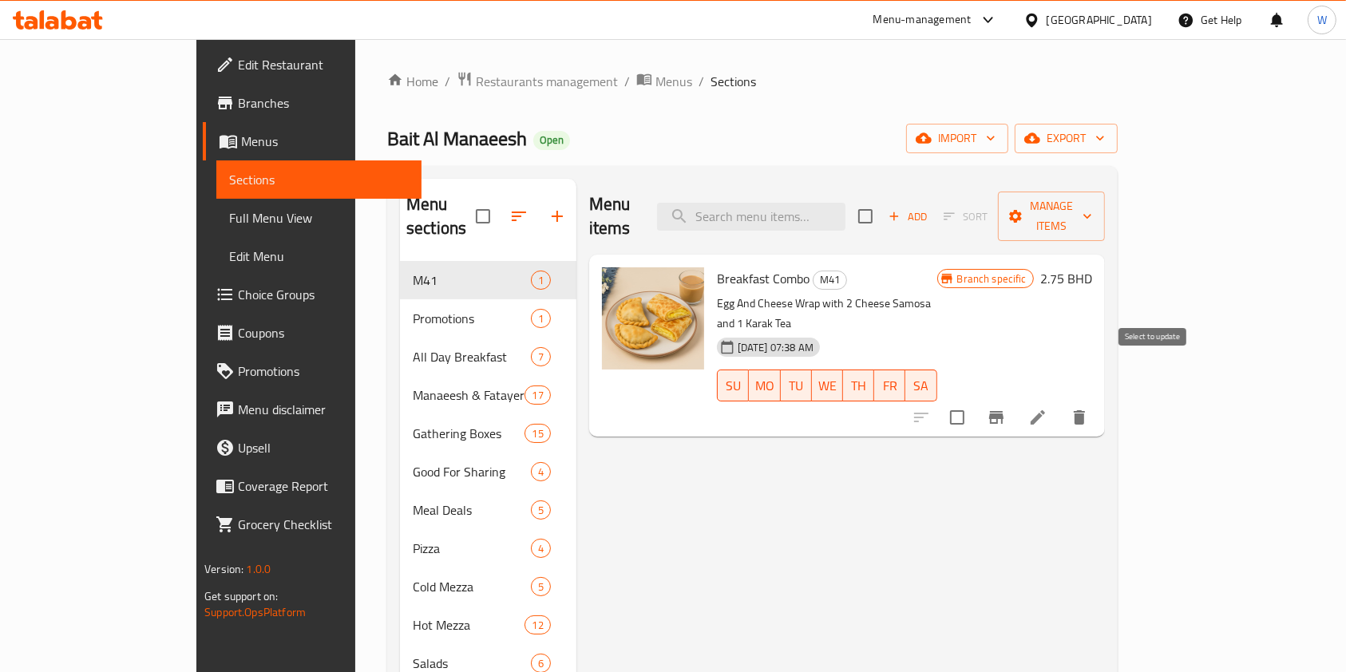
click at [974, 401] on input "checkbox" at bounding box center [958, 418] width 34 height 34
checkbox input "true"
click at [1092, 210] on span "Manage items" at bounding box center [1051, 216] width 81 height 40
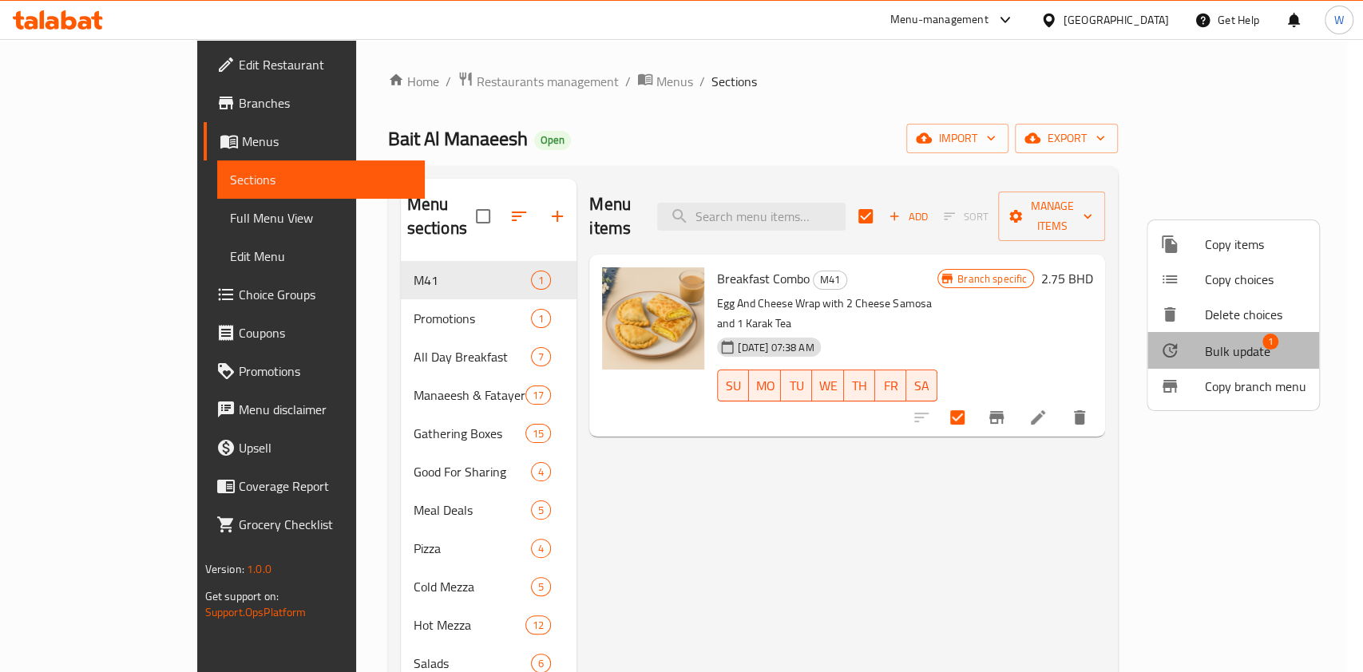
click at [1270, 341] on span "1" at bounding box center [1270, 342] width 16 height 16
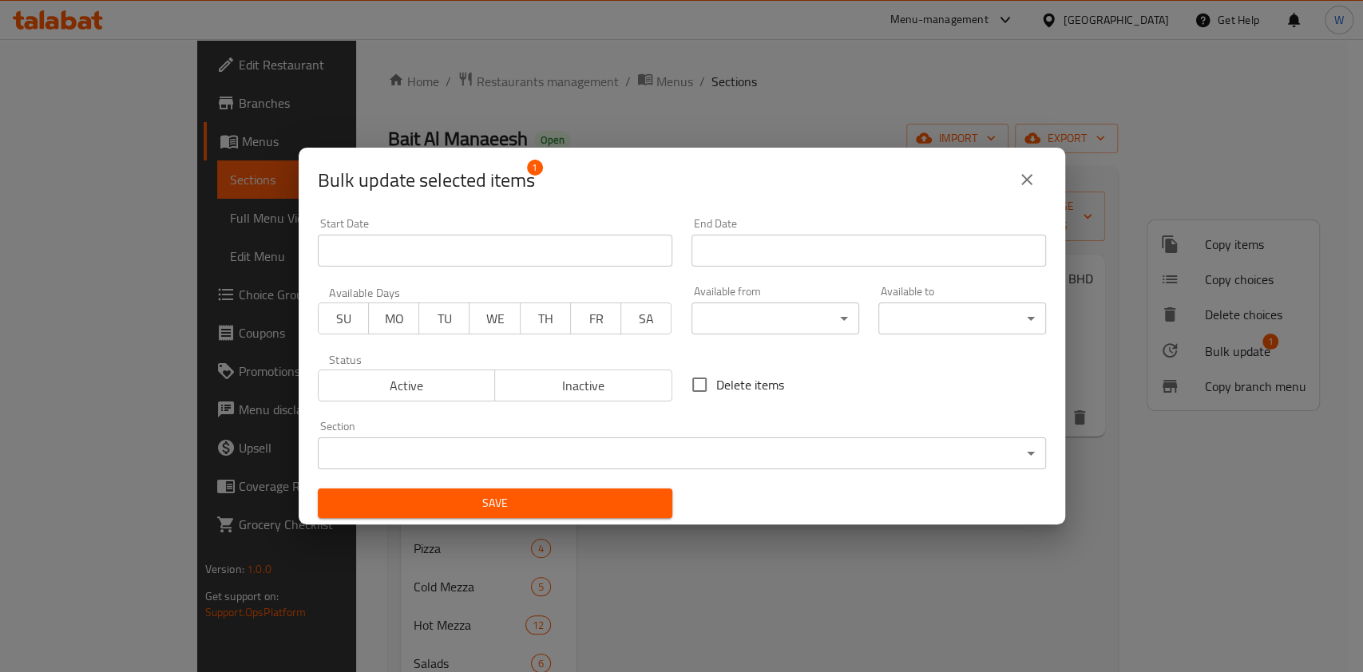
click at [745, 322] on body "​ Menu-management Bahrain Get Help W Edit Restaurant Branches Menus Sections Fu…" at bounding box center [681, 355] width 1363 height 633
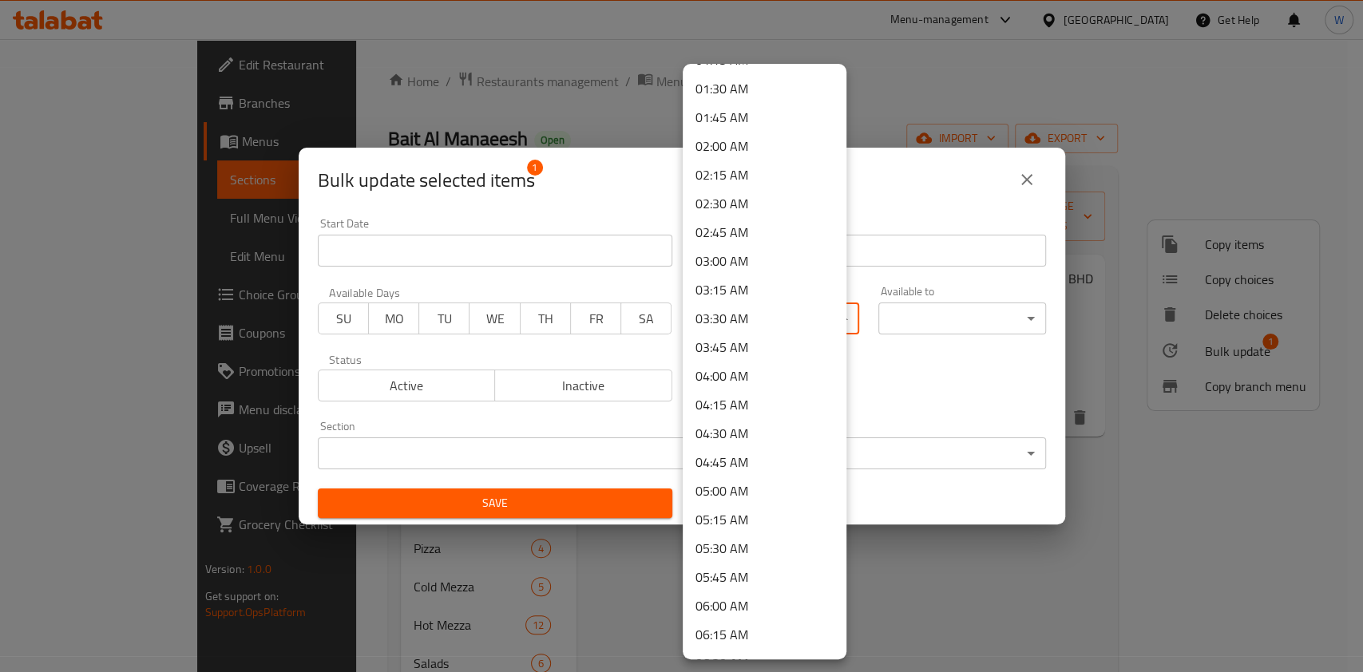
scroll to position [212, 0]
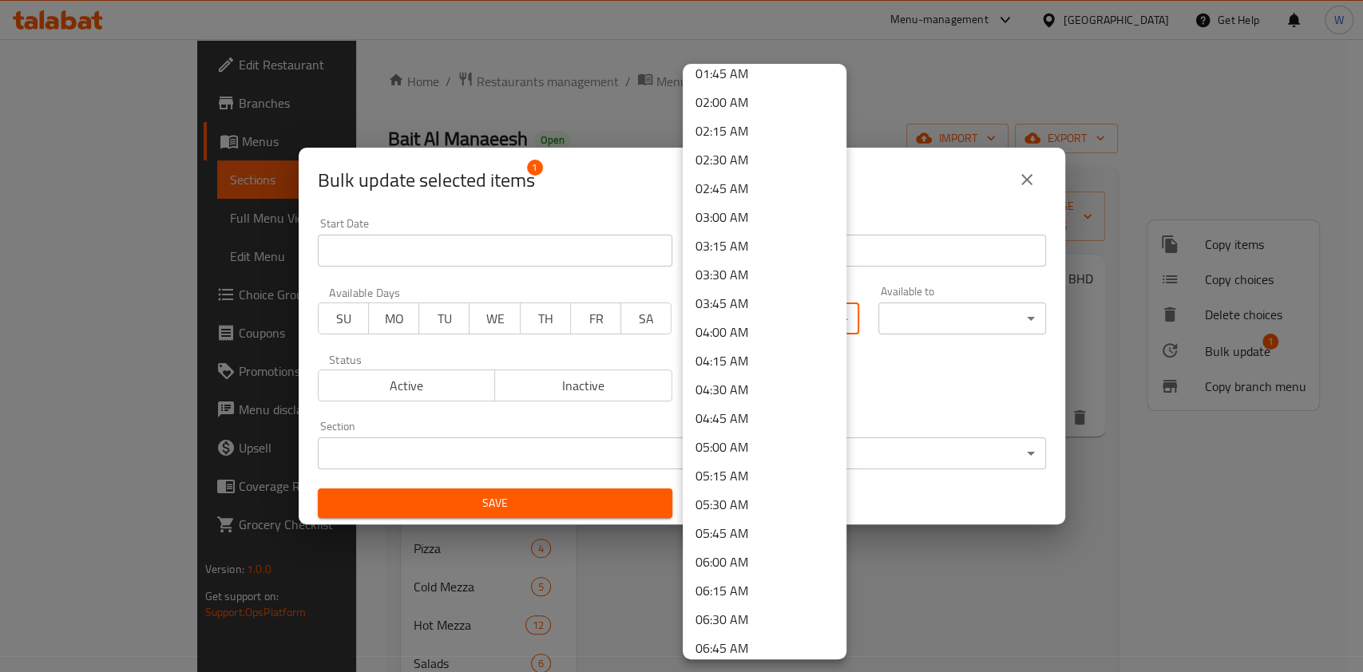
click at [747, 327] on li "04:00 AM" at bounding box center [765, 332] width 164 height 29
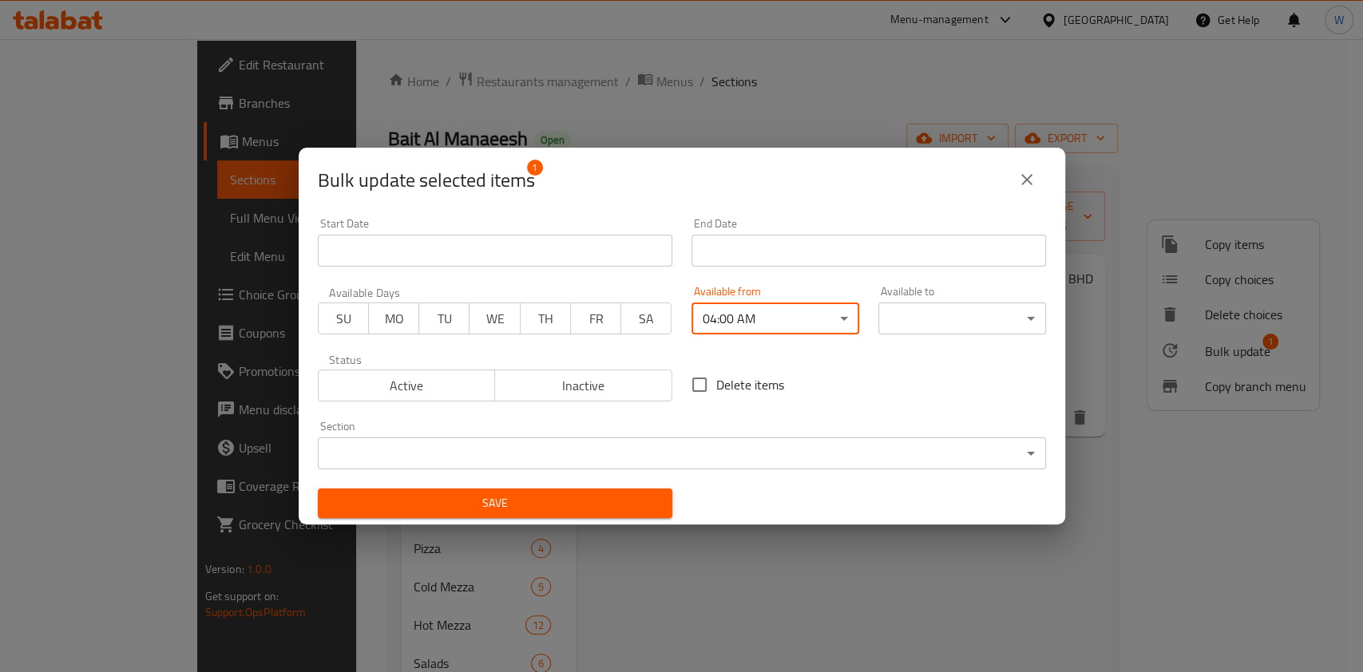
click at [965, 308] on div "00:00 AM 00:15 AM 00:30 AM 00:45 AM 01:00 AM 01:15 AM 01:30 AM 01:45 AM 02:00 A…" at bounding box center [681, 336] width 1363 height 672
click at [965, 321] on body "​ Menu-management Bahrain Get Help W Edit Restaurant Branches Menus Sections Fu…" at bounding box center [681, 355] width 1363 height 633
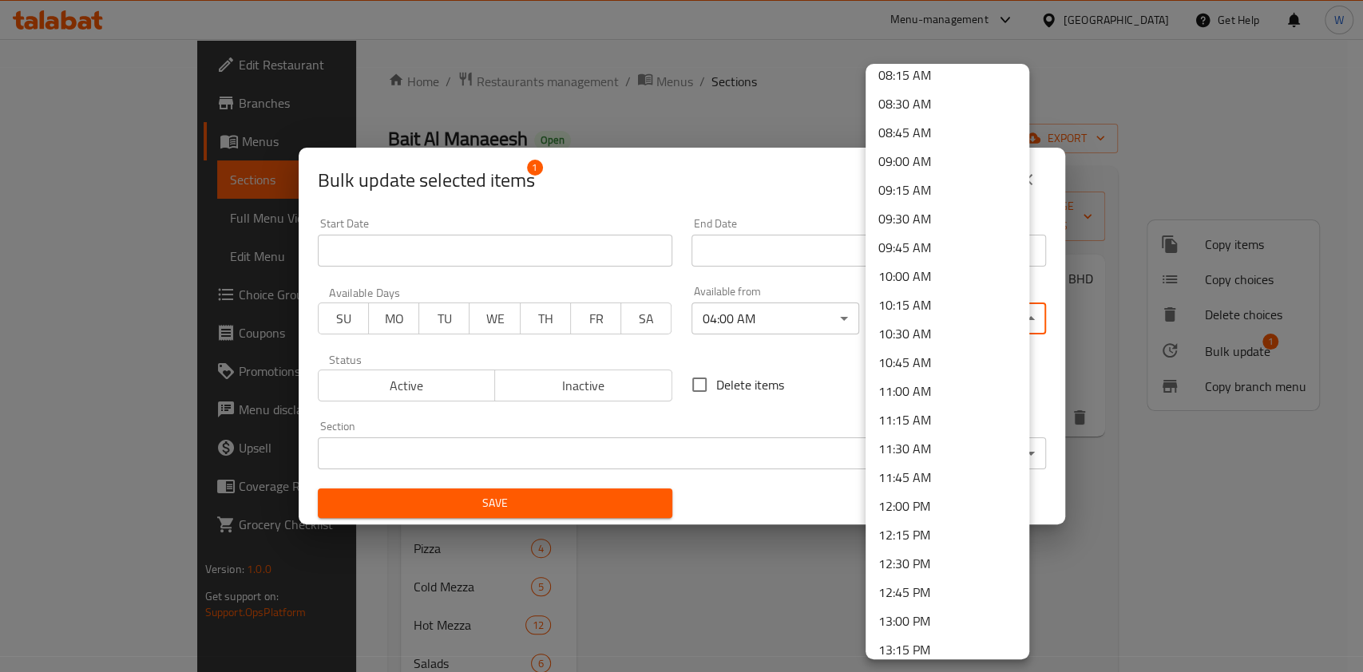
scroll to position [1064, 0]
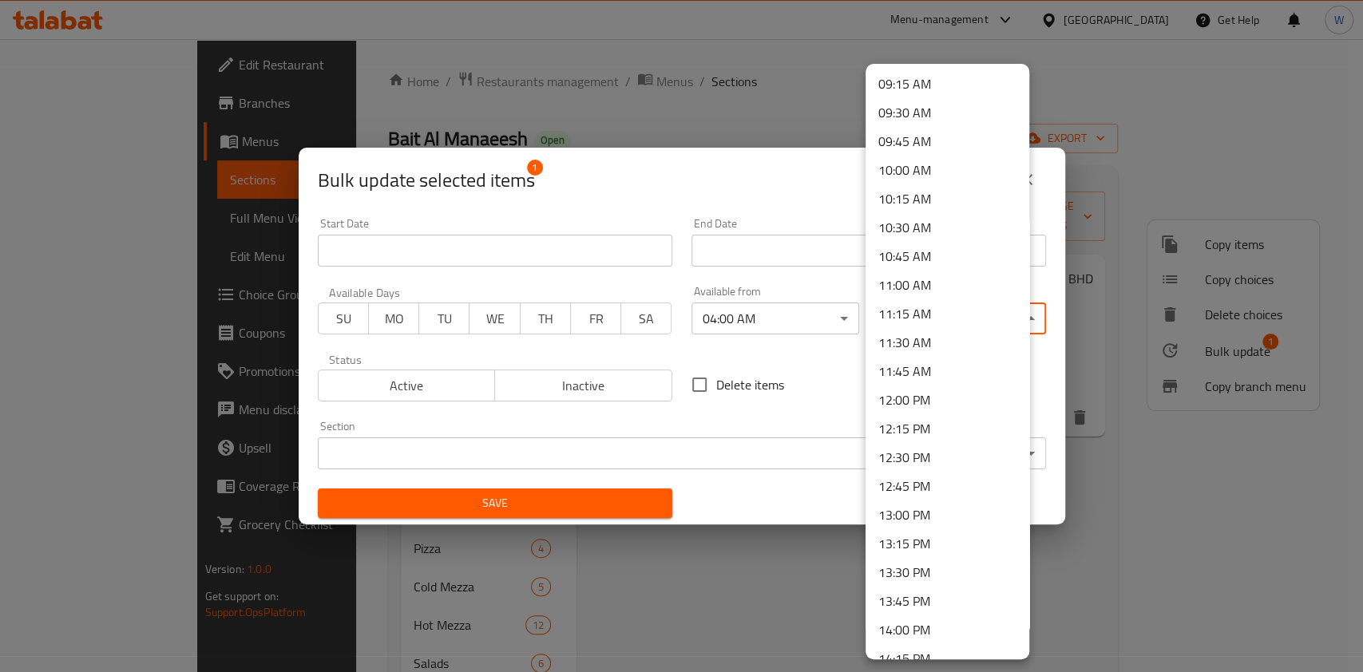
click at [934, 402] on li "12:00 PM" at bounding box center [947, 400] width 164 height 29
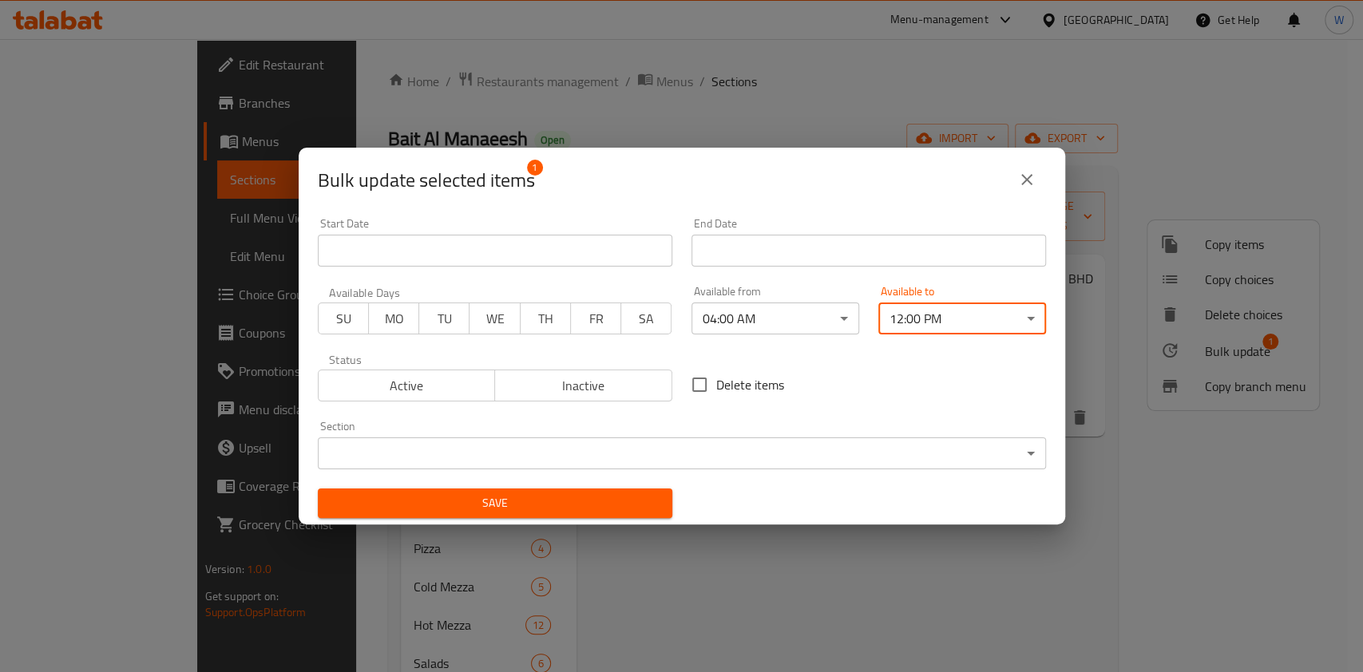
click at [579, 520] on div "Save" at bounding box center [495, 503] width 374 height 49
click at [596, 508] on span "Save" at bounding box center [495, 503] width 329 height 20
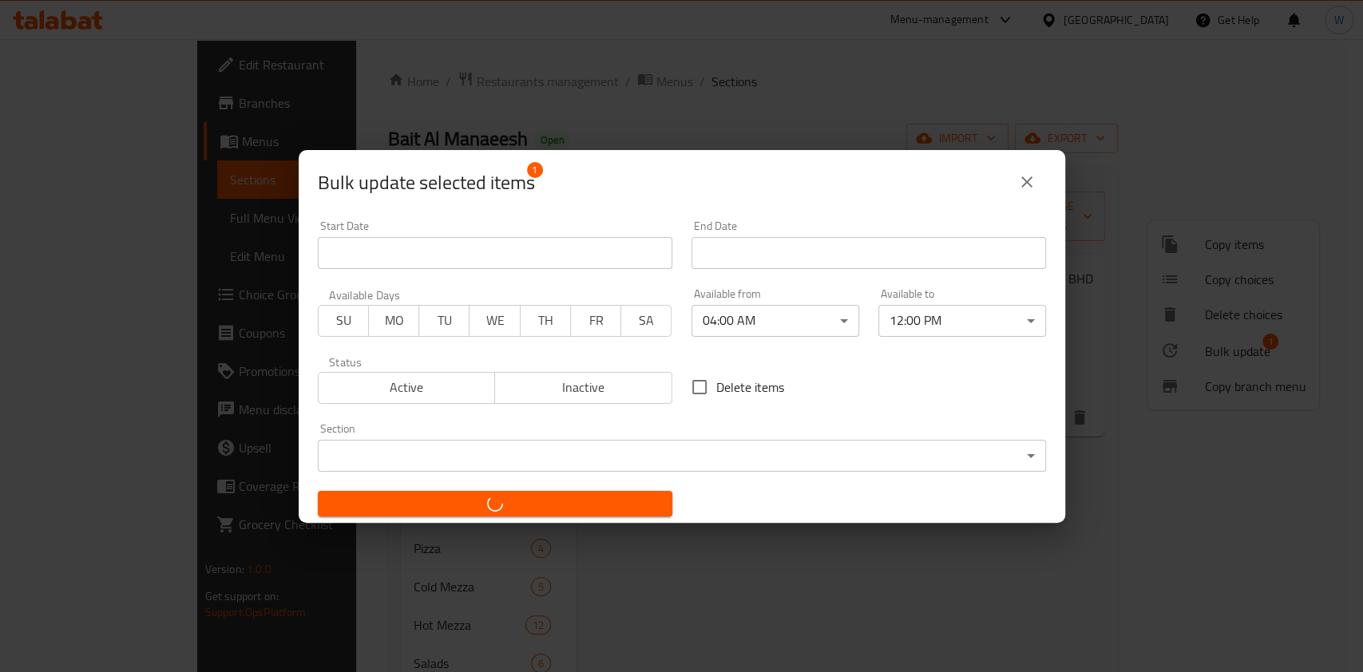
checkbox input "false"
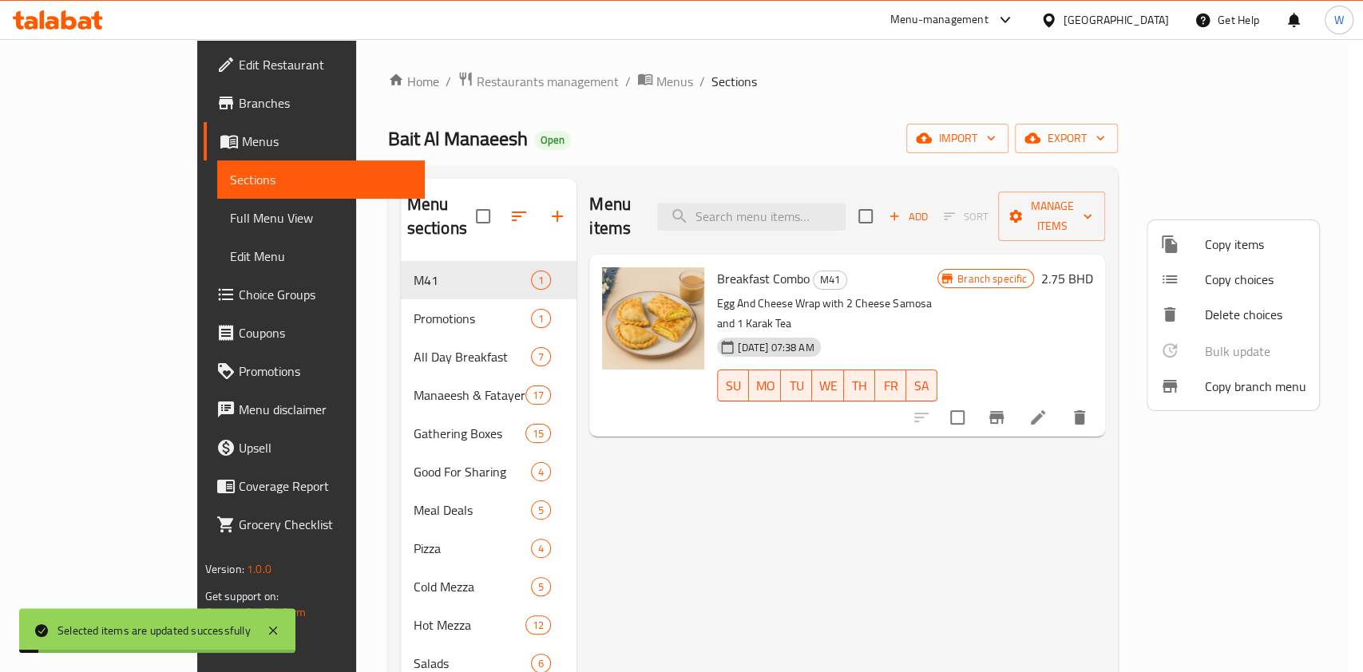
click at [909, 541] on div at bounding box center [681, 336] width 1363 height 672
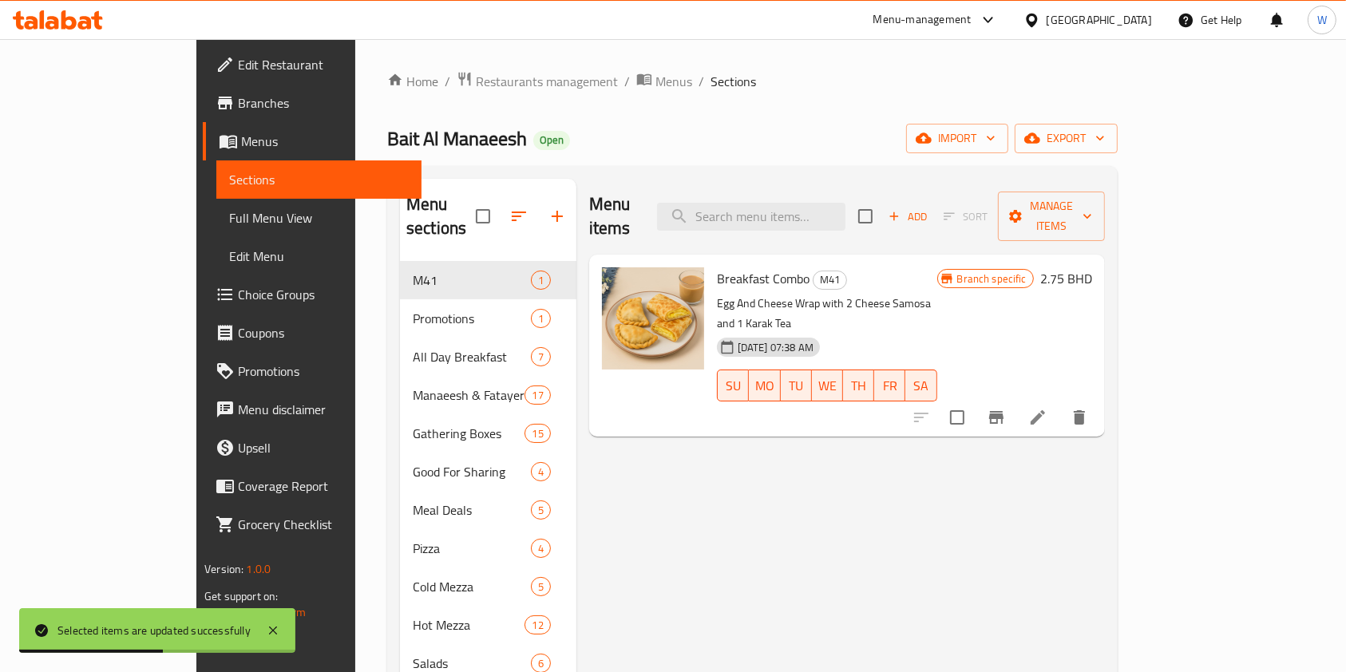
drag, startPoint x: 1248, startPoint y: 450, endPoint x: 1210, endPoint y: 445, distance: 37.9
click at [1105, 450] on div "Menu items Add Sort Manage items Breakfast Combo M41 Egg And Cheese Wrap with 2…" at bounding box center [840, 645] width 529 height 932
click at [476, 75] on span "Restaurants management" at bounding box center [547, 81] width 142 height 19
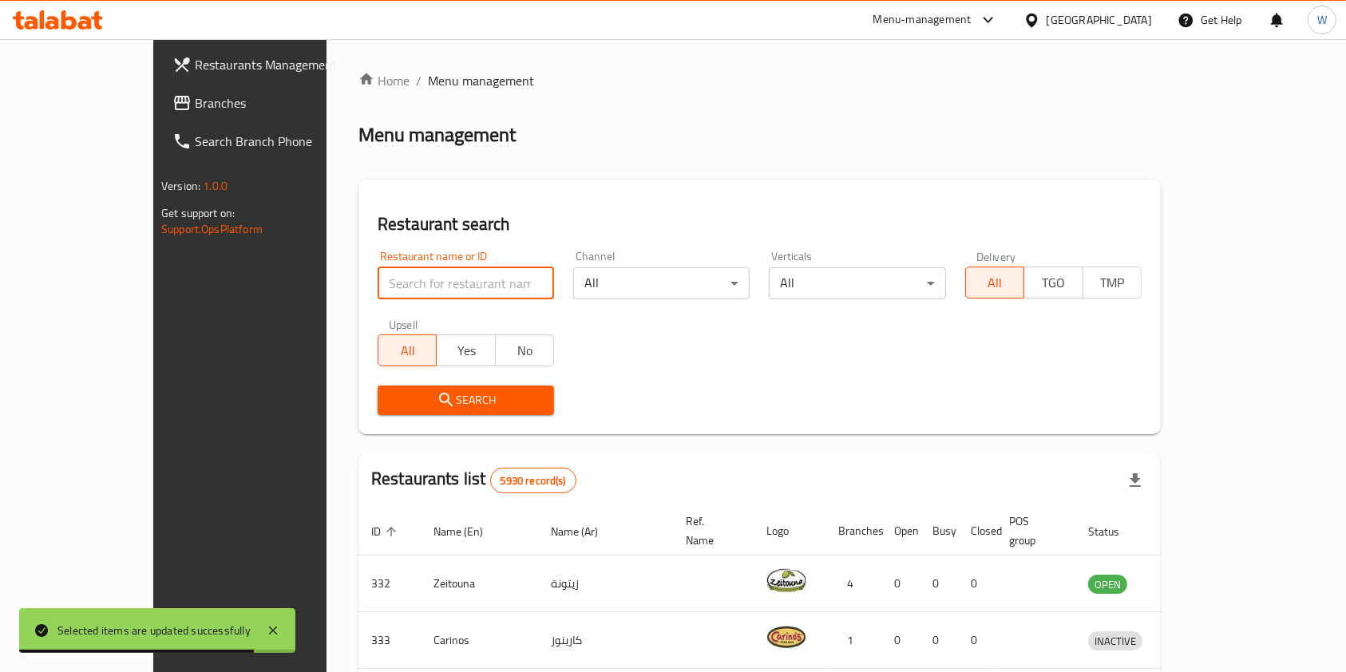
click at [394, 295] on input "search" at bounding box center [466, 283] width 176 height 32
paste input "doctor chai"
type input "doctor chai"
click button "Search" at bounding box center [466, 401] width 176 height 30
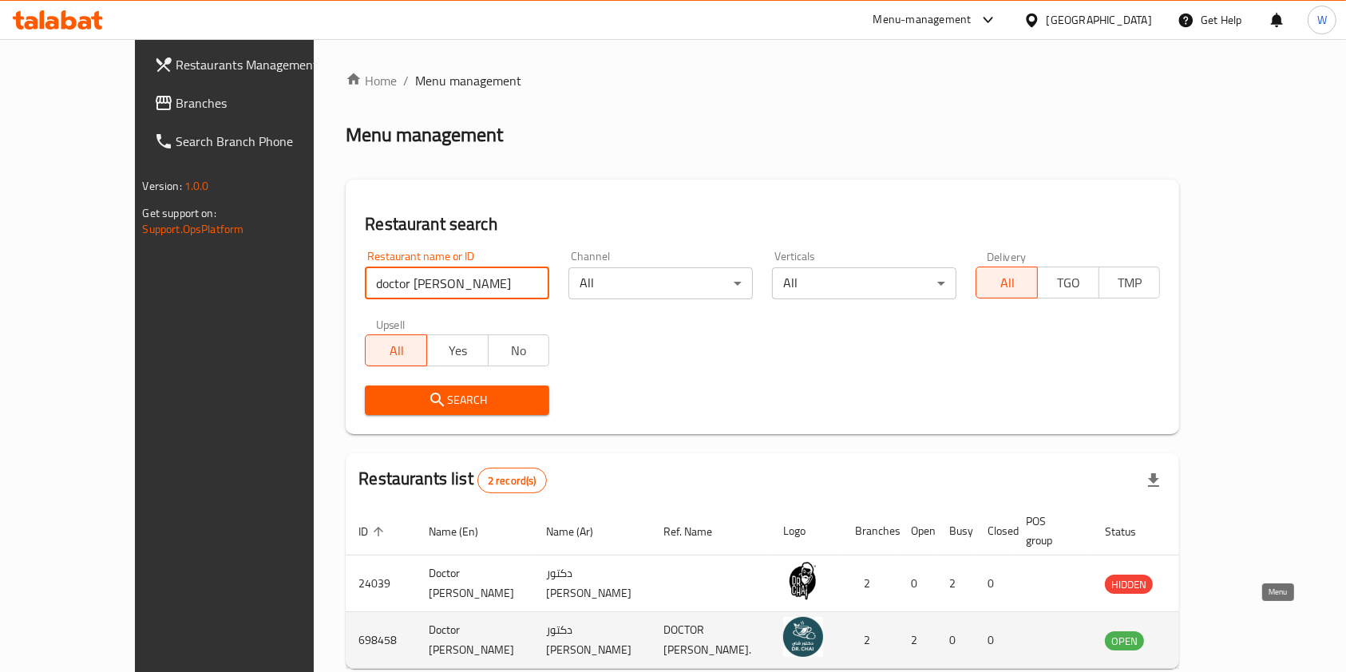
click at [1208, 631] on icon "enhanced table" at bounding box center [1198, 640] width 19 height 19
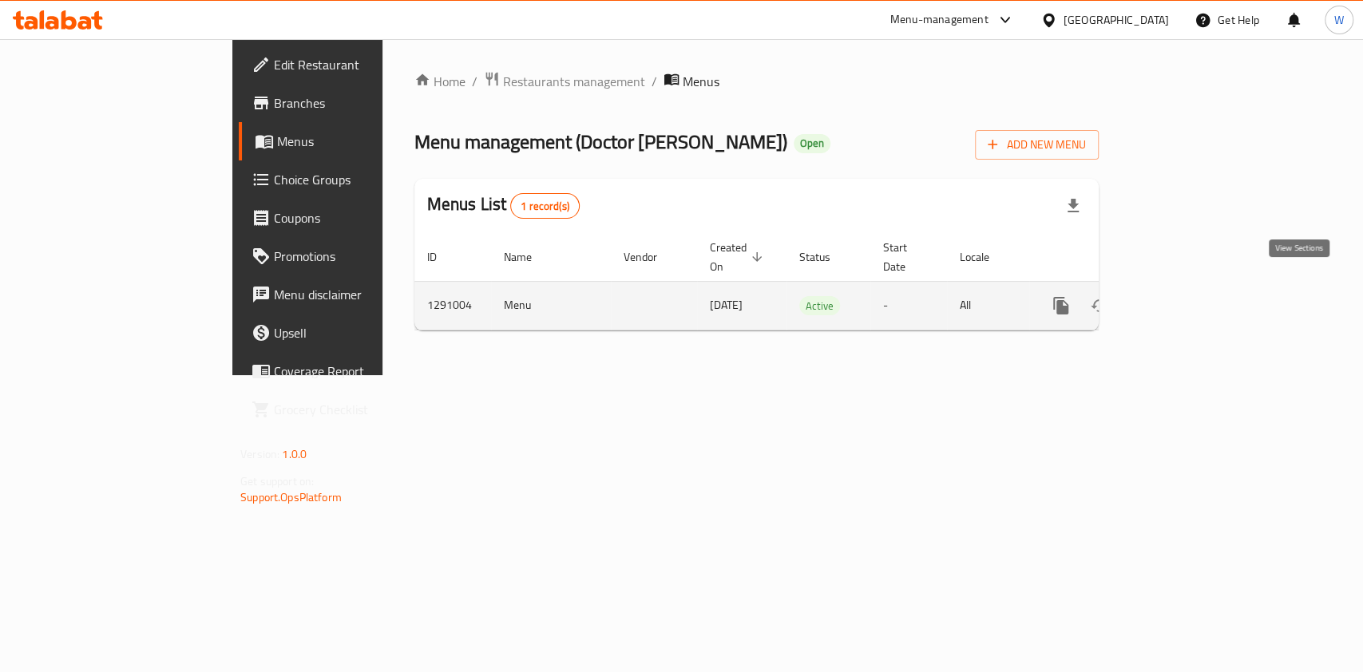
click at [1186, 296] on icon "enhanced table" at bounding box center [1175, 305] width 19 height 19
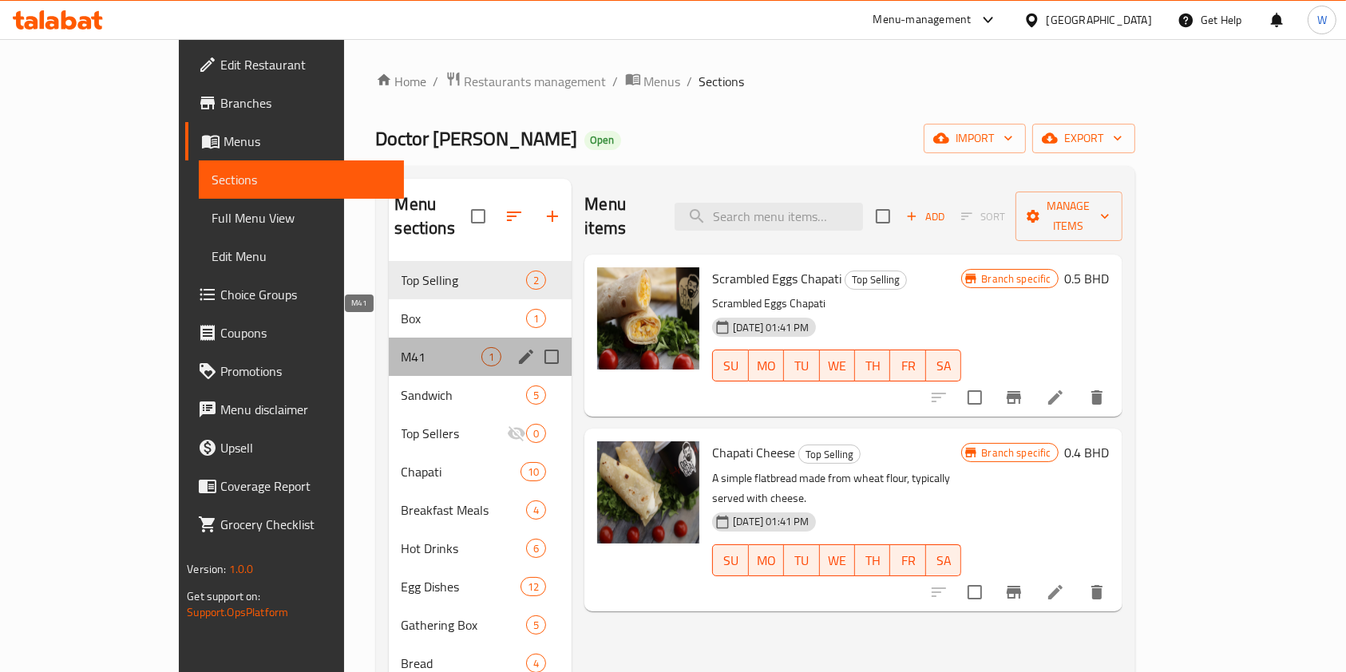
click at [410, 347] on span "M41" at bounding box center [442, 356] width 81 height 19
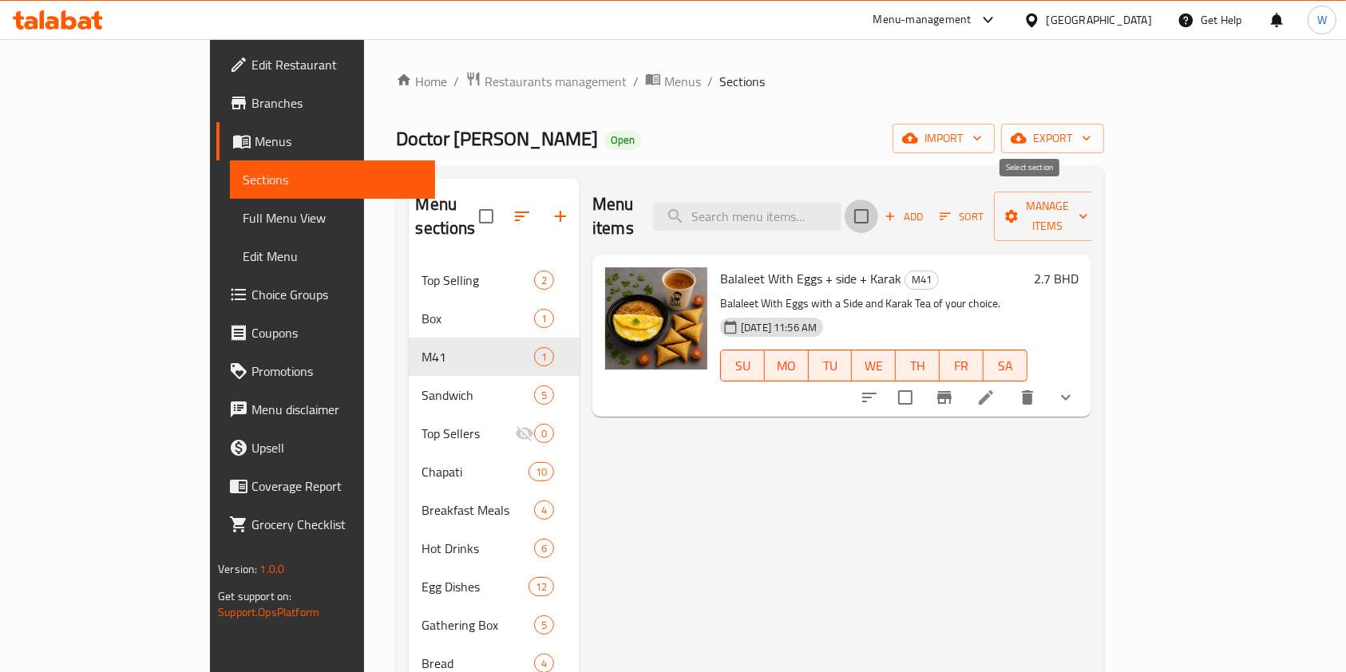
click at [878, 201] on input "checkbox" at bounding box center [862, 217] width 34 height 34
checkbox input "true"
click at [964, 378] on button "Branch-specific-item" at bounding box center [944, 397] width 38 height 38
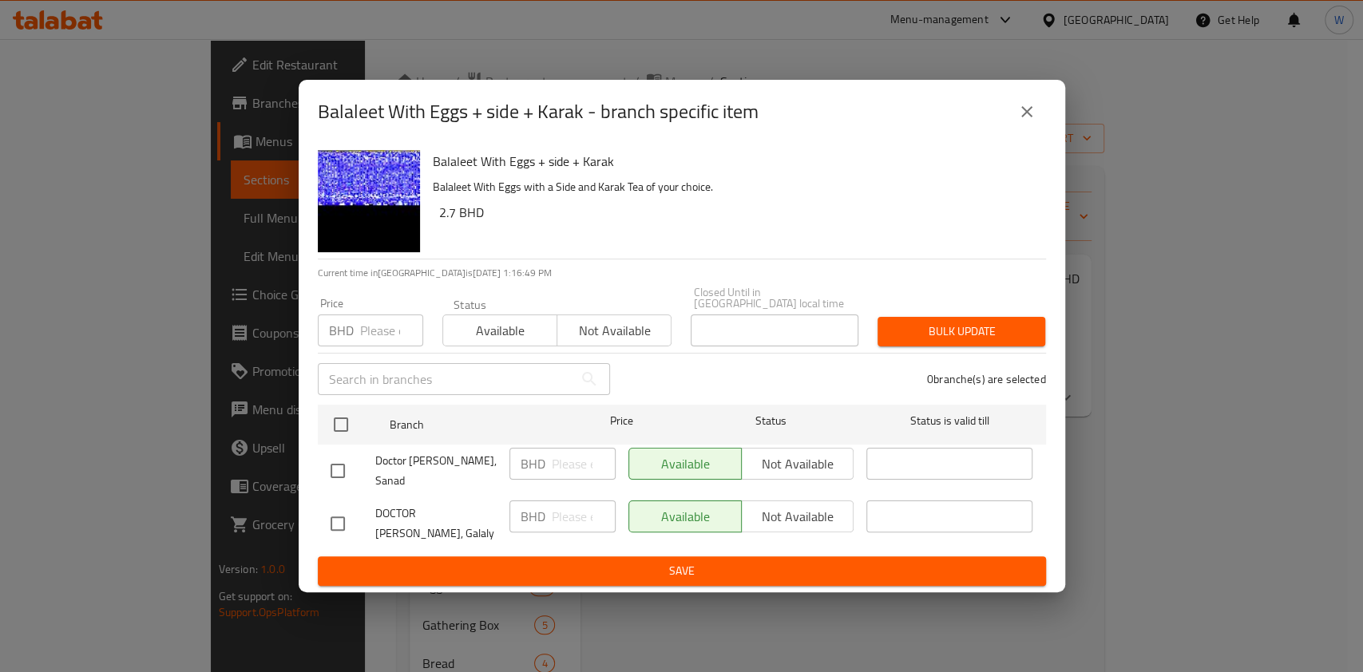
click at [1018, 121] on button "close" at bounding box center [1027, 112] width 38 height 38
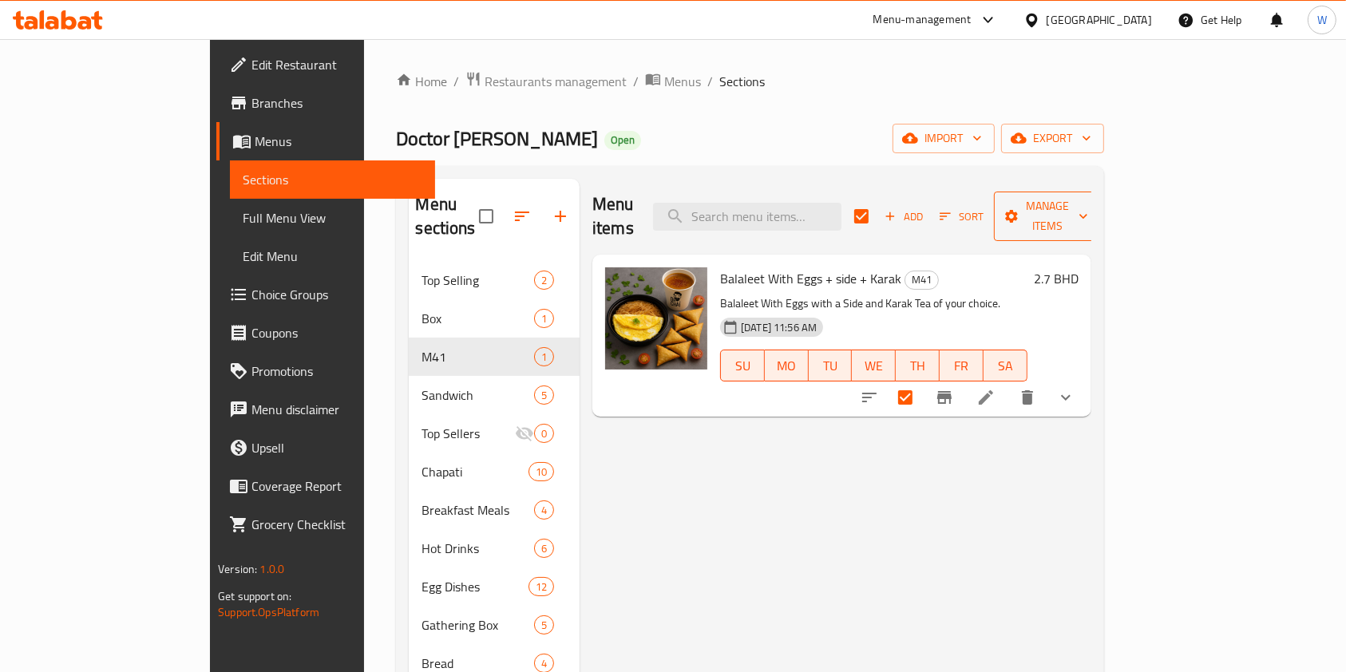
click at [1088, 211] on span "Manage items" at bounding box center [1047, 216] width 81 height 40
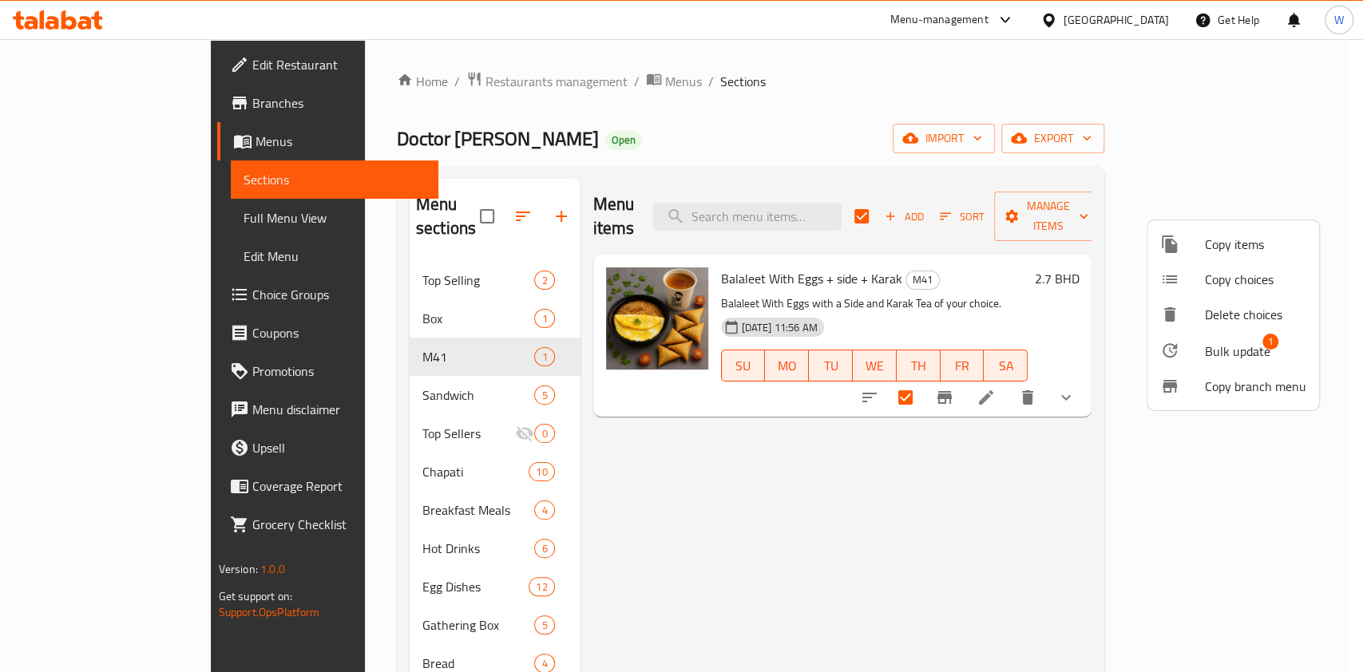
click at [1212, 342] on span "Bulk update" at bounding box center [1237, 351] width 65 height 19
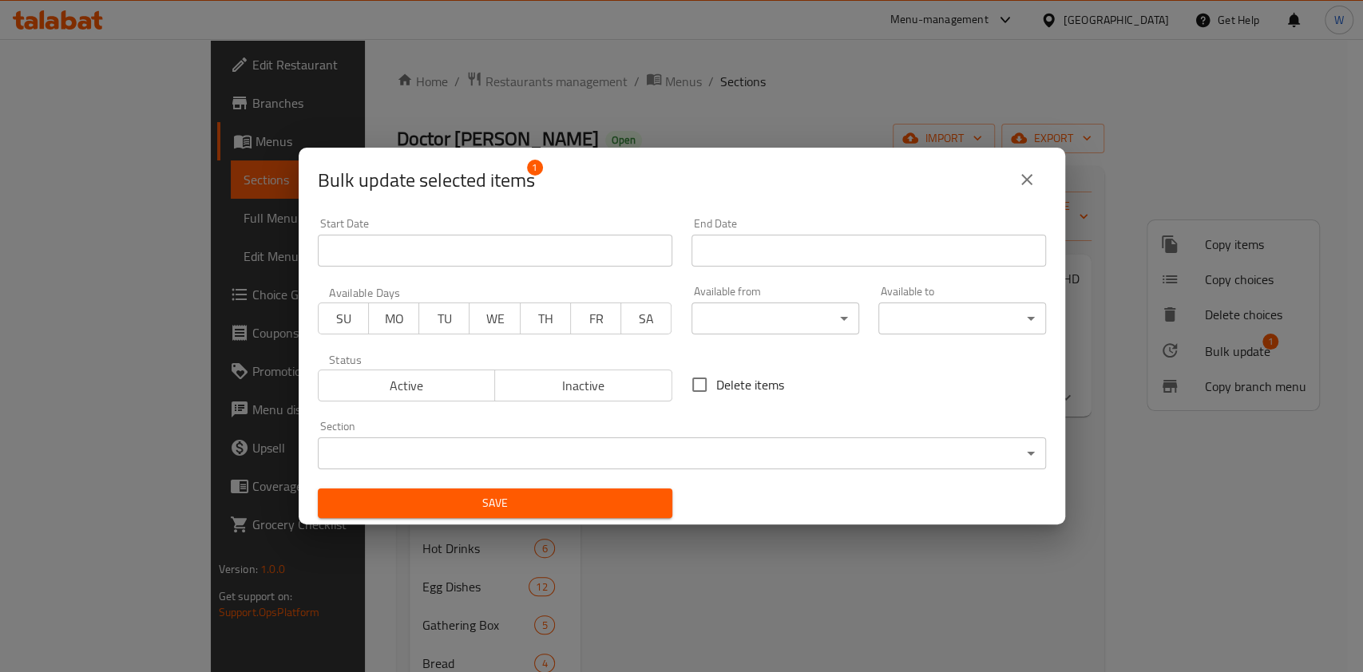
click at [754, 303] on body "​ Menu-management Bahrain Get Help W Edit Restaurant Branches Menus Sections Fu…" at bounding box center [681, 355] width 1363 height 633
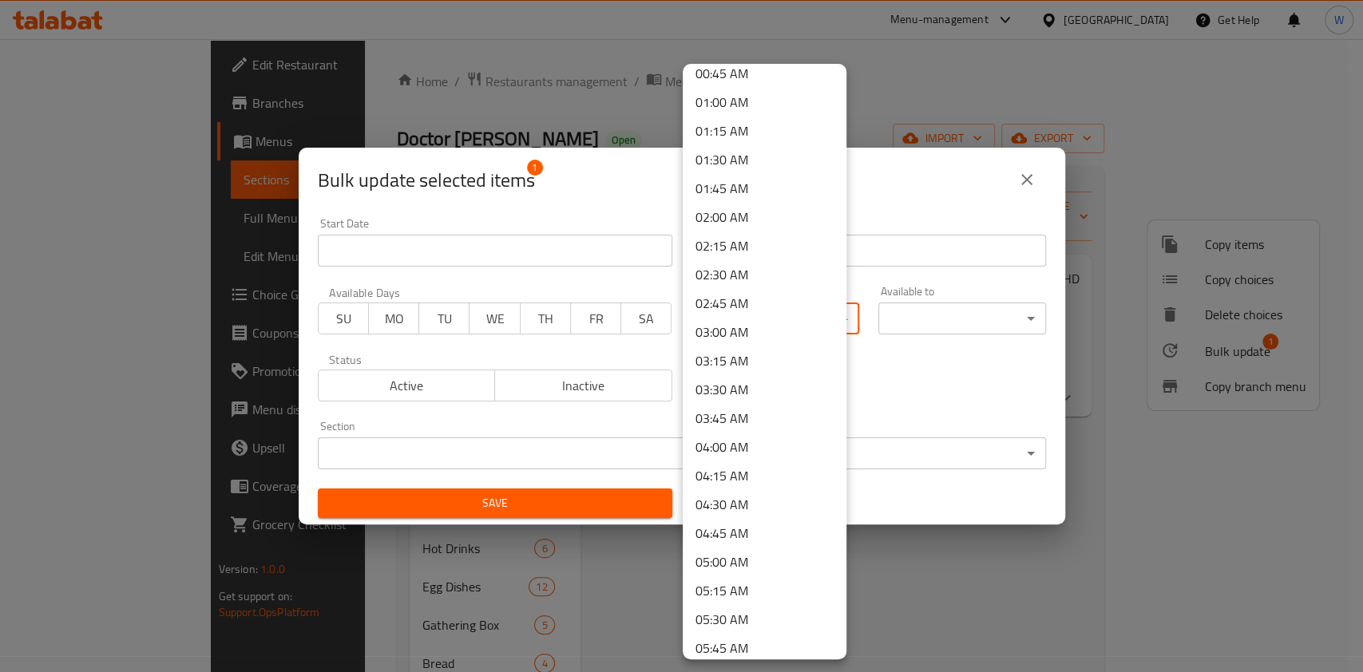
scroll to position [212, 0]
click at [739, 329] on li "04:00 AM" at bounding box center [765, 332] width 164 height 29
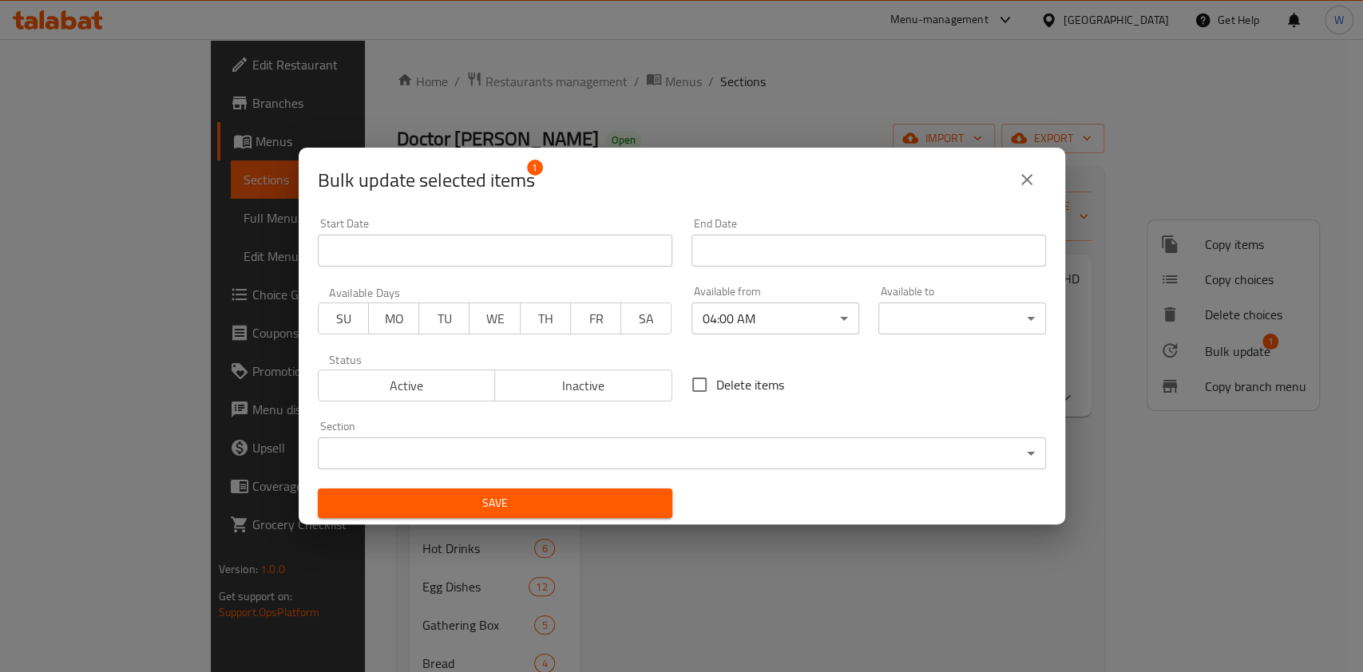
click at [945, 323] on body "​ Menu-management Bahrain Get Help W Edit Restaurant Branches Menus Sections Fu…" at bounding box center [681, 355] width 1363 height 633
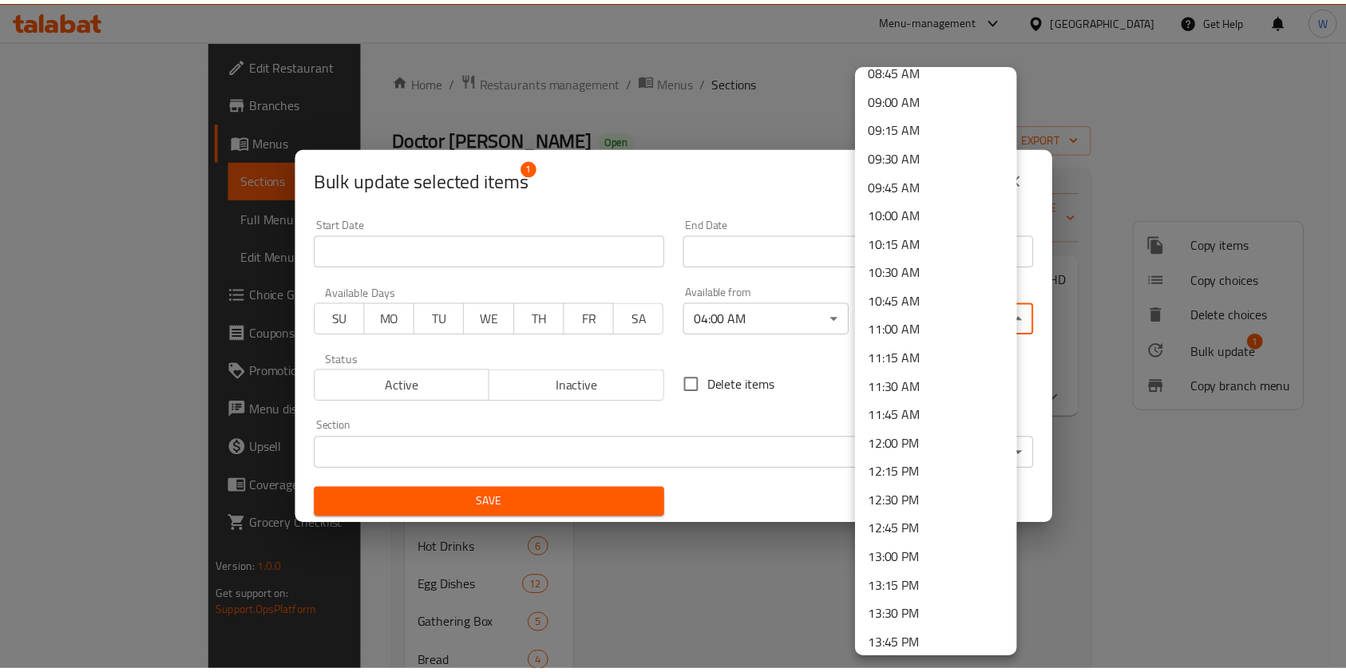
scroll to position [1064, 0]
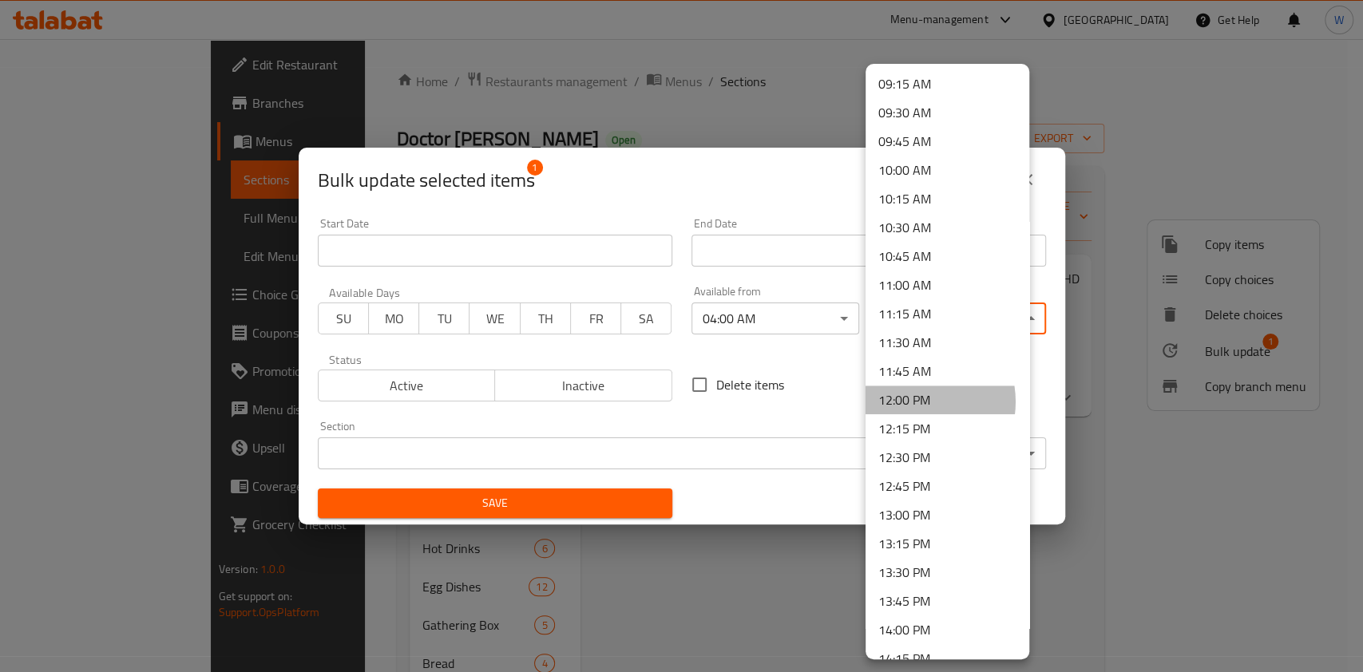
click at [914, 402] on li "12:00 PM" at bounding box center [947, 400] width 164 height 29
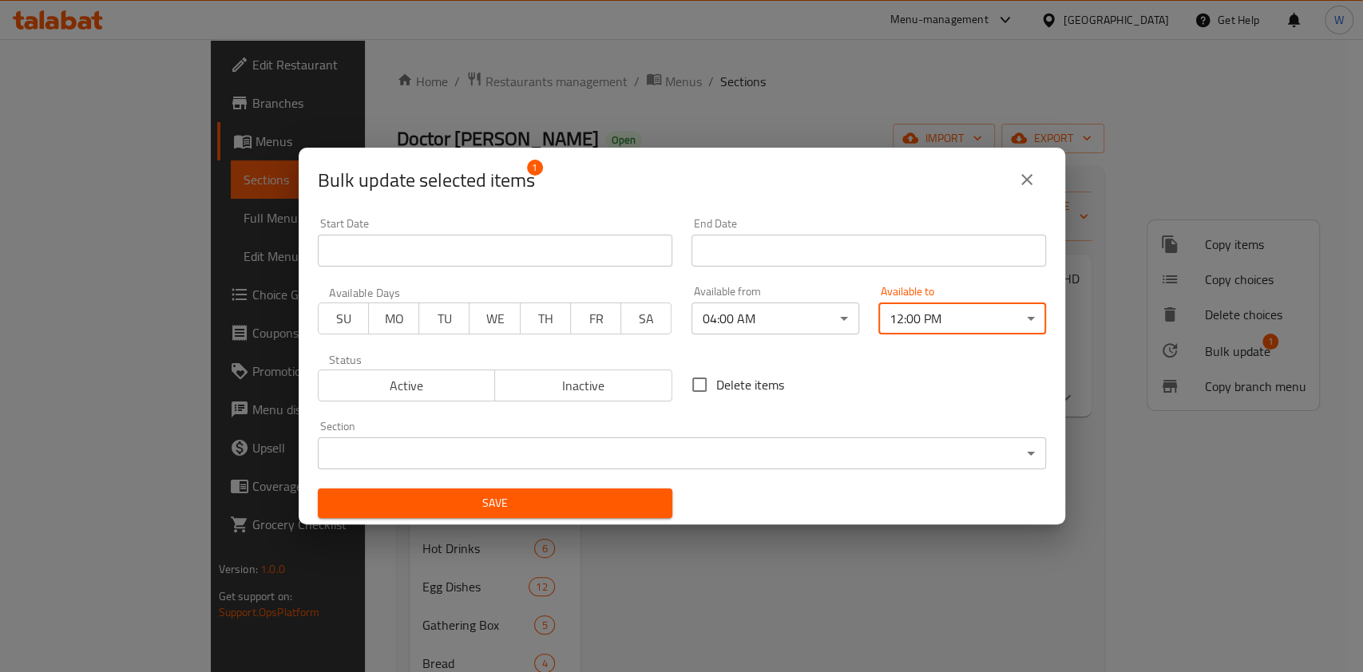
click at [487, 511] on span "Save" at bounding box center [495, 503] width 329 height 20
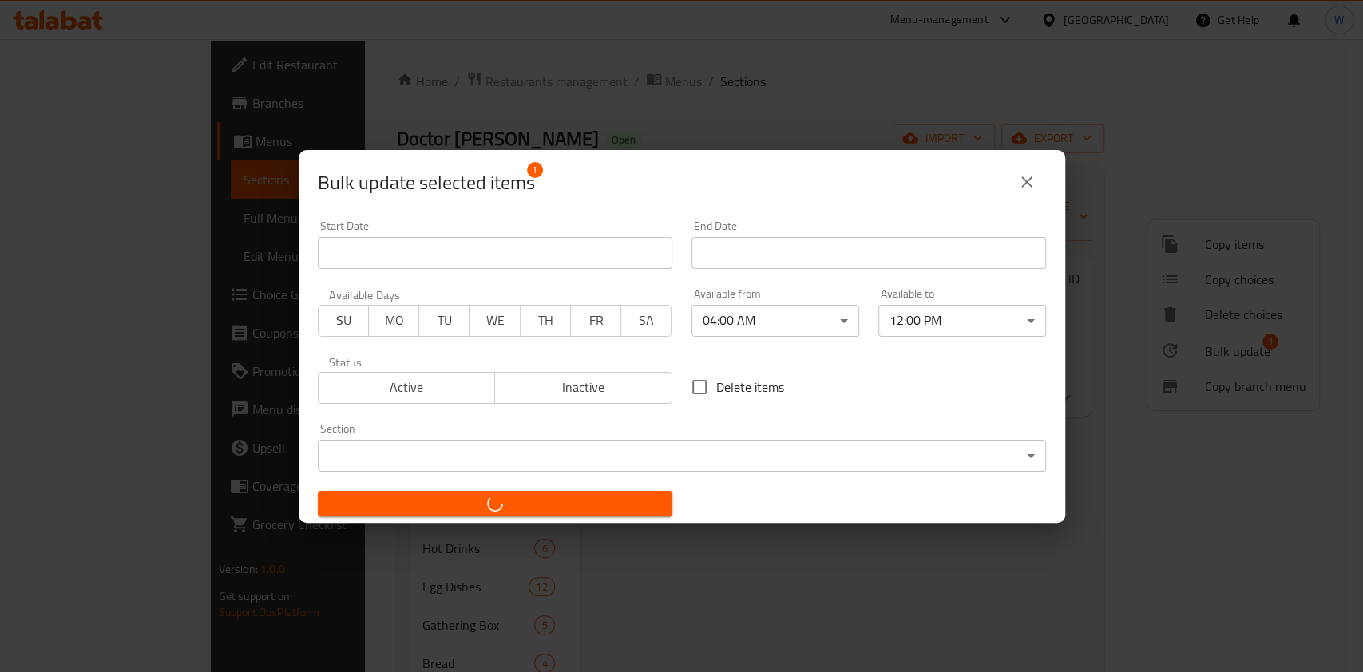
checkbox input "false"
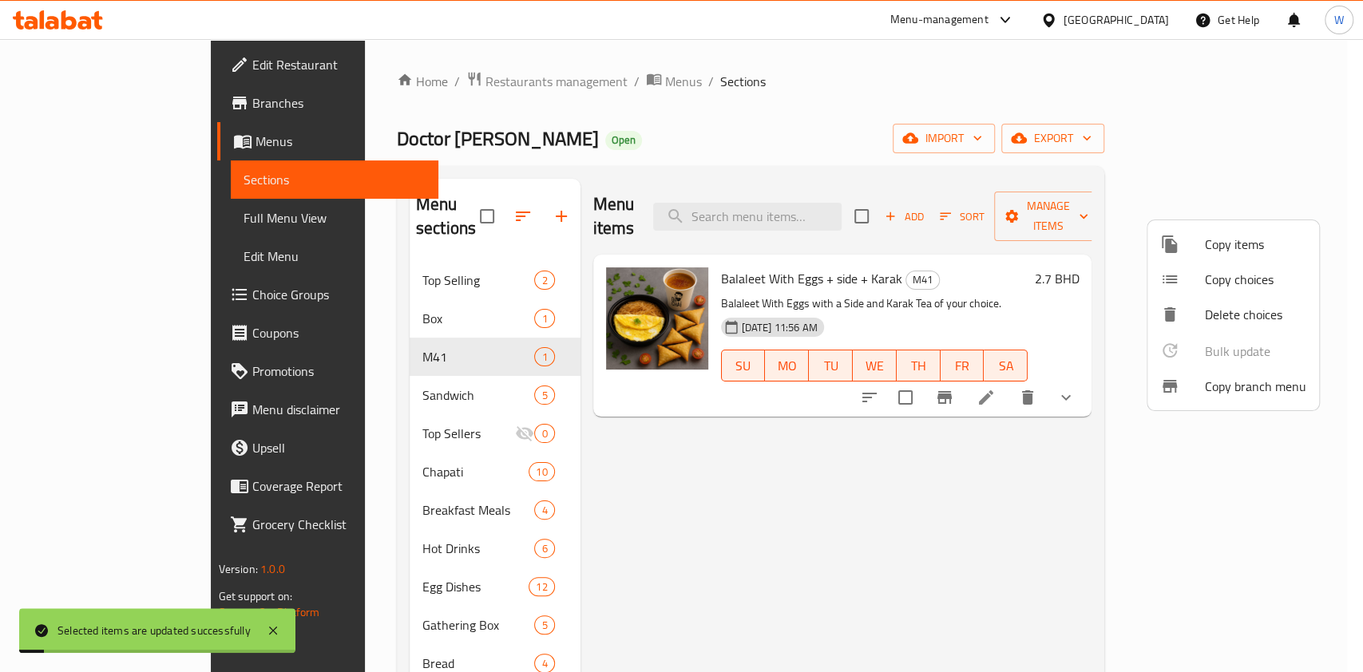
click at [1050, 505] on div at bounding box center [681, 336] width 1363 height 672
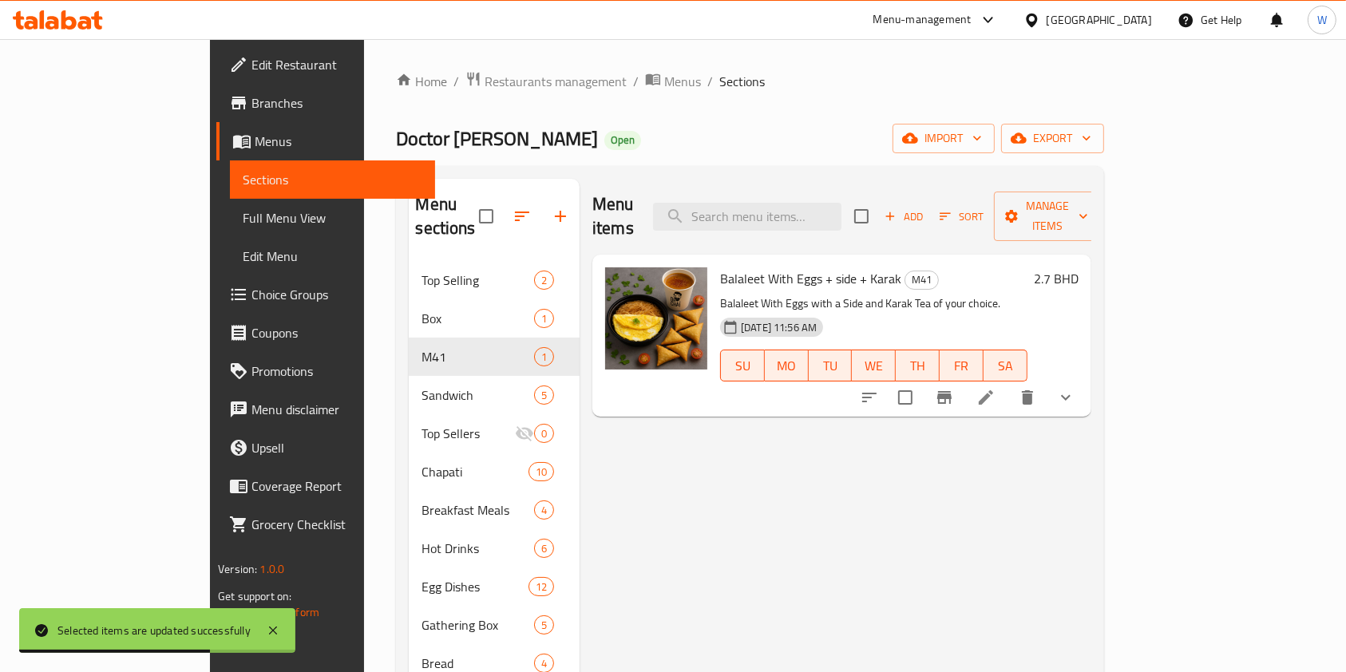
click at [1091, 506] on div "Menu items Add Sort Manage items Balaleet With Eggs + side + Karak M41 Balaleet…" at bounding box center [836, 587] width 512 height 817
click at [1085, 392] on div at bounding box center [967, 397] width 235 height 38
click at [996, 388] on icon at bounding box center [985, 397] width 19 height 19
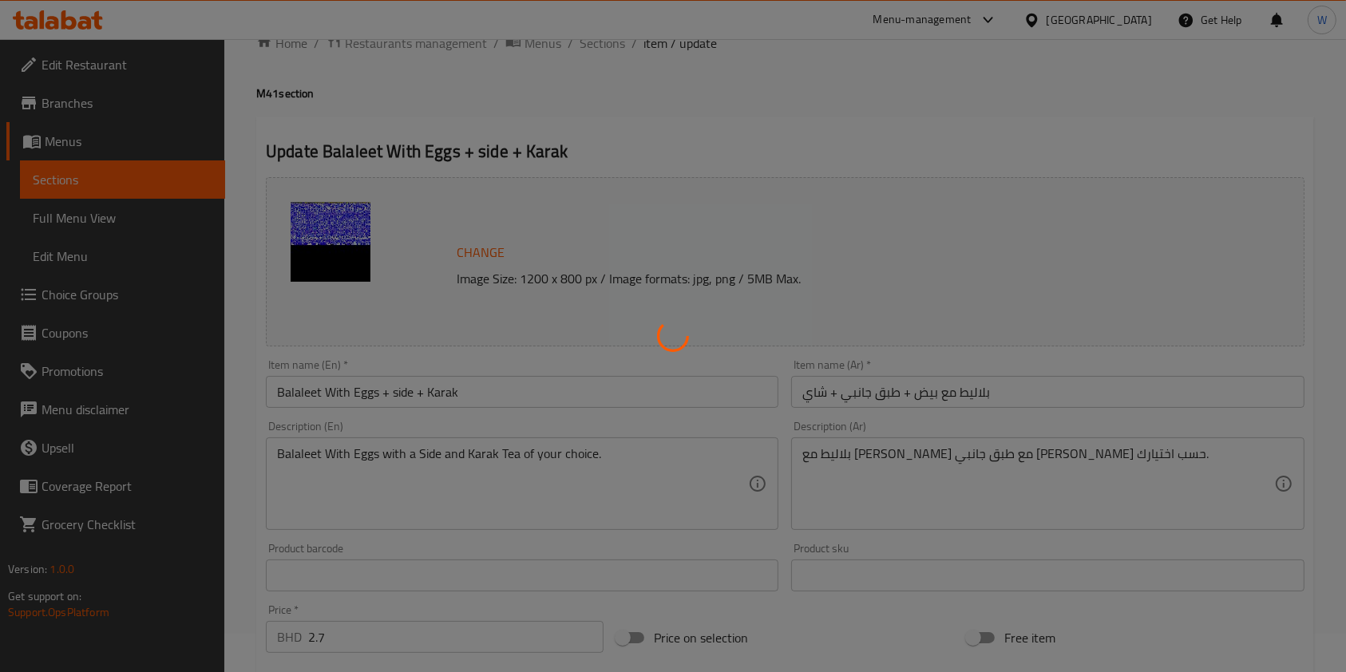
scroll to position [13, 0]
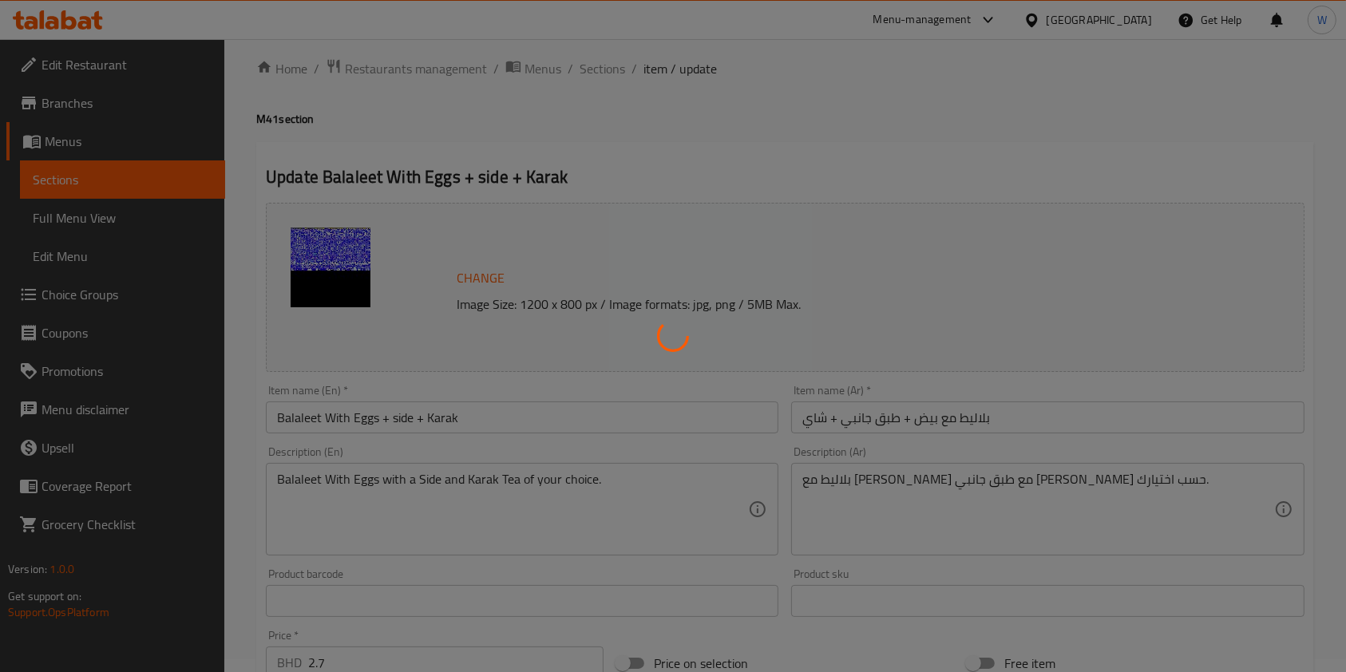
type input "اختيار الجانب"
type input "1"
type input "اختيار الشاي"
type input "1"
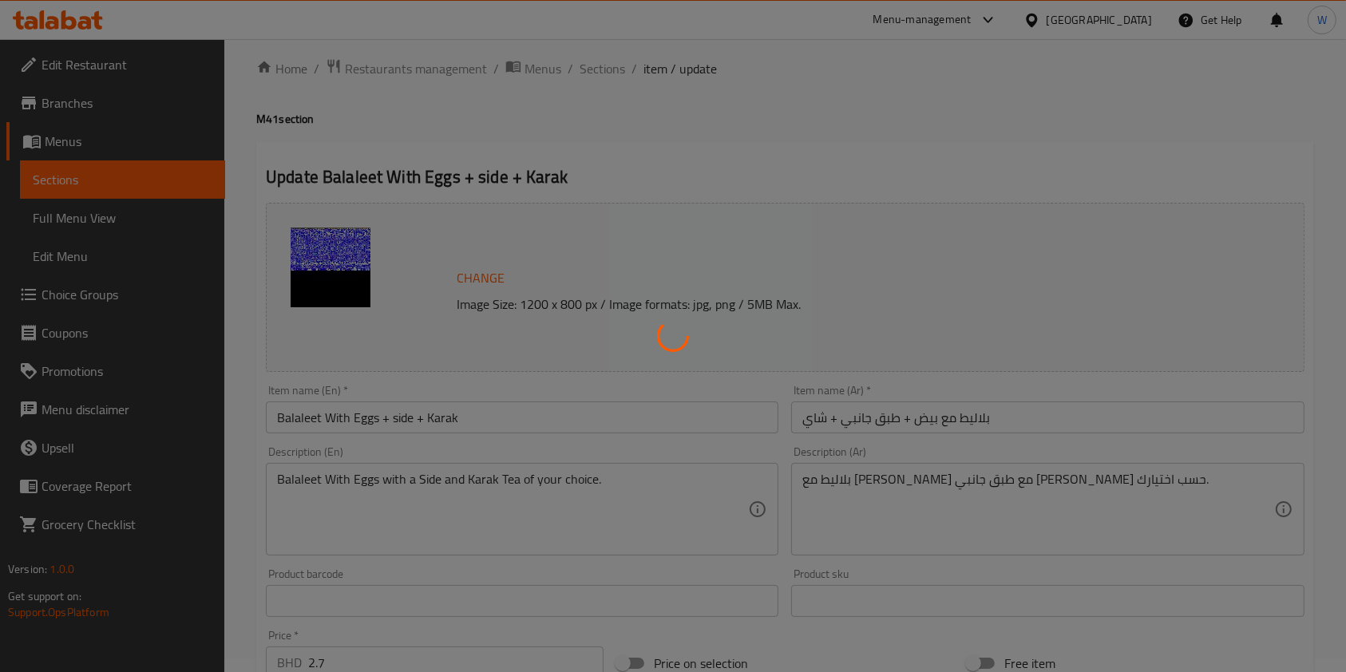
type input "1"
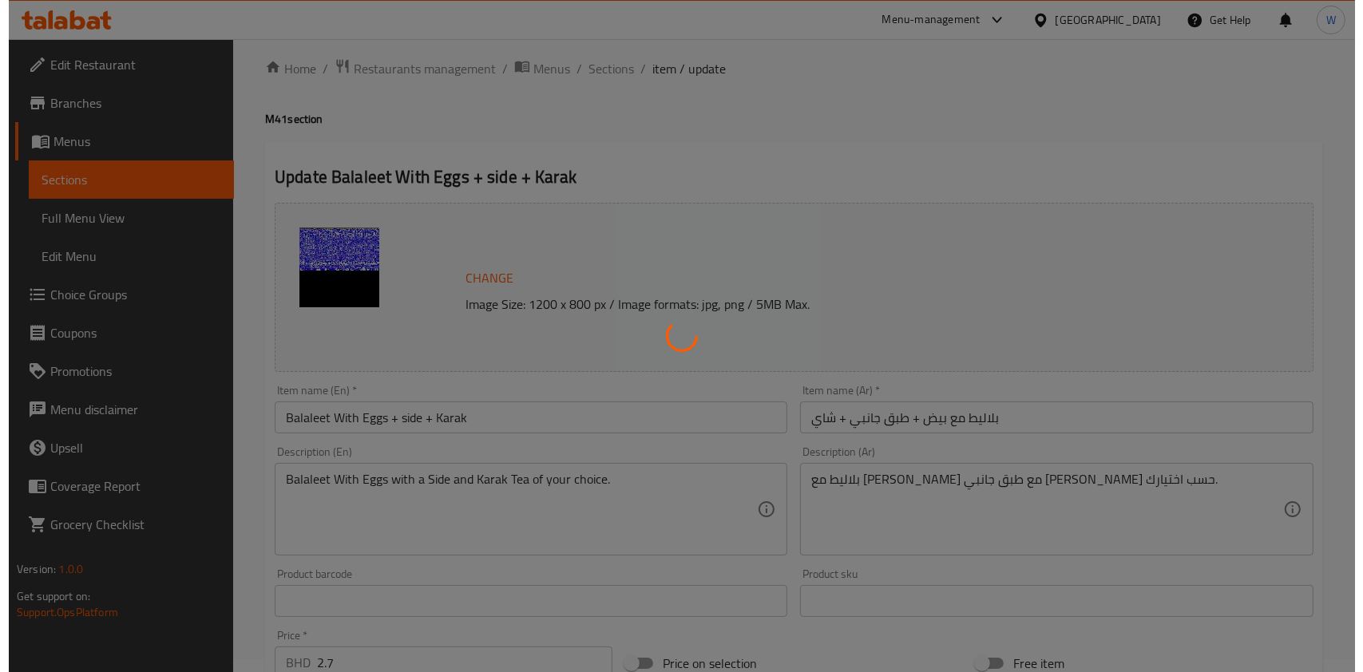
scroll to position [0, 0]
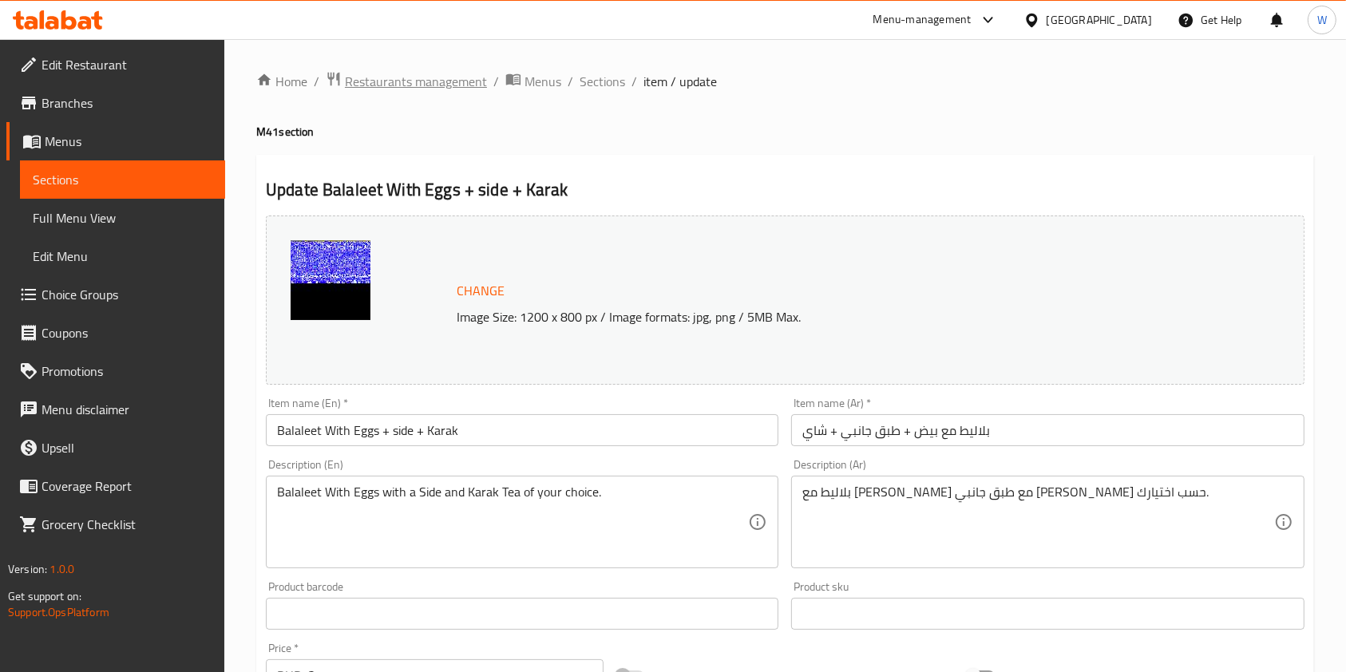
click at [427, 73] on span "Restaurants management" at bounding box center [416, 81] width 142 height 19
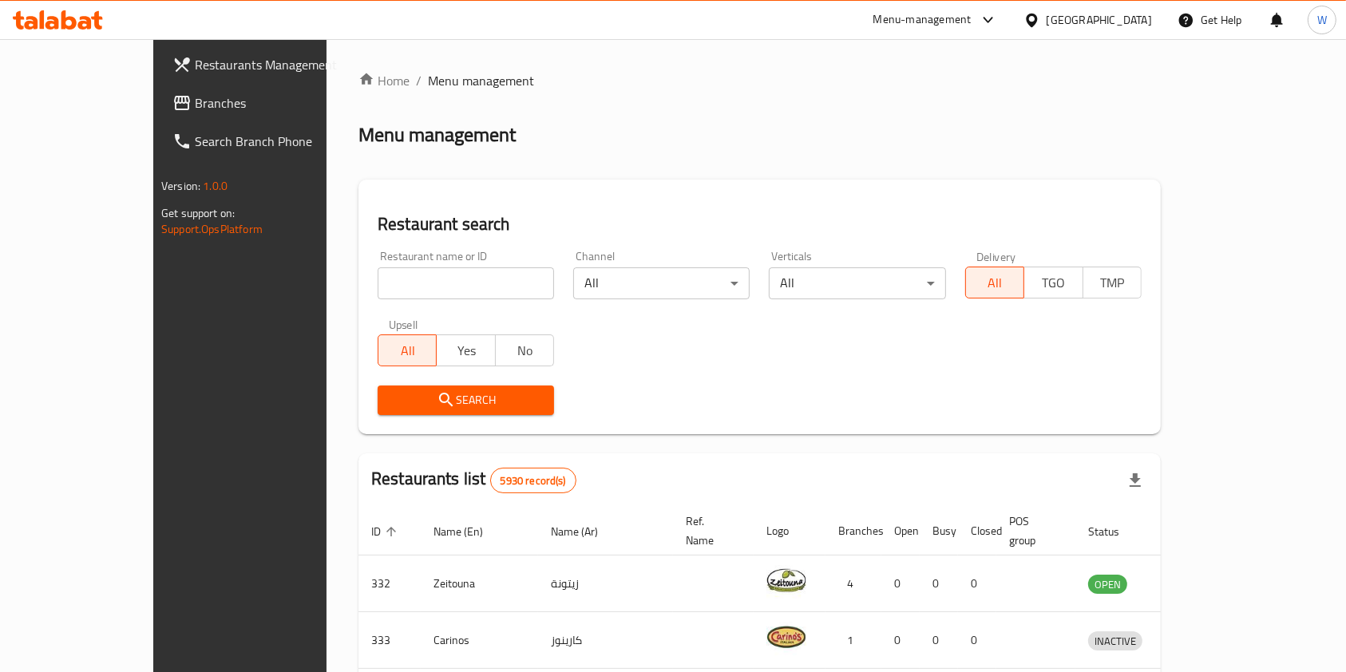
click at [392, 259] on div "Restaurant name or ID Restaurant name or ID" at bounding box center [466, 275] width 176 height 49
click at [403, 290] on input "search" at bounding box center [466, 283] width 176 height 32
paste input "the Lebanese bakery"
type input "the Lebanese bakery"
click button "Search" at bounding box center [466, 401] width 176 height 30
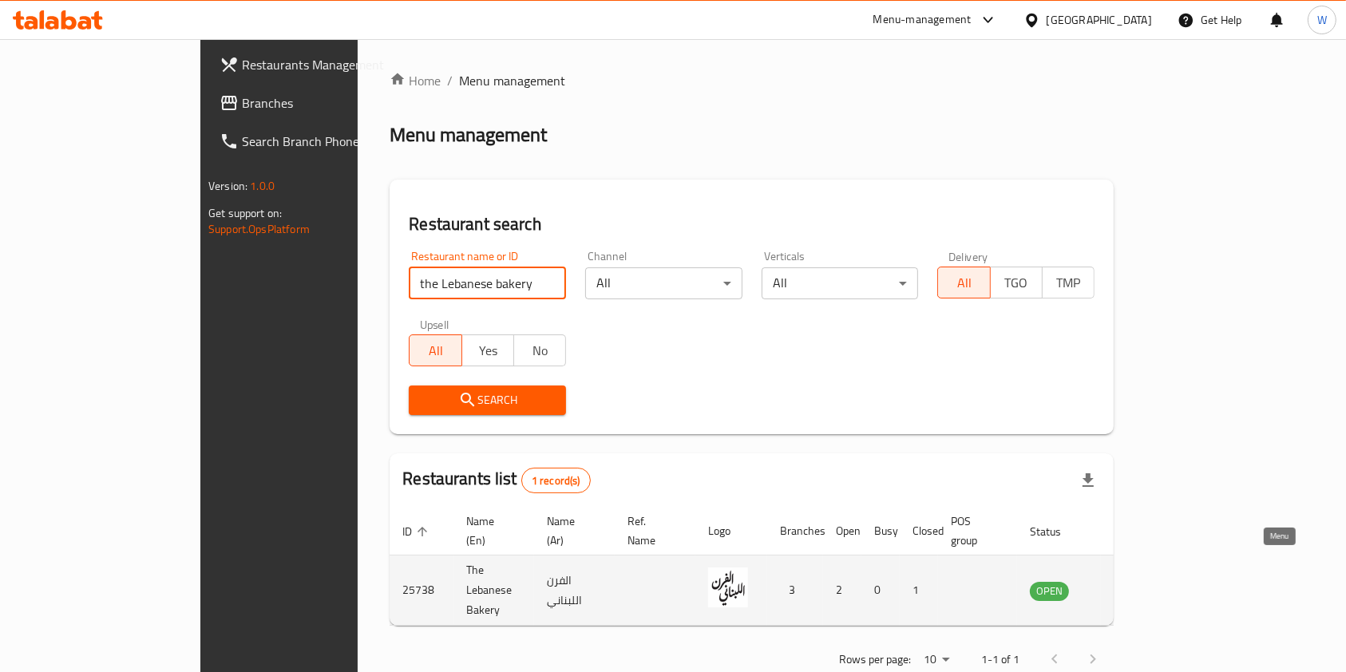
click at [1133, 581] on icon "enhanced table" at bounding box center [1123, 590] width 19 height 19
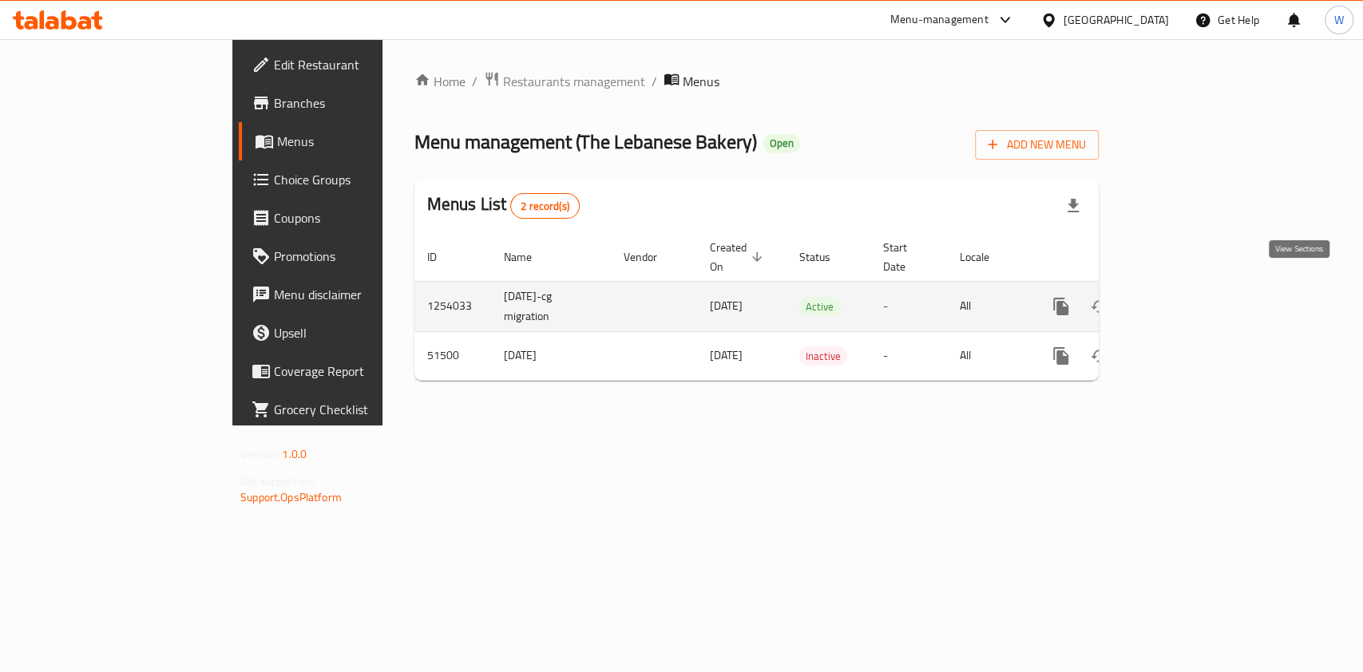
click at [1186, 297] on icon "enhanced table" at bounding box center [1175, 306] width 19 height 19
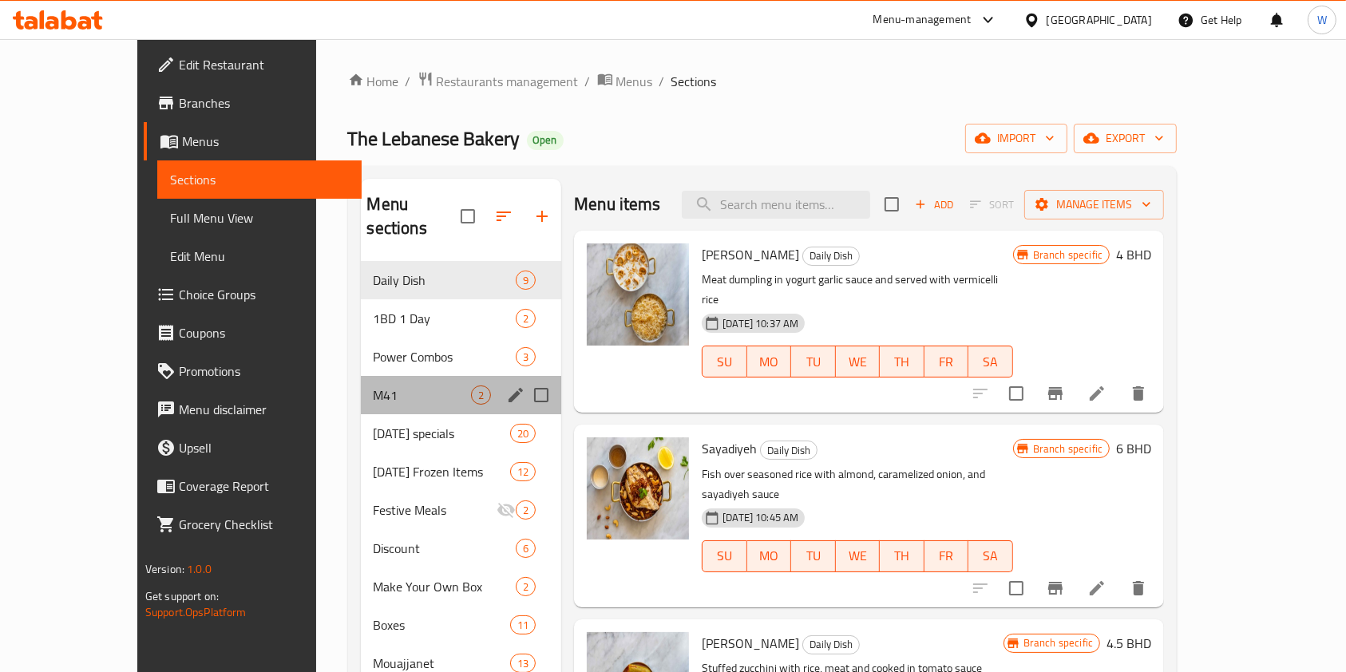
click at [361, 381] on div "M41 2" at bounding box center [461, 395] width 201 height 38
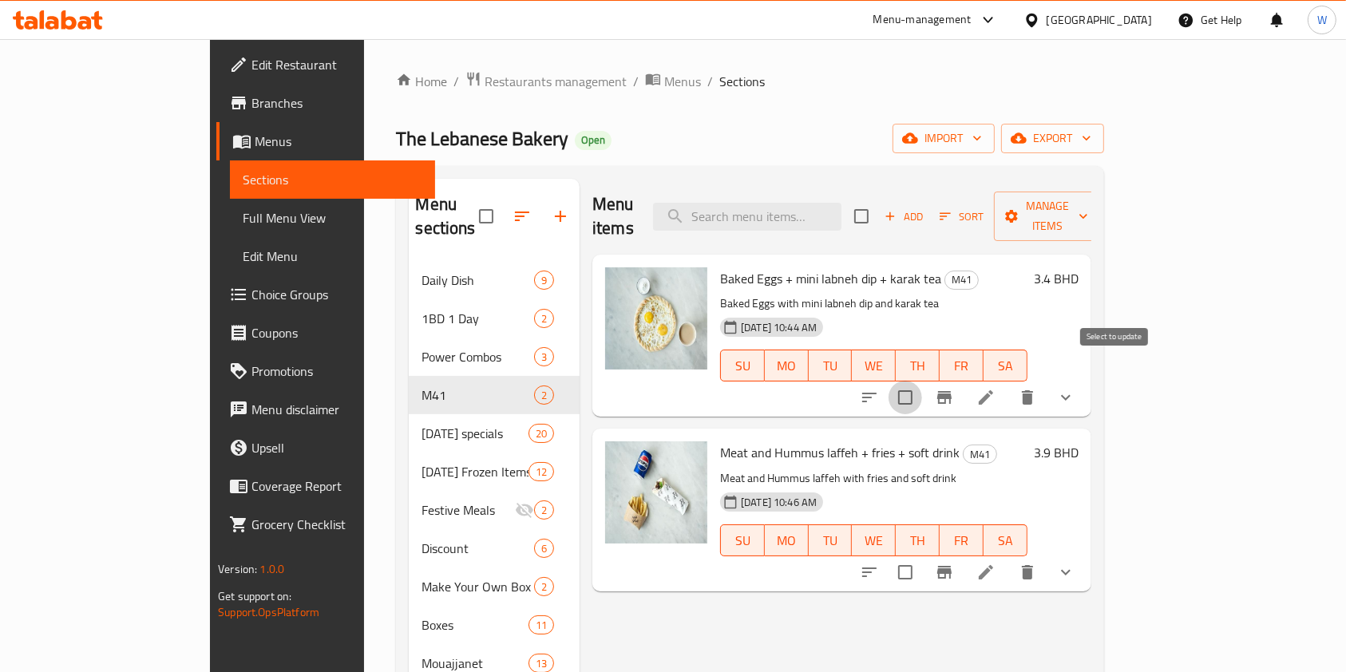
click at [922, 381] on input "checkbox" at bounding box center [906, 398] width 34 height 34
click at [1088, 212] on span "Manage items" at bounding box center [1047, 216] width 81 height 40
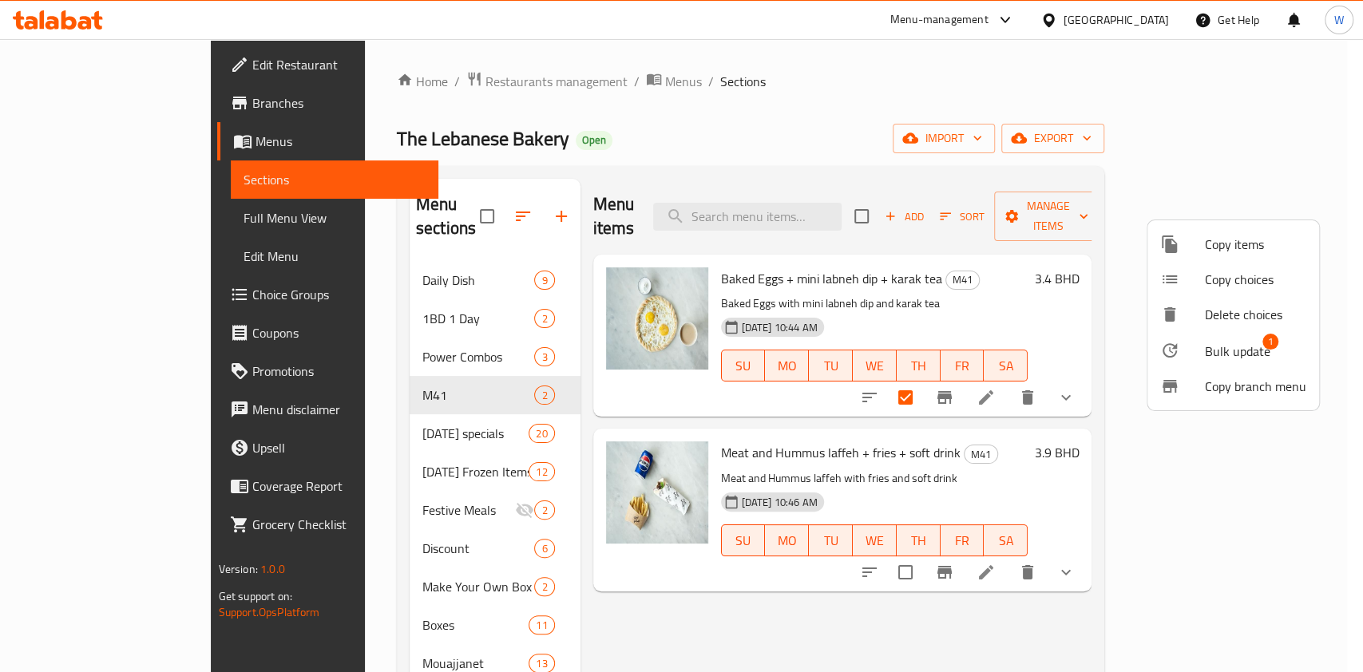
click at [1226, 347] on span "Bulk update" at bounding box center [1237, 351] width 65 height 19
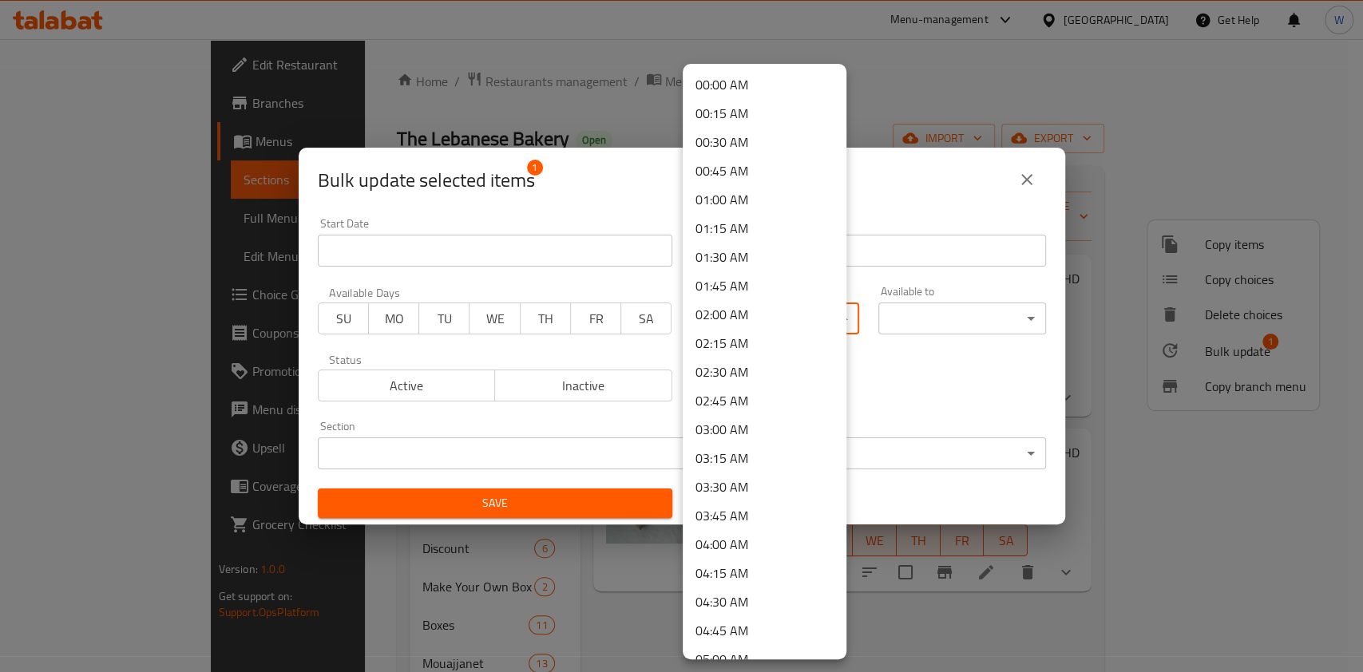
click at [776, 312] on body "​ Menu-management Bahrain Get Help W Edit Restaurant Branches Menus Sections Fu…" at bounding box center [681, 355] width 1363 height 633
click at [749, 541] on li "04:00 AM" at bounding box center [765, 544] width 164 height 29
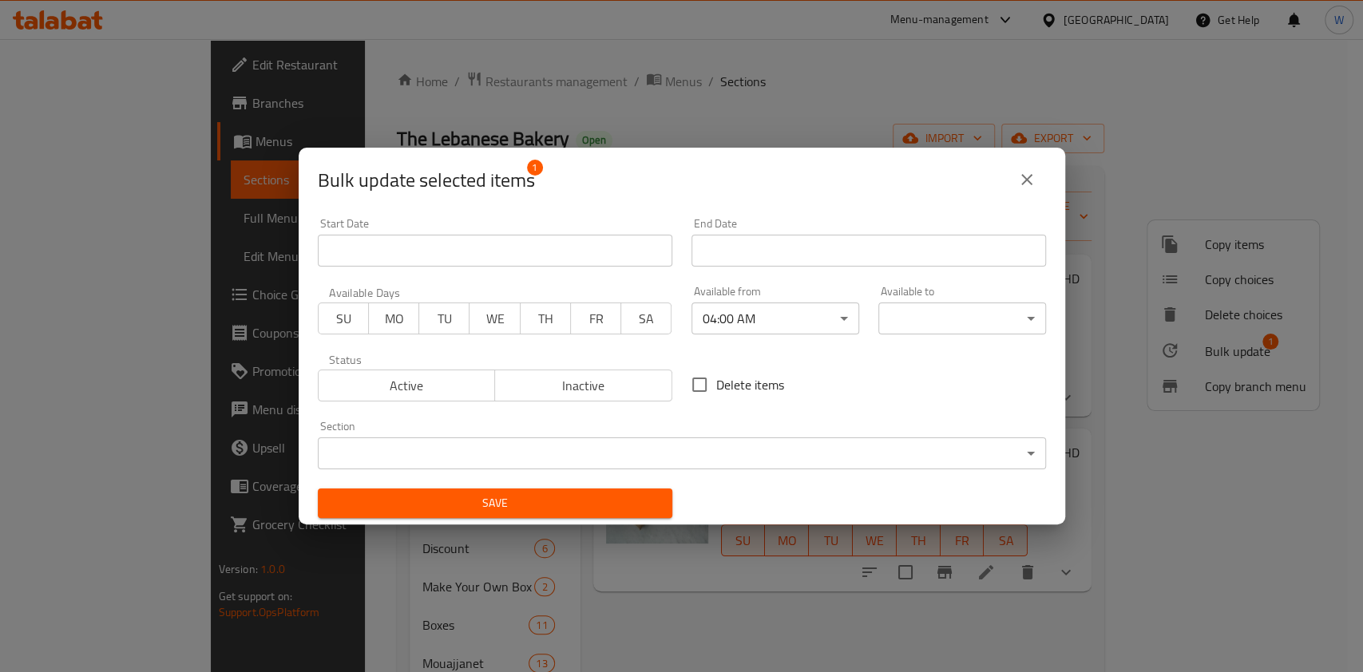
click at [869, 318] on div "Available to ​ ​" at bounding box center [962, 310] width 187 height 68
click at [891, 319] on body "​ Menu-management Bahrain Get Help W Edit Restaurant Branches Menus Sections Fu…" at bounding box center [681, 355] width 1363 height 633
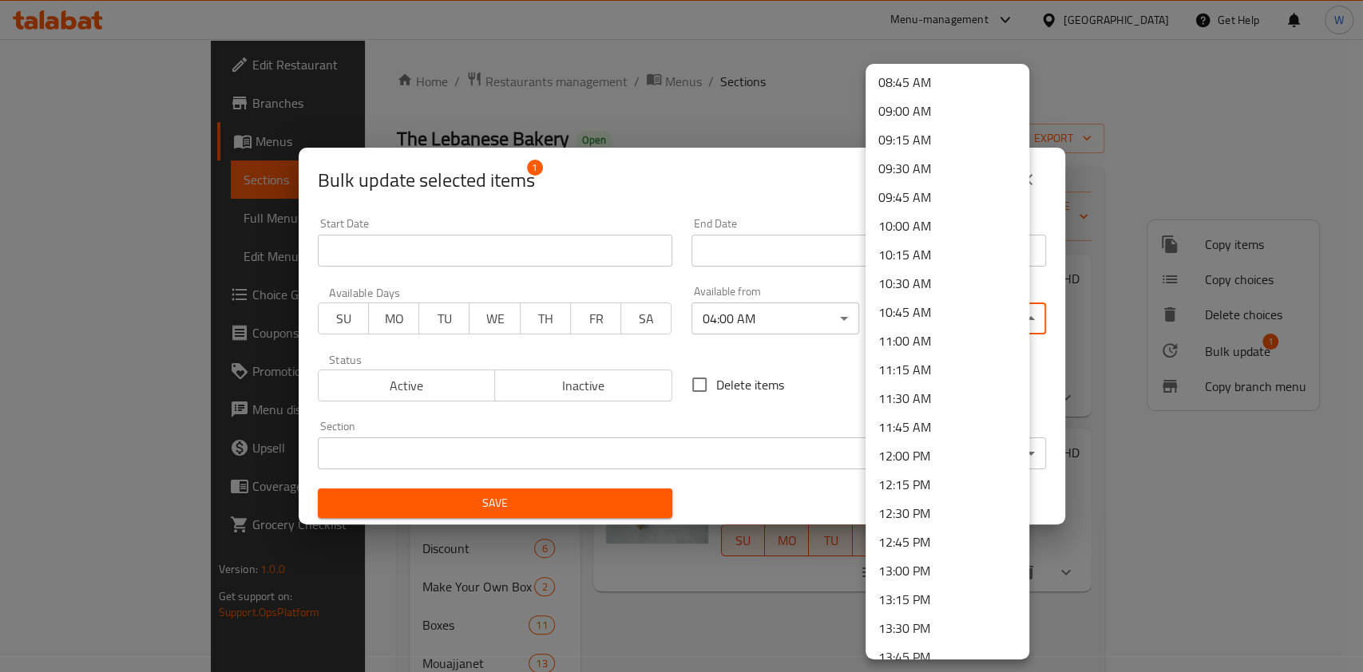
scroll to position [1064, 0]
click at [927, 397] on li "12:00 PM" at bounding box center [947, 400] width 164 height 29
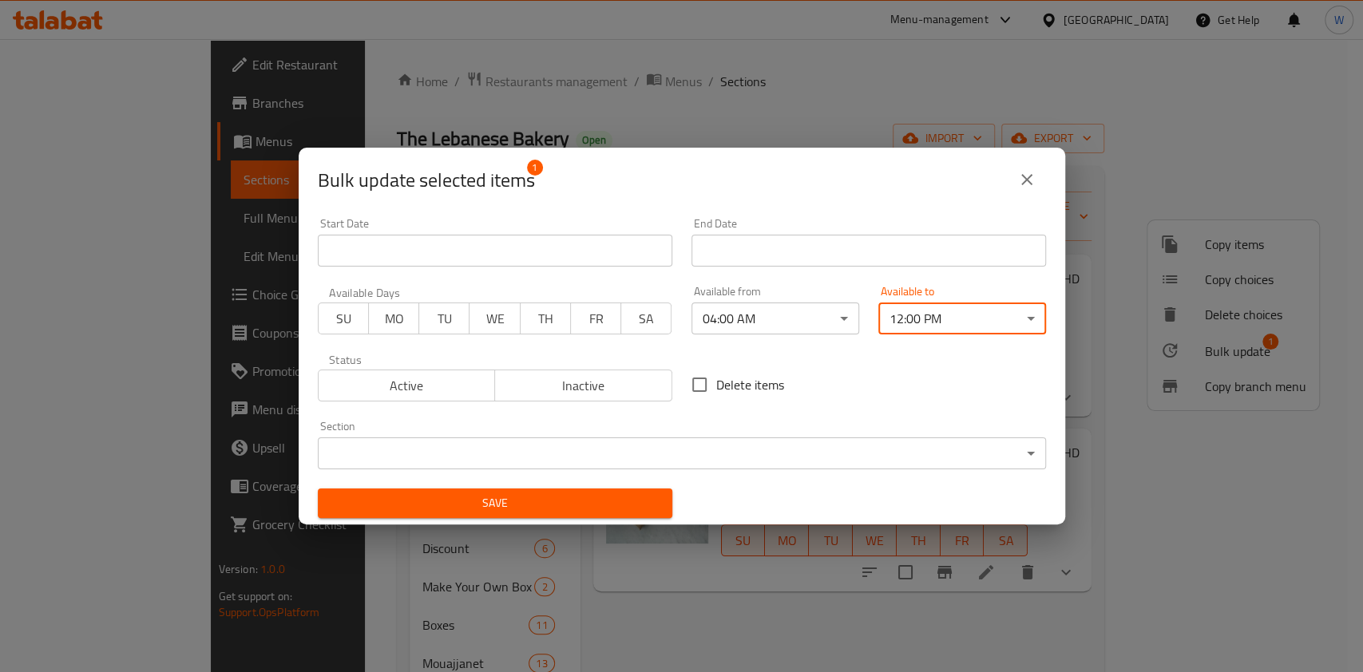
click at [567, 502] on span "Save" at bounding box center [495, 503] width 329 height 20
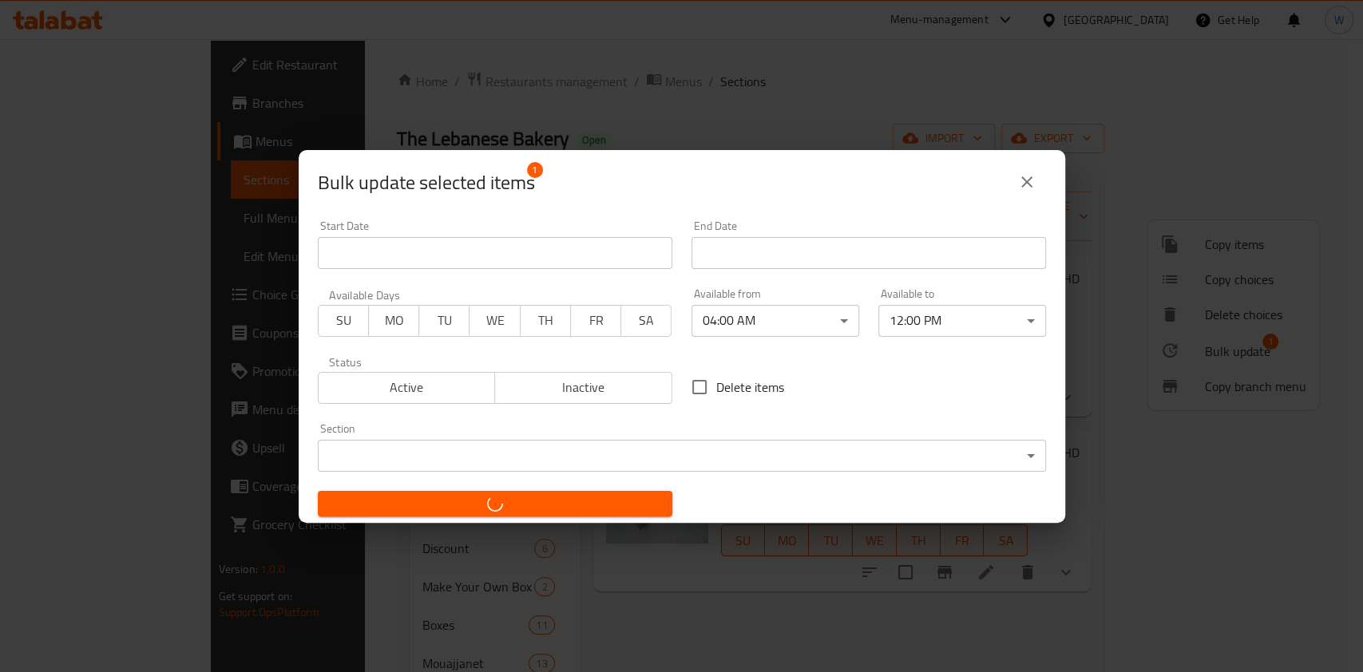
checkbox input "false"
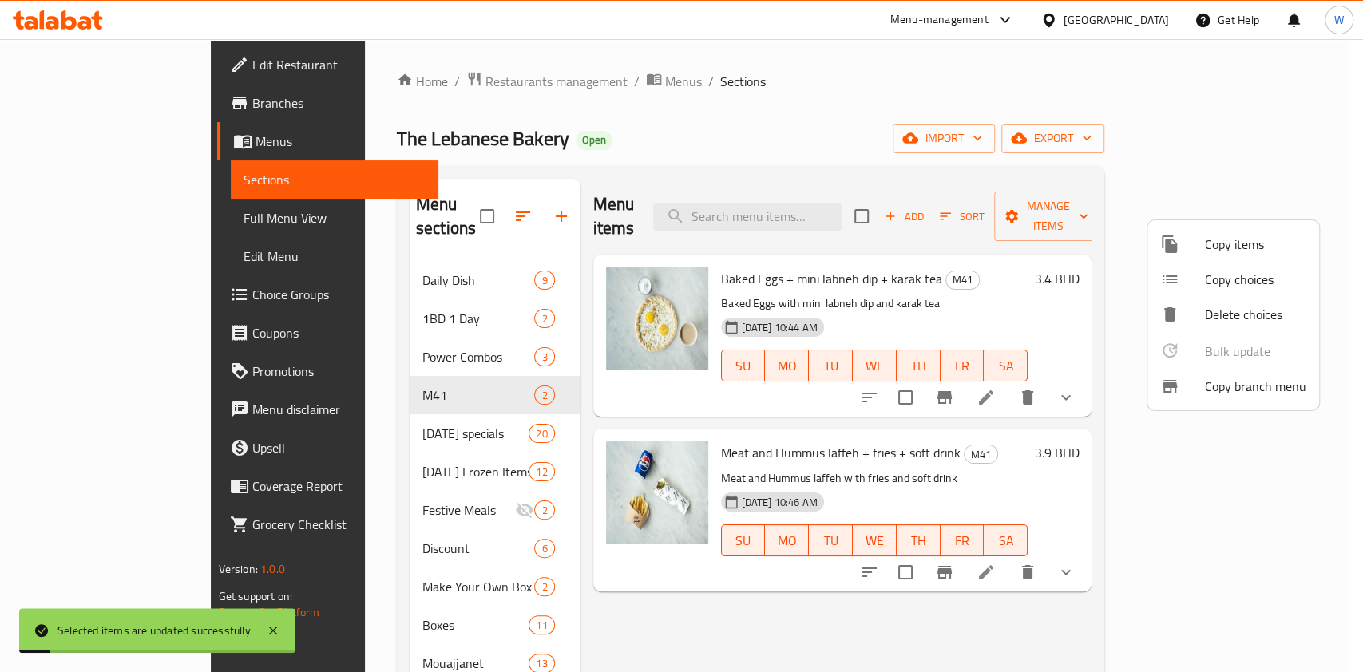
click at [972, 580] on div at bounding box center [681, 336] width 1363 height 672
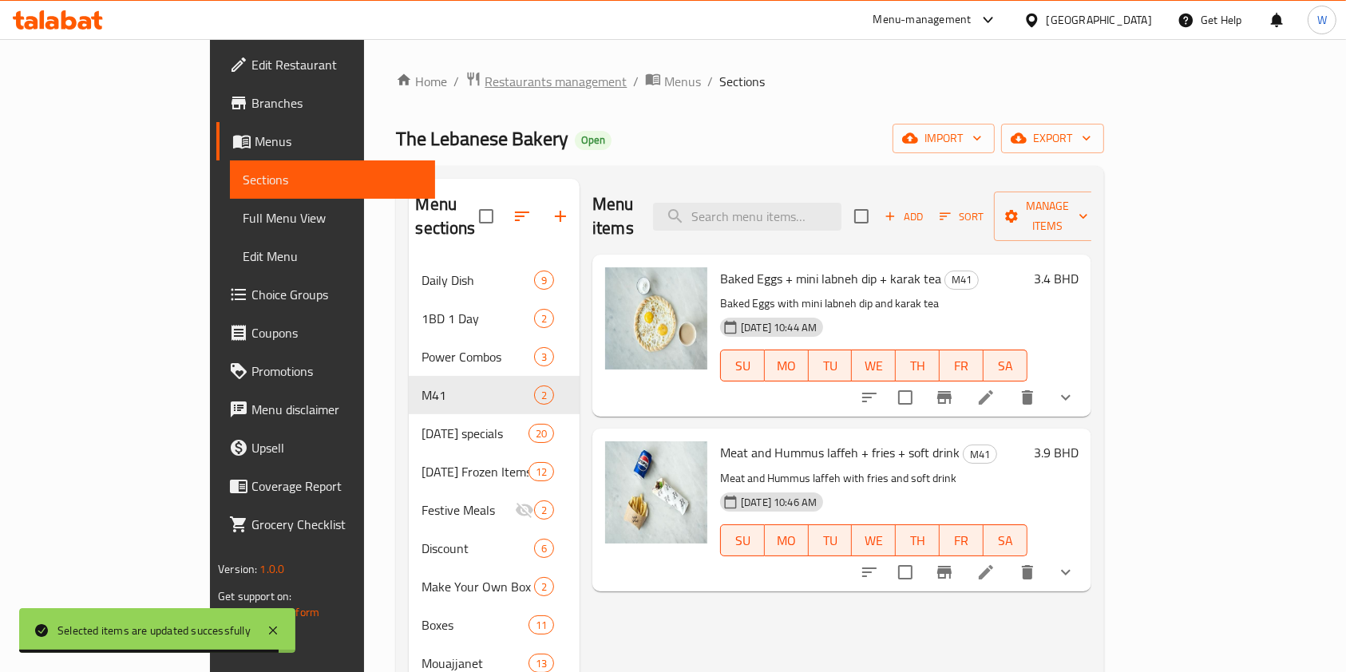
click at [485, 80] on span "Restaurants management" at bounding box center [556, 81] width 142 height 19
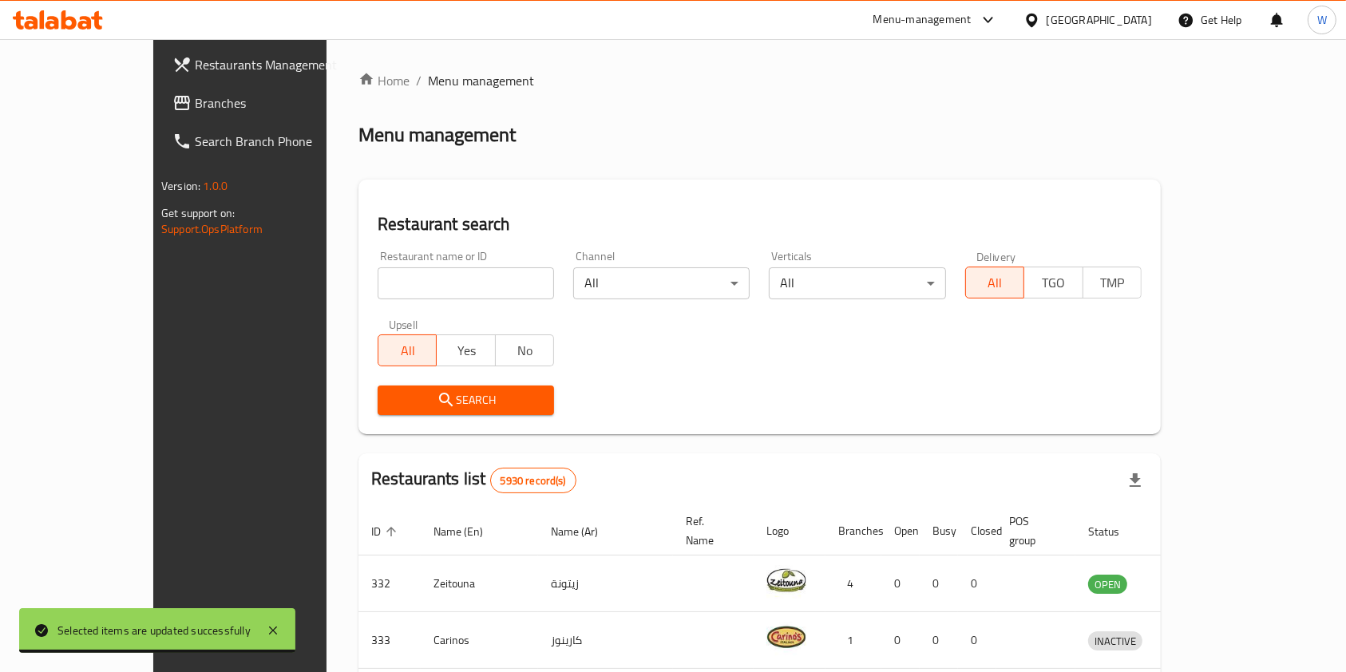
click at [398, 330] on div "All Yes No" at bounding box center [466, 343] width 176 height 48
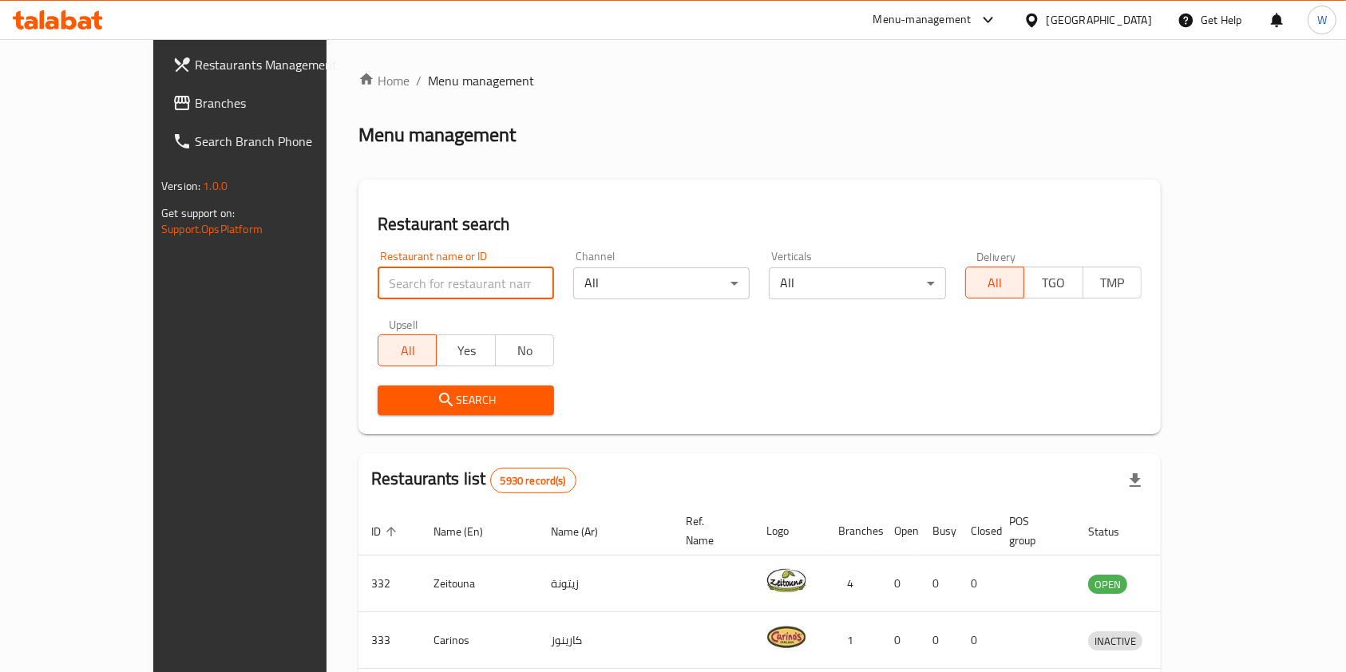
click at [420, 287] on input "search" at bounding box center [466, 283] width 176 height 32
paste input "cafe laco"
type input "cafe laco"
click button "Search" at bounding box center [466, 401] width 176 height 30
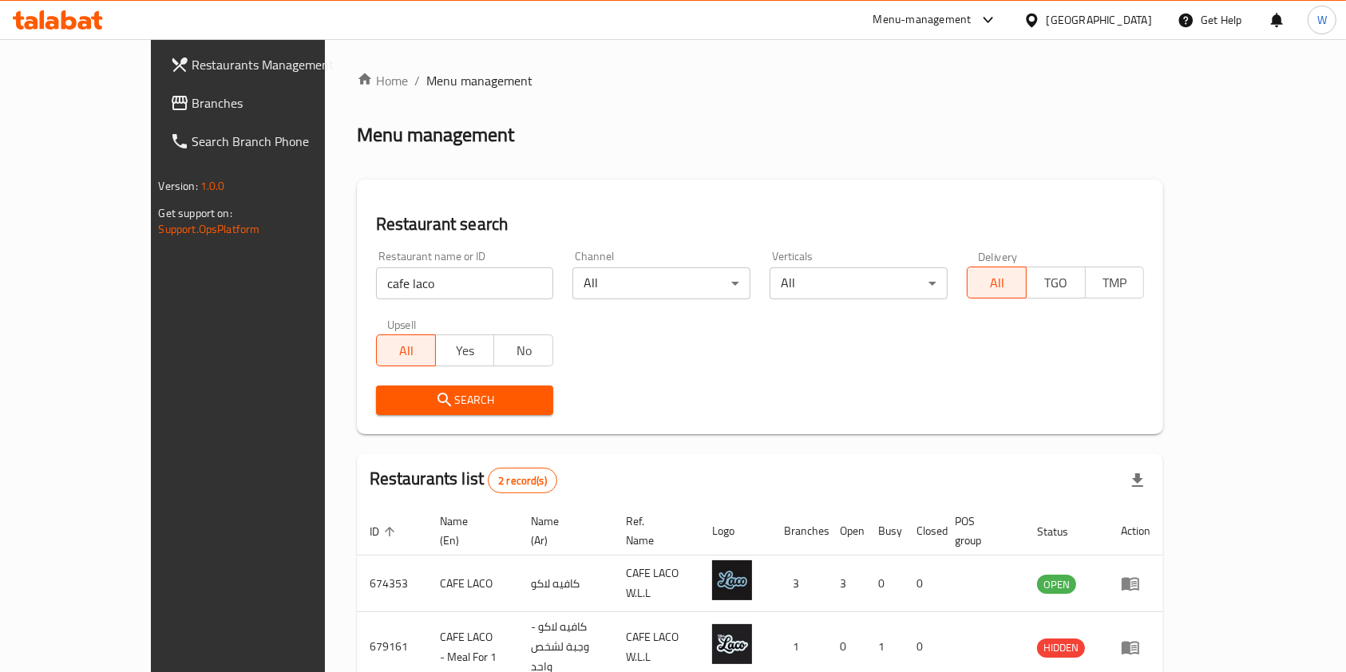
click at [849, 350] on div "Restaurant name or ID cafe laco Restaurant name or ID Channel All ​ Verticals A…" at bounding box center [760, 333] width 788 height 184
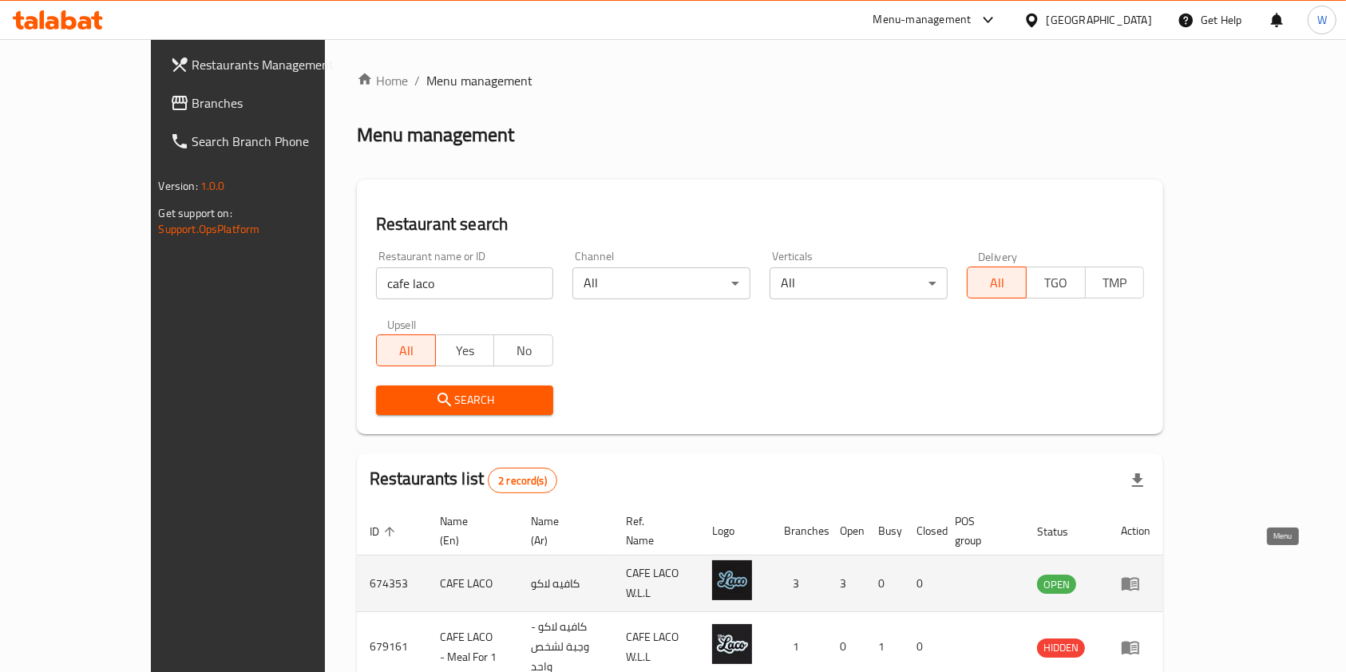
click at [1139, 578] on icon "enhanced table" at bounding box center [1131, 585] width 18 height 14
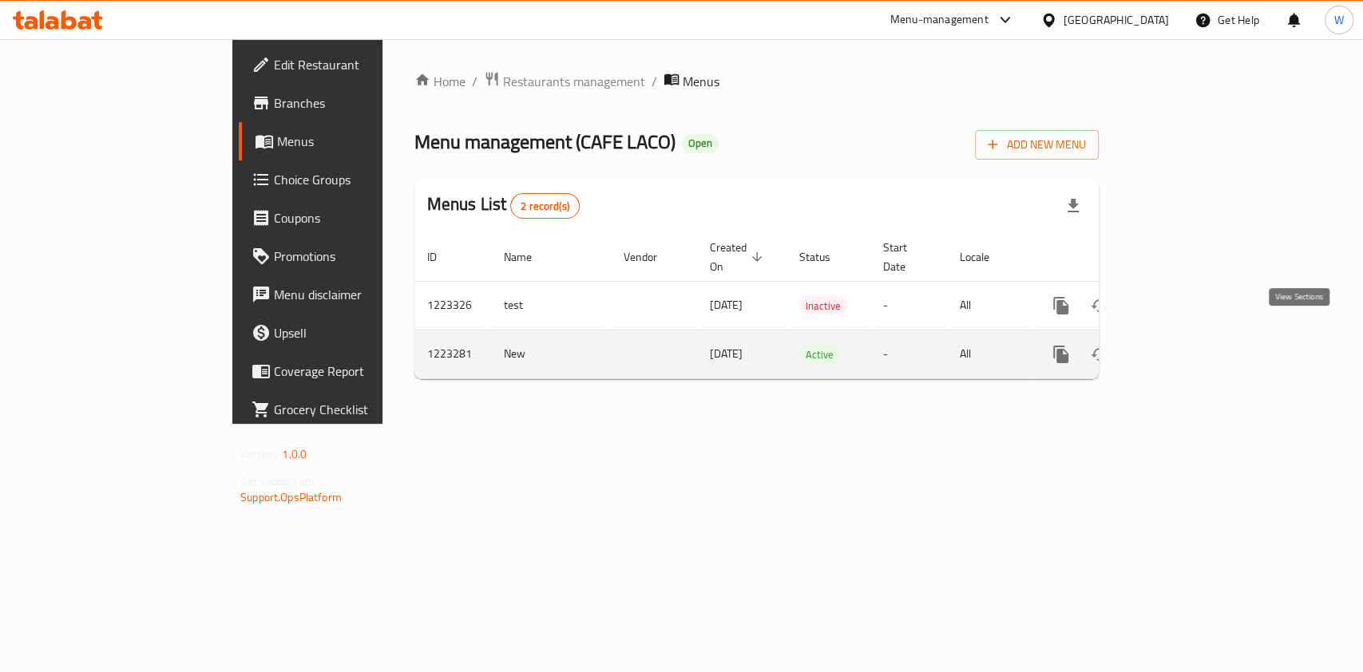
click at [1186, 345] on icon "enhanced table" at bounding box center [1175, 354] width 19 height 19
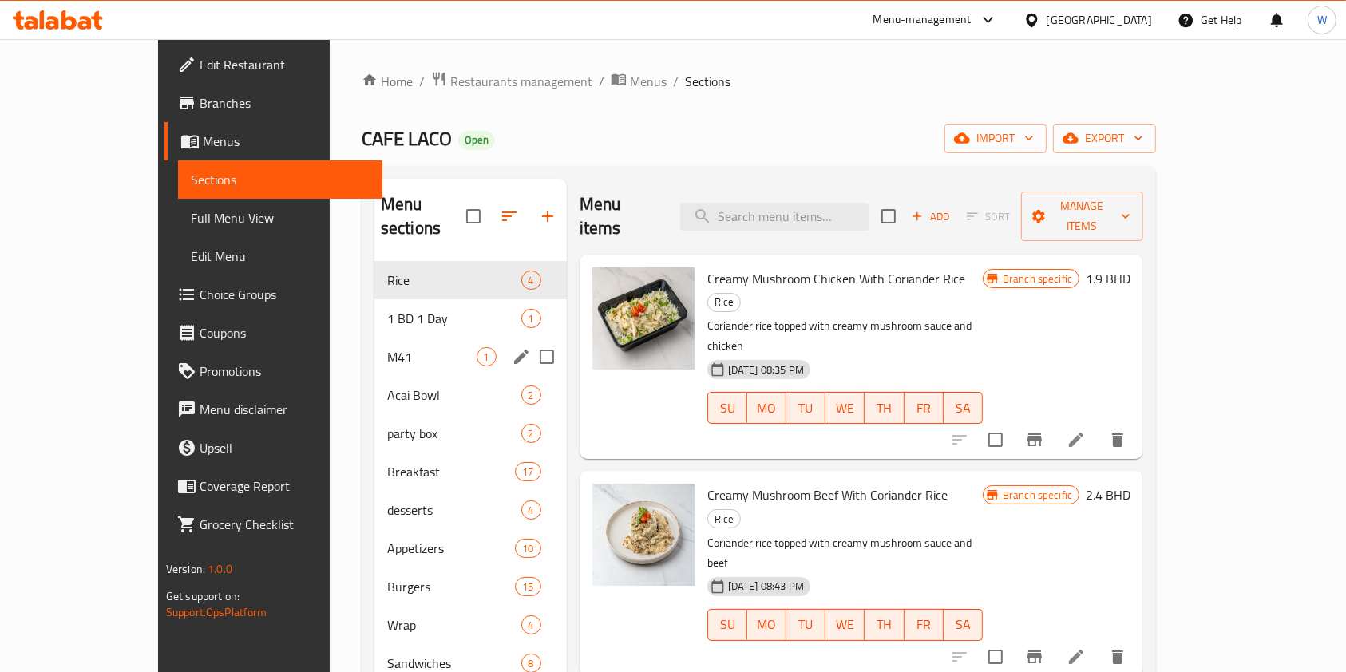
click at [374, 342] on div "M41 1" at bounding box center [470, 357] width 192 height 38
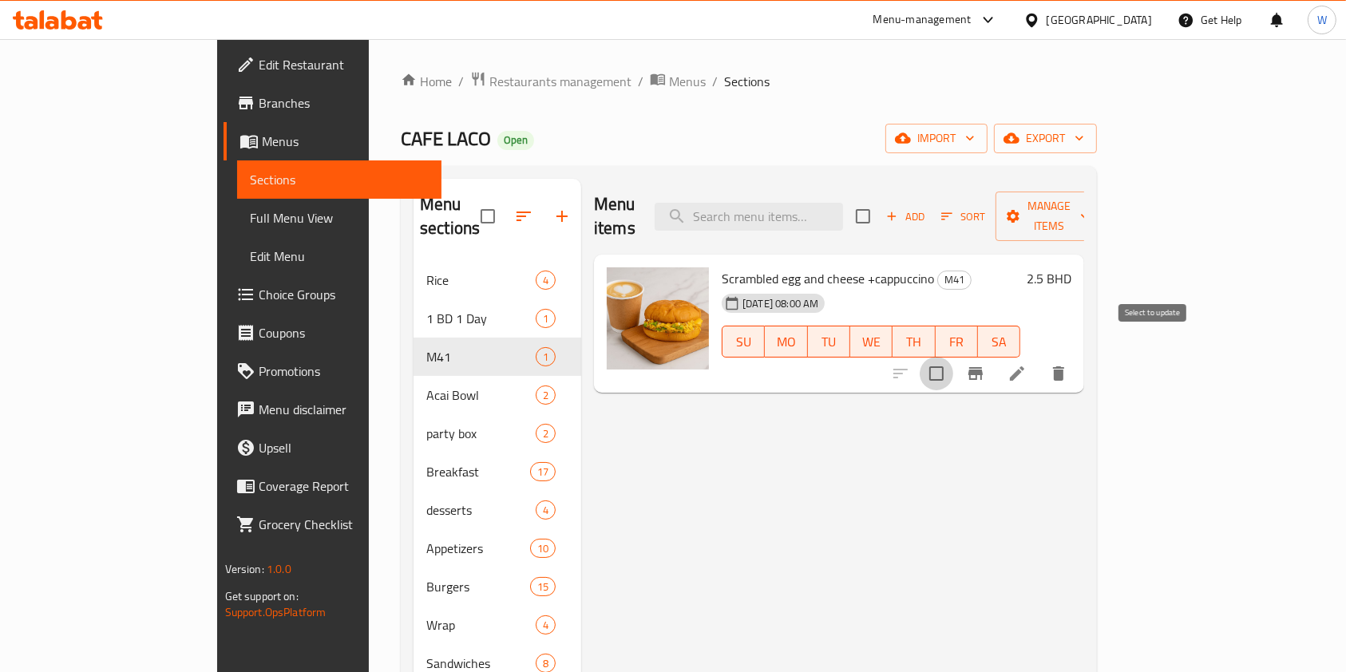
click at [953, 357] on input "checkbox" at bounding box center [937, 374] width 34 height 34
checkbox input "true"
click at [1090, 212] on span "Manage items" at bounding box center [1048, 216] width 81 height 40
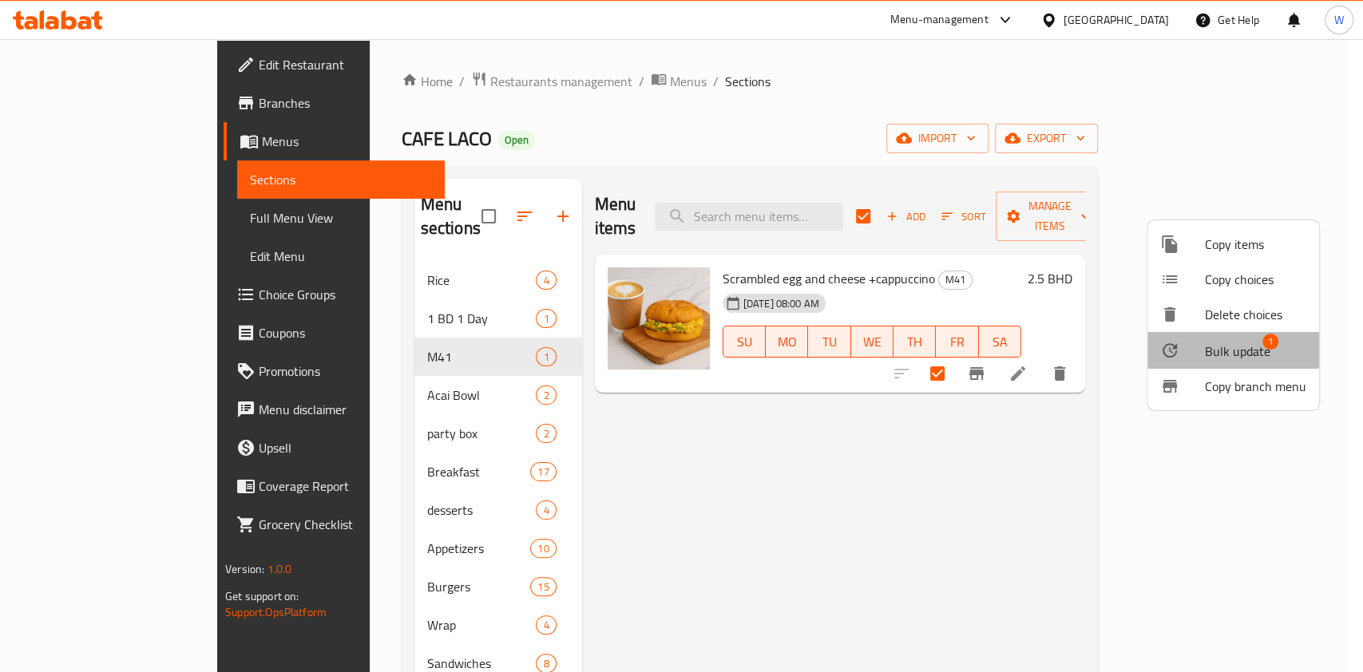
click at [1230, 342] on span "Bulk update" at bounding box center [1237, 351] width 65 height 19
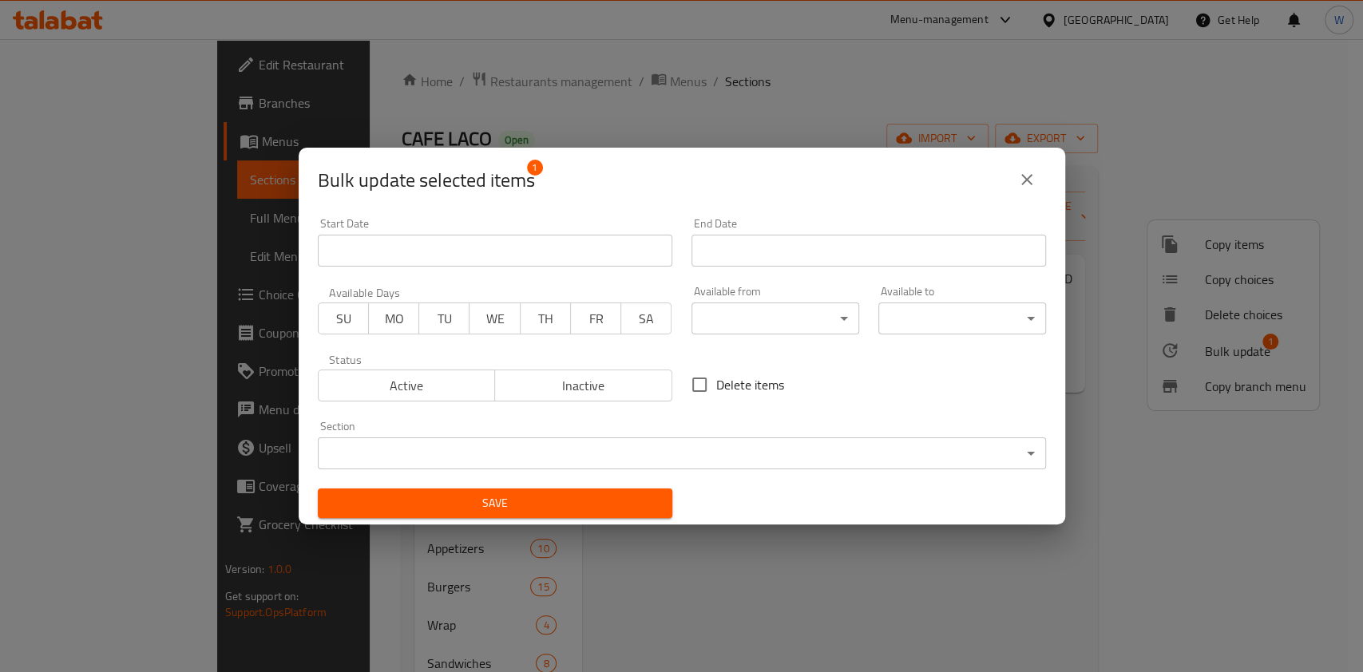
click at [731, 303] on body "​ Menu-management Bahrain Get Help W Edit Restaurant Branches Menus Sections Fu…" at bounding box center [681, 355] width 1363 height 633
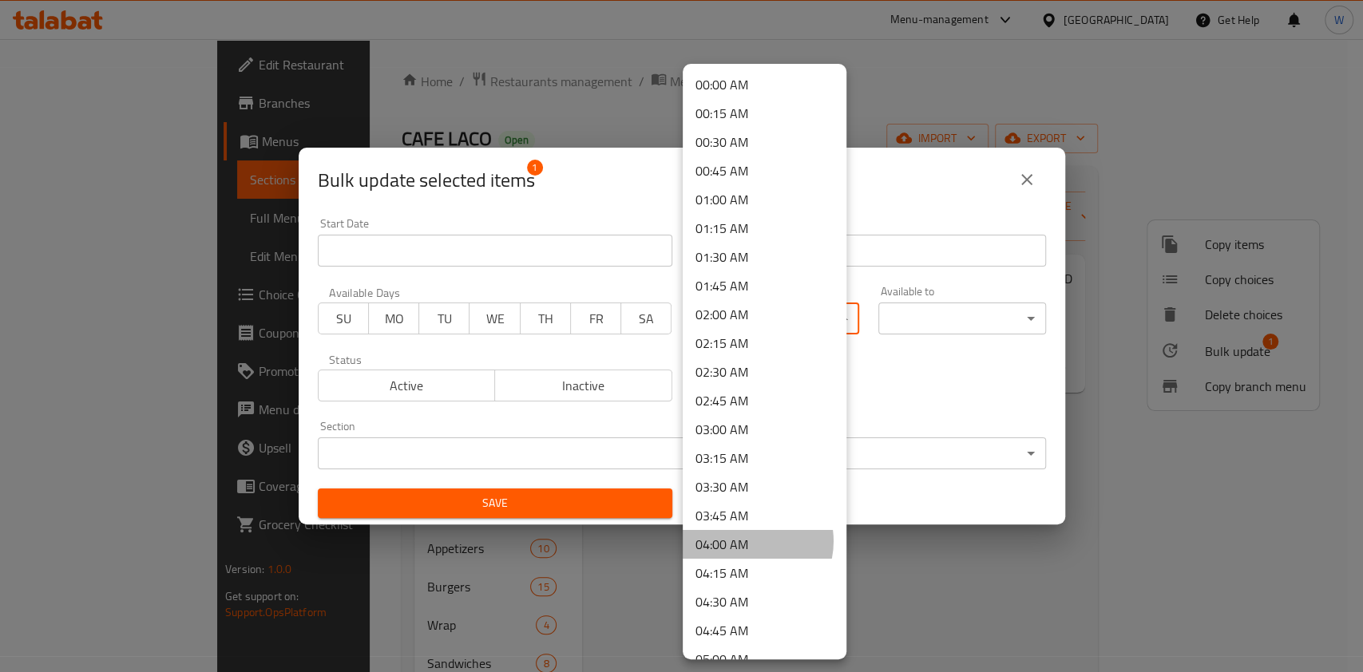
click at [750, 541] on li "04:00 AM" at bounding box center [765, 544] width 164 height 29
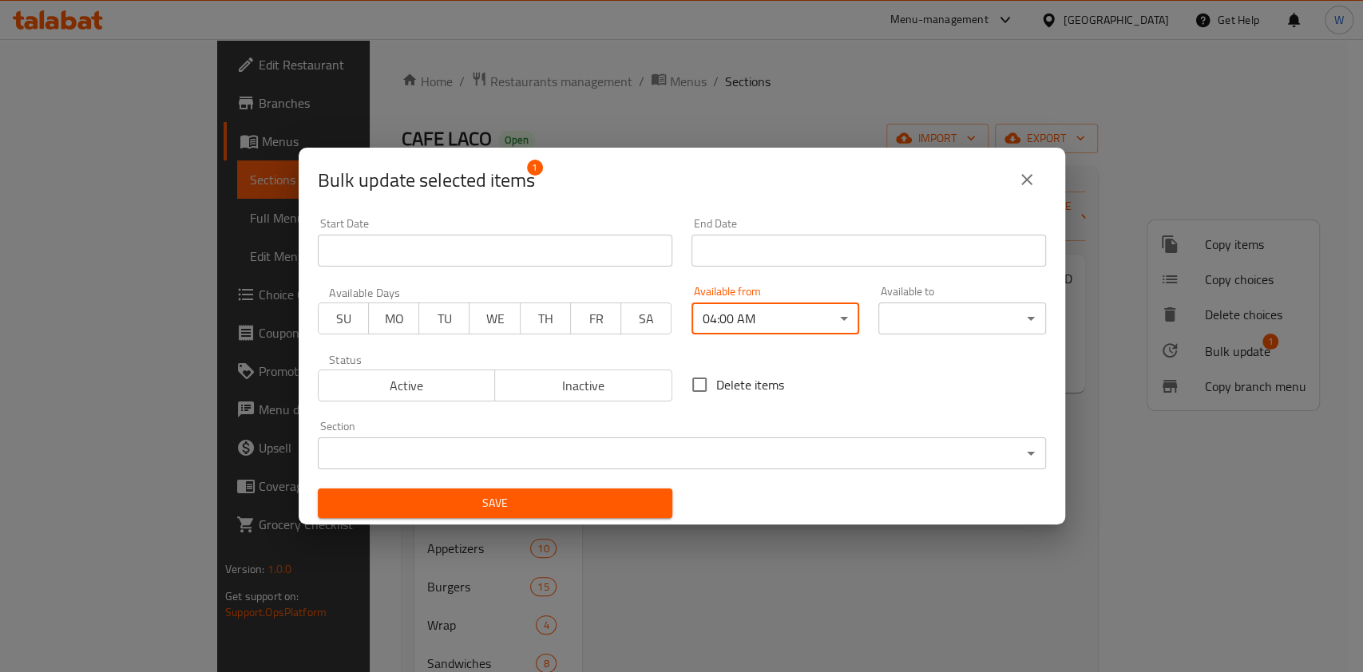
click at [933, 317] on body "​ Menu-management Bahrain Get Help W Edit Restaurant Branches Menus Sections Fu…" at bounding box center [681, 355] width 1363 height 633
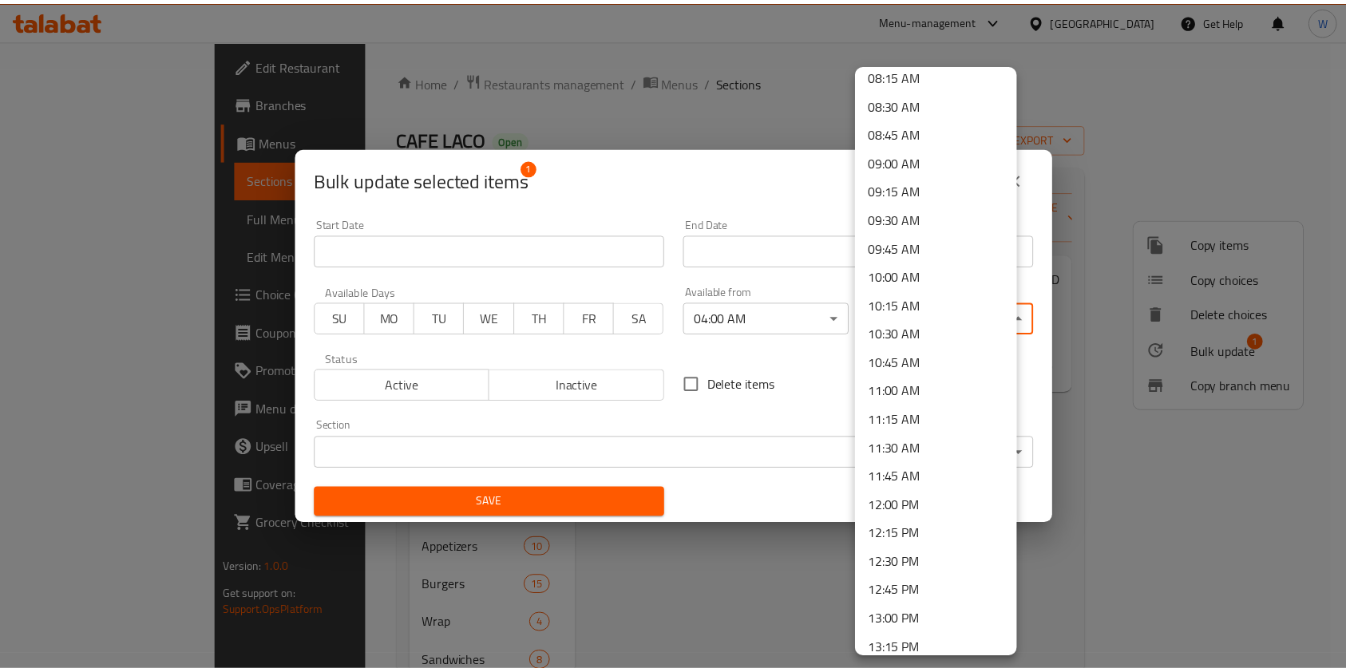
scroll to position [1064, 0]
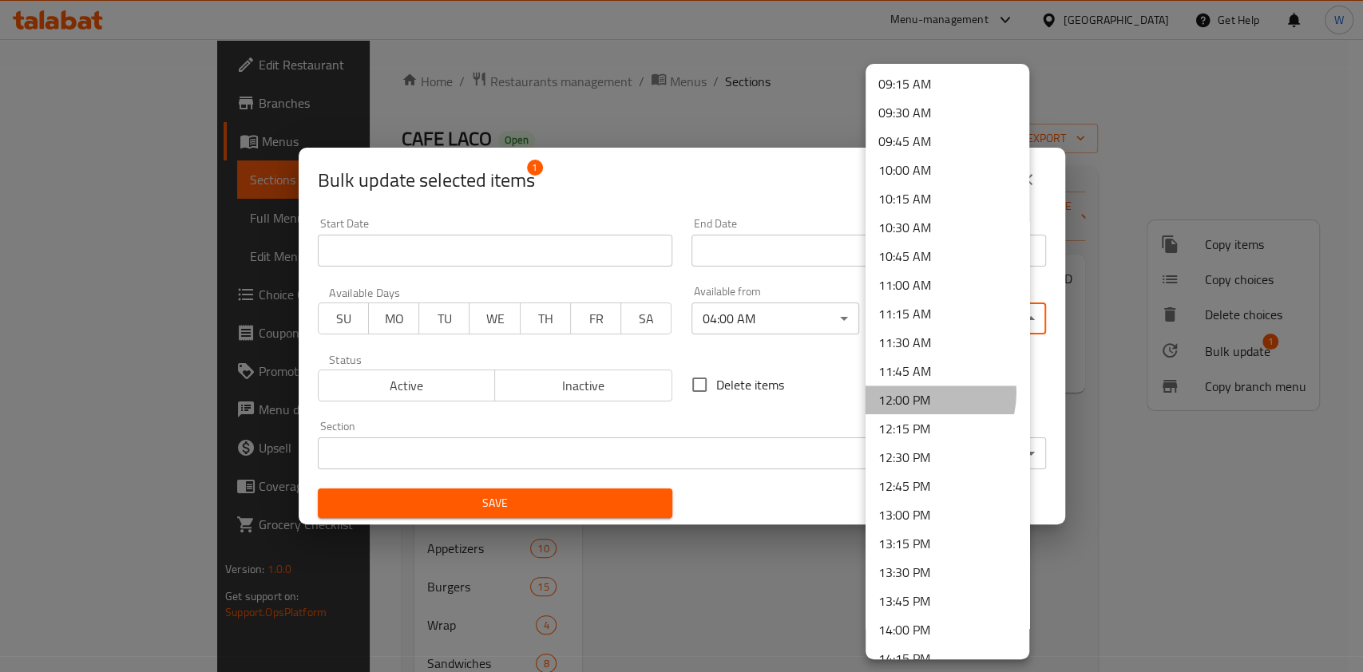
click at [921, 393] on li "12:00 PM" at bounding box center [947, 400] width 164 height 29
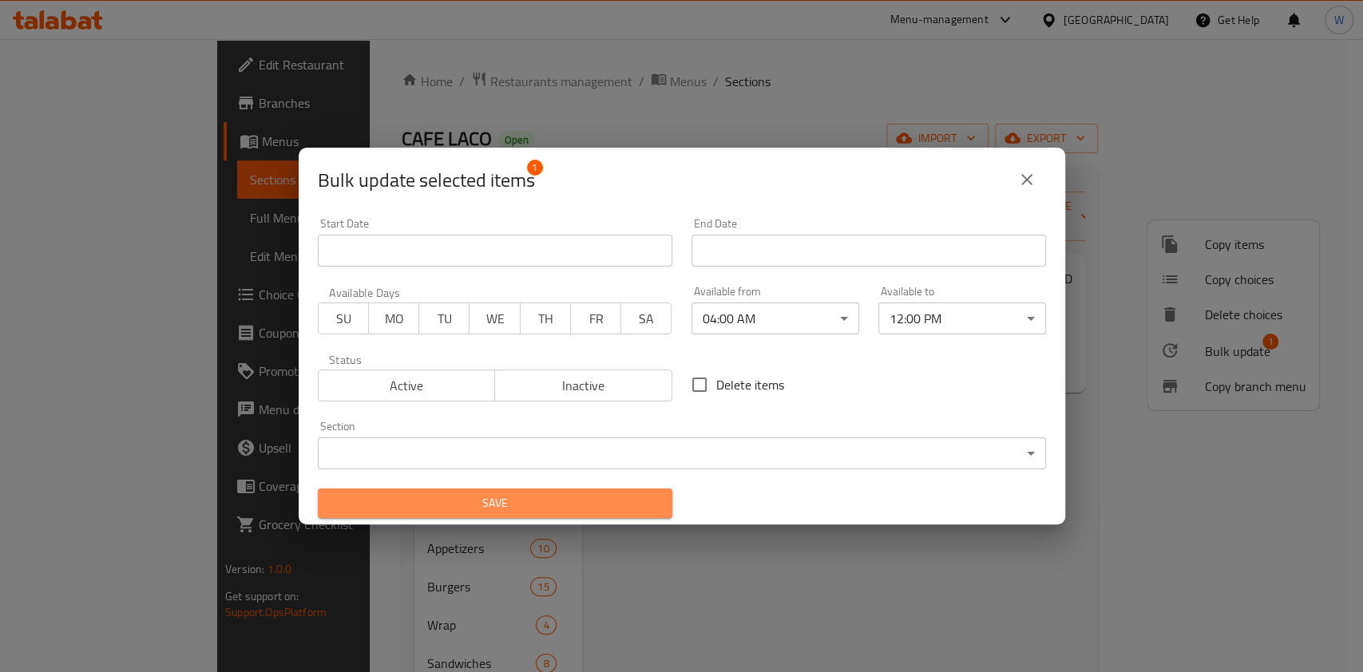
click at [613, 497] on span "Save" at bounding box center [495, 503] width 329 height 20
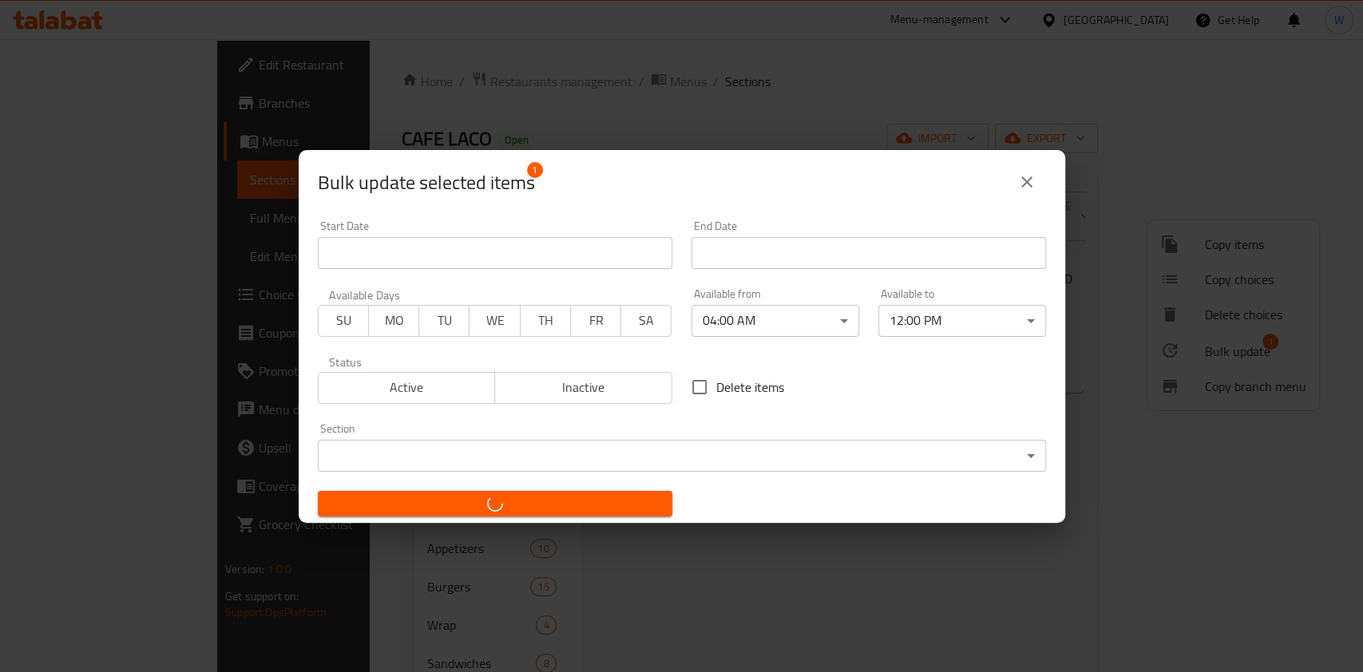
checkbox input "false"
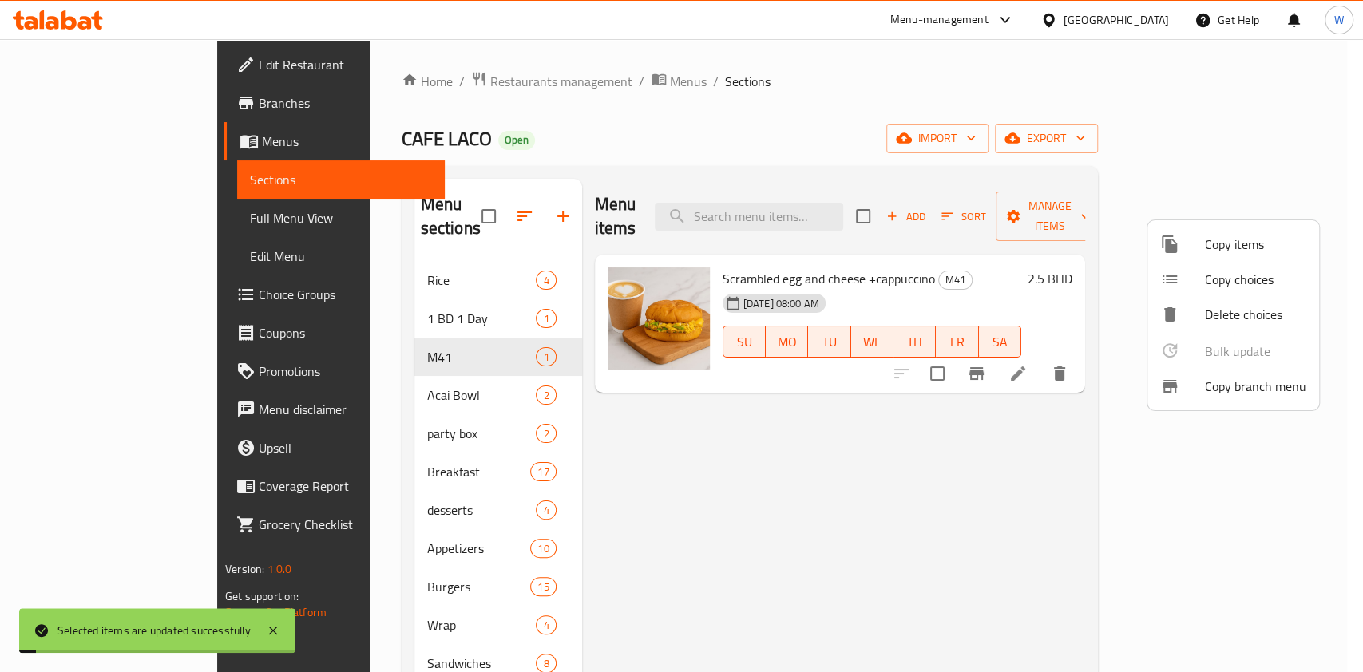
click at [1030, 507] on div at bounding box center [681, 336] width 1363 height 672
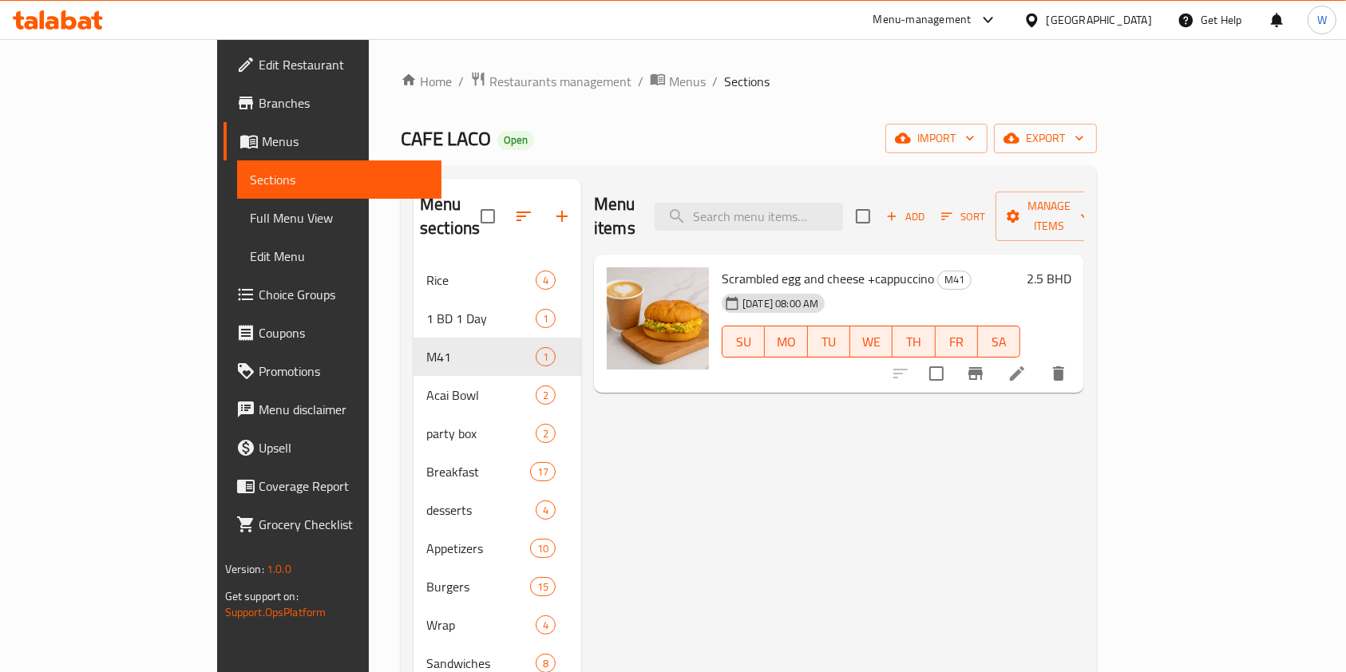
click at [1040, 359] on li at bounding box center [1017, 373] width 45 height 29
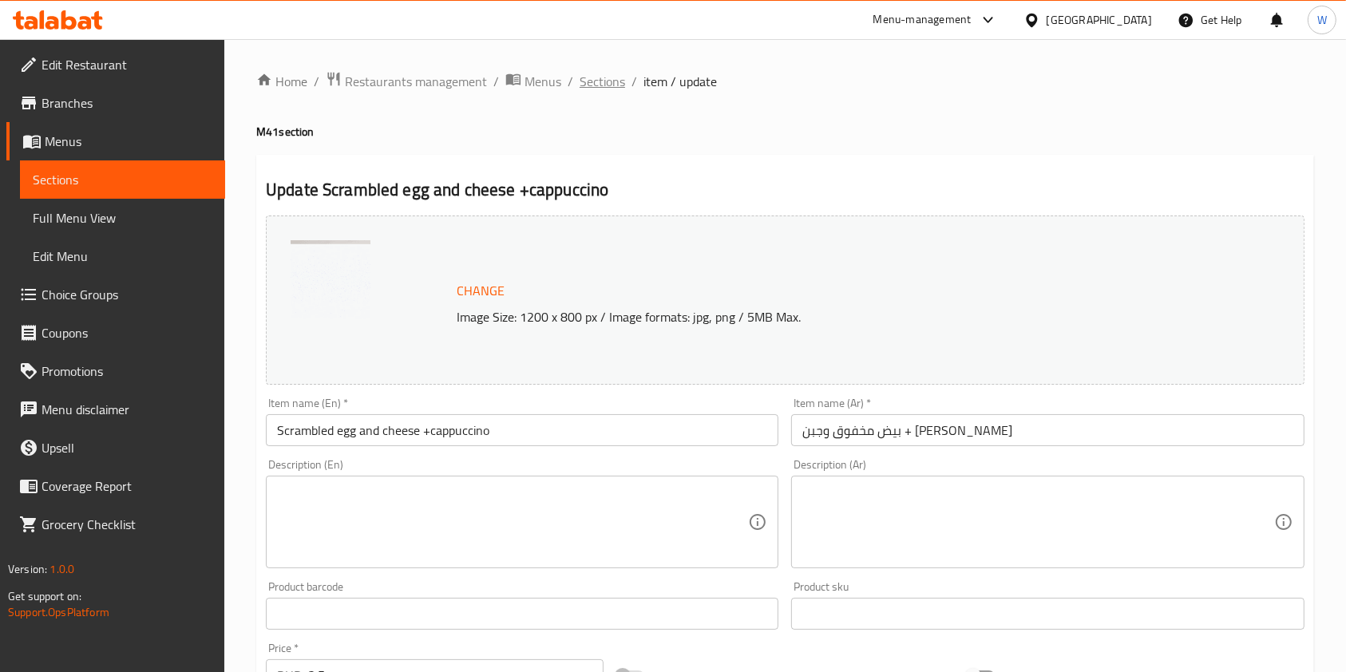
click at [580, 81] on span "Sections" at bounding box center [603, 81] width 46 height 19
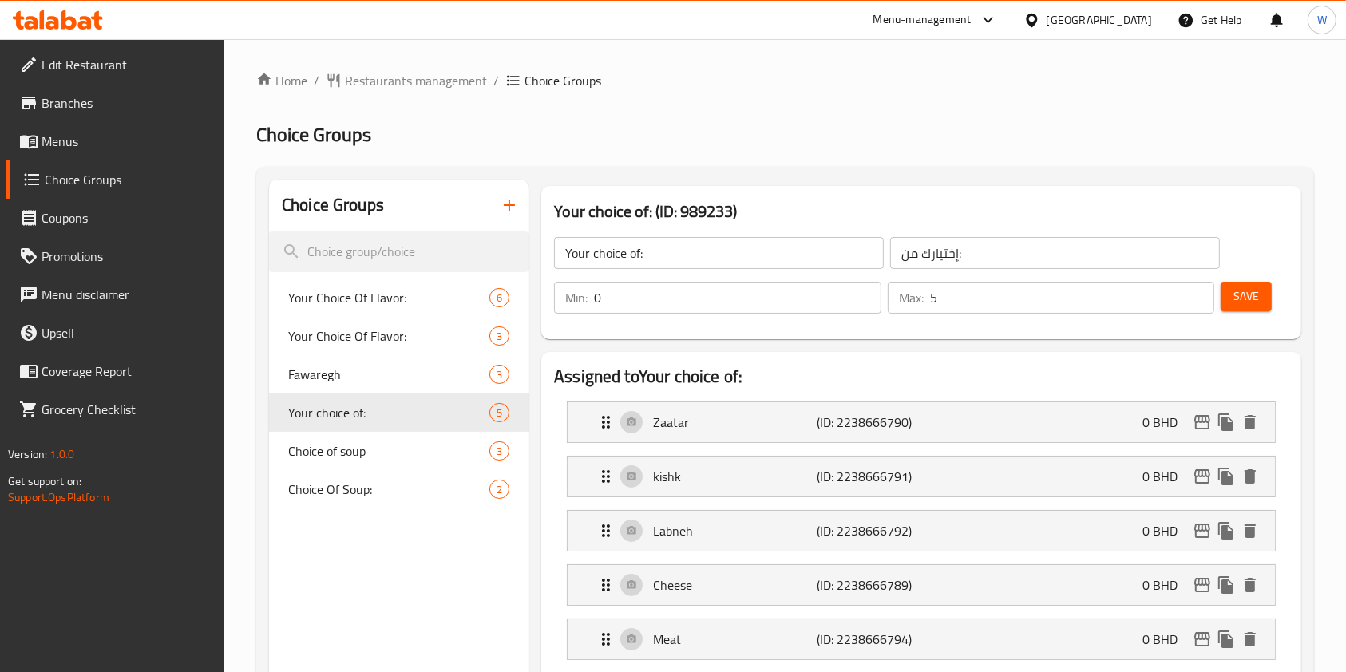
click at [525, 201] on button "button" at bounding box center [509, 205] width 38 height 38
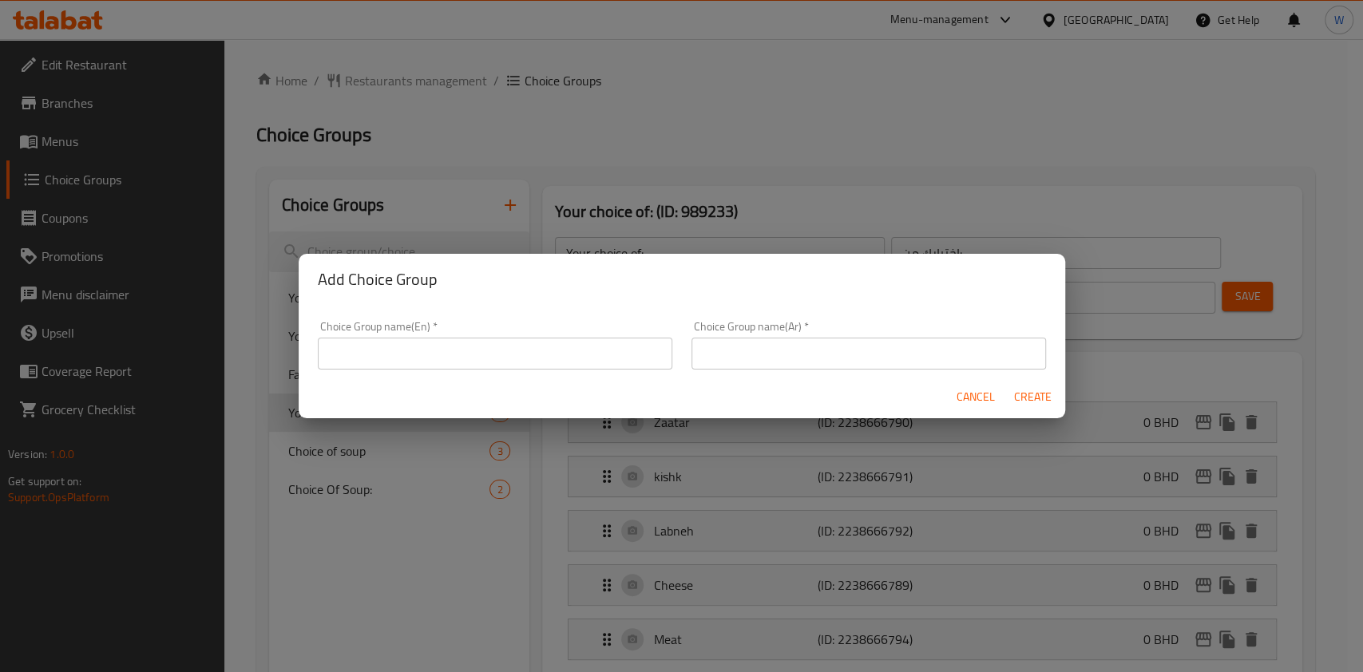
click at [525, 331] on div "Choice Group name(En)   * Choice Group name(En) *" at bounding box center [495, 345] width 354 height 49
click at [526, 350] on input "text" at bounding box center [495, 354] width 354 height 32
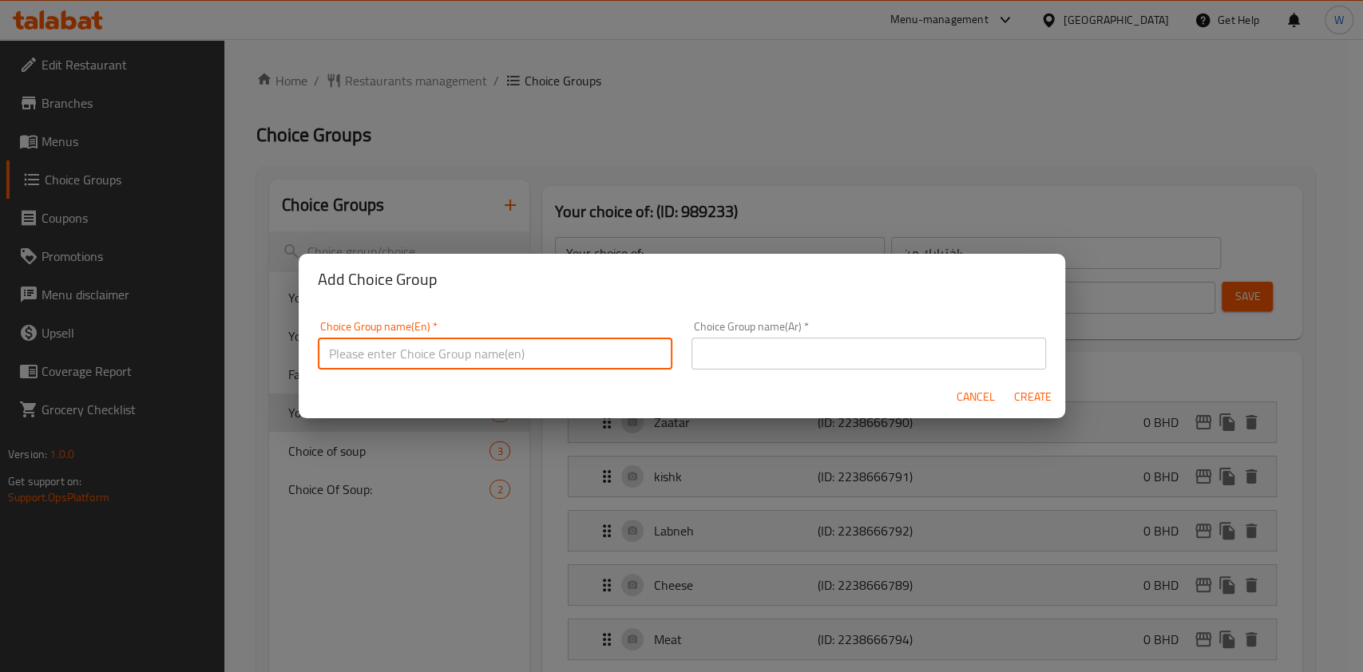
type input "إ"
paste input "Fawaregh"
type input "Your choice of Fawaregh:"
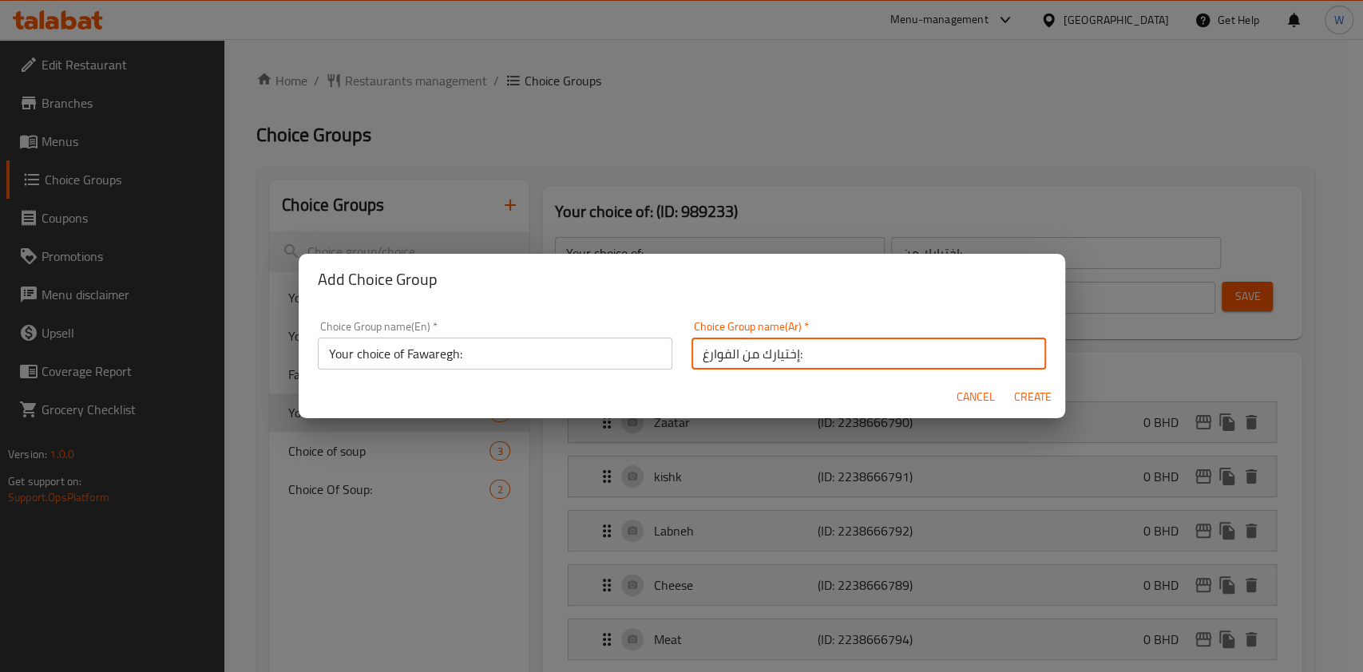
type input "إختيارك من الفوارغ:"
click at [1028, 407] on button "Create" at bounding box center [1033, 397] width 51 height 30
type input "Your choice of Fawaregh:"
type input "إختيارك من الفوارغ:"
type input "0"
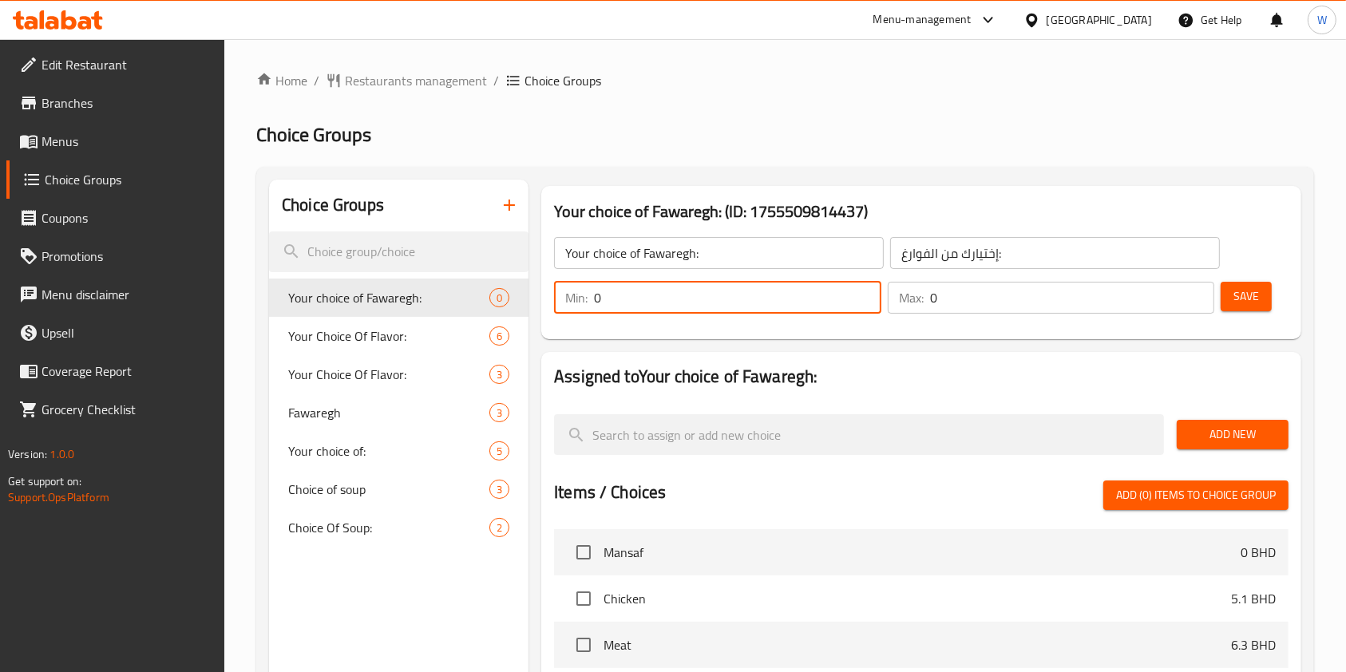
drag, startPoint x: 608, startPoint y: 310, endPoint x: 580, endPoint y: 304, distance: 28.5
click at [582, 304] on div "Min: 0 ​" at bounding box center [717, 298] width 327 height 32
type input "1"
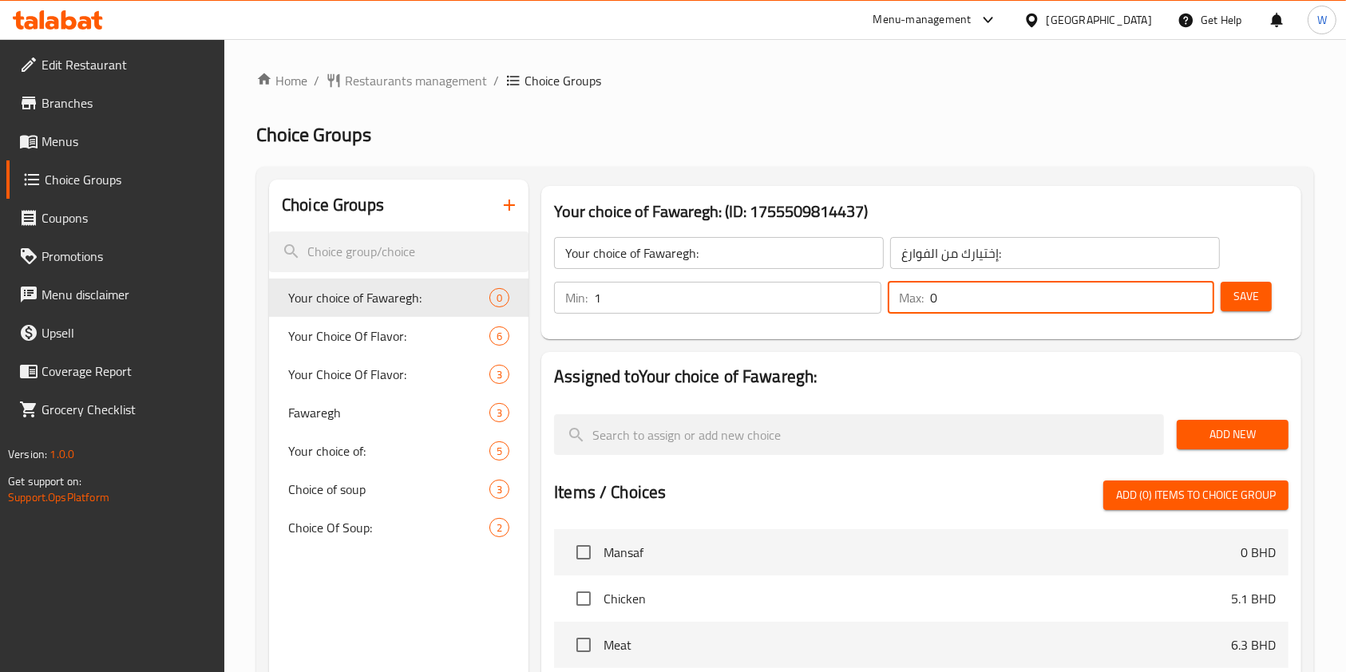
drag, startPoint x: 996, startPoint y: 305, endPoint x: 787, endPoint y: 304, distance: 209.2
click at [787, 304] on div "Min: 1 ​ Max: 0 ​" at bounding box center [884, 297] width 673 height 45
type input "1"
drag, startPoint x: 847, startPoint y: 359, endPoint x: 857, endPoint y: 361, distance: 10.5
click at [852, 361] on div "Assigned to Your choice of Fawaregh: Add New Items / Choices Add (0) items to c…" at bounding box center [921, 645] width 760 height 587
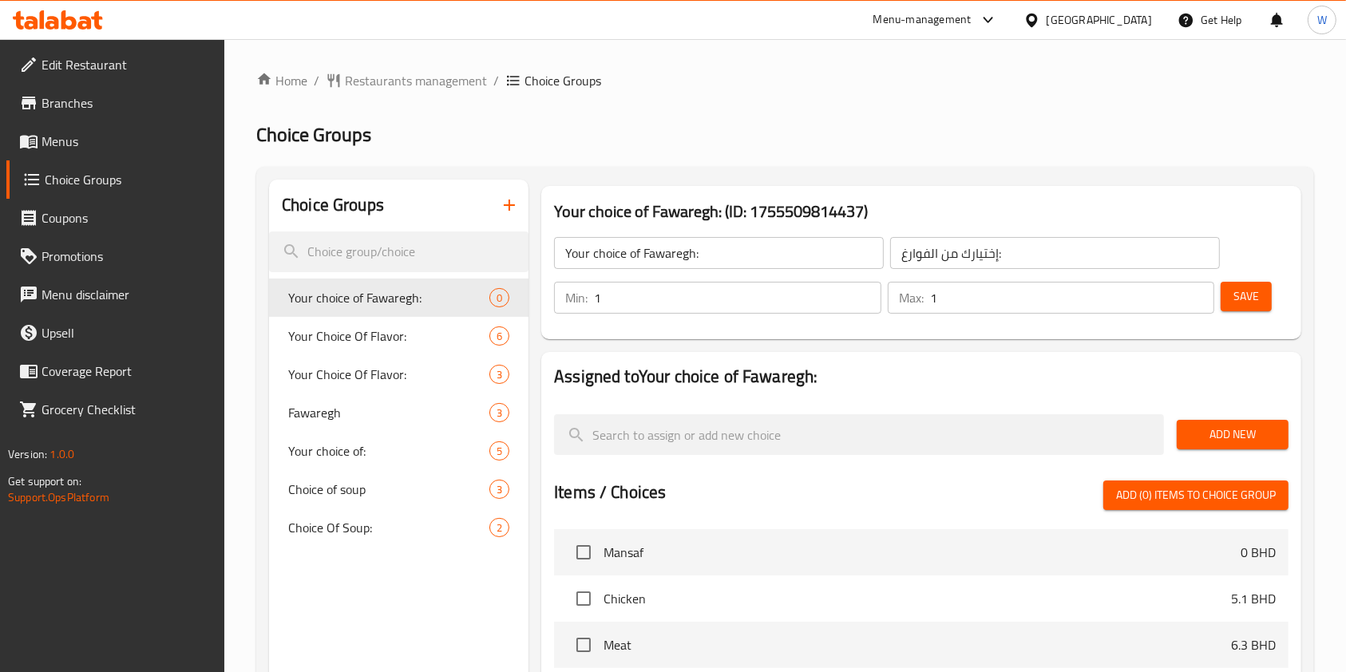
click at [1269, 441] on span "Add New" at bounding box center [1233, 435] width 86 height 20
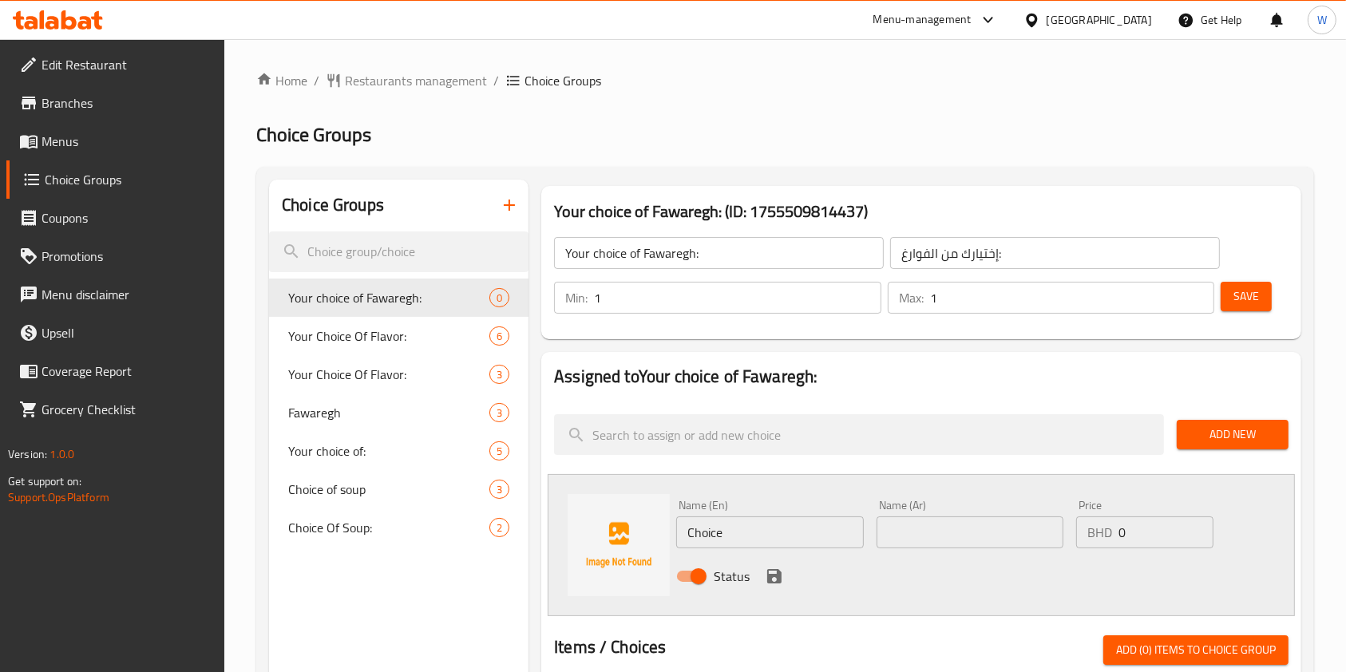
click at [764, 540] on input "Choice" at bounding box center [769, 533] width 187 height 32
paste input "Fried"
type input "Fried"
click at [910, 538] on input "text" at bounding box center [970, 533] width 187 height 32
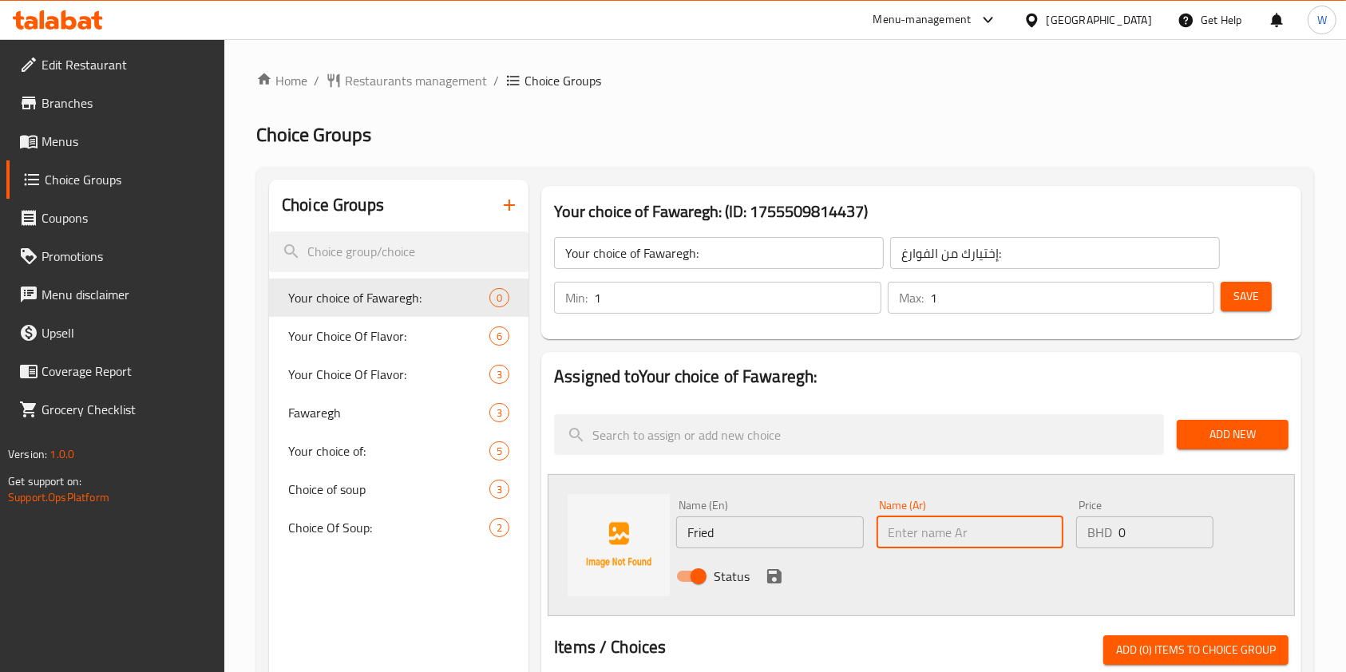
paste input "Fried"
type input "Fried"
click at [767, 576] on icon "save" at bounding box center [774, 576] width 14 height 14
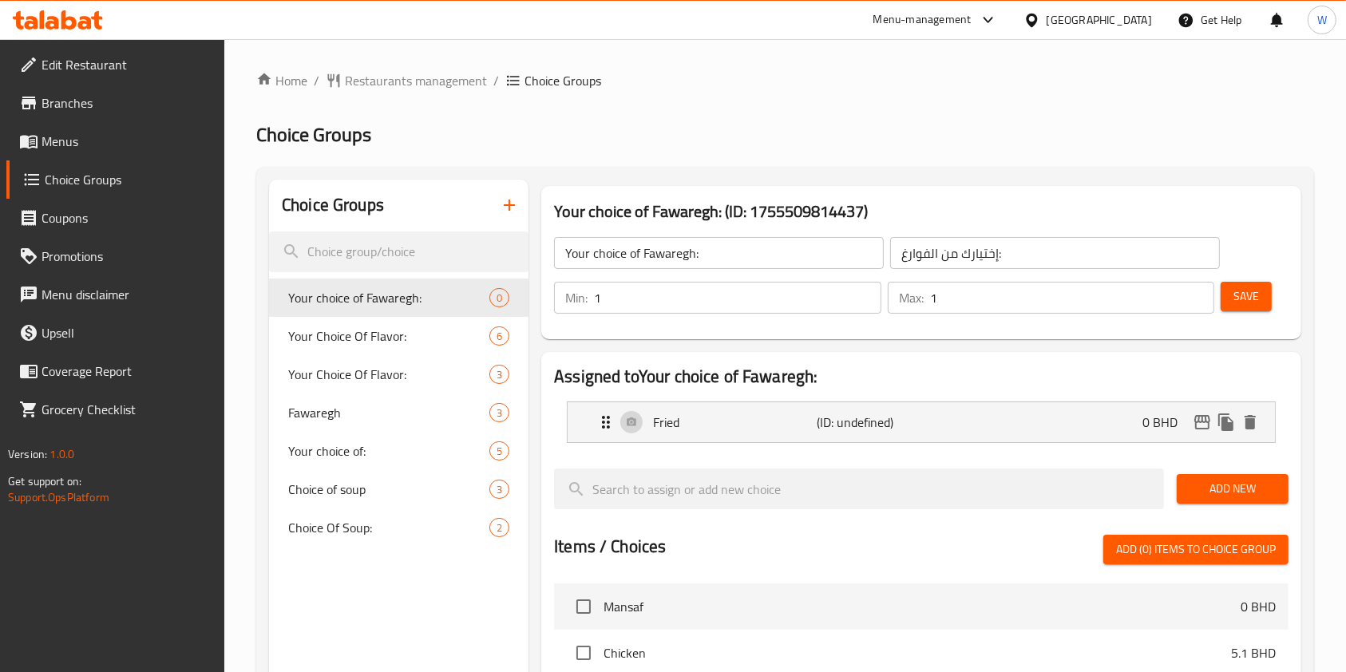
click at [1222, 482] on span "Add New" at bounding box center [1233, 489] width 86 height 20
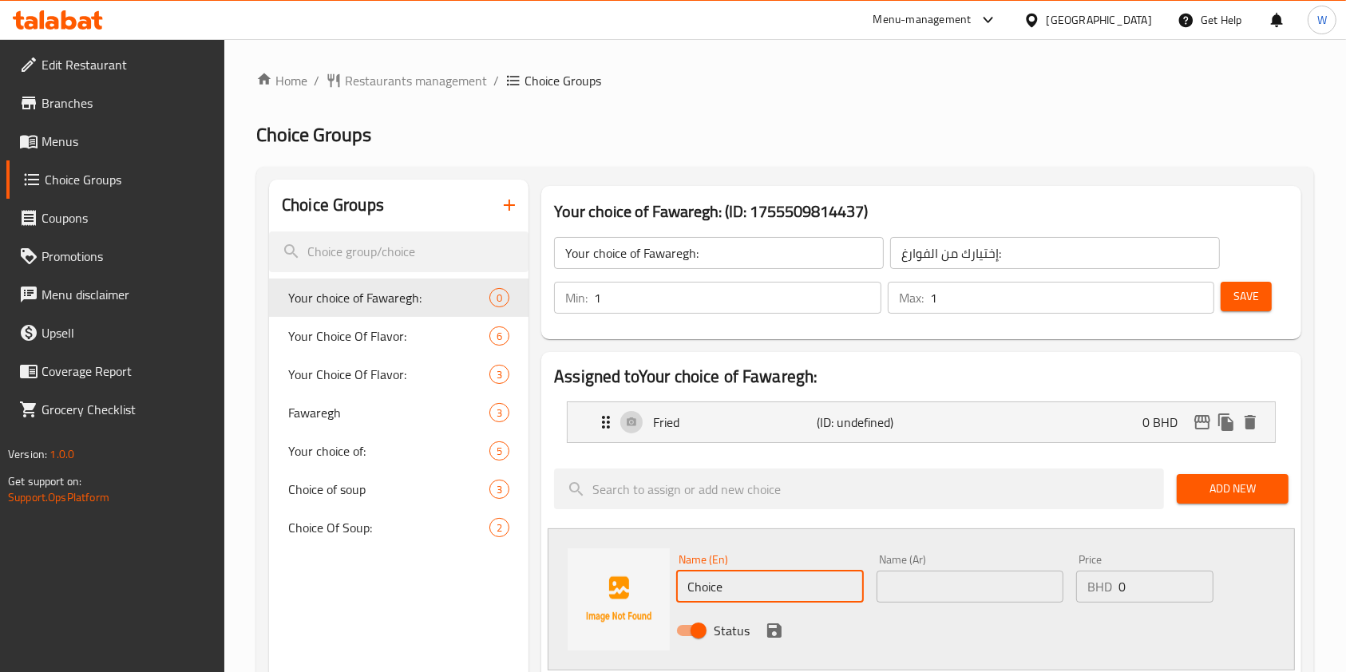
click at [814, 578] on input "Choice" at bounding box center [769, 587] width 187 height 32
paste input "Boiled"
type input "Boiled"
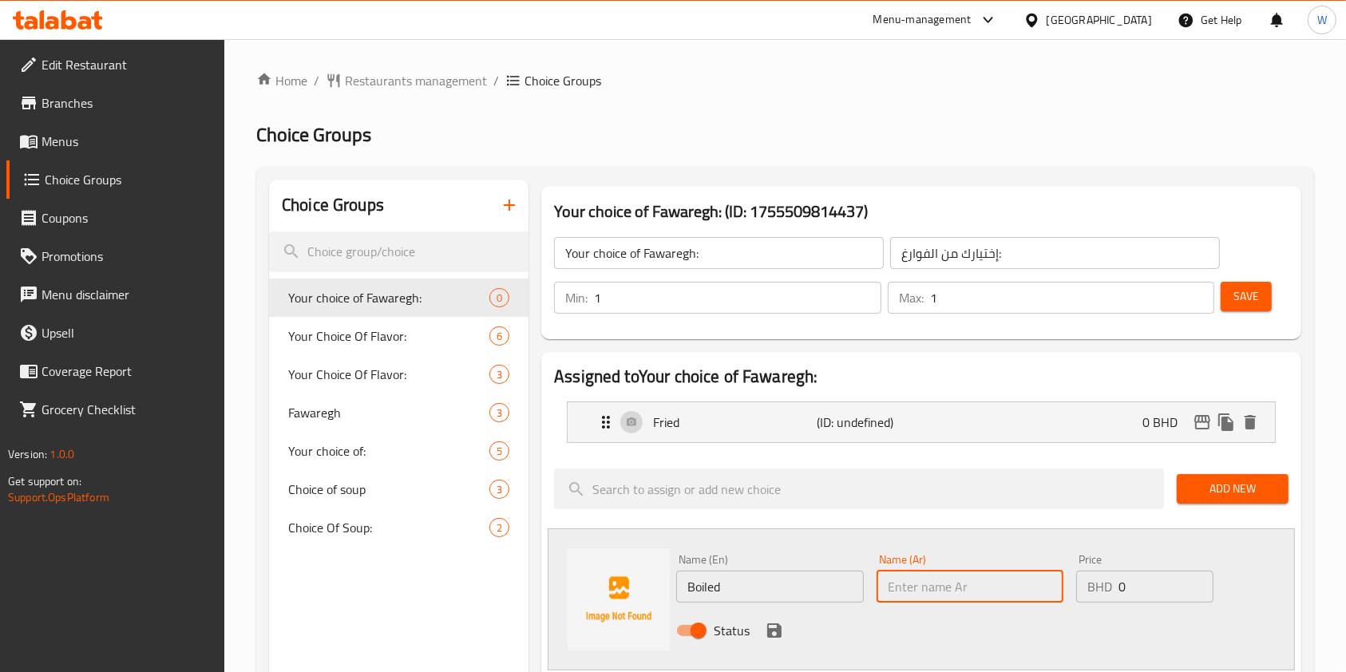
click at [916, 584] on input "text" at bounding box center [970, 587] width 187 height 32
paste input "Boiled"
type input "Boiled"
click at [769, 630] on icon "save" at bounding box center [774, 631] width 14 height 14
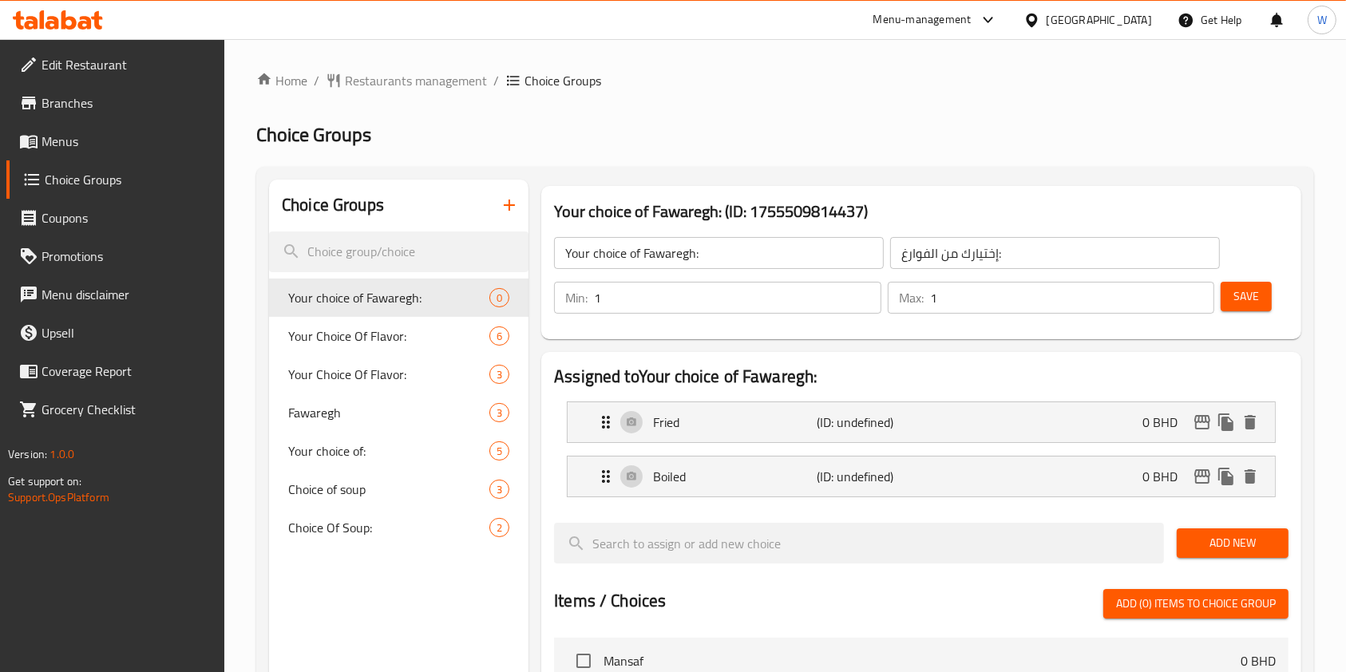
click at [1239, 534] on span "Add New" at bounding box center [1233, 543] width 86 height 20
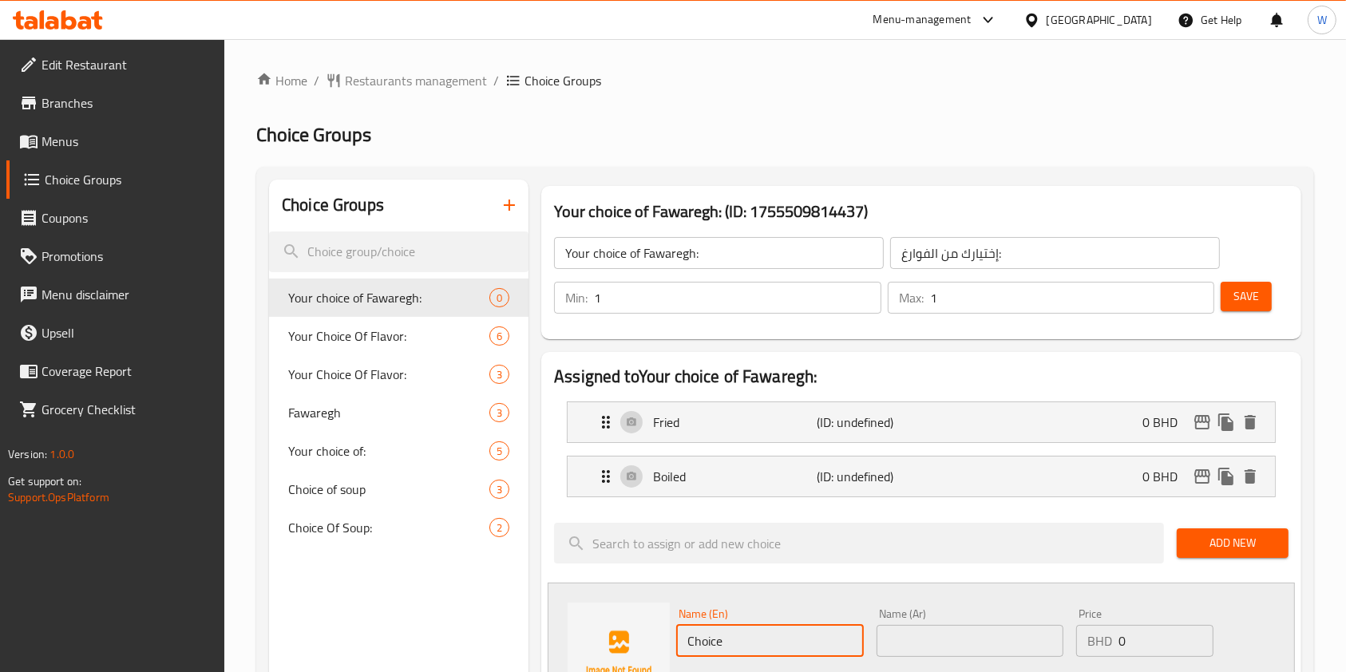
click at [828, 641] on input "Choice" at bounding box center [769, 641] width 187 height 32
paste input "With yougurt"
type input "With yougurt"
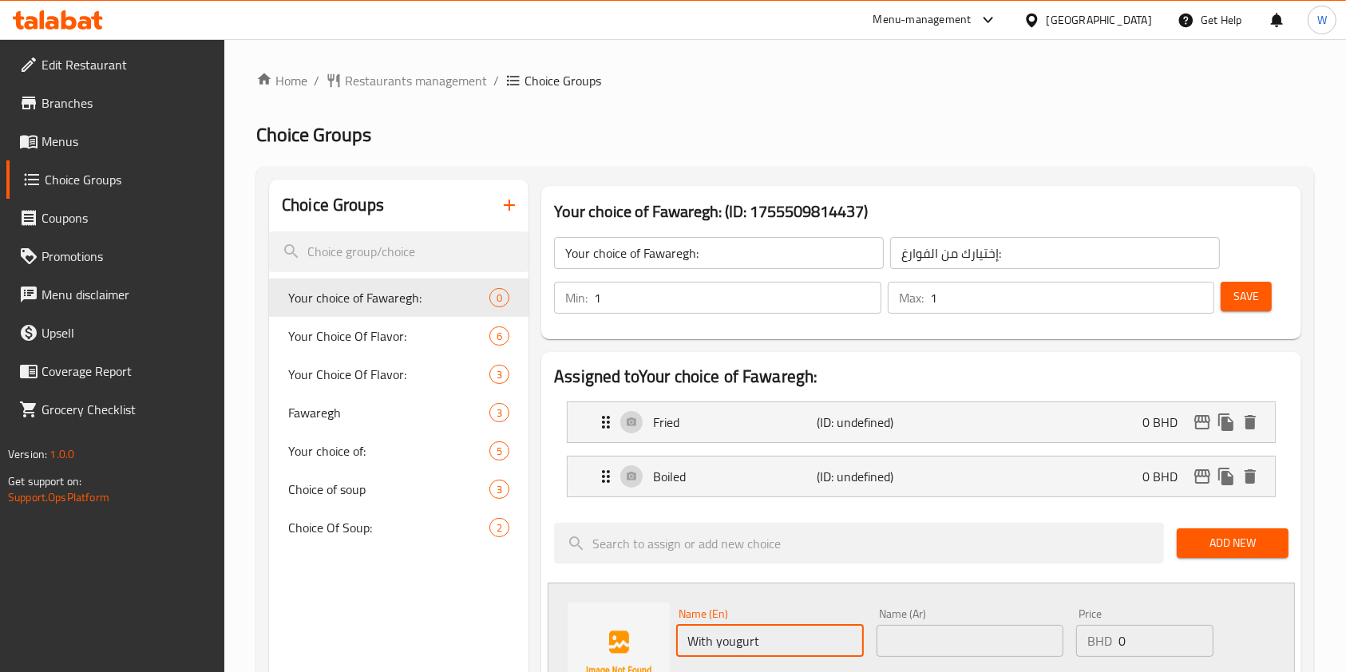
click at [923, 642] on input "text" at bounding box center [970, 641] width 187 height 32
paste input "With yougurt"
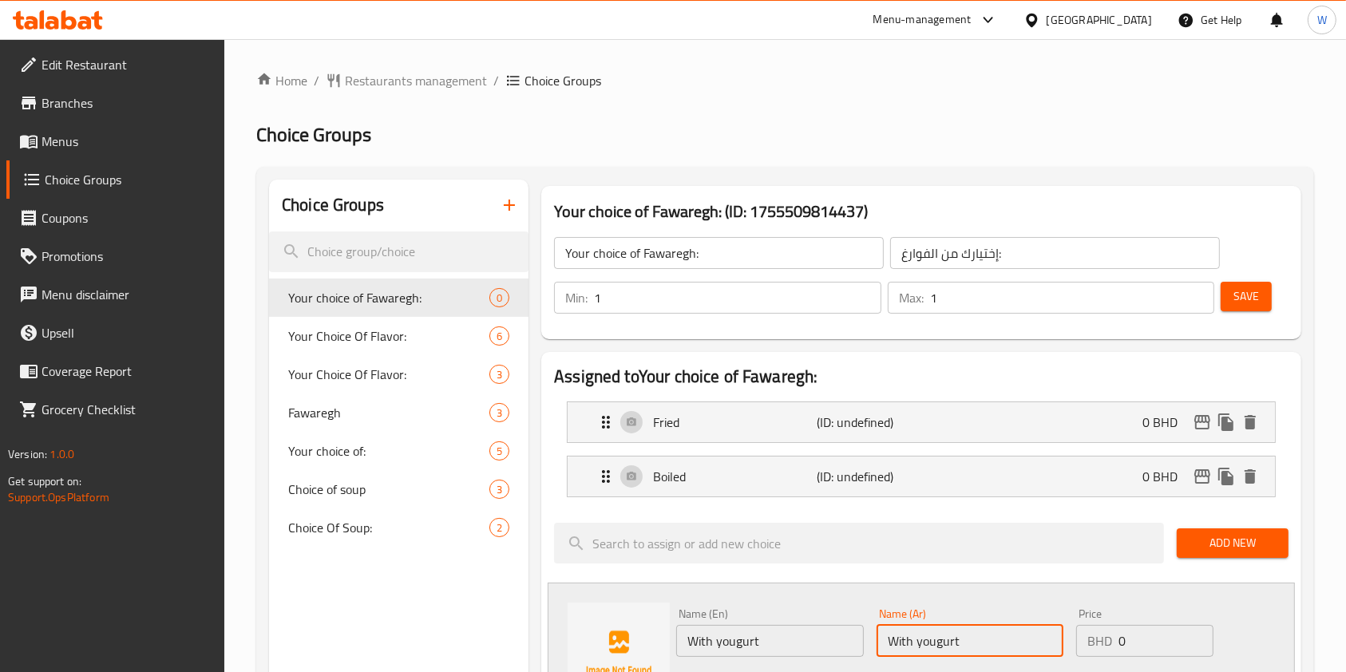
scroll to position [106, 0]
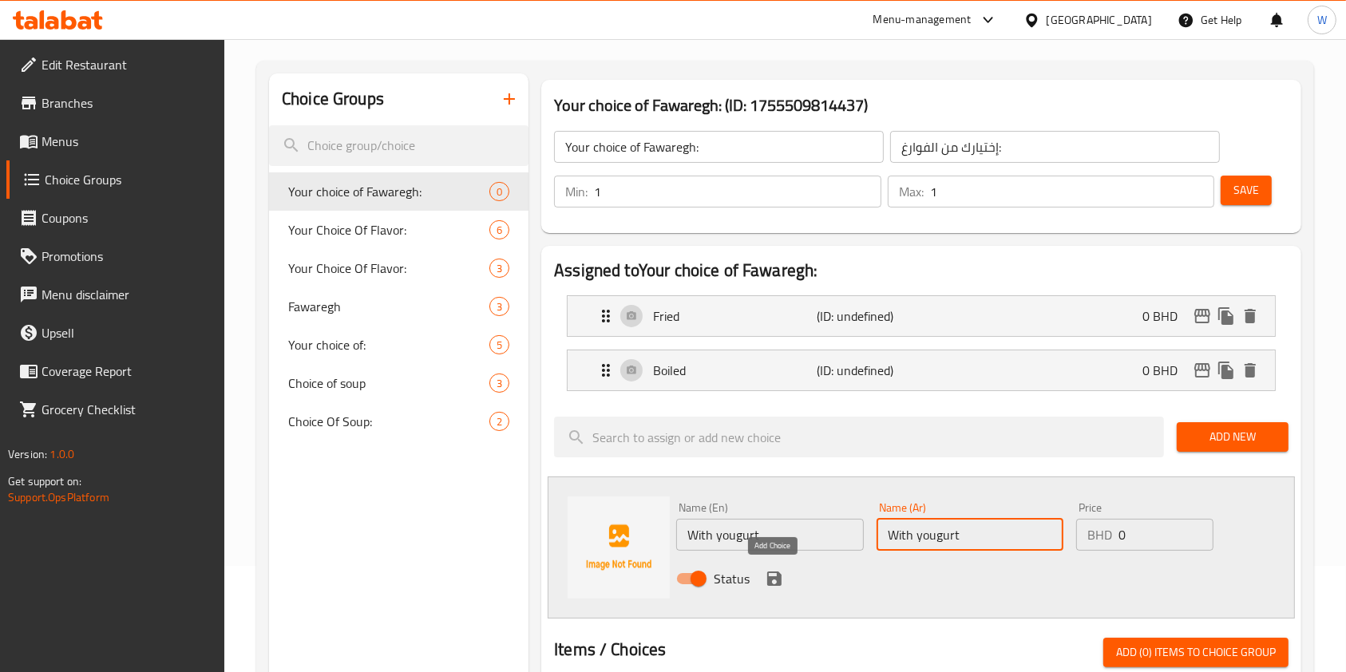
type input "With yougurt"
click at [779, 573] on icon "save" at bounding box center [774, 579] width 14 height 14
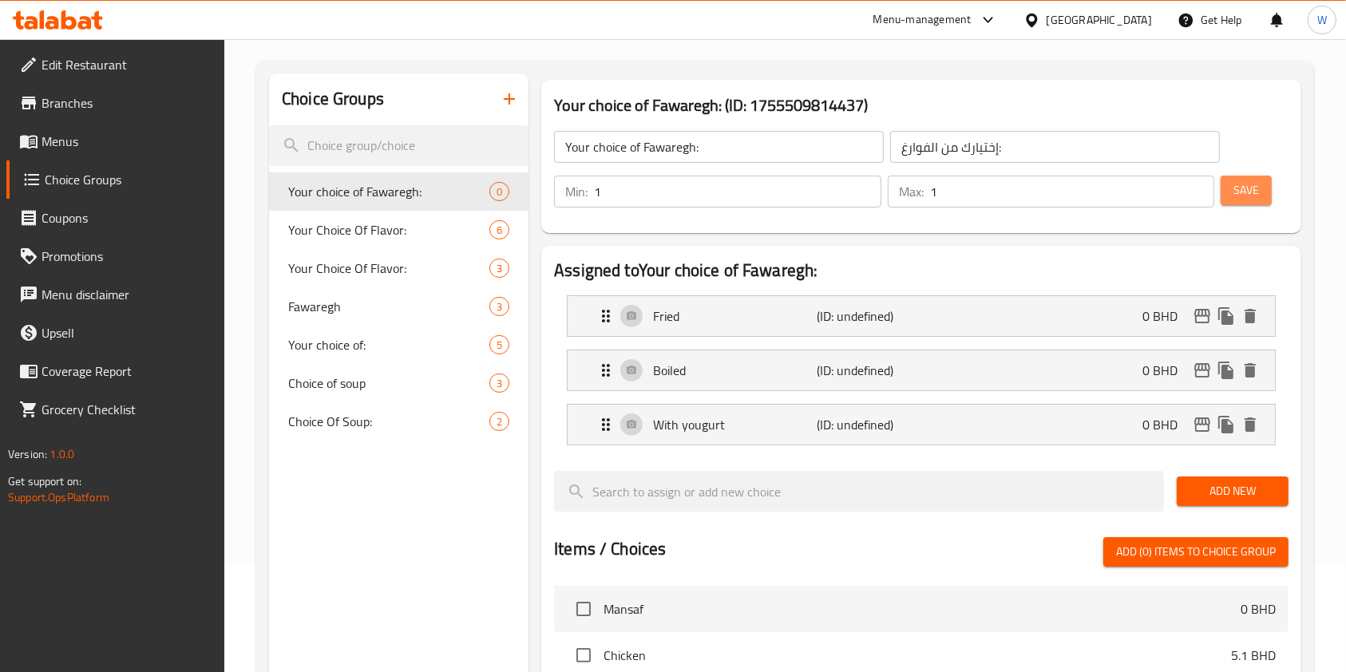
click at [1267, 182] on button "Save" at bounding box center [1246, 191] width 51 height 30
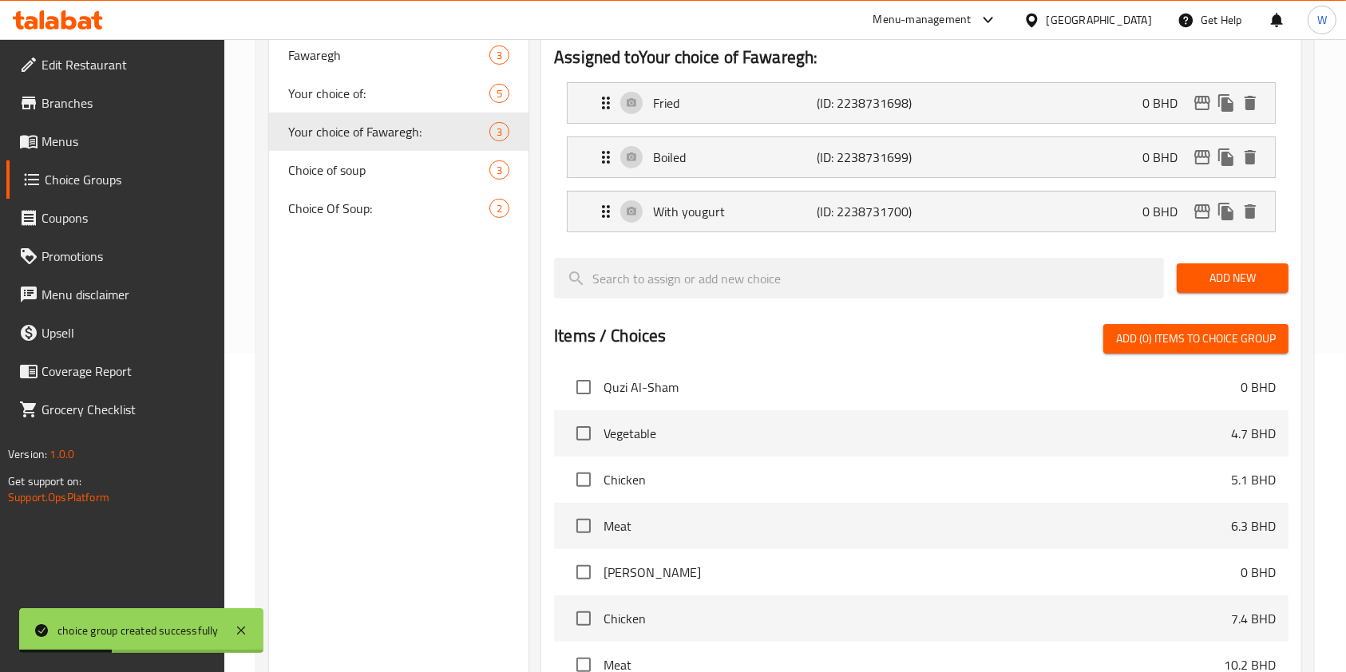
scroll to position [592, 0]
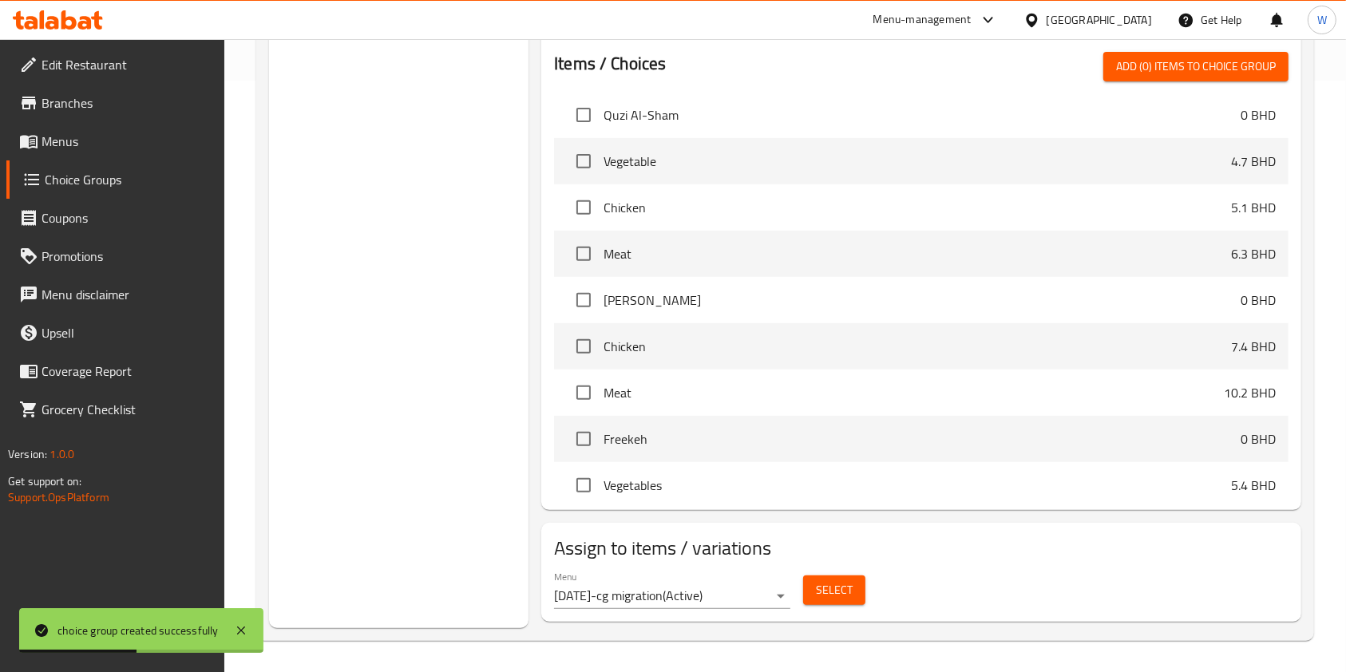
click at [815, 594] on button "Select" at bounding box center [834, 591] width 62 height 30
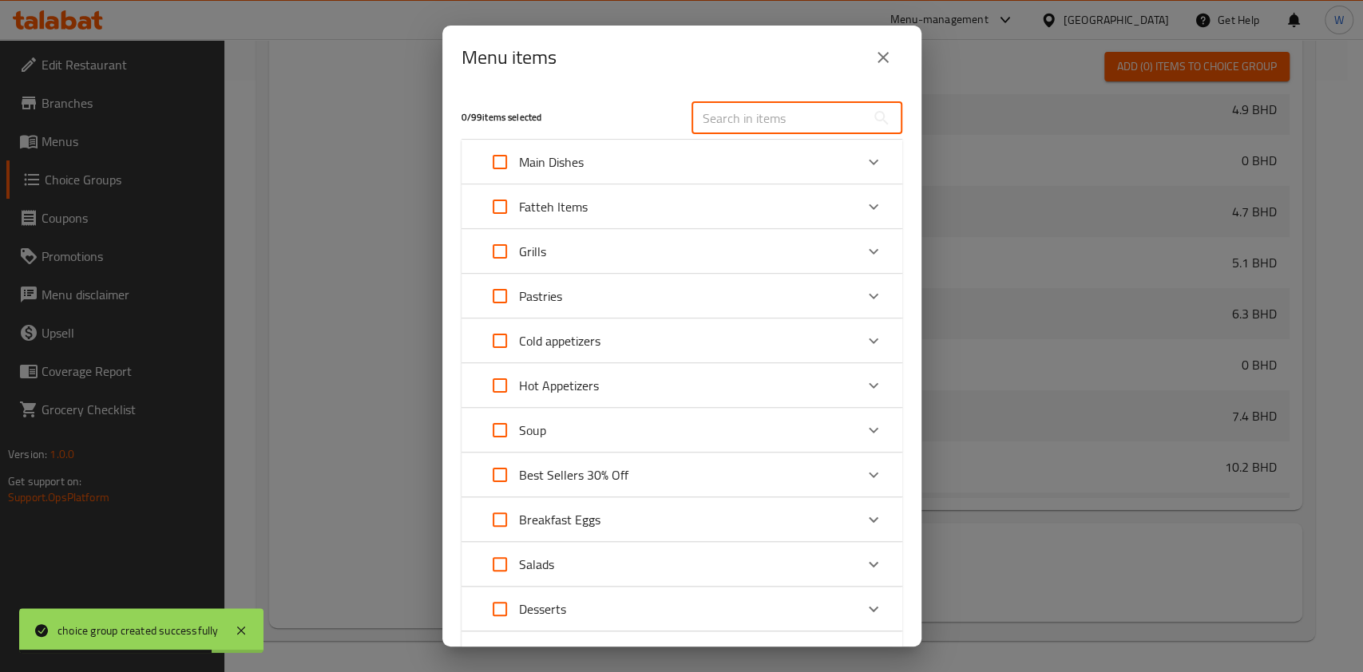
click at [776, 121] on input "text" at bounding box center [778, 118] width 174 height 32
paste input "Fawaregh"
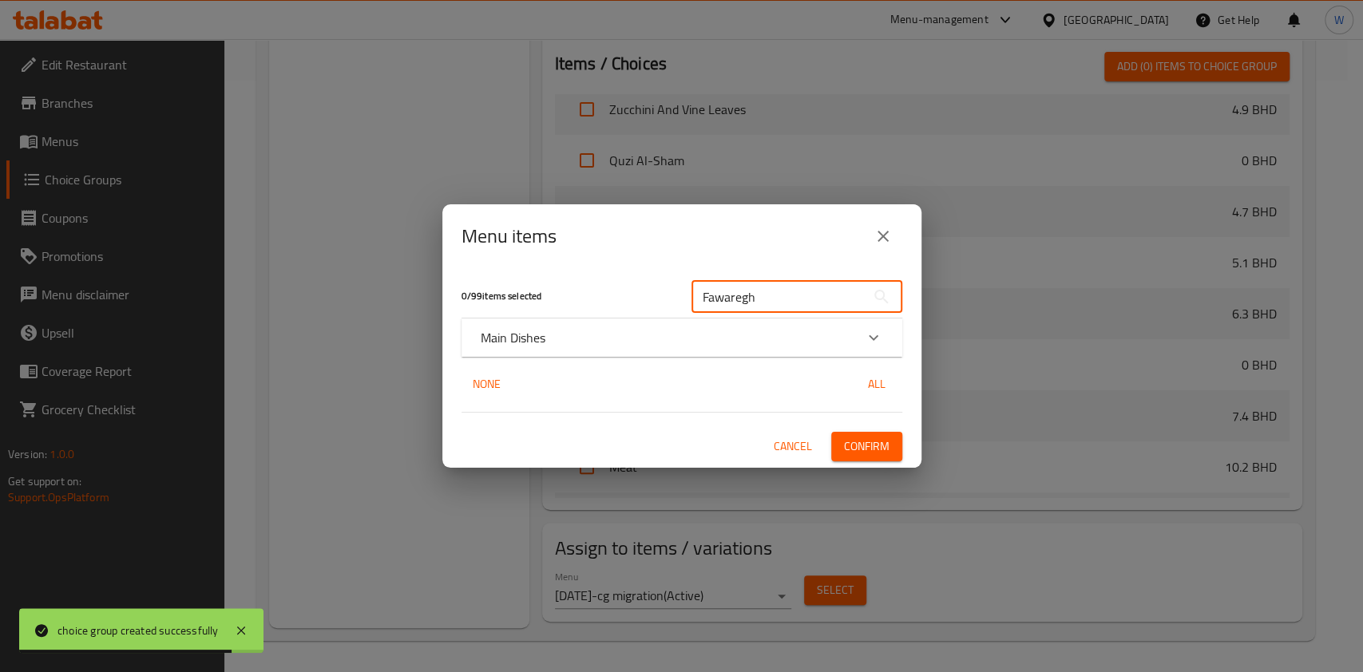
type input "Fawaregh"
click at [756, 331] on div "Main Dishes" at bounding box center [668, 337] width 374 height 19
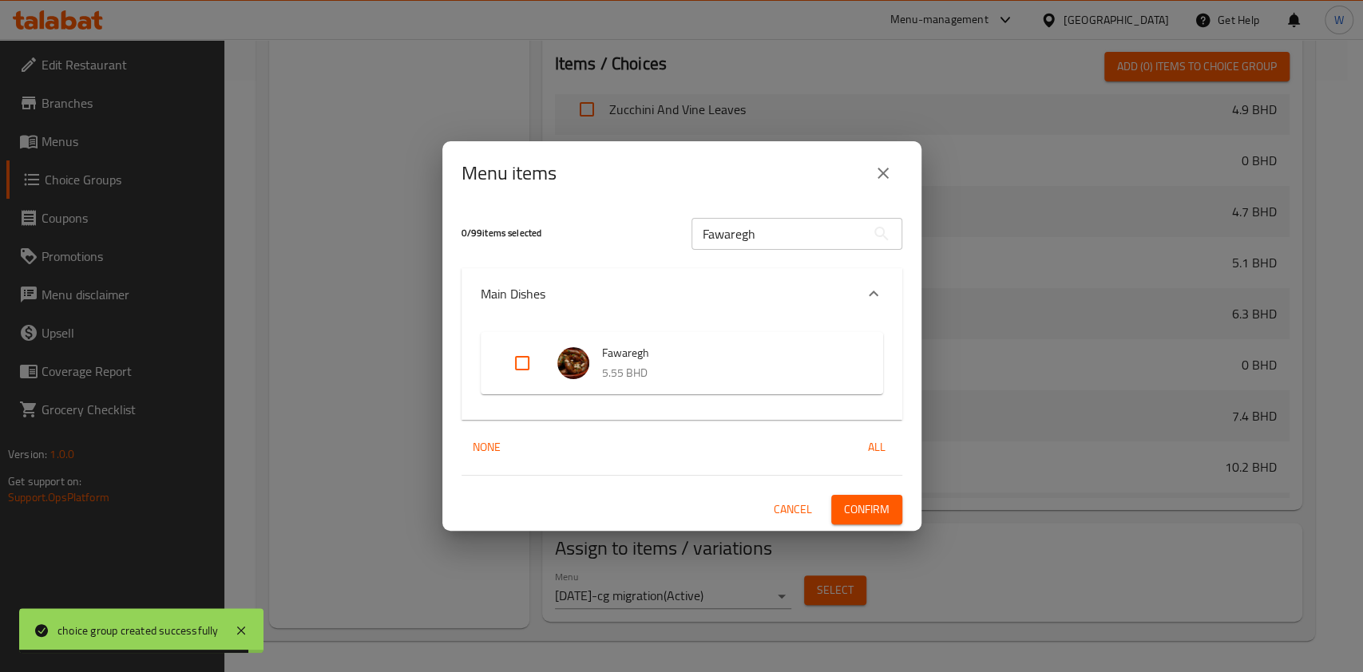
click at [529, 361] on input "Expand" at bounding box center [522, 363] width 38 height 38
checkbox input "true"
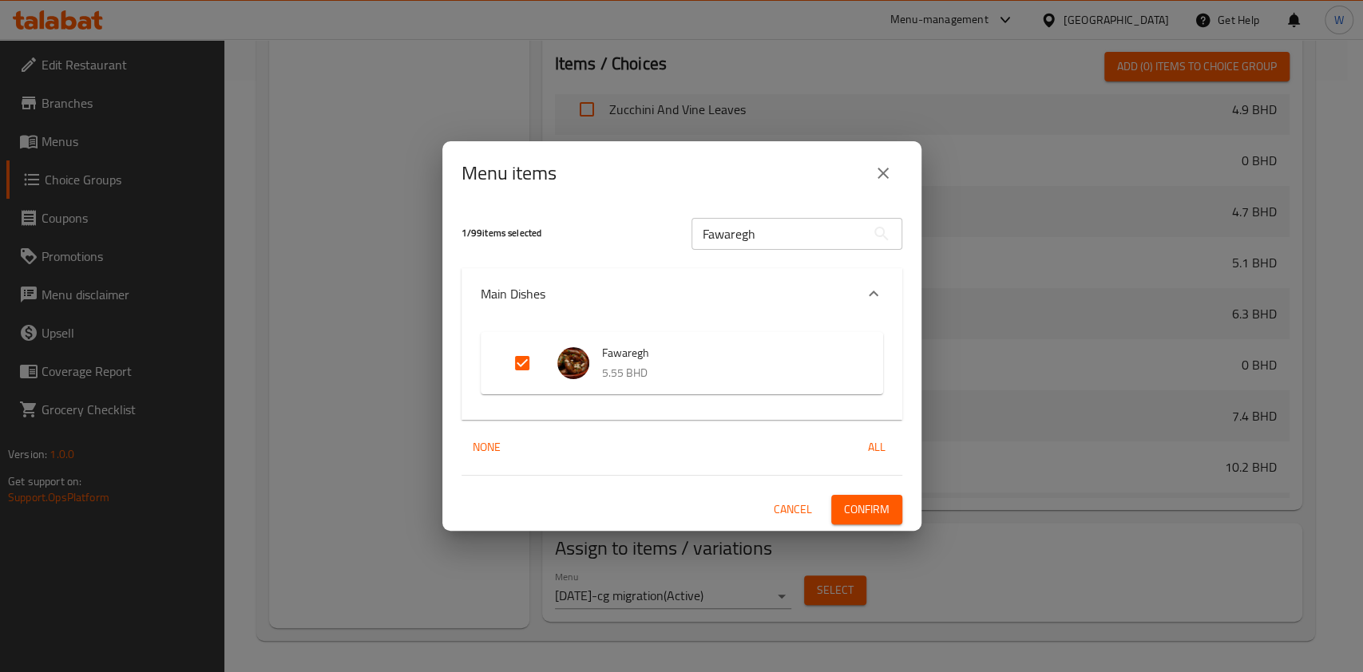
click at [894, 508] on button "Confirm" at bounding box center [866, 510] width 71 height 30
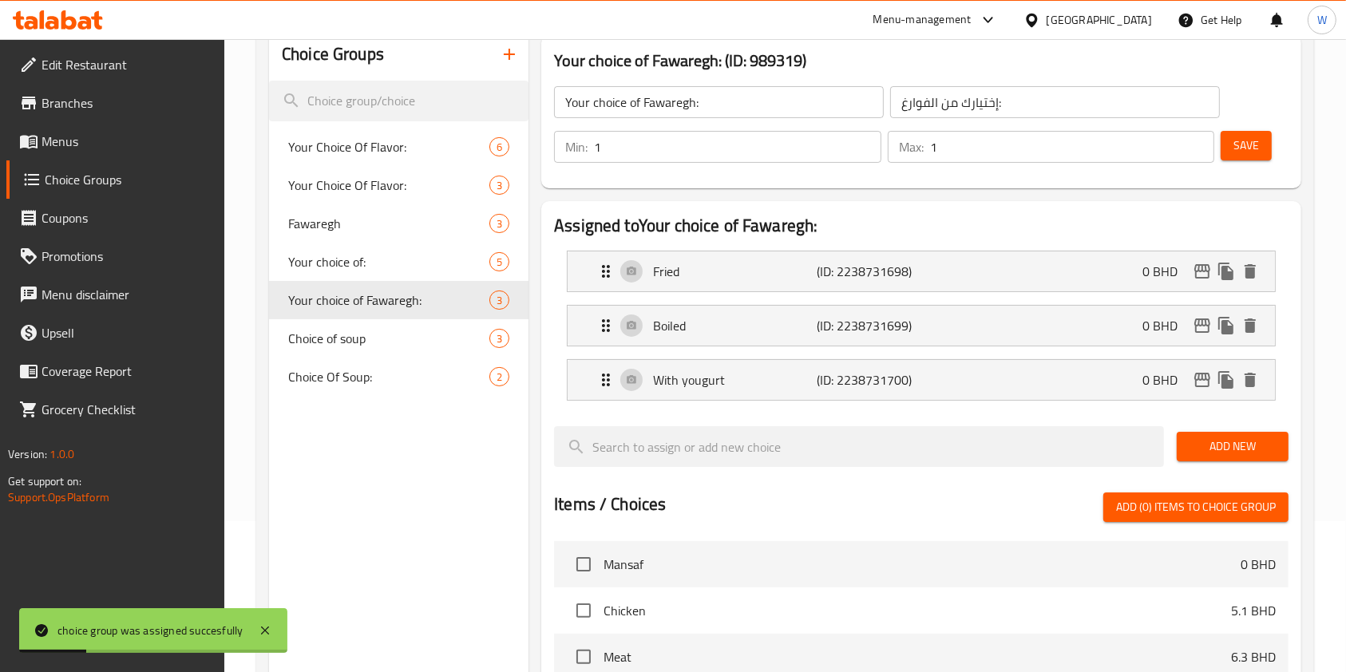
scroll to position [0, 0]
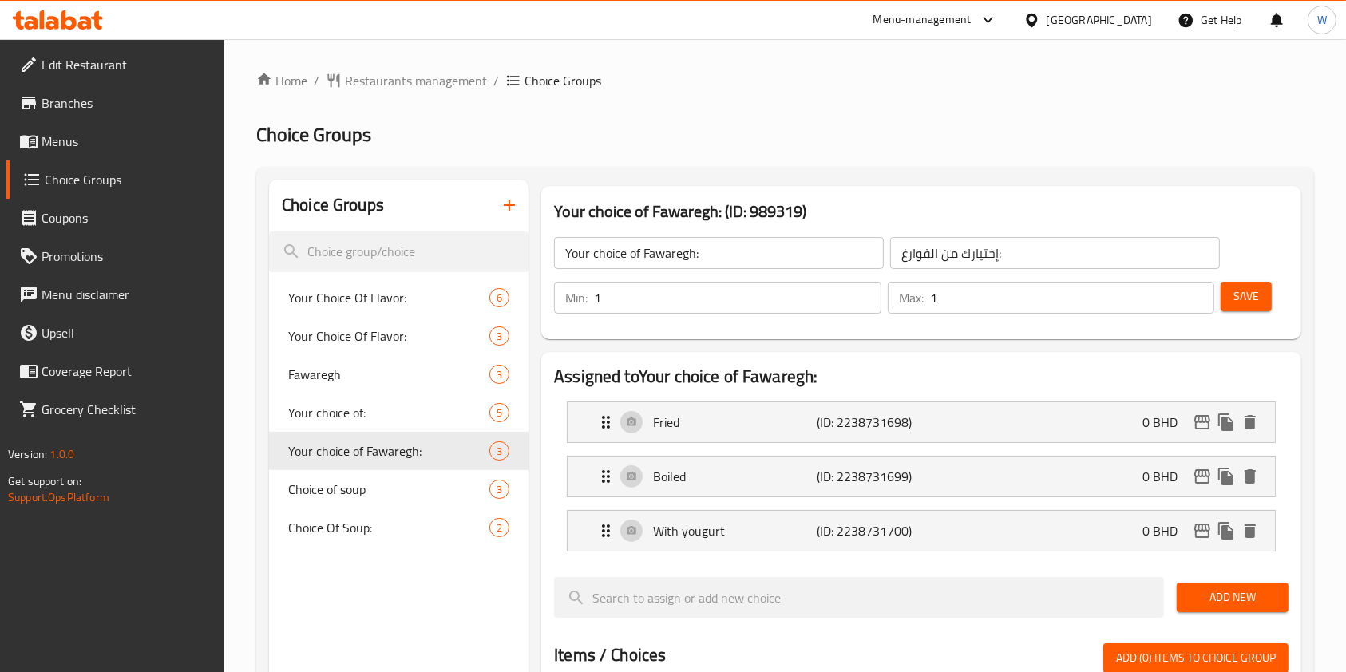
click at [510, 190] on button "button" at bounding box center [509, 205] width 38 height 38
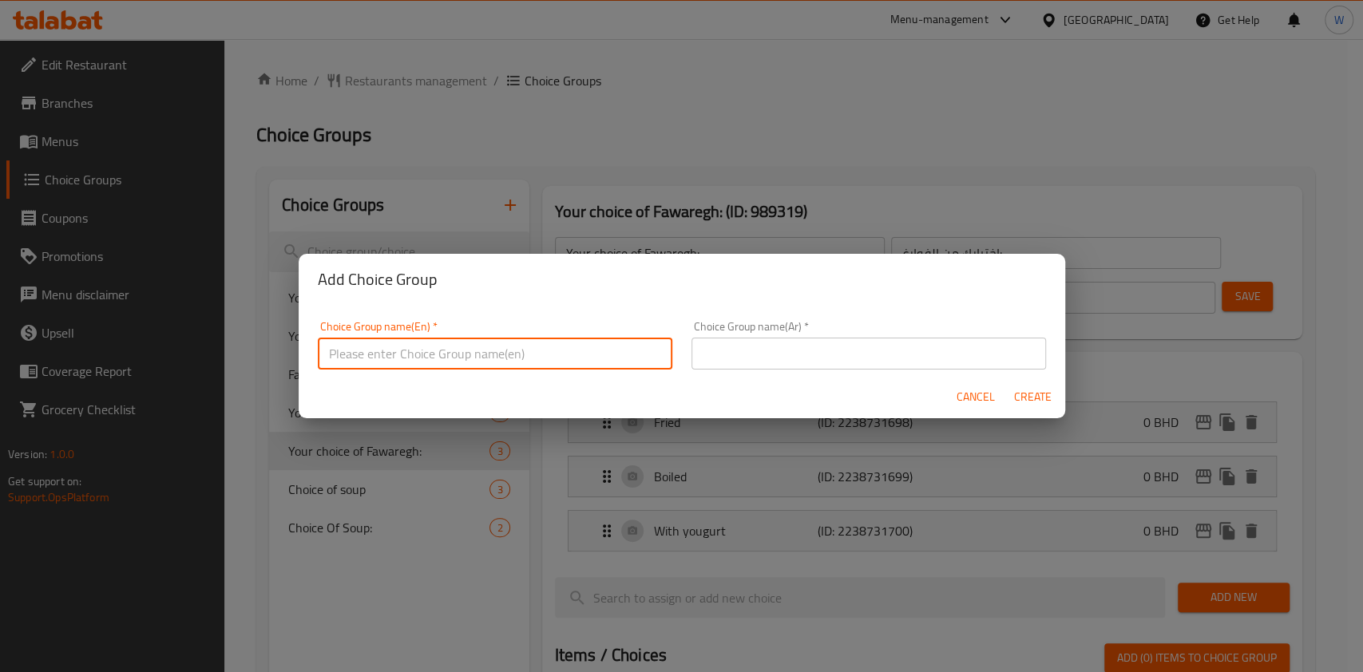
click at [478, 351] on input "text" at bounding box center [495, 354] width 354 height 32
type input "Your choice of rice:"
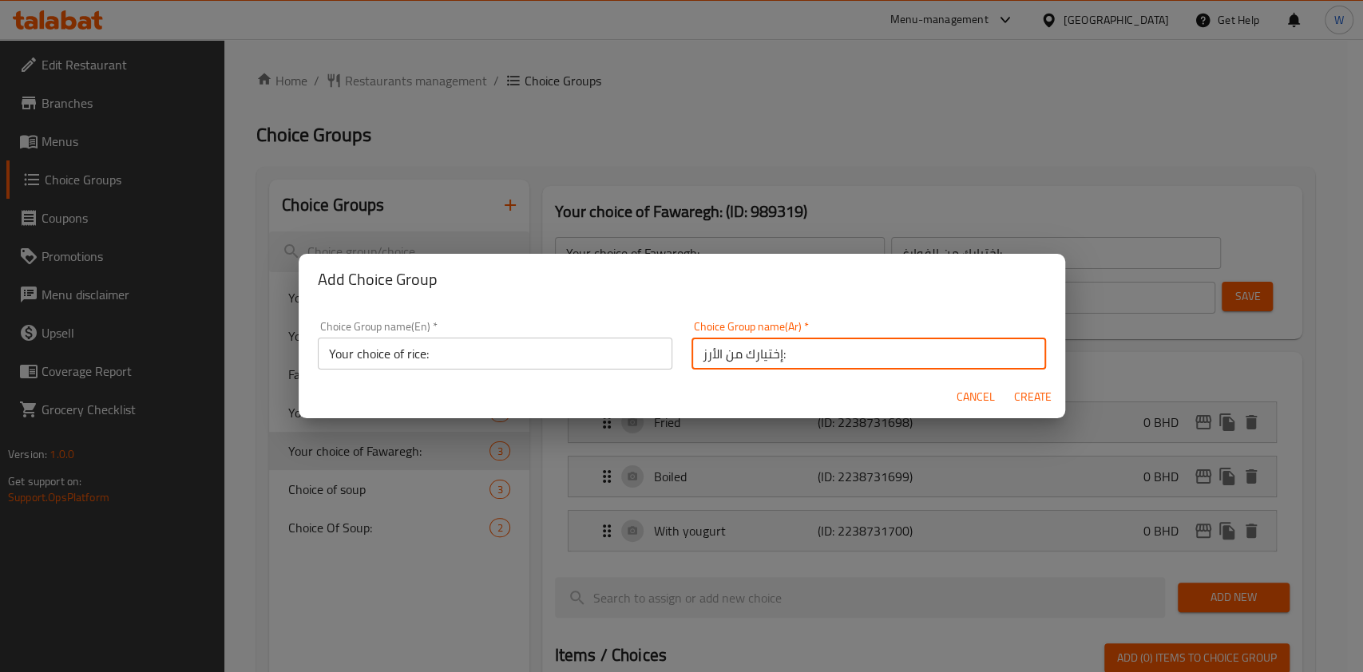
type input "إختيارك من الأرز:"
click at [1028, 405] on span "Create" at bounding box center [1033, 397] width 38 height 20
type input "Your choice of rice:"
type input "إختيارك من الأرز:"
type input "0"
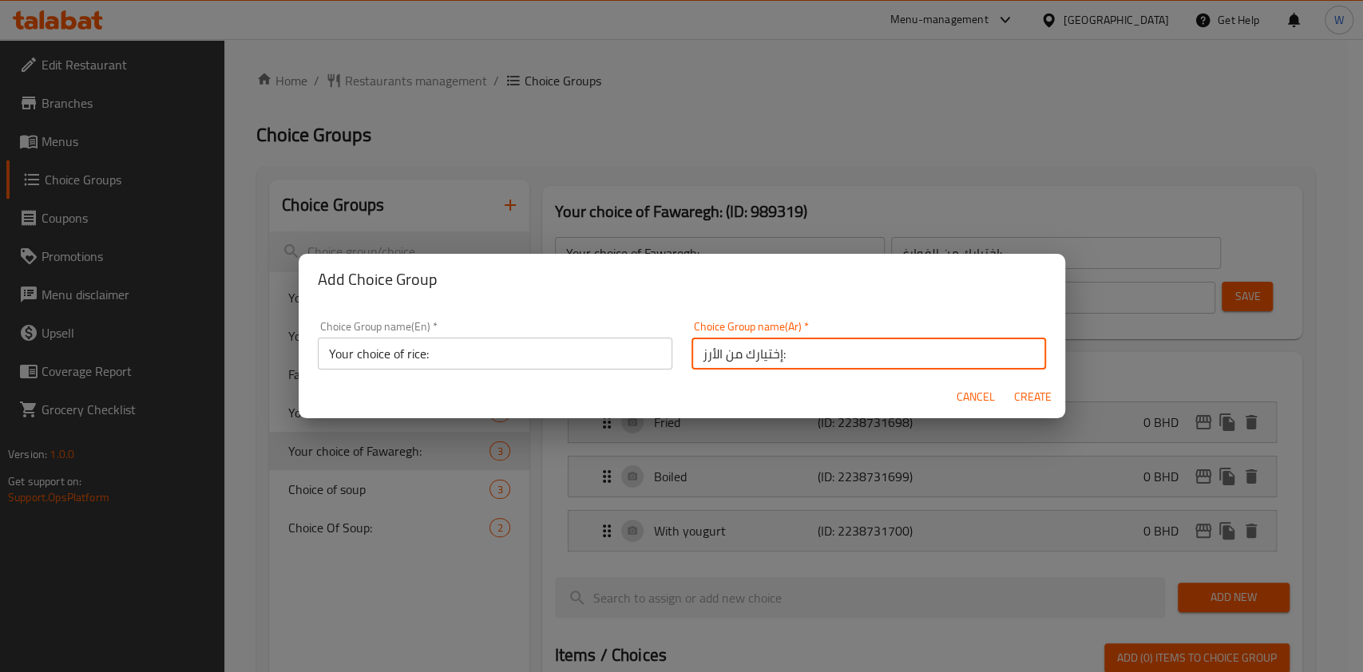
type input "0"
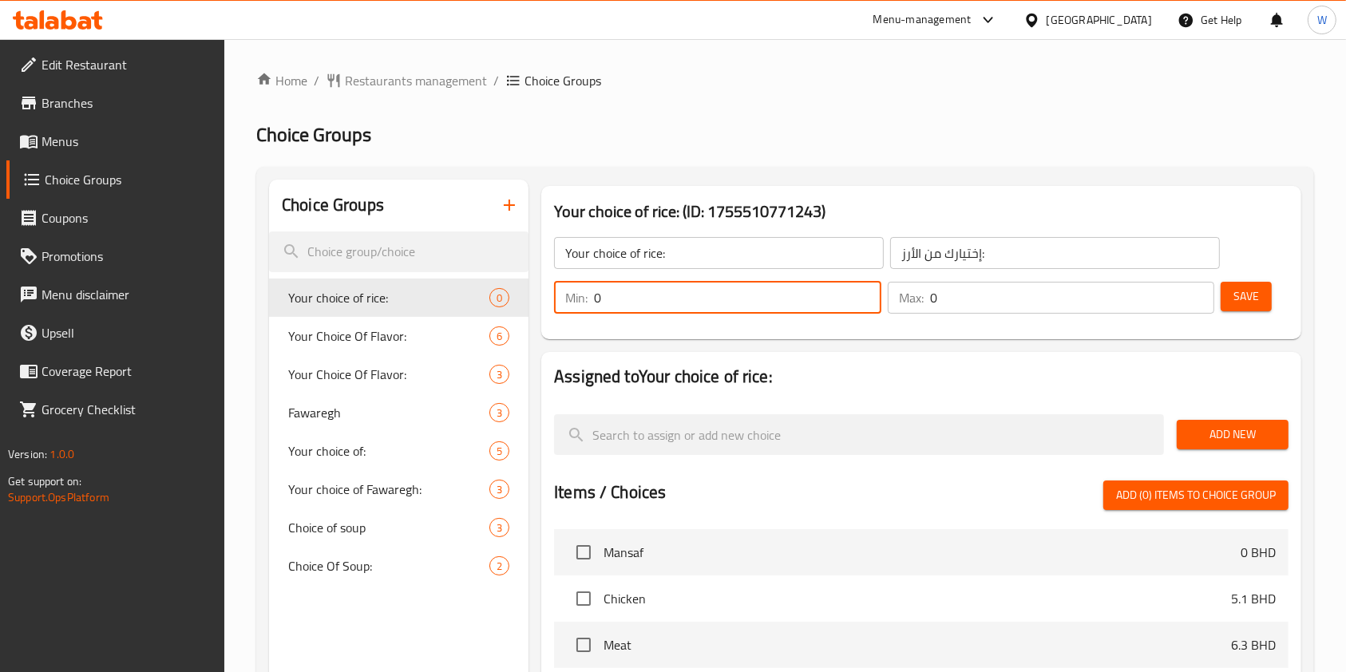
drag, startPoint x: 649, startPoint y: 291, endPoint x: 552, endPoint y: 289, distance: 96.6
click at [553, 289] on div "Min: 0 ​" at bounding box center [718, 298] width 334 height 38
type input "1"
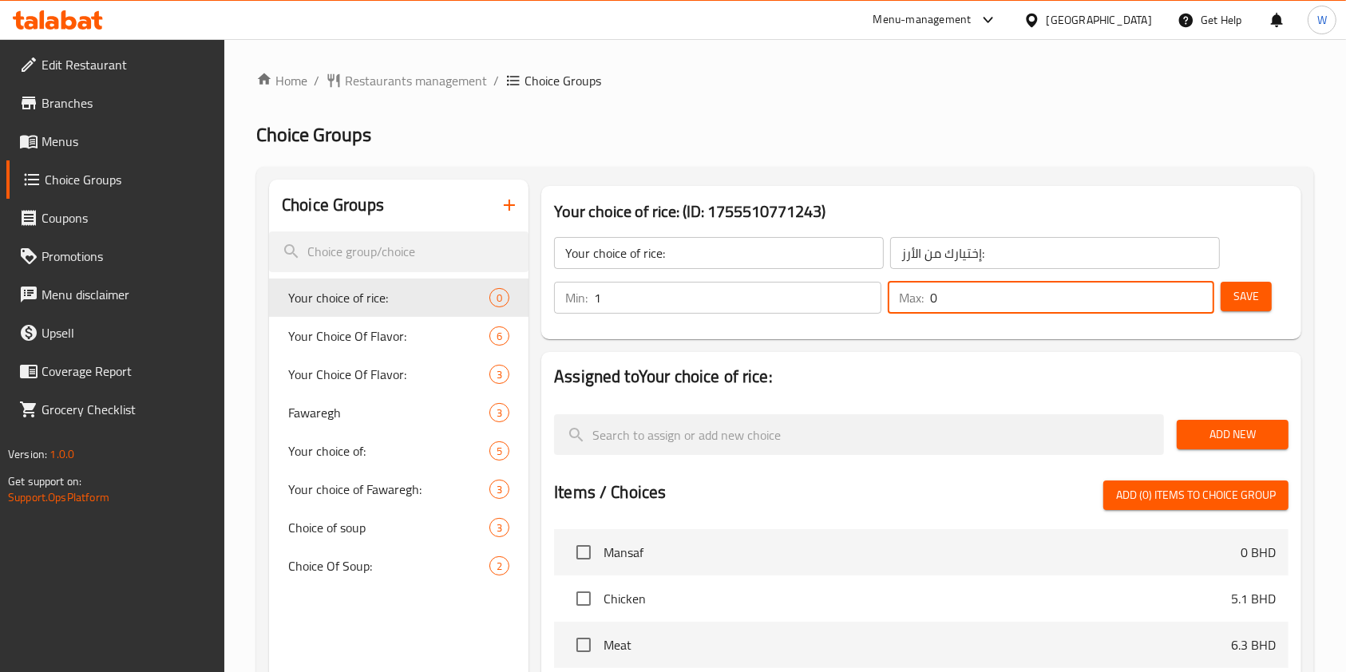
drag, startPoint x: 943, startPoint y: 299, endPoint x: 879, endPoint y: 299, distance: 63.9
click at [879, 299] on div "Min: 1 ​ Max: 0 ​" at bounding box center [884, 297] width 673 height 45
type input "1"
click at [956, 366] on h2 "Assigned to Your choice of rice:" at bounding box center [921, 377] width 735 height 24
drag, startPoint x: 1196, startPoint y: 432, endPoint x: 1210, endPoint y: 433, distance: 13.6
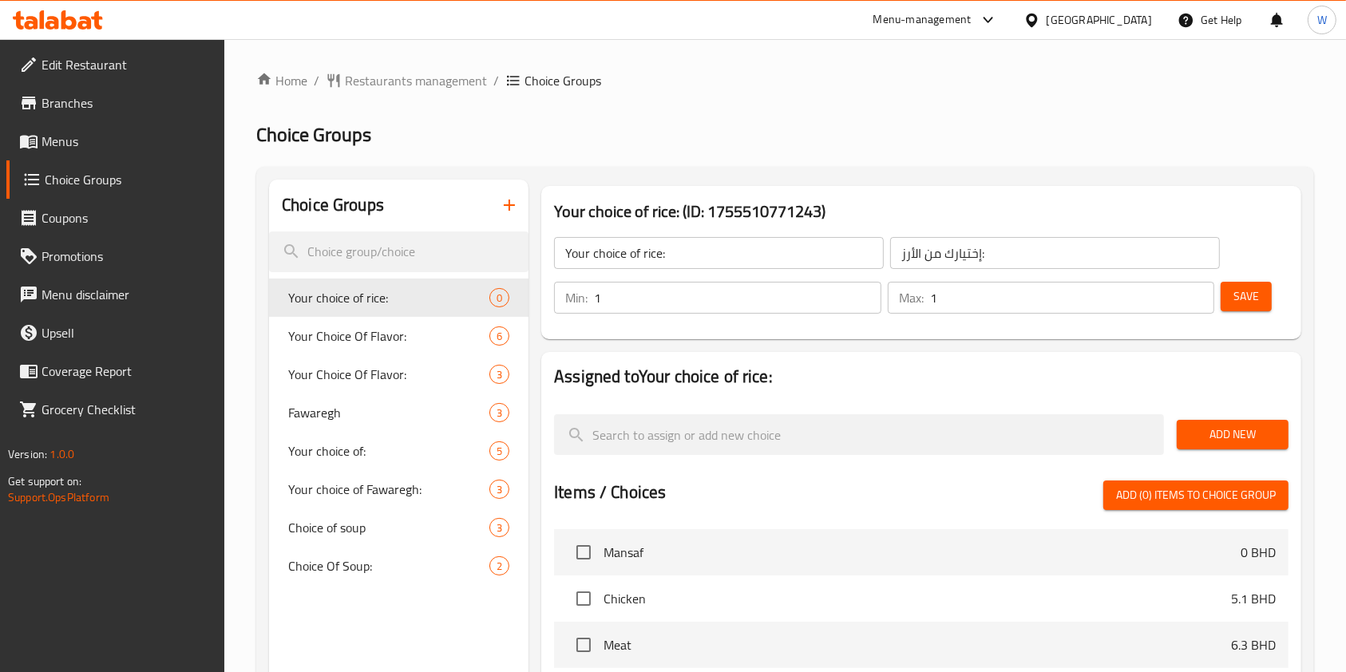
click at [1197, 433] on span "Add New" at bounding box center [1233, 435] width 86 height 20
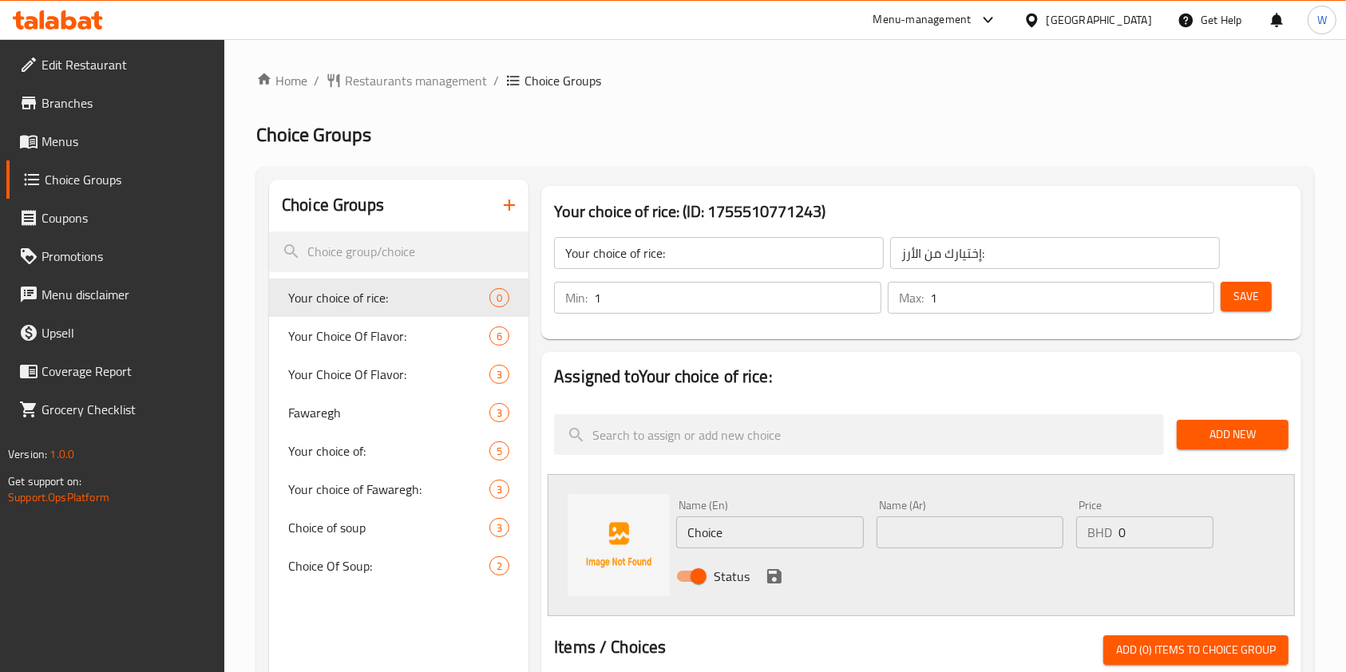
click at [754, 521] on input "Choice" at bounding box center [769, 533] width 187 height 32
paste input "Rice with vermiccelli"
type input "Rice with vermiccelli"
click at [915, 526] on input "text" at bounding box center [970, 533] width 187 height 32
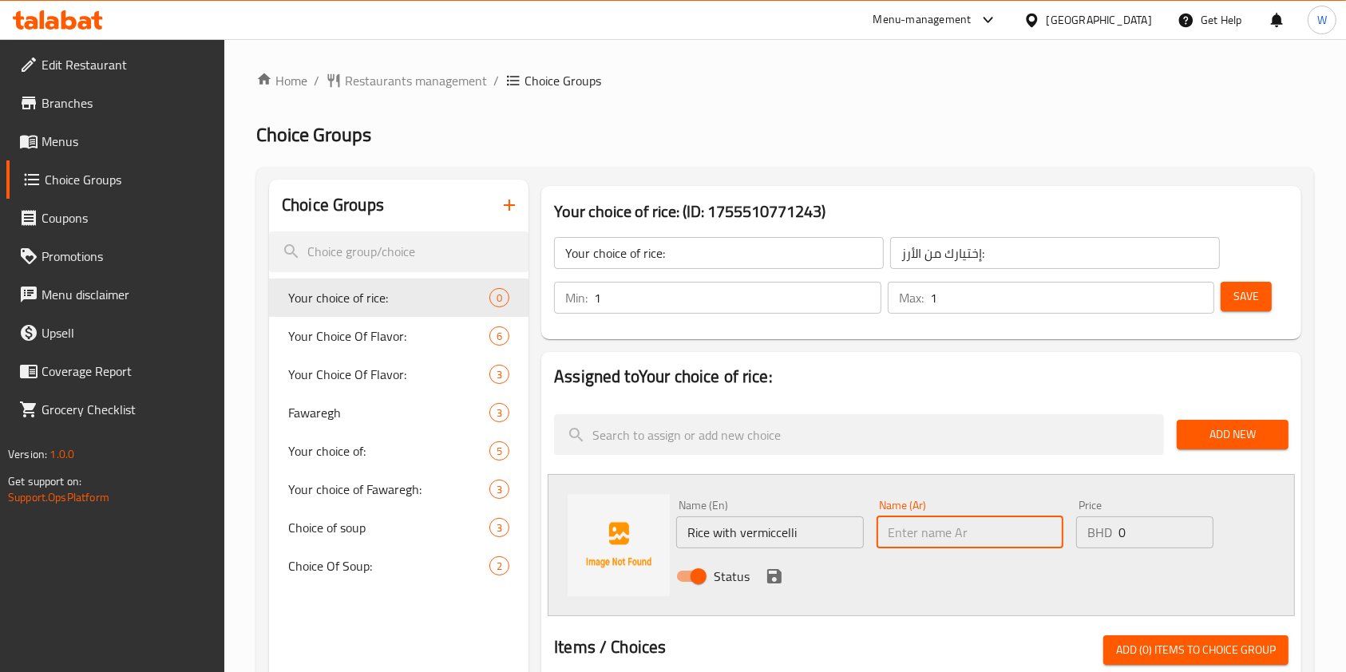
paste input "Rice with vermiccelli"
type input "Rice with vermiccelli"
click at [780, 572] on icon "save" at bounding box center [774, 576] width 14 height 14
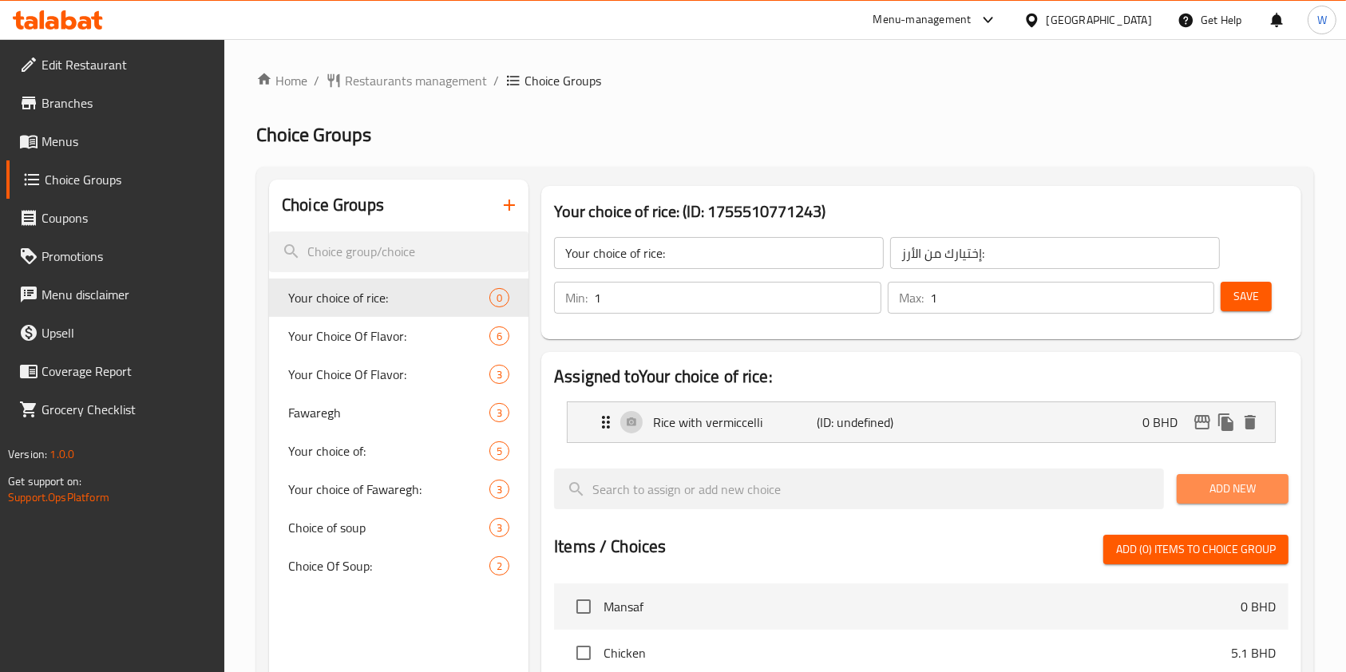
click at [1233, 488] on span "Add New" at bounding box center [1233, 489] width 86 height 20
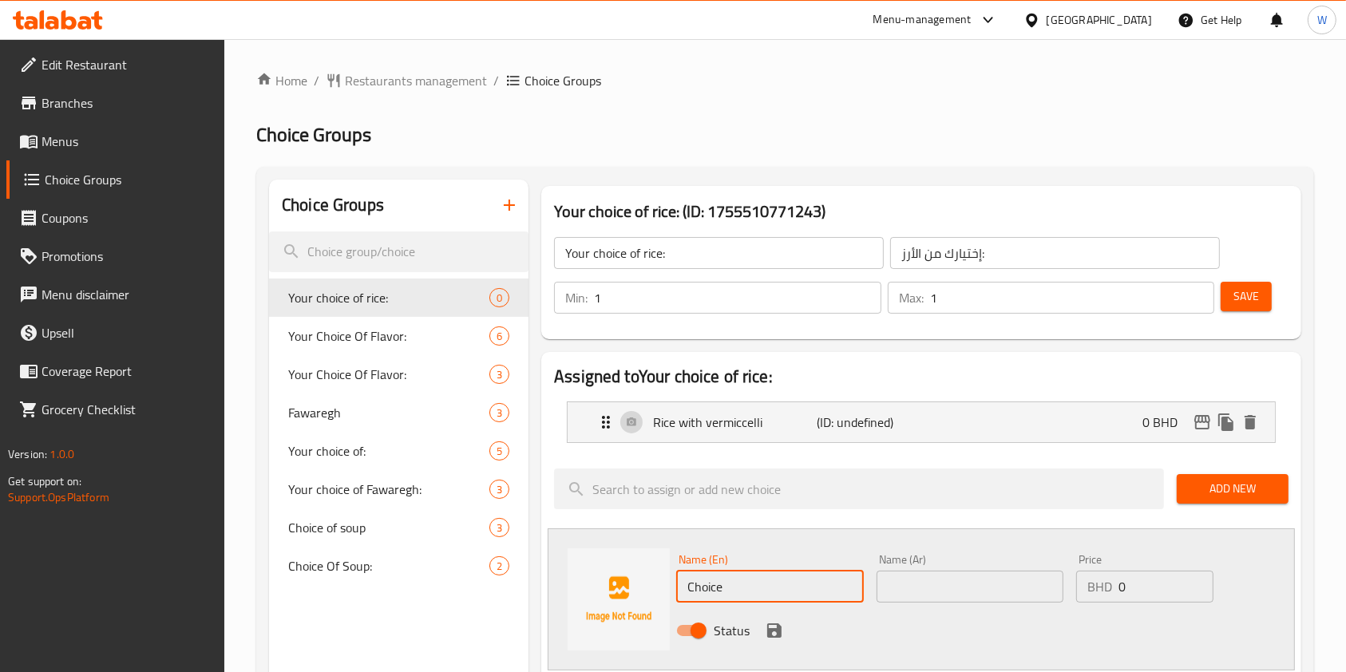
click at [792, 587] on input "Choice" at bounding box center [769, 587] width 187 height 32
paste input "white"
type input "white"
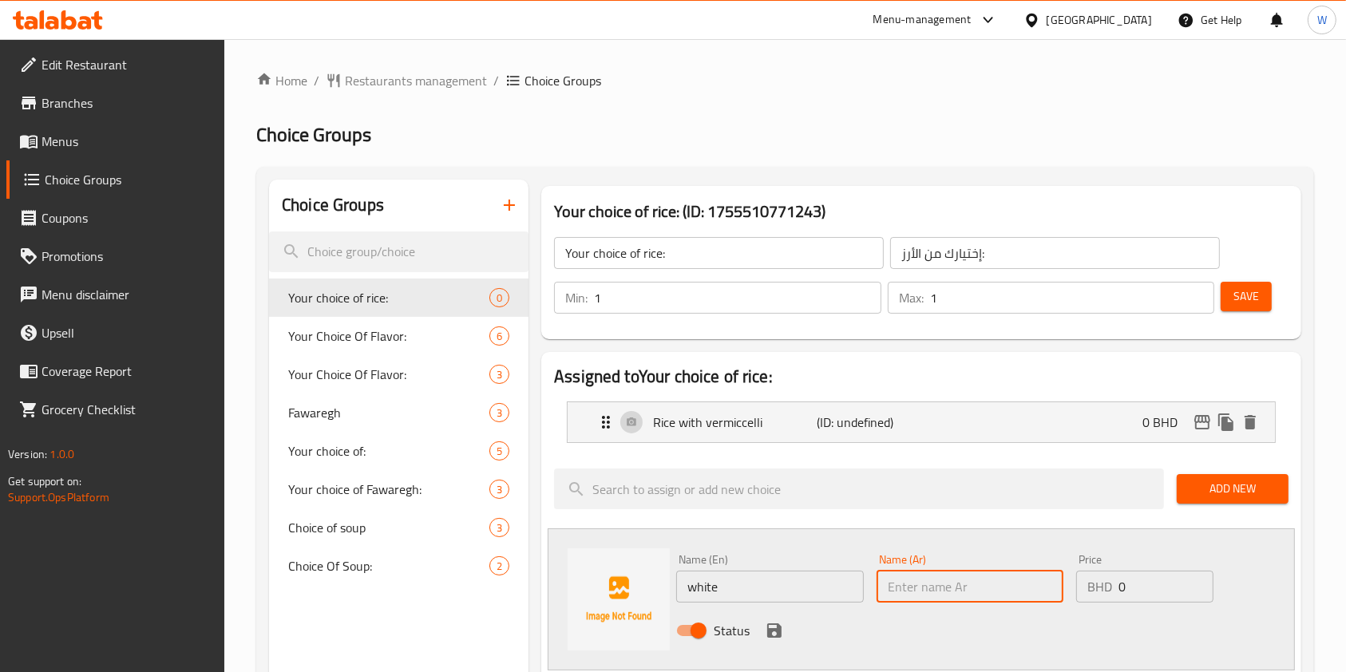
click at [922, 581] on input "text" at bounding box center [970, 587] width 187 height 32
paste input "white"
type input "white"
click at [773, 630] on icon "save" at bounding box center [774, 631] width 14 height 14
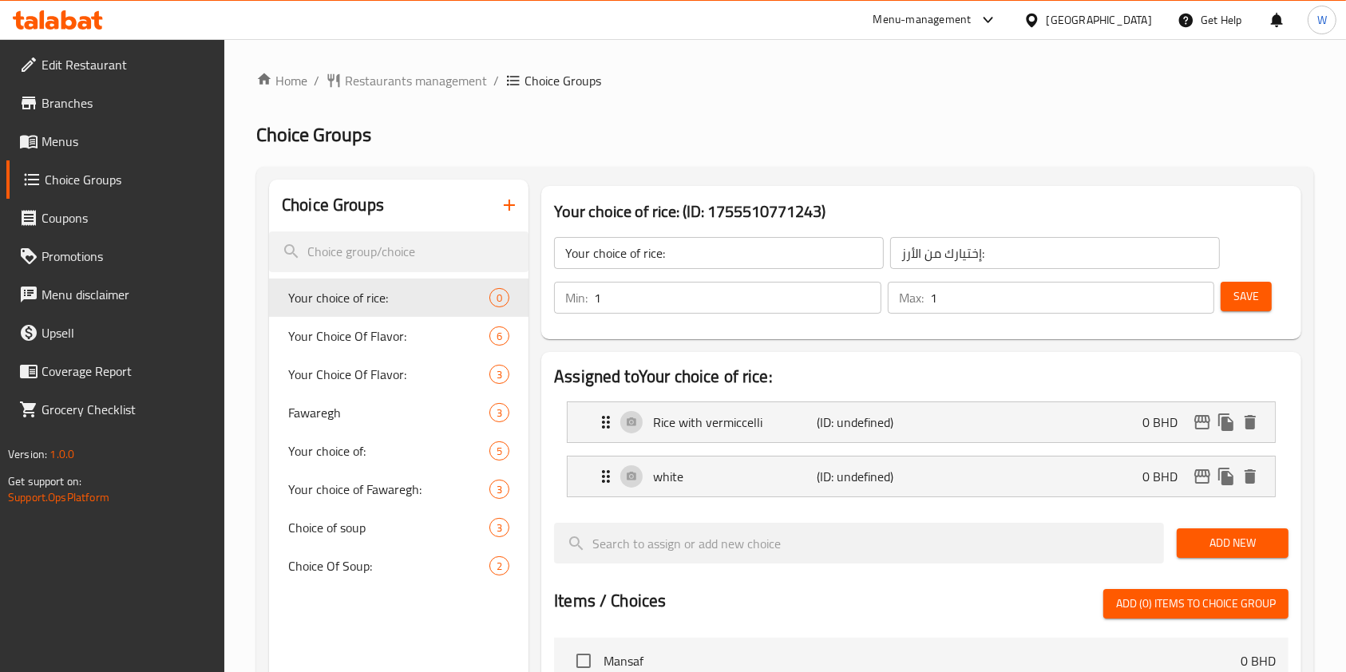
click at [1222, 541] on span "Add New" at bounding box center [1233, 543] width 86 height 20
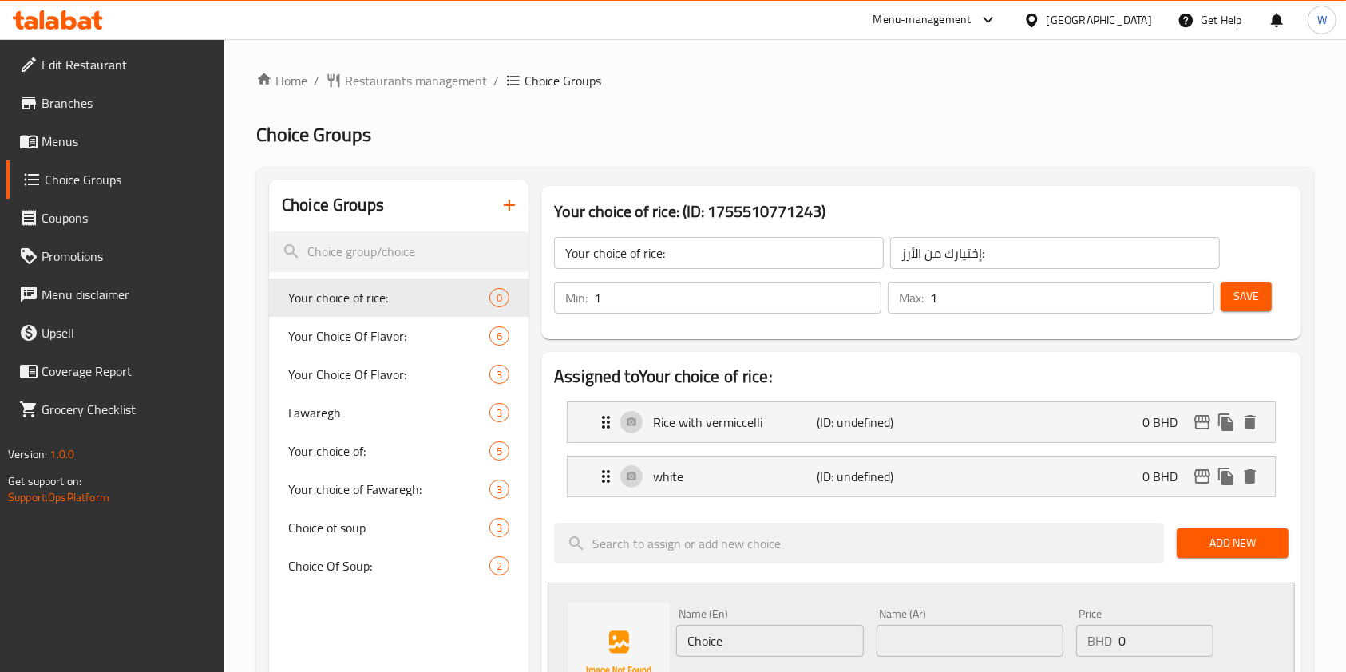
click at [829, 645] on input "Choice" at bounding box center [769, 641] width 187 height 32
click at [828, 645] on input "Choice" at bounding box center [769, 641] width 187 height 32
paste input "yellow"
type input "yellow"
click at [904, 638] on input "text" at bounding box center [970, 641] width 187 height 32
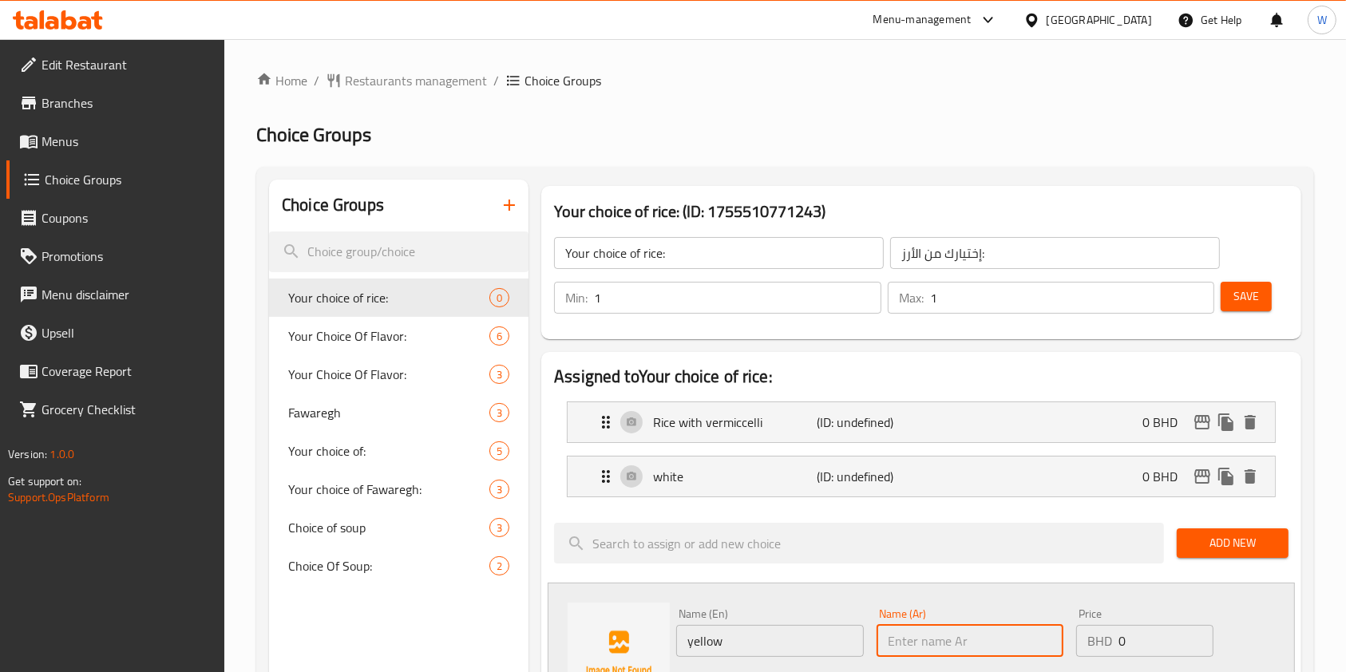
paste input "yellow"
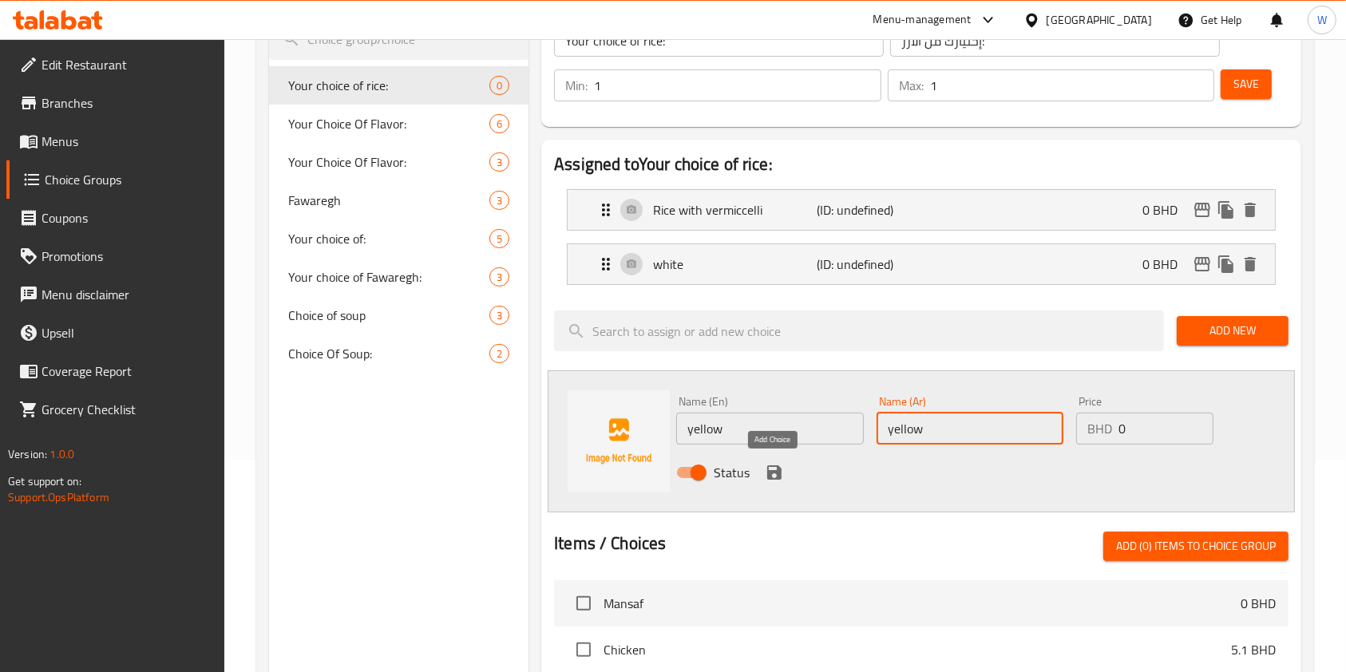
type input "yellow"
click at [782, 473] on icon "save" at bounding box center [774, 472] width 19 height 19
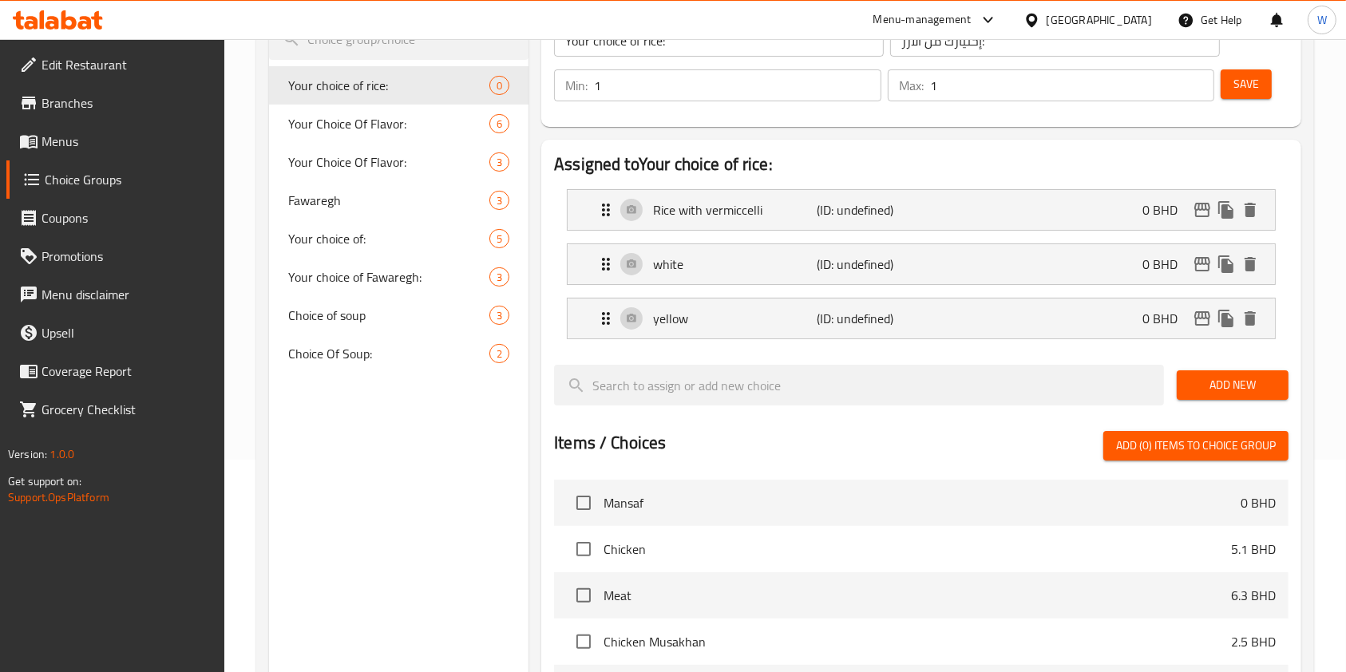
scroll to position [0, 0]
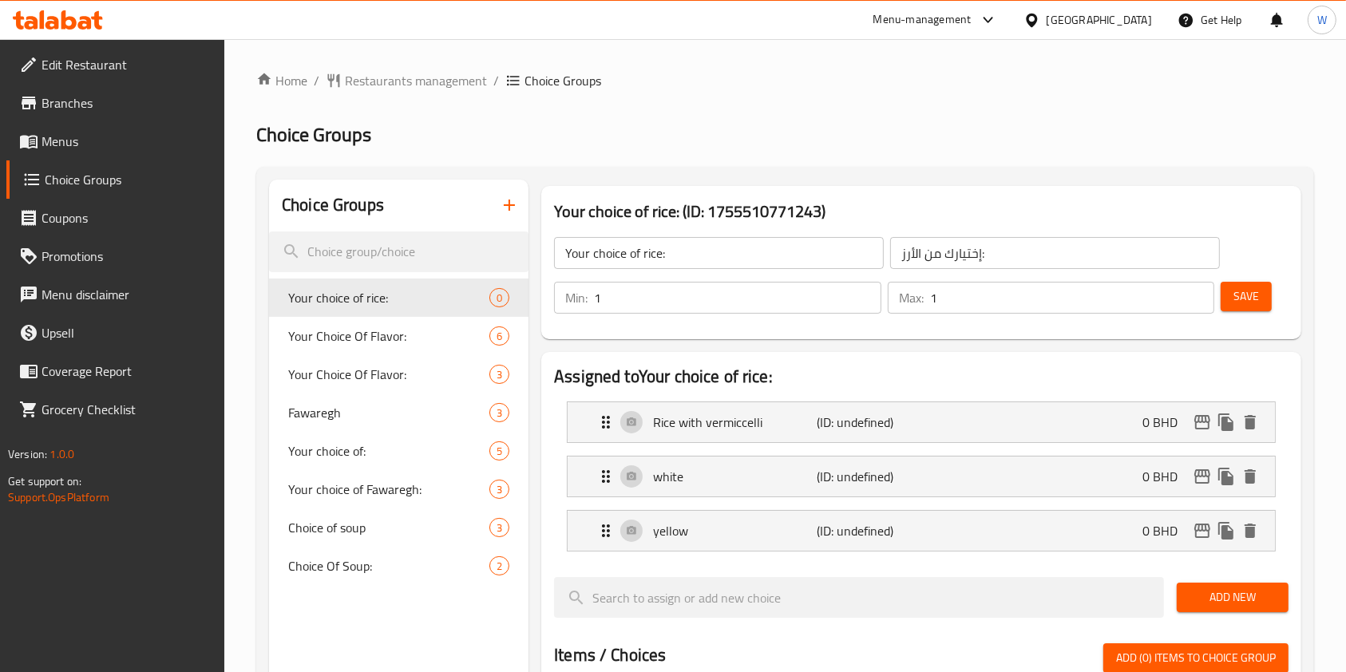
click at [1255, 304] on span "Save" at bounding box center [1247, 297] width 26 height 20
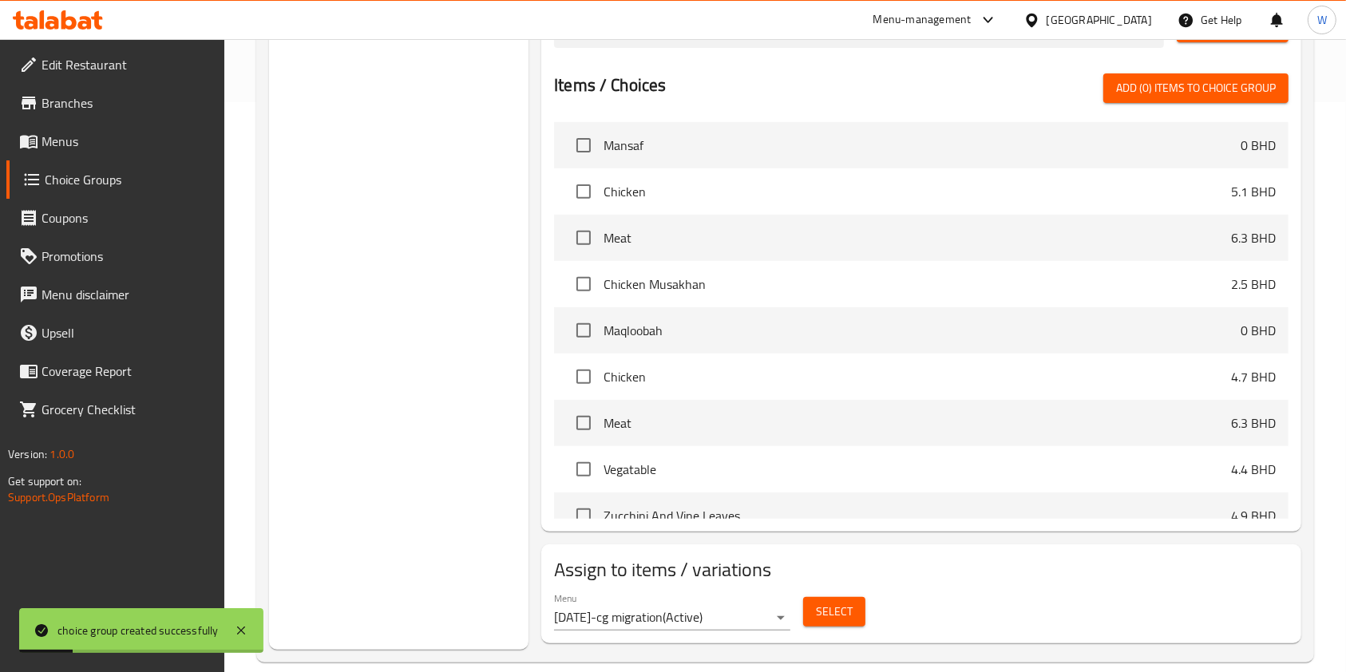
scroll to position [592, 0]
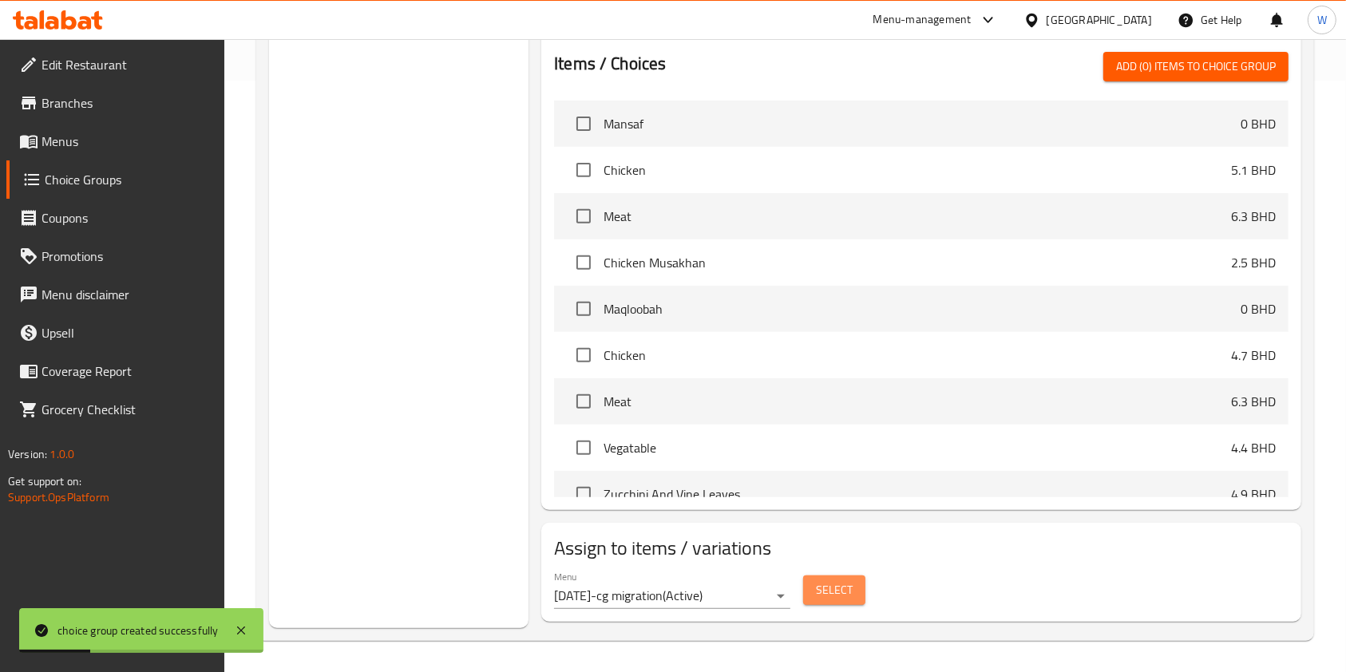
click at [837, 593] on span "Select" at bounding box center [834, 590] width 37 height 20
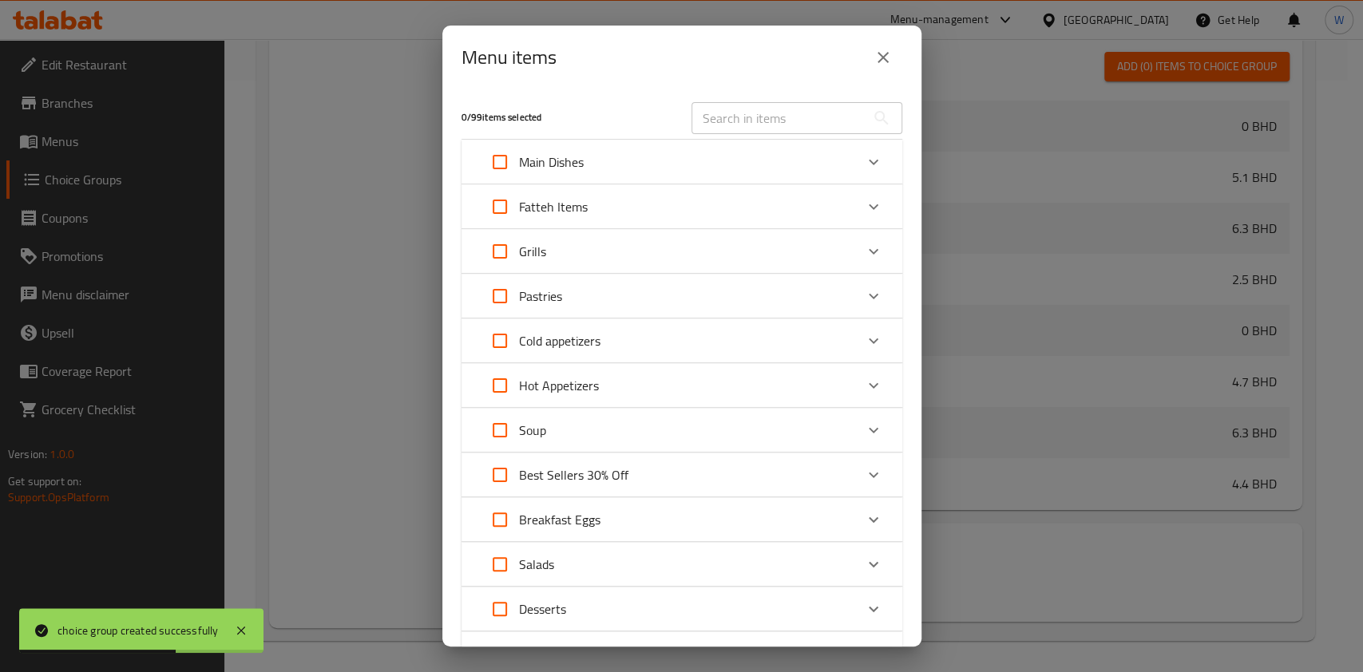
click at [742, 125] on input "text" at bounding box center [778, 118] width 174 height 32
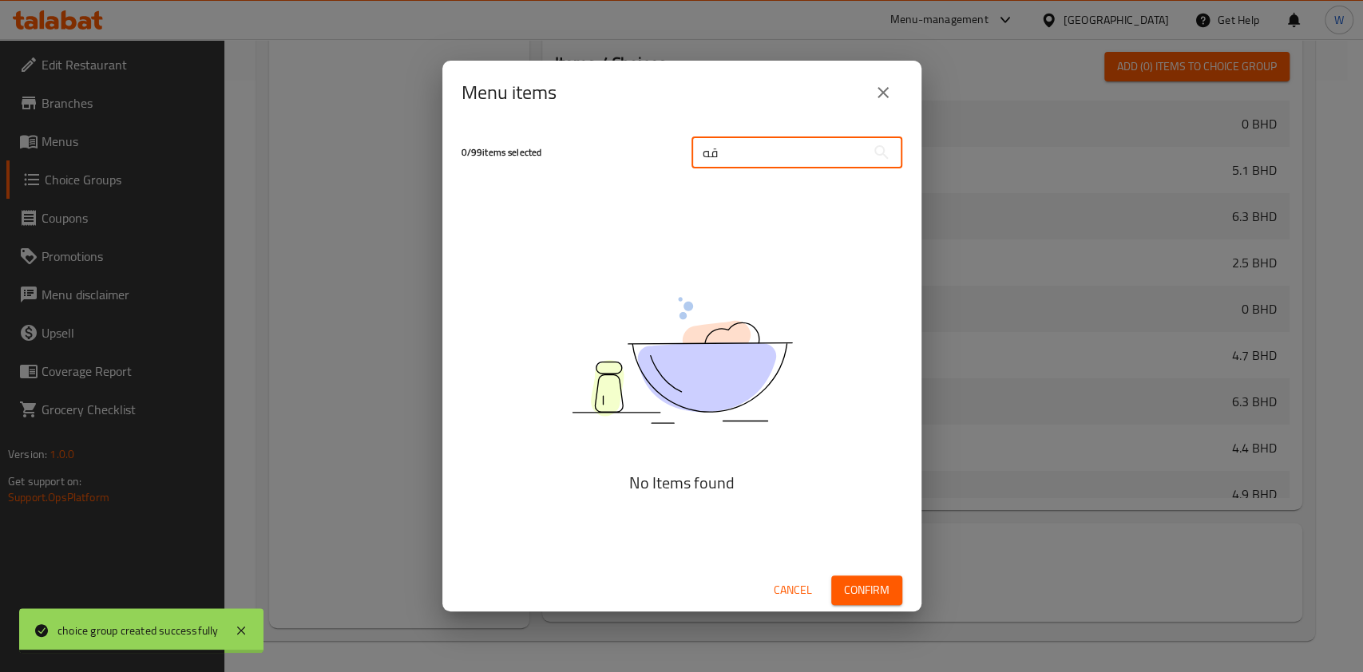
type input "ق"
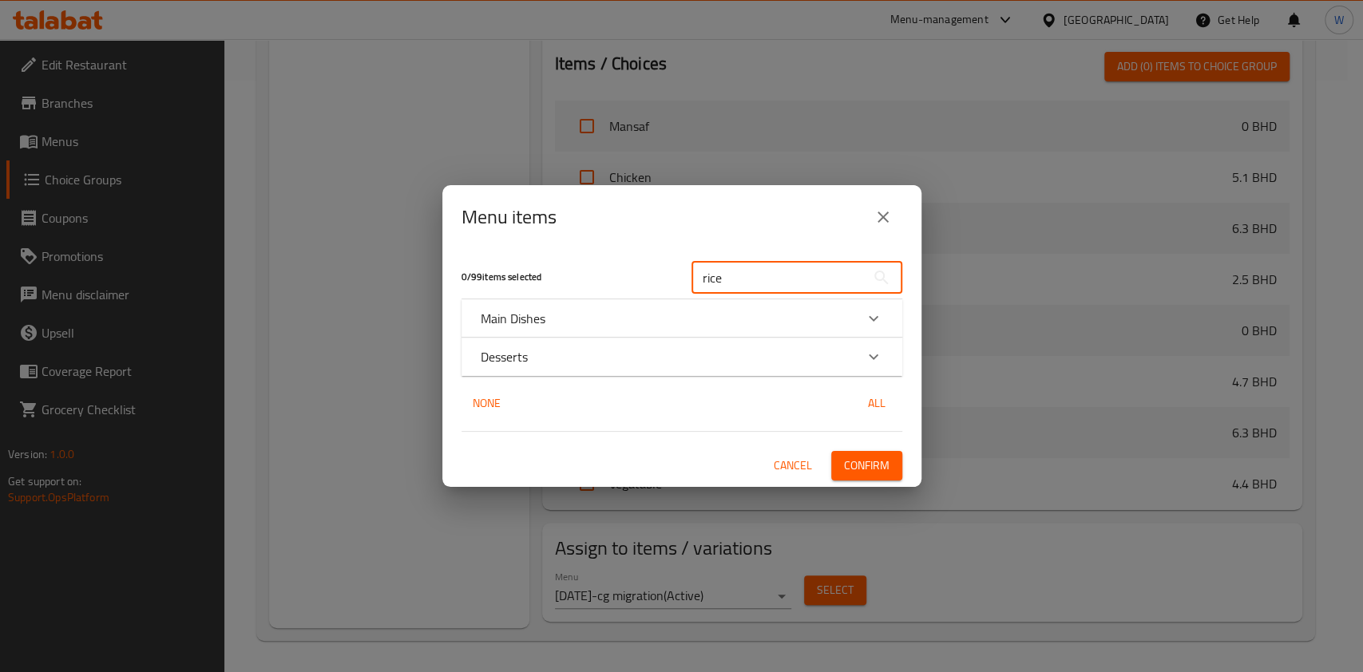
type input "rice"
click at [654, 316] on div "Main Dishes" at bounding box center [668, 318] width 374 height 19
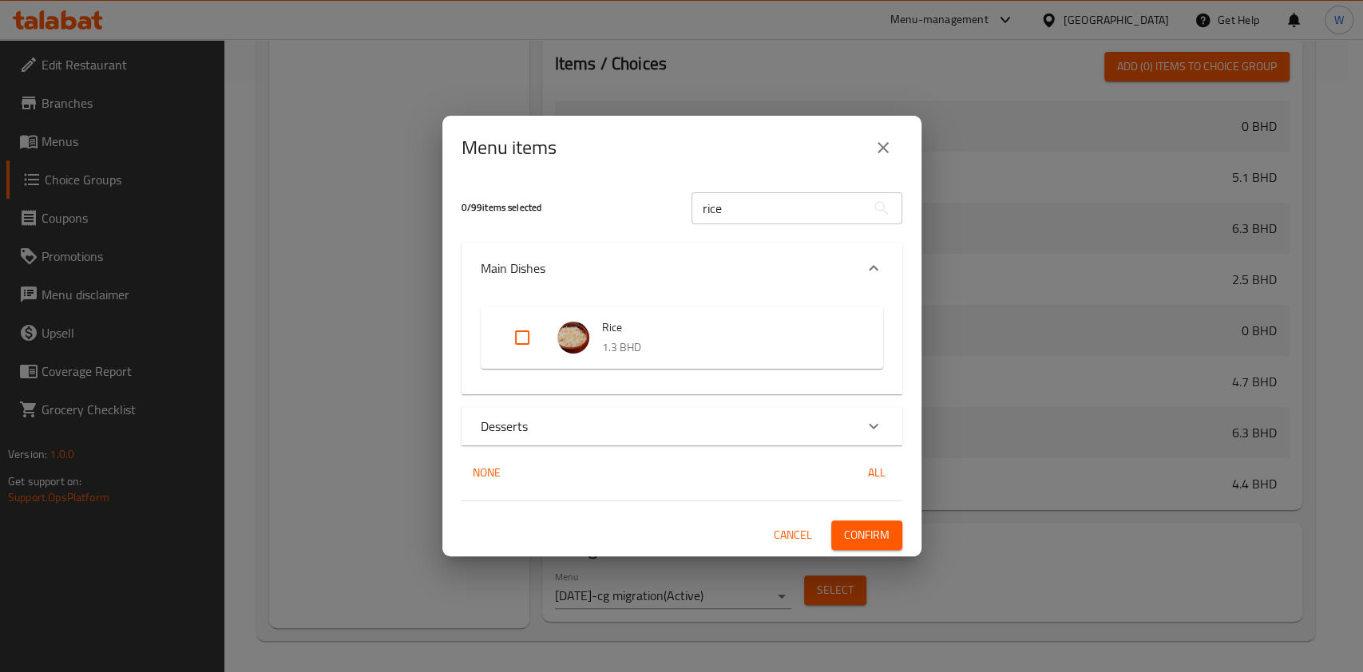
click at [524, 335] on input "Expand" at bounding box center [522, 338] width 38 height 38
checkbox input "true"
click at [891, 537] on button "Confirm" at bounding box center [866, 536] width 71 height 30
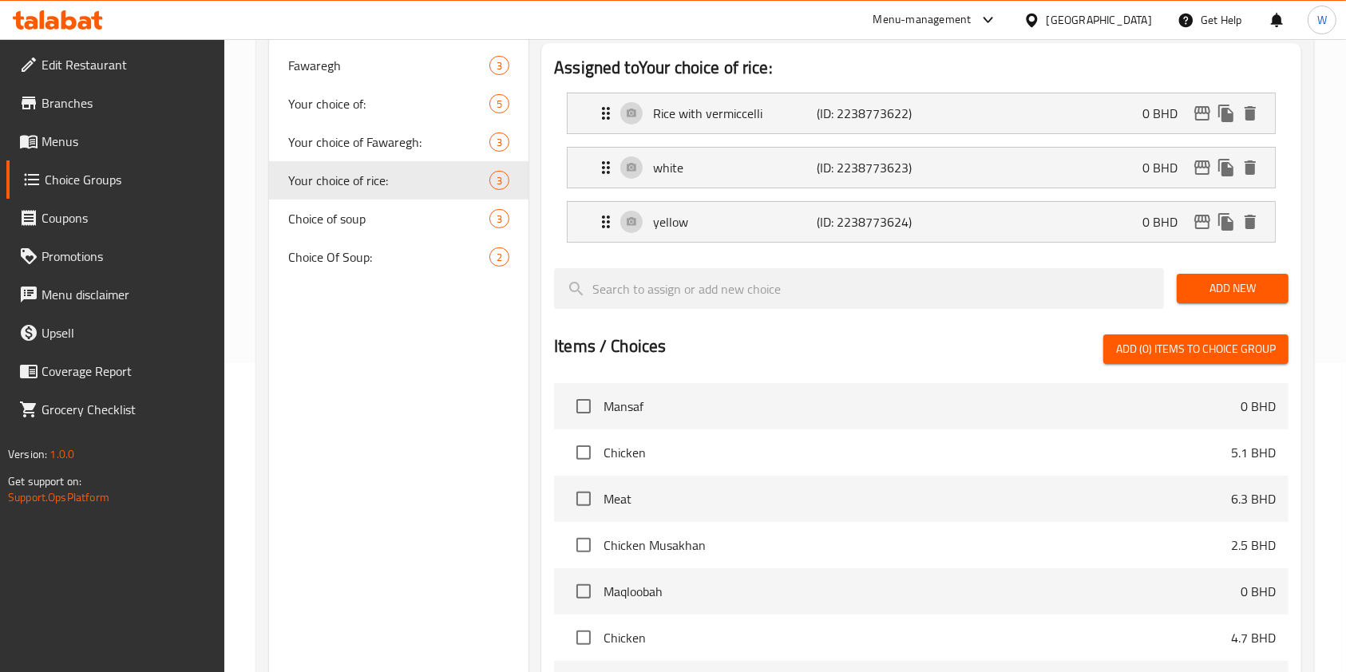
scroll to position [0, 0]
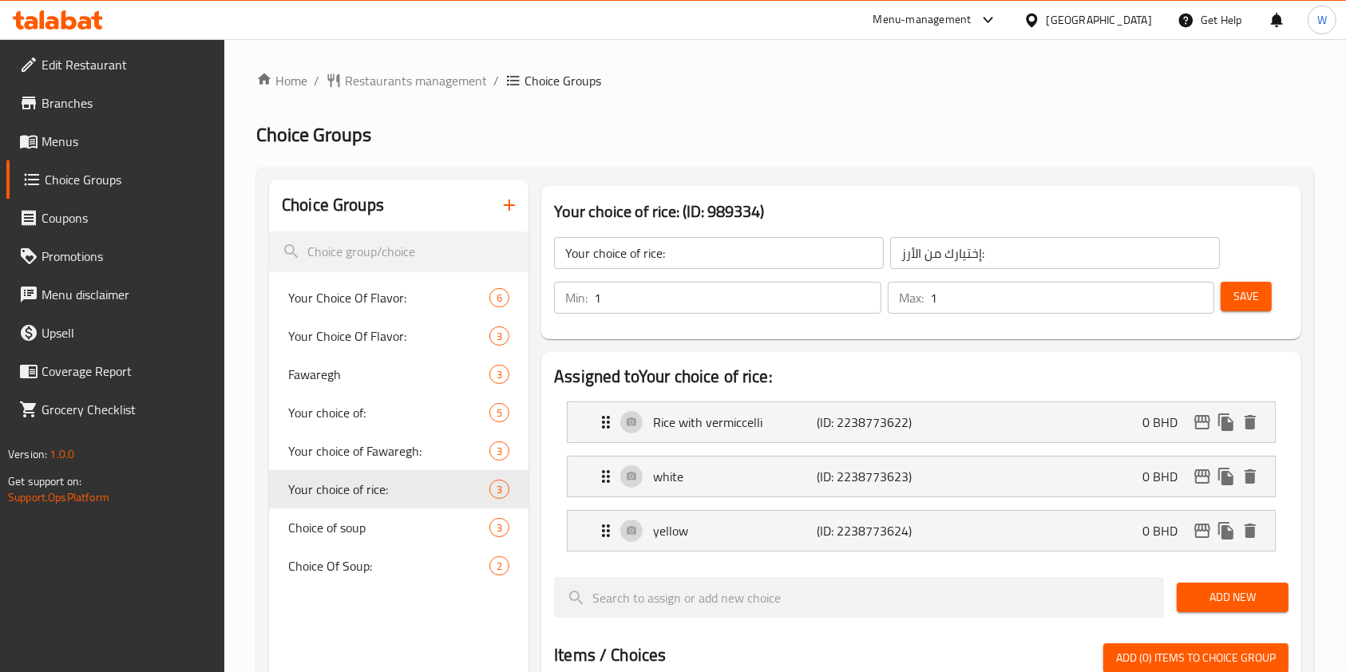
click at [106, 16] on div at bounding box center [58, 20] width 116 height 32
click at [76, 16] on icon at bounding box center [58, 19] width 90 height 19
